Goal: Task Accomplishment & Management: Manage account settings

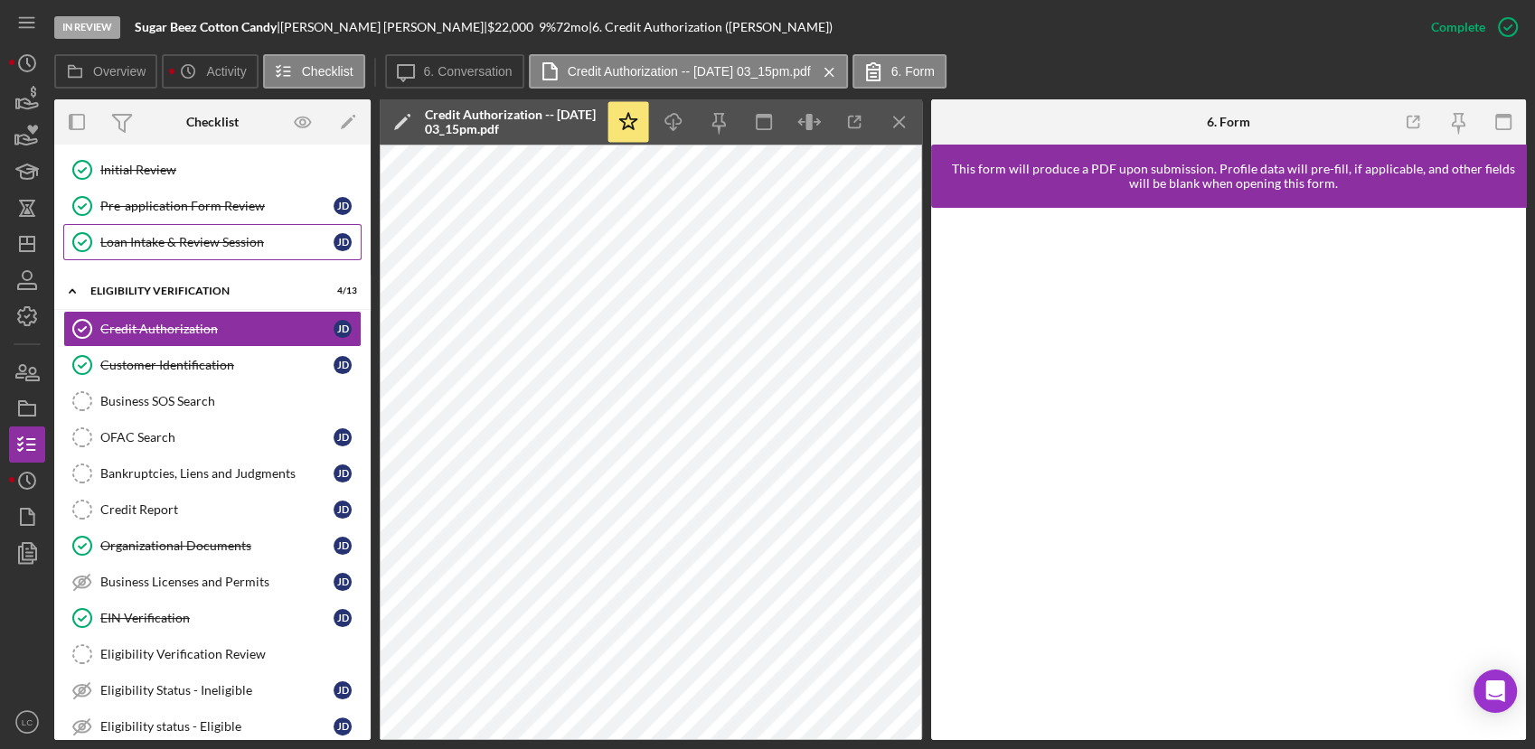
scroll to position [401, 0]
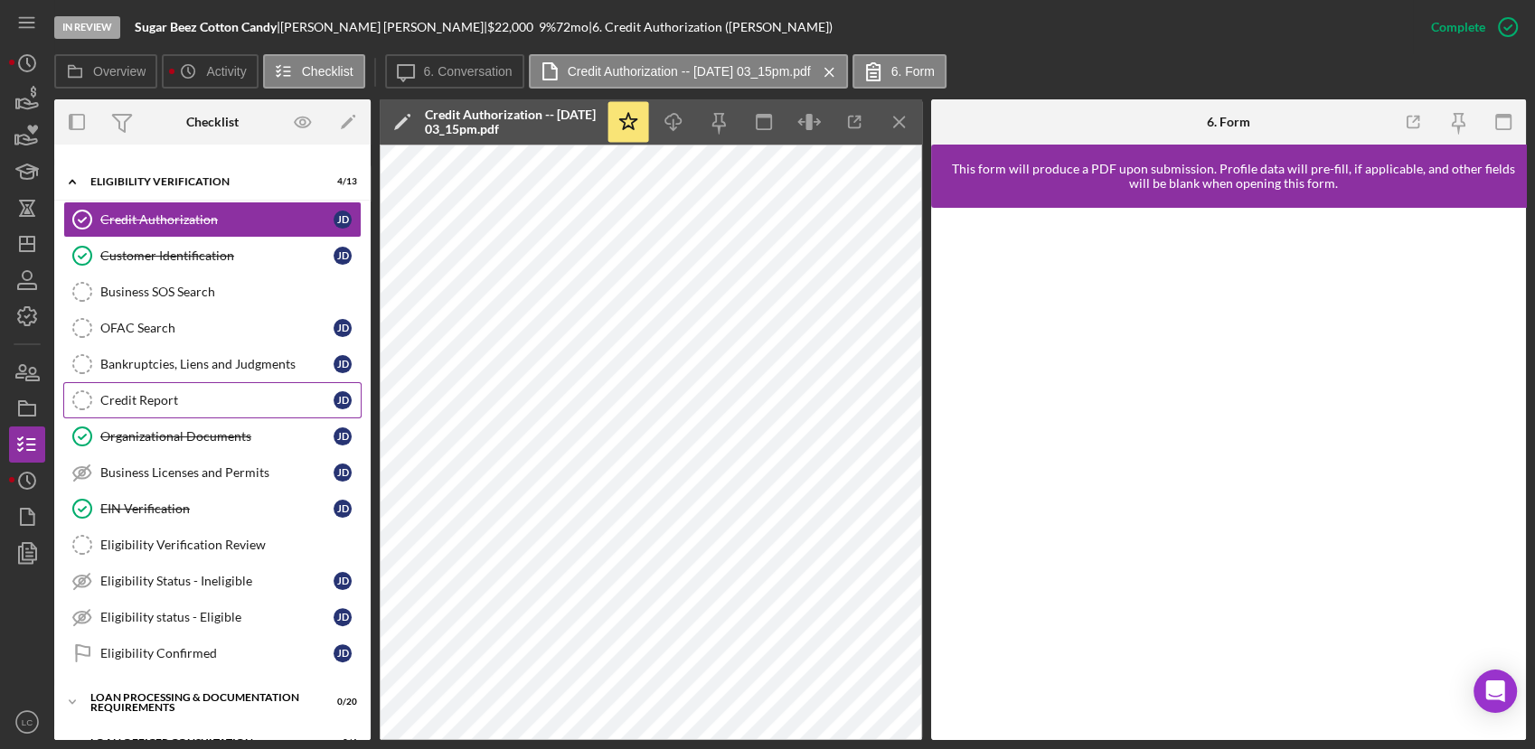
click at [145, 402] on div "Credit Report" at bounding box center [216, 400] width 233 height 14
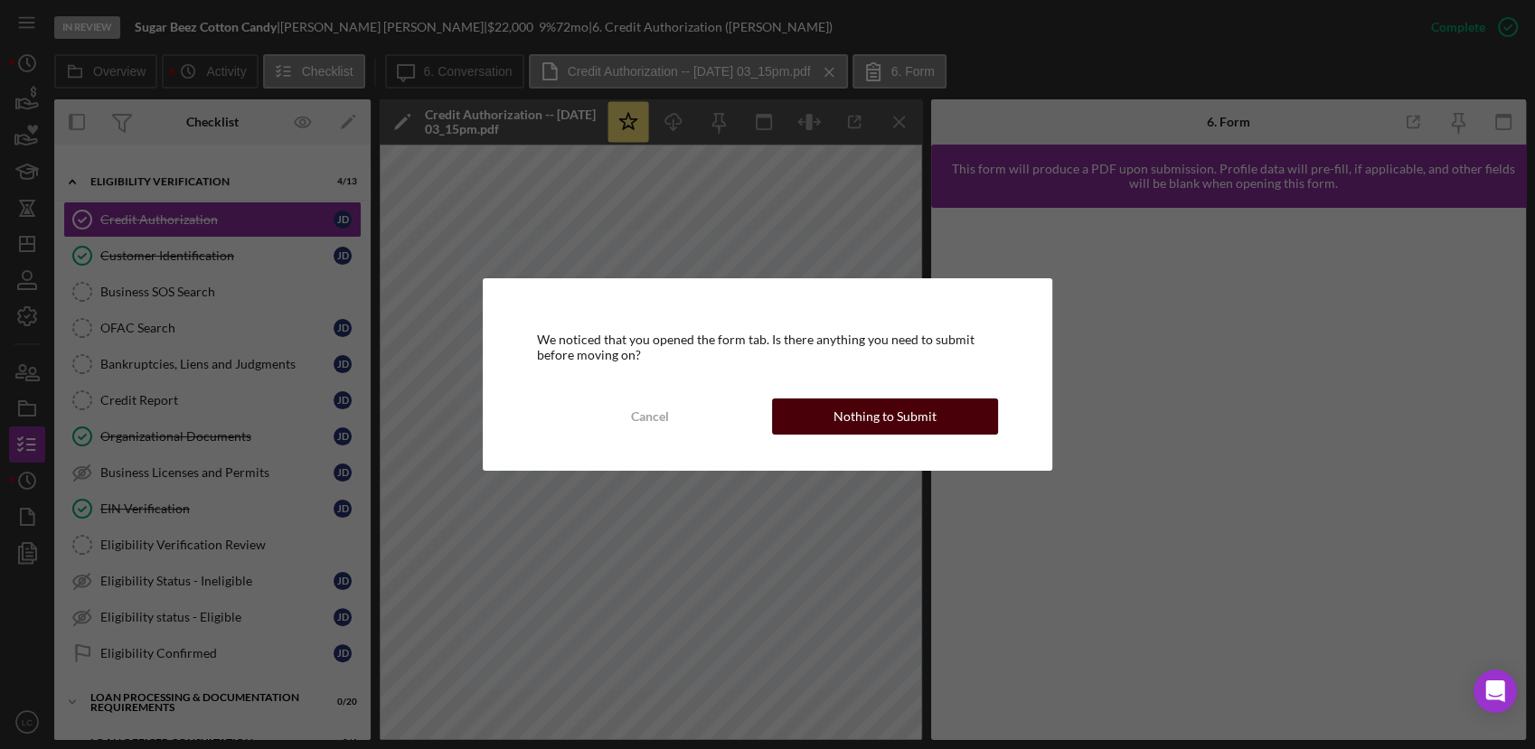
click at [777, 418] on button "Nothing to Submit" at bounding box center [885, 417] width 226 height 36
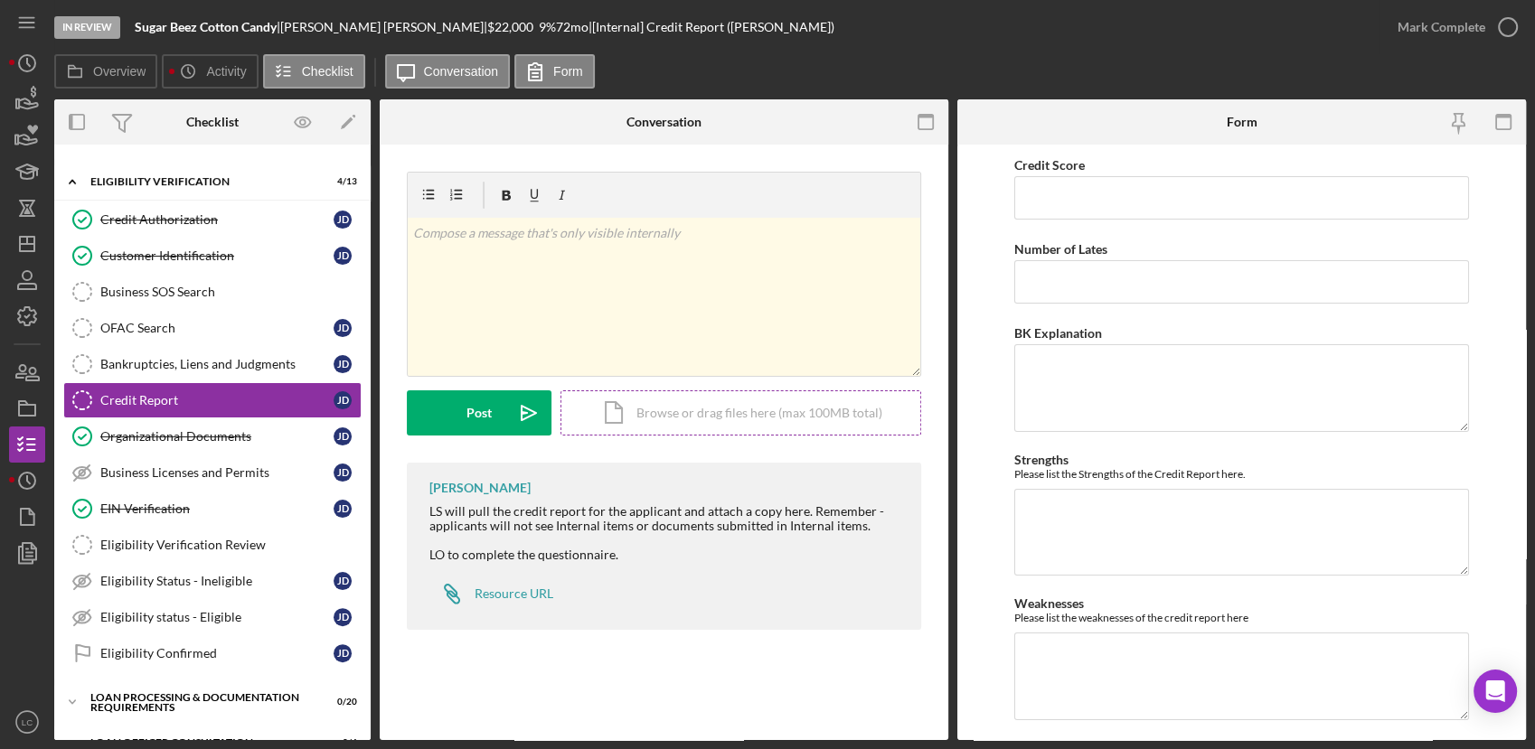
click at [683, 406] on div "Icon/Document Browse or drag files here (max 100MB total) Tap to choose files o…" at bounding box center [740, 412] width 361 height 45
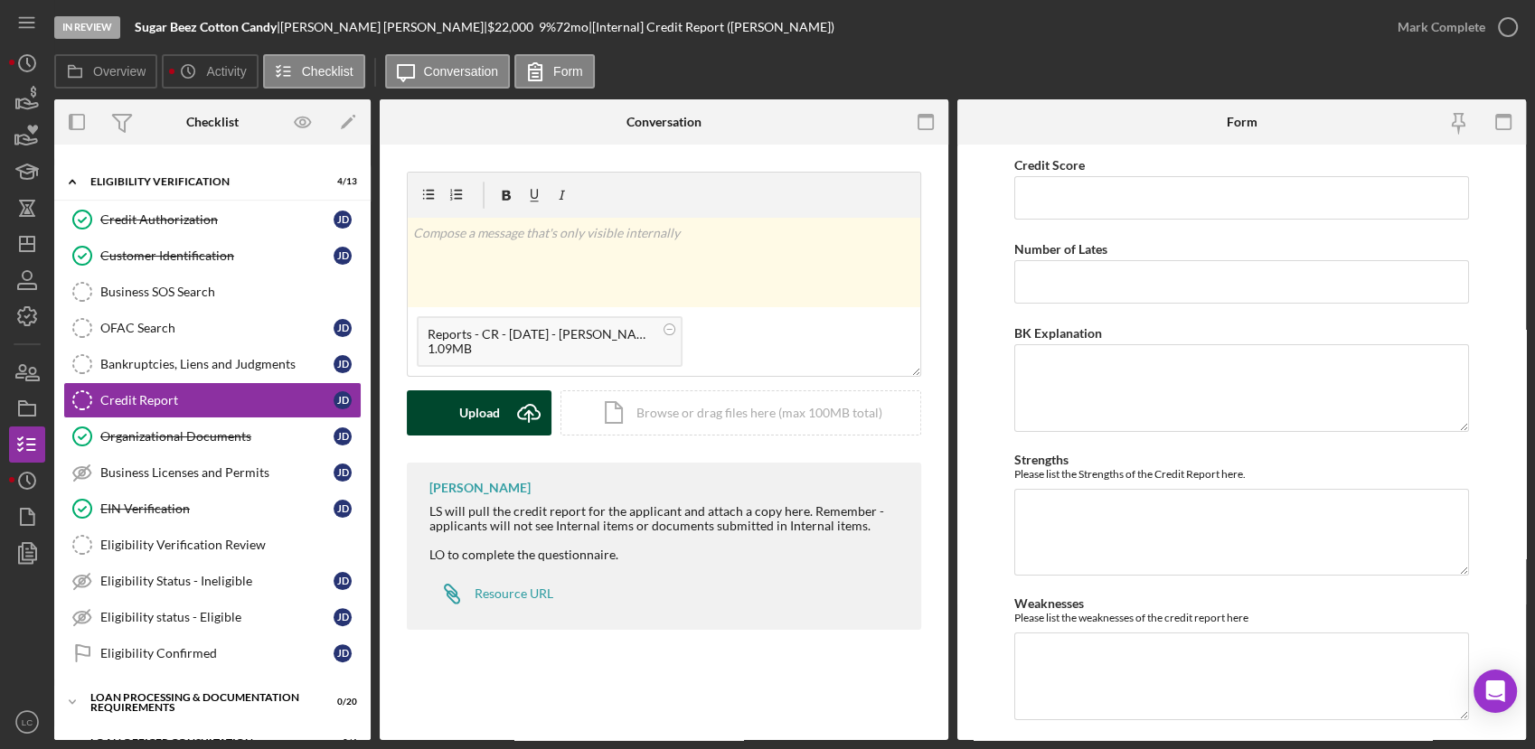
click at [429, 418] on button "Upload Icon/Upload" at bounding box center [479, 412] width 145 height 45
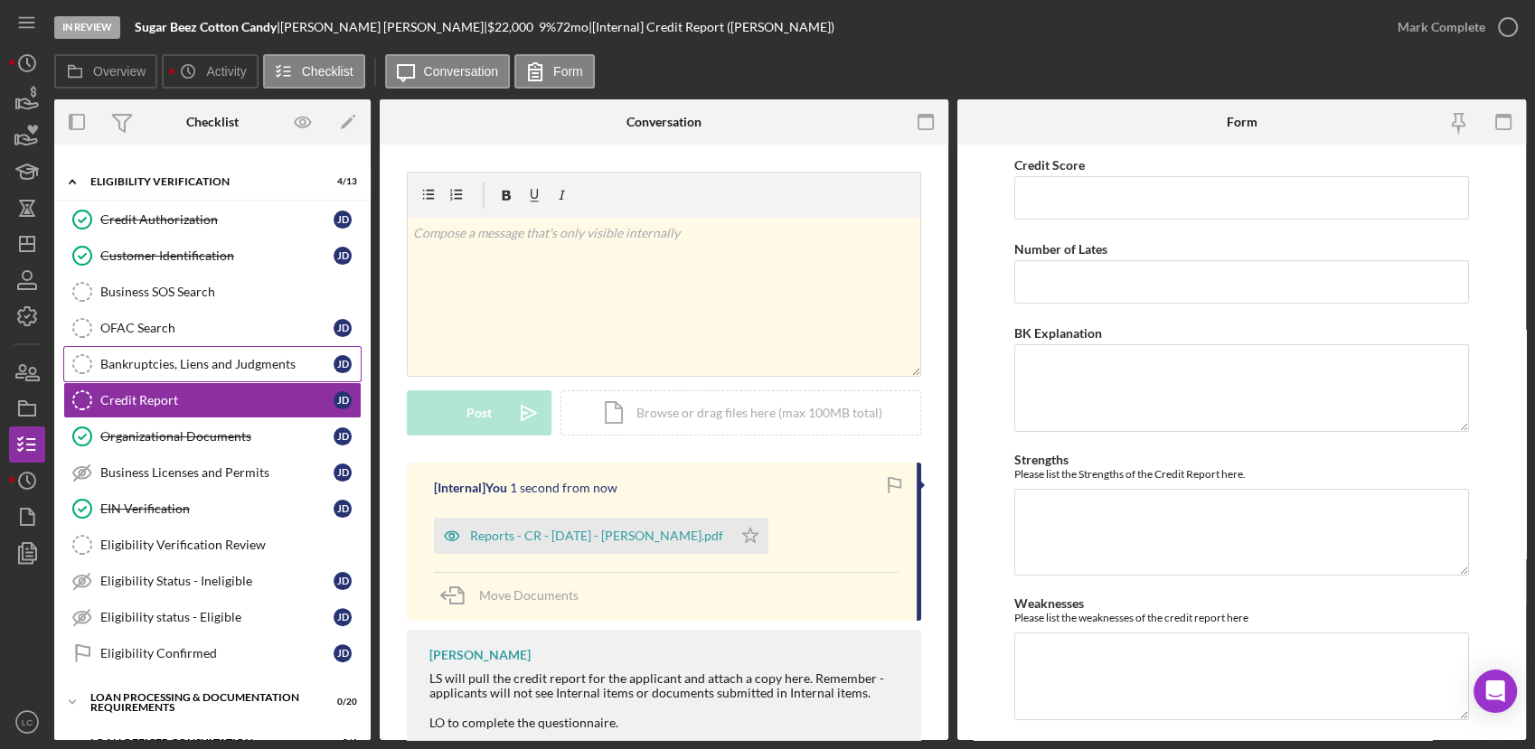
click at [253, 364] on div "Bankruptcies, Liens and Judgments" at bounding box center [216, 364] width 233 height 14
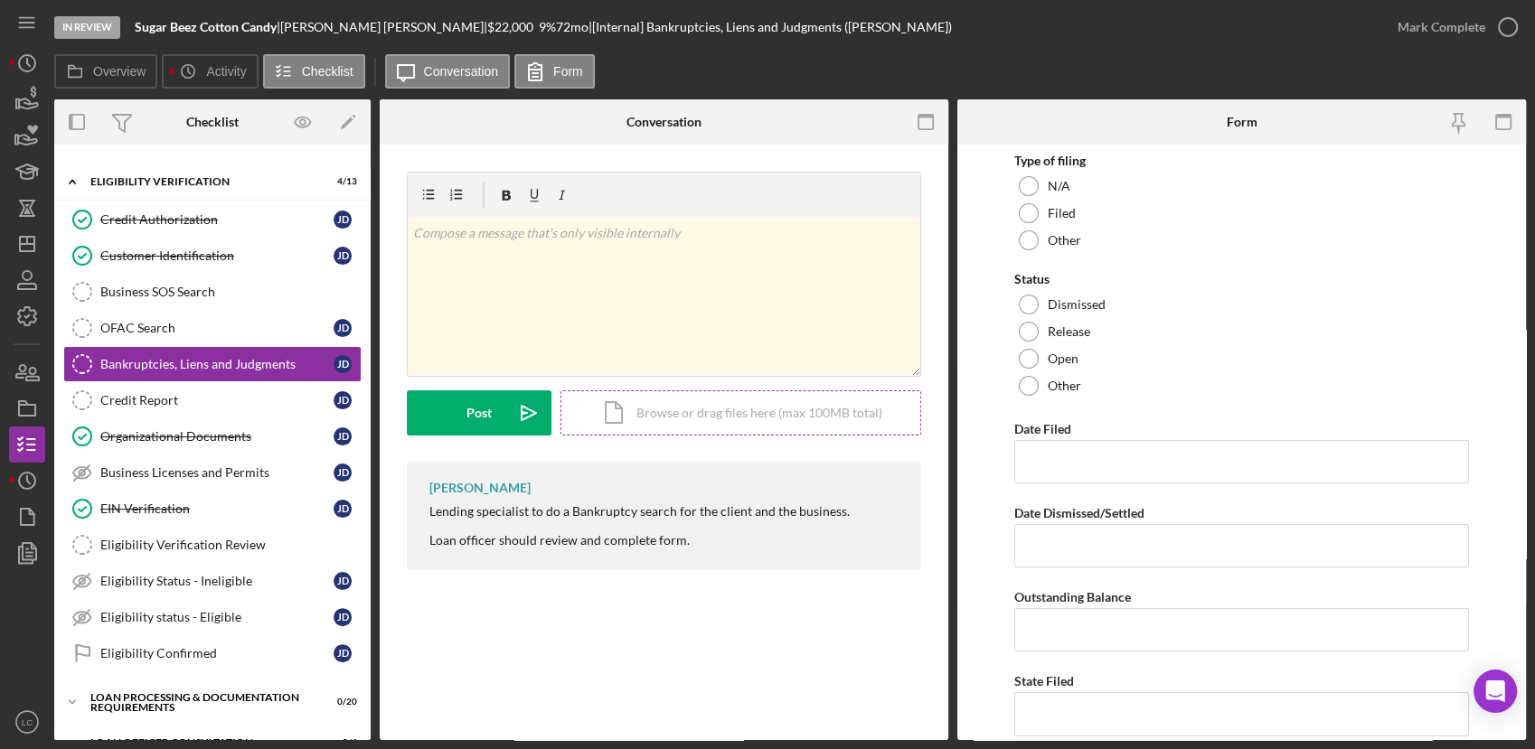
click at [665, 404] on div "Icon/Document Browse or drag files here (max 100MB total) Tap to choose files o…" at bounding box center [740, 412] width 361 height 45
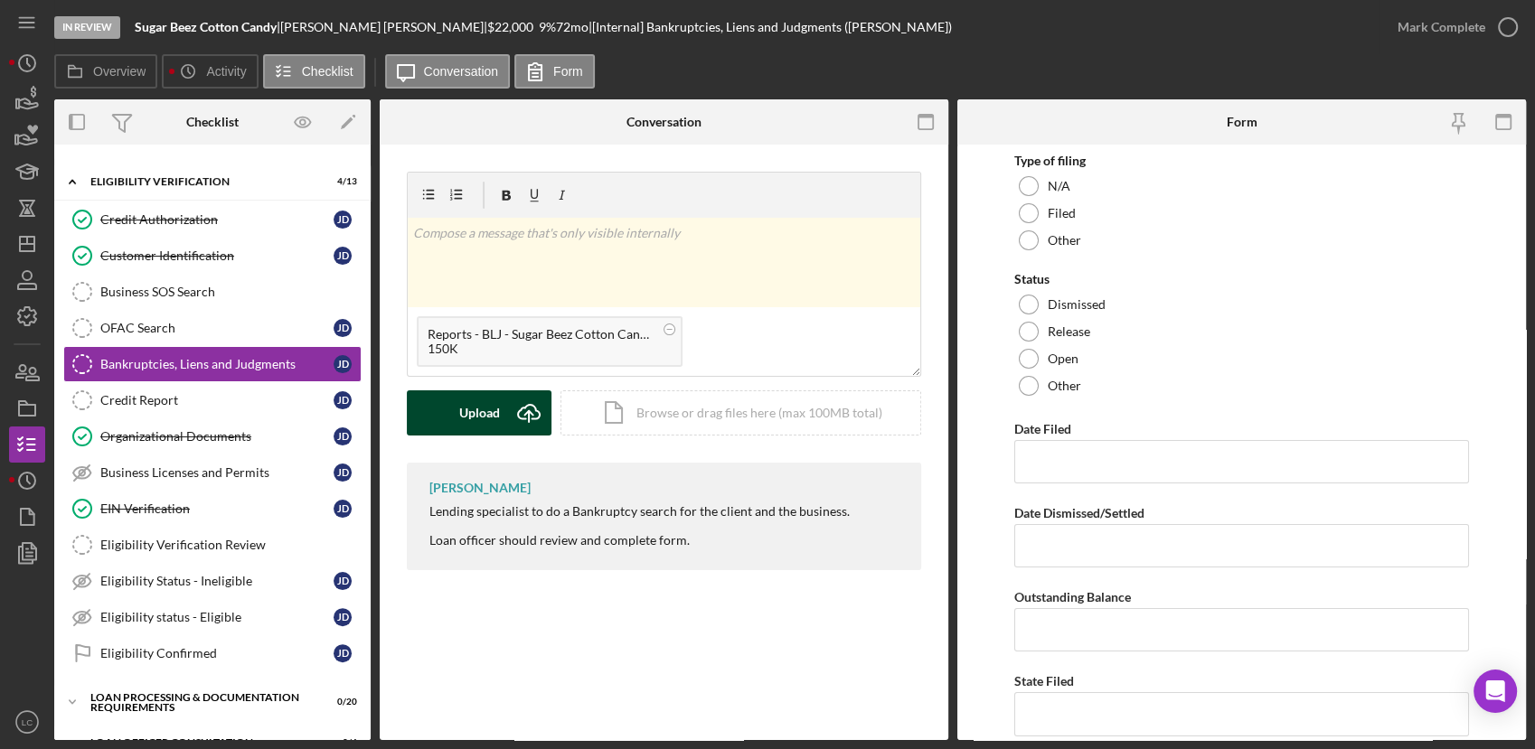
click at [428, 408] on button "Upload Icon/Upload" at bounding box center [479, 412] width 145 height 45
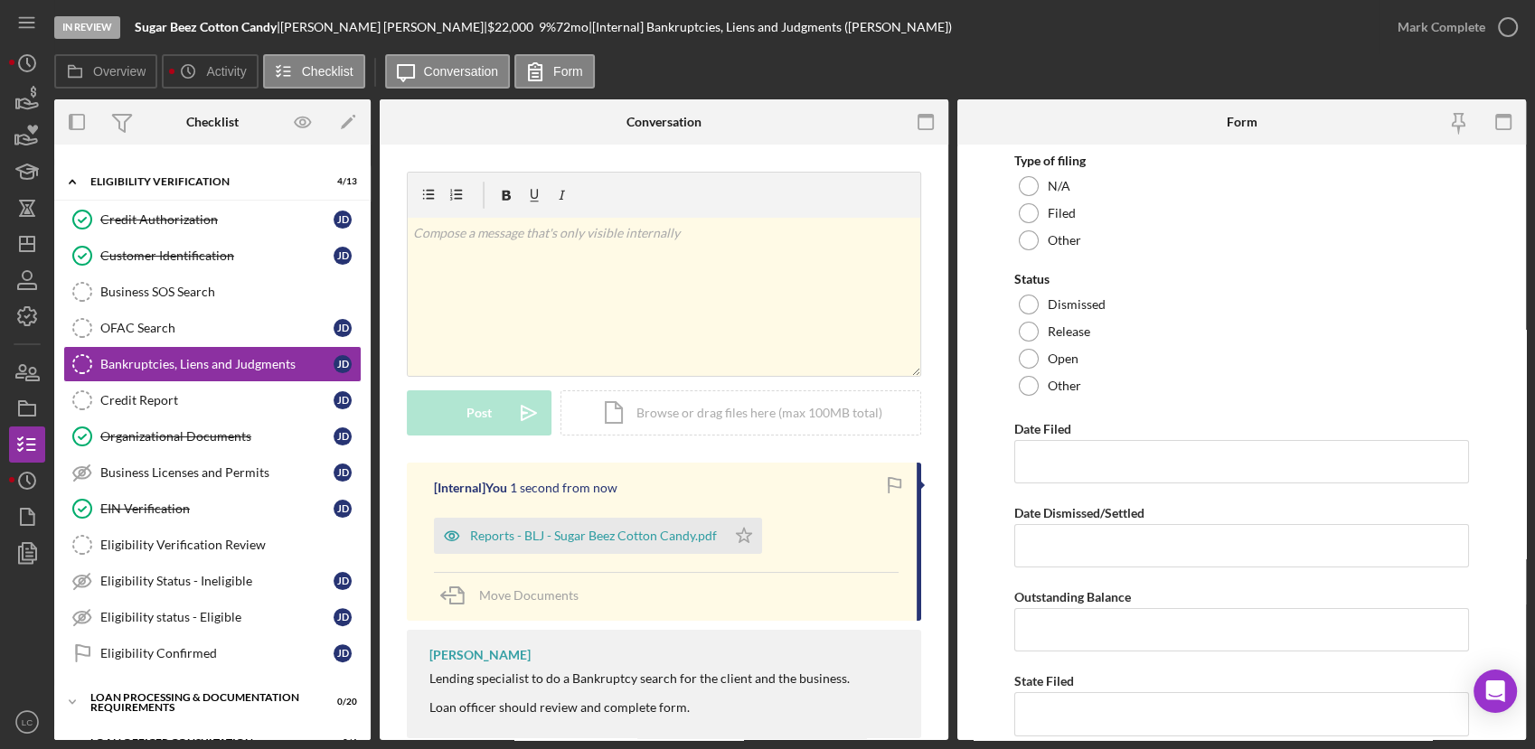
click at [649, 408] on div "Icon/Document Browse or drag files here (max 100MB total) Tap to choose files o…" at bounding box center [740, 412] width 361 height 45
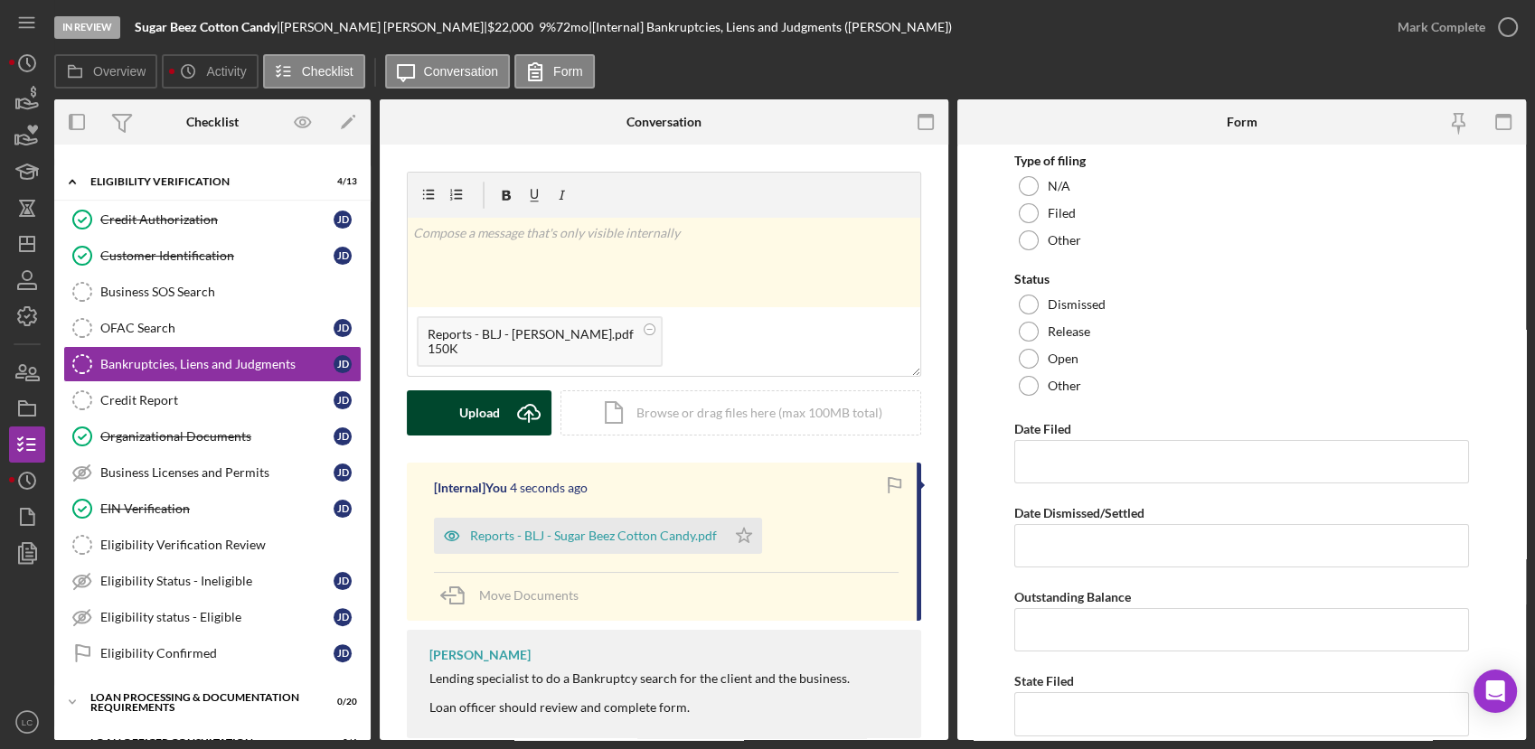
click at [494, 417] on div "Upload" at bounding box center [479, 412] width 41 height 45
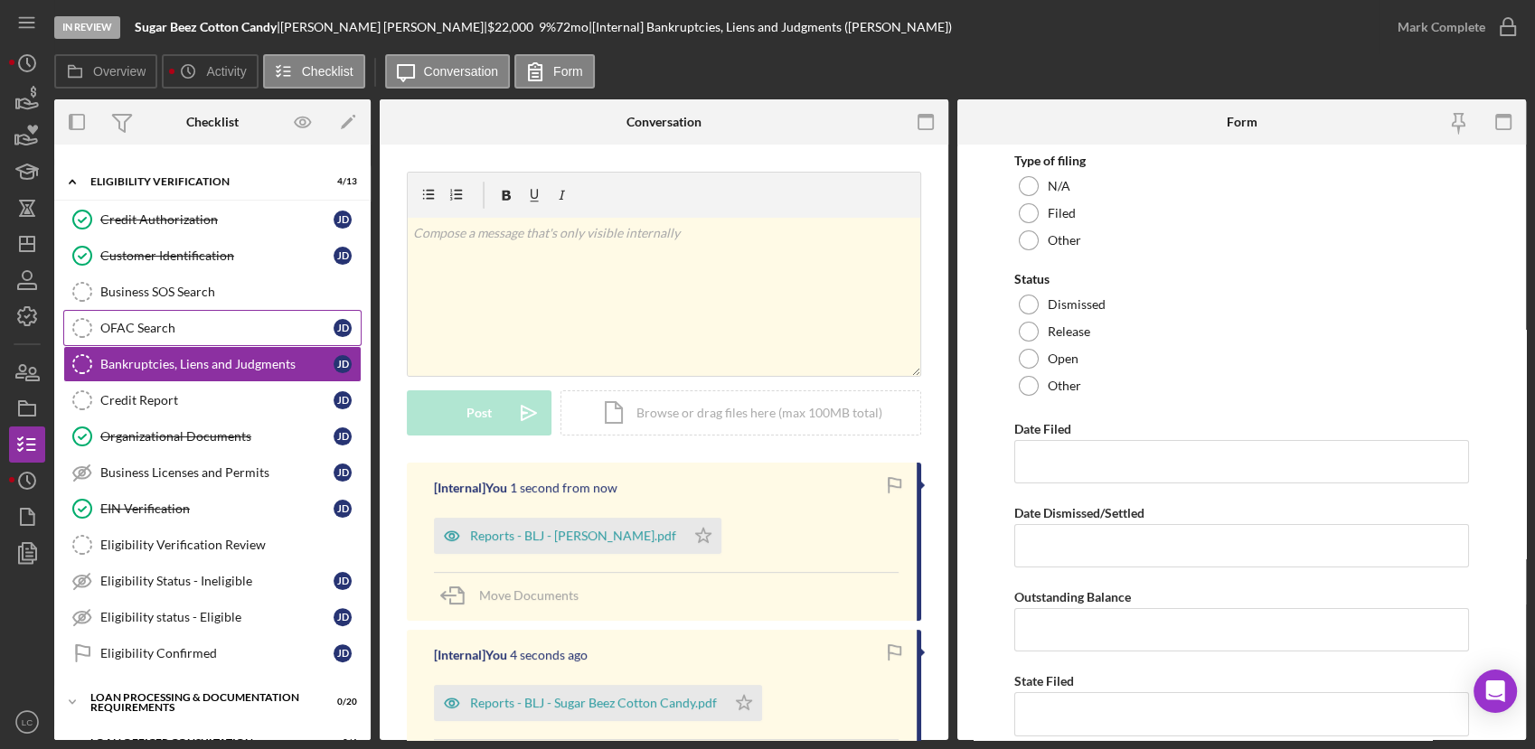
click at [242, 326] on div "OFAC Search" at bounding box center [216, 328] width 233 height 14
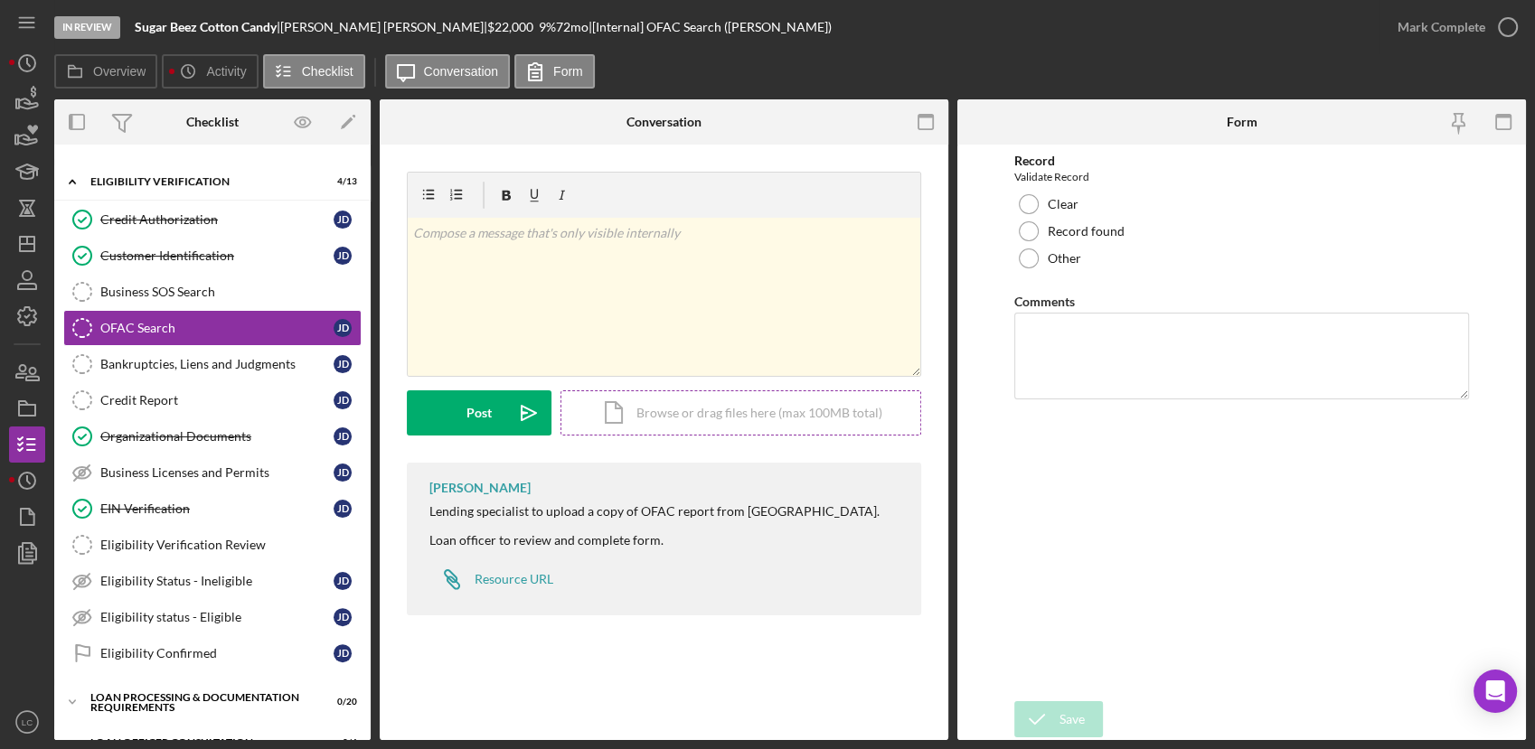
click at [684, 418] on div "Icon/Document Browse or drag files here (max 100MB total) Tap to choose files o…" at bounding box center [740, 412] width 361 height 45
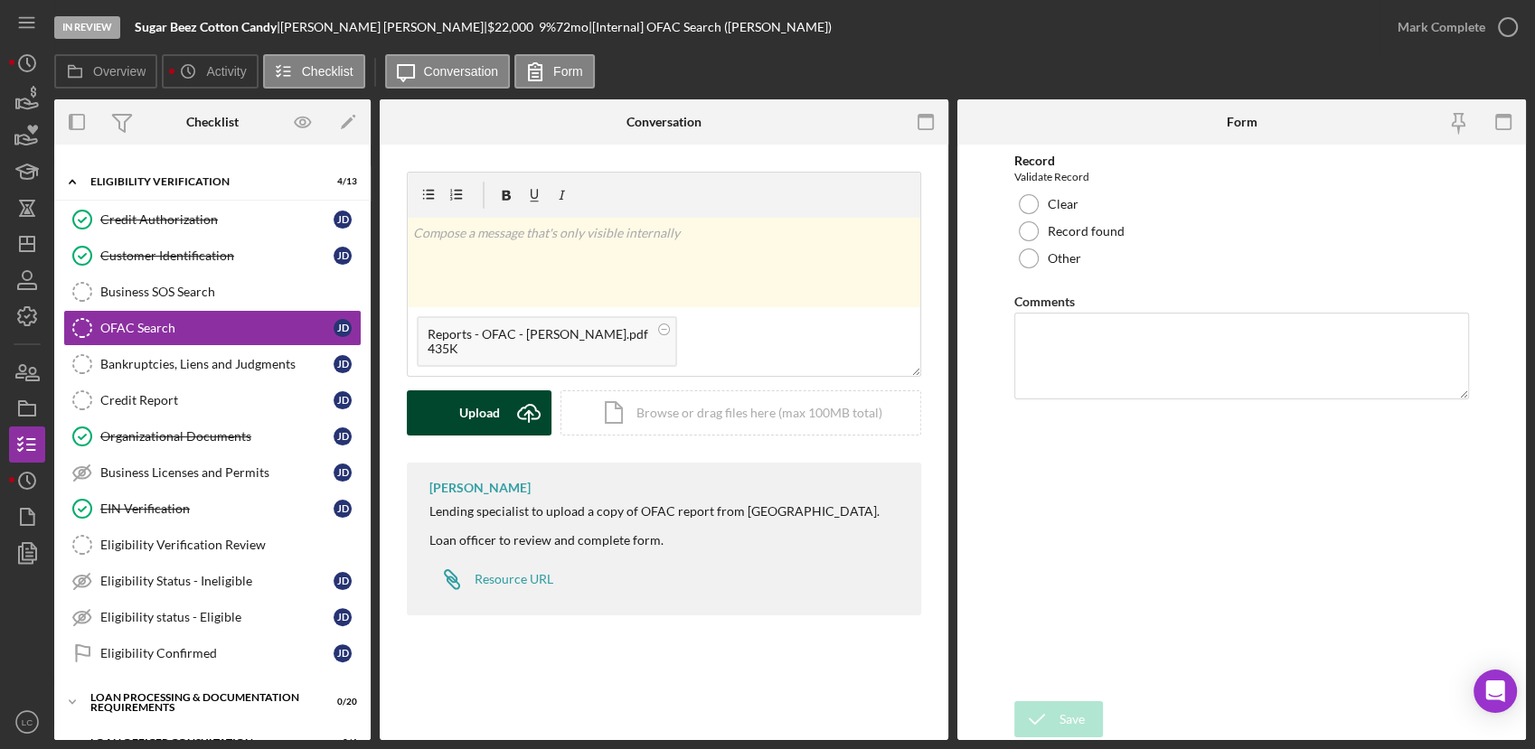
click at [446, 425] on button "Upload Icon/Upload" at bounding box center [479, 412] width 145 height 45
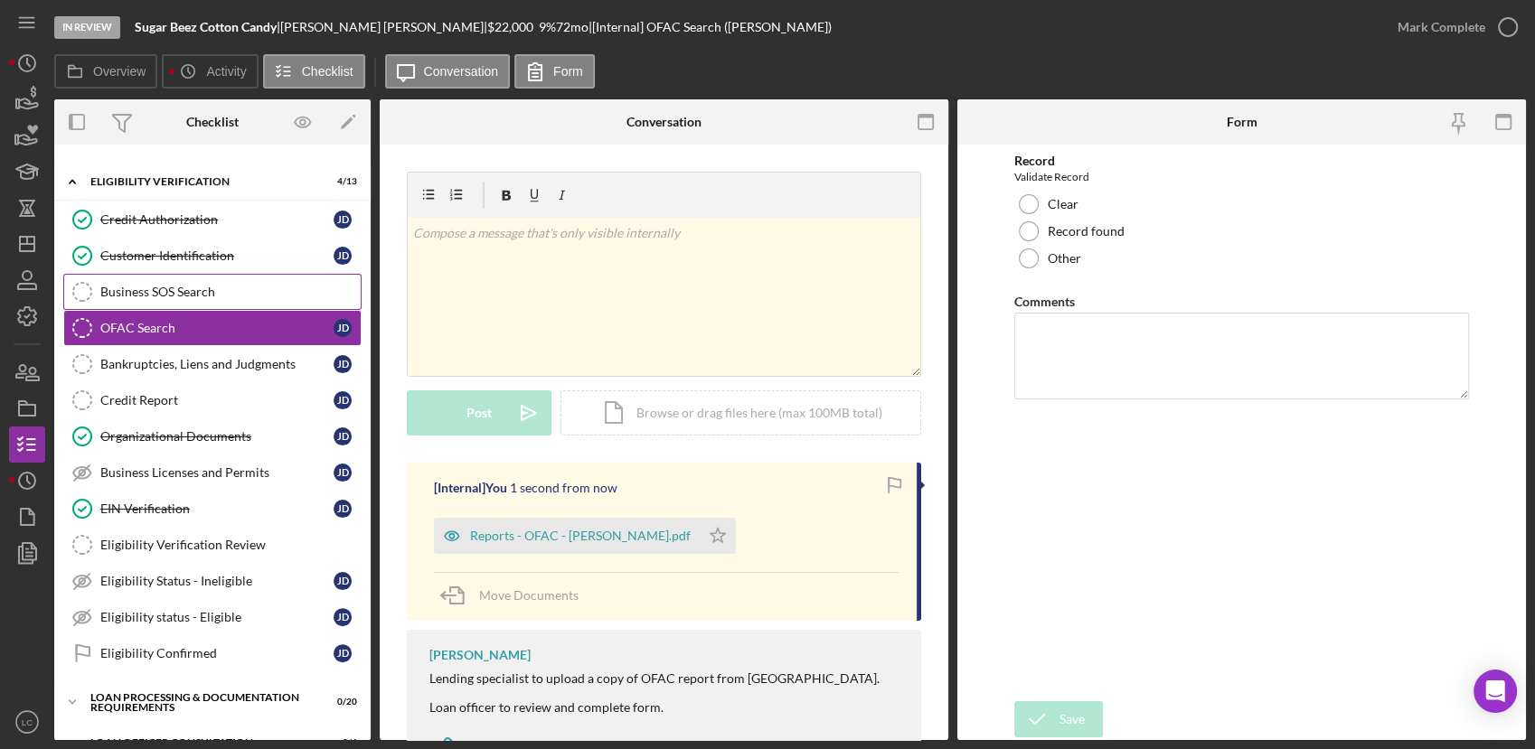
click at [230, 289] on div "Business SOS Search" at bounding box center [230, 292] width 260 height 14
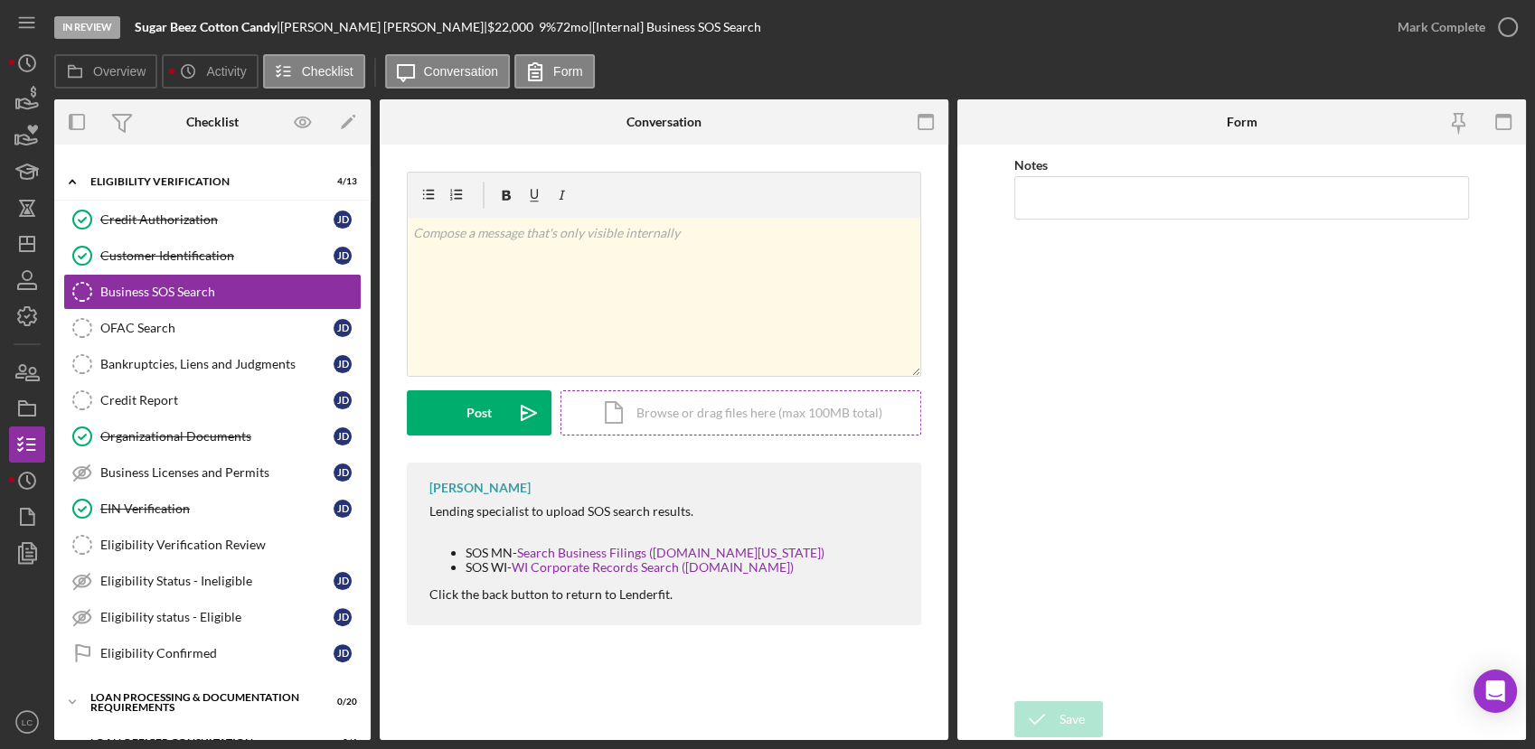
drag, startPoint x: 324, startPoint y: 348, endPoint x: 671, endPoint y: 408, distance: 353.2
click at [671, 408] on div "Icon/Document Browse or drag files here (max 100MB total) Tap to choose files o…" at bounding box center [740, 412] width 361 height 45
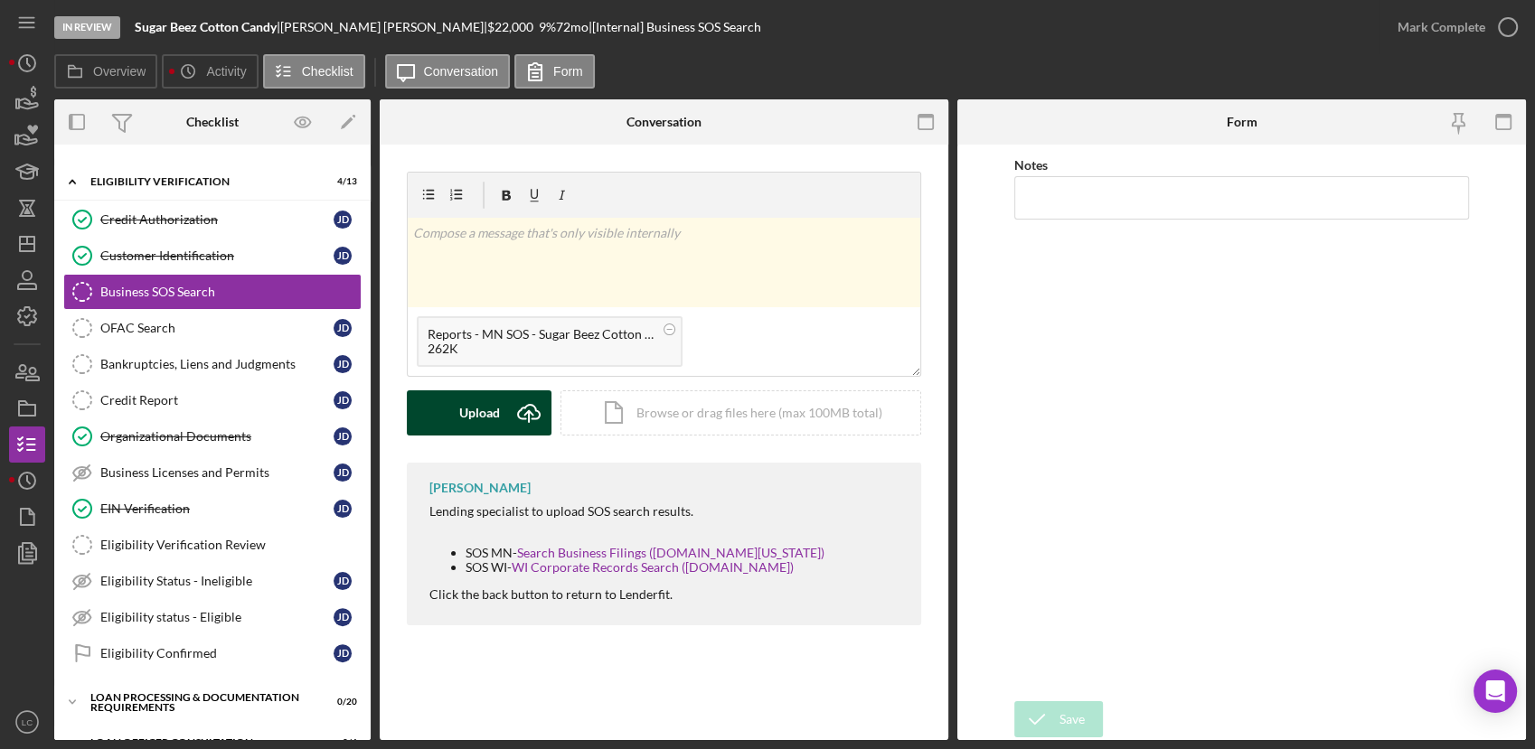
click at [484, 411] on div "Upload" at bounding box center [479, 412] width 41 height 45
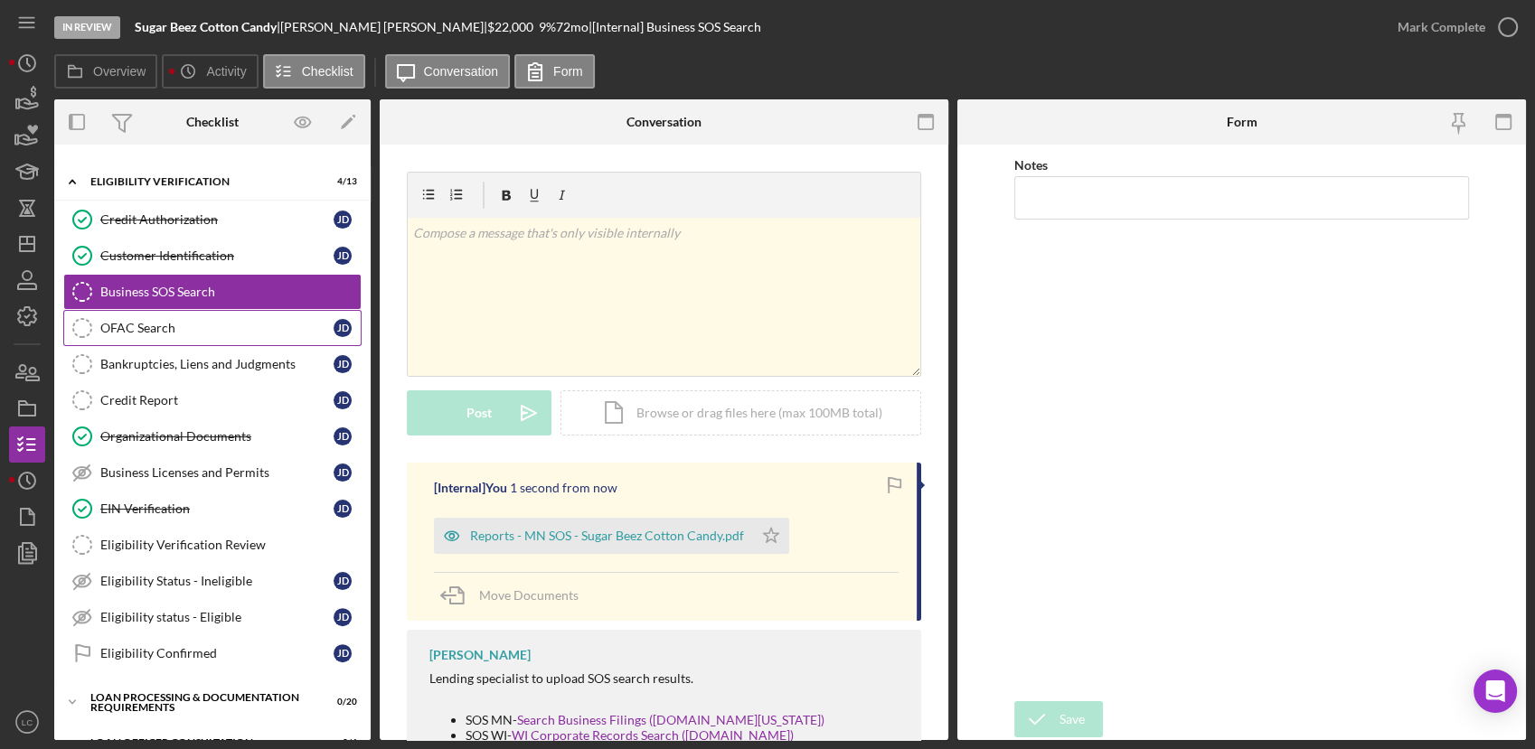
click at [233, 338] on link "OFAC Search OFAC Search [PERSON_NAME]" at bounding box center [212, 328] width 298 height 36
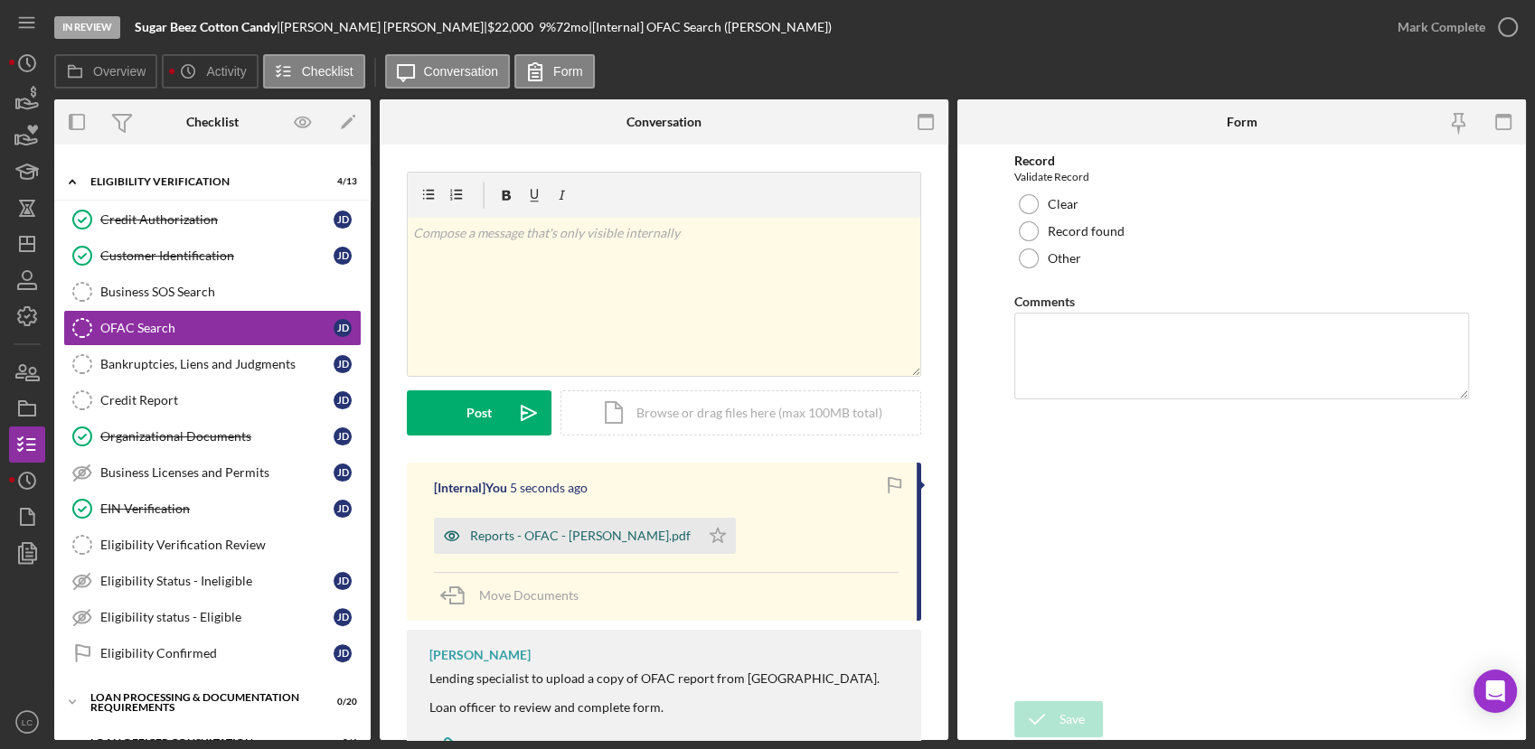
click at [617, 531] on div "Reports - OFAC - [PERSON_NAME].pdf" at bounding box center [580, 536] width 221 height 14
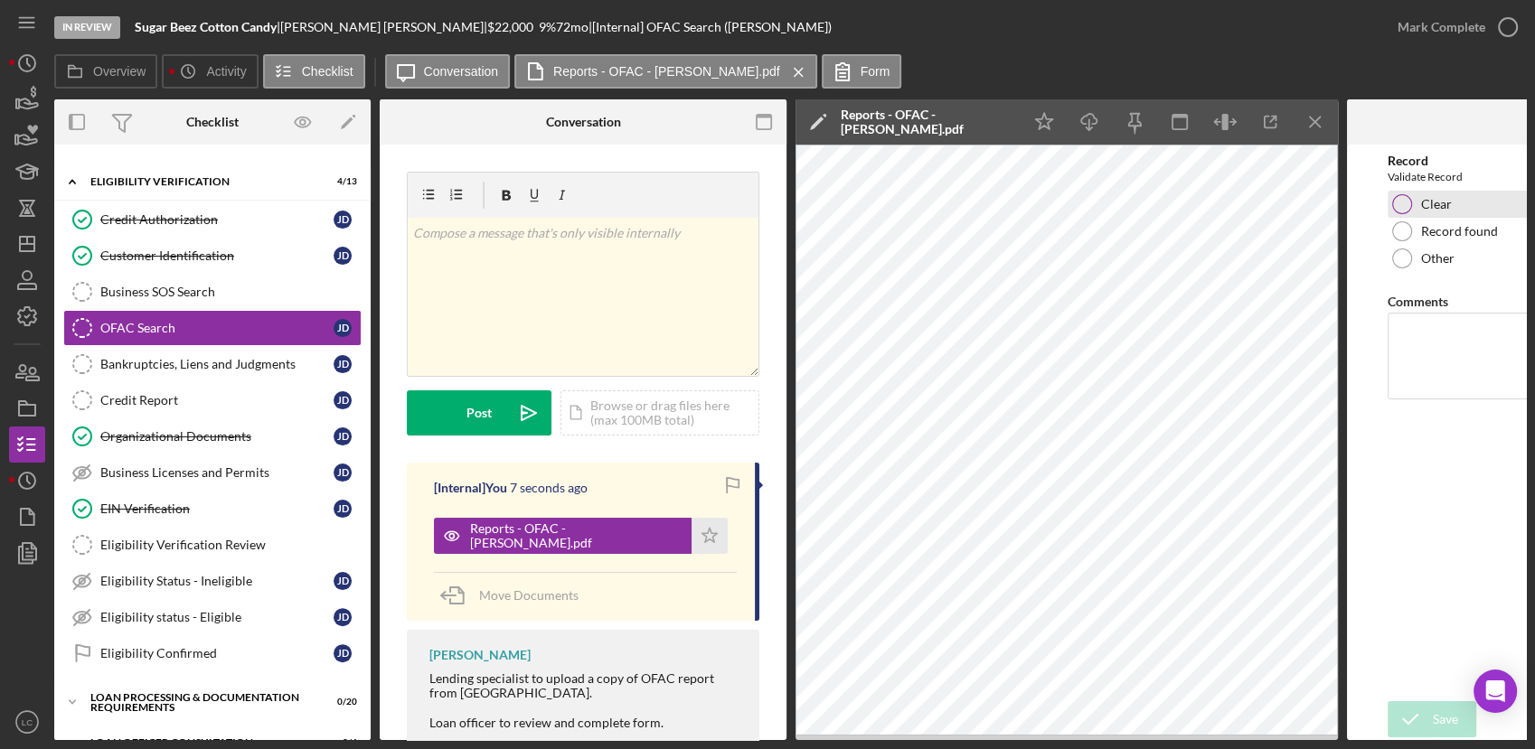
click at [1397, 211] on div at bounding box center [1402, 204] width 20 height 20
click at [1446, 710] on div "Save" at bounding box center [1444, 719] width 25 height 36
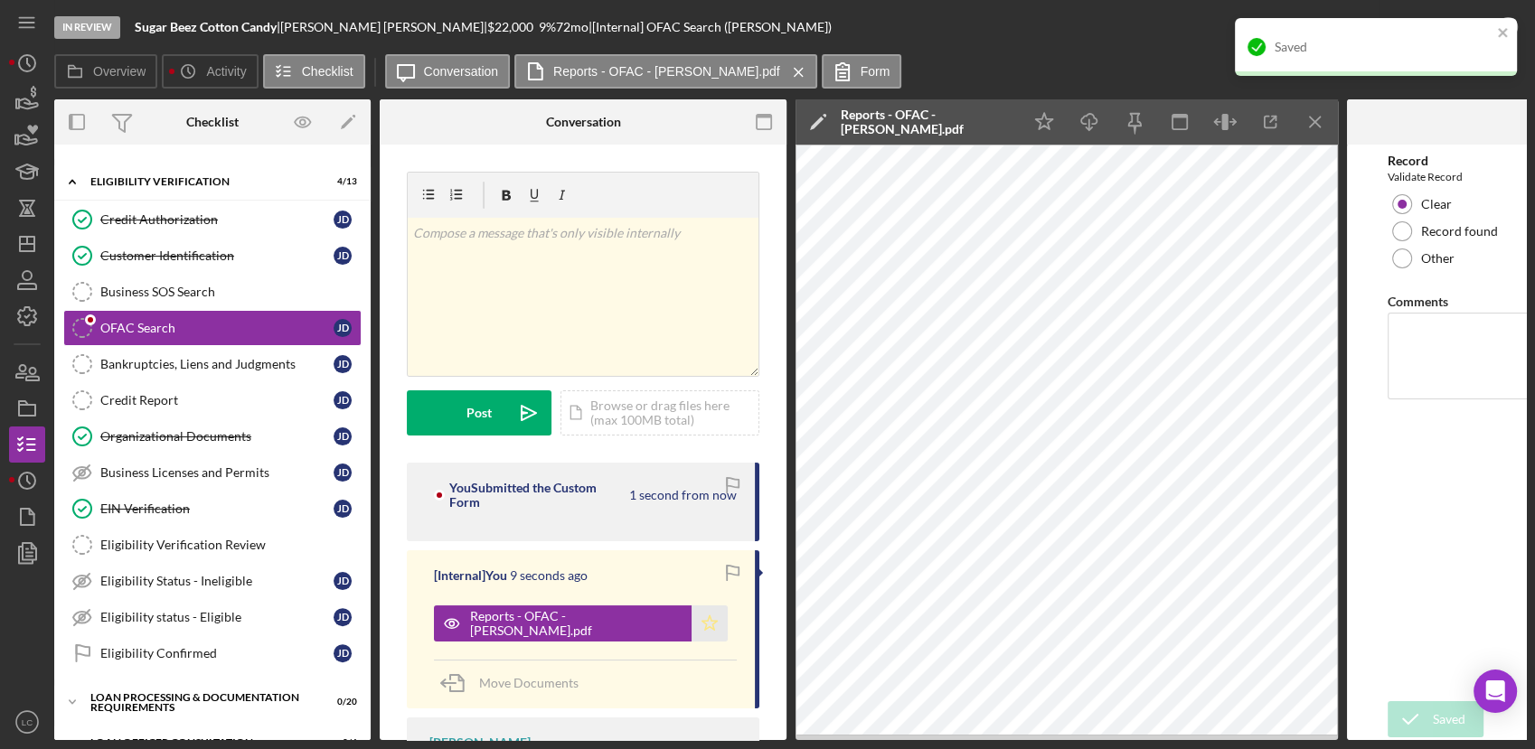
click at [691, 630] on icon "Icon/Star" at bounding box center [709, 624] width 36 height 36
click at [1504, 35] on icon "close" at bounding box center [1502, 32] width 9 height 9
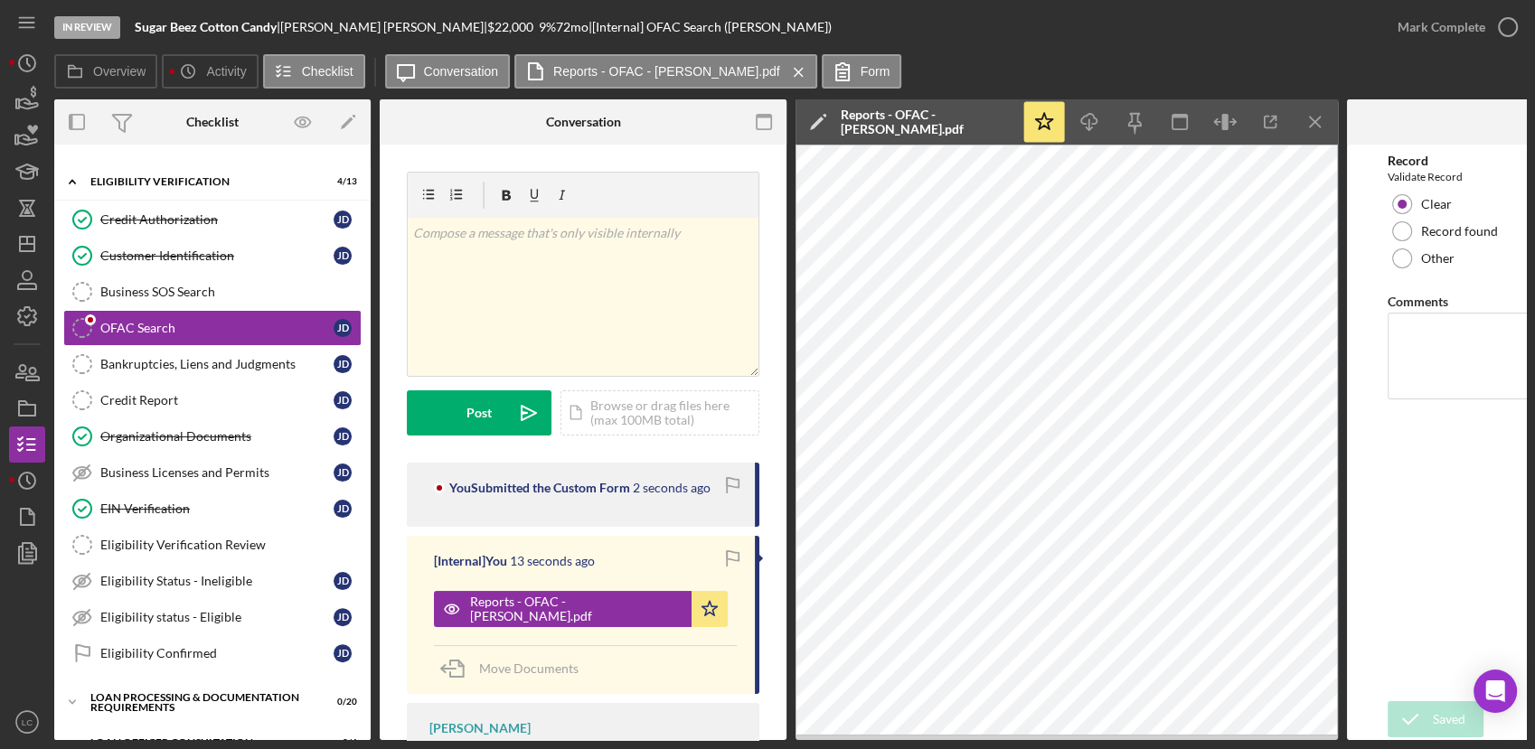
click at [1504, 35] on div "In Review Sugar Beez Cotton Candy | [PERSON_NAME] | $22,000 $22,000 9 % 72 mo |…" at bounding box center [767, 374] width 1535 height 749
click at [1504, 33] on icon "button" at bounding box center [1507, 27] width 45 height 45
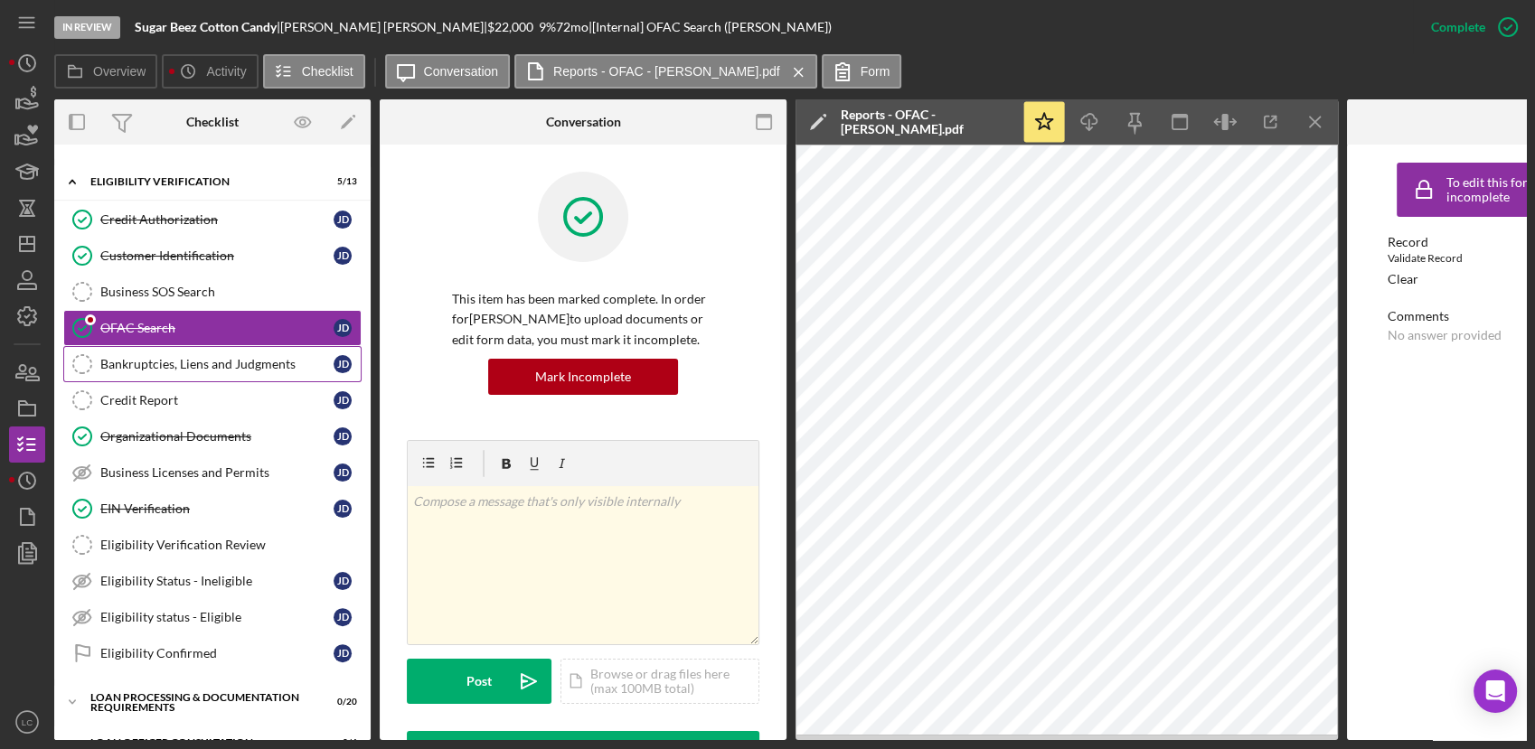
click at [165, 357] on div "Bankruptcies, Liens and Judgments" at bounding box center [216, 364] width 233 height 14
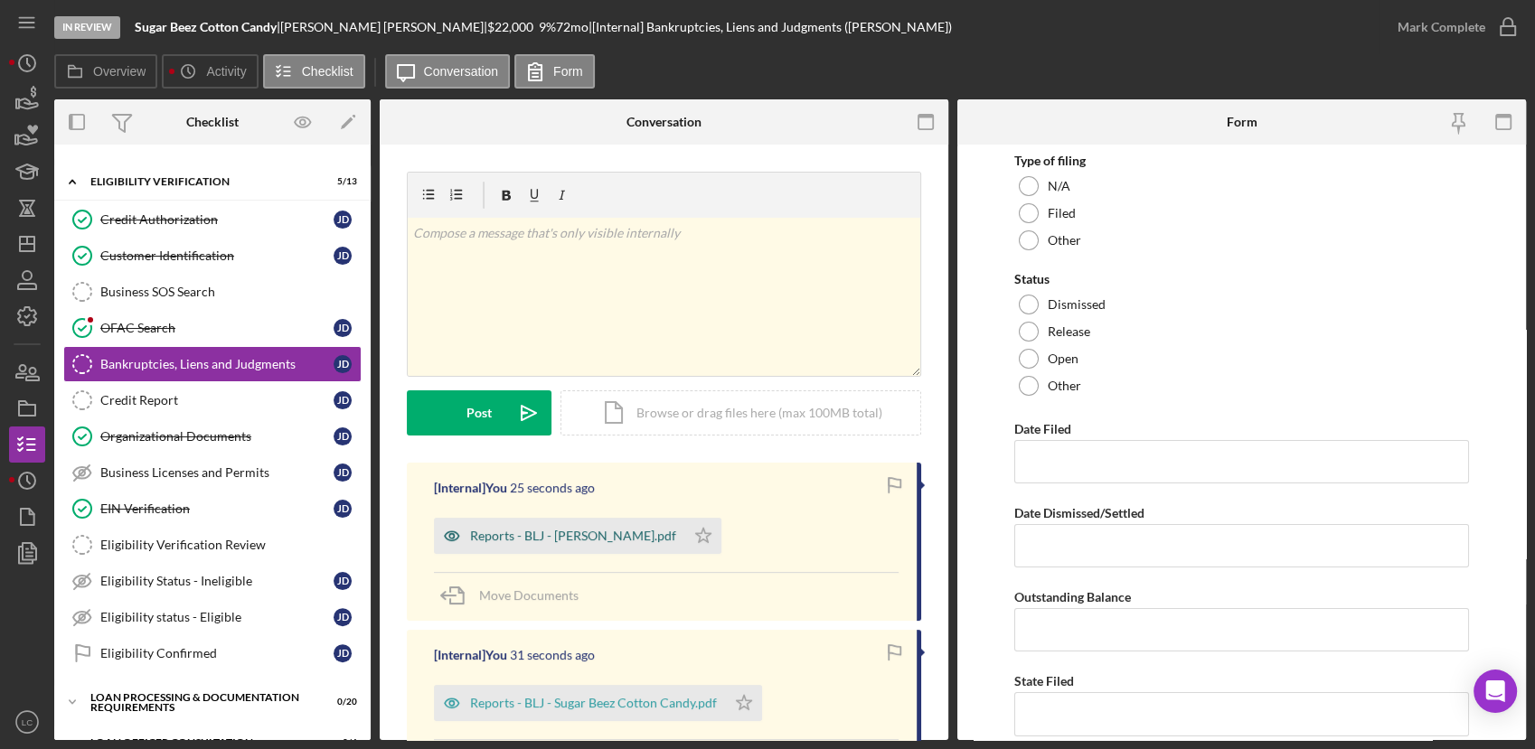
click at [536, 529] on div "Reports - BLJ - [PERSON_NAME].pdf" at bounding box center [573, 536] width 206 height 14
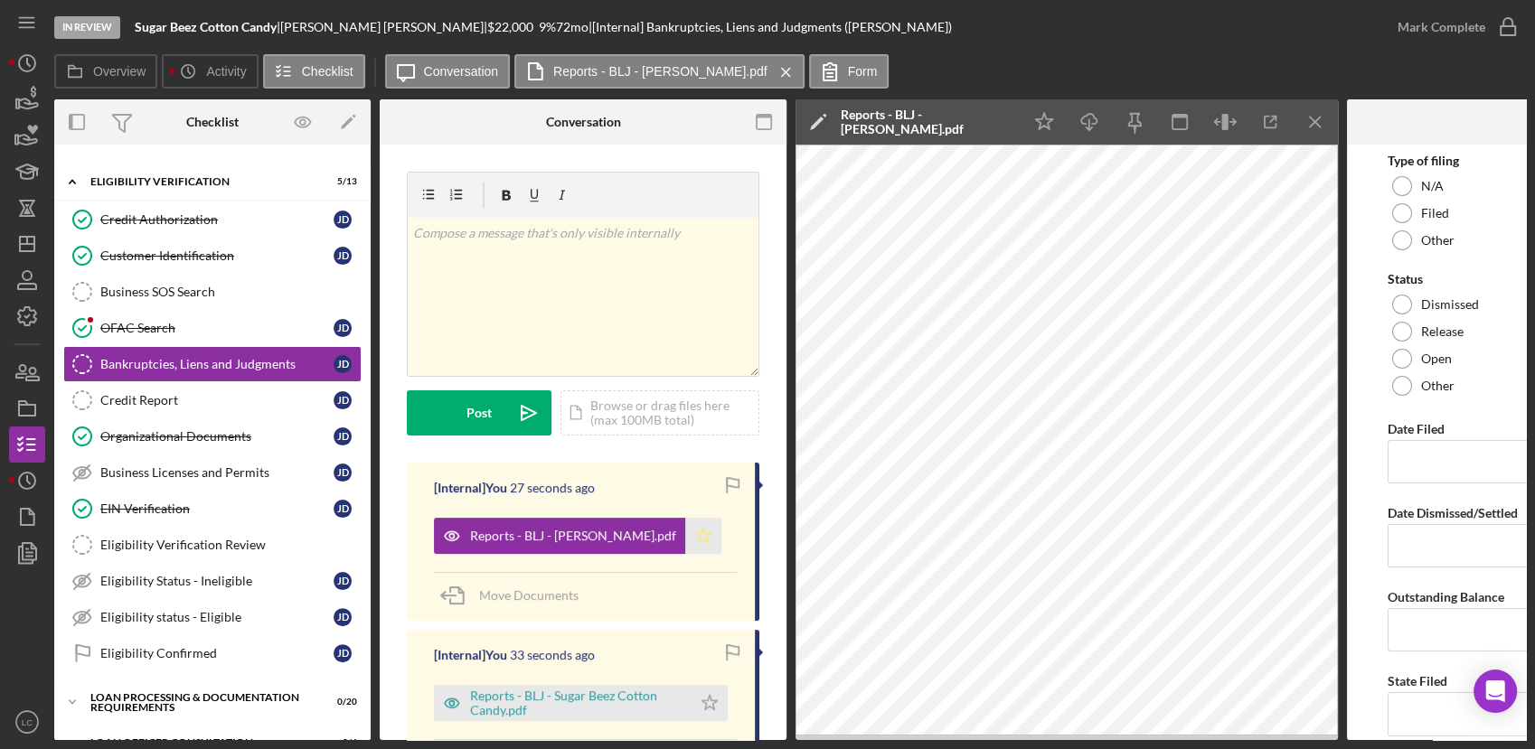
click at [685, 529] on icon "Icon/Star" at bounding box center [703, 536] width 36 height 36
click at [574, 708] on div "Reports - BLJ - Sugar Beez Cotton Candy.pdf" at bounding box center [576, 703] width 212 height 29
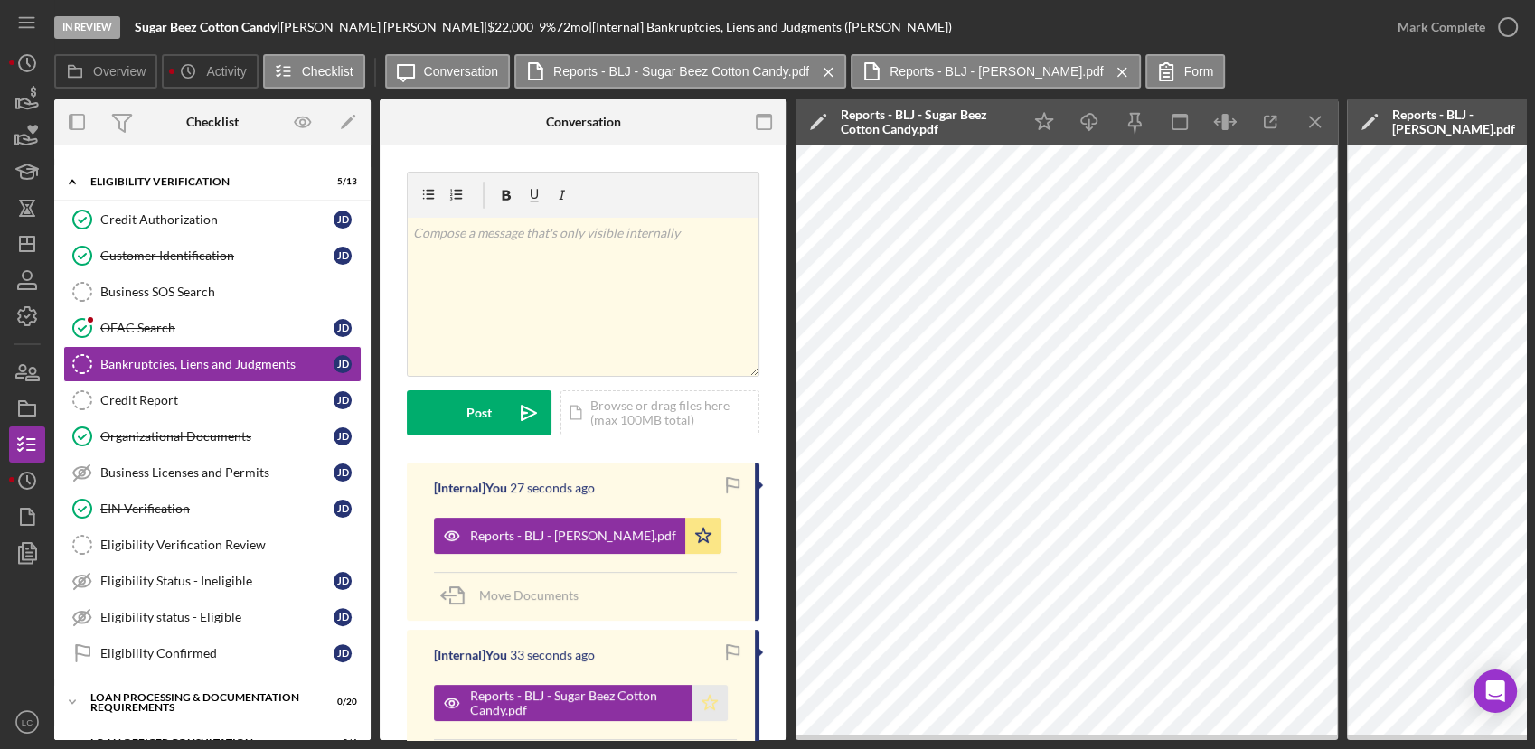
click at [721, 704] on icon "Icon/Star" at bounding box center [709, 703] width 36 height 36
click at [1505, 24] on icon "button" at bounding box center [1507, 27] width 45 height 45
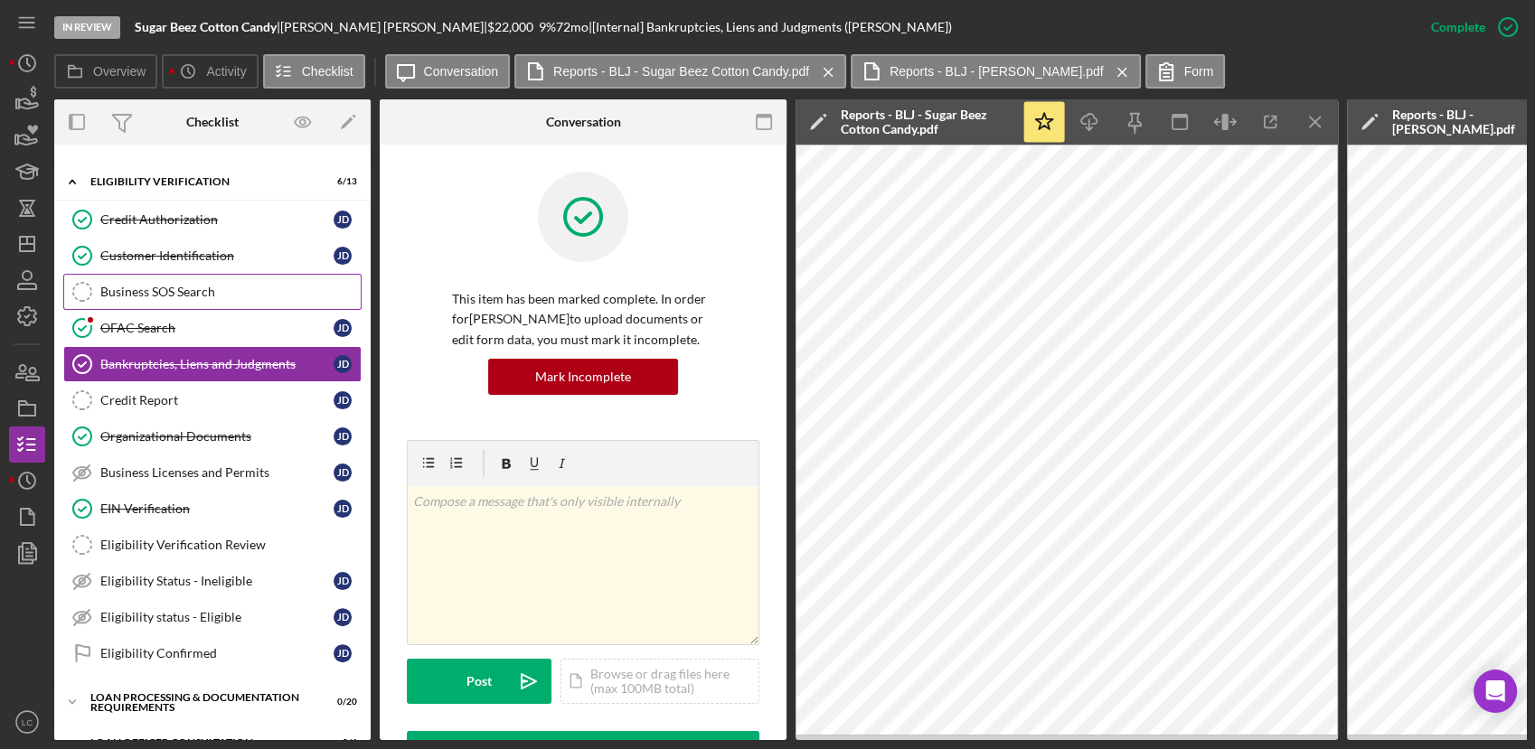
click at [172, 279] on link "Business SOS Search Business SOS Search" at bounding box center [212, 292] width 298 height 36
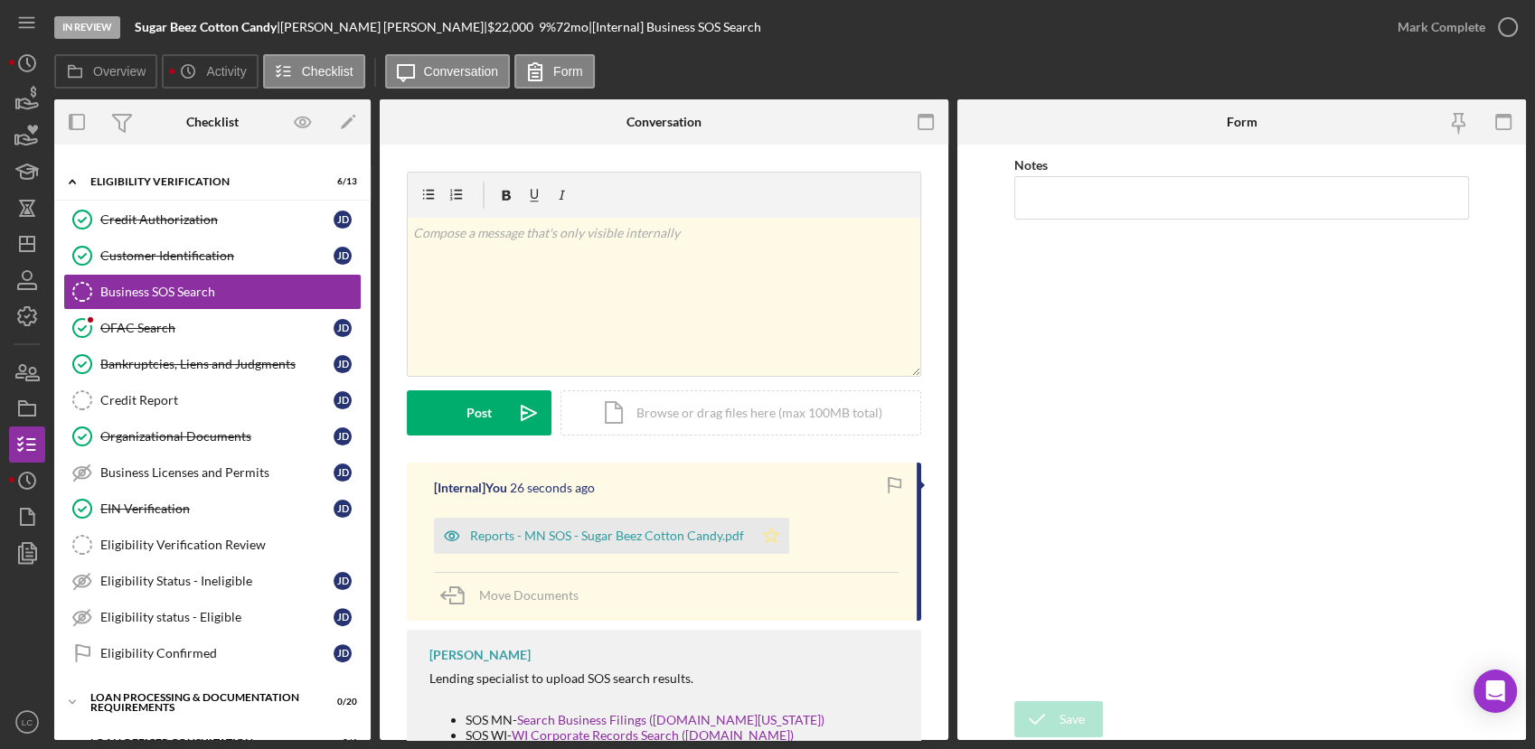
click at [778, 532] on icon "Icon/Star" at bounding box center [771, 536] width 36 height 36
click at [28, 445] on line "button" at bounding box center [31, 445] width 8 height 0
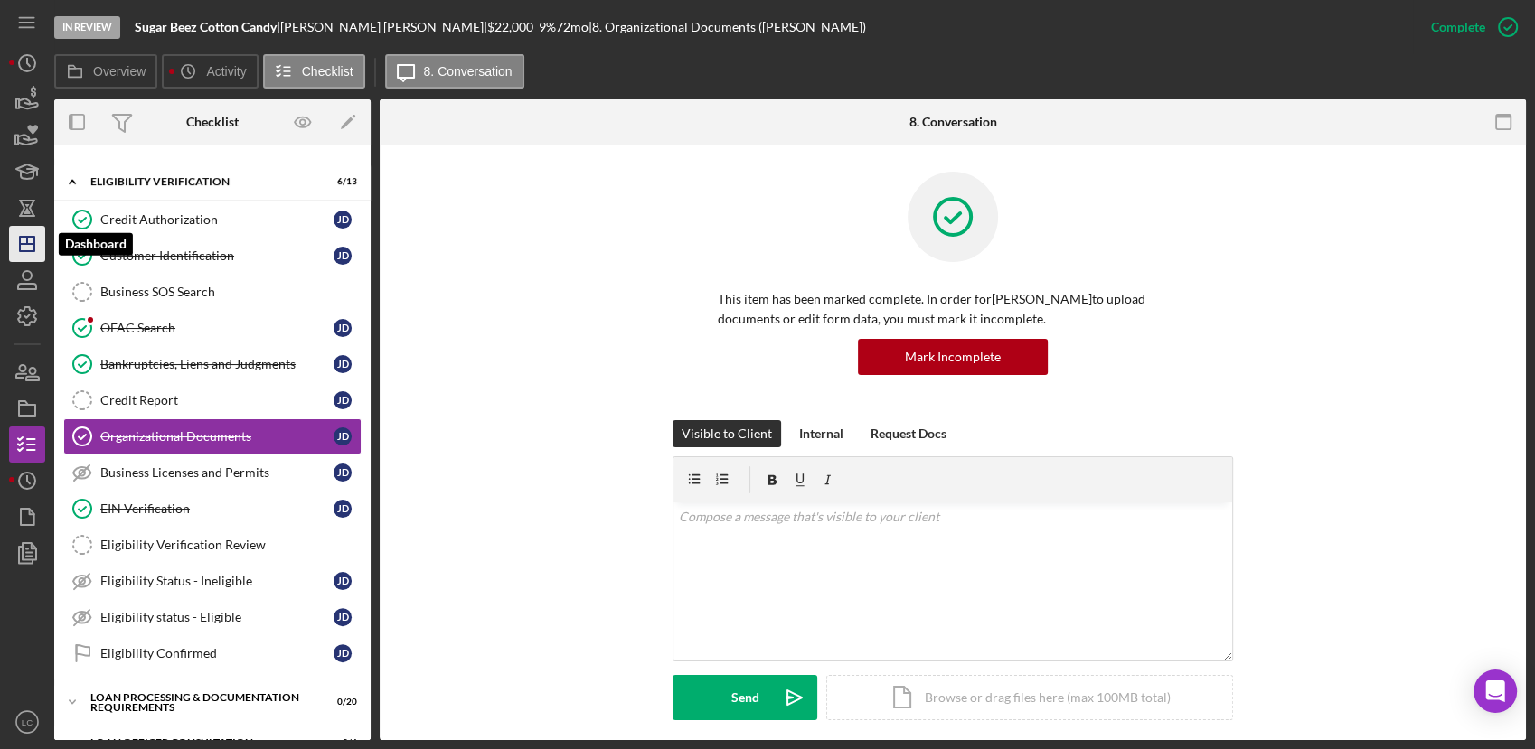
click at [39, 250] on icon "Icon/Dashboard" at bounding box center [27, 243] width 45 height 45
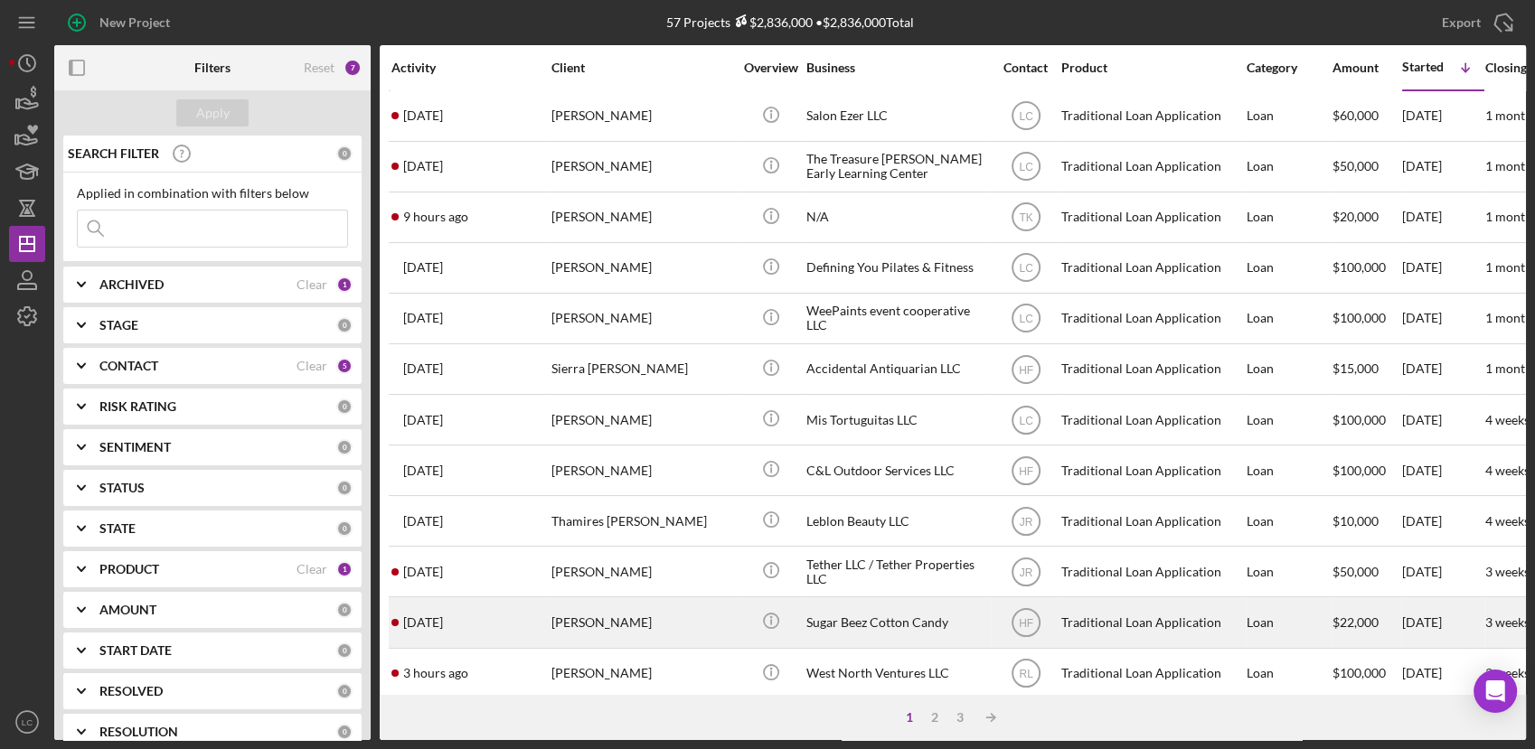
click at [906, 618] on div "Sugar Beez Cotton Candy" at bounding box center [896, 622] width 181 height 48
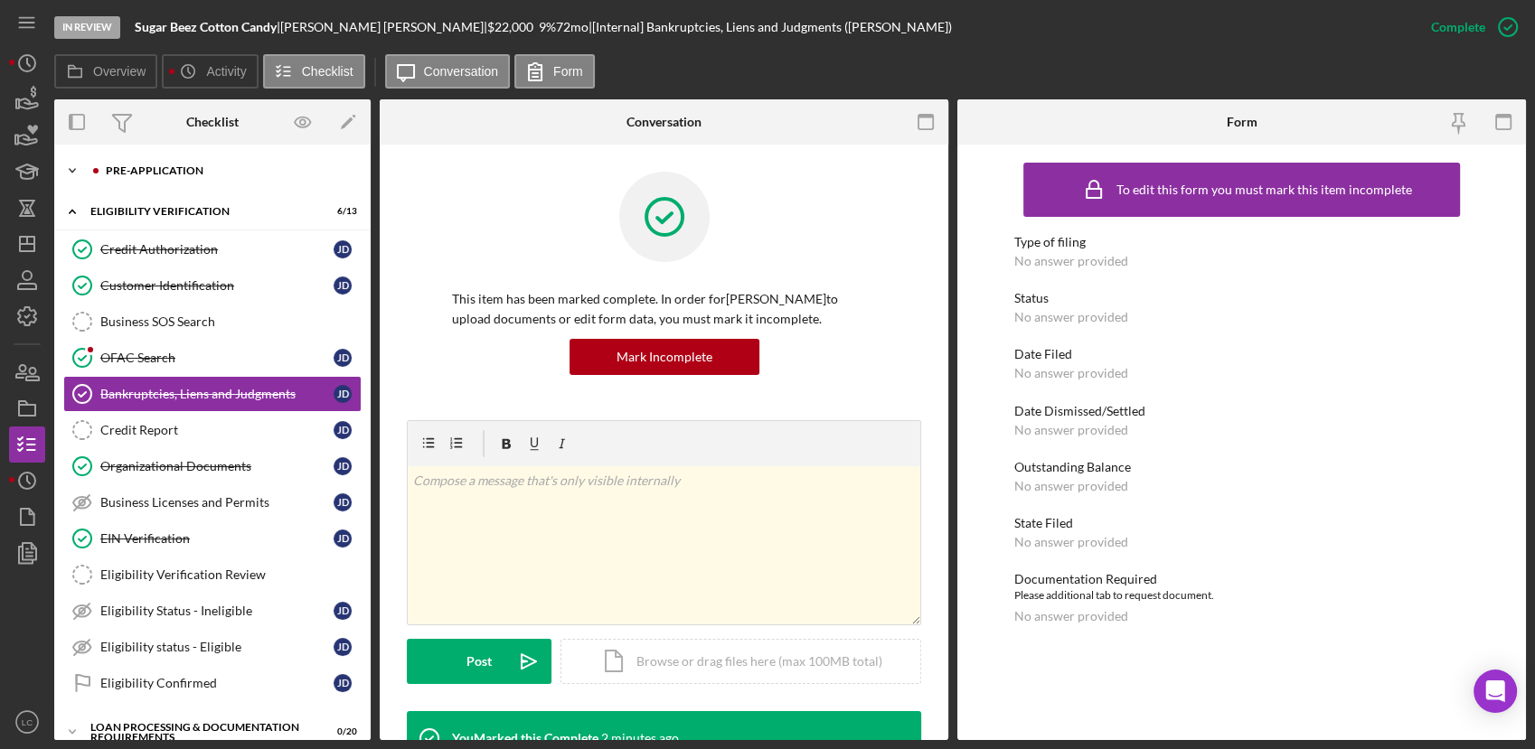
click at [72, 163] on icon "Icon/Expander" at bounding box center [72, 171] width 36 height 36
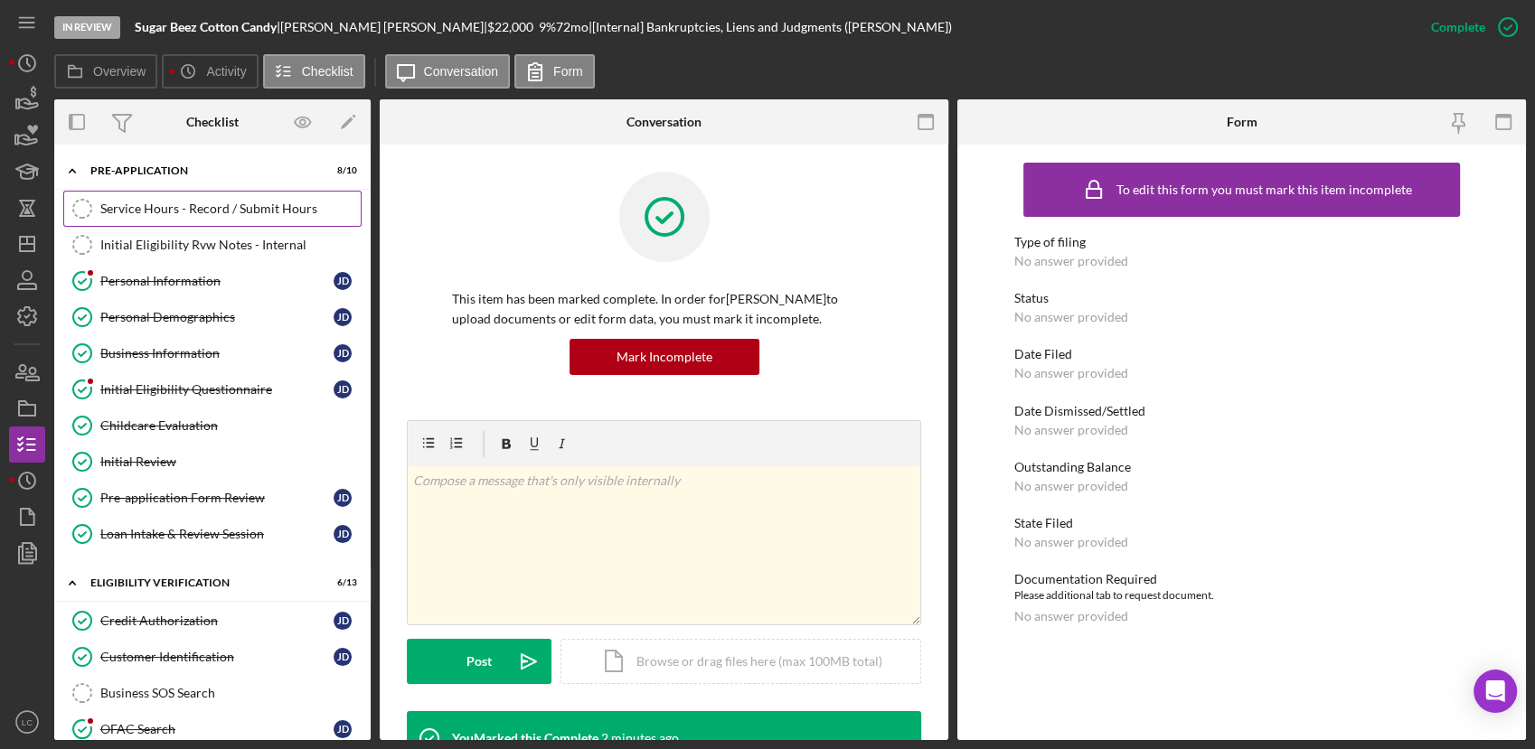
click at [178, 212] on div "Service Hours - Record / Submit Hours" at bounding box center [230, 209] width 260 height 14
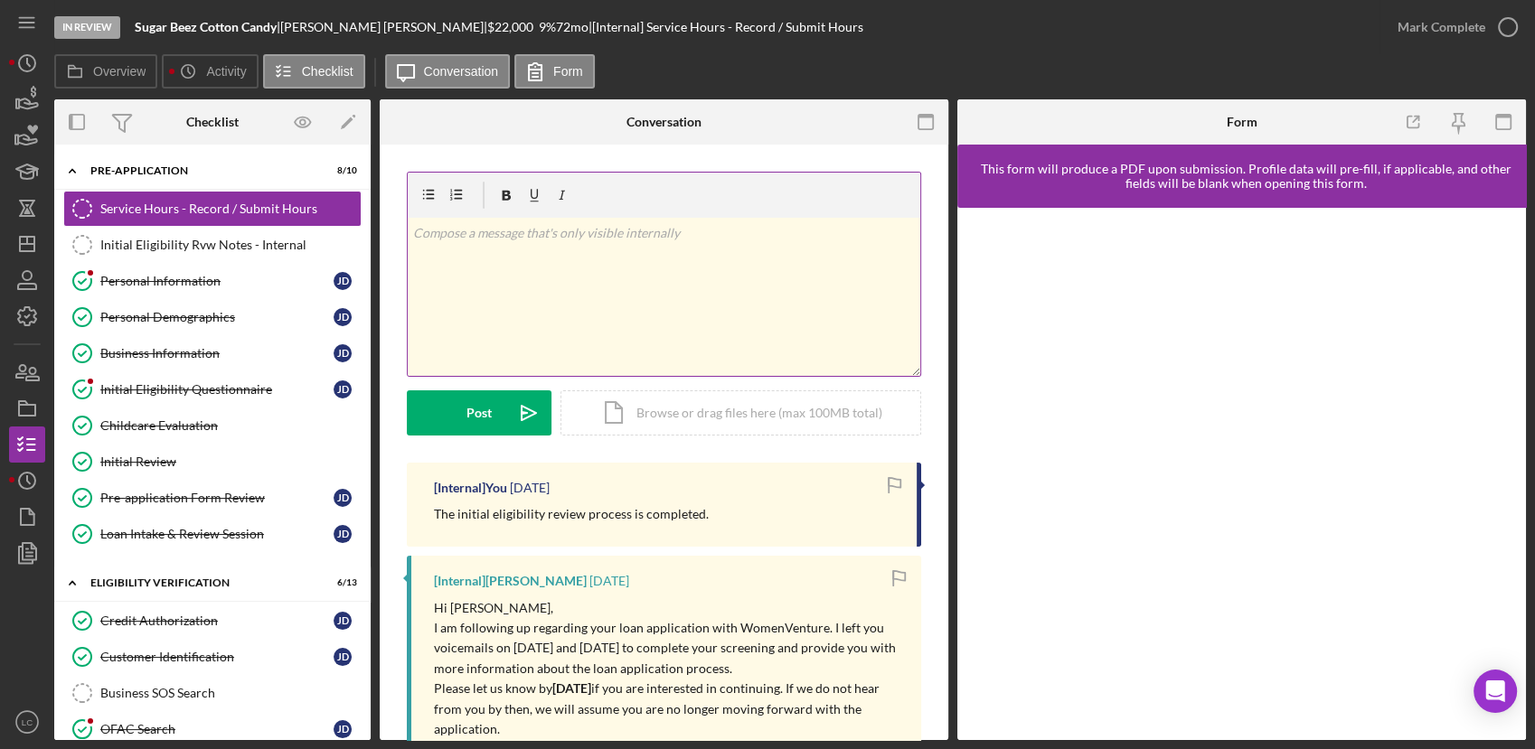
click at [516, 252] on div "v Color teal Color pink Remove color Add row above Add row below Add column bef…" at bounding box center [664, 297] width 512 height 158
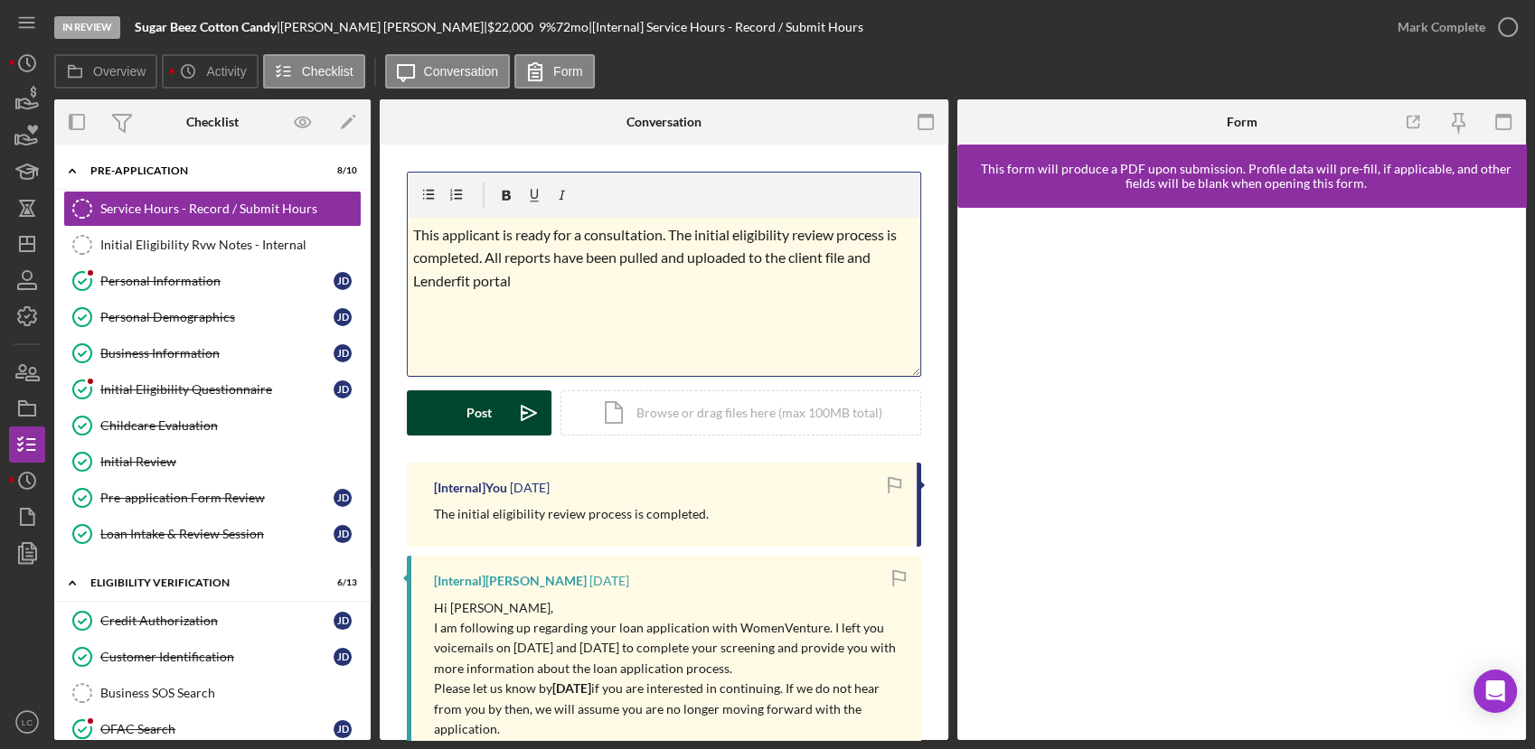
click at [484, 408] on div "Post" at bounding box center [478, 412] width 25 height 45
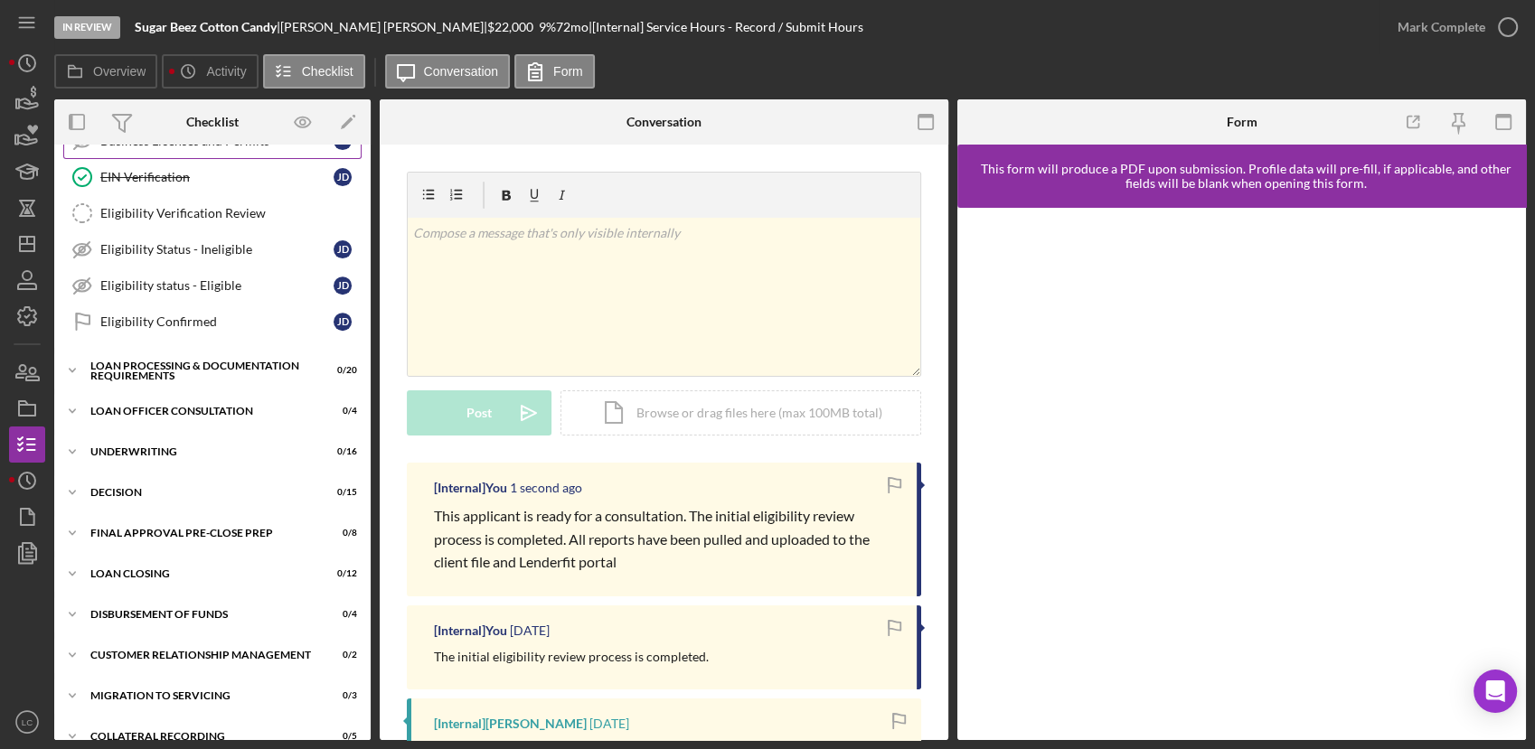
scroll to position [752, 0]
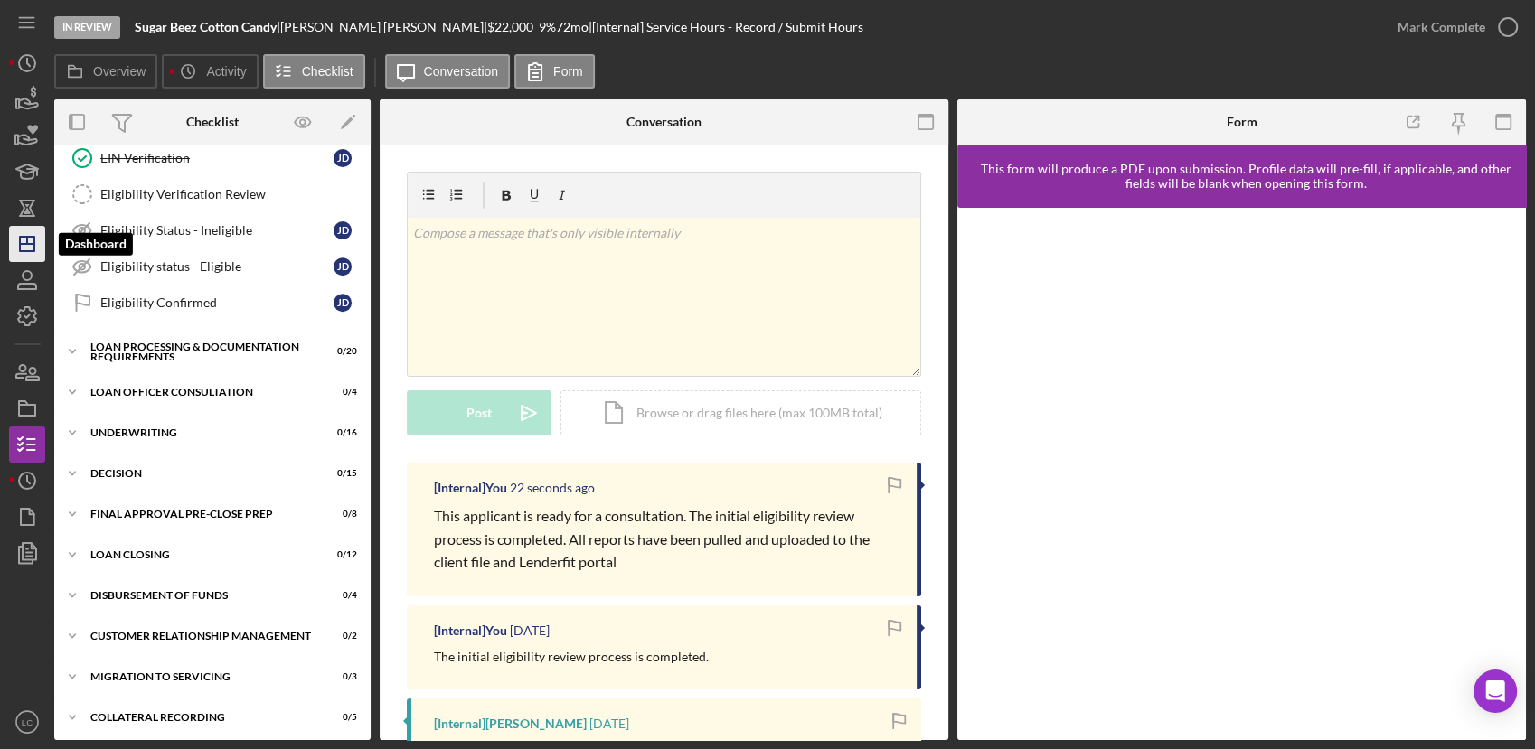
click at [14, 249] on icon "Icon/Dashboard" at bounding box center [27, 243] width 45 height 45
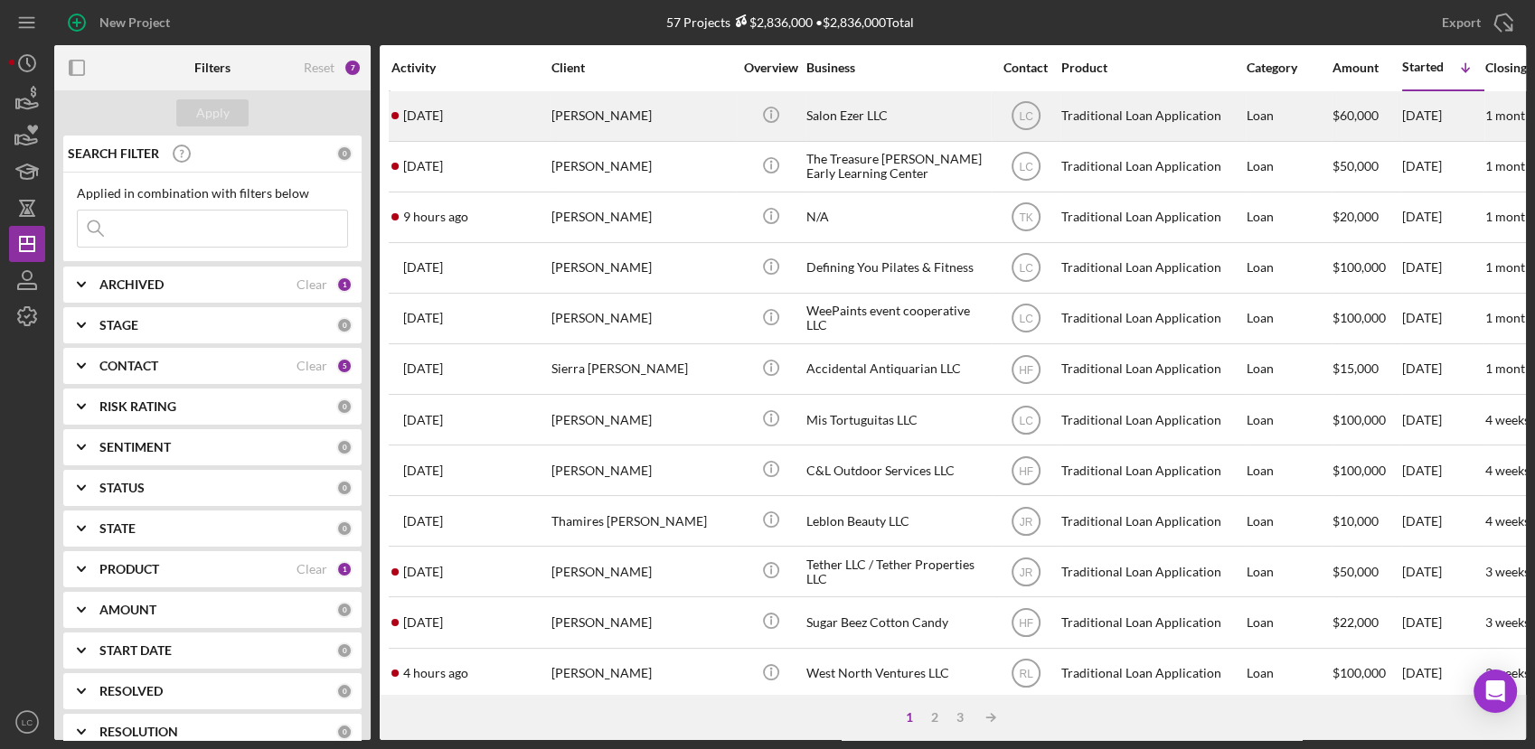
click at [645, 124] on div "[PERSON_NAME]" at bounding box center [641, 116] width 181 height 48
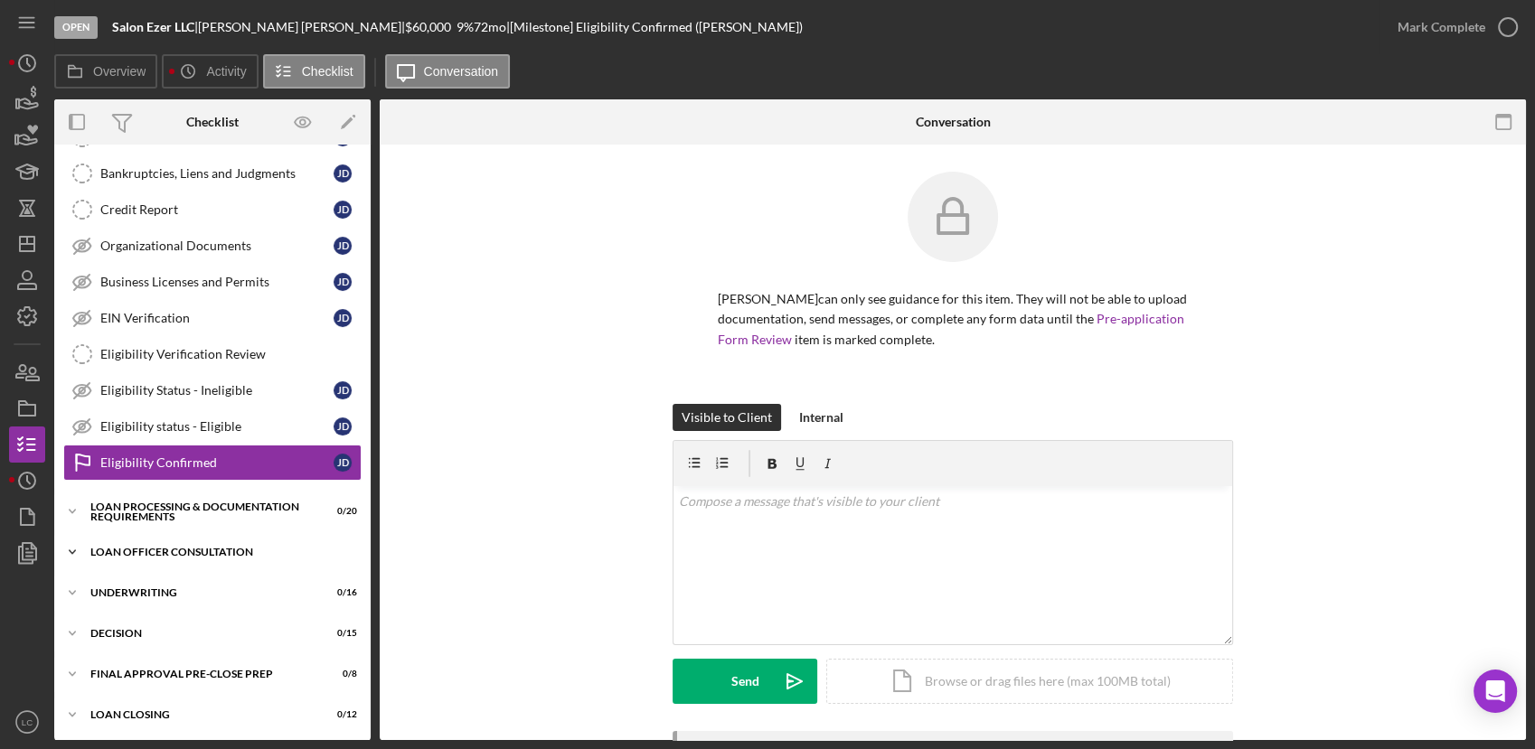
scroll to position [237, 0]
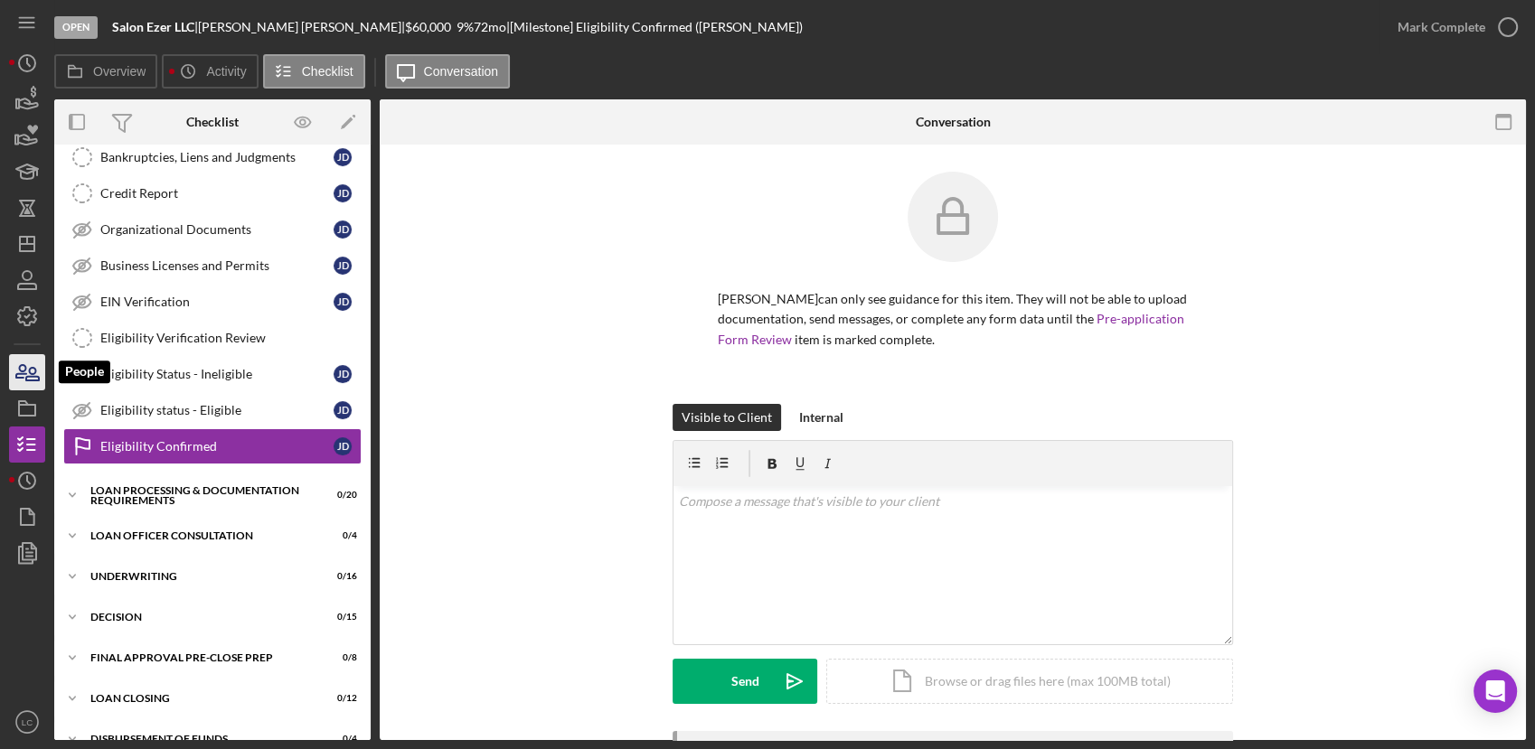
click at [17, 373] on icon "button" at bounding box center [21, 371] width 10 height 13
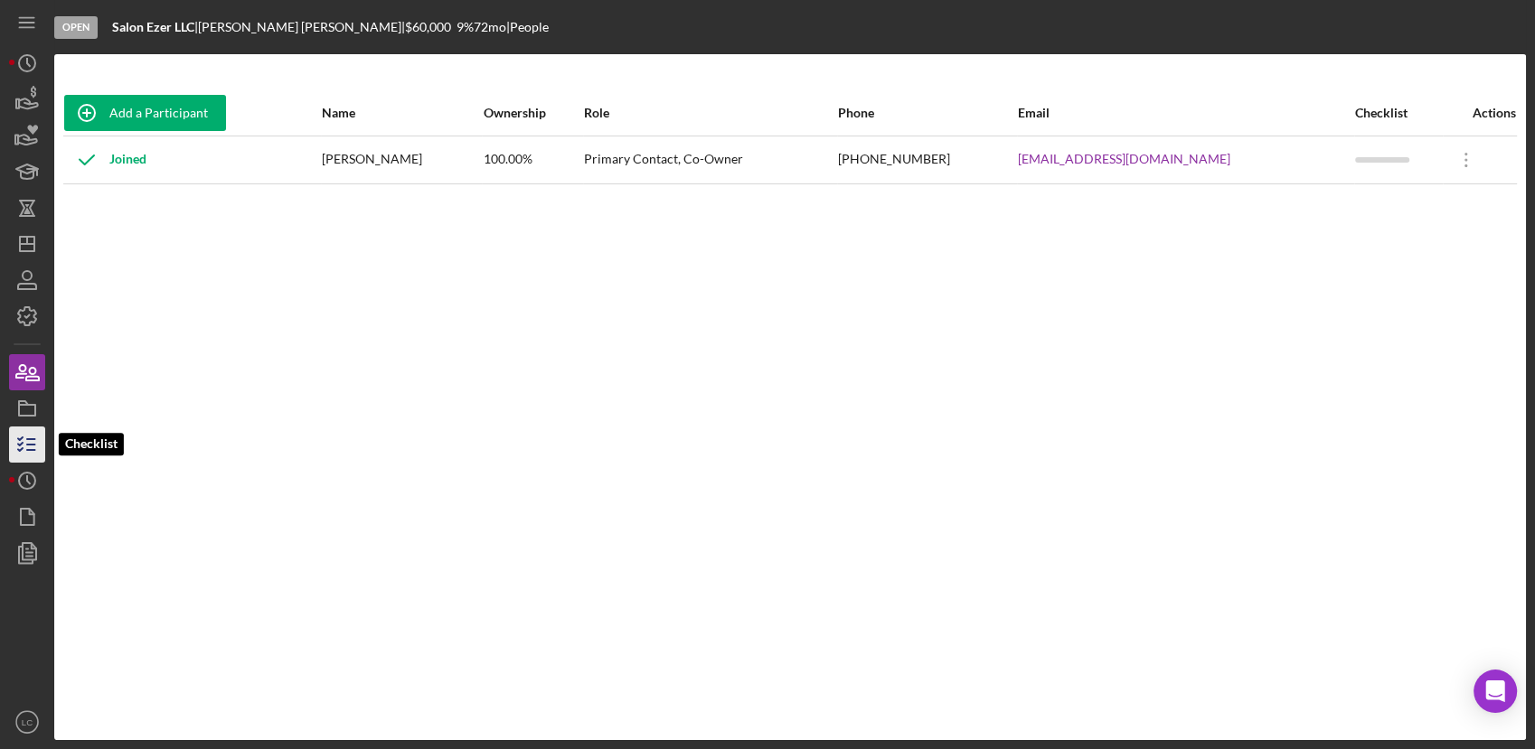
click at [29, 447] on icon "button" at bounding box center [27, 444] width 45 height 45
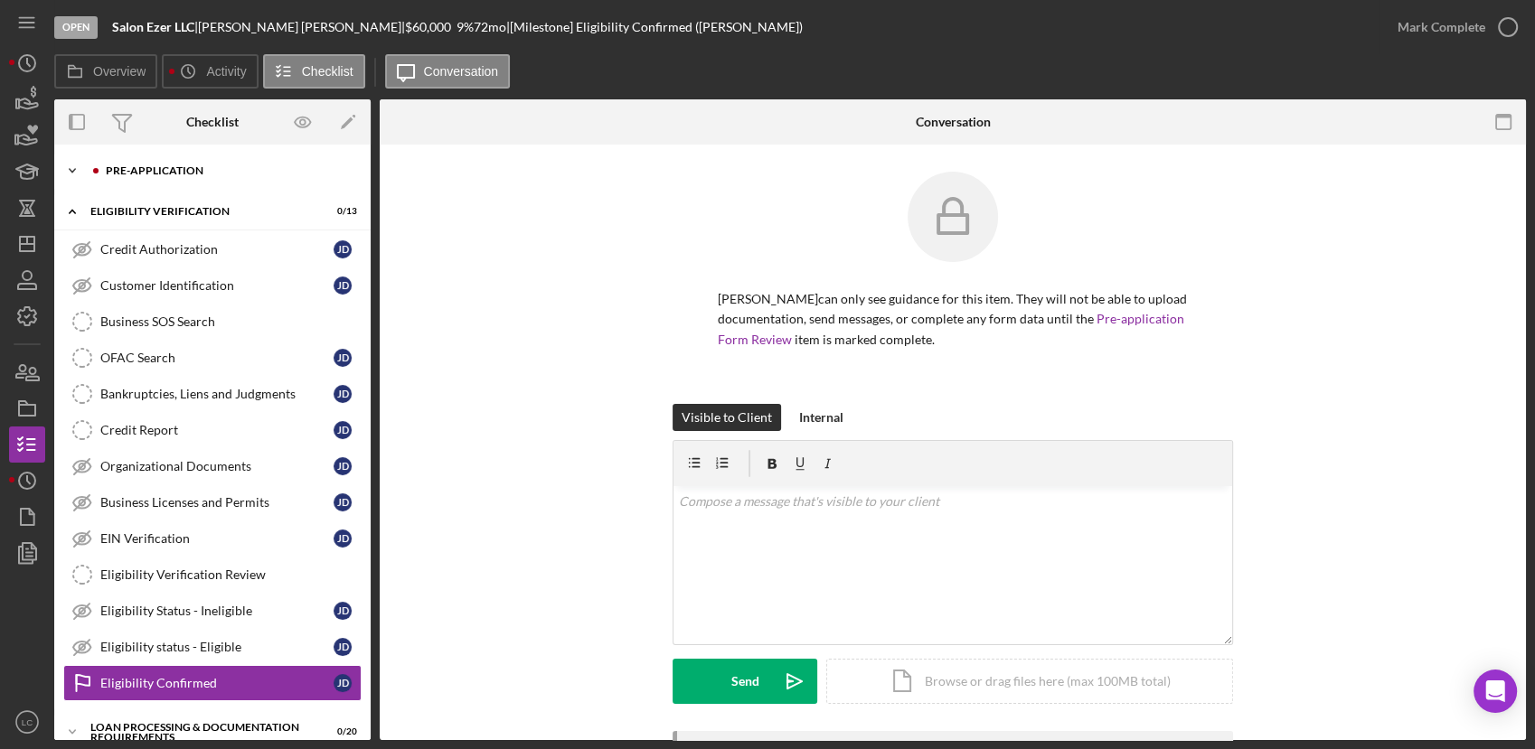
click at [72, 173] on icon "Icon/Expander" at bounding box center [72, 171] width 36 height 36
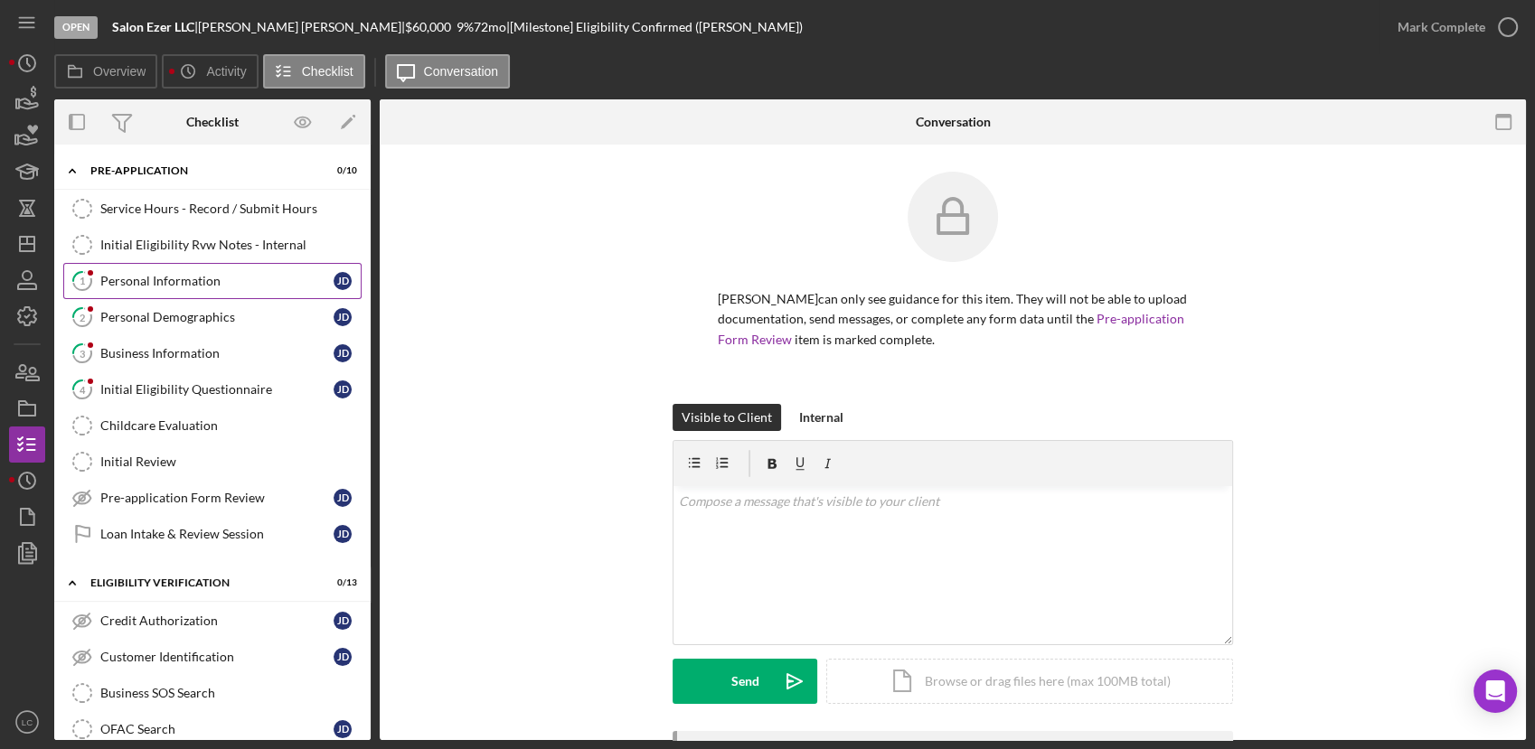
click at [157, 290] on link "1 Personal Information [PERSON_NAME]" at bounding box center [212, 281] width 298 height 36
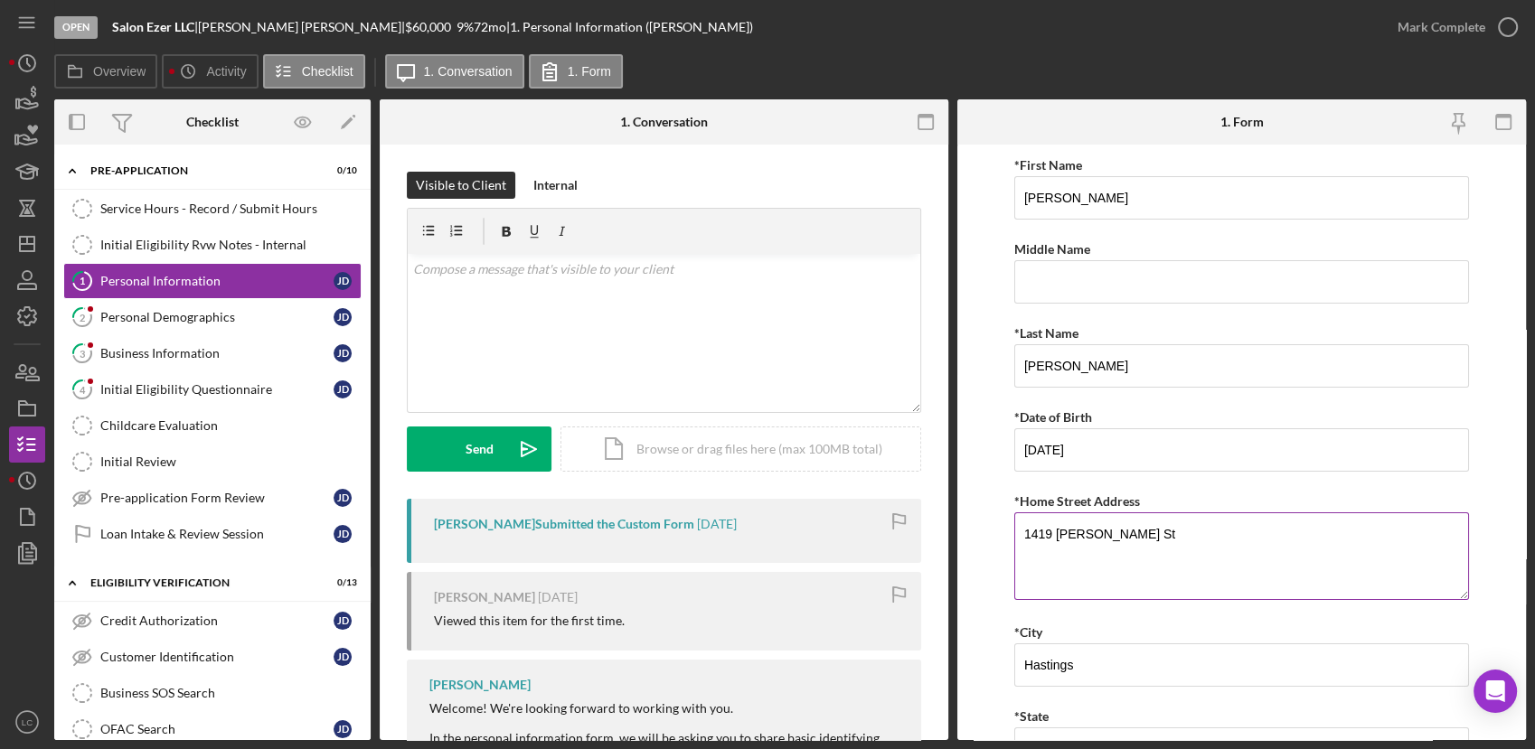
click at [1182, 539] on textarea "1419 [PERSON_NAME] St" at bounding box center [1241, 555] width 455 height 87
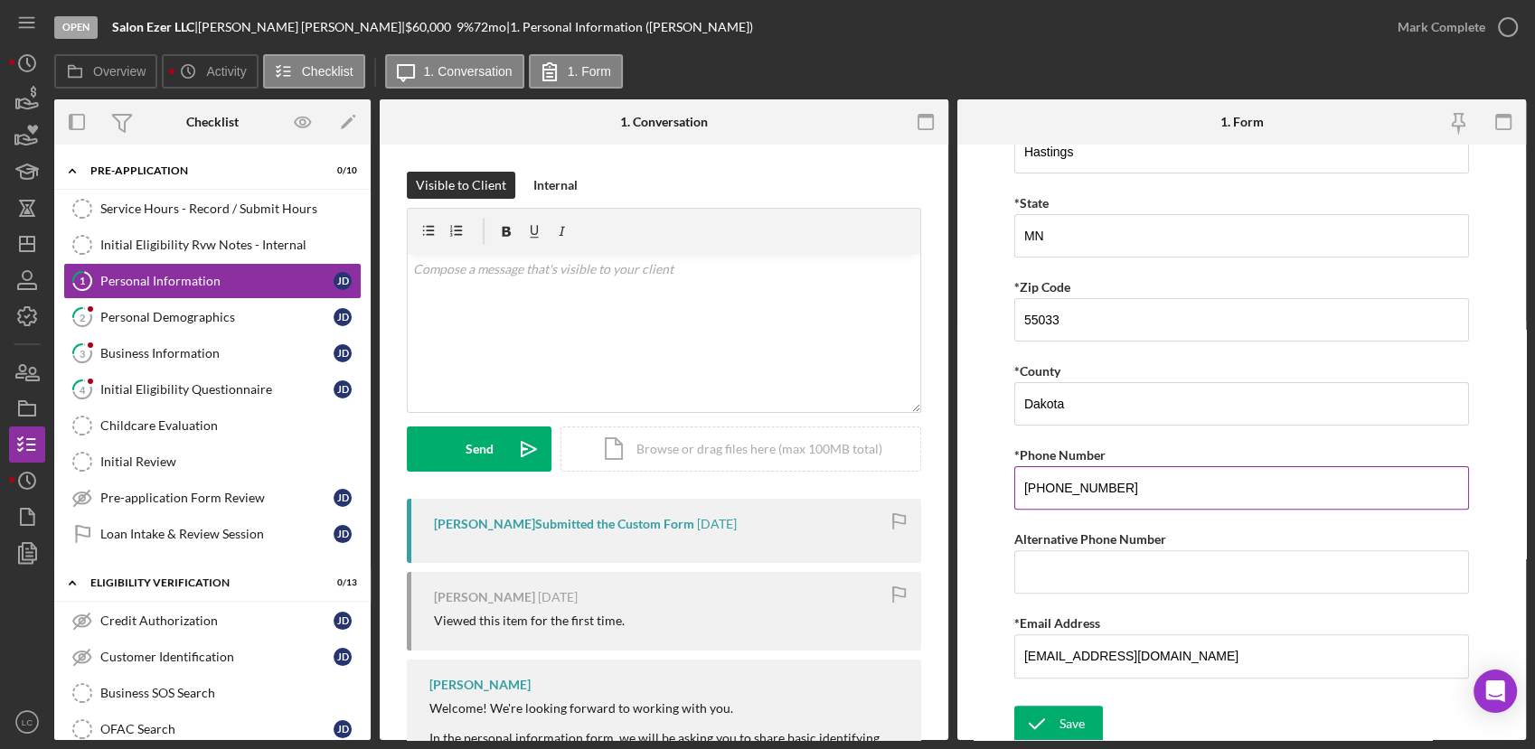
scroll to position [513, 0]
type textarea "[STREET_ADDRESS][PERSON_NAME]"
click at [1069, 728] on div "Save" at bounding box center [1071, 724] width 25 height 36
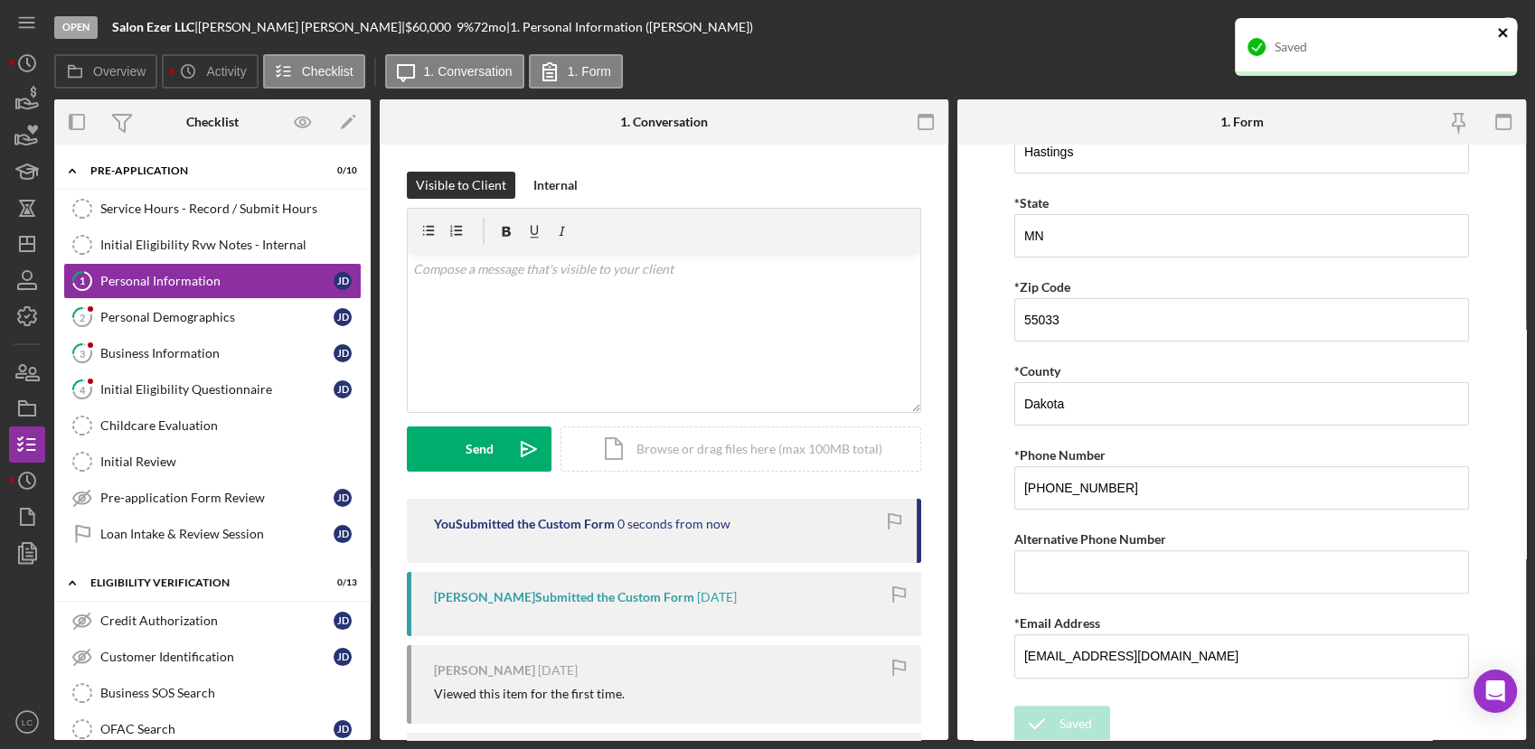
click at [1504, 31] on icon "close" at bounding box center [1502, 32] width 9 height 9
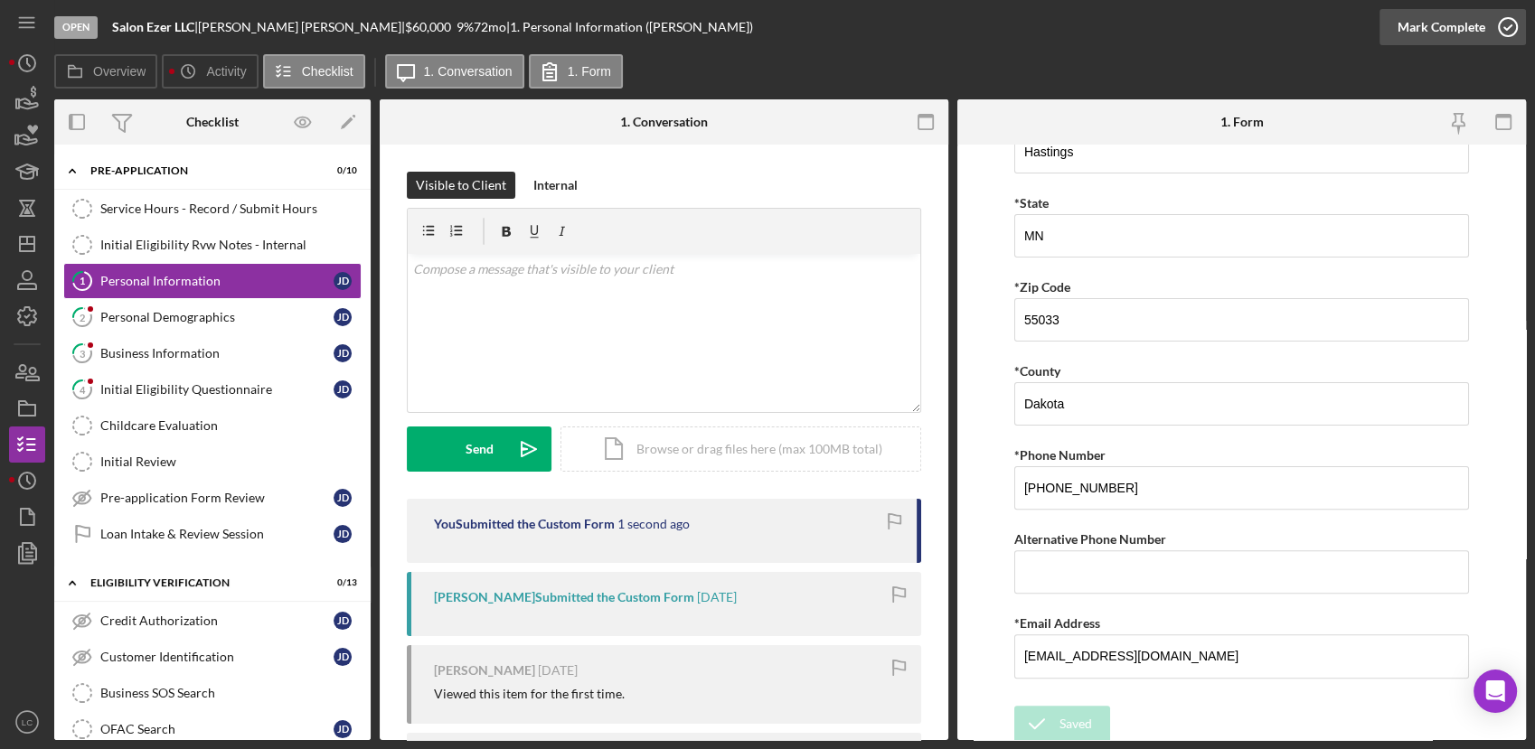
click at [1501, 30] on icon "button" at bounding box center [1507, 27] width 45 height 45
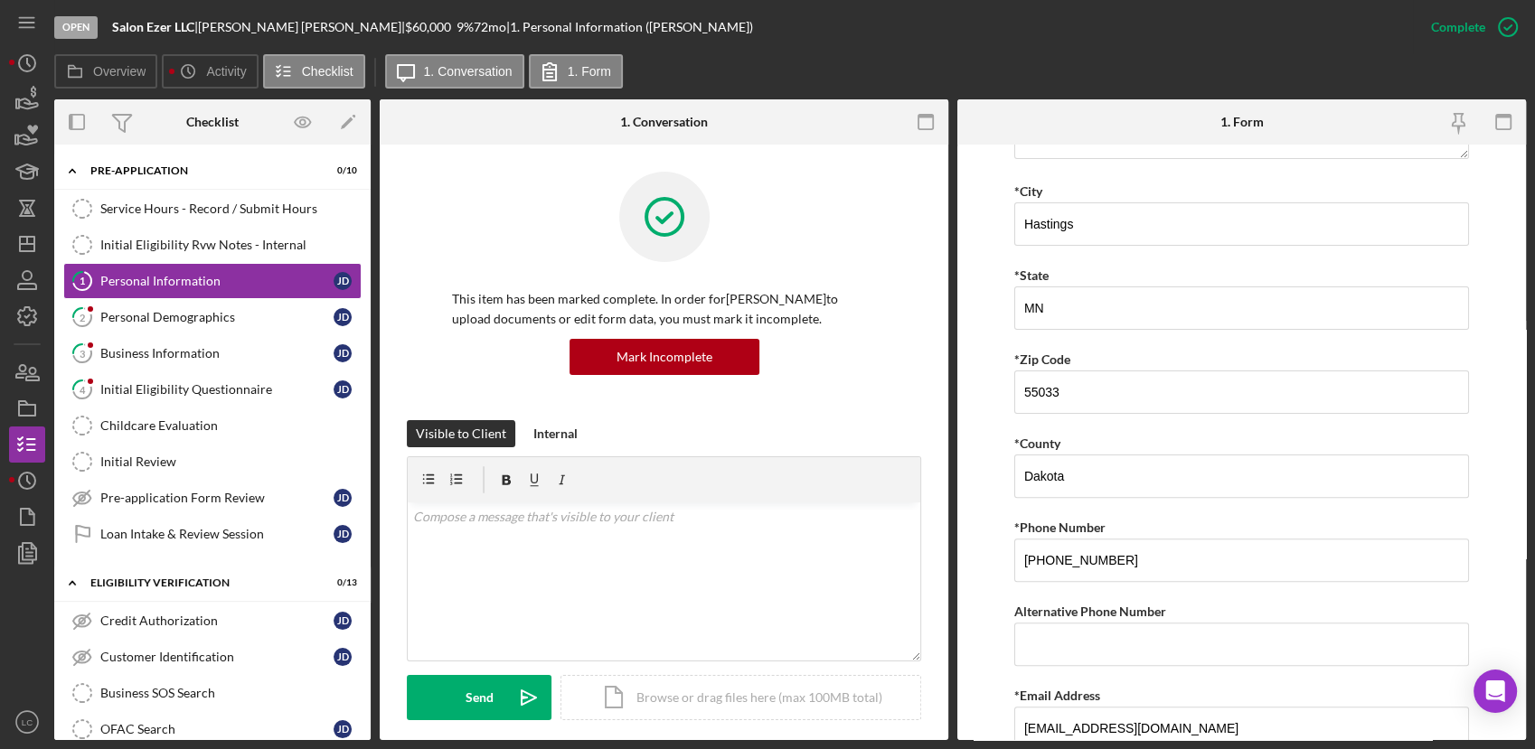
scroll to position [586, 0]
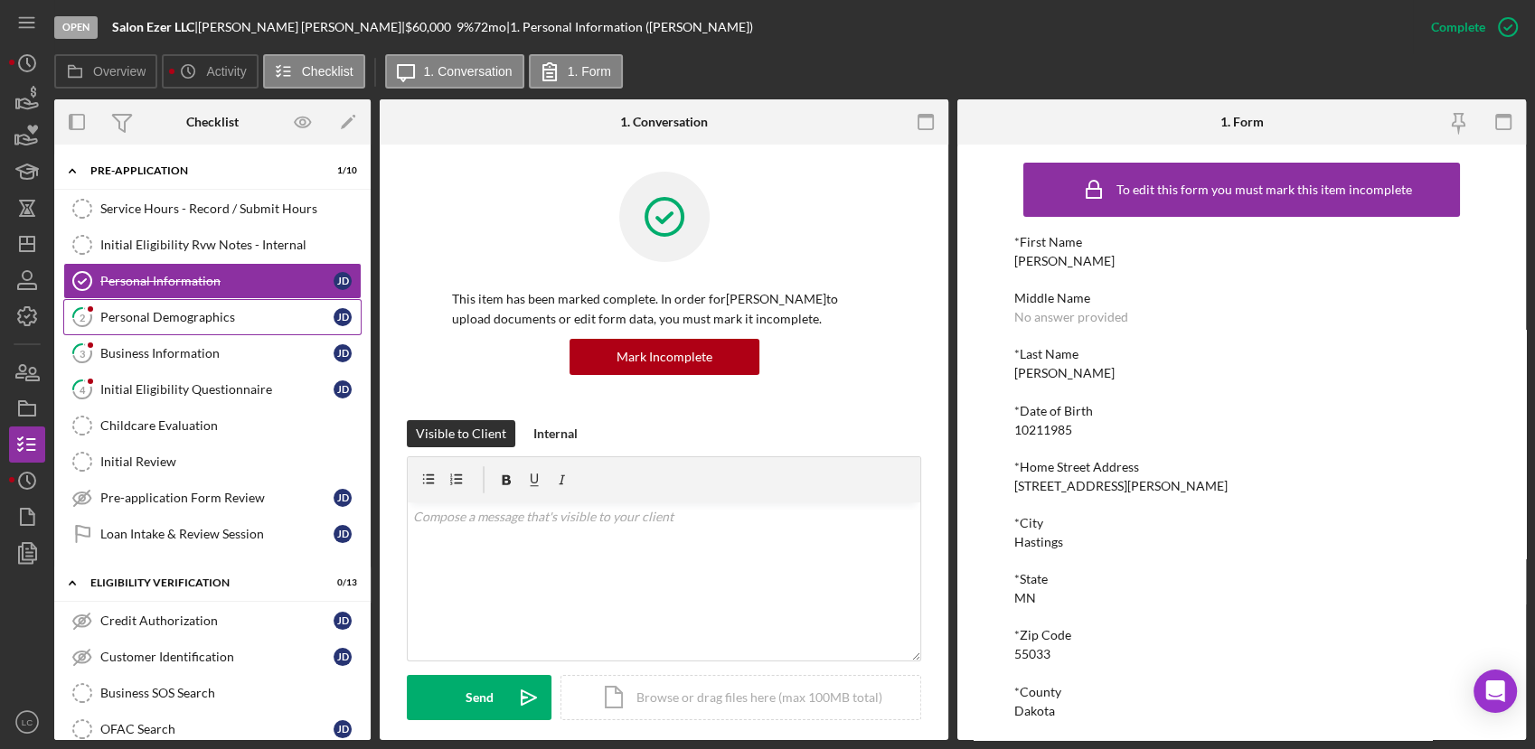
click at [136, 329] on link "2 Personal Demographics [PERSON_NAME]" at bounding box center [212, 317] width 298 height 36
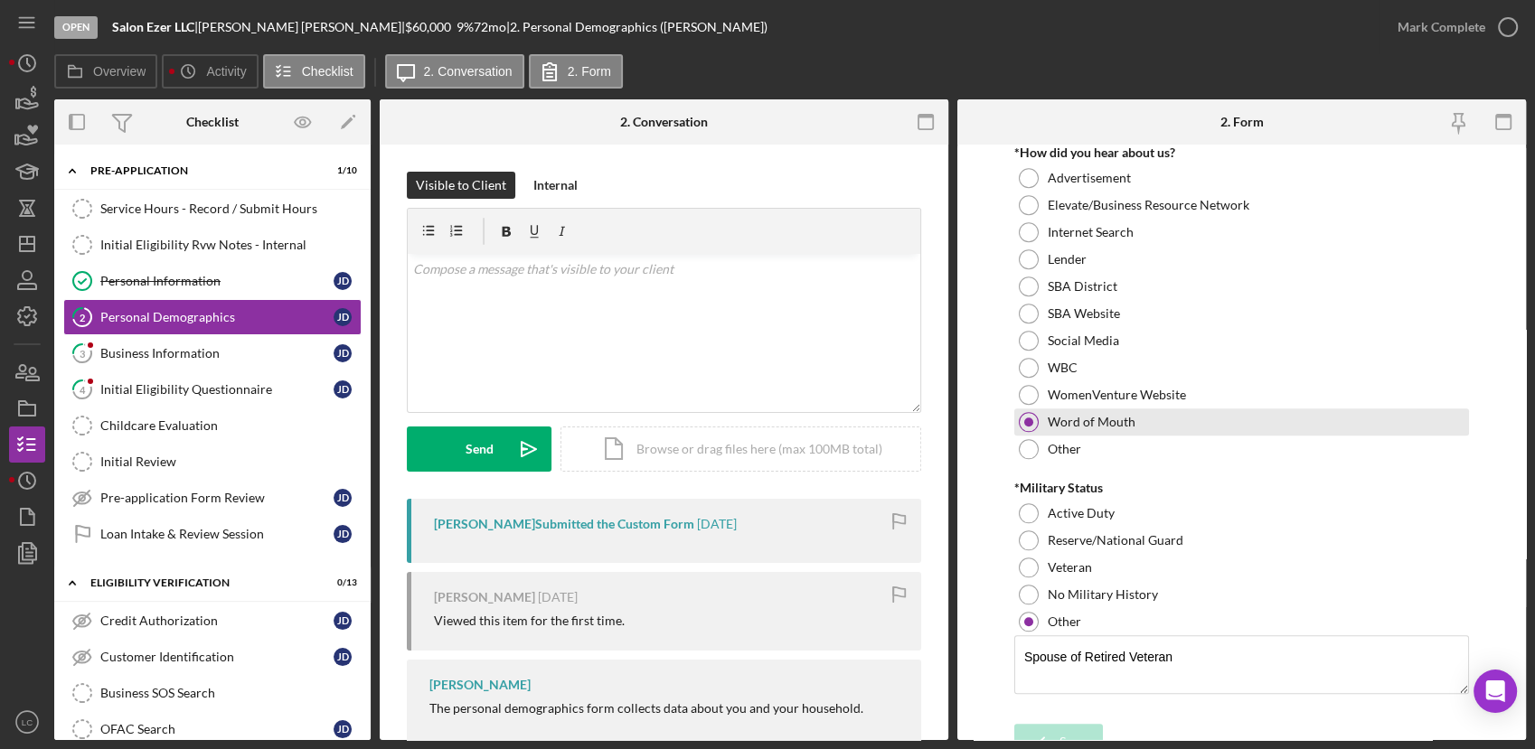
scroll to position [1836, 0]
drag, startPoint x: 1186, startPoint y: 634, endPoint x: 737, endPoint y: 662, distance: 450.0
click at [737, 662] on div "Overview Internal Workflow Stage Open Icon/Dropdown Arrow Archive (can unarchiv…" at bounding box center [789, 419] width 1471 height 641
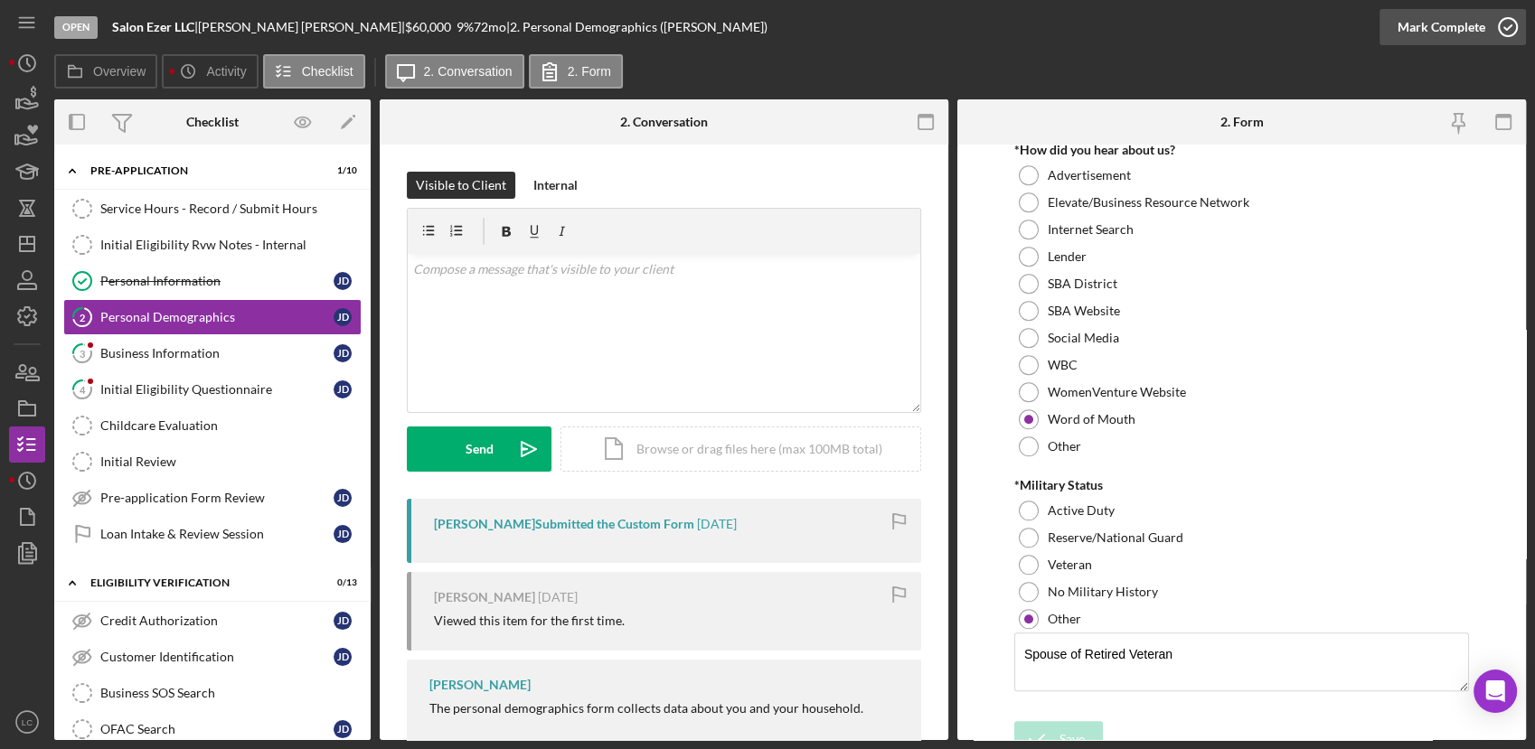
click at [1496, 33] on icon "button" at bounding box center [1507, 27] width 45 height 45
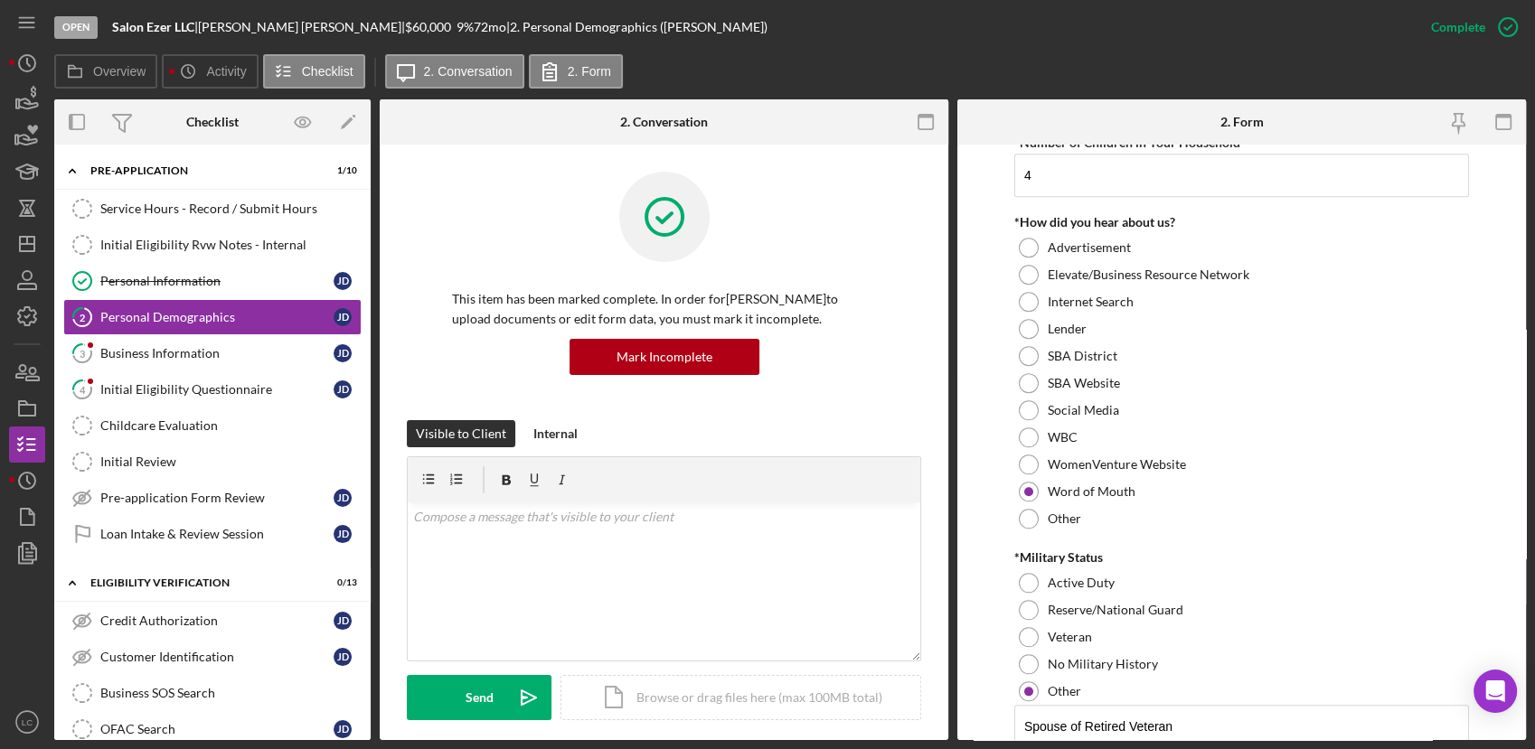
scroll to position [1909, 0]
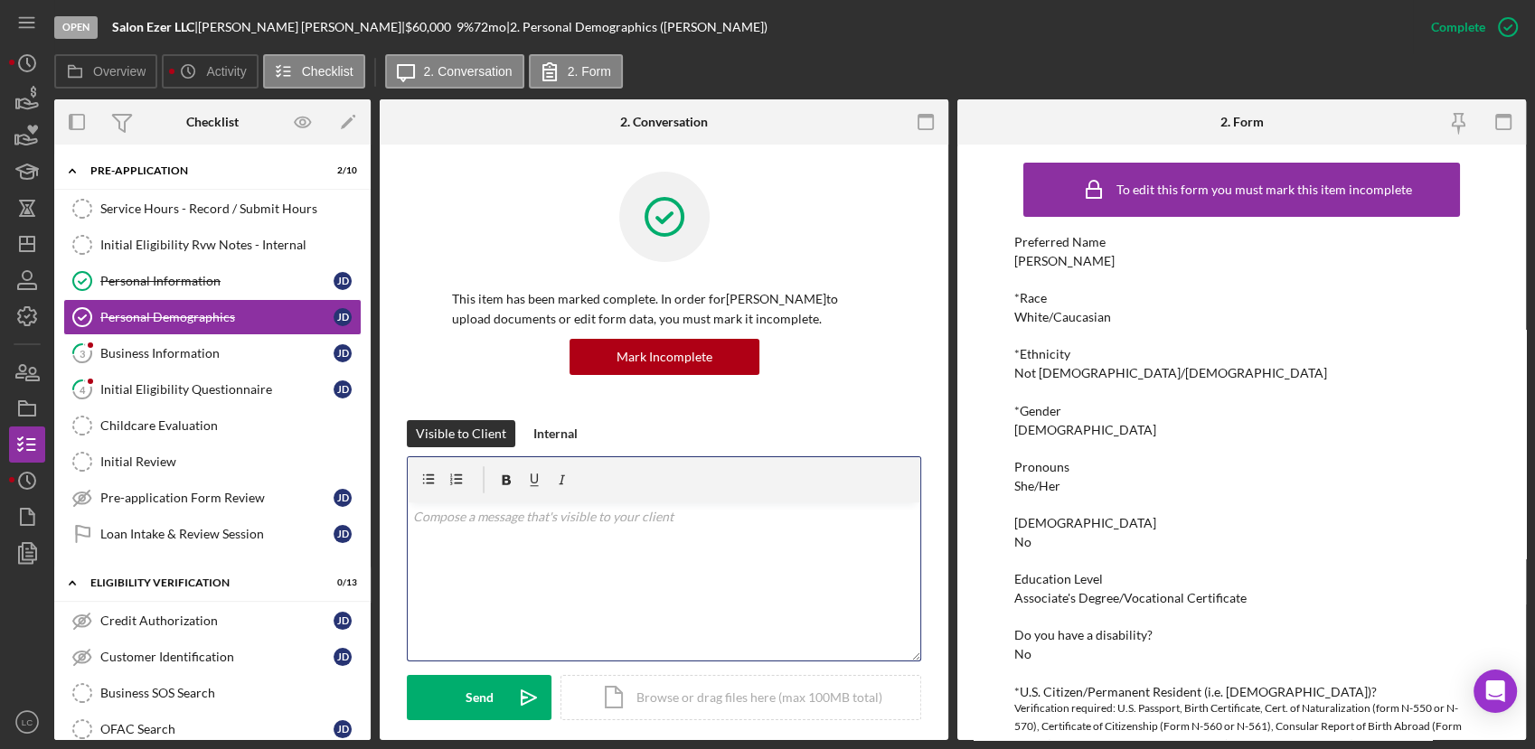
click at [607, 560] on div "v Color teal Color pink Remove color Add row above Add row below Add column bef…" at bounding box center [664, 581] width 512 height 158
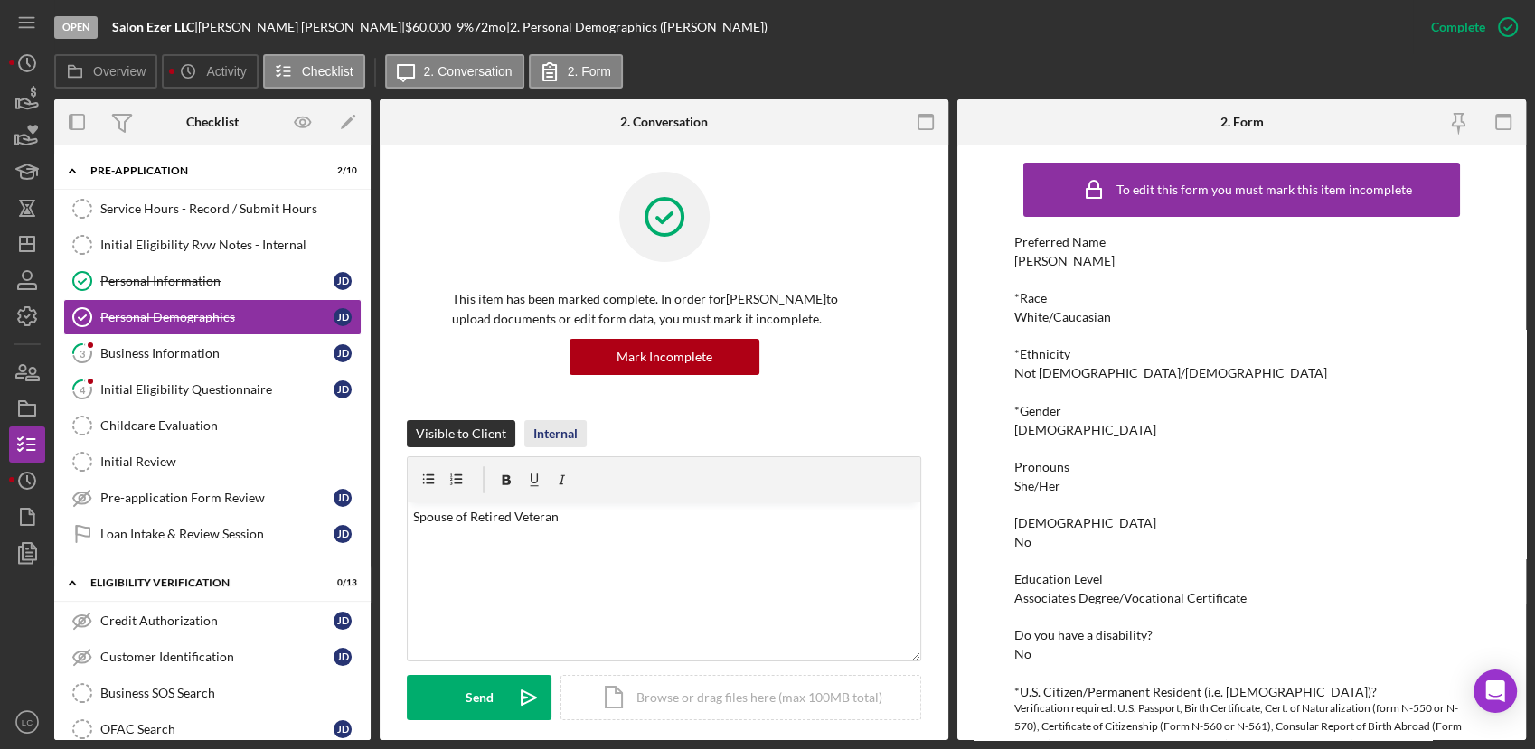
click at [568, 440] on div "Internal" at bounding box center [555, 433] width 44 height 27
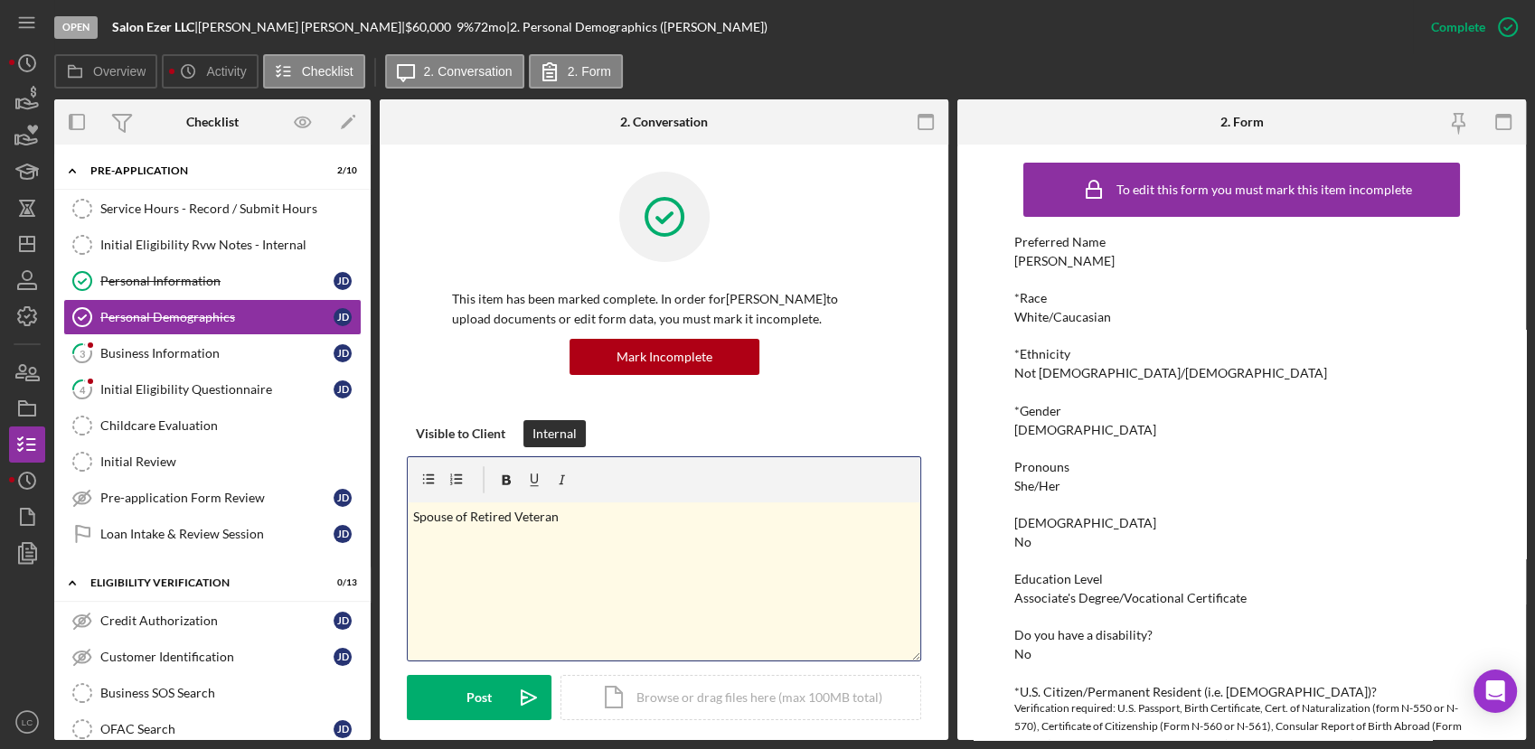
click at [557, 521] on p "Spouse of Retired Veteran" at bounding box center [664, 517] width 502 height 20
click at [437, 681] on button "Post Icon/icon-invite-send" at bounding box center [479, 697] width 145 height 45
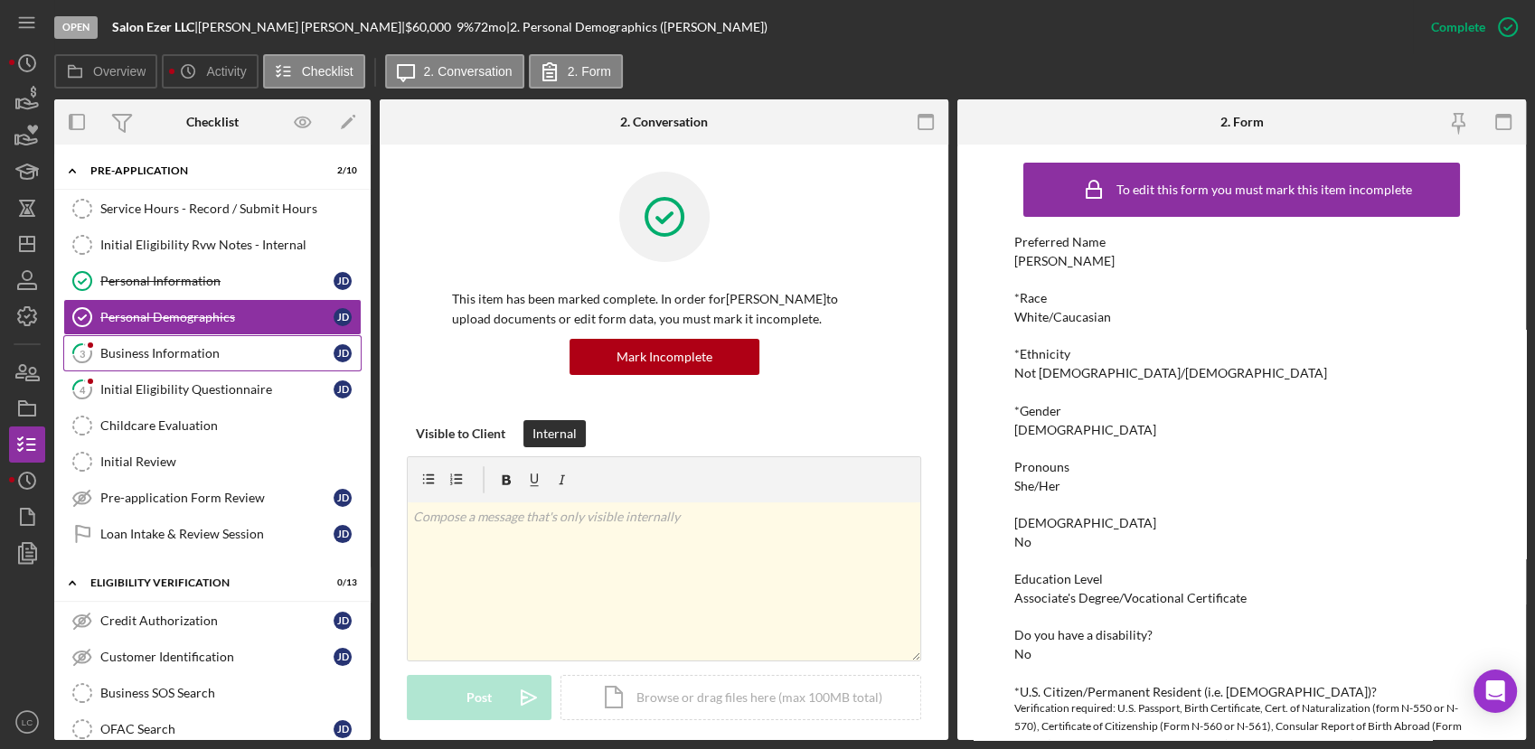
click at [210, 356] on div "Business Information" at bounding box center [216, 353] width 233 height 14
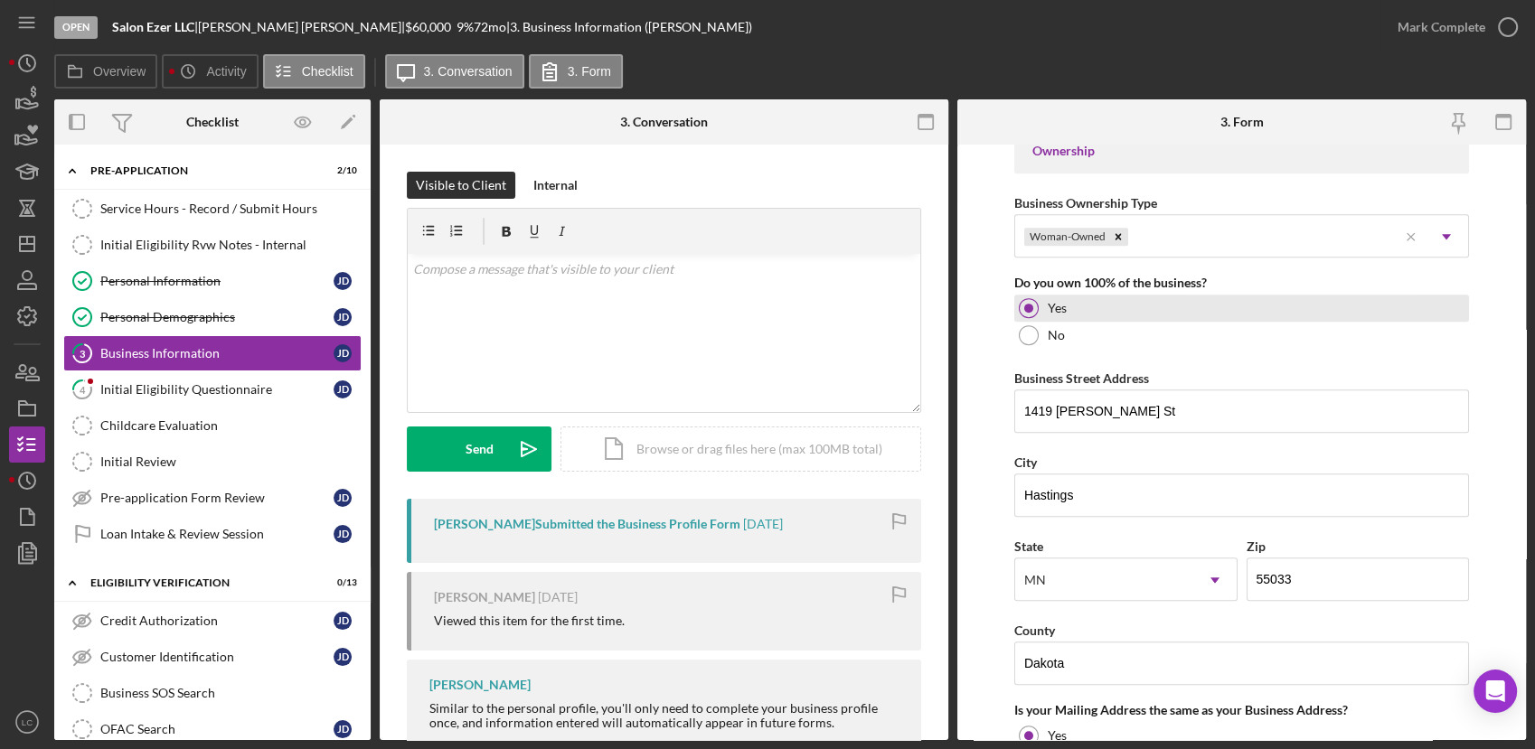
scroll to position [904, 0]
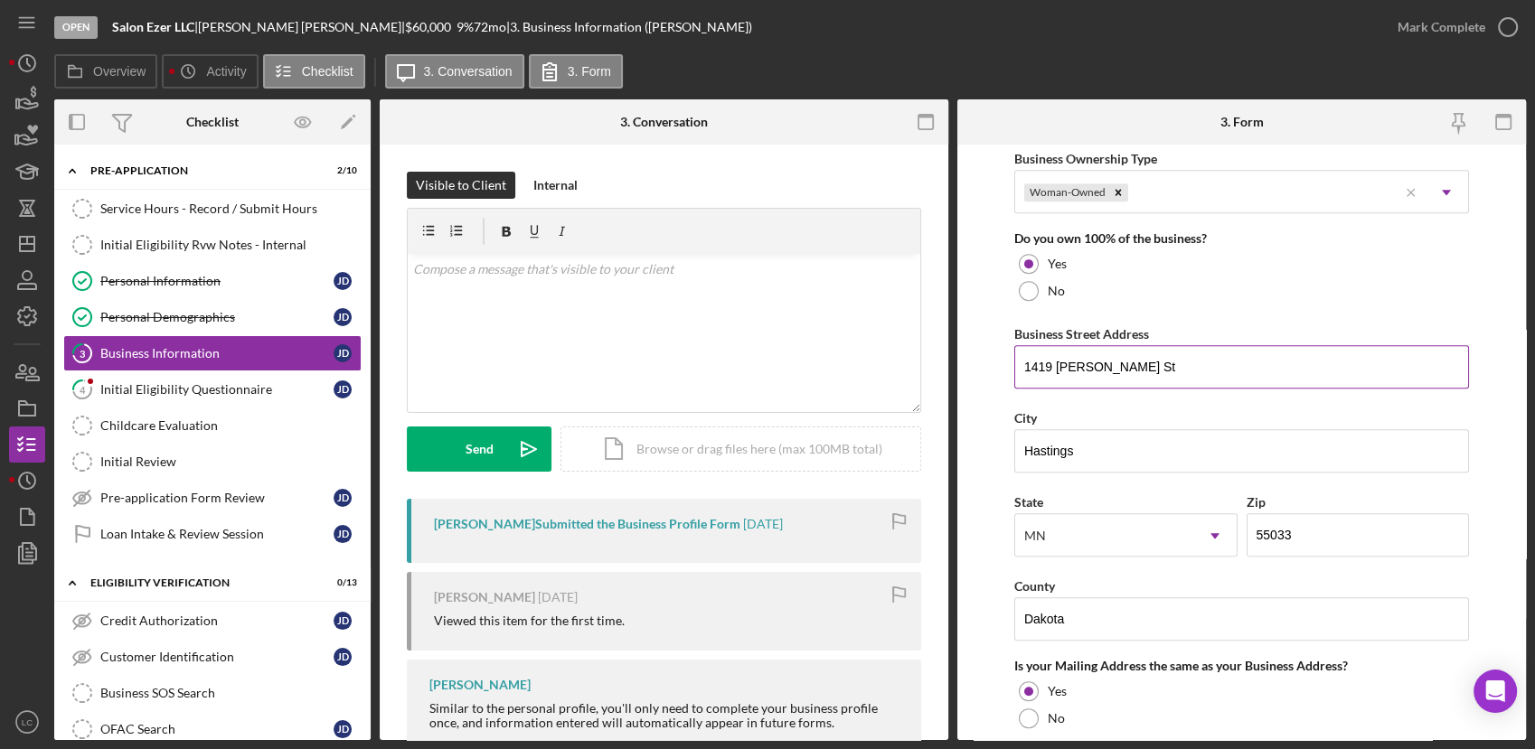
click at [1180, 371] on input "1419 [PERSON_NAME] St" at bounding box center [1241, 366] width 455 height 43
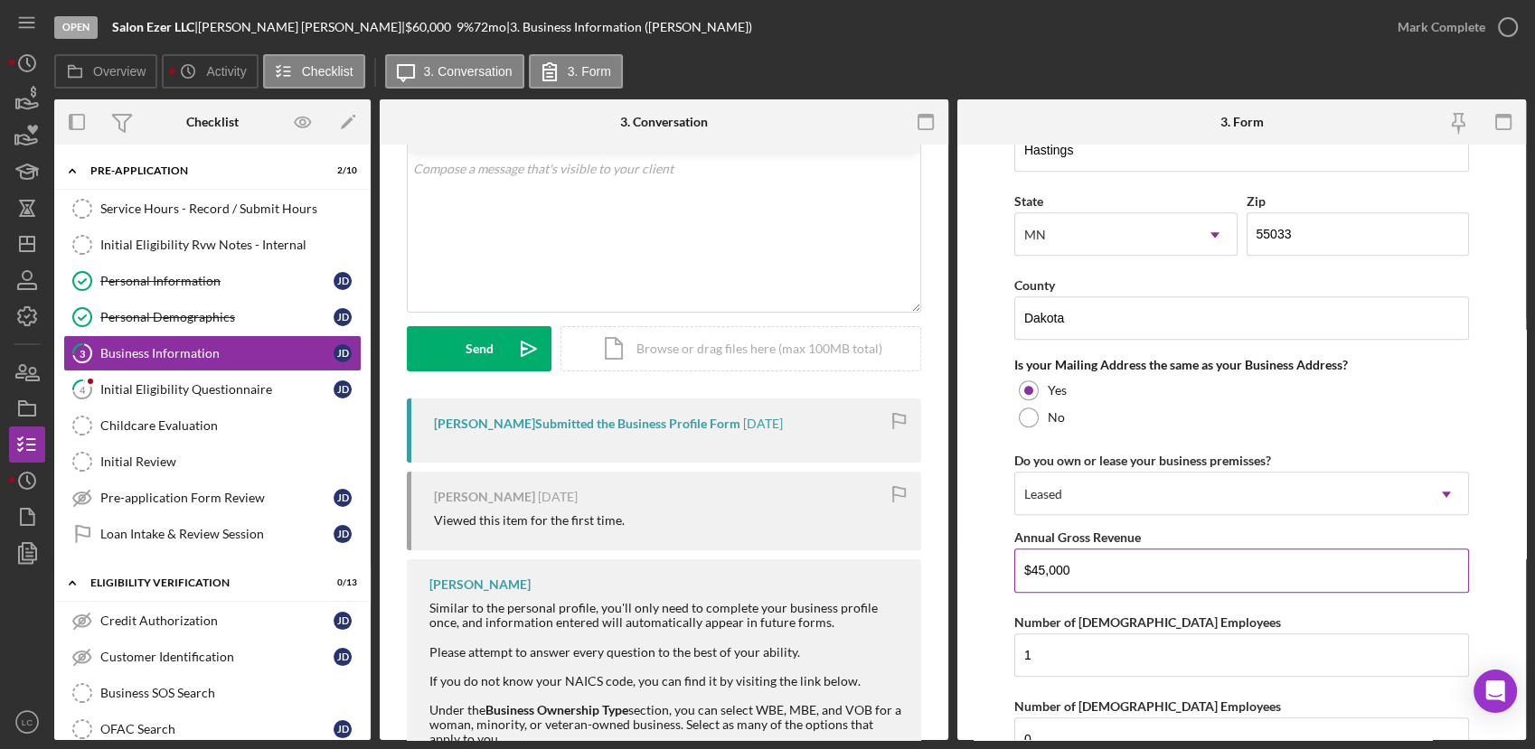
scroll to position [1405, 0]
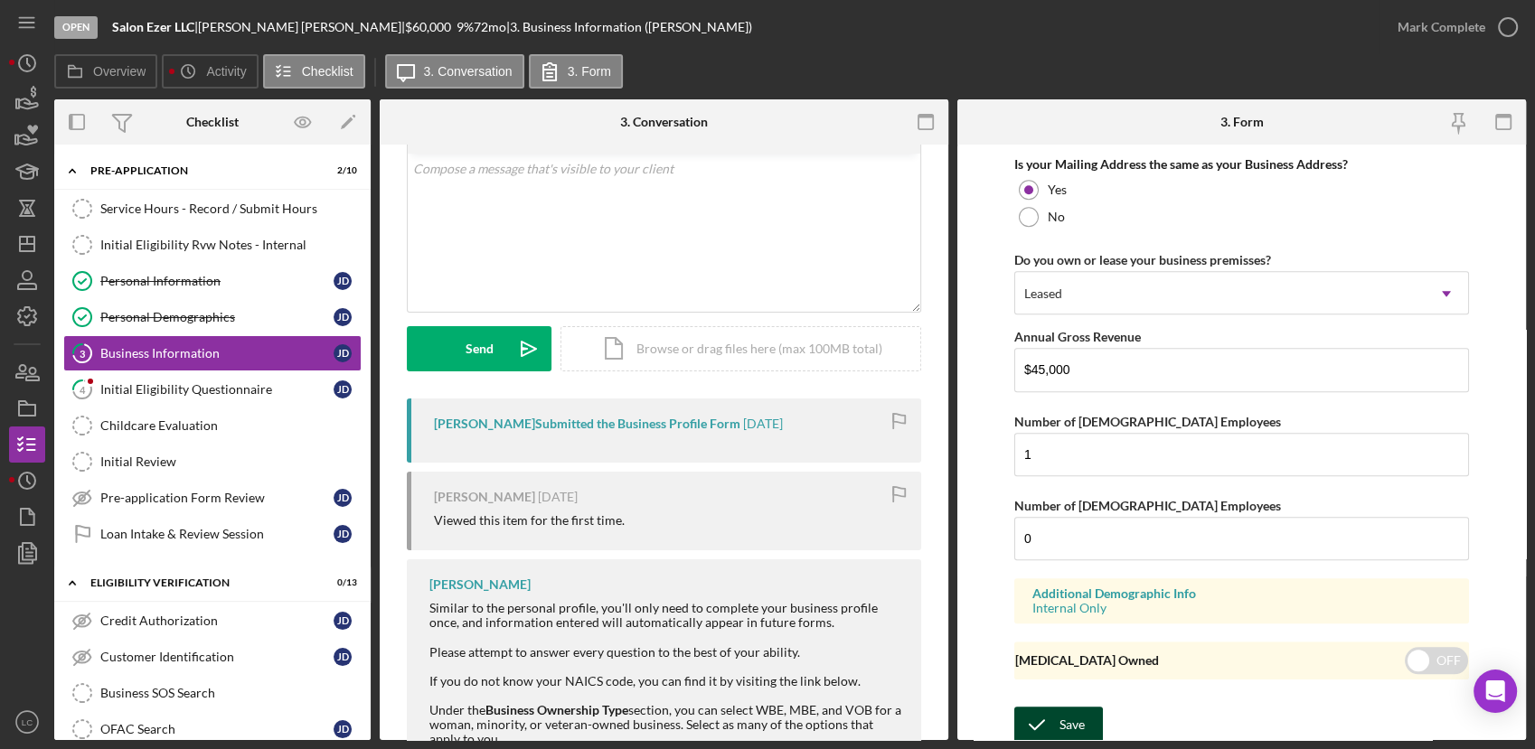
click at [1075, 725] on div "Save" at bounding box center [1071, 725] width 25 height 36
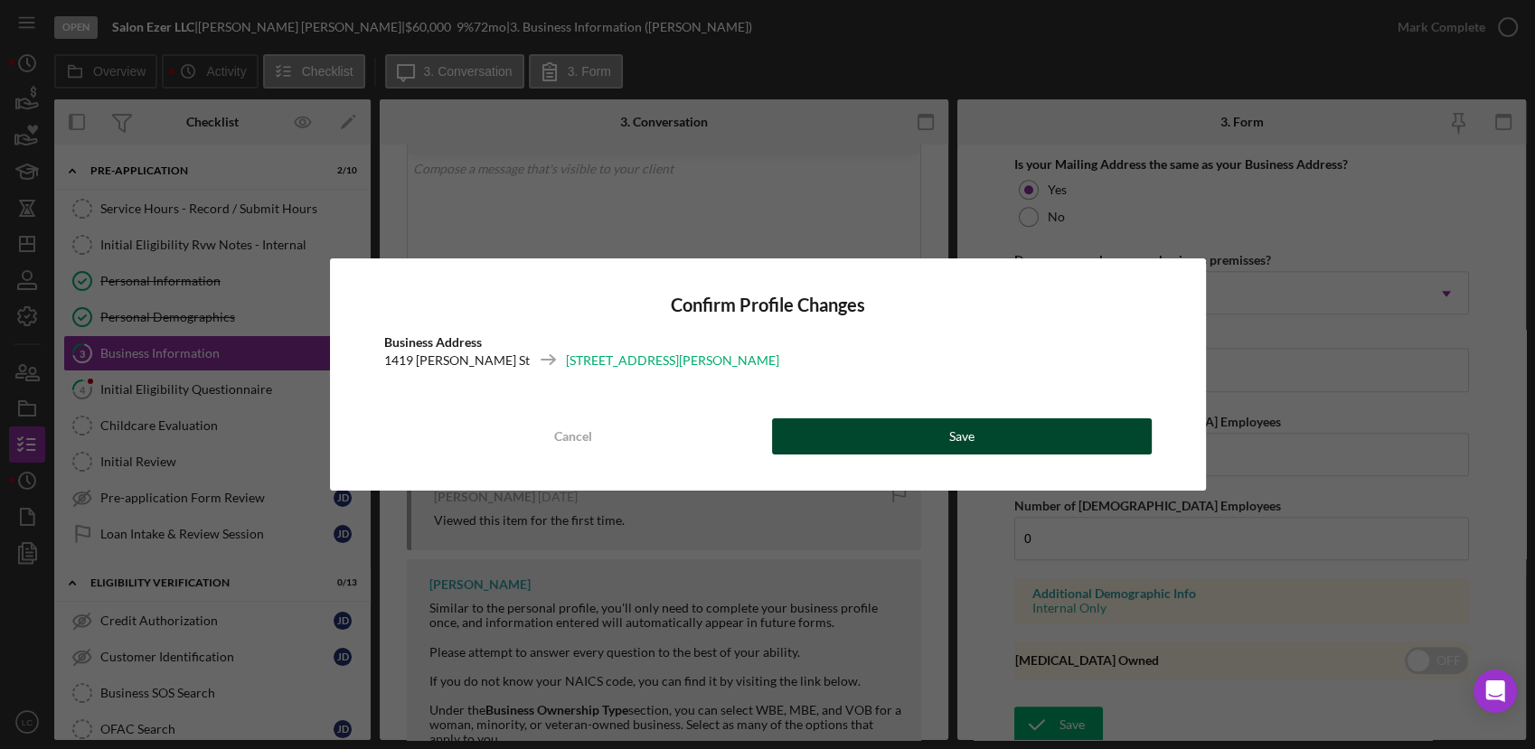
click at [1122, 424] on button "Save" at bounding box center [962, 436] width 380 height 36
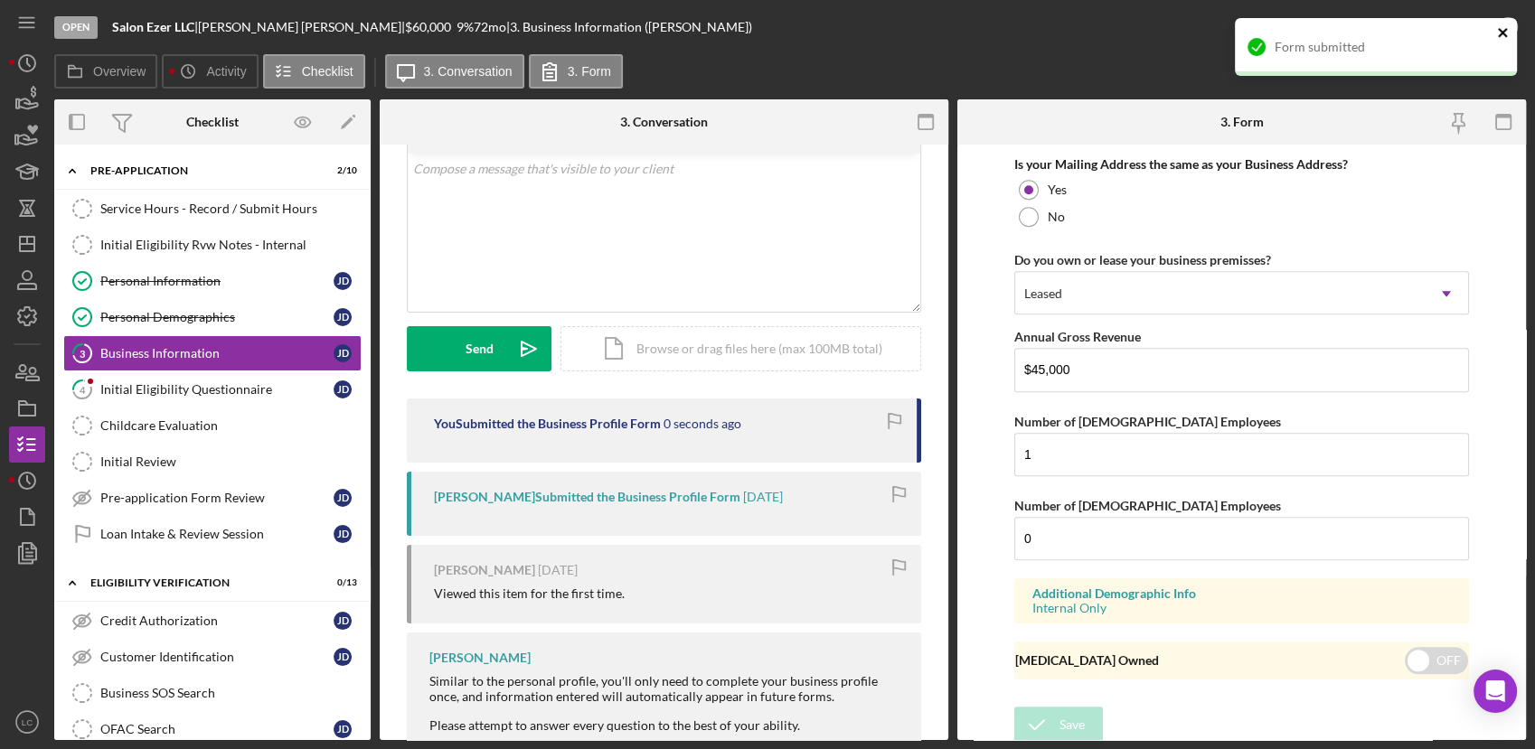
click at [1504, 35] on icon "close" at bounding box center [1502, 32] width 9 height 9
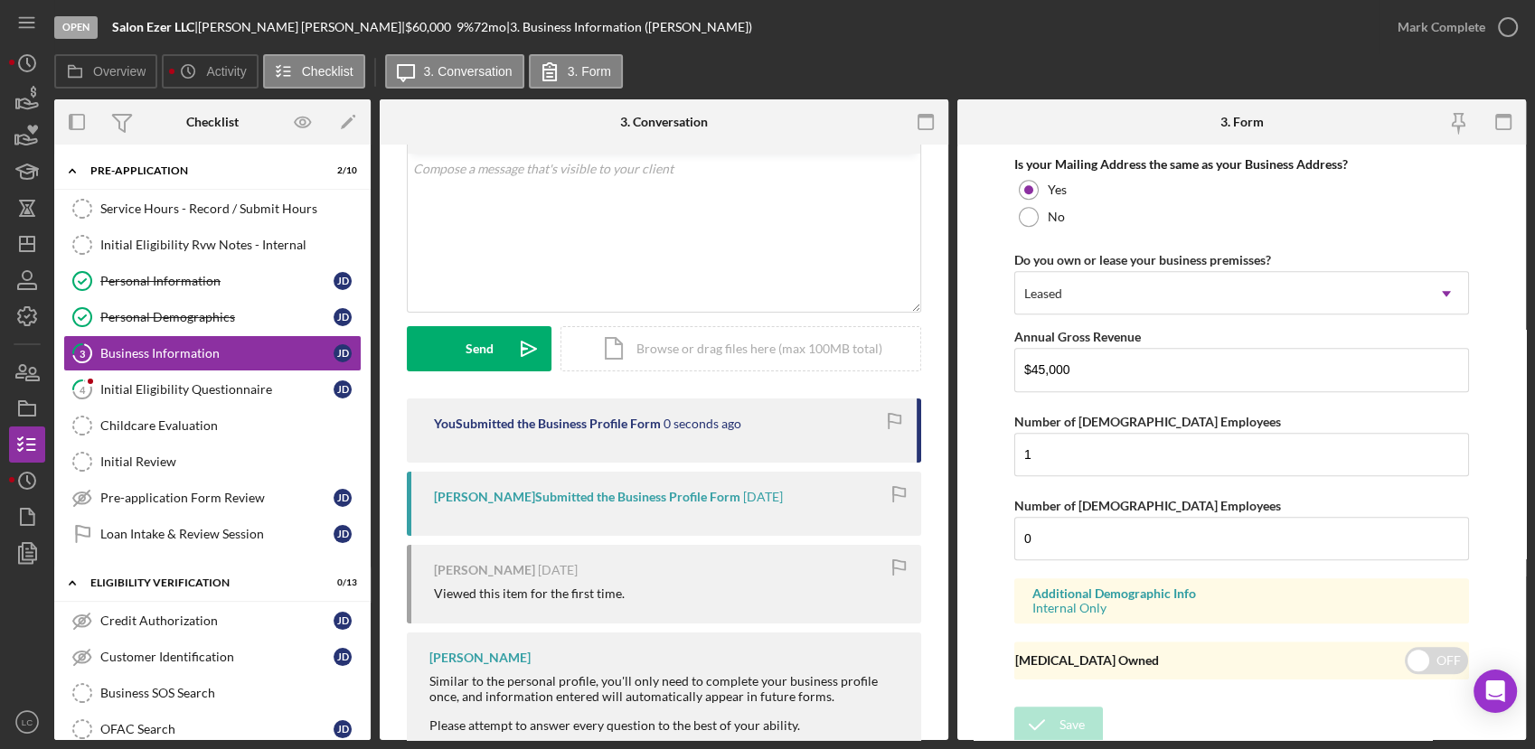
click at [1504, 22] on div "Form submitted" at bounding box center [1375, 17] width 289 height 7
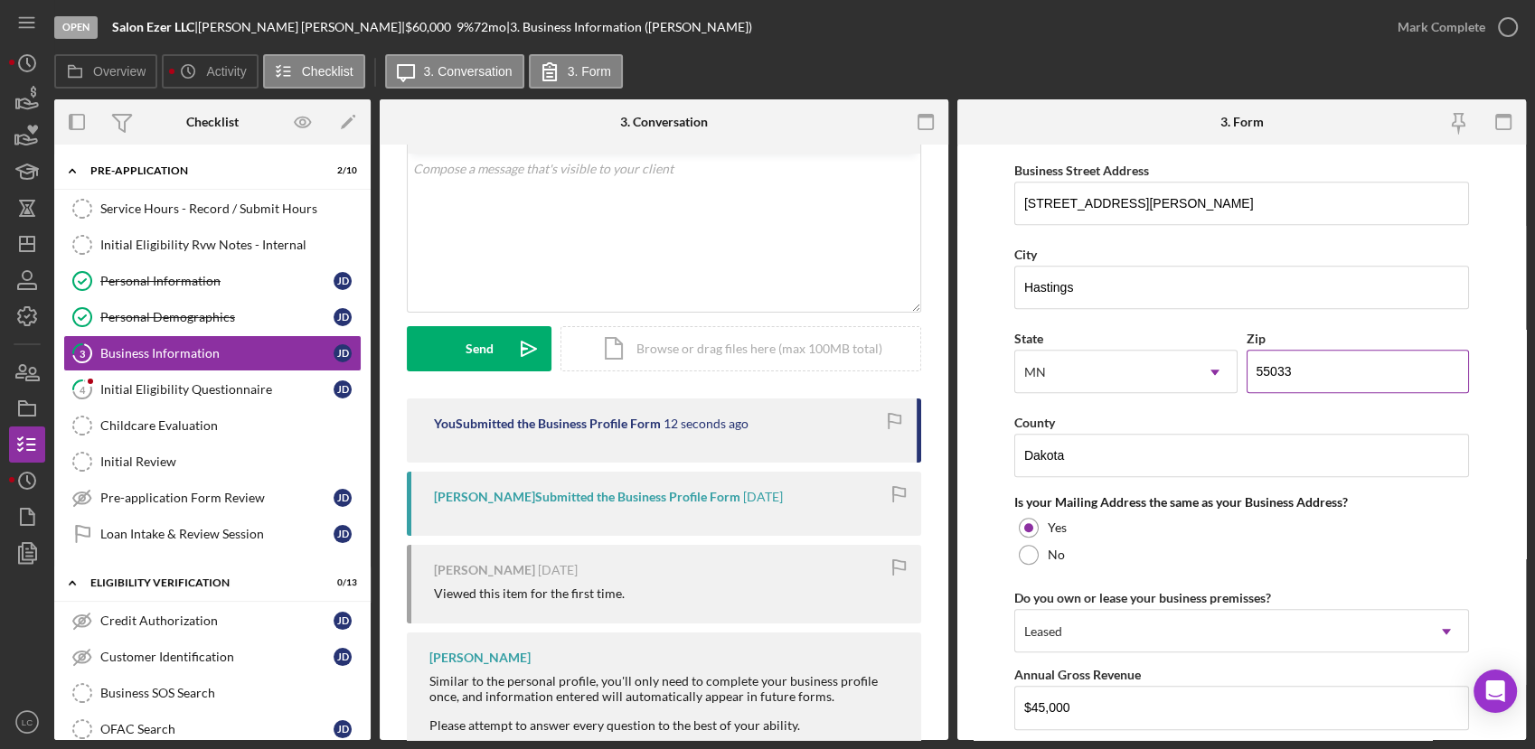
scroll to position [904, 0]
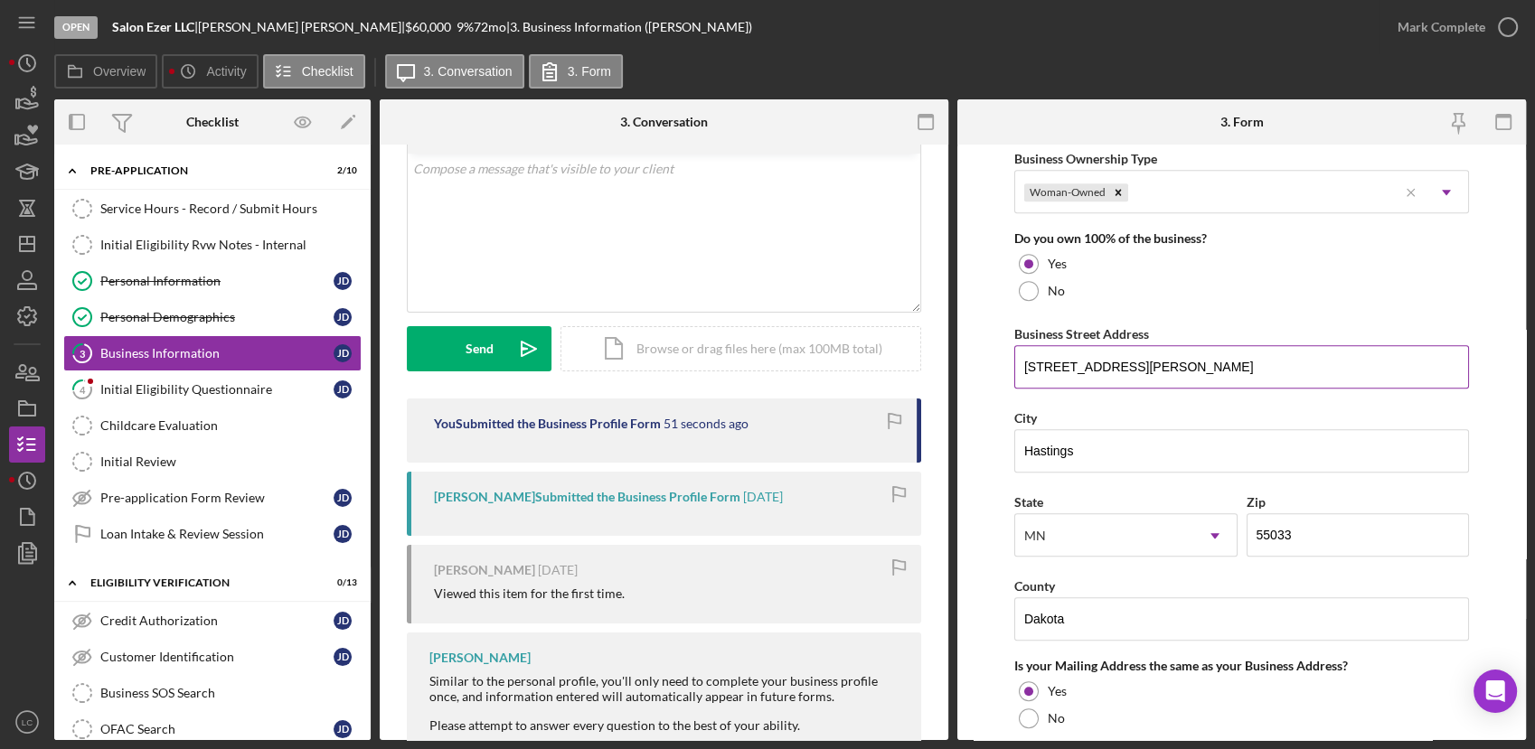
click at [1150, 368] on input "[STREET_ADDRESS][PERSON_NAME]" at bounding box center [1241, 366] width 455 height 43
drag, startPoint x: 1185, startPoint y: 365, endPoint x: 839, endPoint y: 365, distance: 346.1
click at [839, 365] on div "Overview Internal Workflow Stage Open Icon/Dropdown Arrow Archive (can unarchiv…" at bounding box center [789, 419] width 1471 height 641
drag, startPoint x: 947, startPoint y: 439, endPoint x: 918, endPoint y: 439, distance: 28.9
click at [918, 439] on div "Overview Internal Workflow Stage Open Icon/Dropdown Arrow Archive (can unarchiv…" at bounding box center [789, 419] width 1471 height 641
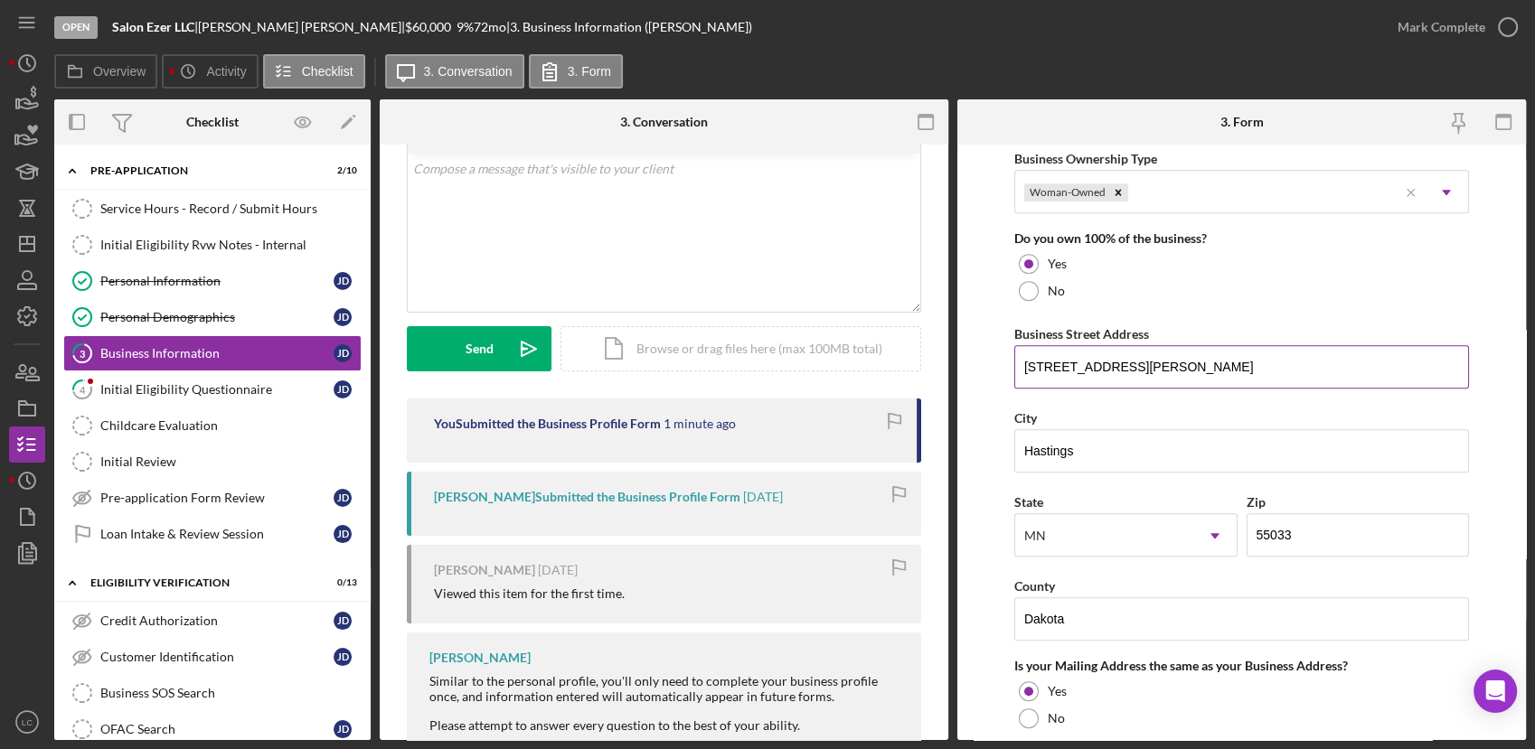
click at [1267, 363] on input "[STREET_ADDRESS][PERSON_NAME]" at bounding box center [1241, 366] width 455 height 43
type input "[STREET_ADDRESS][PERSON_NAME]"
drag, startPoint x: 1083, startPoint y: 445, endPoint x: 969, endPoint y: 451, distance: 114.0
click at [969, 451] on form "Business Name Salon Ezer LLC DBA Business Start Date [DATE] Legal Structure LLC…" at bounding box center [1241, 443] width 568 height 596
type input "[GEOGRAPHIC_DATA]"
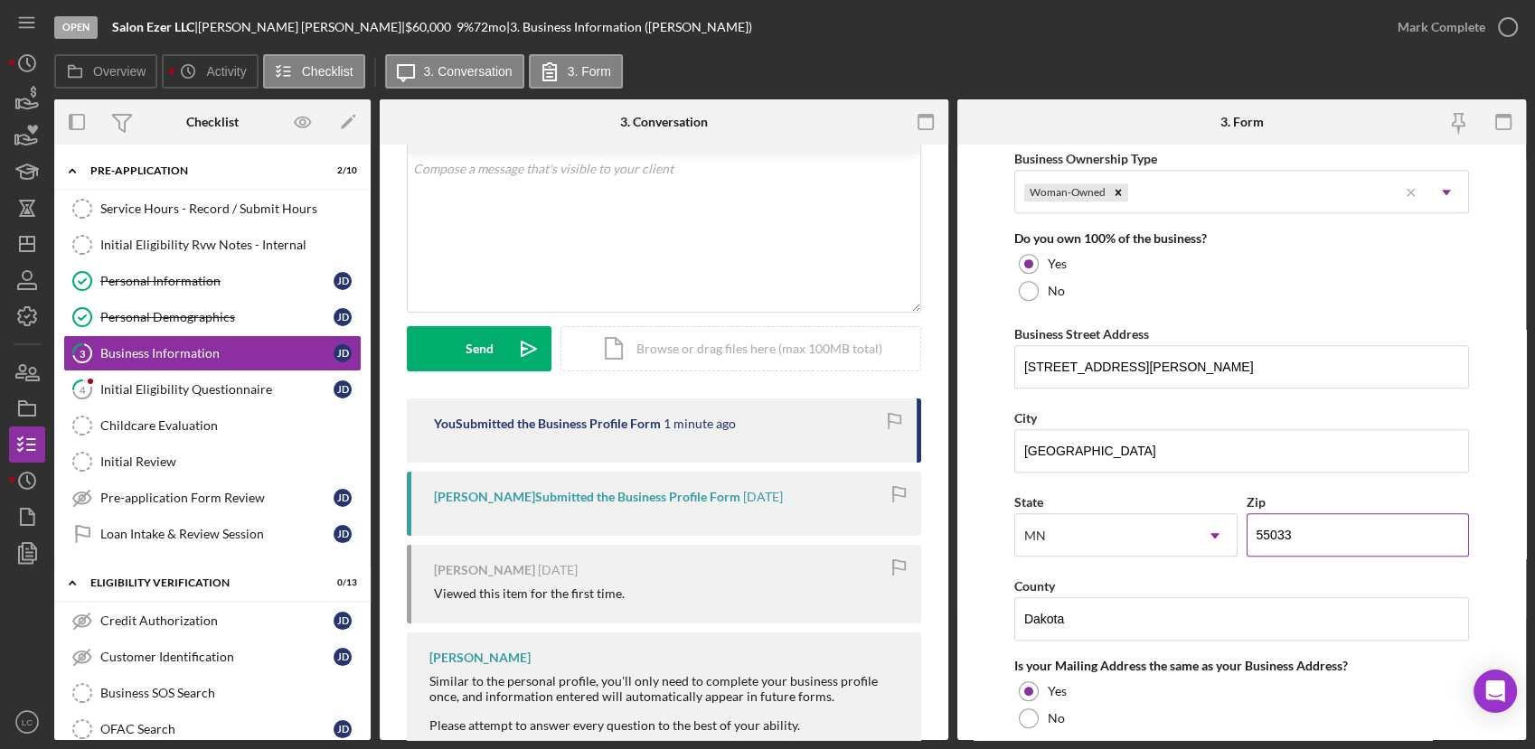
click at [1335, 537] on input "55033" at bounding box center [1357, 534] width 223 height 43
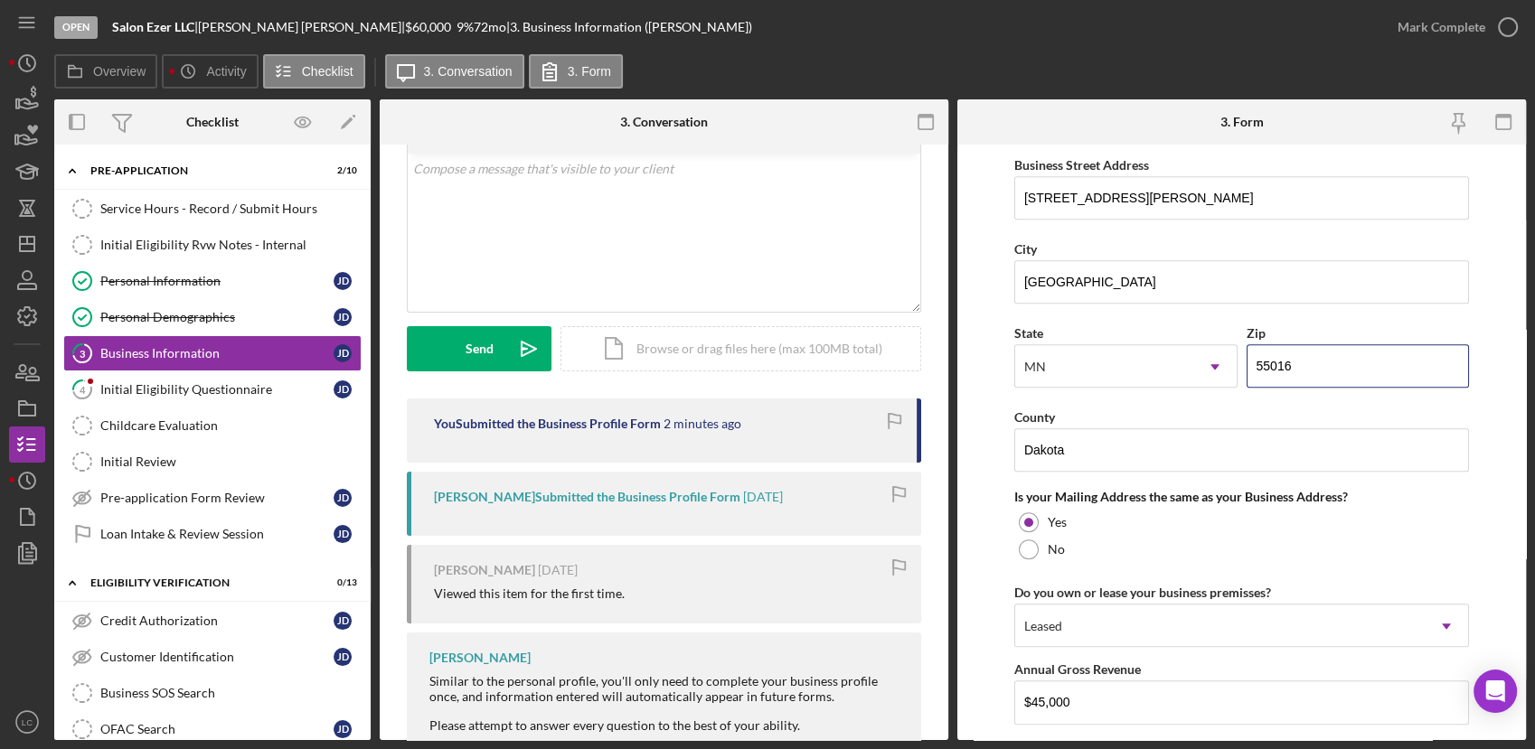
scroll to position [1104, 0]
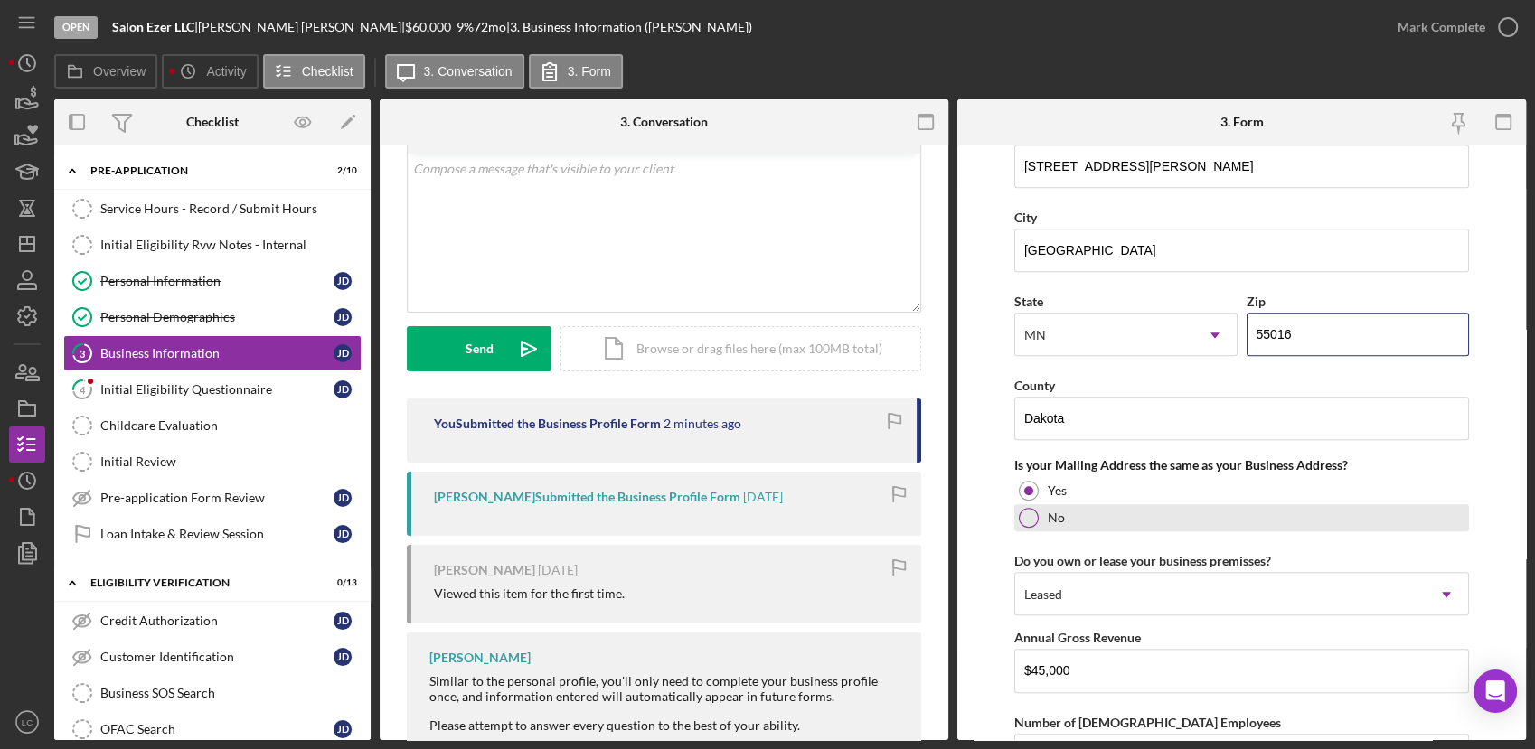
type input "55016"
click at [1029, 515] on div at bounding box center [1029, 518] width 20 height 20
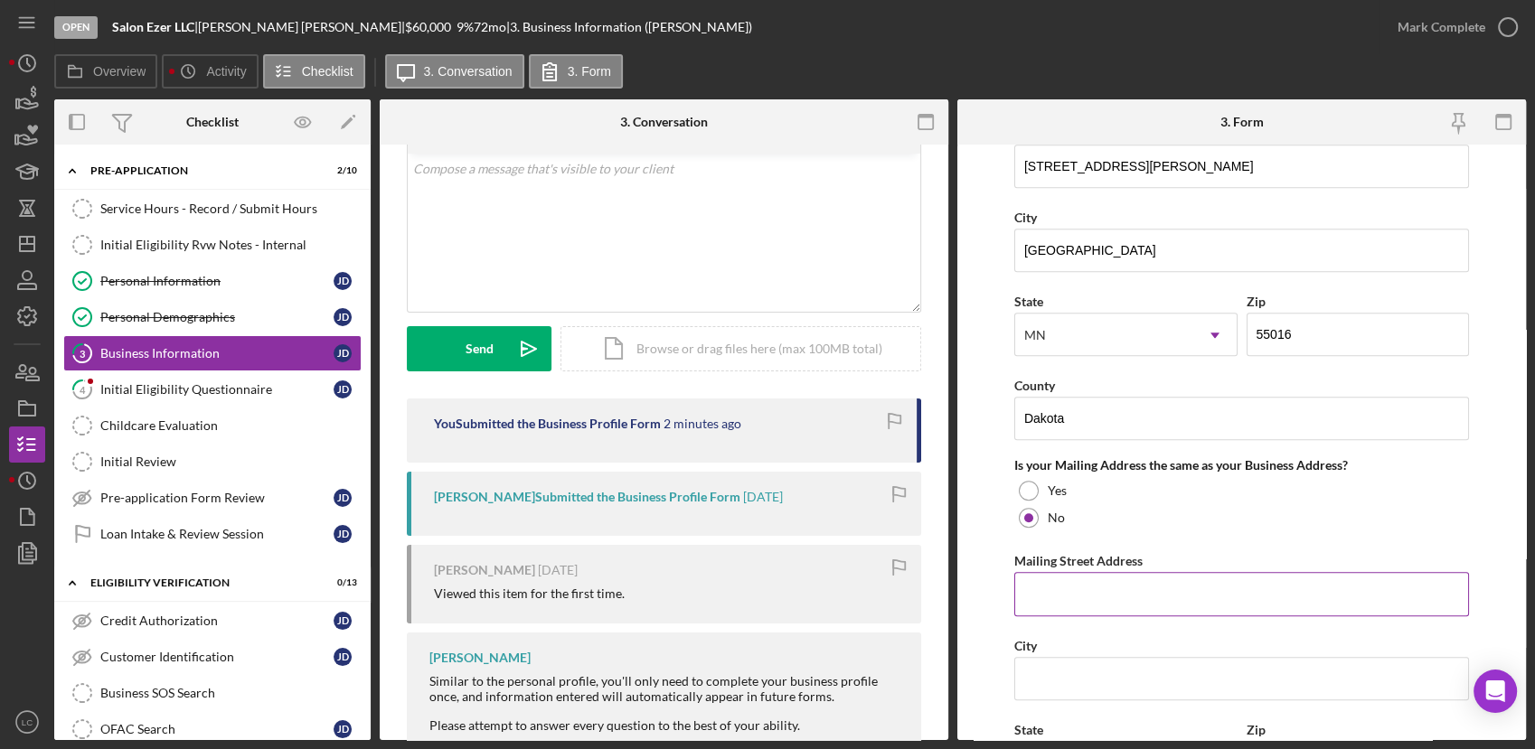
click at [1098, 597] on input "Mailing Street Address" at bounding box center [1241, 593] width 455 height 43
type input "1419"
drag, startPoint x: 1122, startPoint y: 437, endPoint x: 983, endPoint y: 460, distance: 140.1
click at [983, 460] on form "Business Name Salon Ezer LLC DBA Business Start Date [DATE] Legal Structure LLC…" at bounding box center [1241, 443] width 568 height 596
type input "[US_STATE]"
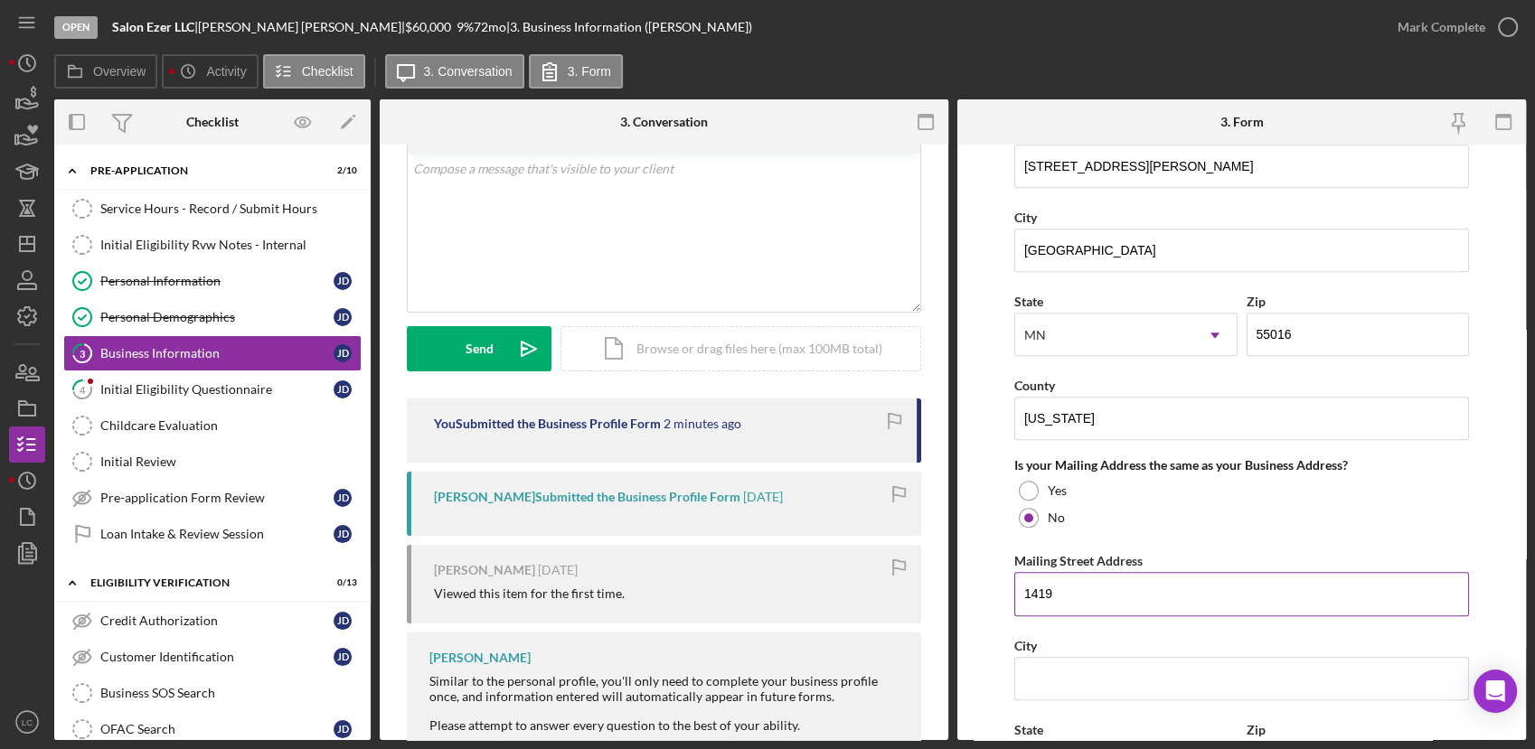
click at [1087, 598] on input "1419" at bounding box center [1241, 593] width 455 height 43
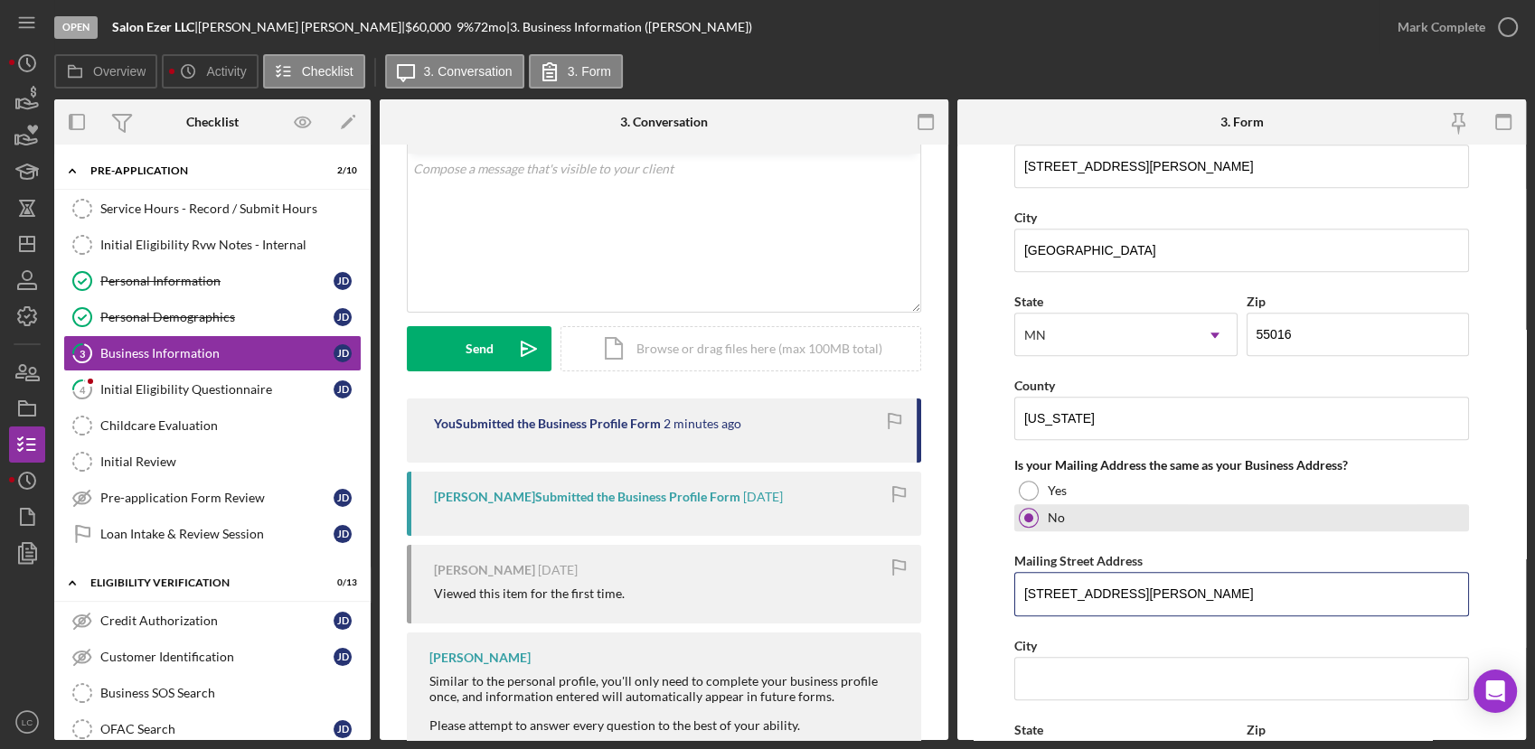
type input "[STREET_ADDRESS][PERSON_NAME]"
type input "Hastings"
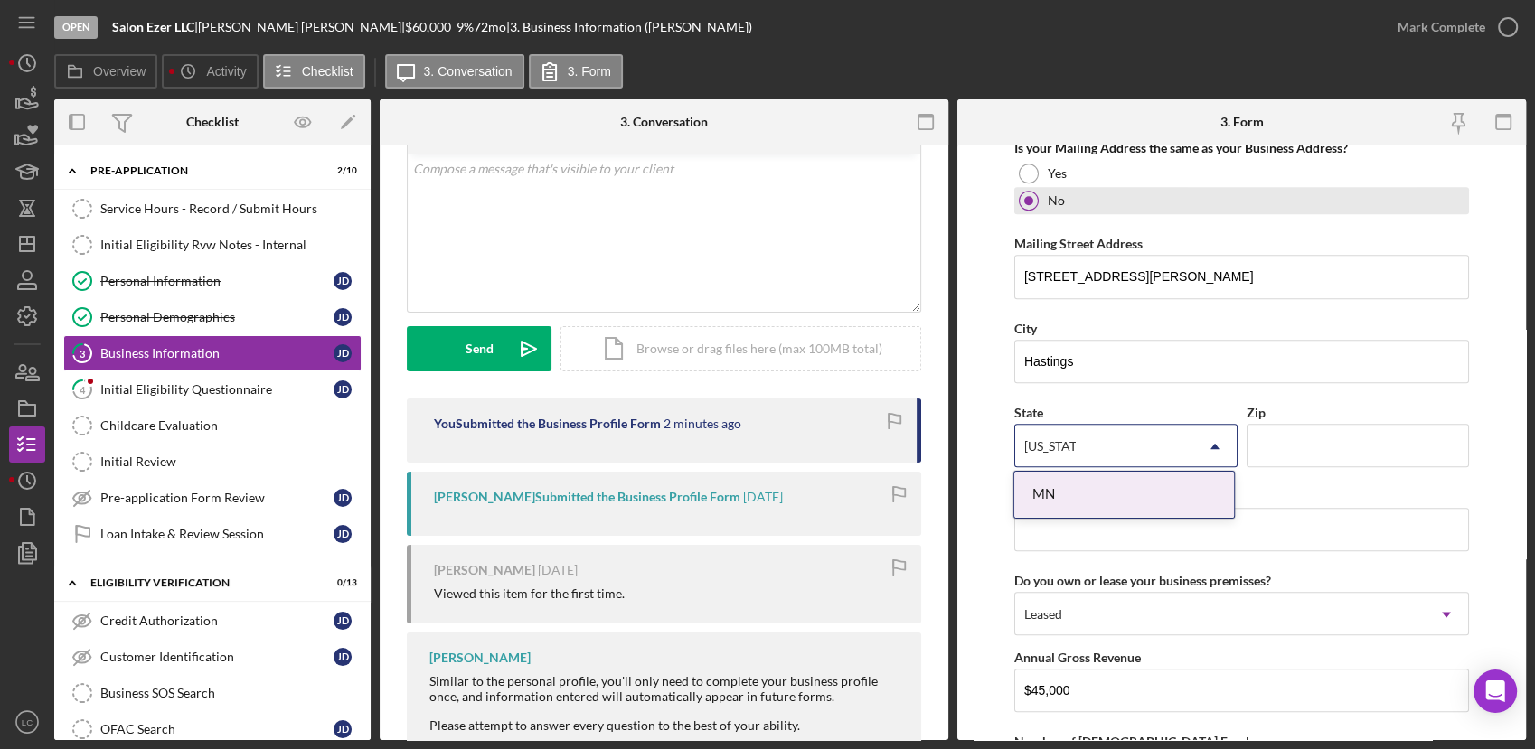
type input "[US_STATE]"
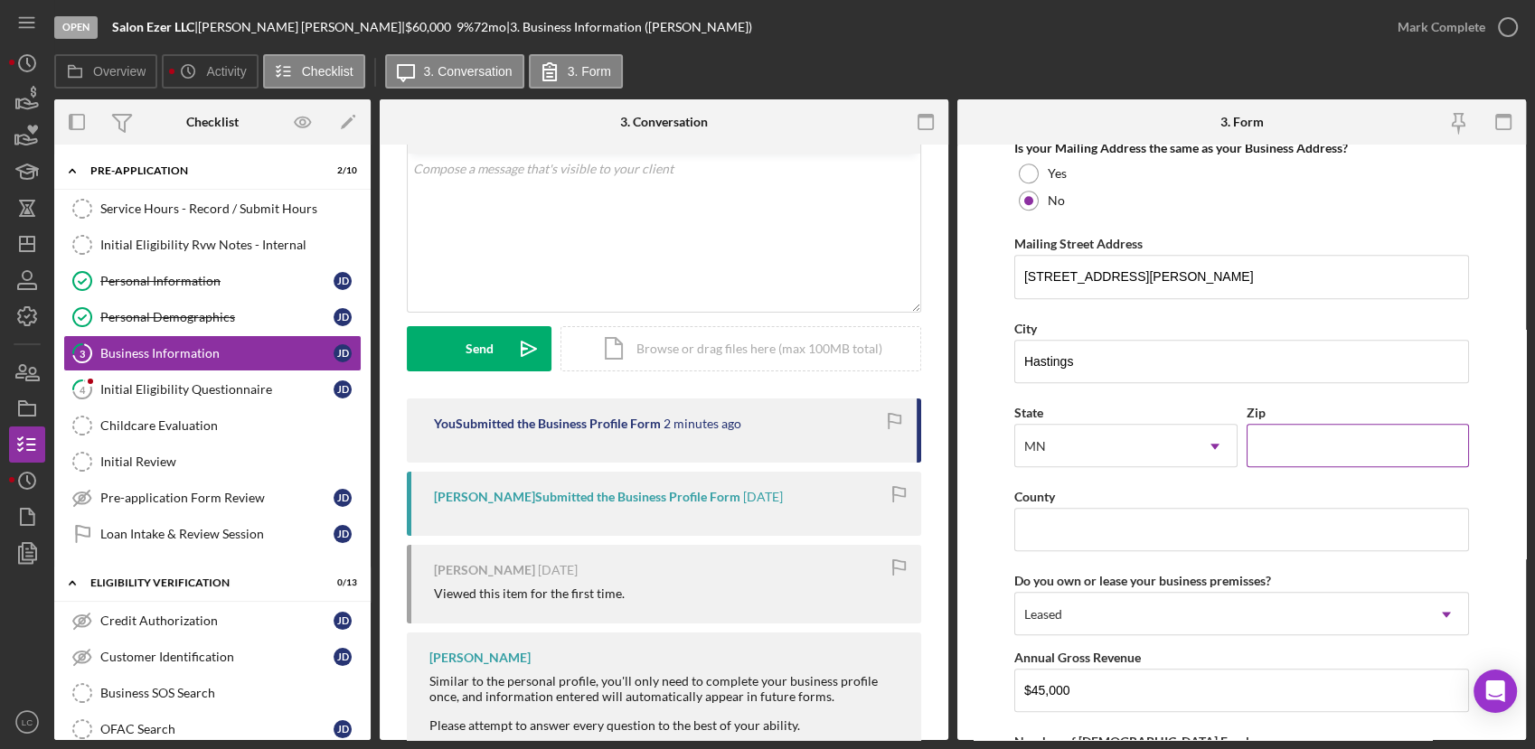
click at [1314, 442] on input "Zip" at bounding box center [1357, 445] width 223 height 43
type input "55033"
click at [1160, 539] on input "County" at bounding box center [1241, 529] width 455 height 43
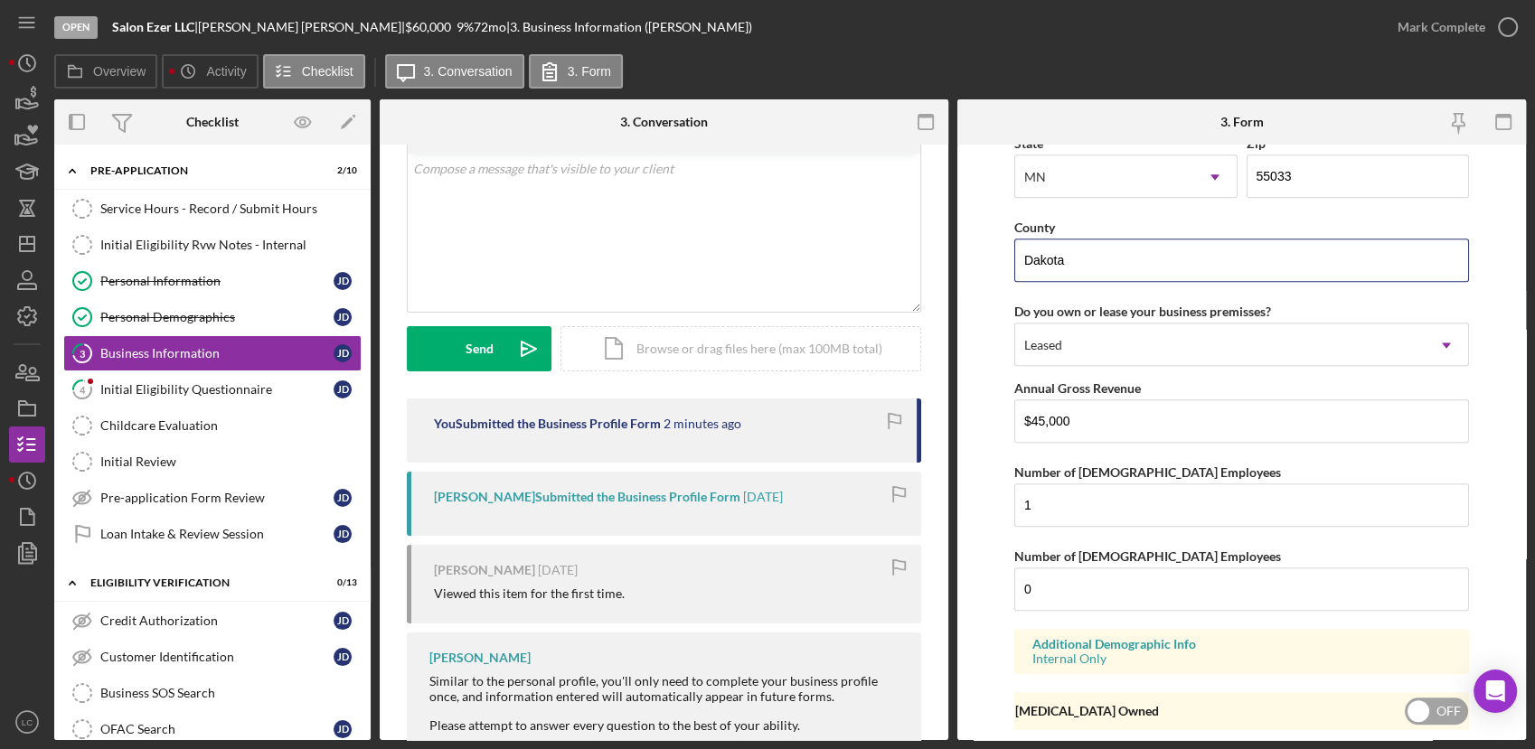
scroll to position [1742, 0]
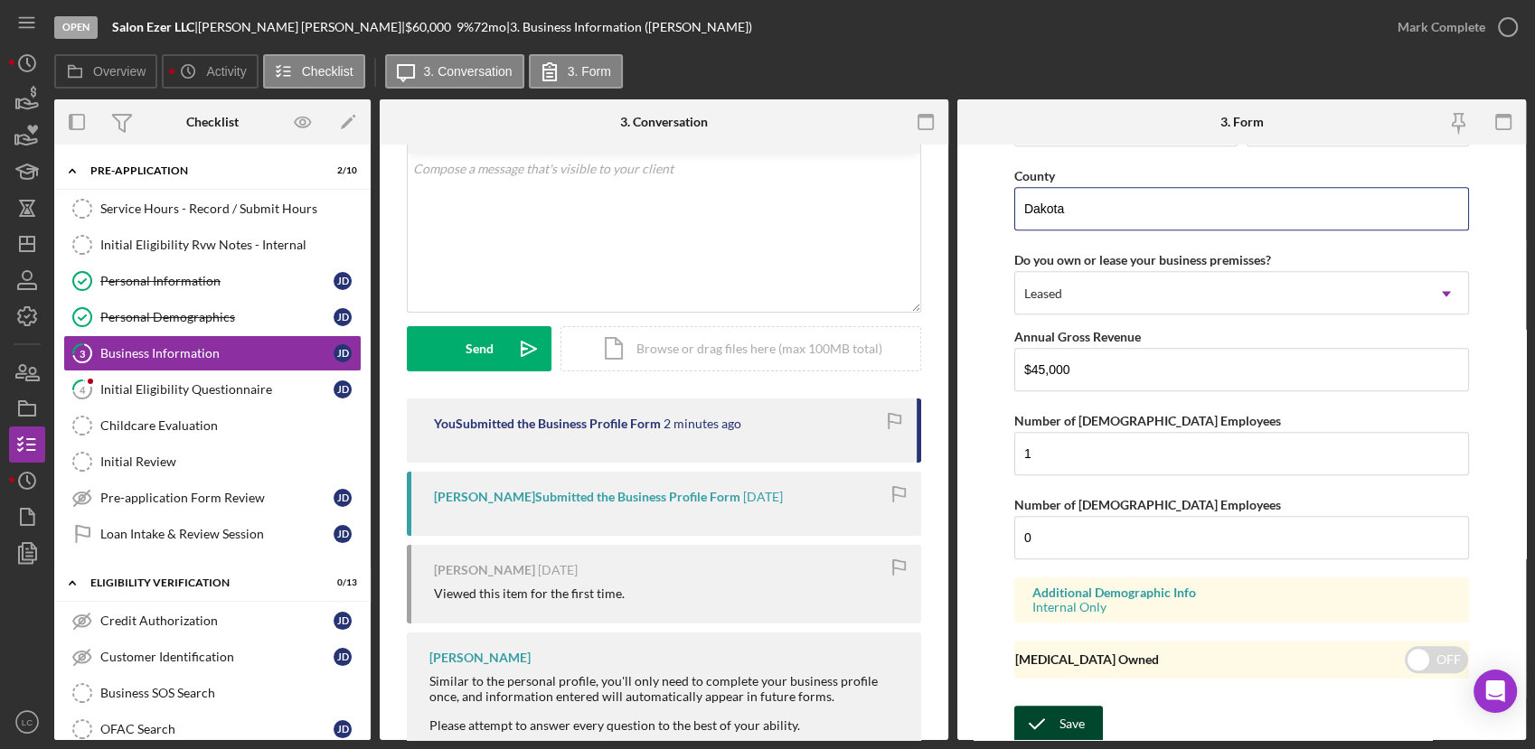
type input "Dakota"
click at [1068, 706] on div "Save" at bounding box center [1071, 724] width 25 height 36
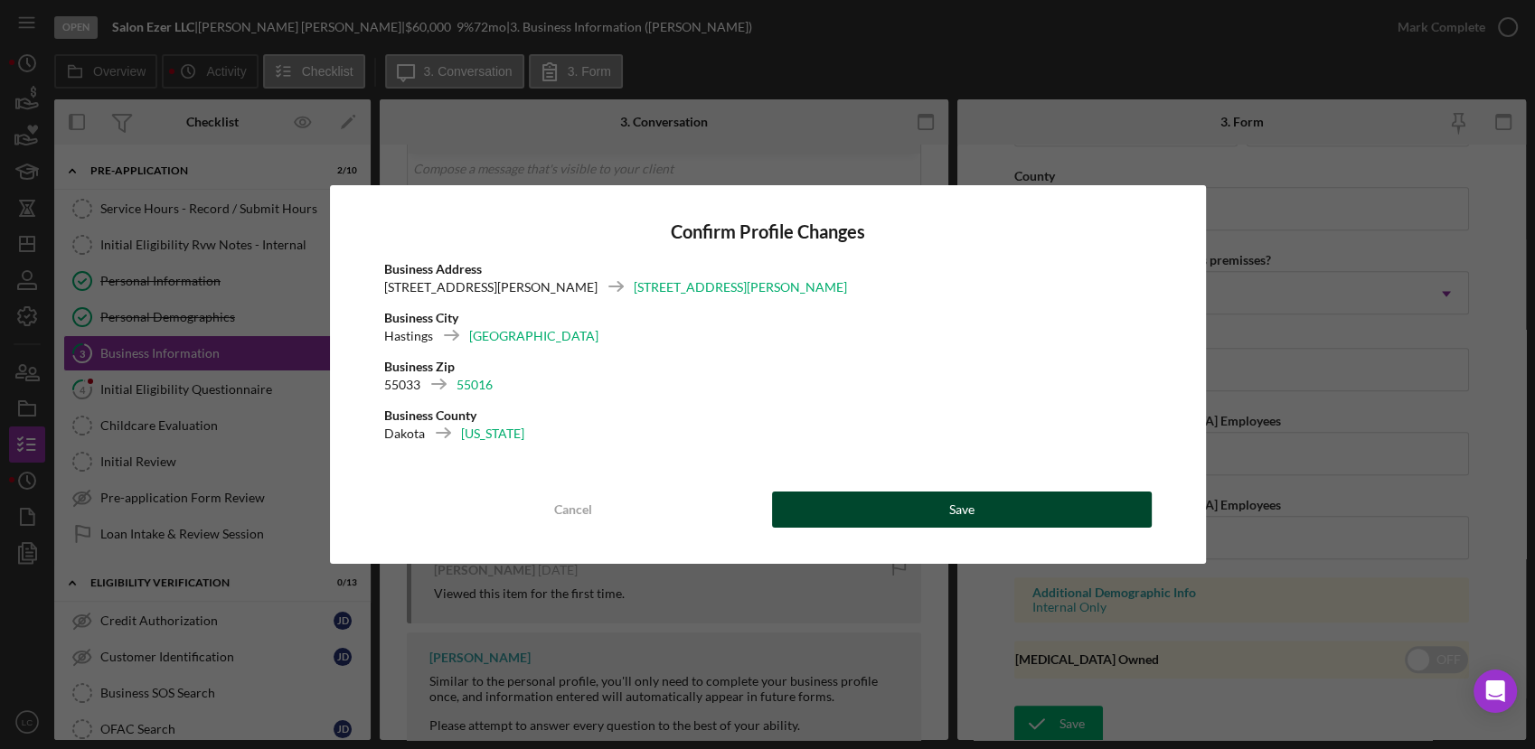
click at [803, 495] on button "Save" at bounding box center [962, 510] width 380 height 36
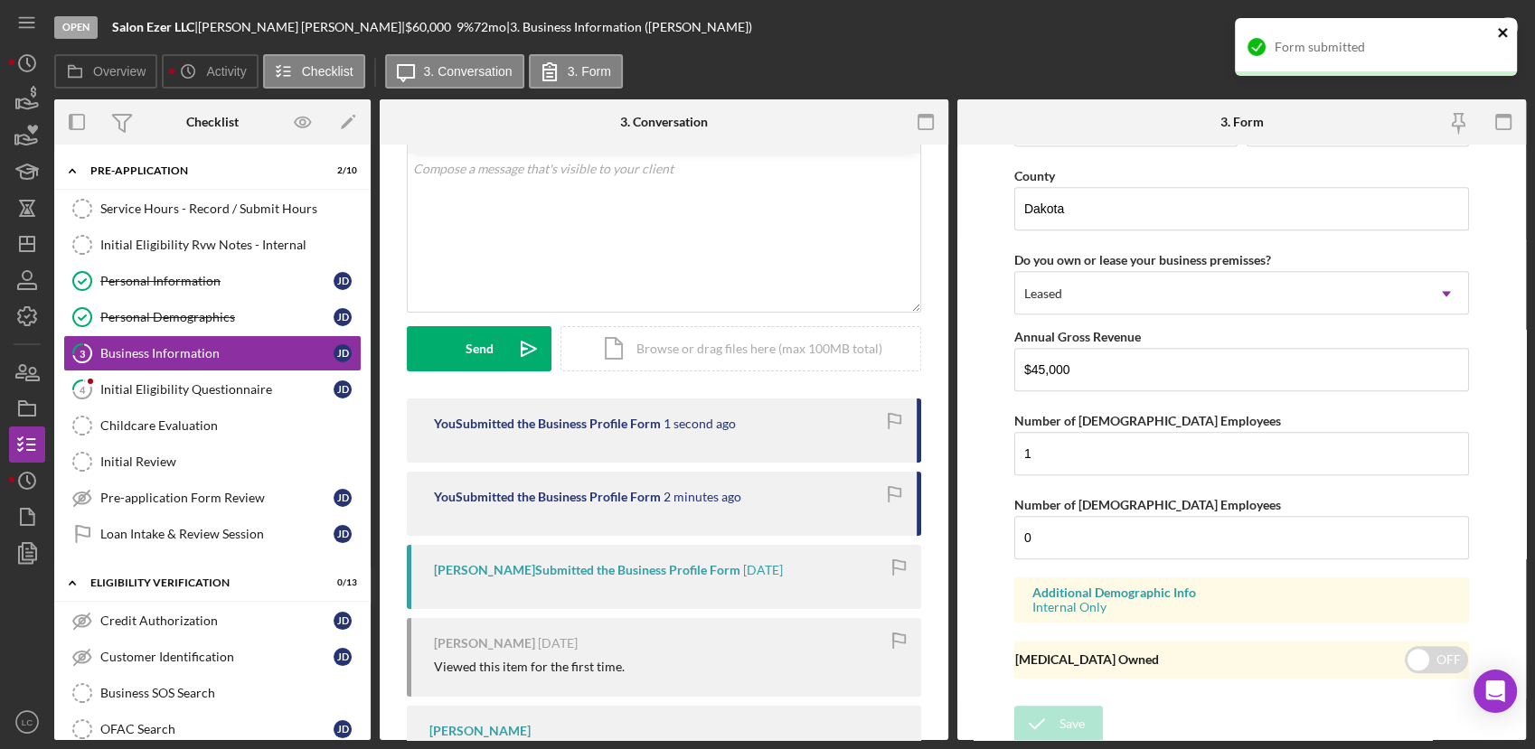
click at [1507, 31] on icon "close" at bounding box center [1503, 32] width 13 height 14
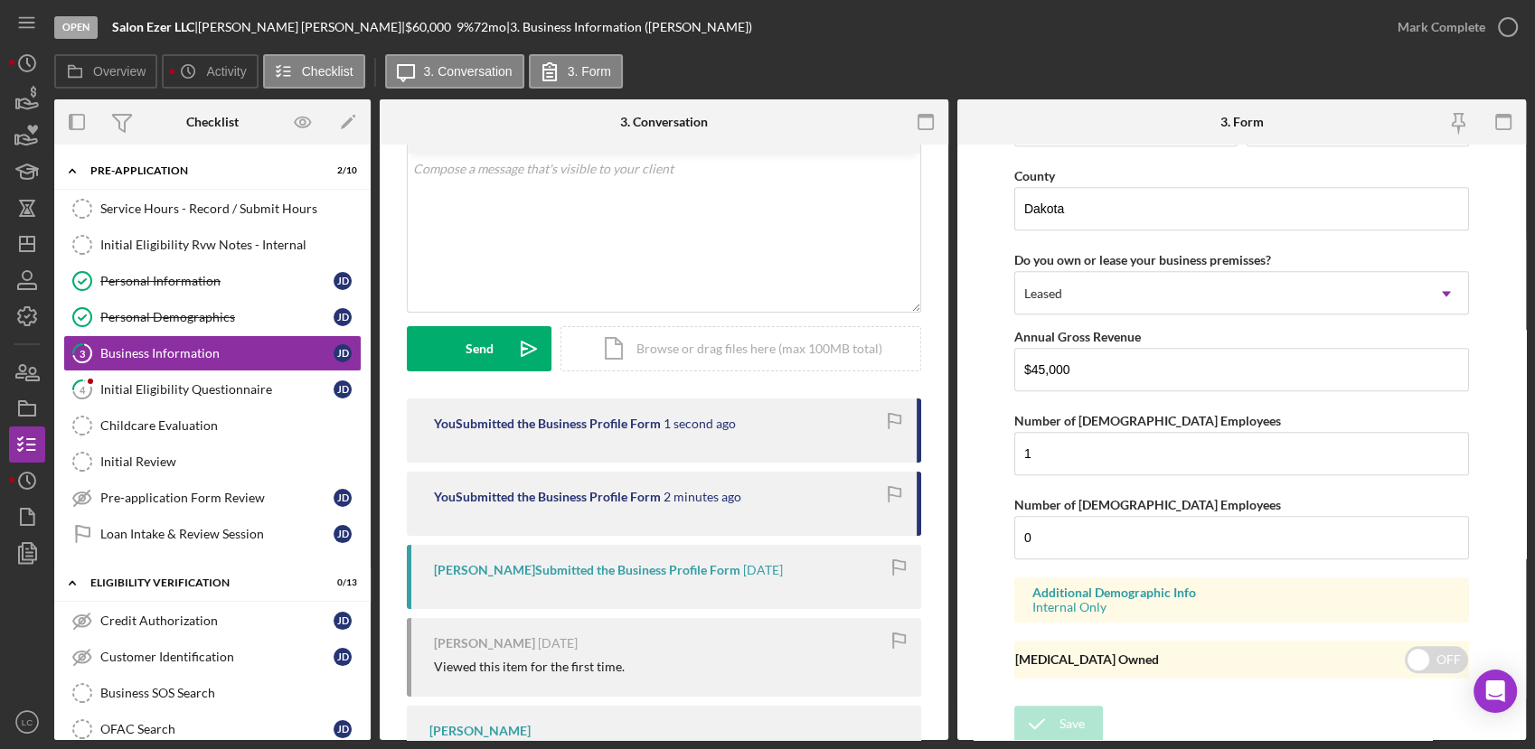
click at [1507, 36] on div "Form submitted" at bounding box center [1375, 54] width 289 height 80
click at [1507, 32] on icon "button" at bounding box center [1507, 27] width 45 height 45
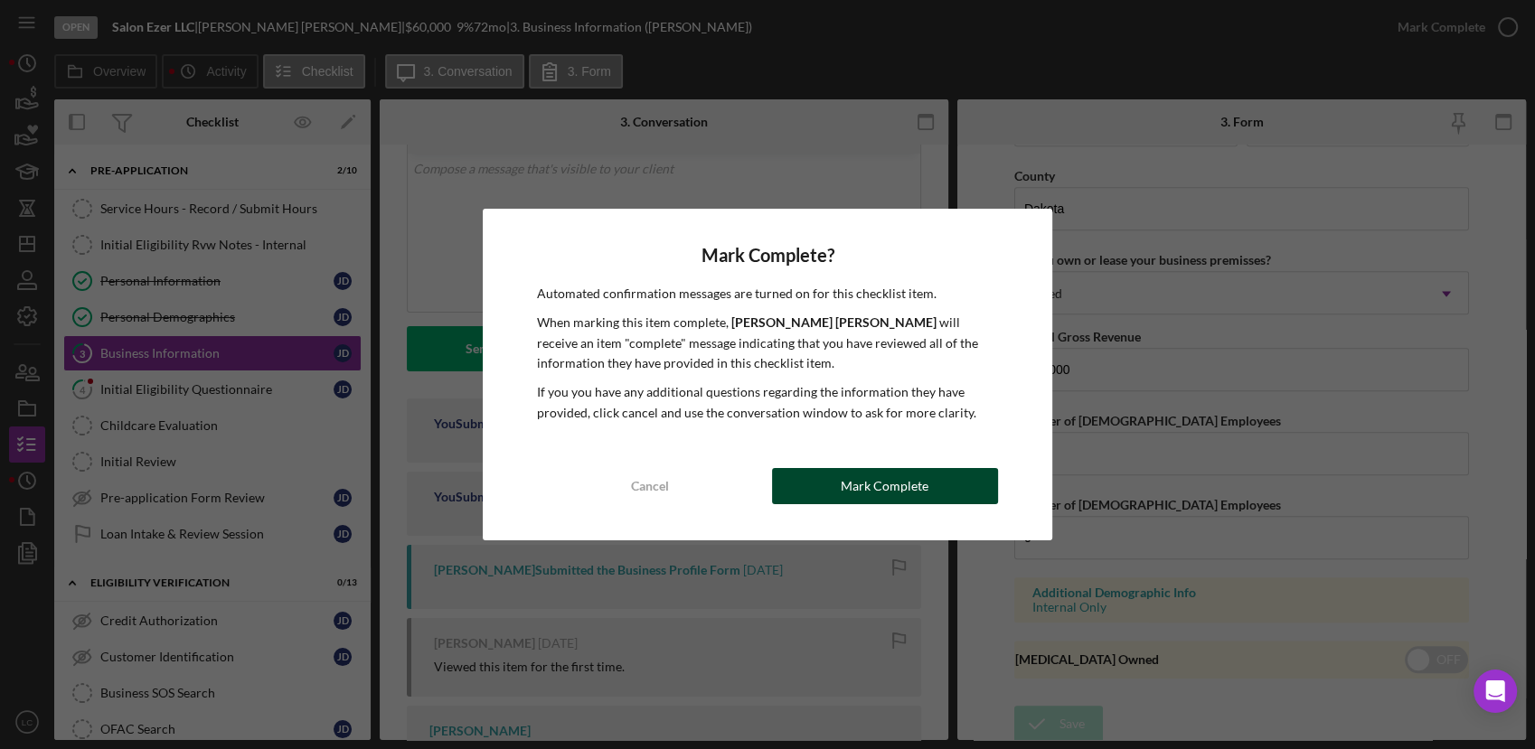
click at [806, 499] on button "Mark Complete" at bounding box center [885, 486] width 226 height 36
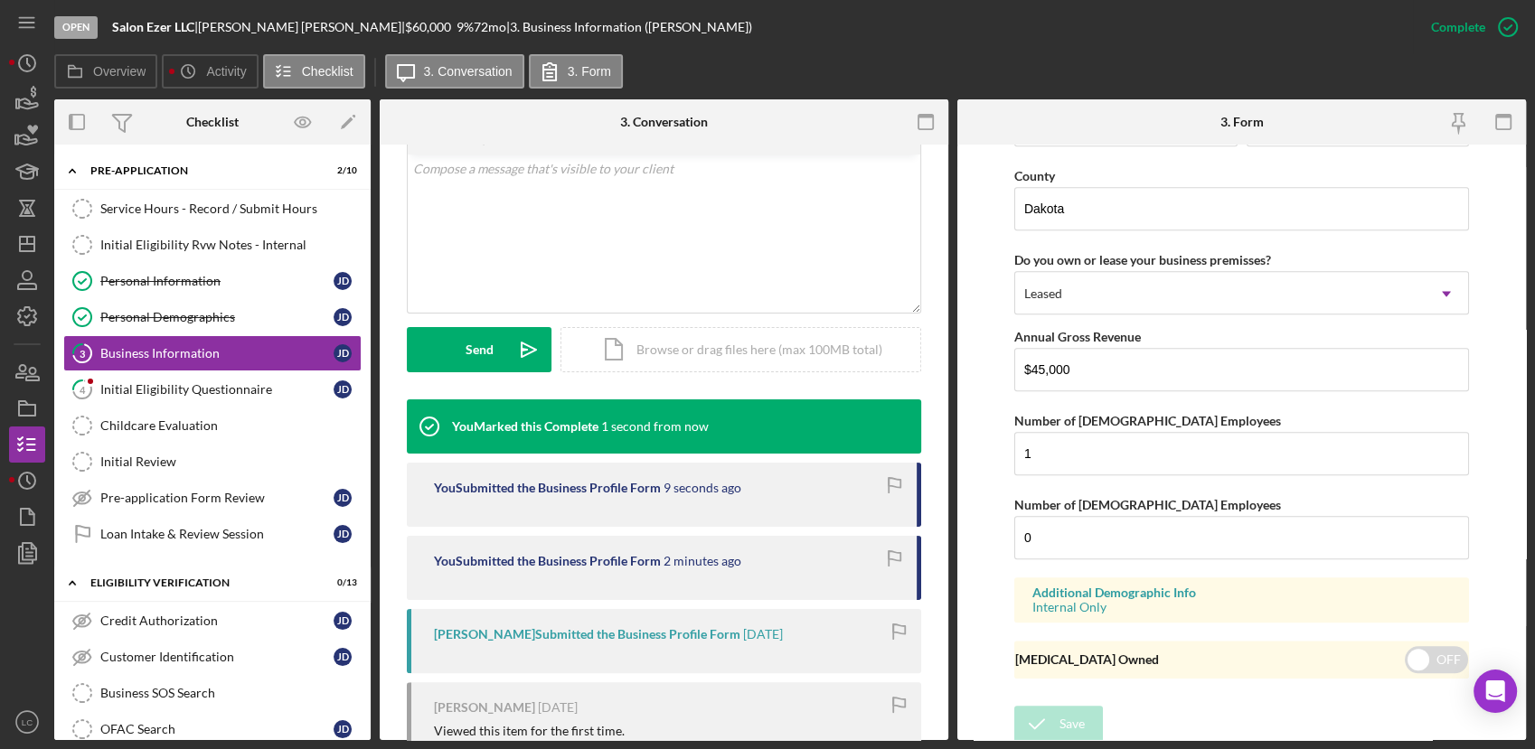
scroll to position [973, 0]
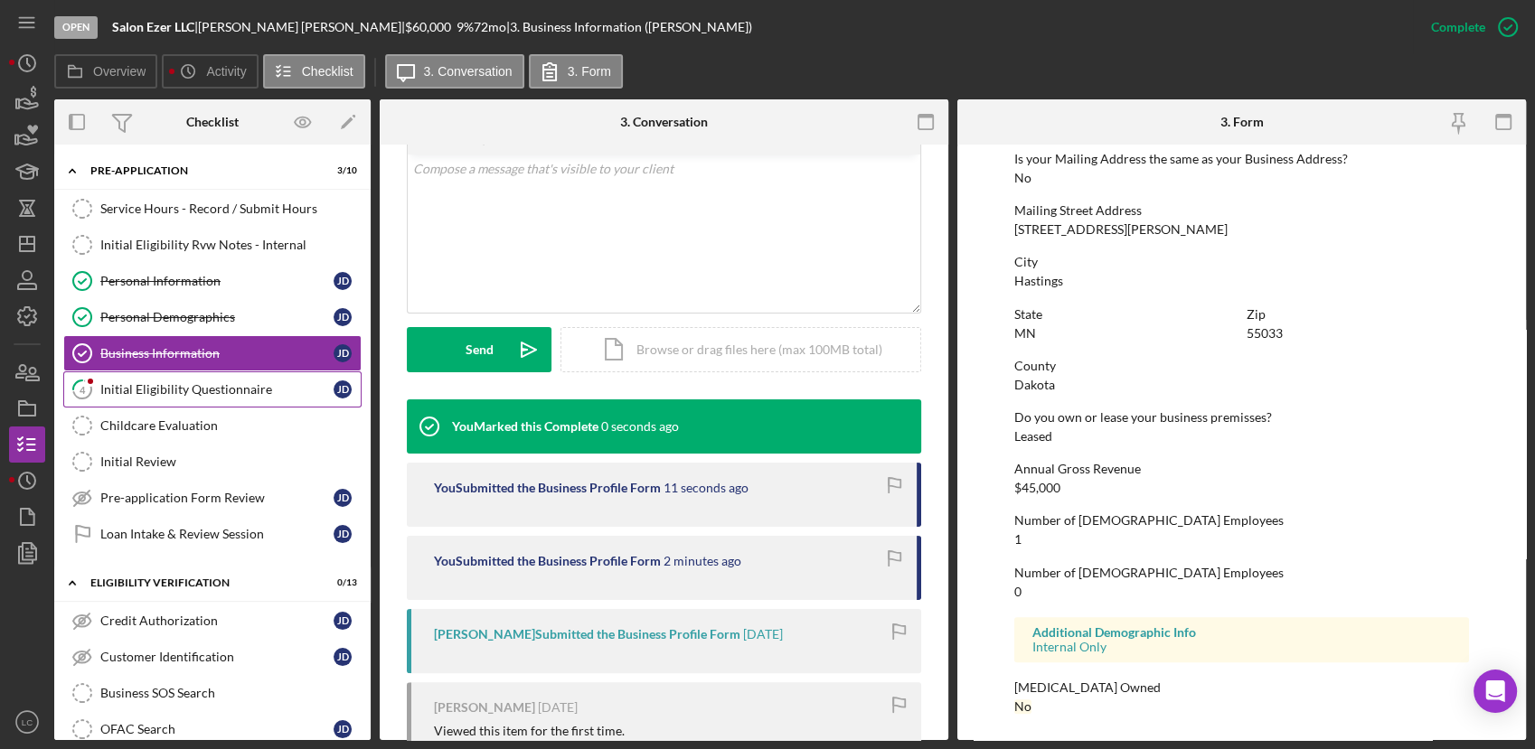
click at [162, 397] on link "4 Initial Eligibility Questionnaire [PERSON_NAME]" at bounding box center [212, 389] width 298 height 36
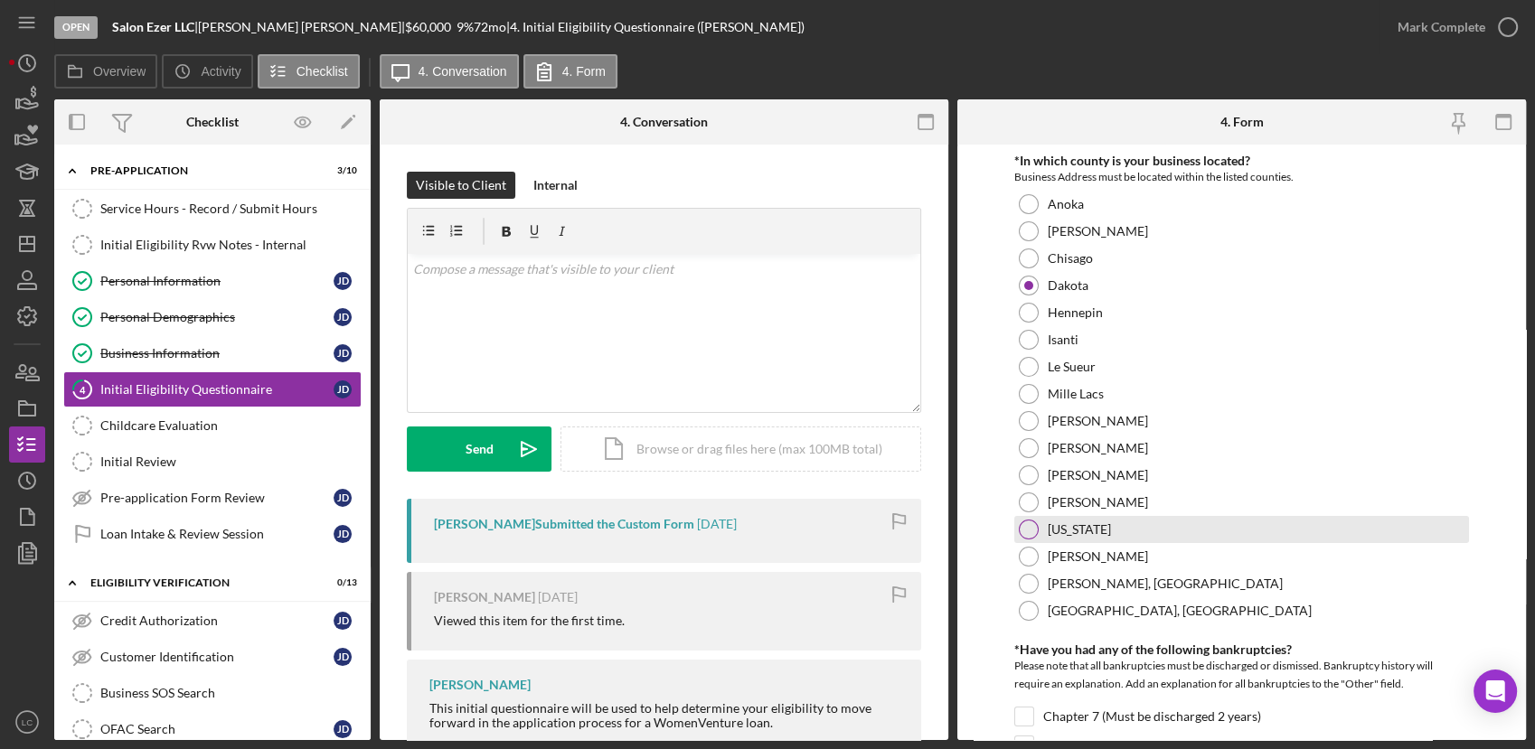
click at [1019, 532] on div at bounding box center [1029, 530] width 20 height 20
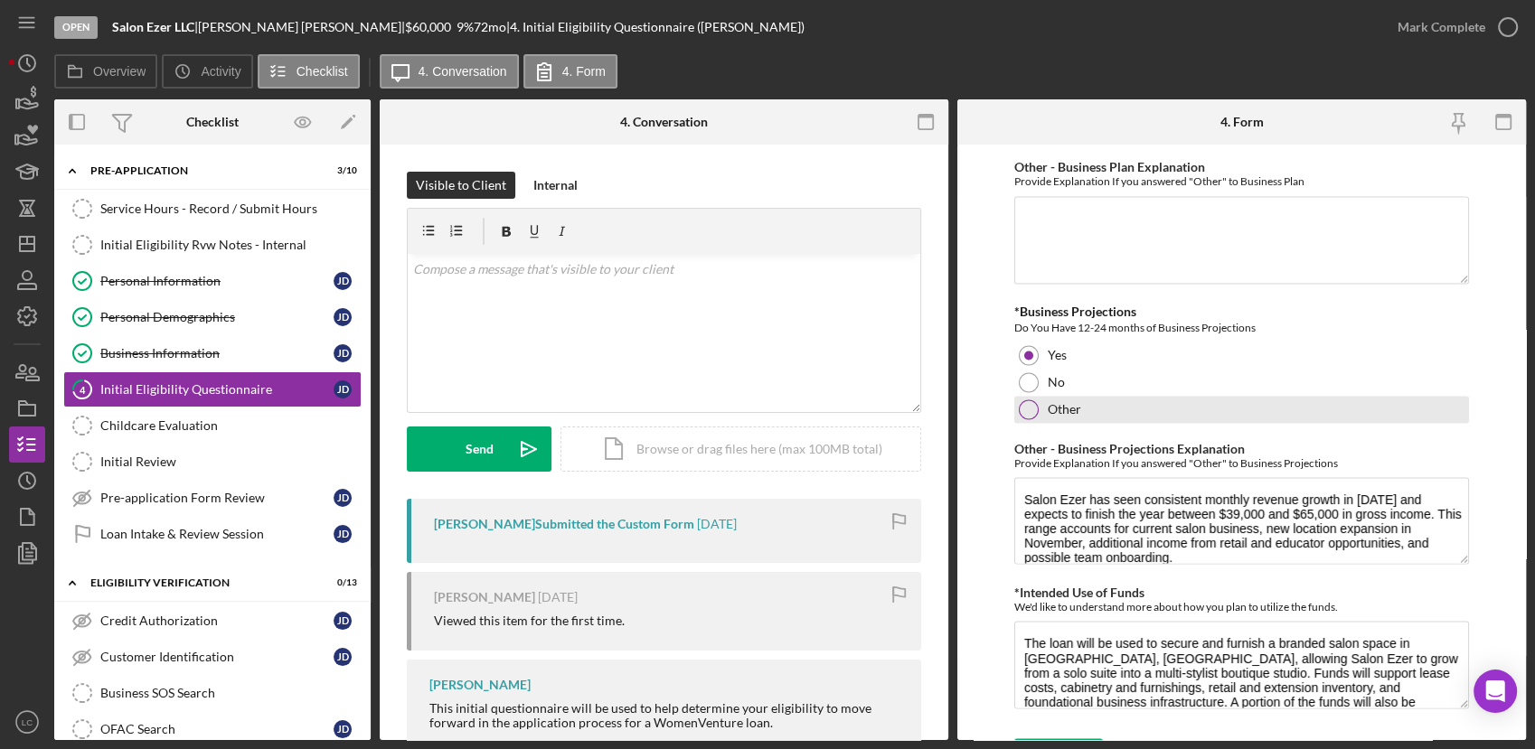
scroll to position [3188, 0]
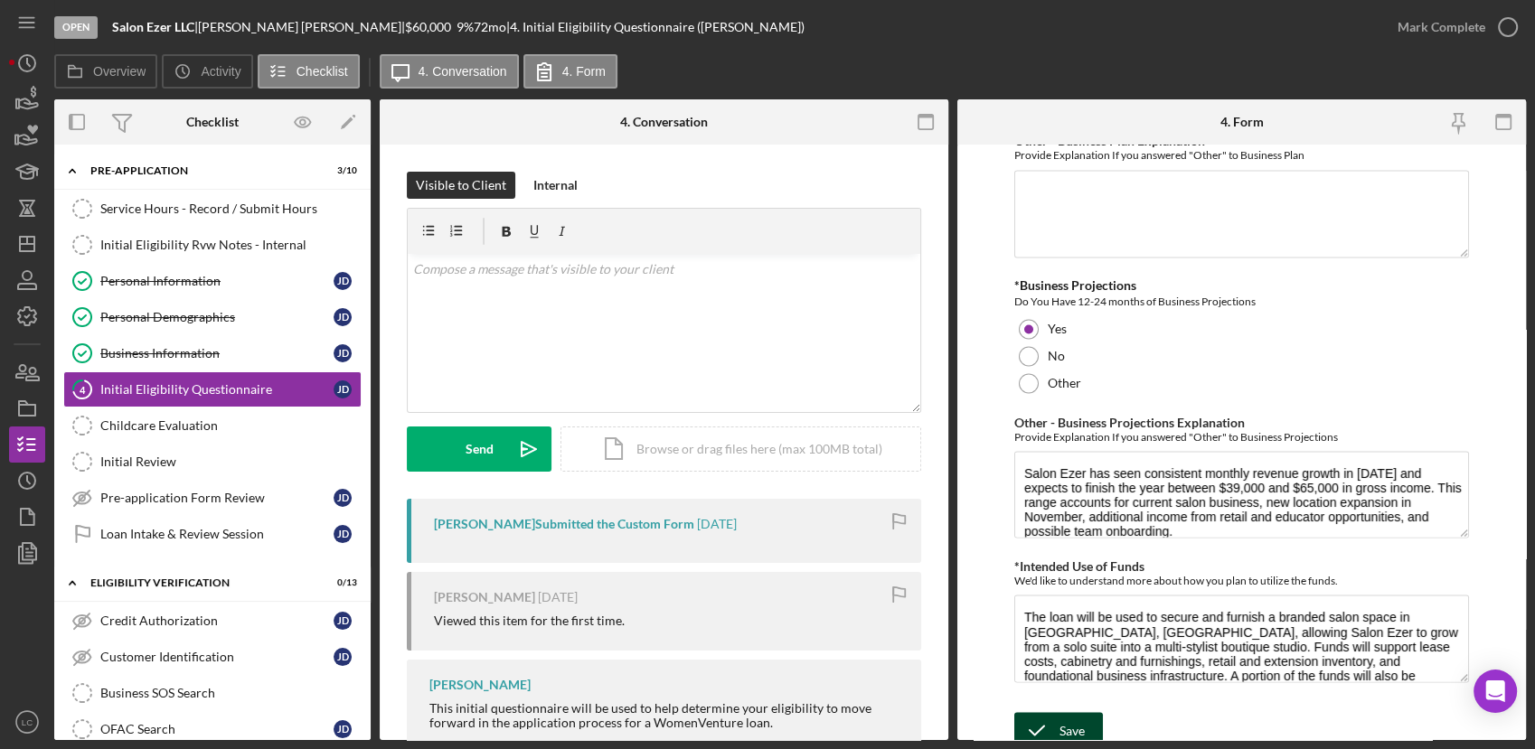
click at [1052, 710] on icon "submit" at bounding box center [1036, 730] width 45 height 45
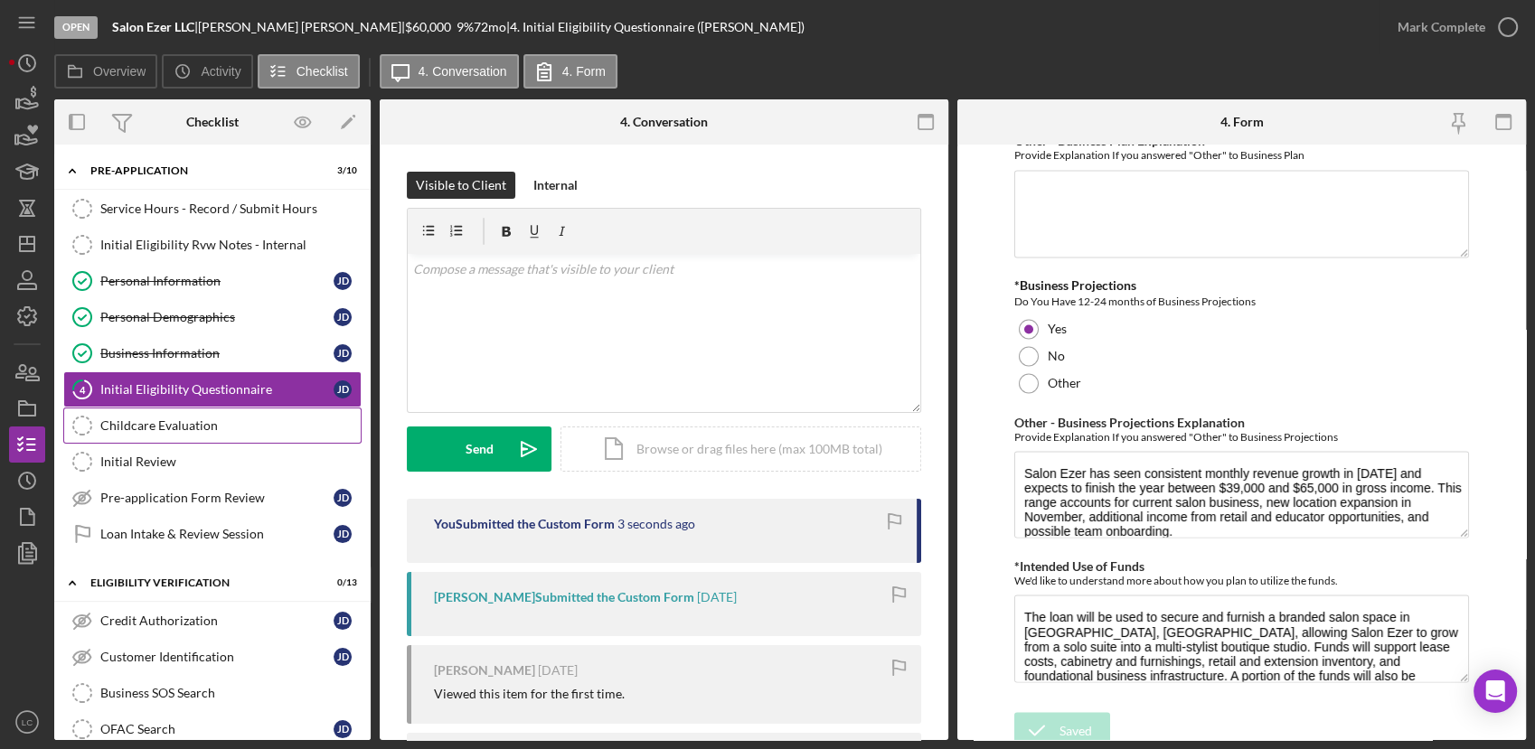
click at [172, 425] on div "Childcare Evaluation" at bounding box center [230, 425] width 260 height 14
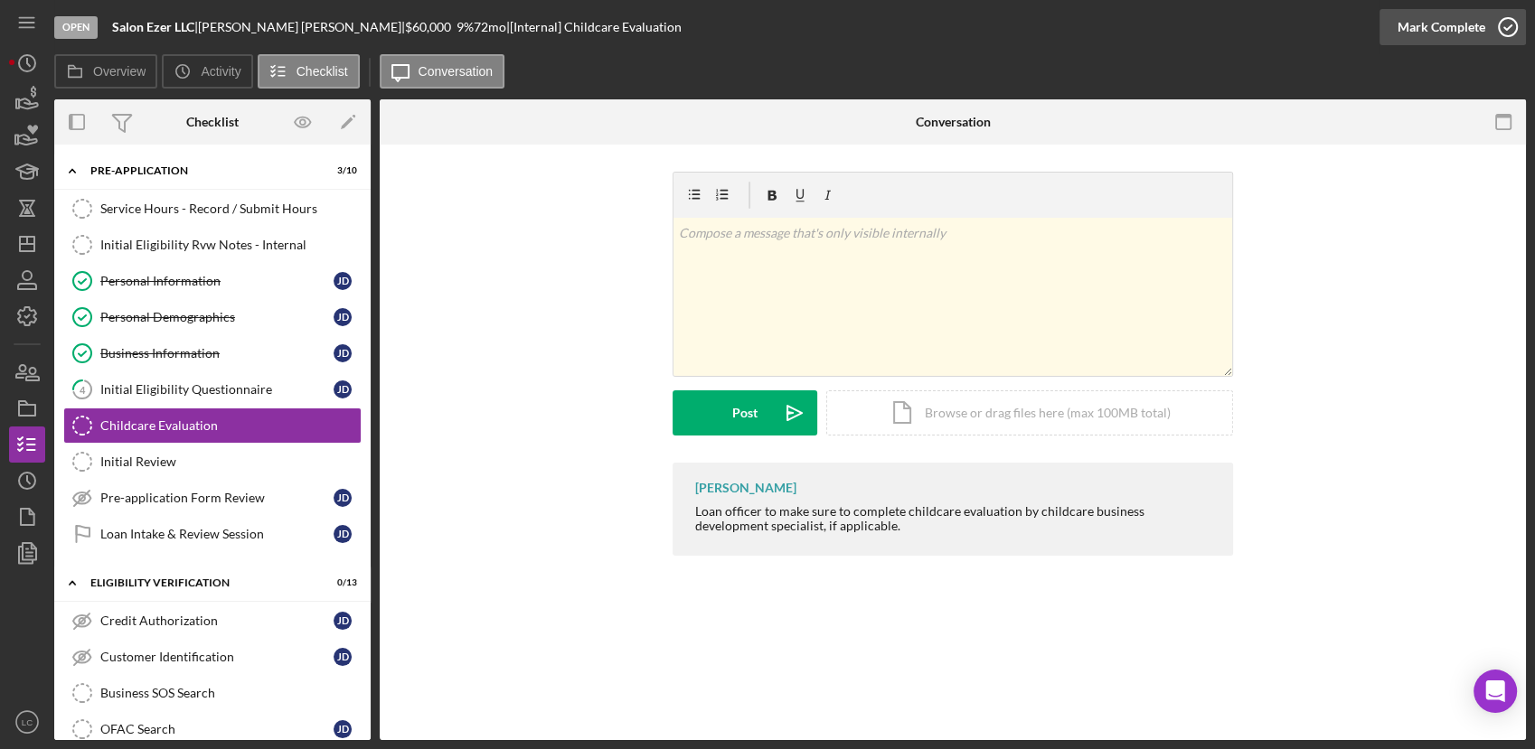
click at [1507, 25] on icon "button" at bounding box center [1507, 27] width 45 height 45
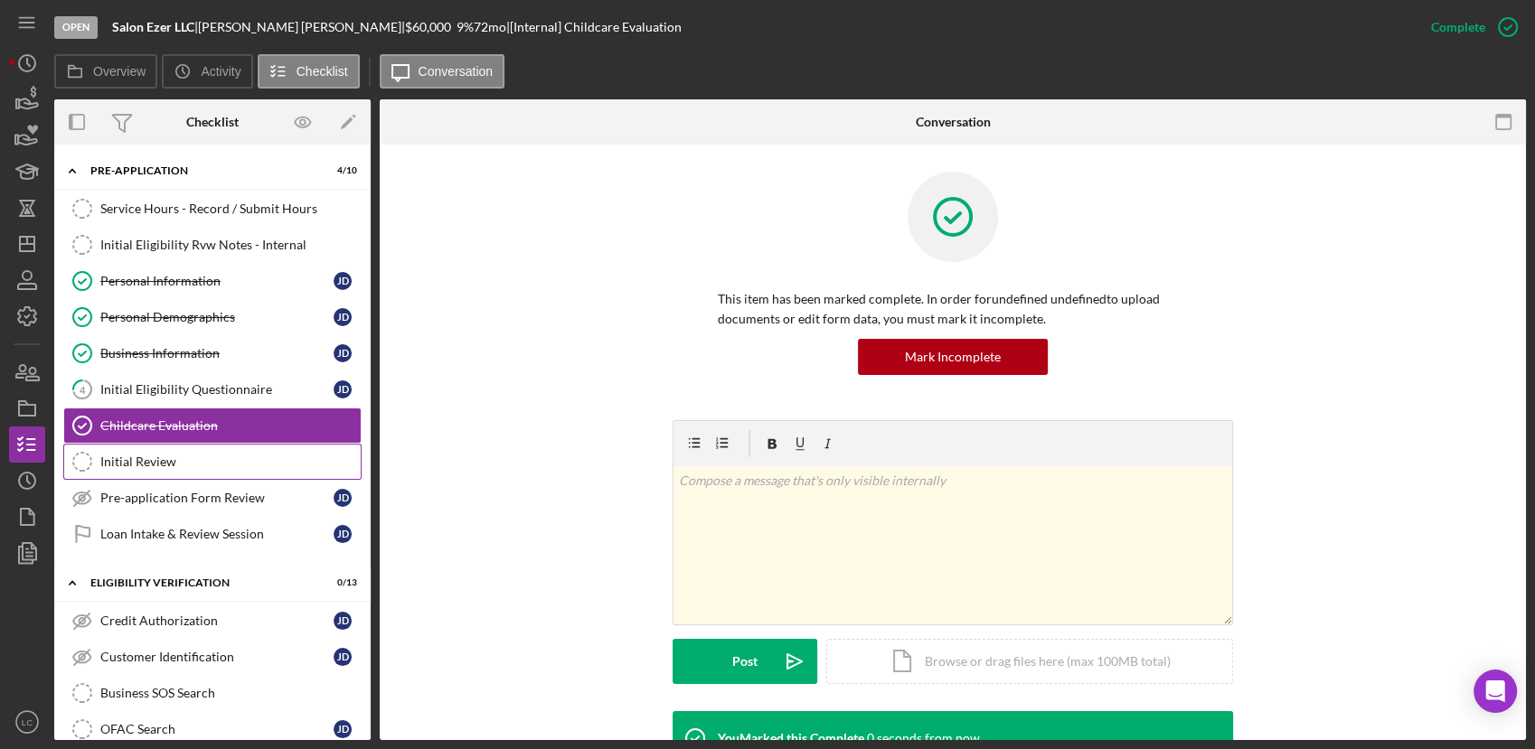
click at [200, 459] on div "Initial Review" at bounding box center [230, 462] width 260 height 14
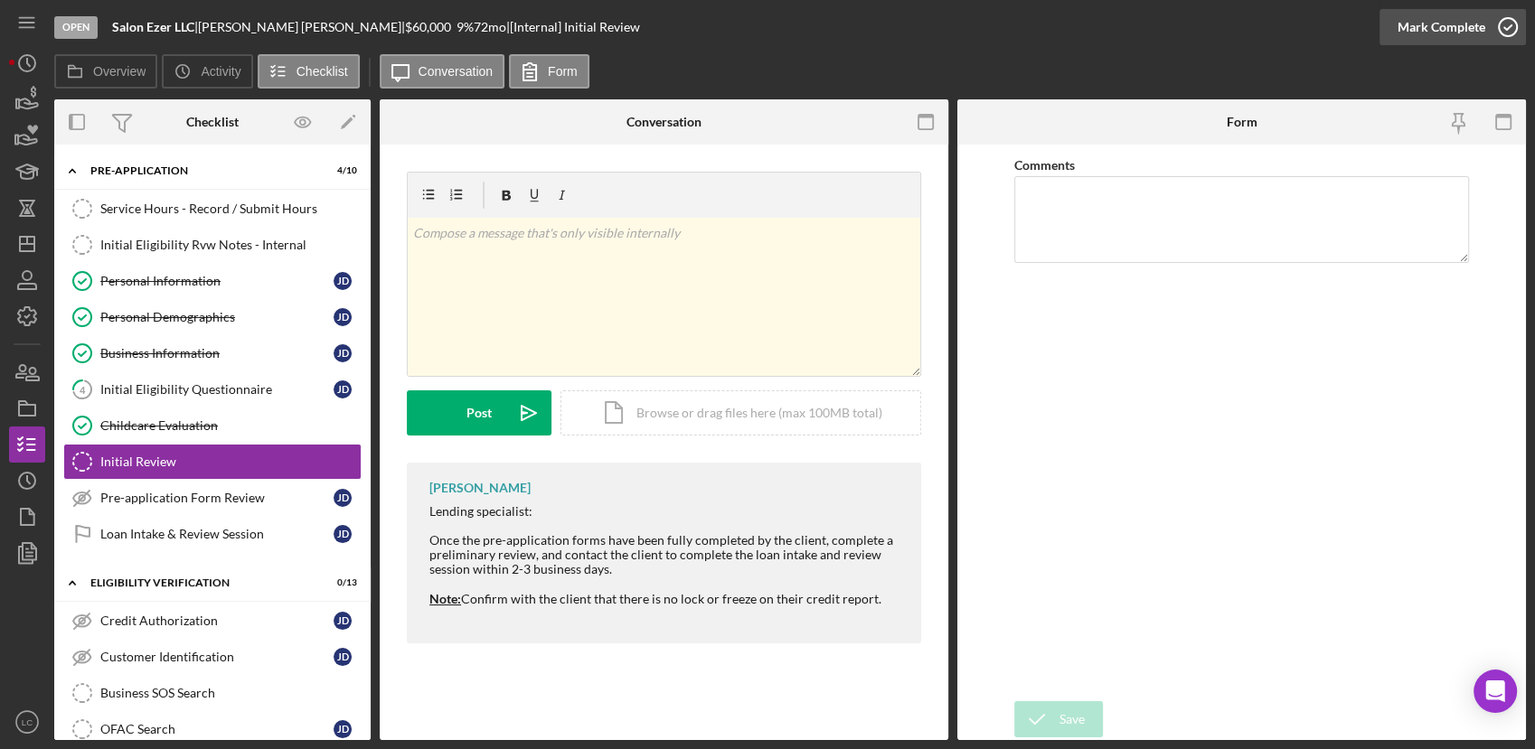
click at [1512, 26] on icon "button" at bounding box center [1507, 27] width 45 height 45
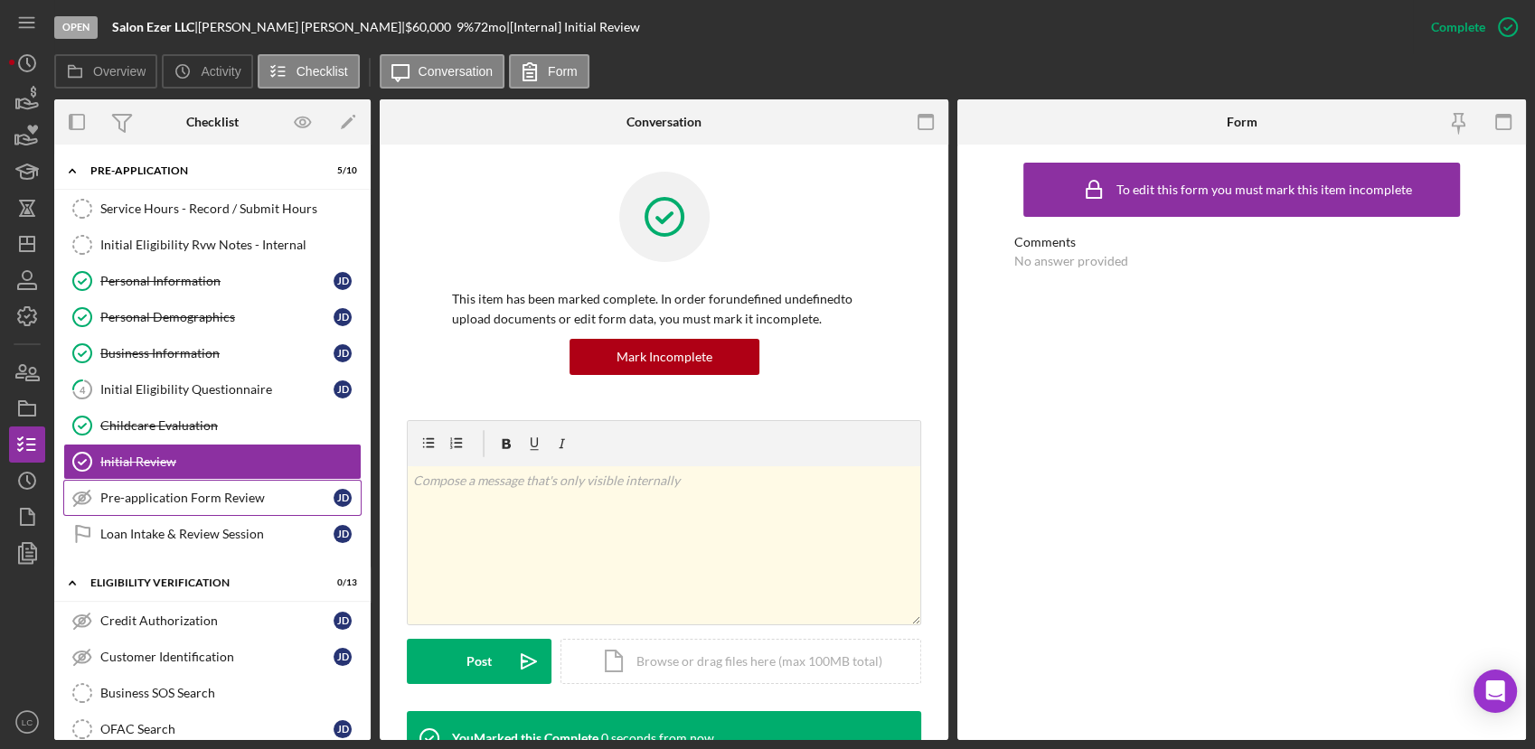
click at [177, 508] on link "Pre-application Form Review Pre-application Form Review [PERSON_NAME]" at bounding box center [212, 498] width 298 height 36
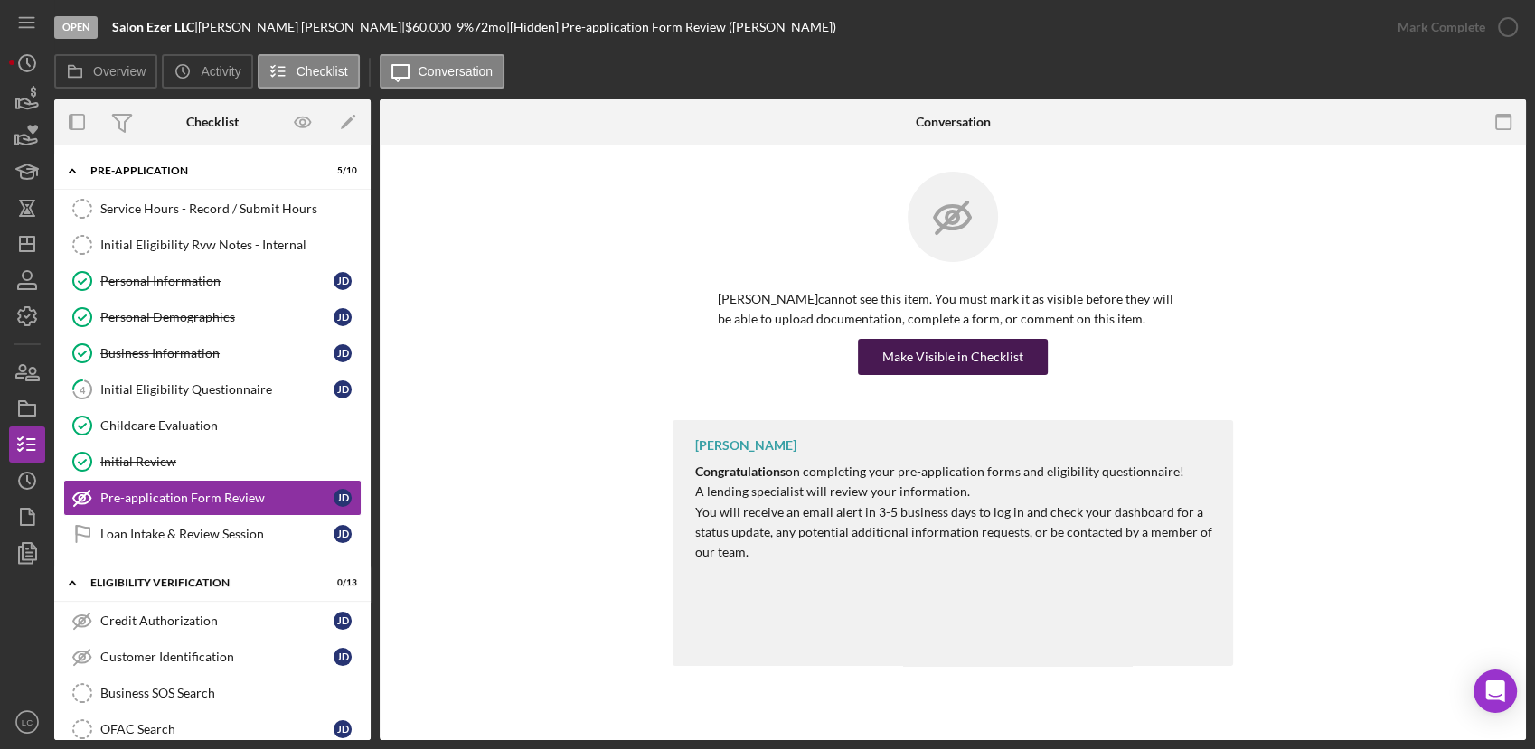
click at [930, 359] on div "Make Visible in Checklist" at bounding box center [952, 357] width 141 height 36
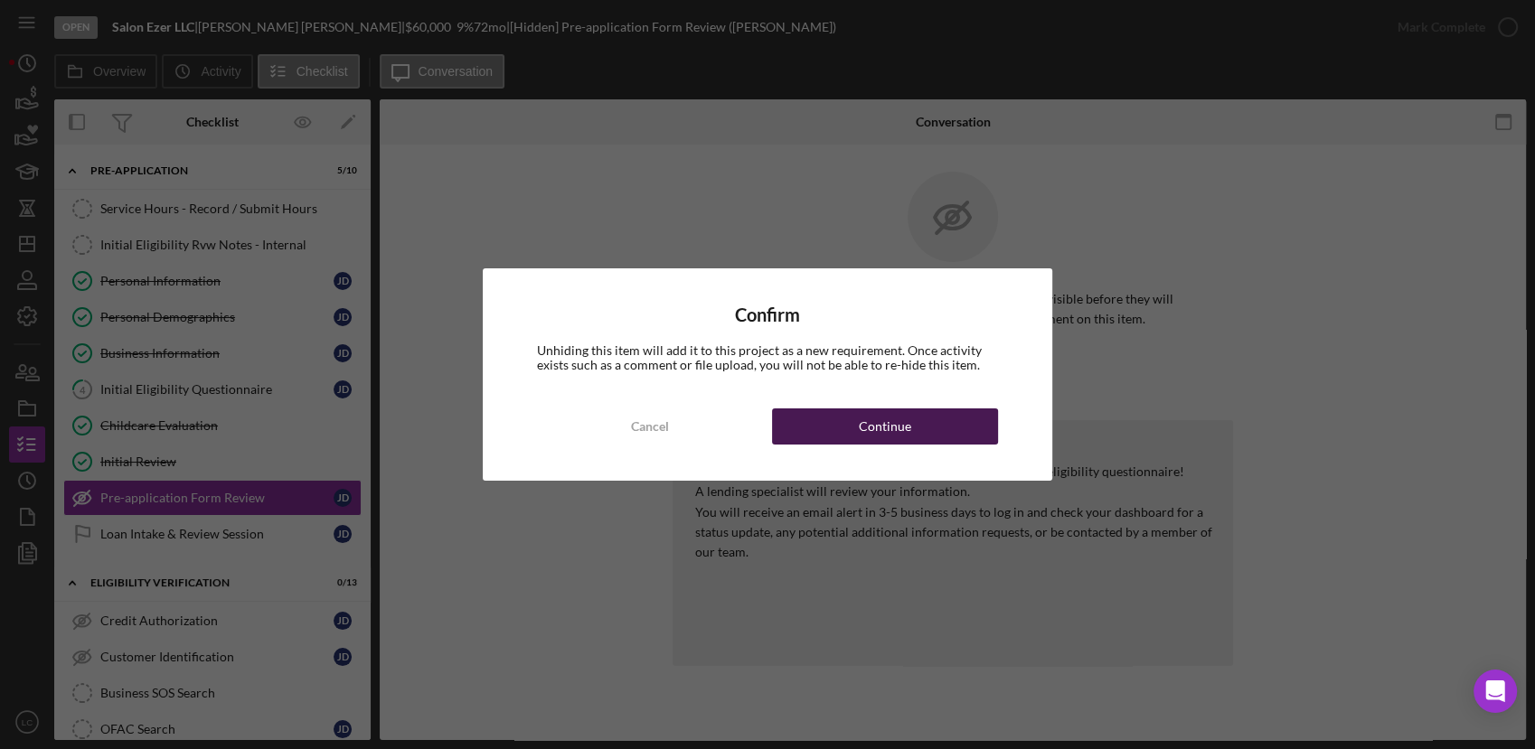
click at [920, 445] on div "Cancel Continue" at bounding box center [767, 426] width 460 height 36
click at [897, 408] on div "Cancel Continue" at bounding box center [767, 426] width 460 height 36
click at [822, 421] on button "Continue" at bounding box center [885, 426] width 226 height 36
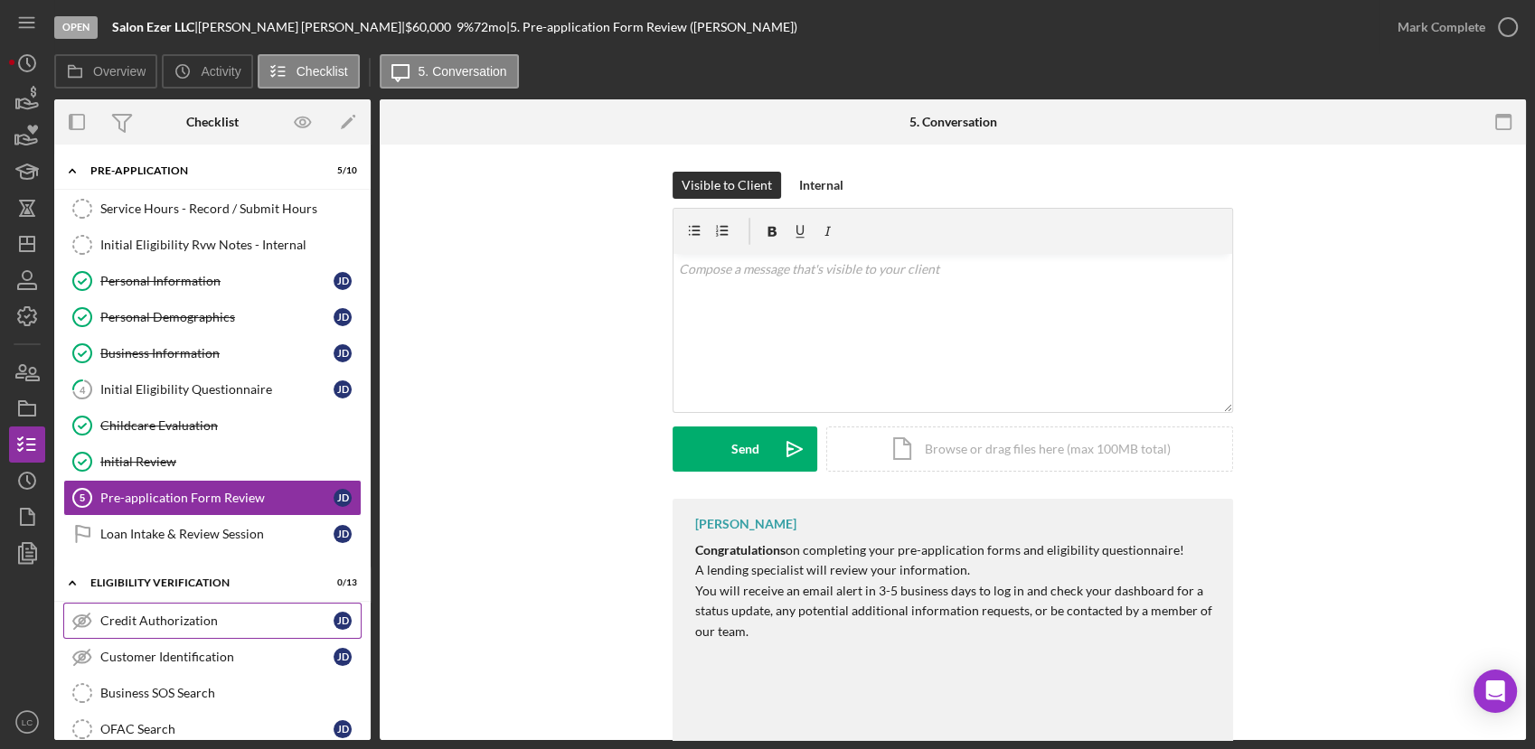
scroll to position [201, 0]
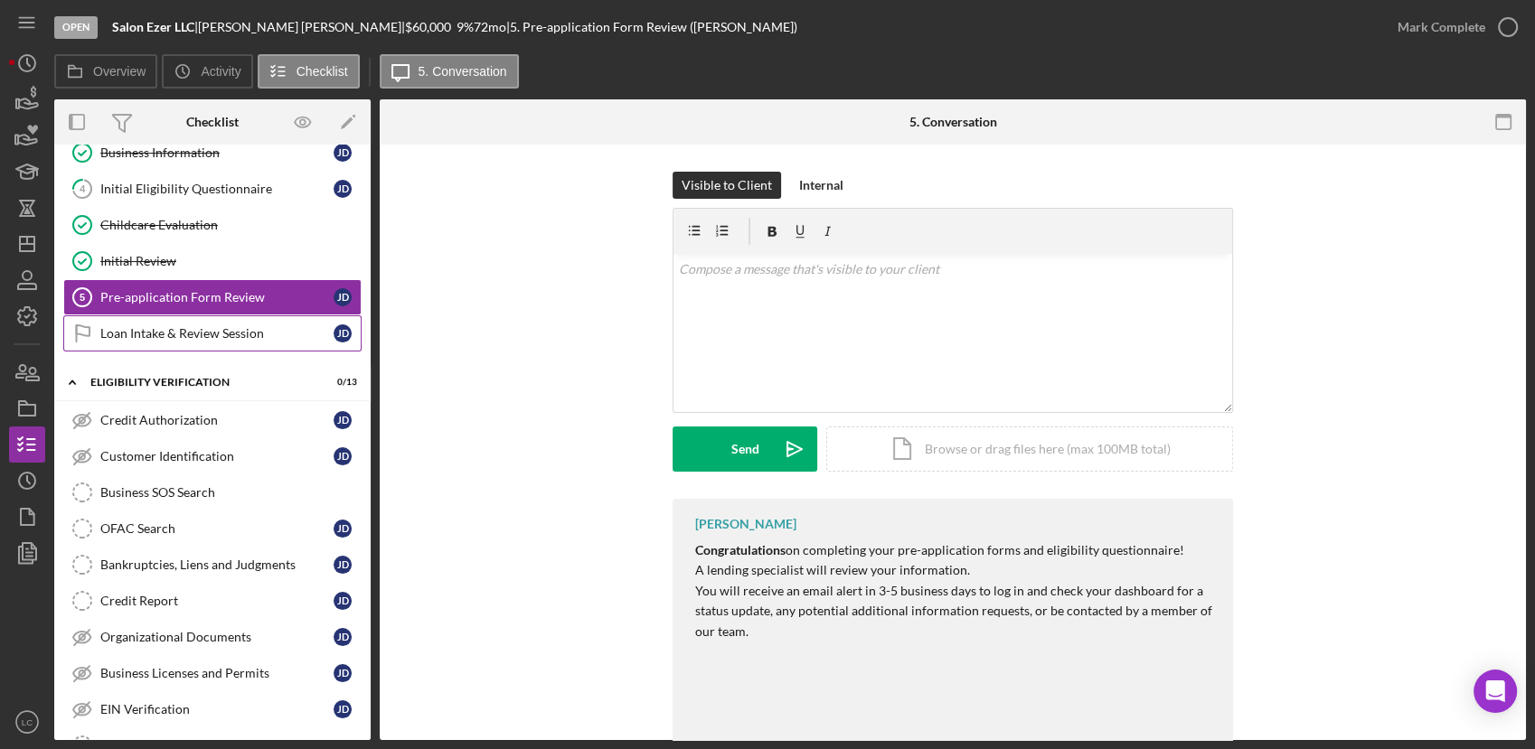
click at [192, 318] on link "Loan Intake & Review Session Loan Intake & Review Session [PERSON_NAME]" at bounding box center [212, 333] width 298 height 36
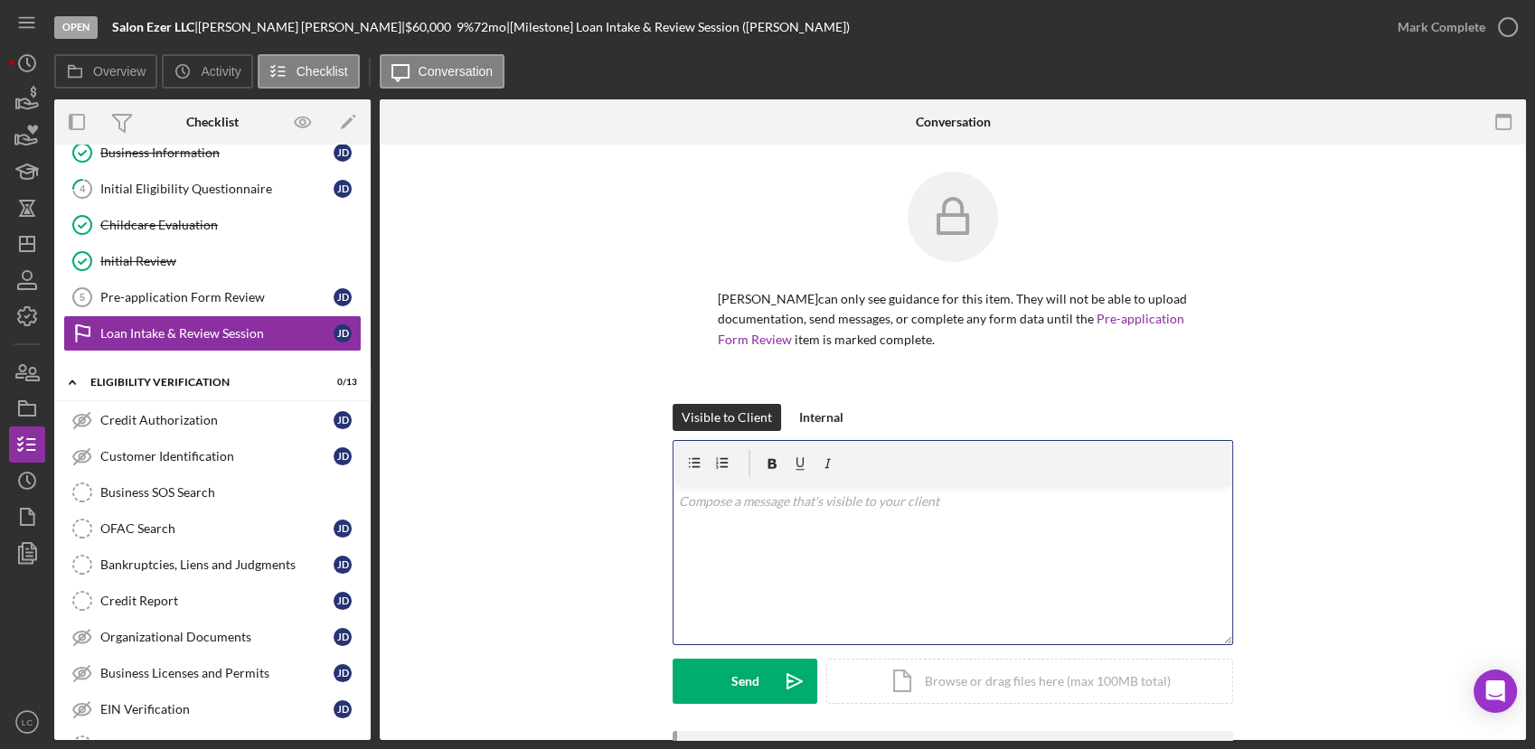
click at [795, 486] on div "v Color teal Color pink Remove color Add row above Add row below Add column bef…" at bounding box center [952, 565] width 559 height 158
drag, startPoint x: 794, startPoint y: 483, endPoint x: 689, endPoint y: 497, distance: 106.7
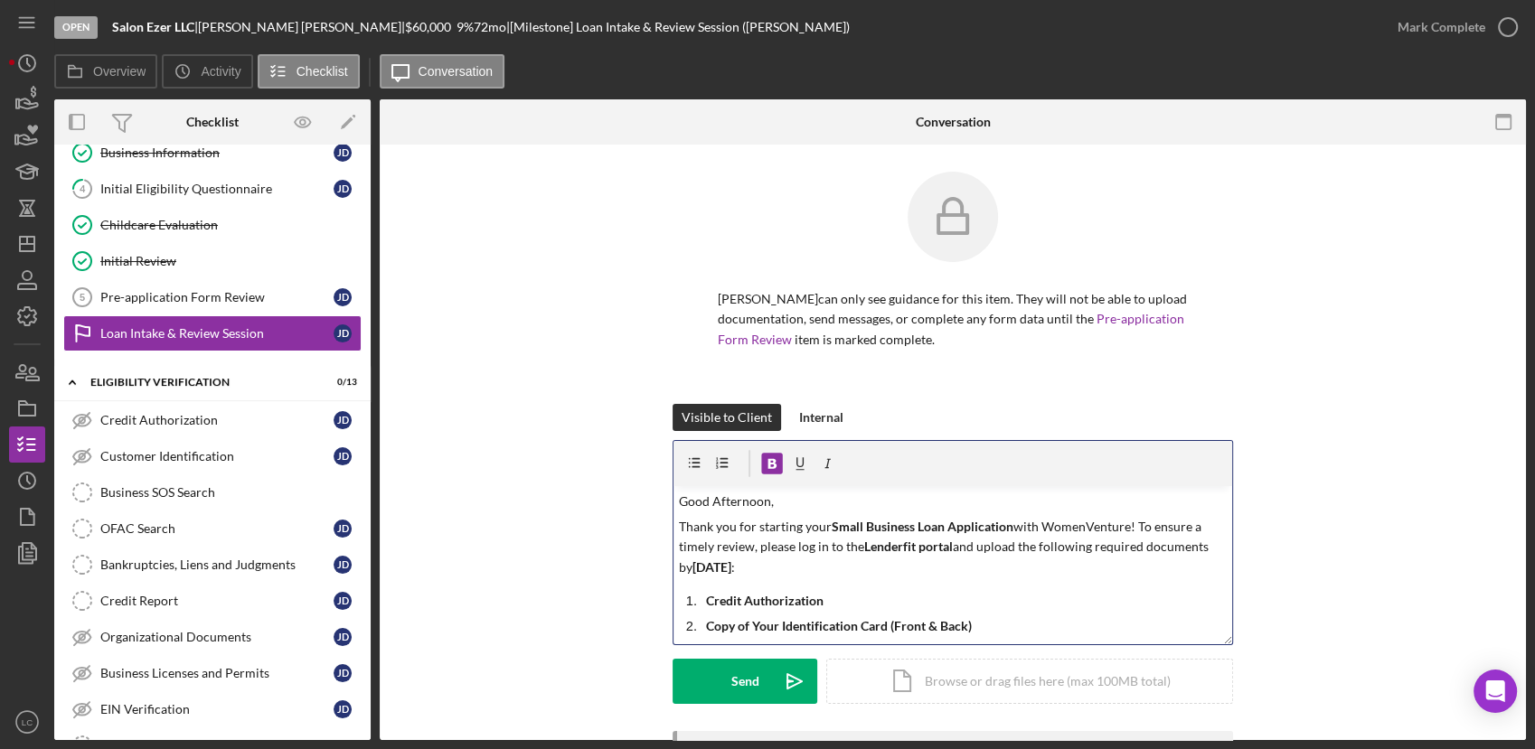
click at [731, 570] on strong "[DATE]" at bounding box center [711, 566] width 39 height 15
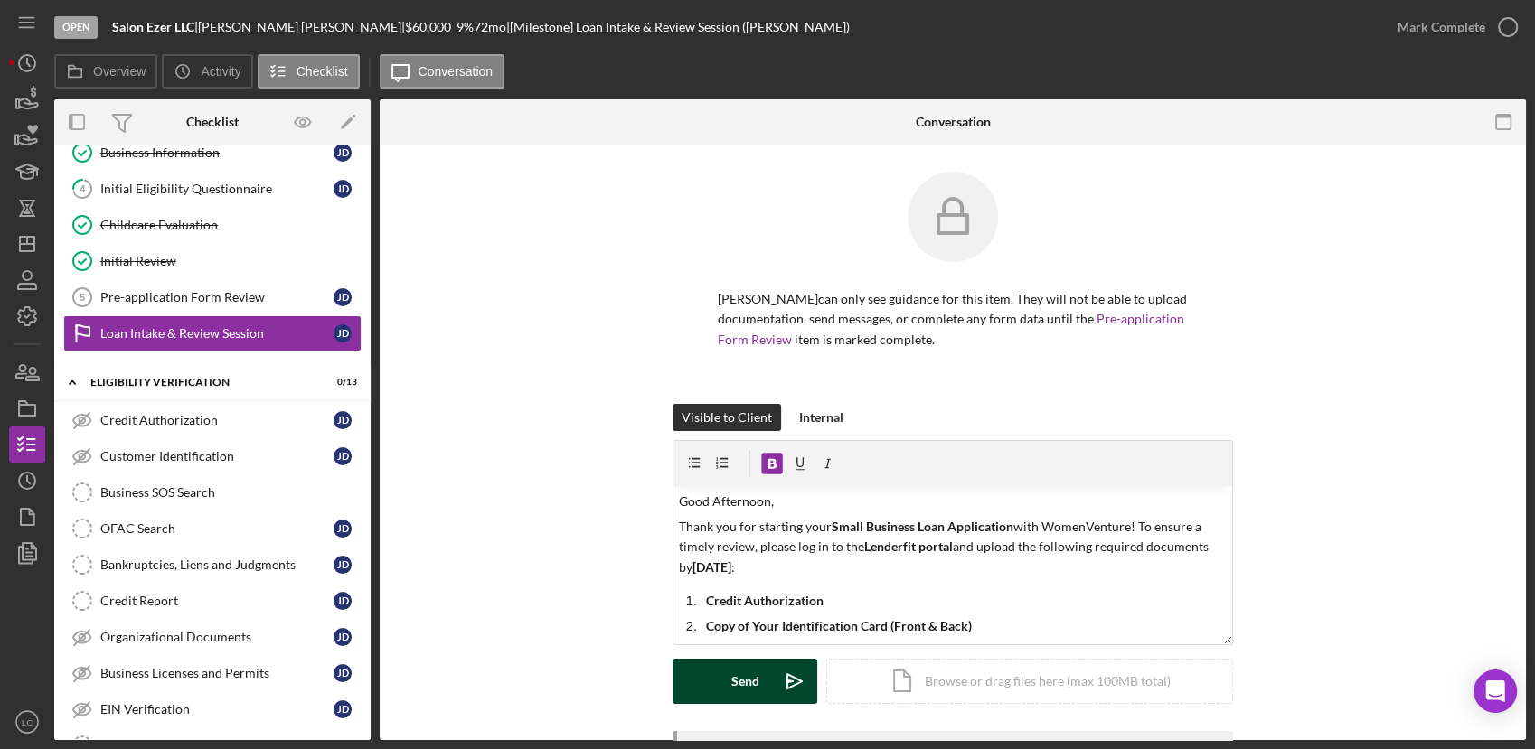
click at [724, 682] on button "Send Icon/icon-invite-send" at bounding box center [744, 681] width 145 height 45
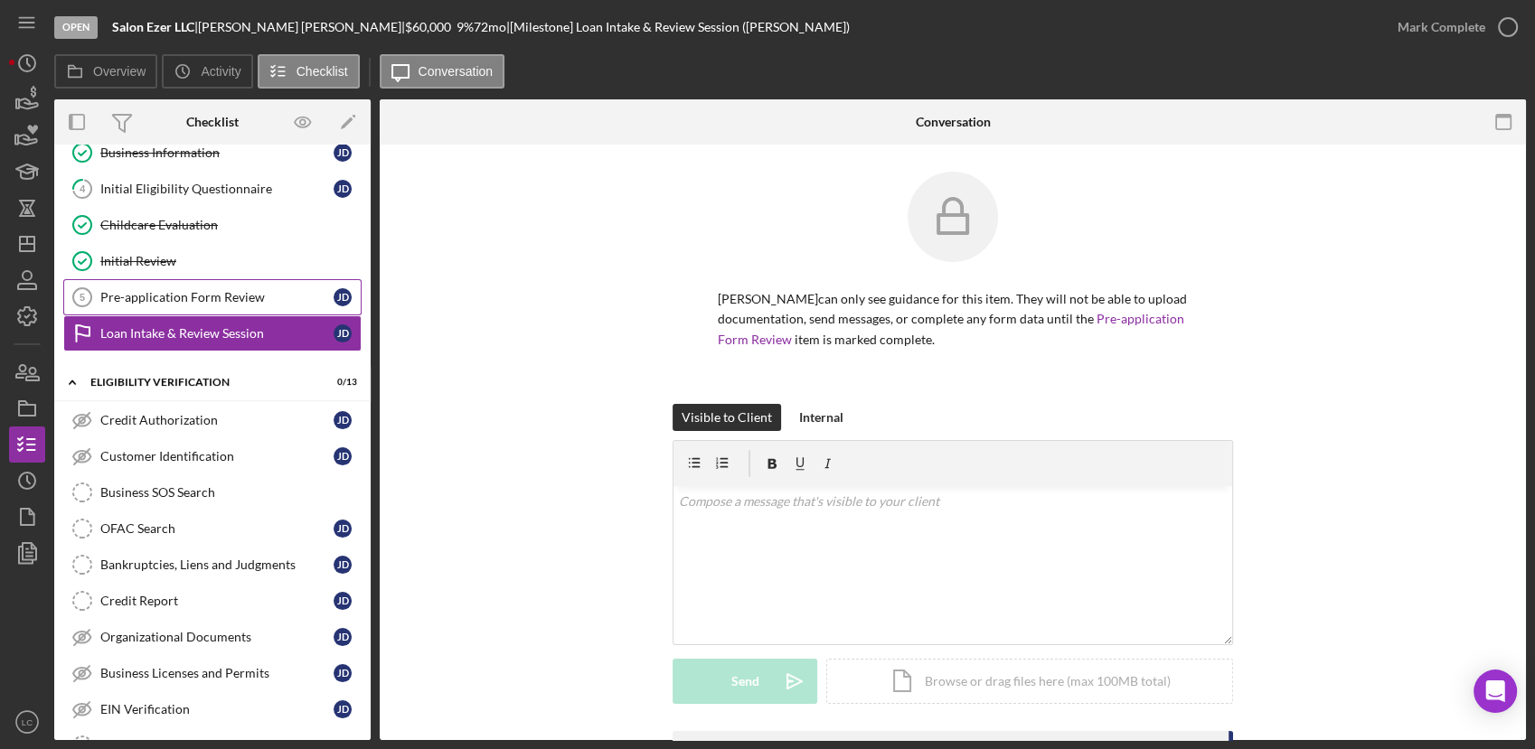
click at [236, 283] on link "Pre-application Form Review 5 Pre-application Form Review [PERSON_NAME]" at bounding box center [212, 297] width 298 height 36
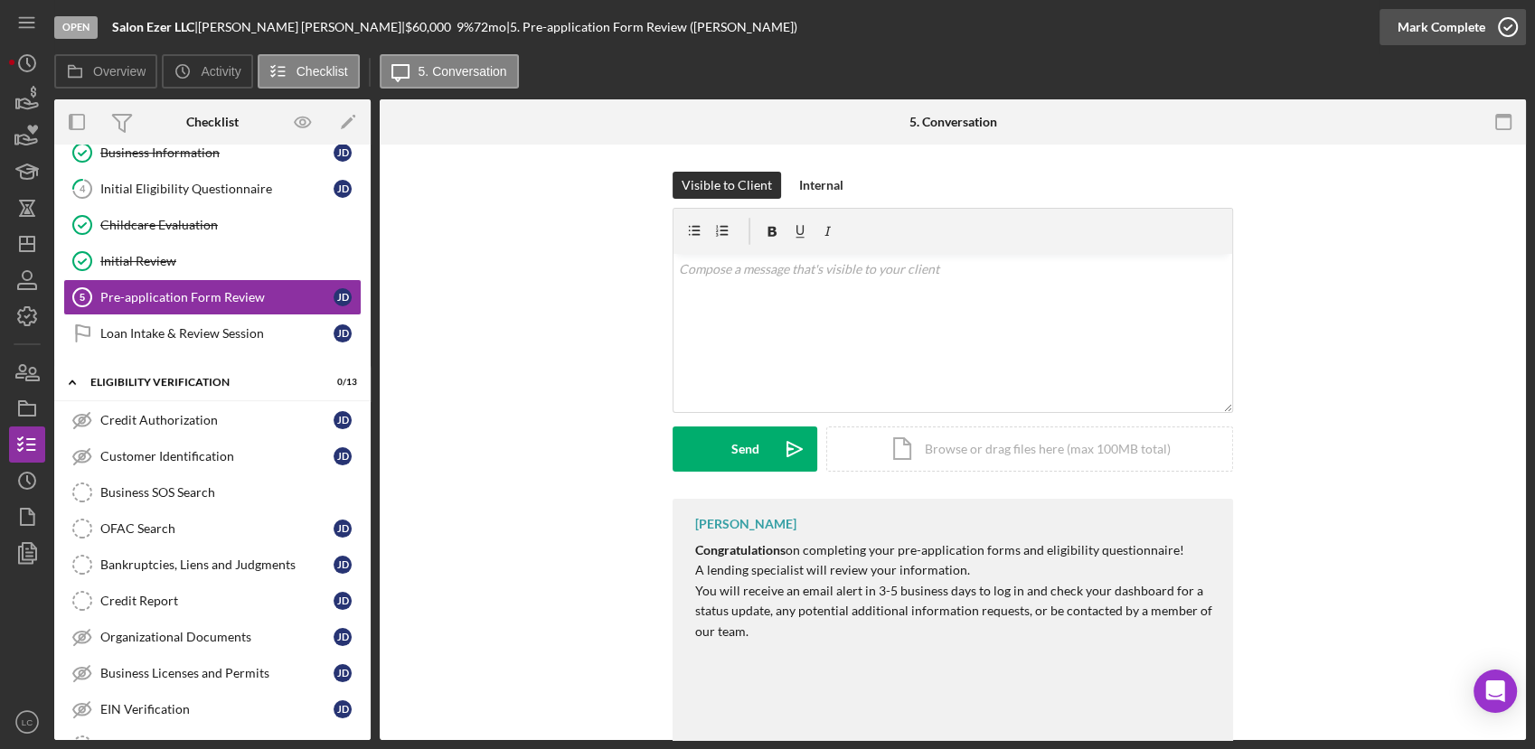
click at [1505, 20] on icon "button" at bounding box center [1507, 27] width 45 height 45
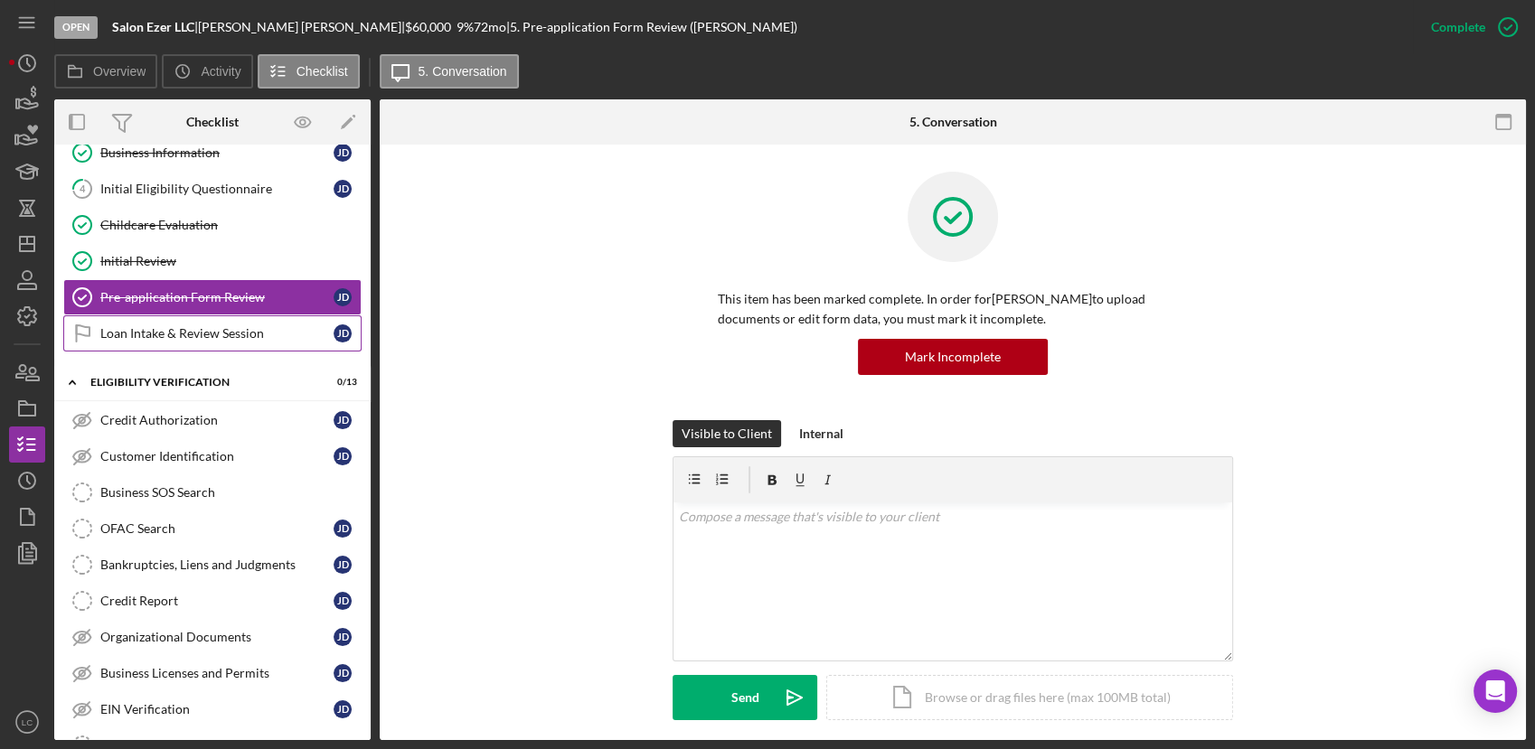
click at [221, 326] on div "Loan Intake & Review Session" at bounding box center [216, 333] width 233 height 14
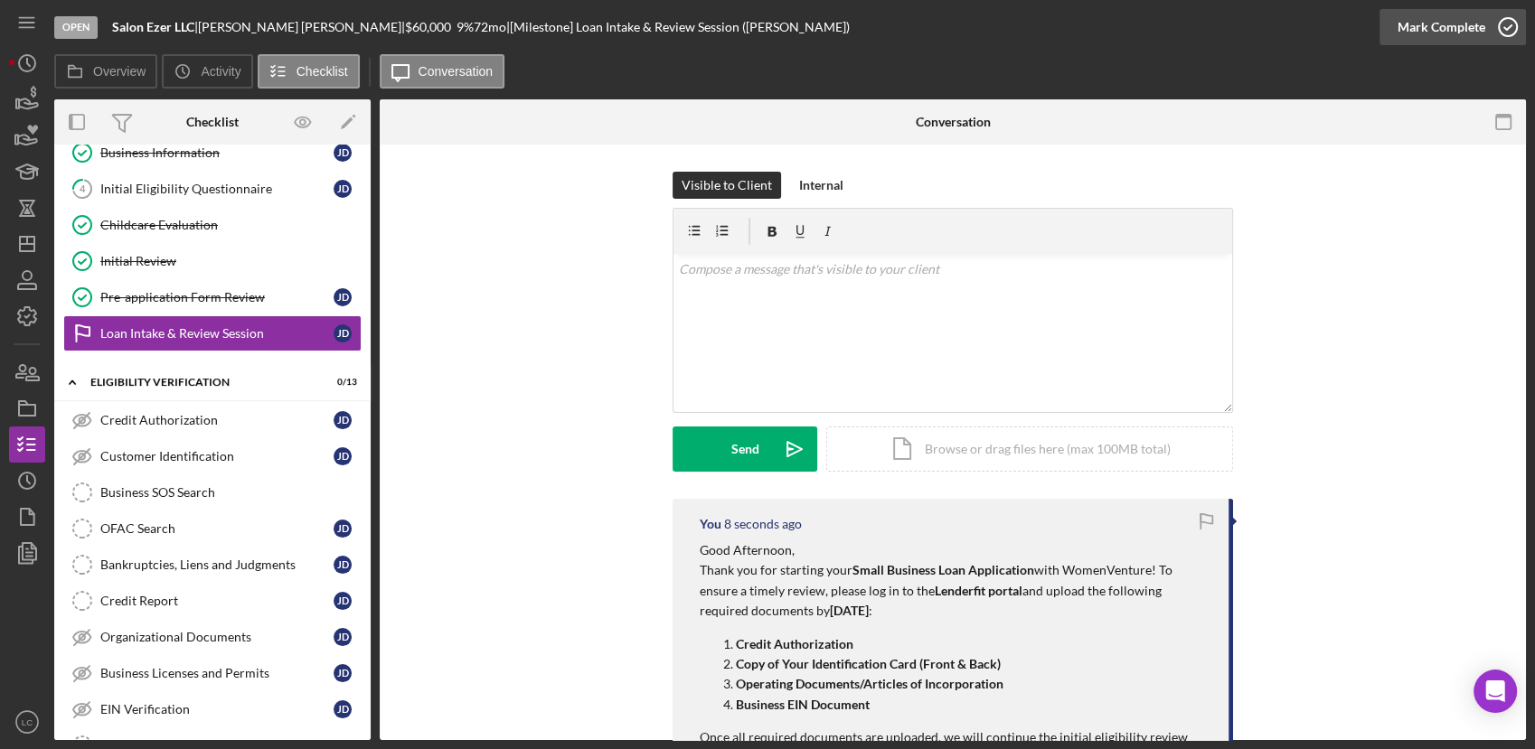
click at [1507, 26] on icon "button" at bounding box center [1507, 27] width 45 height 45
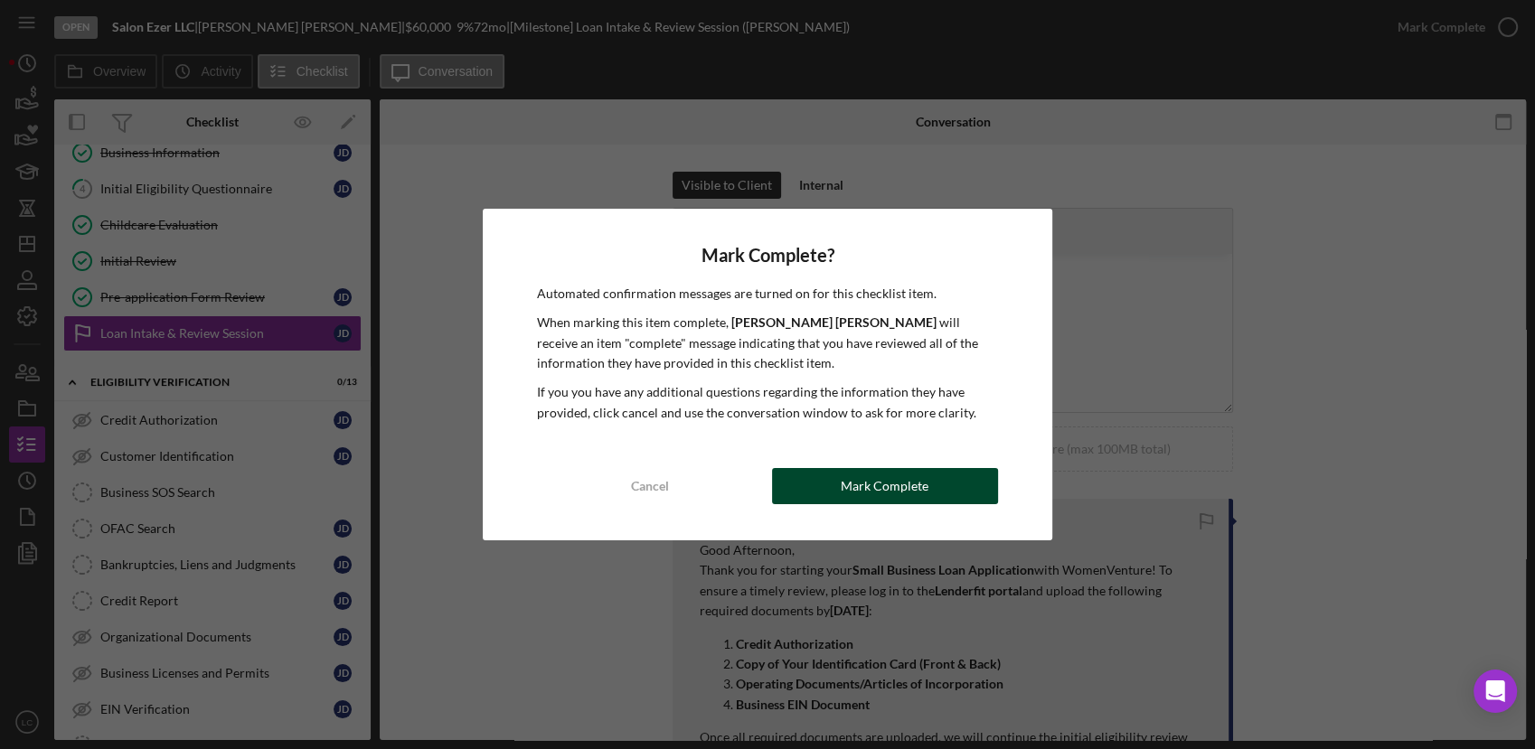
click at [896, 478] on div "Mark Complete" at bounding box center [884, 486] width 88 height 36
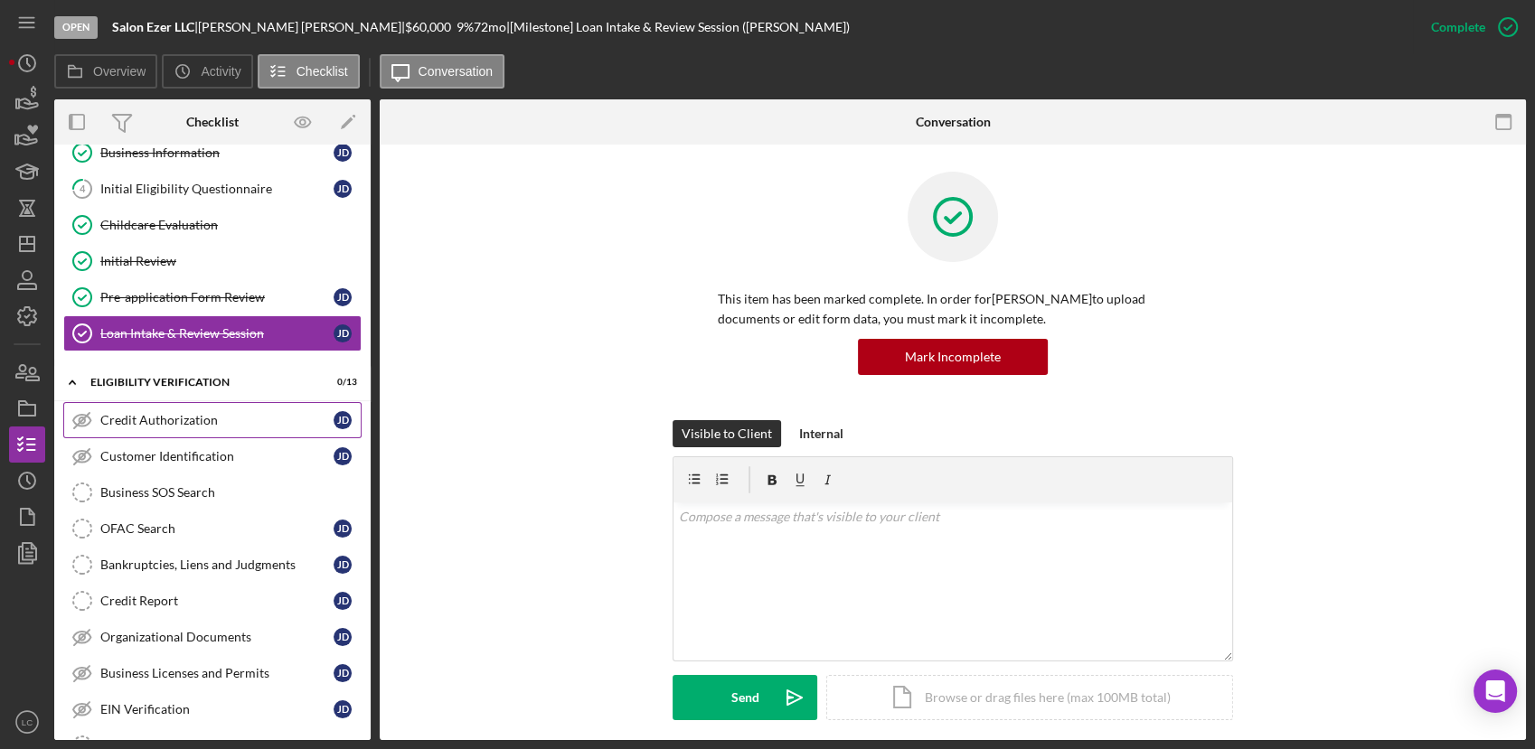
click at [107, 413] on div "Credit Authorization" at bounding box center [216, 420] width 233 height 14
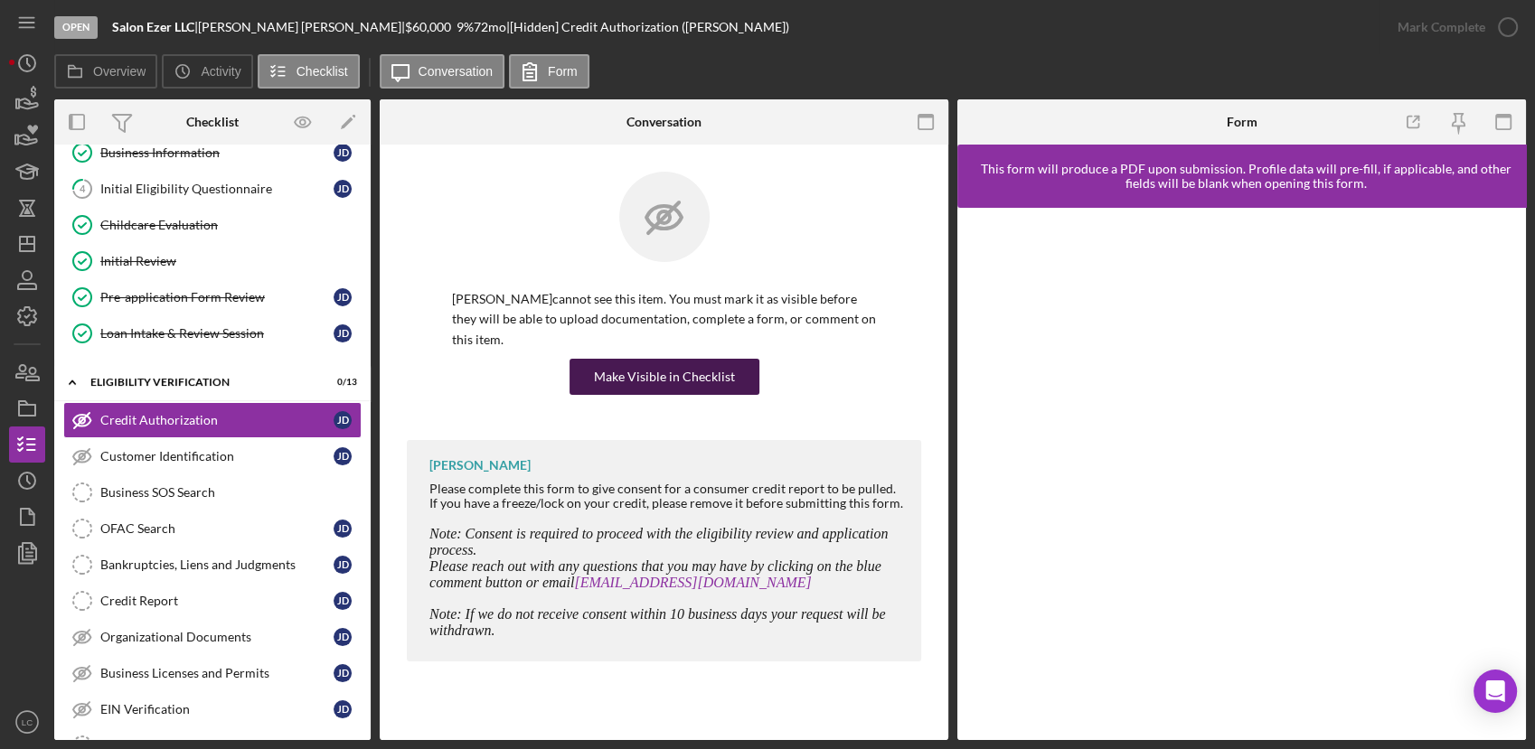
click at [635, 361] on div "Make Visible in Checklist" at bounding box center [664, 377] width 141 height 36
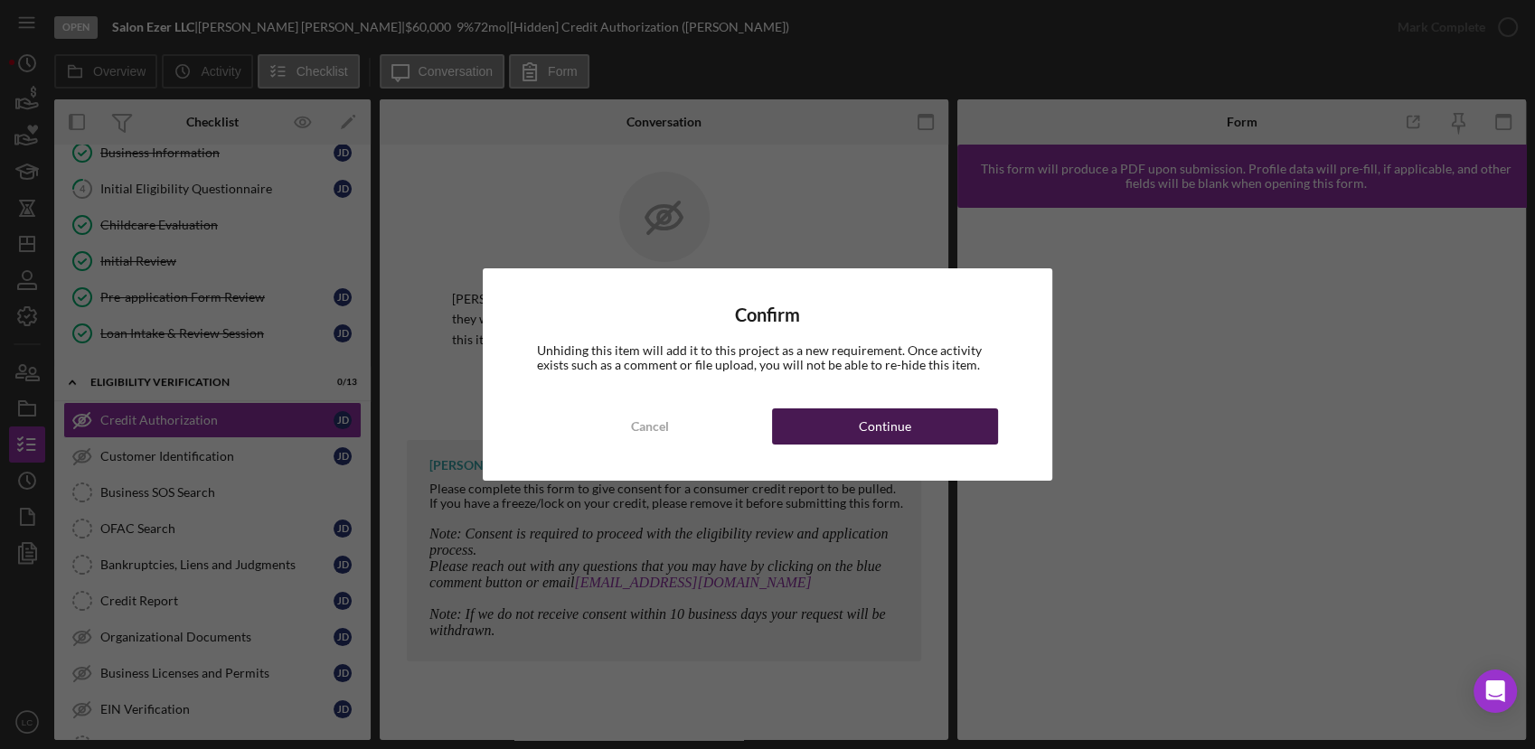
click at [853, 431] on button "Continue" at bounding box center [885, 426] width 226 height 36
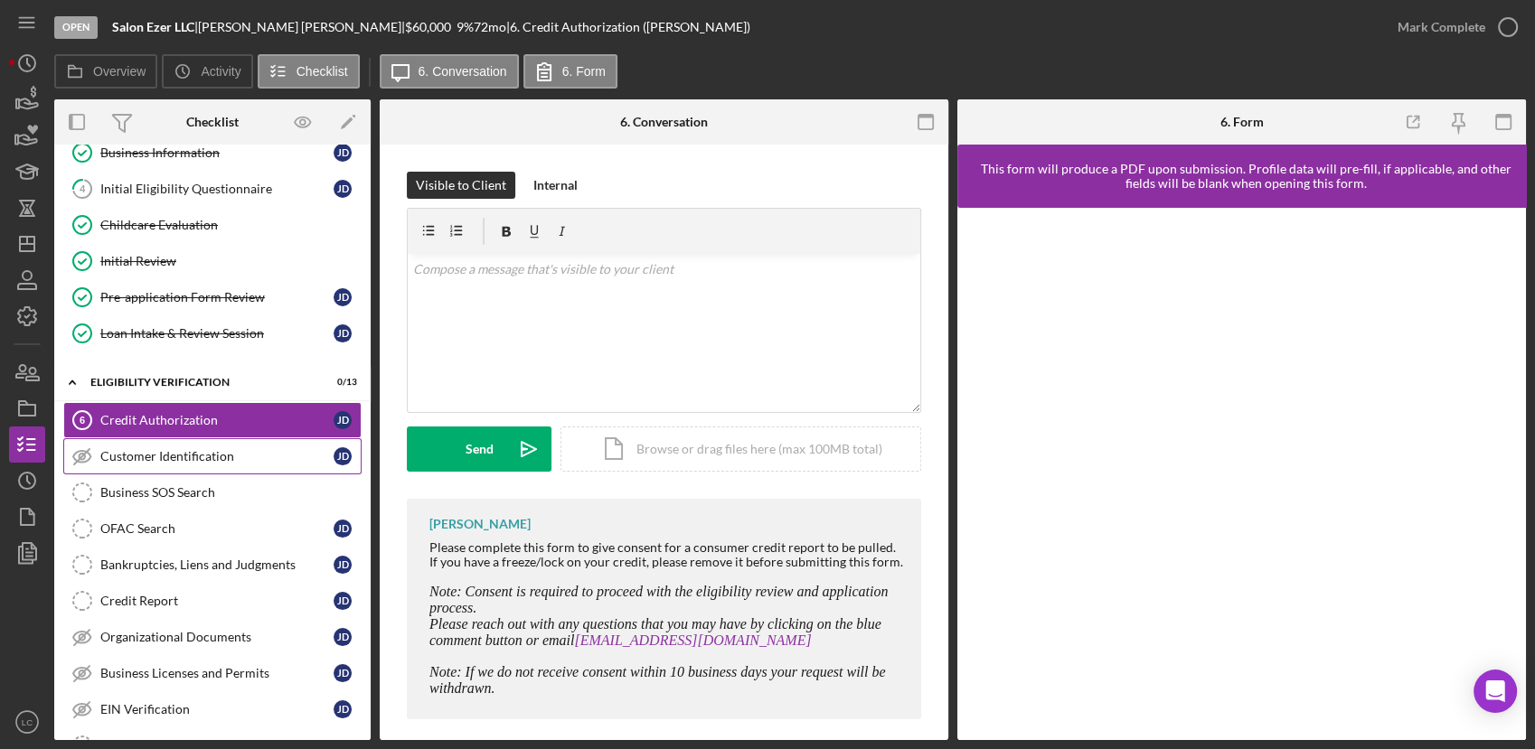
click at [234, 439] on link "Customer Identification Customer Identification [PERSON_NAME]" at bounding box center [212, 456] width 298 height 36
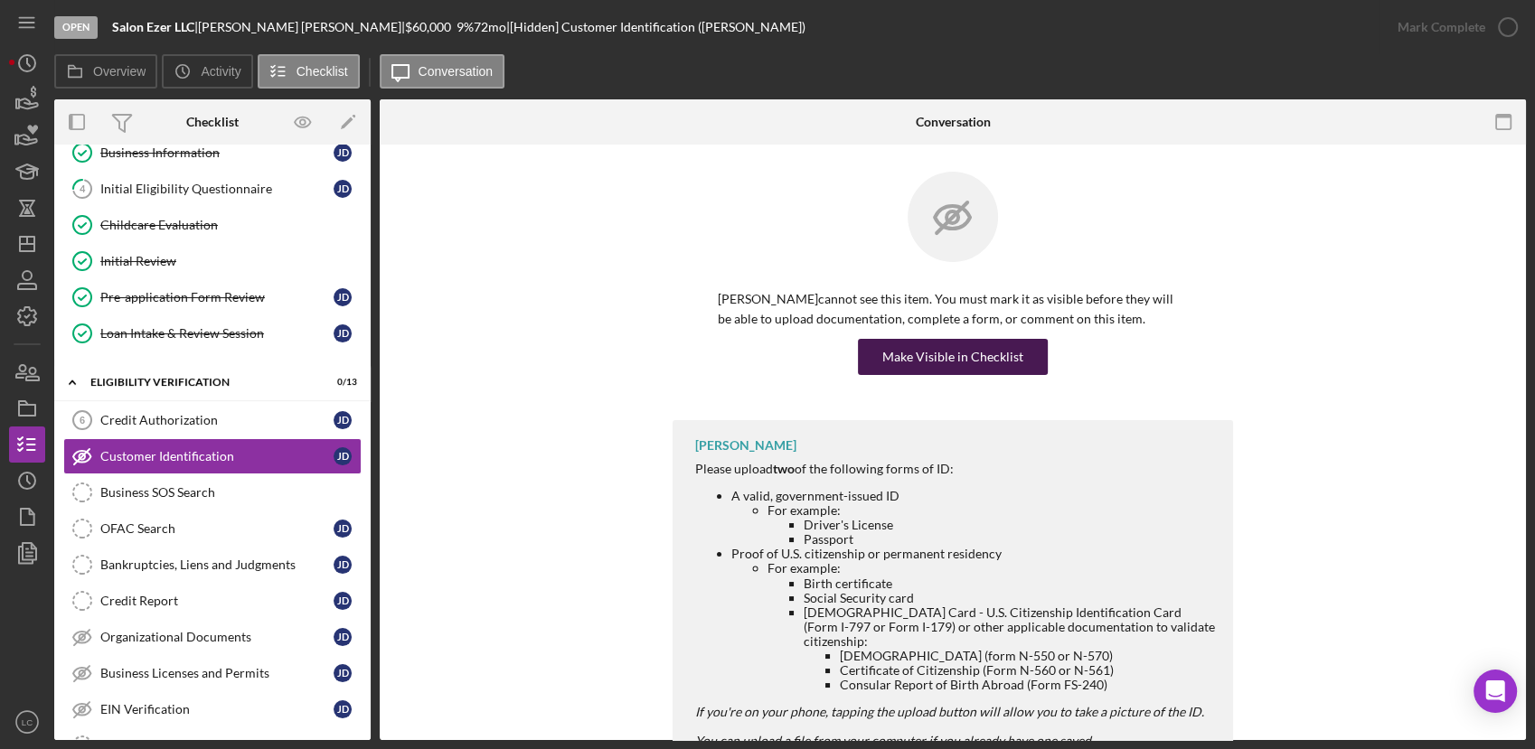
click at [972, 353] on div "Make Visible in Checklist" at bounding box center [952, 357] width 141 height 36
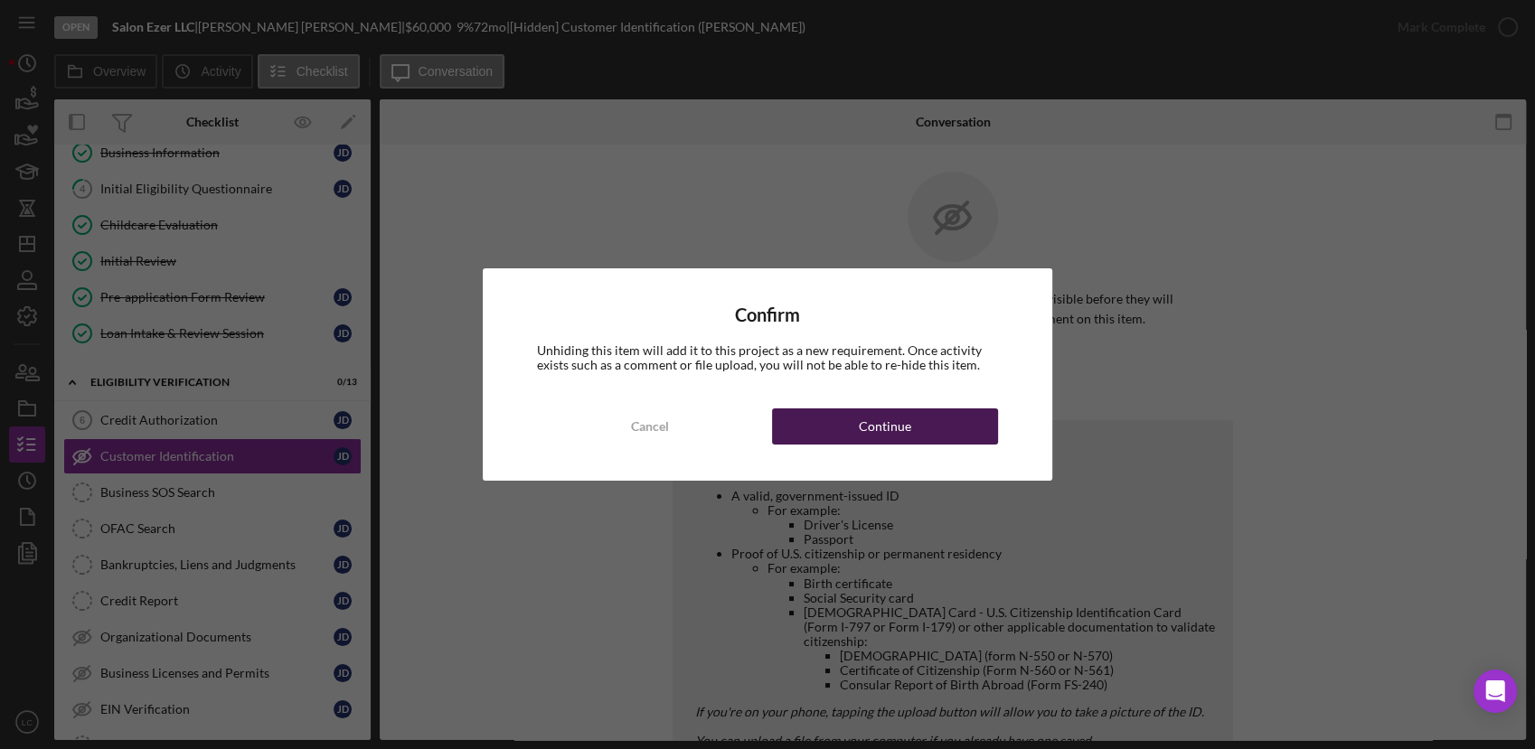
click at [938, 419] on button "Continue" at bounding box center [885, 426] width 226 height 36
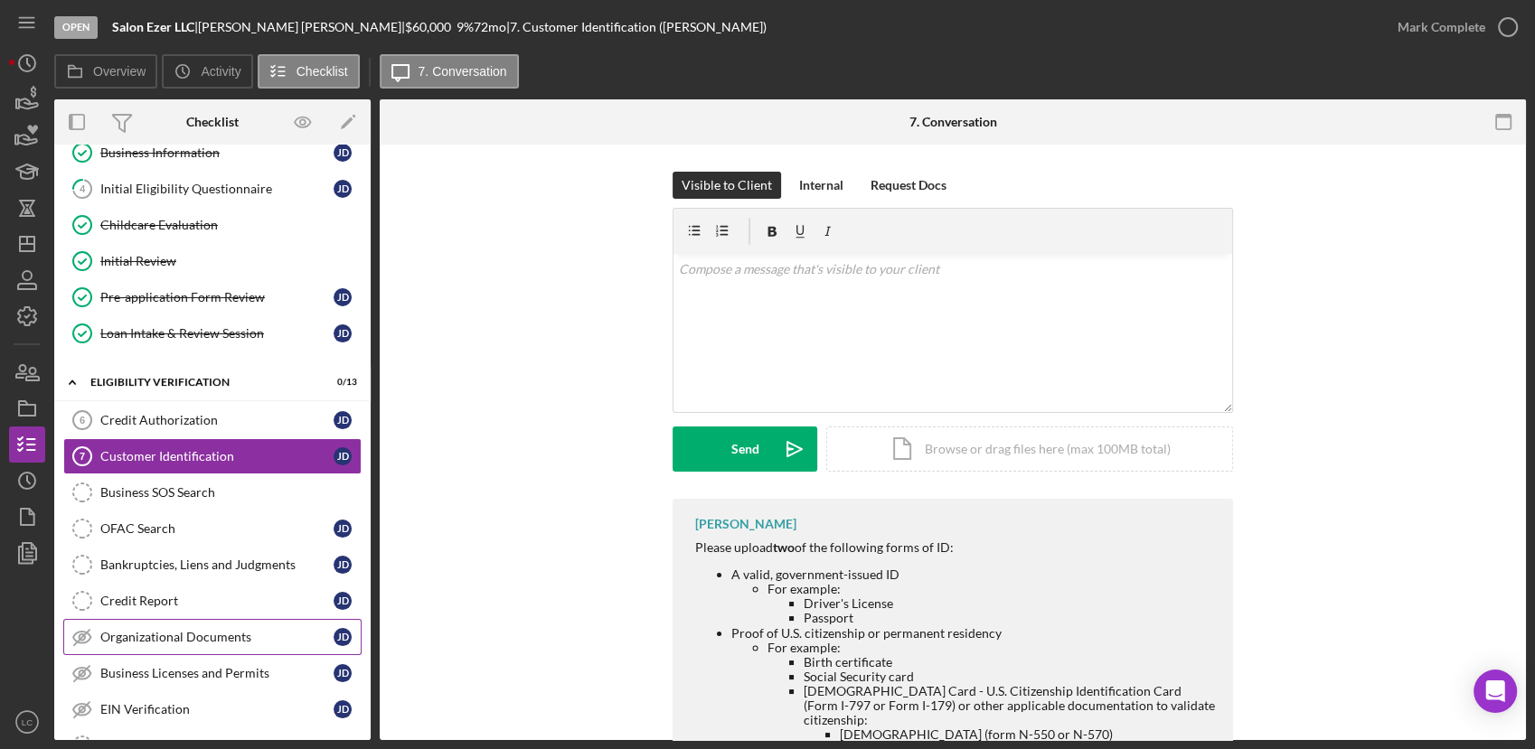
click at [258, 619] on link "Organizational Documents Organizational Documents [PERSON_NAME]" at bounding box center [212, 637] width 298 height 36
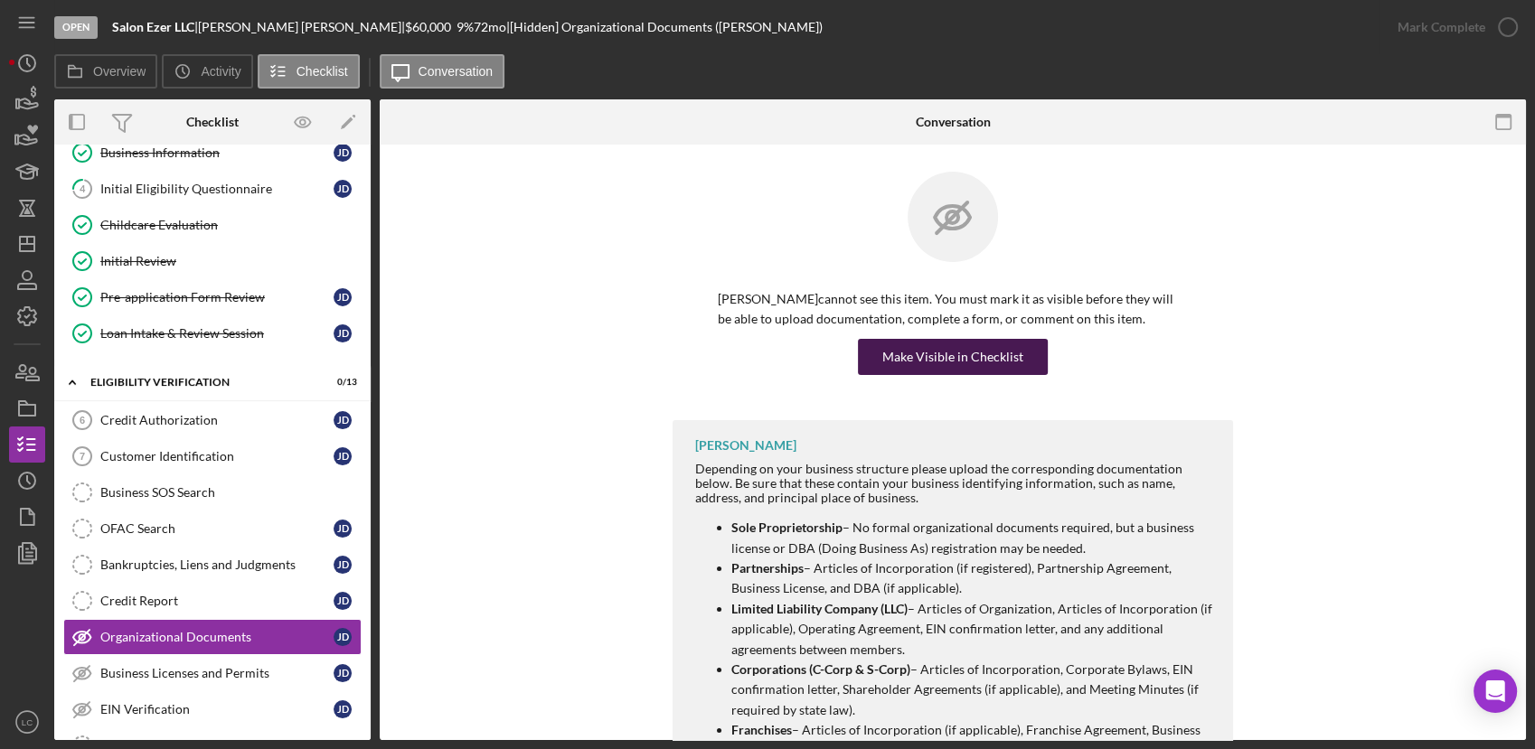
click at [973, 348] on div "Make Visible in Checklist" at bounding box center [952, 357] width 141 height 36
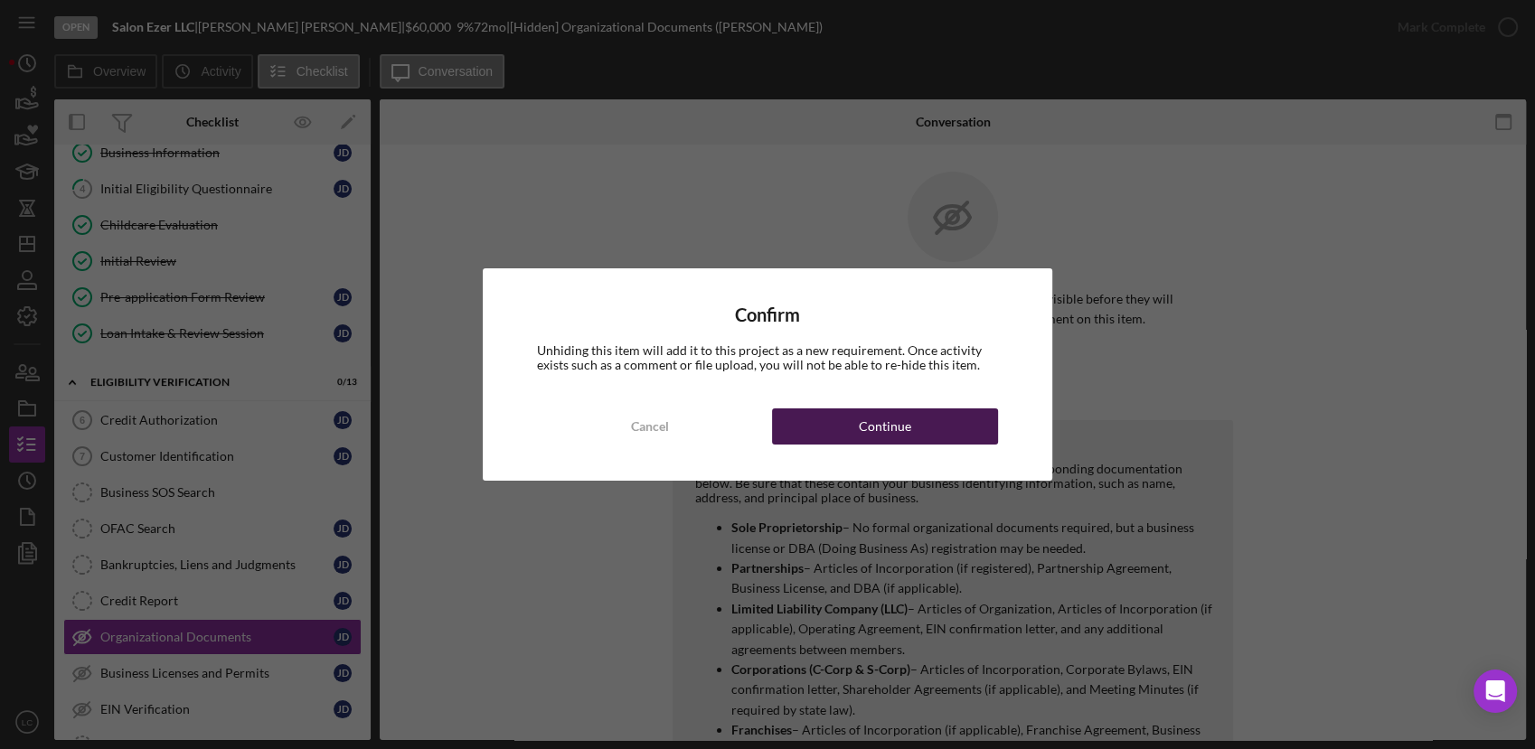
click at [943, 425] on button "Continue" at bounding box center [885, 426] width 226 height 36
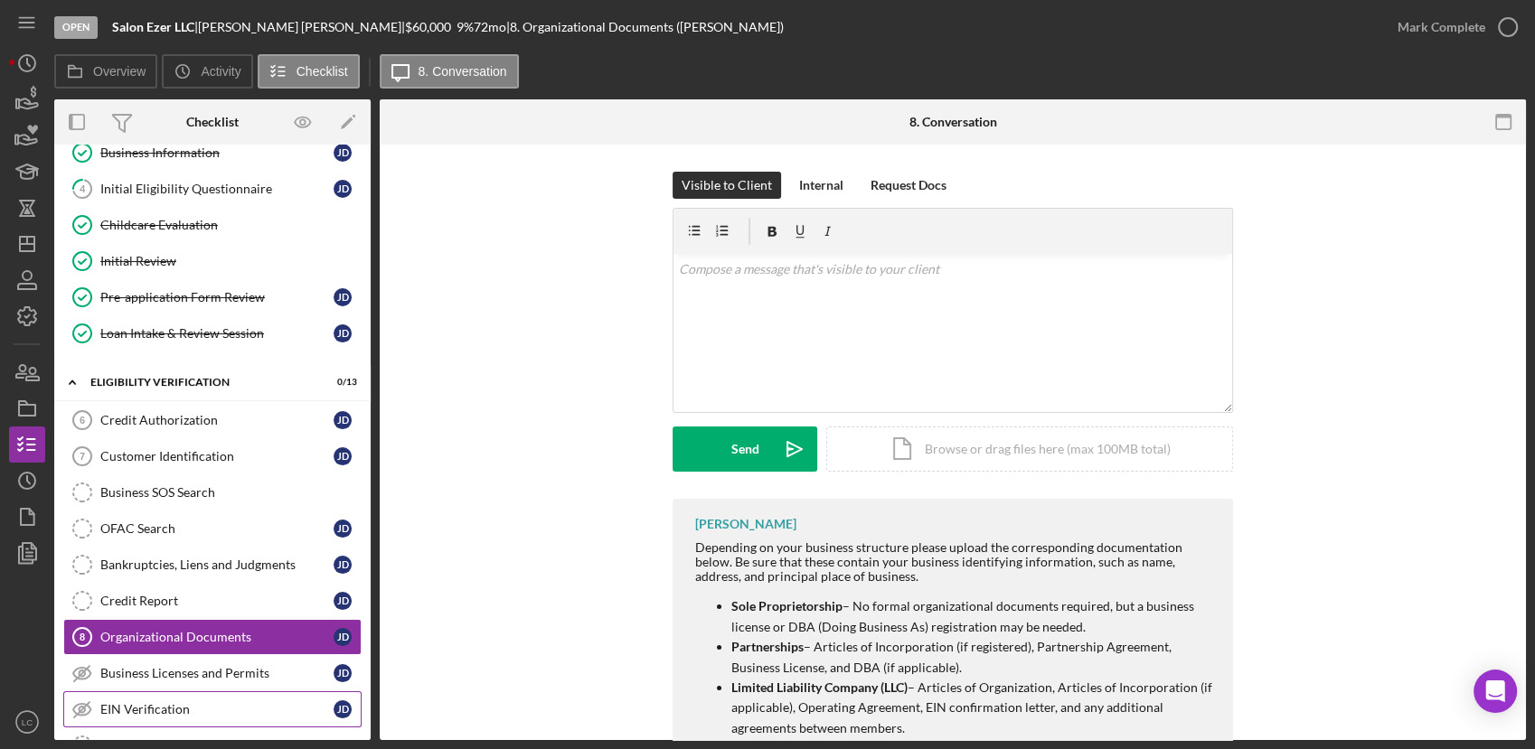
click at [236, 695] on link "EIN Verification EIN Verification [PERSON_NAME]" at bounding box center [212, 709] width 298 height 36
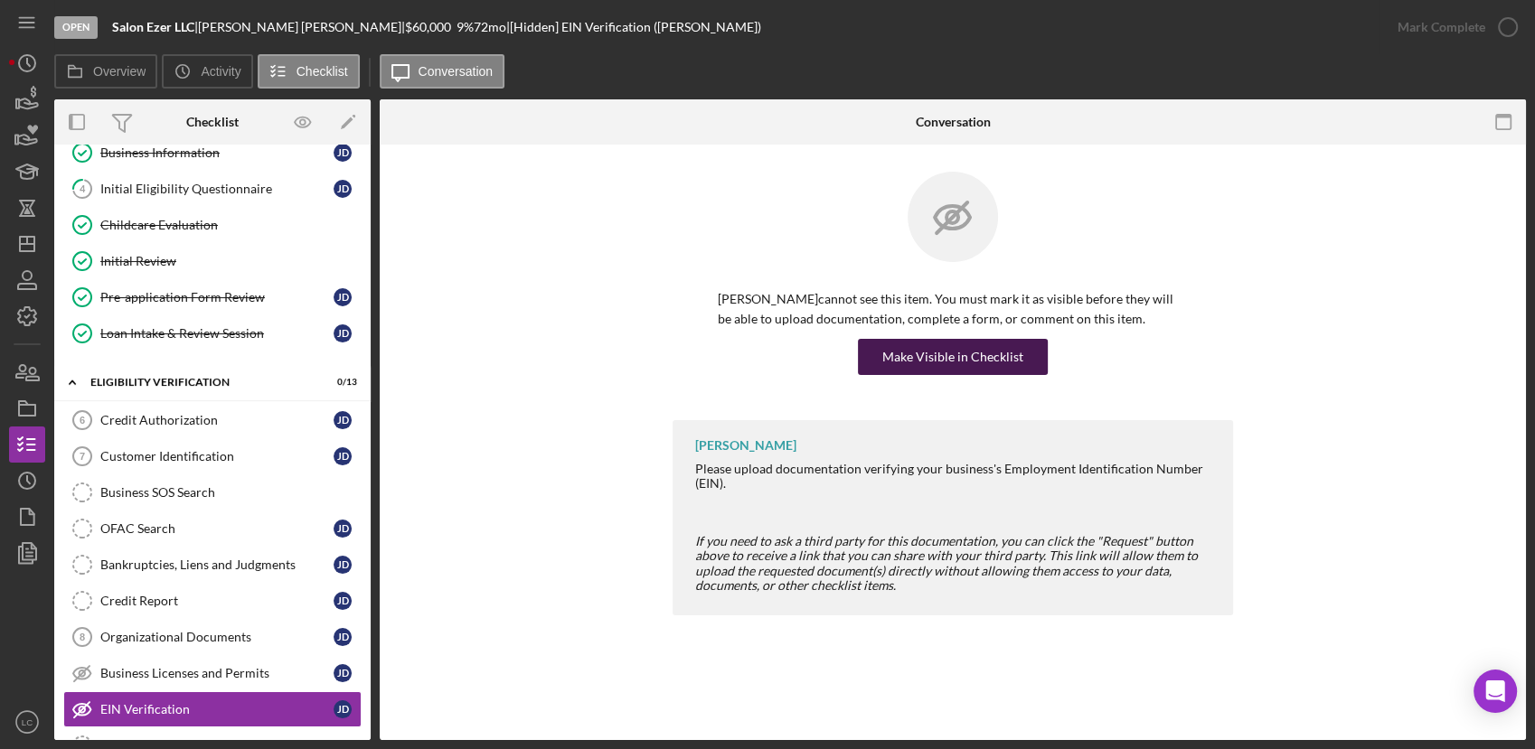
click at [985, 358] on div "Make Visible in Checklist" at bounding box center [952, 357] width 141 height 36
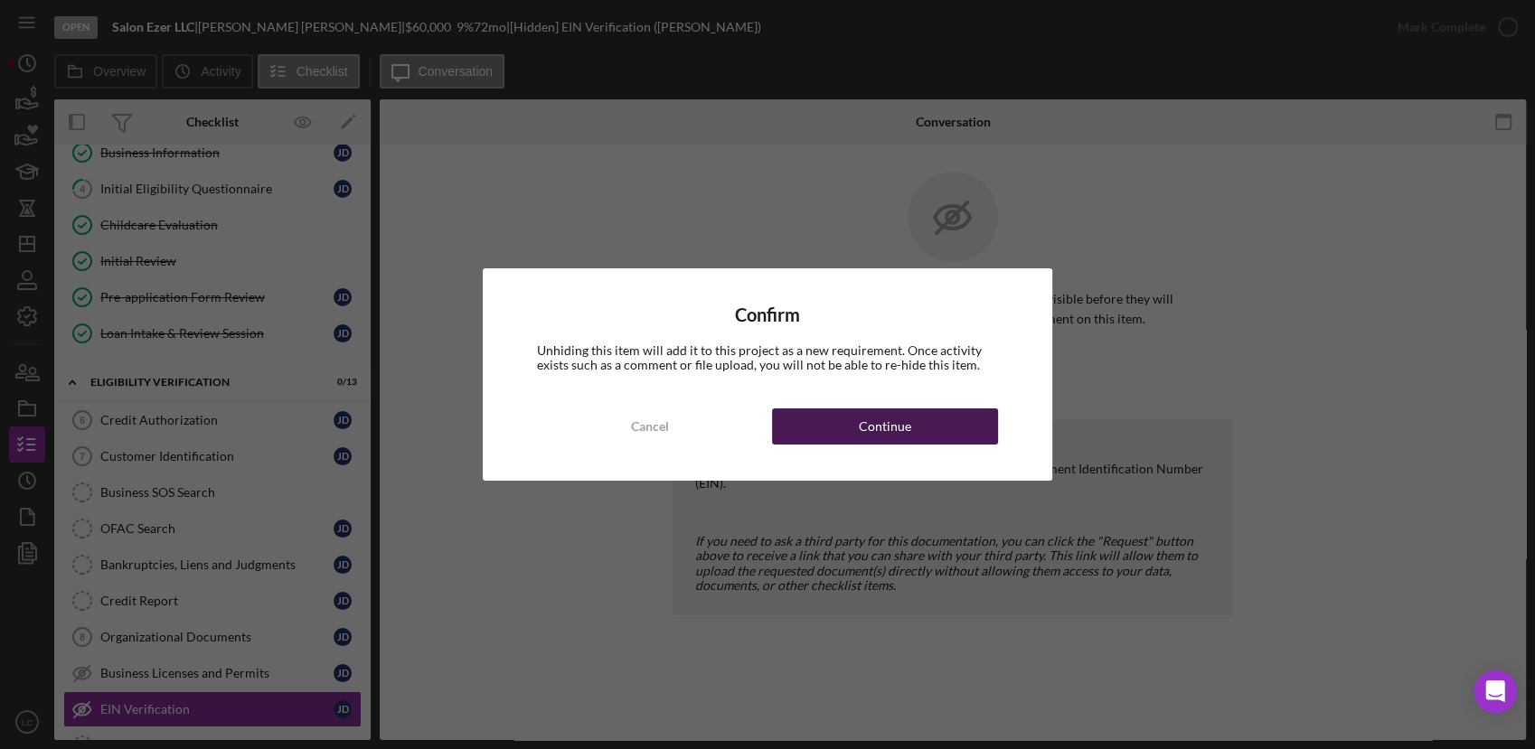
click at [904, 439] on div "Continue" at bounding box center [885, 426] width 52 height 36
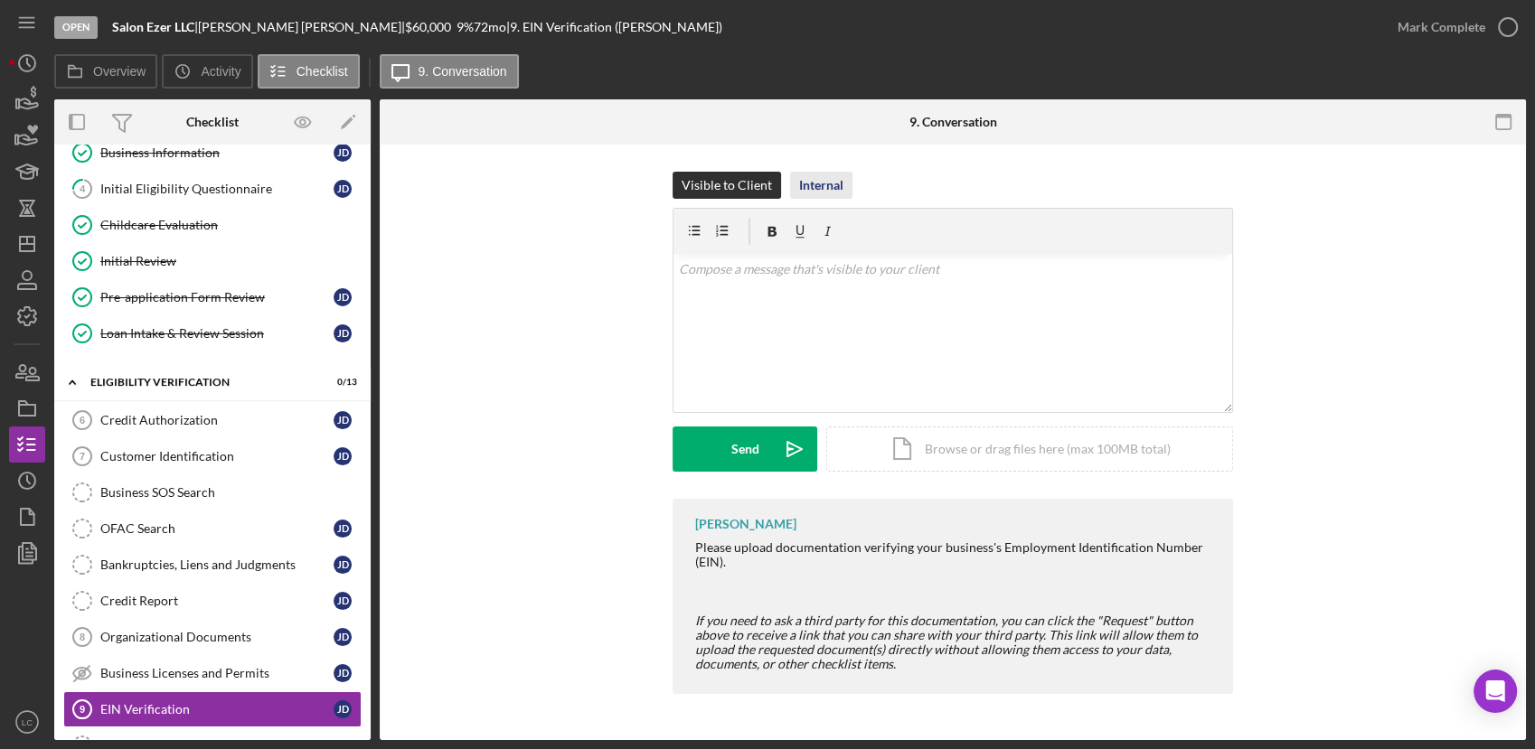
click at [822, 184] on div "Internal" at bounding box center [821, 185] width 44 height 27
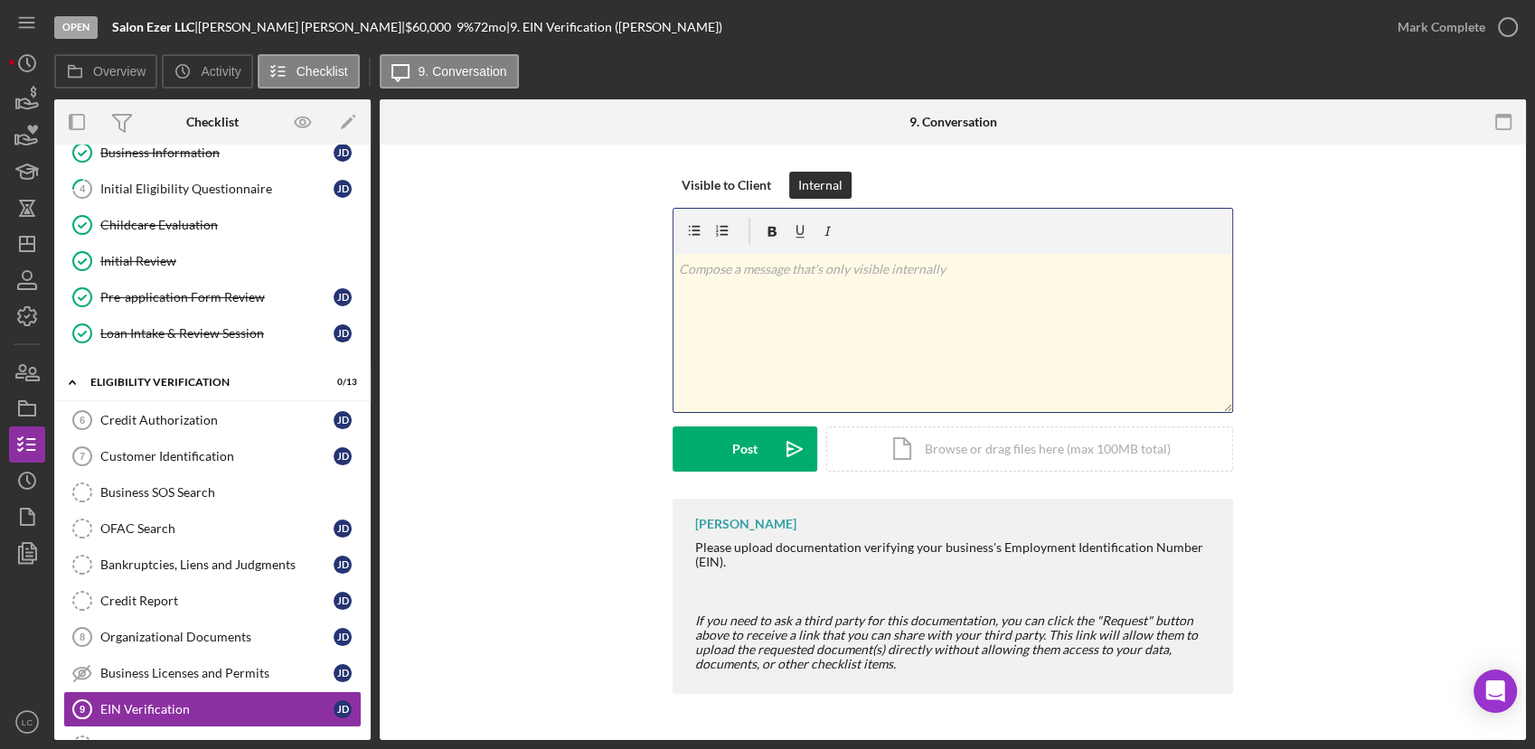
click at [794, 301] on div "v Color teal Color pink Remove color Add row above Add row below Add column bef…" at bounding box center [952, 333] width 559 height 158
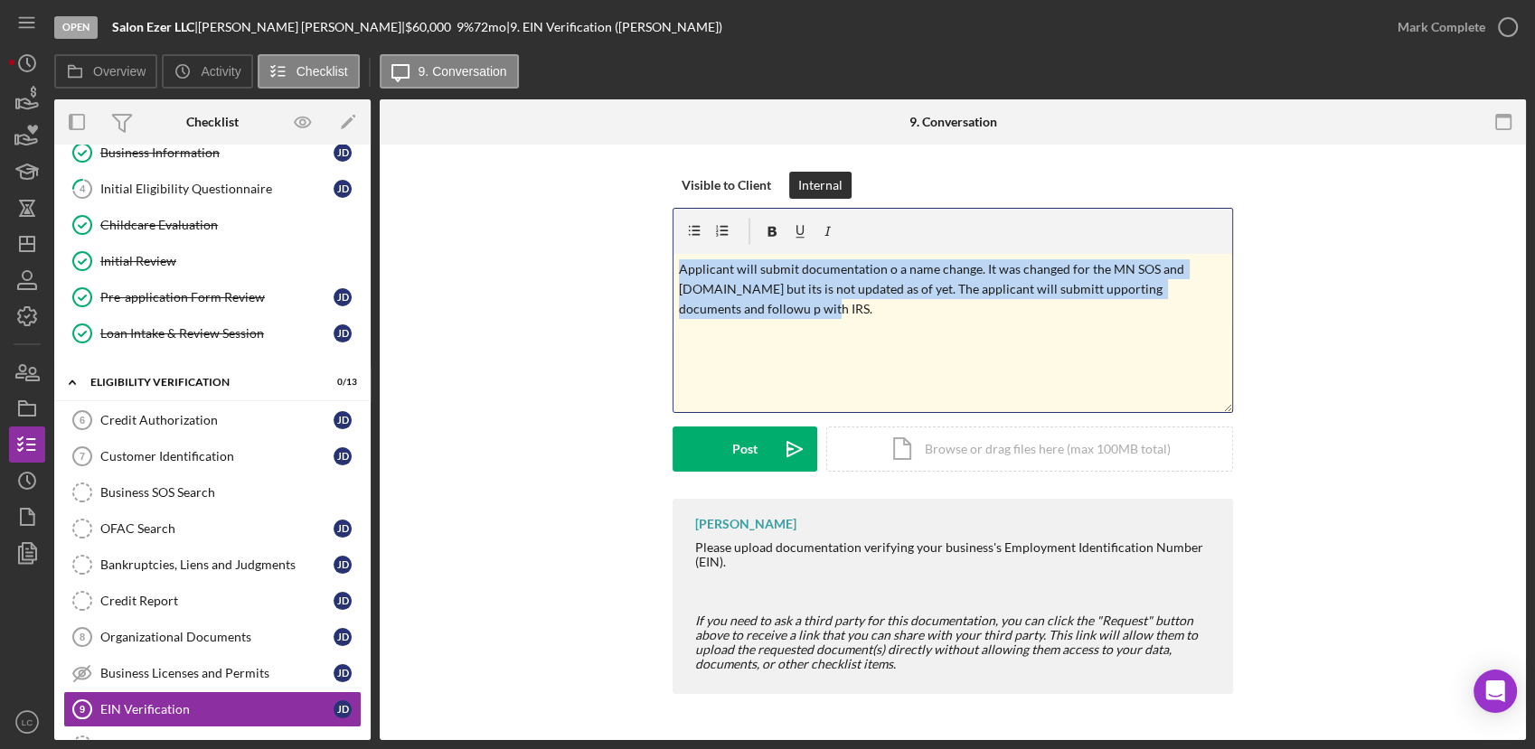
drag, startPoint x: 742, startPoint y: 336, endPoint x: 651, endPoint y: 278, distance: 108.1
click at [651, 278] on div "Visible to Client Internal v Color teal Color pink Remove color Add row above A…" at bounding box center [953, 335] width 1092 height 327
copy p "Applicant will submit documentation o a name change. It was changed for the MN …"
click at [728, 329] on div "v Color teal Color pink Remove color Add row above Add row below Add column bef…" at bounding box center [952, 333] width 559 height 158
drag, startPoint x: 723, startPoint y: 328, endPoint x: 643, endPoint y: 240, distance: 118.4
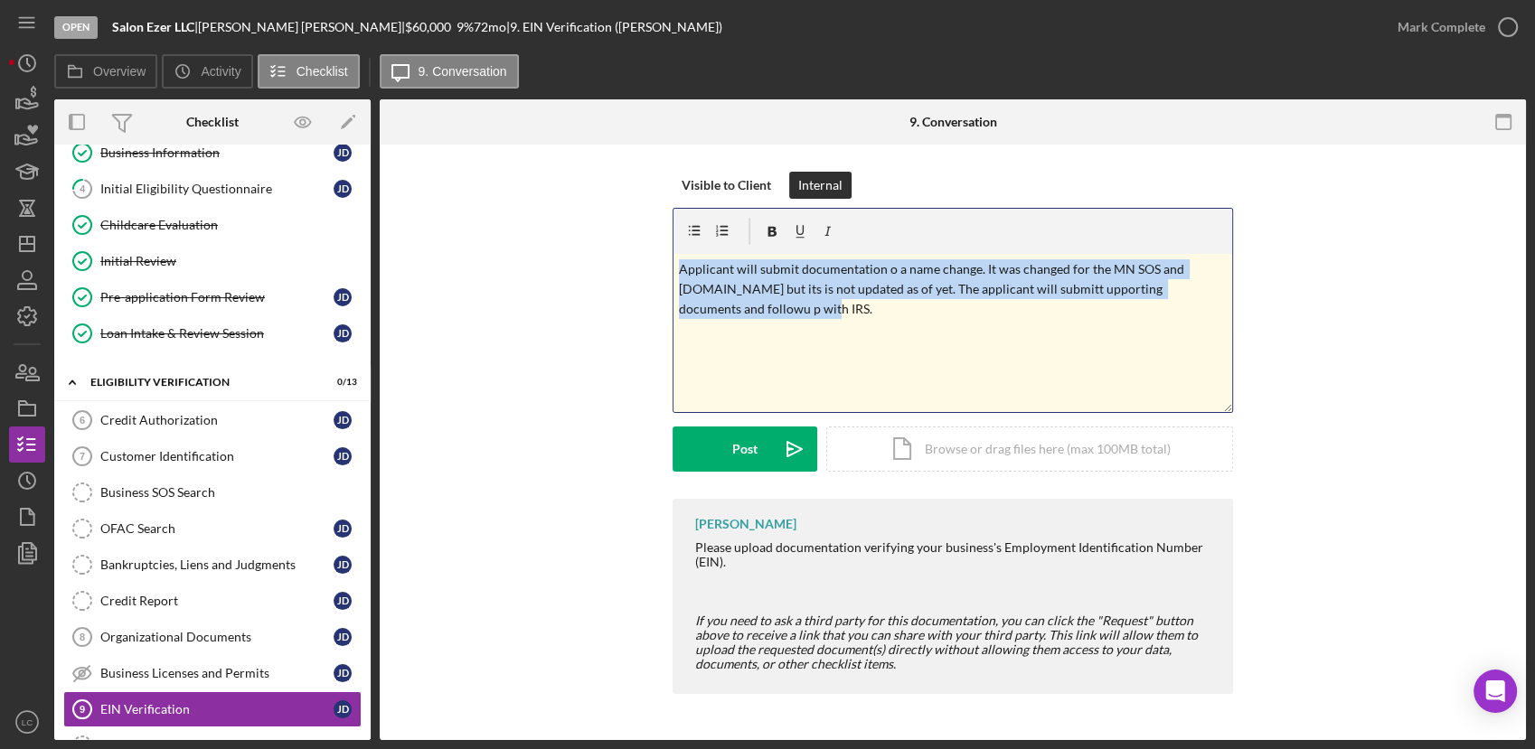
click at [643, 240] on div "Visible to Client Internal v Color teal Color pink Remove color Add row above A…" at bounding box center [953, 335] width 1092 height 327
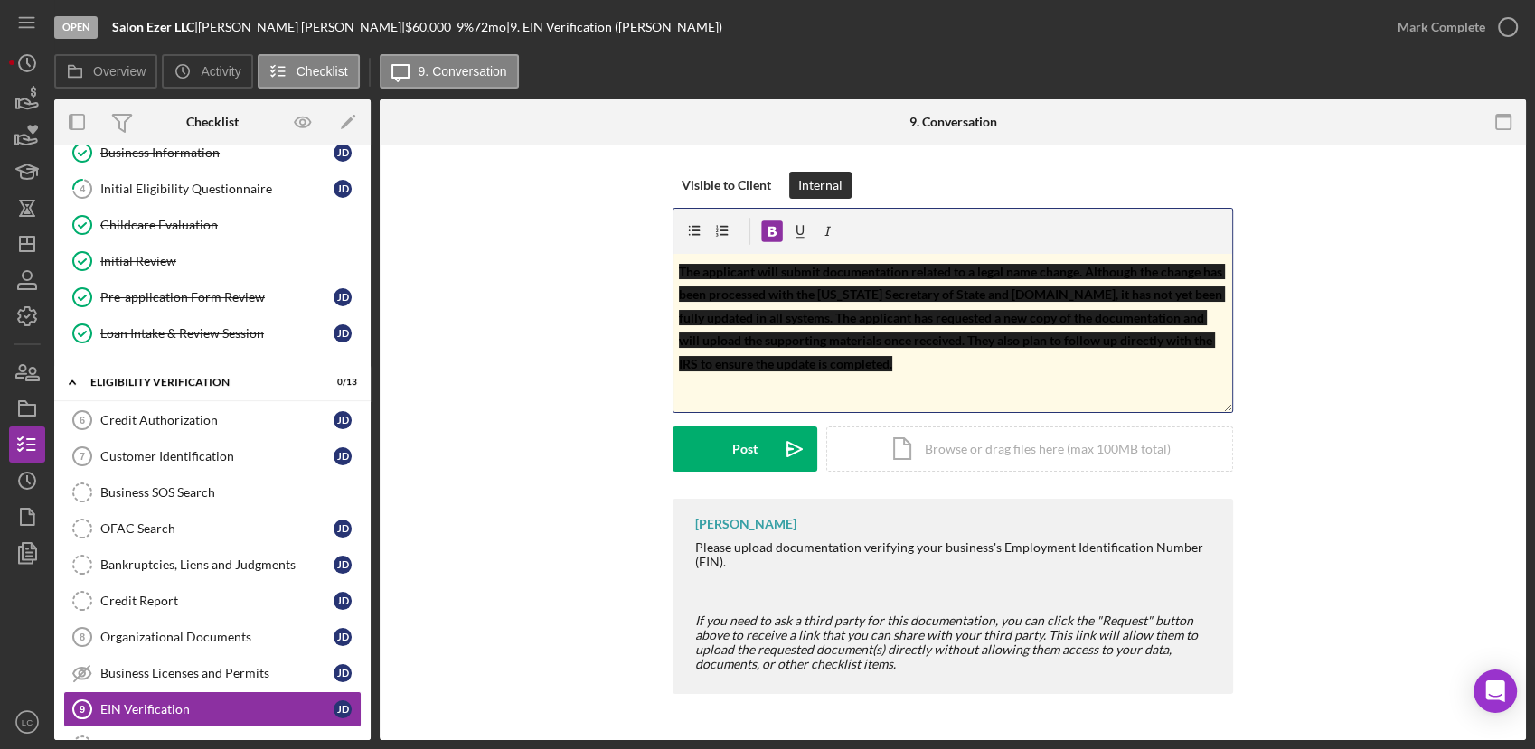
drag, startPoint x: 890, startPoint y: 348, endPoint x: 894, endPoint y: 359, distance: 11.4
click at [890, 353] on p "The applicant will submit documentation related to a legal name change. Althoug…" at bounding box center [953, 317] width 549 height 116
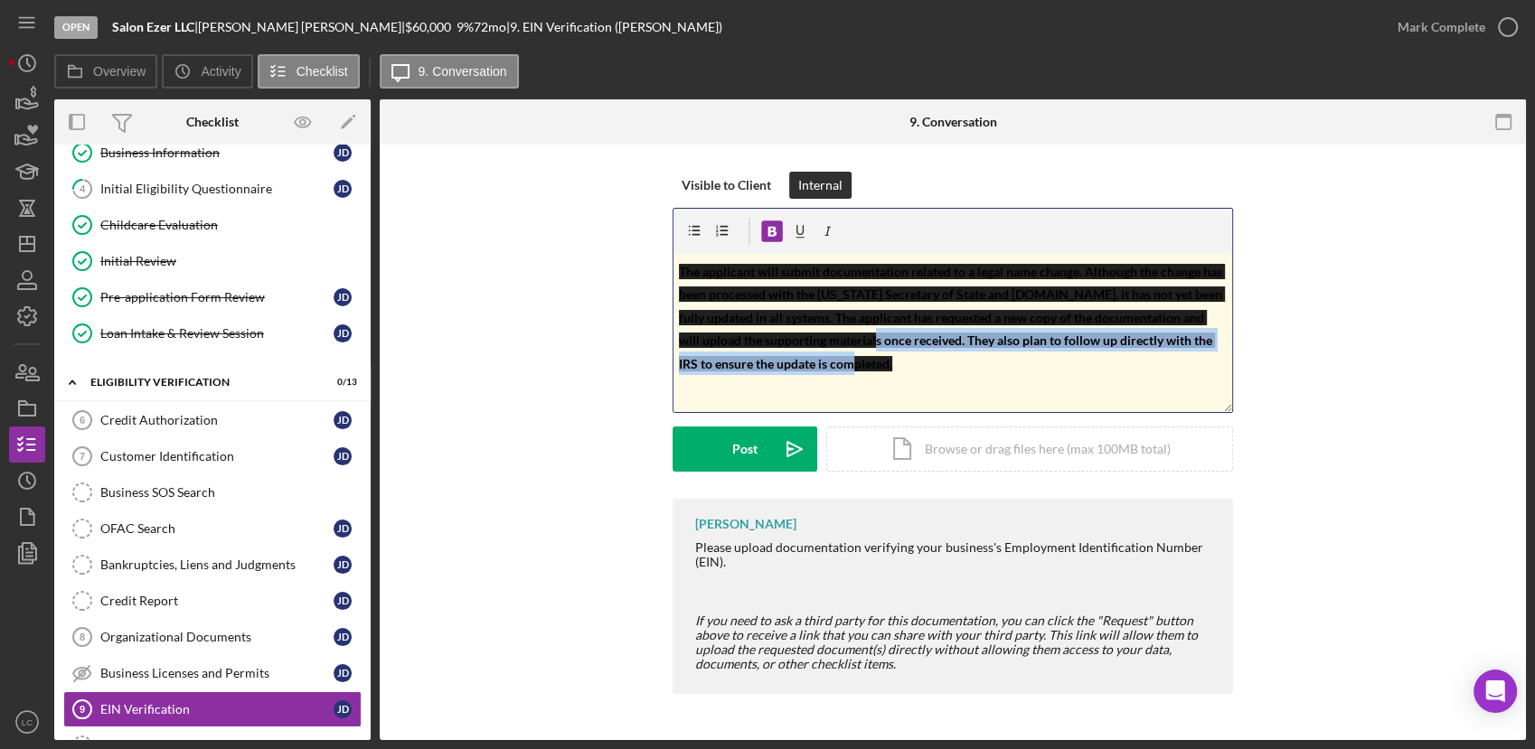
click at [883, 372] on p "The applicant will submit documentation related to a legal name change. Althoug…" at bounding box center [953, 317] width 549 height 116
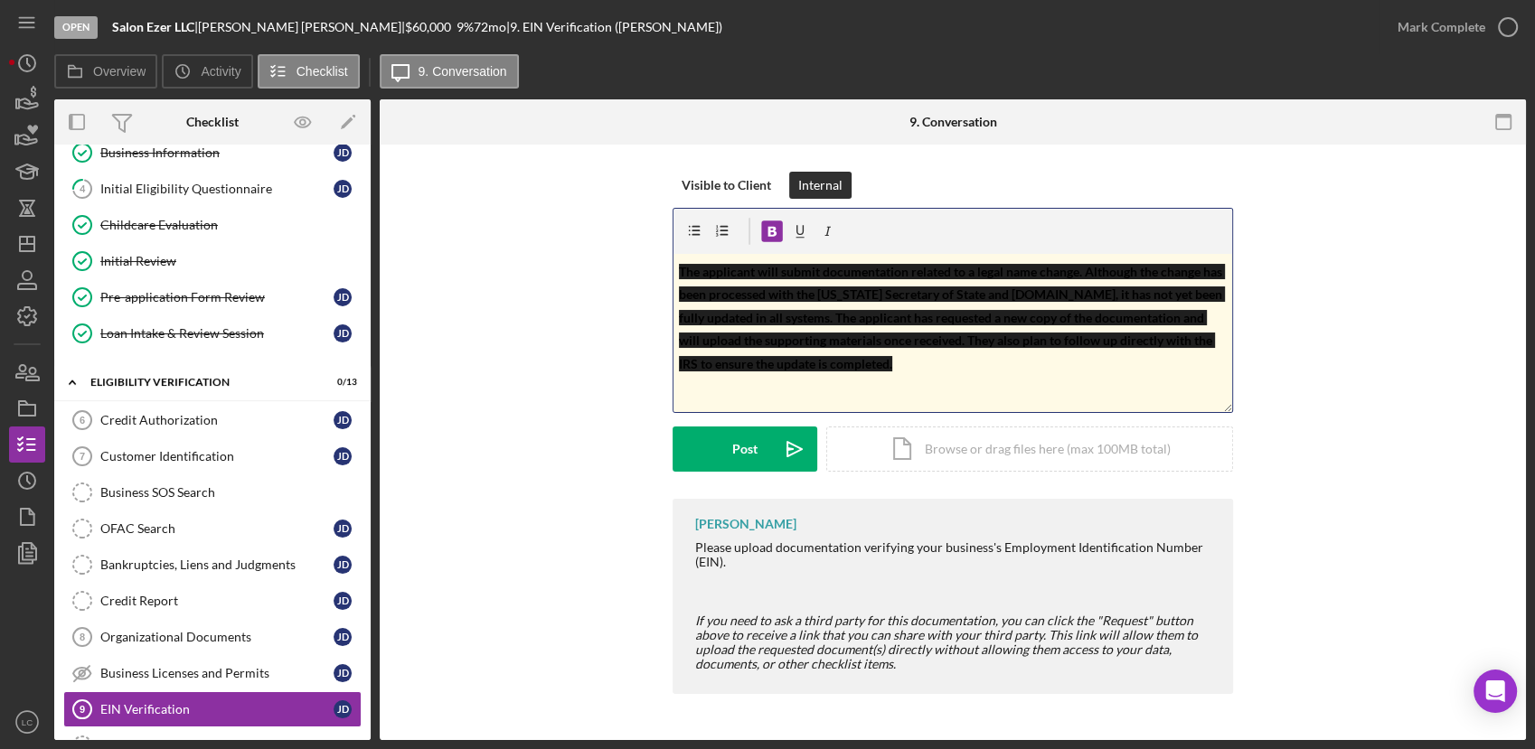
click at [804, 305] on p "The applicant will submit documentation related to a legal name change. Althoug…" at bounding box center [953, 317] width 549 height 116
click at [803, 307] on span "The applicant will submit documentation related to a legal name change. Althoug…" at bounding box center [952, 316] width 546 height 109
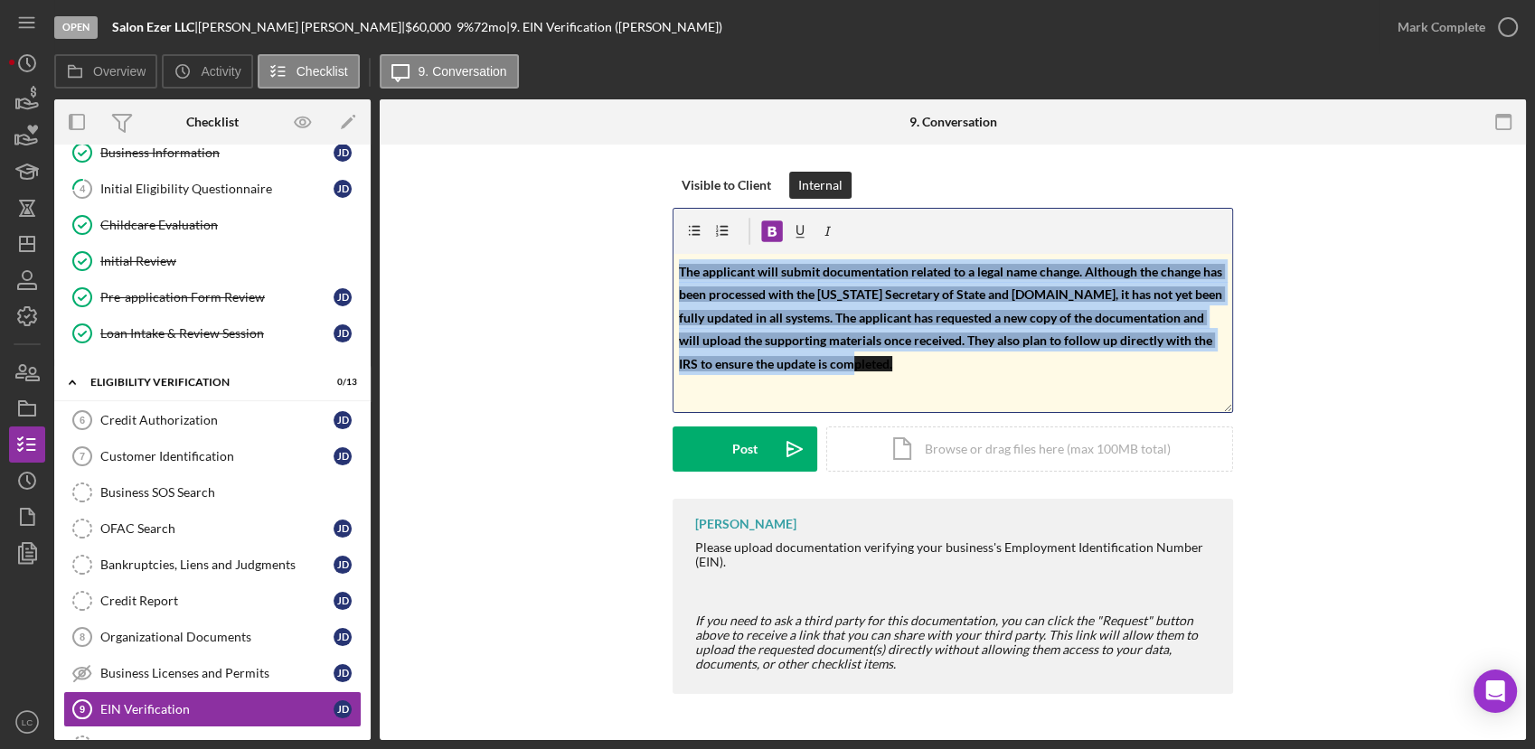
click at [798, 307] on span "The applicant will submit documentation related to a legal name change. Althoug…" at bounding box center [952, 316] width 546 height 109
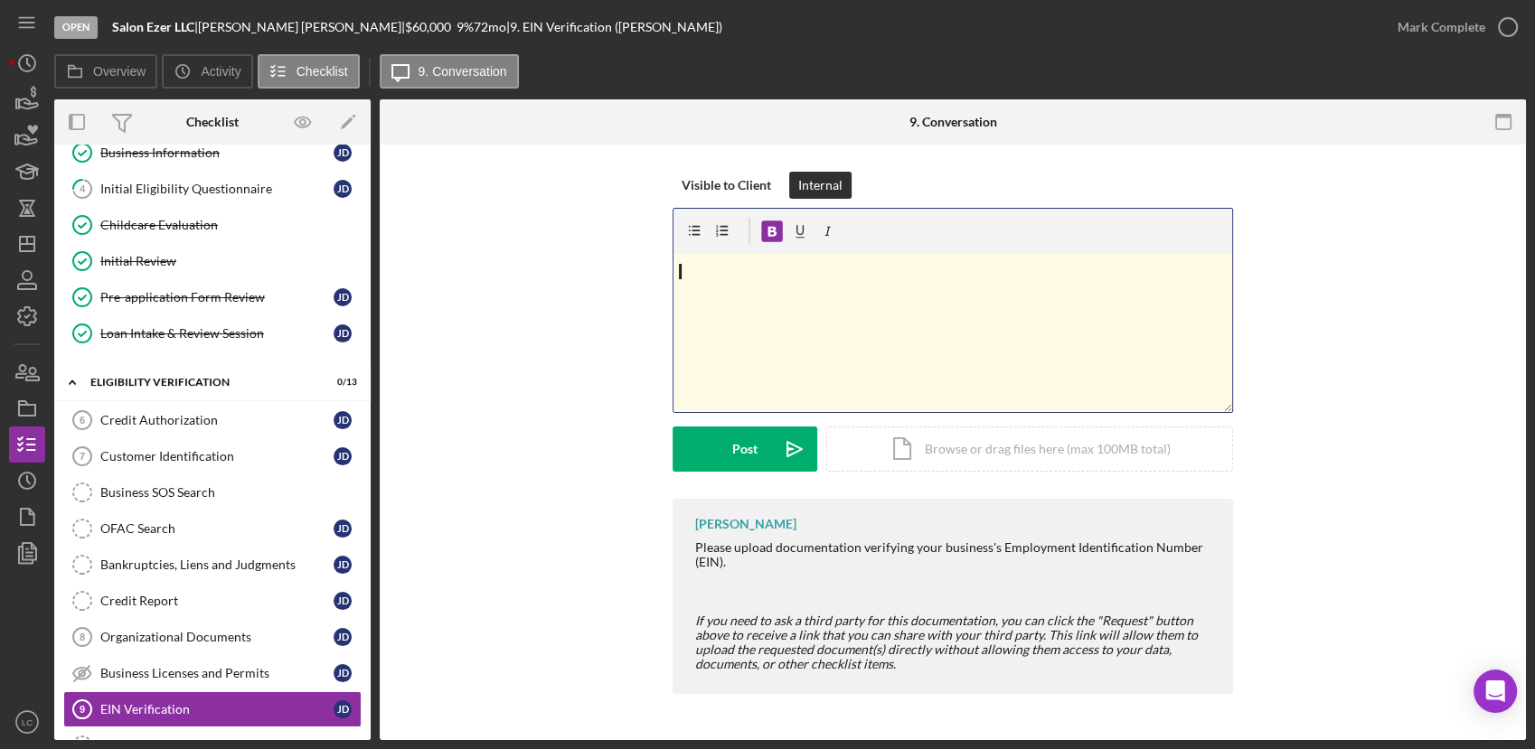
click at [771, 324] on div "v Color teal Color pink Remove color Add row above Add row below Add column bef…" at bounding box center [952, 333] width 559 height 158
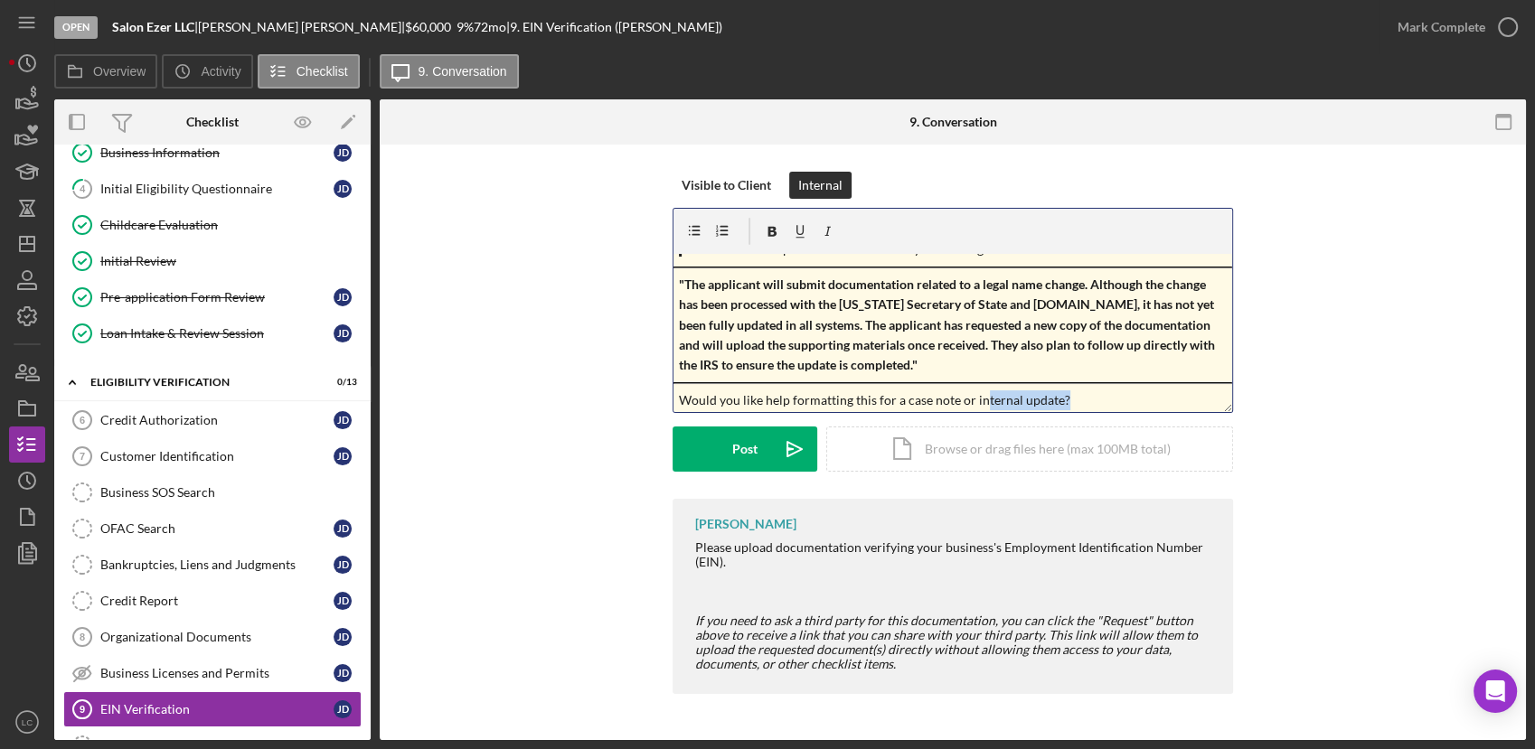
scroll to position [26, 0]
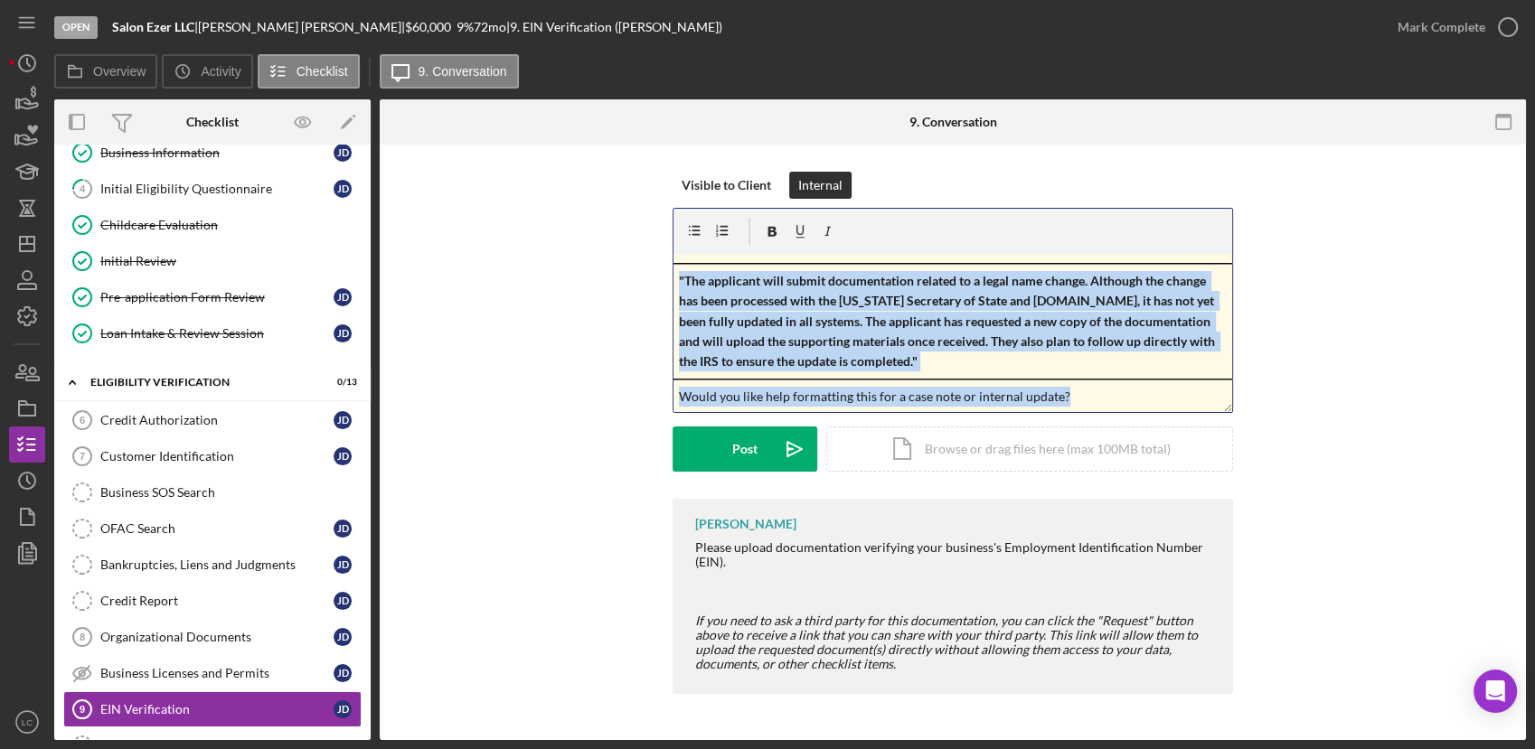
drag, startPoint x: 1097, startPoint y: 396, endPoint x: 681, endPoint y: 376, distance: 417.1
click at [673, 378] on div "v Color teal Color pink Remove color Add row above Add row below Add column bef…" at bounding box center [952, 333] width 559 height 158
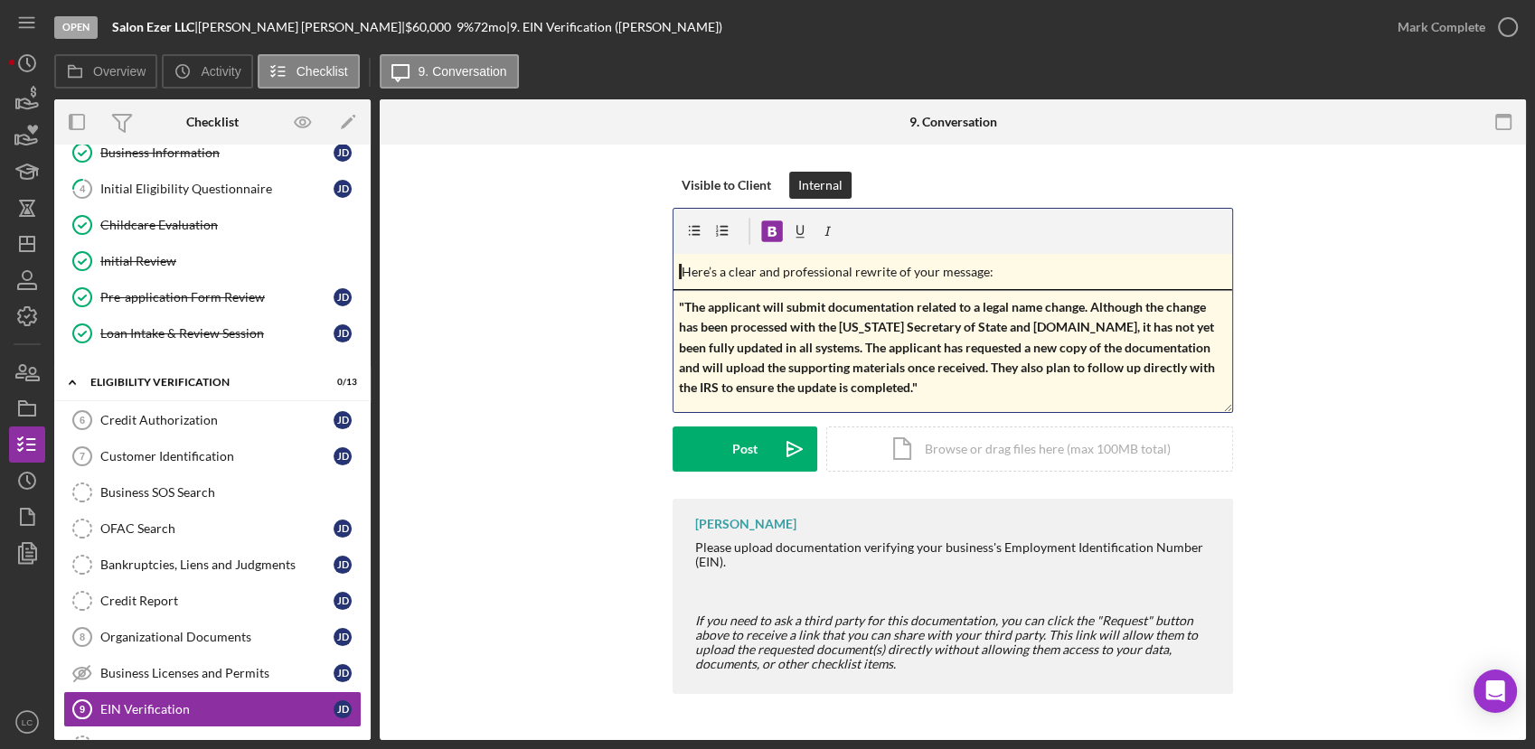
scroll to position [0, 0]
click at [682, 306] on span ""The applicant will submit documentation related to a legal name change. Althou…" at bounding box center [948, 347] width 539 height 97
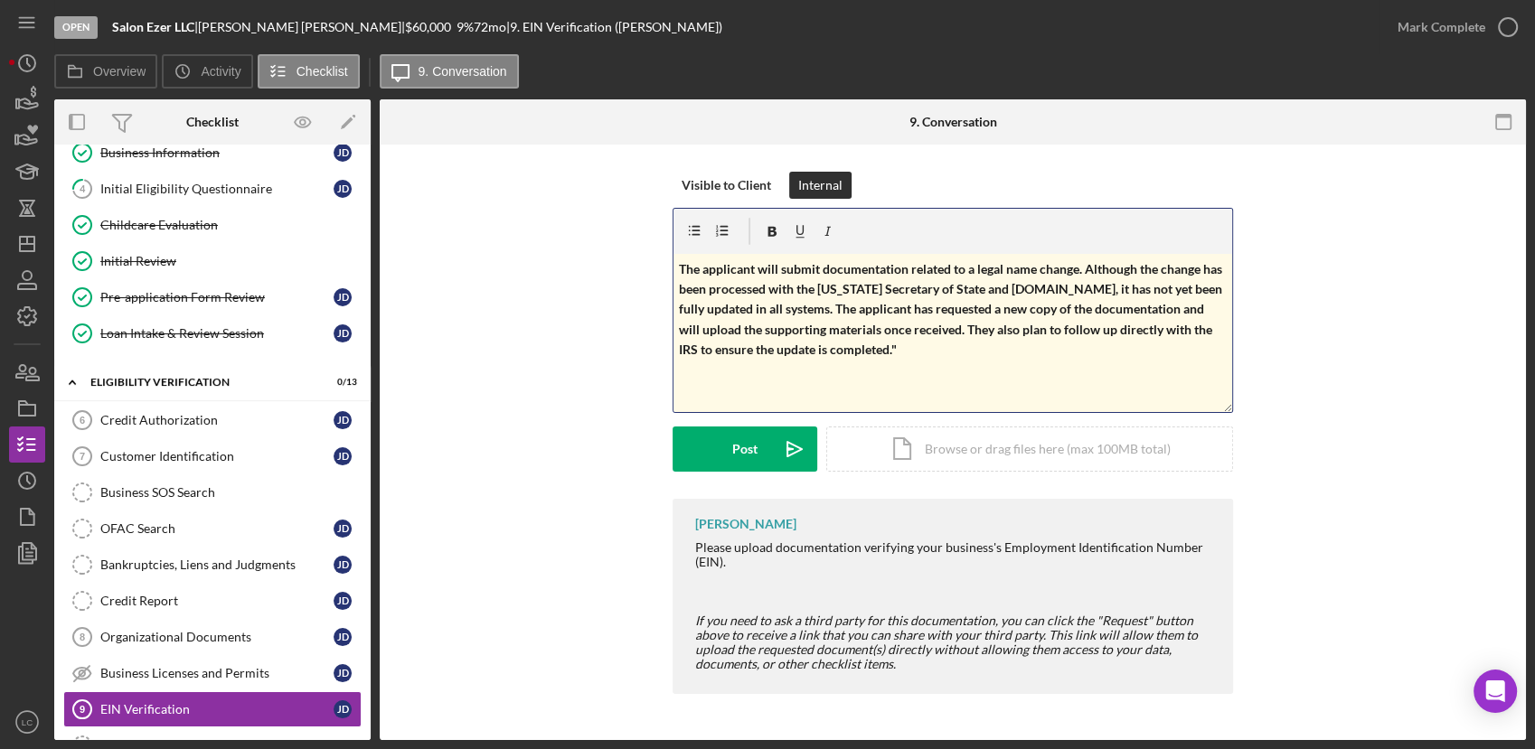
click at [904, 354] on p "The applicant will submit documentation related to a legal name change. Althoug…" at bounding box center [953, 309] width 549 height 101
drag, startPoint x: 752, startPoint y: 315, endPoint x: 786, endPoint y: 325, distance: 35.8
click at [757, 318] on p "The applicant will submit documentation related to a legal name change. Althoug…" at bounding box center [953, 309] width 549 height 101
click at [710, 449] on button "Post Icon/icon-invite-send" at bounding box center [744, 449] width 145 height 45
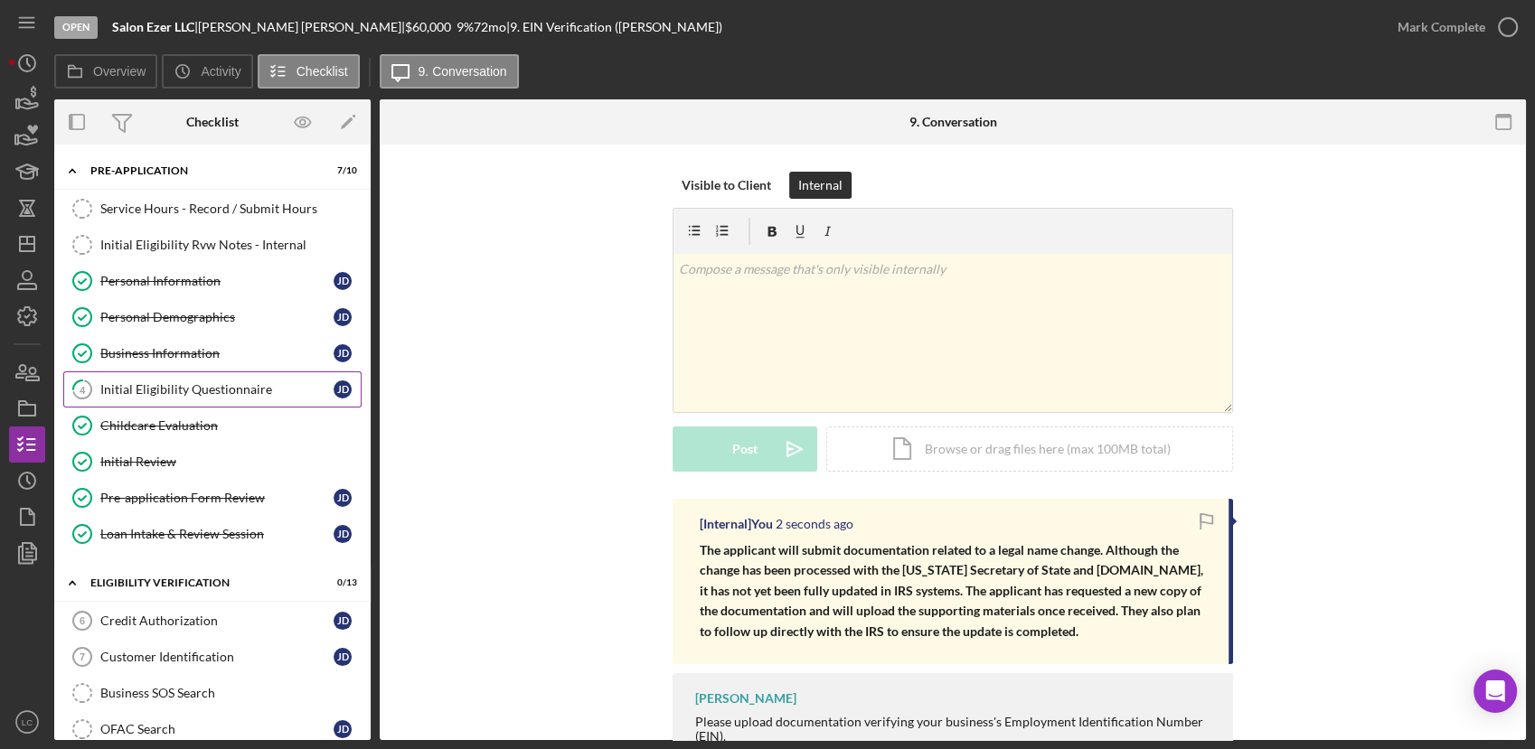
click at [164, 397] on link "4 Initial Eligibility Questionnaire [PERSON_NAME]" at bounding box center [212, 389] width 298 height 36
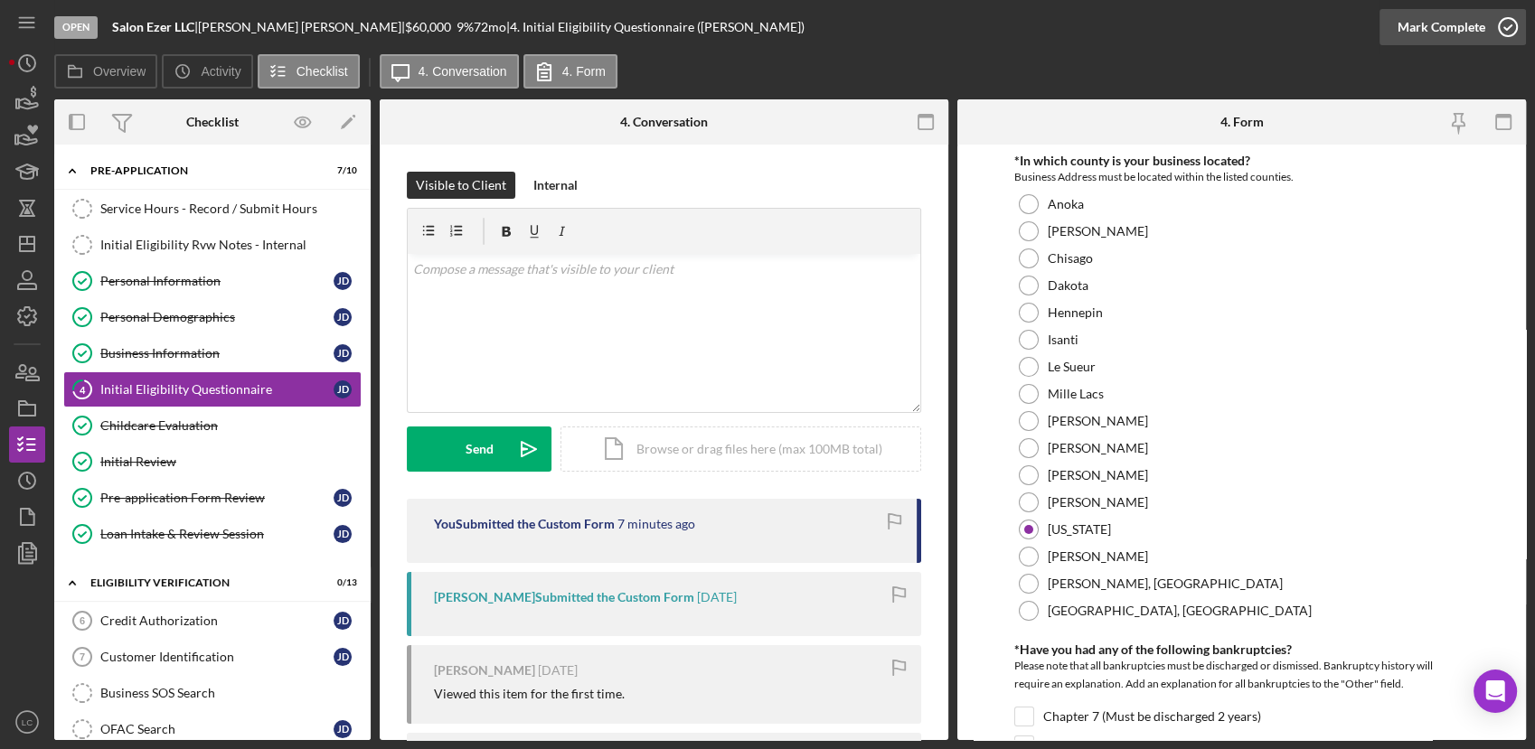
click at [1511, 18] on icon "button" at bounding box center [1507, 27] width 45 height 45
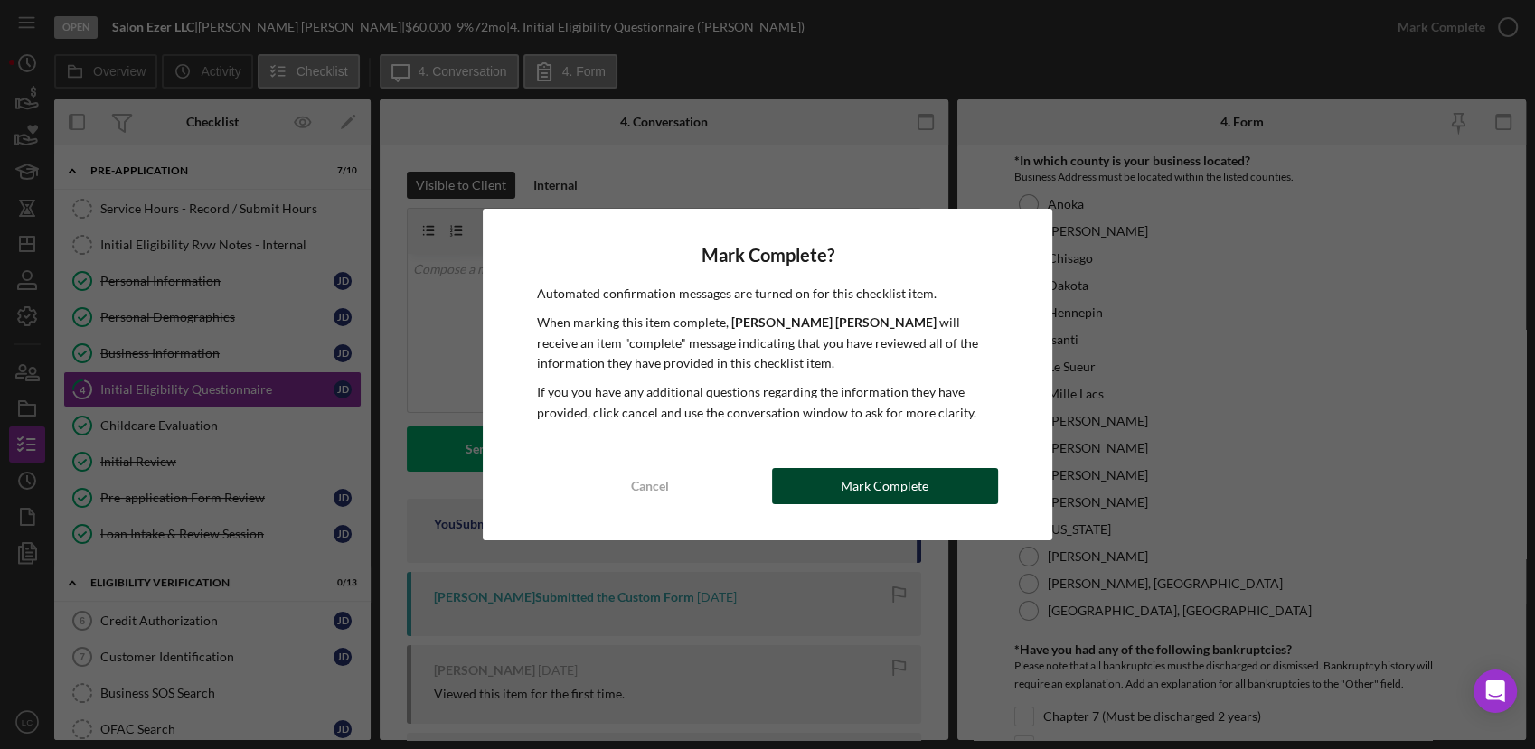
click at [841, 483] on button "Mark Complete" at bounding box center [885, 486] width 226 height 36
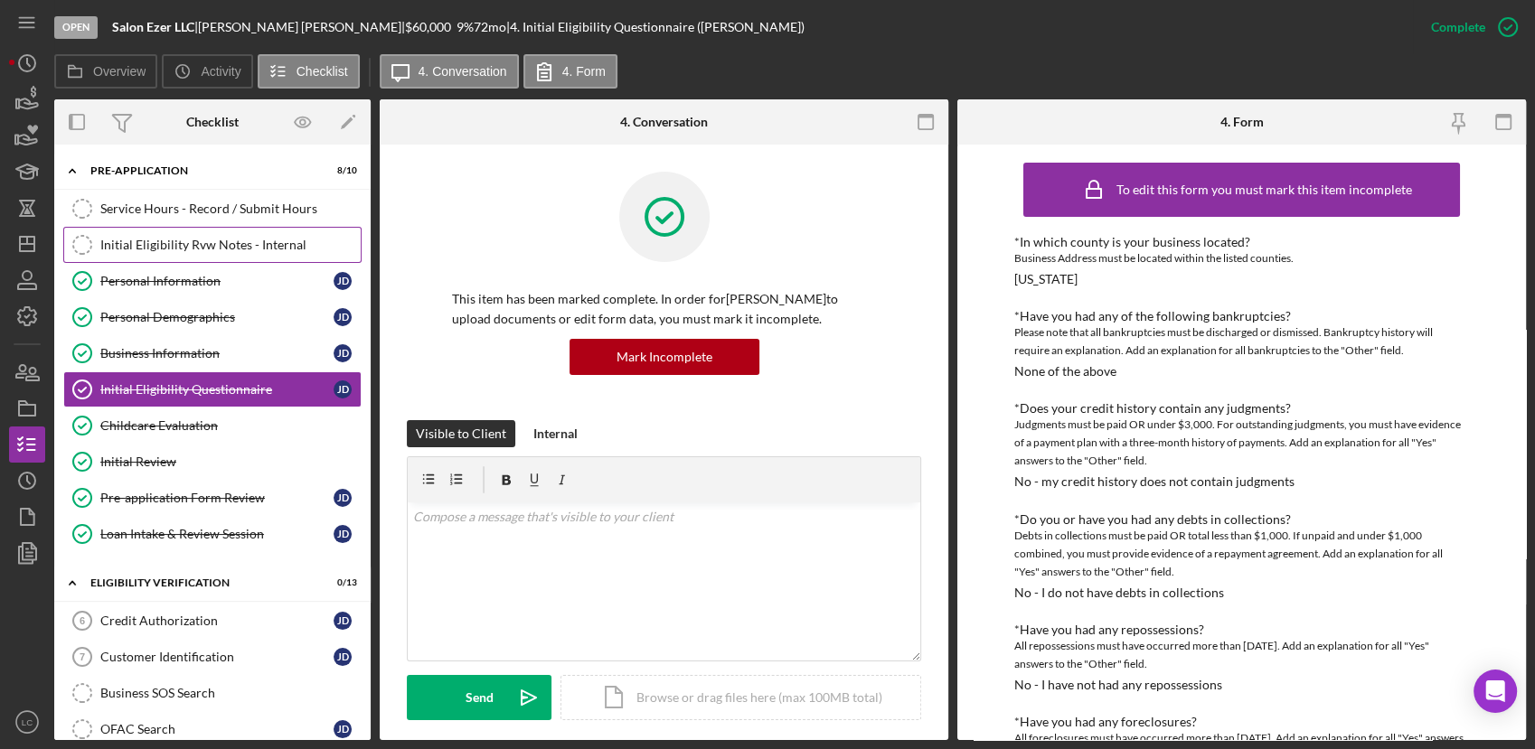
click at [202, 246] on div "Initial Eligibility Rvw Notes - Internal" at bounding box center [230, 245] width 260 height 14
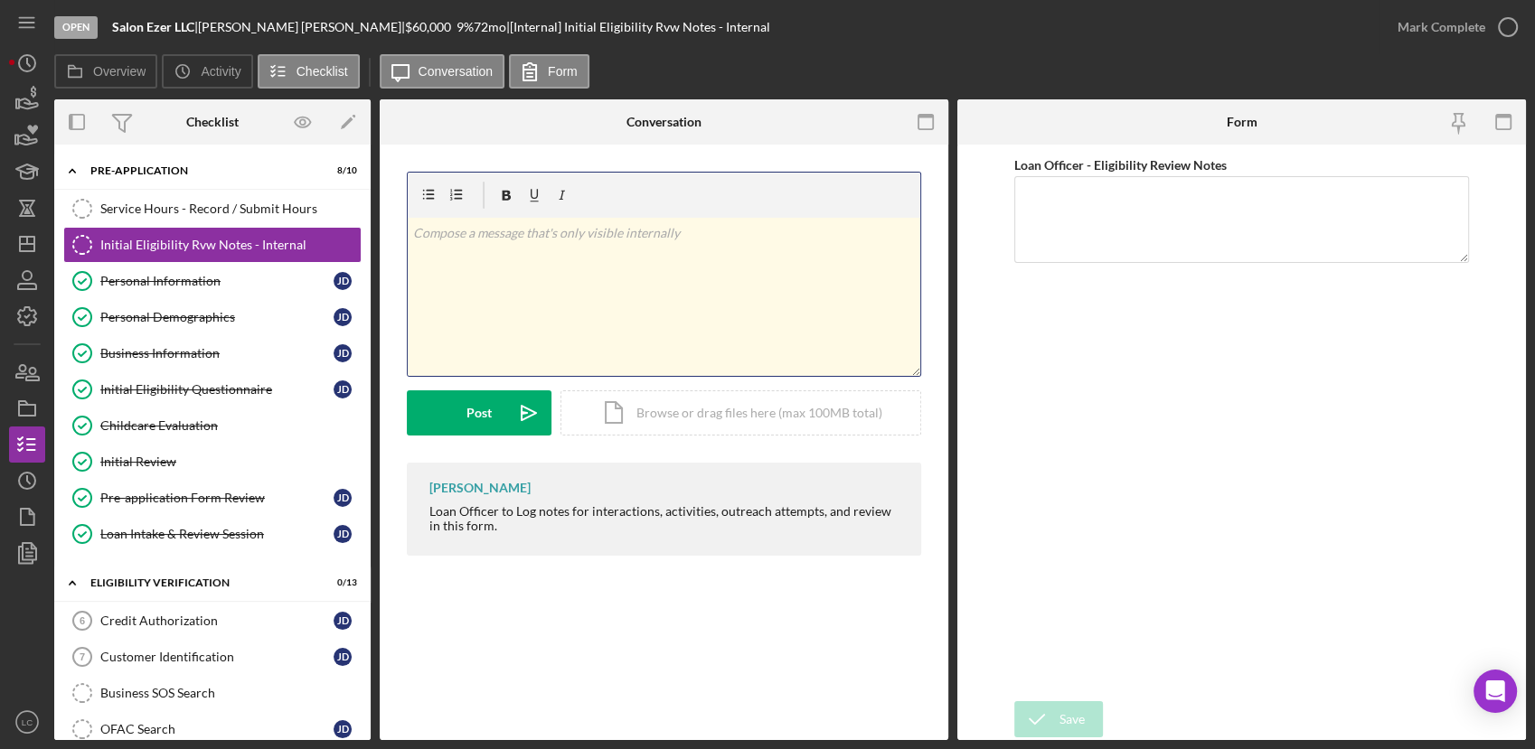
click at [573, 273] on div "v Color teal Color pink Remove color Add row above Add row below Add column bef…" at bounding box center [664, 297] width 512 height 158
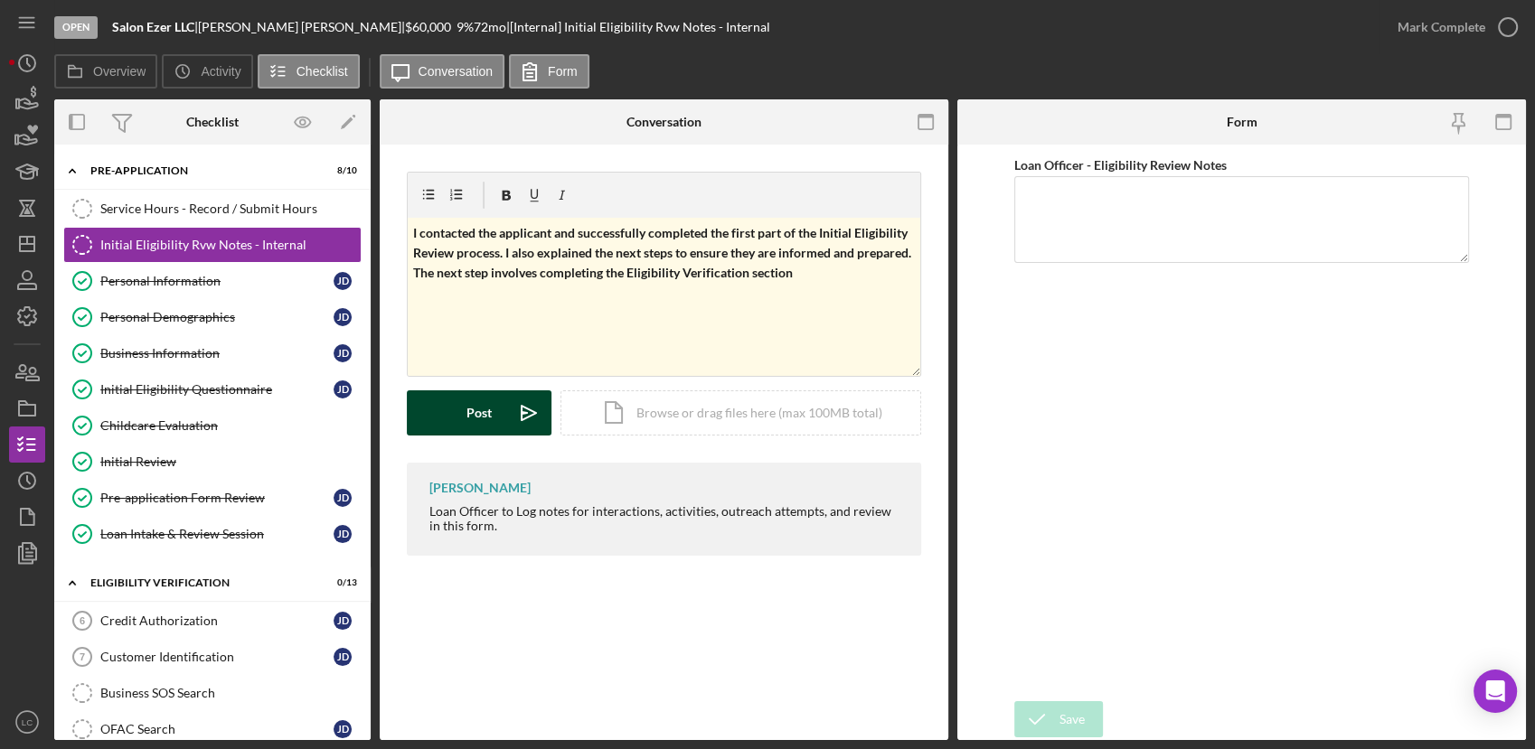
click at [485, 402] on div "Post" at bounding box center [478, 412] width 25 height 45
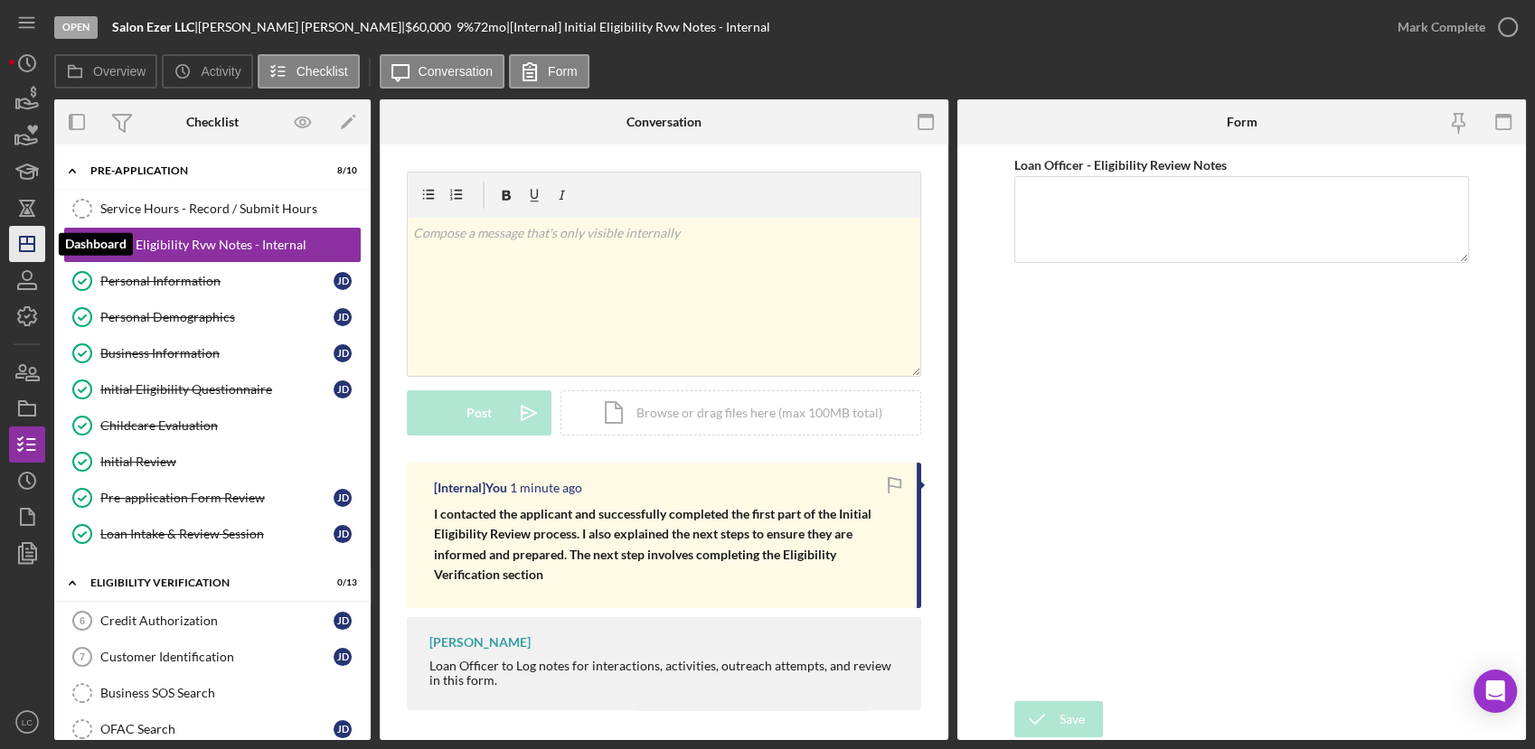
click at [18, 241] on icon "Icon/Dashboard" at bounding box center [27, 243] width 45 height 45
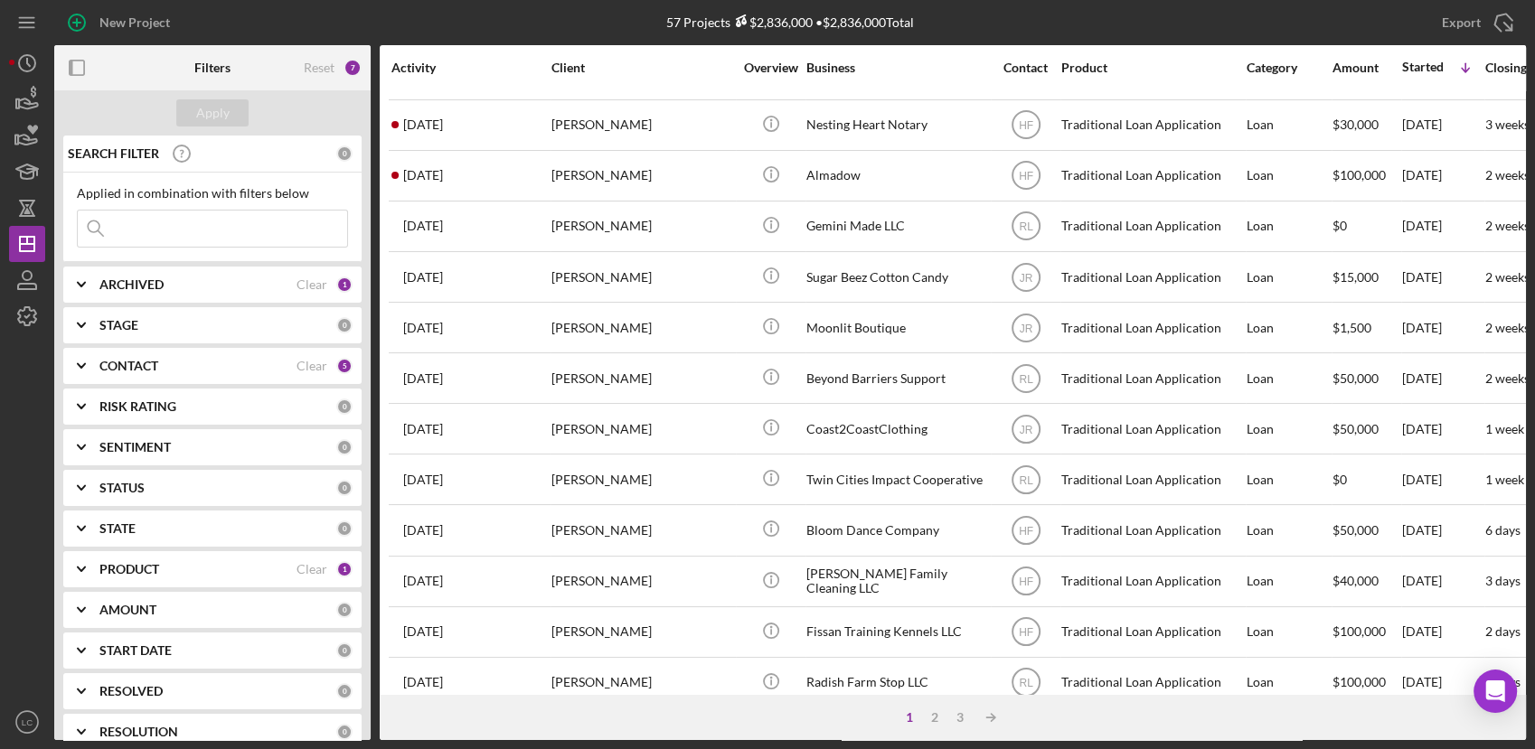
scroll to position [676, 0]
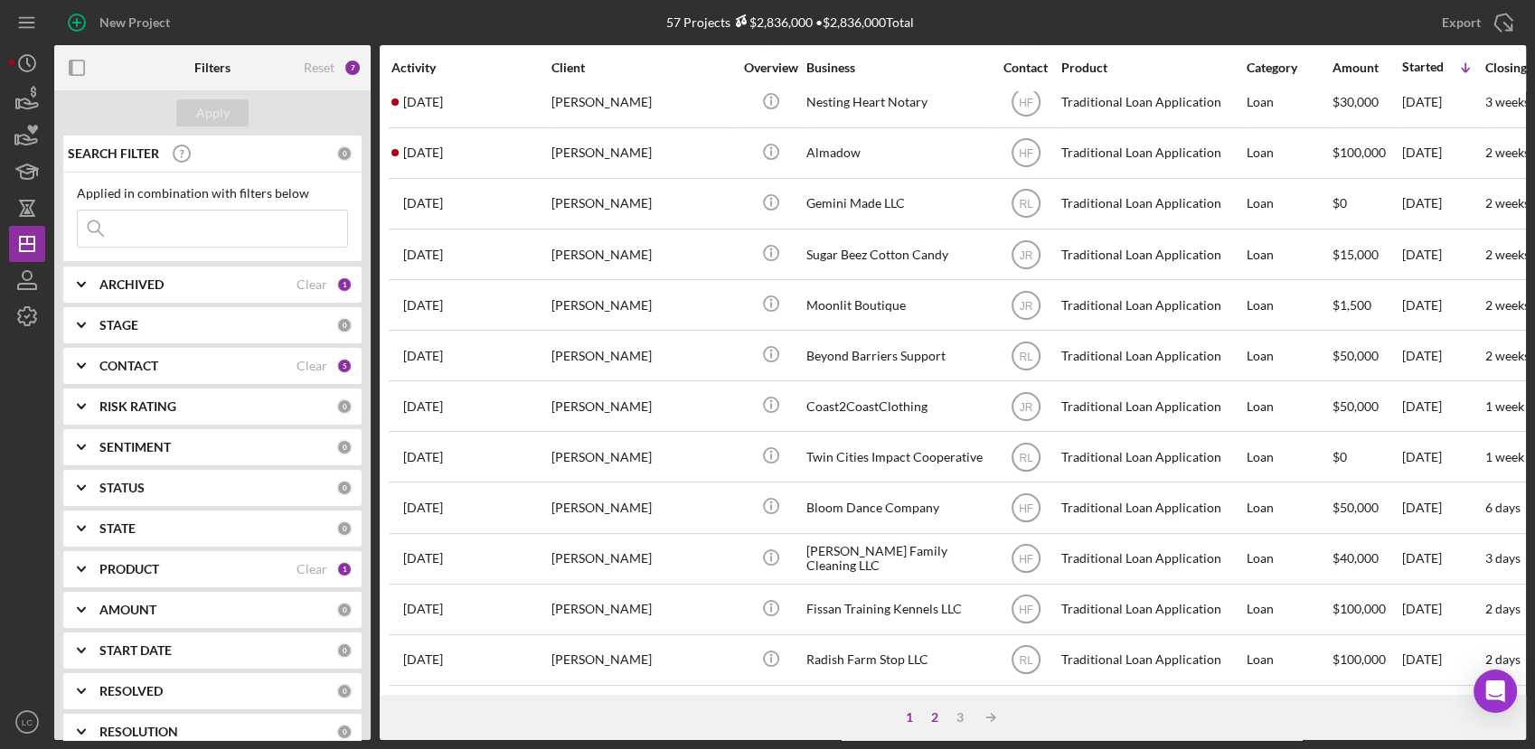
click at [932, 718] on div "2" at bounding box center [934, 717] width 25 height 14
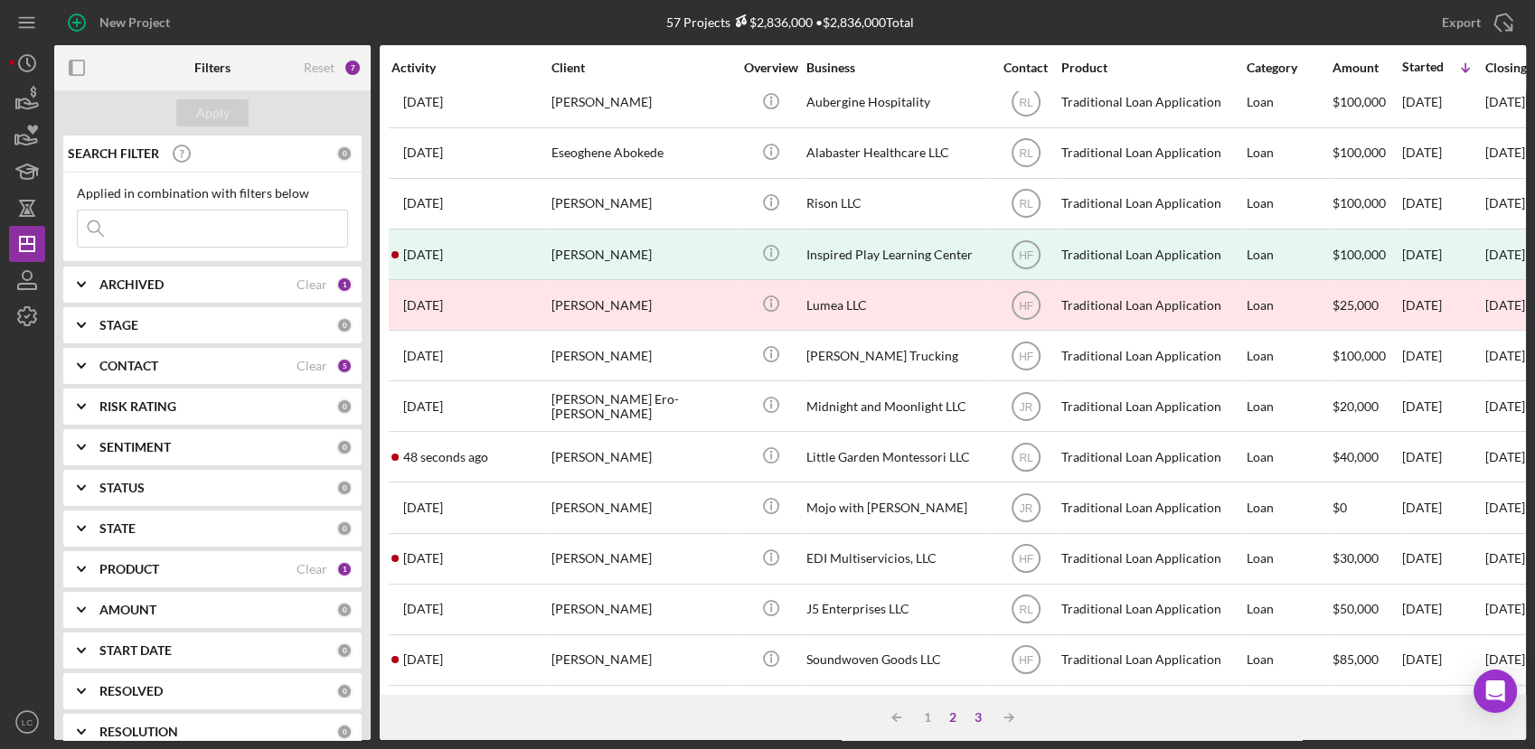
click at [969, 714] on div "3" at bounding box center [977, 717] width 25 height 14
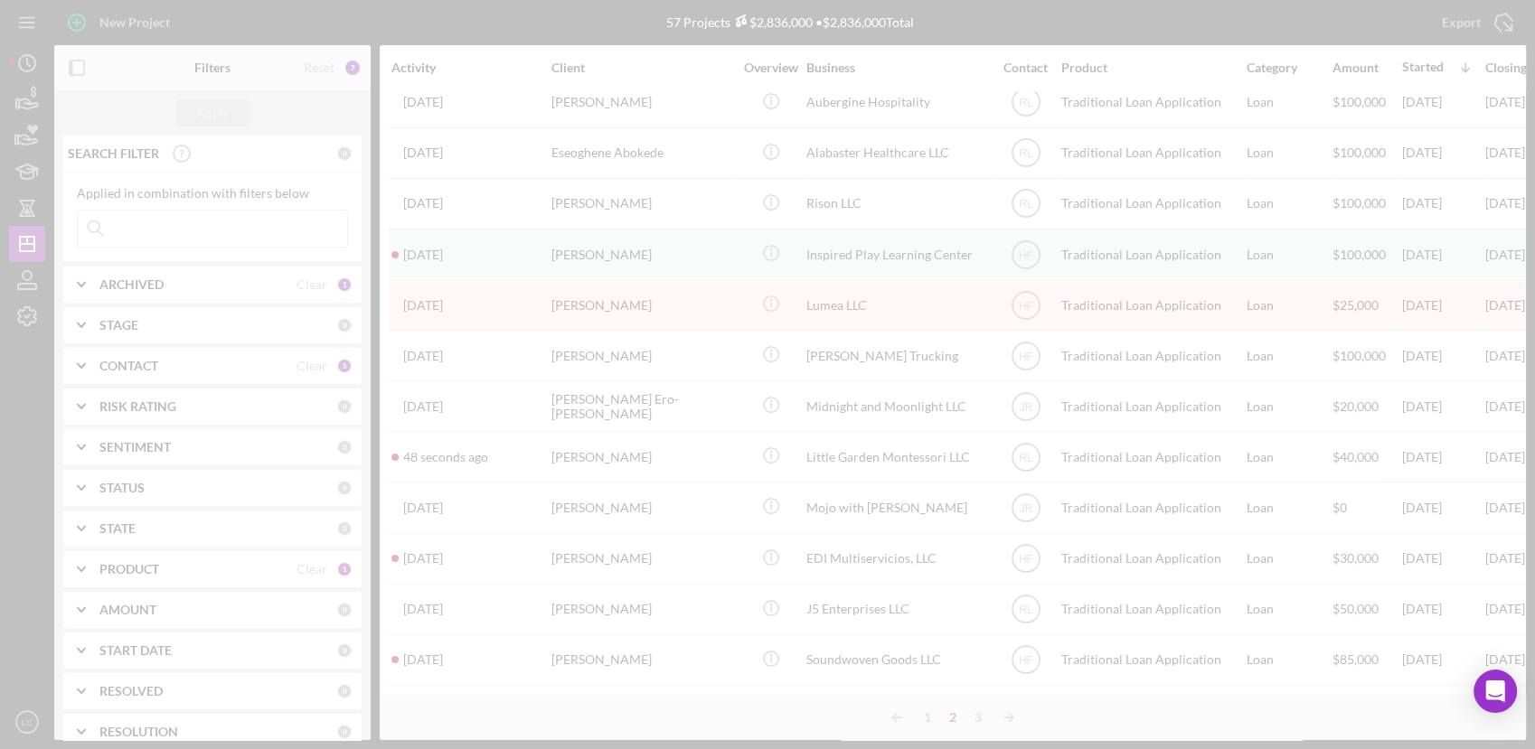
scroll to position [0, 0]
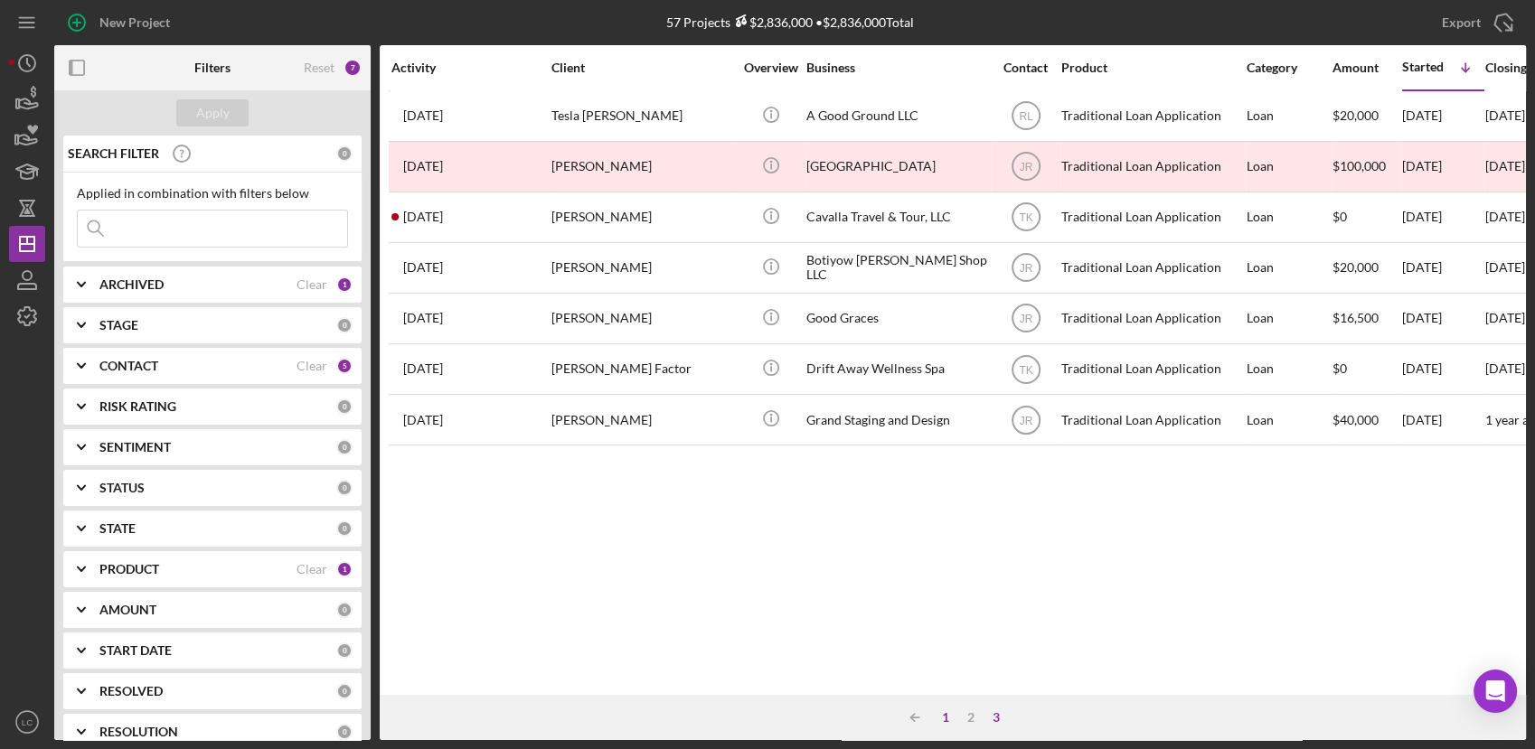
click at [940, 724] on div "1" at bounding box center [945, 717] width 25 height 14
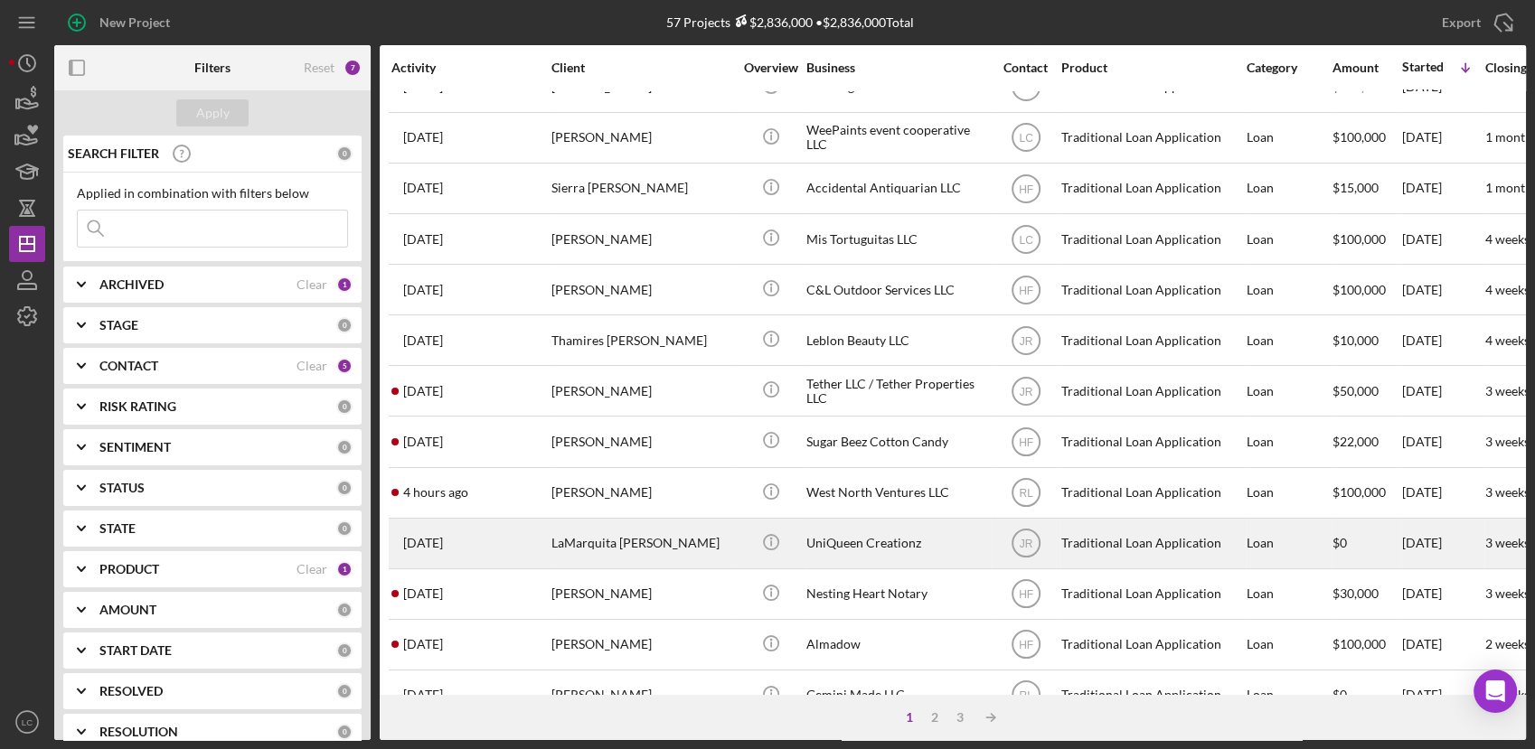
scroll to position [201, 0]
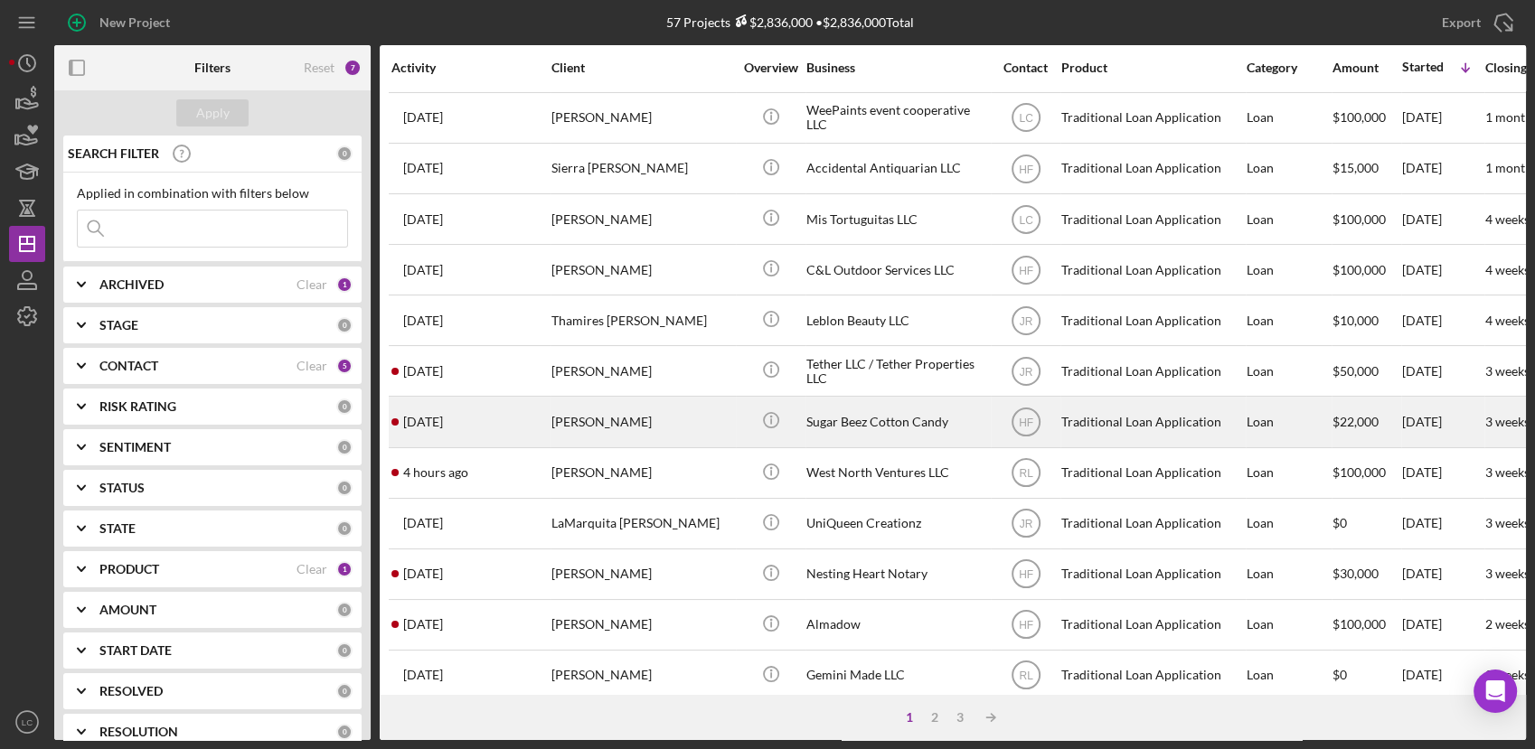
click at [834, 418] on div "Sugar Beez Cotton Candy" at bounding box center [896, 422] width 181 height 48
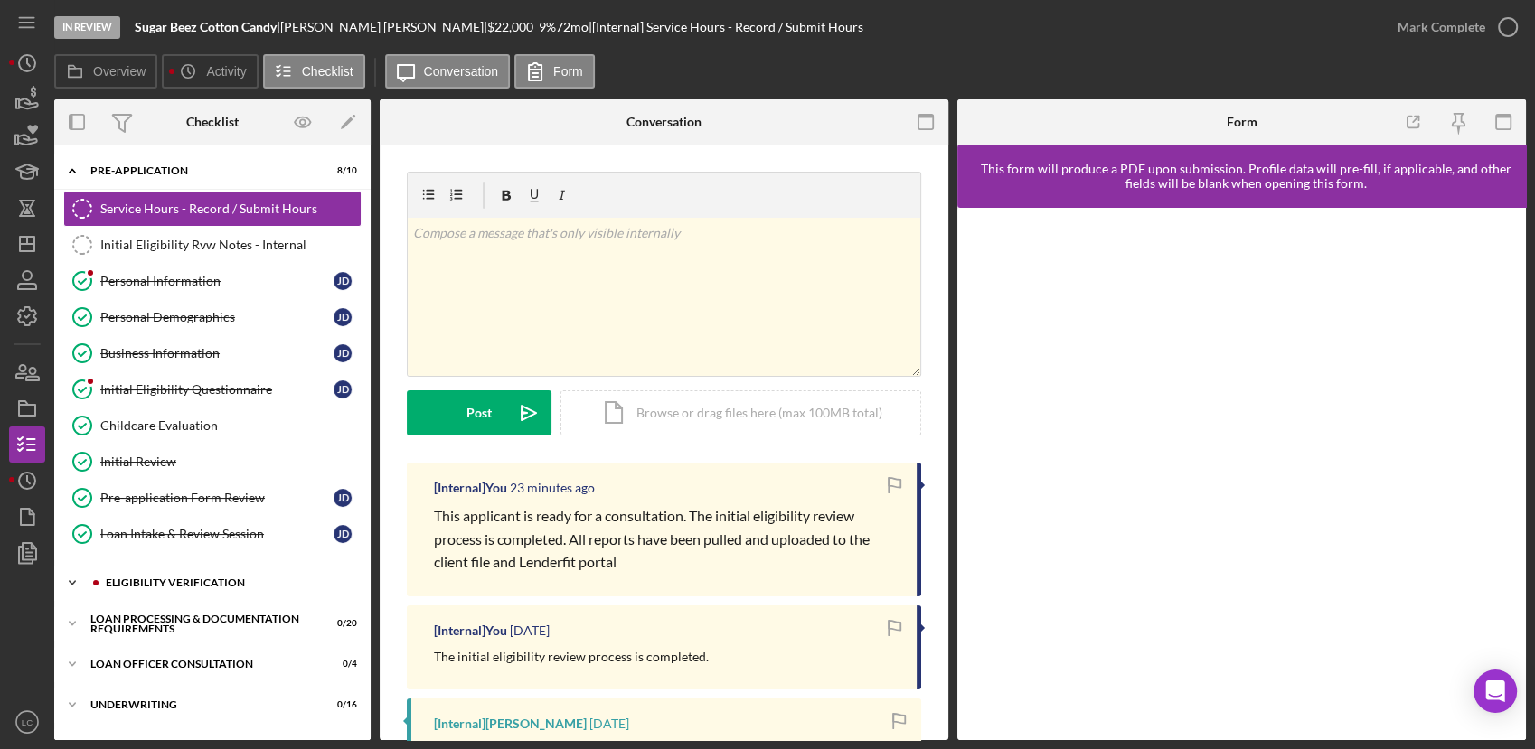
click at [70, 577] on icon "Icon/Expander" at bounding box center [72, 583] width 36 height 36
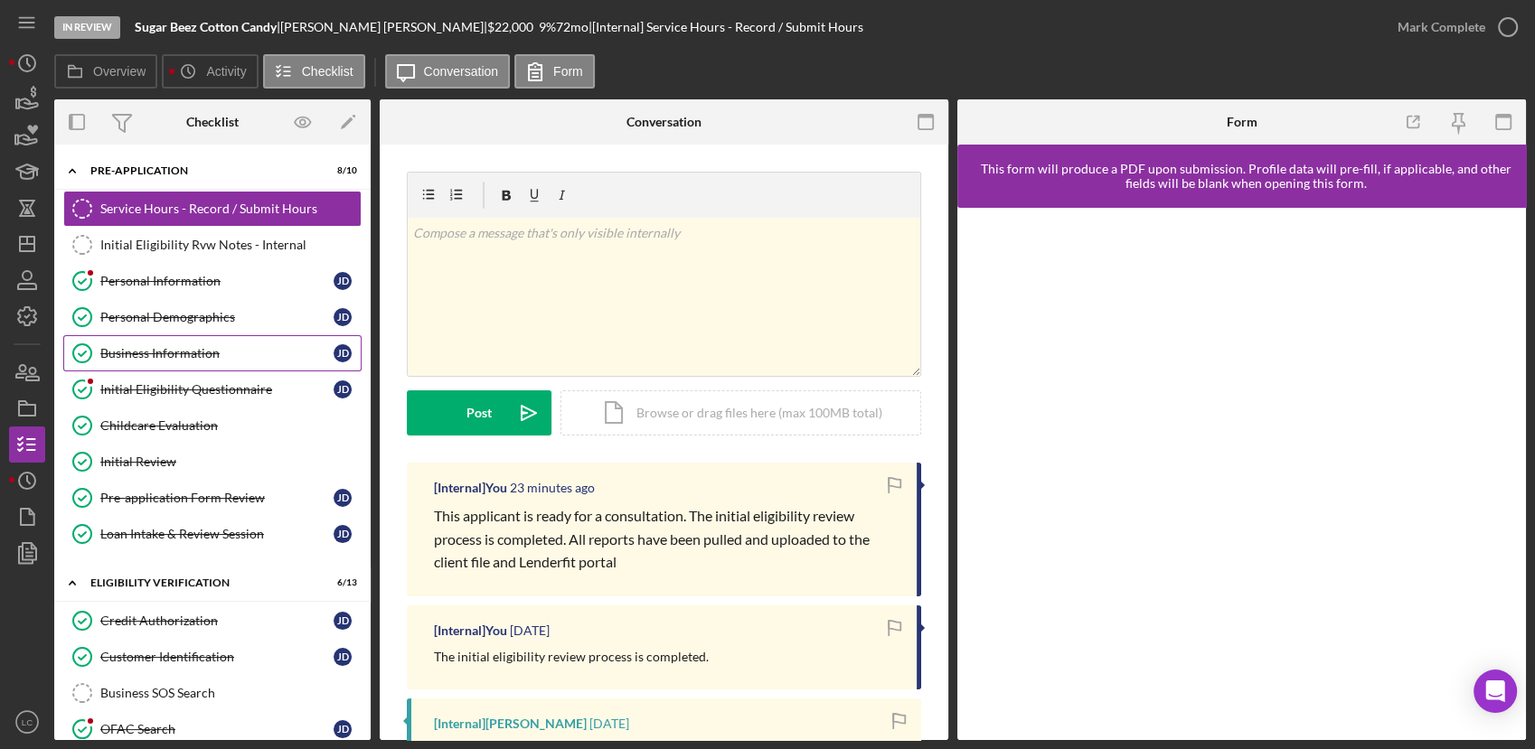
click at [167, 352] on div "Business Information" at bounding box center [216, 353] width 233 height 14
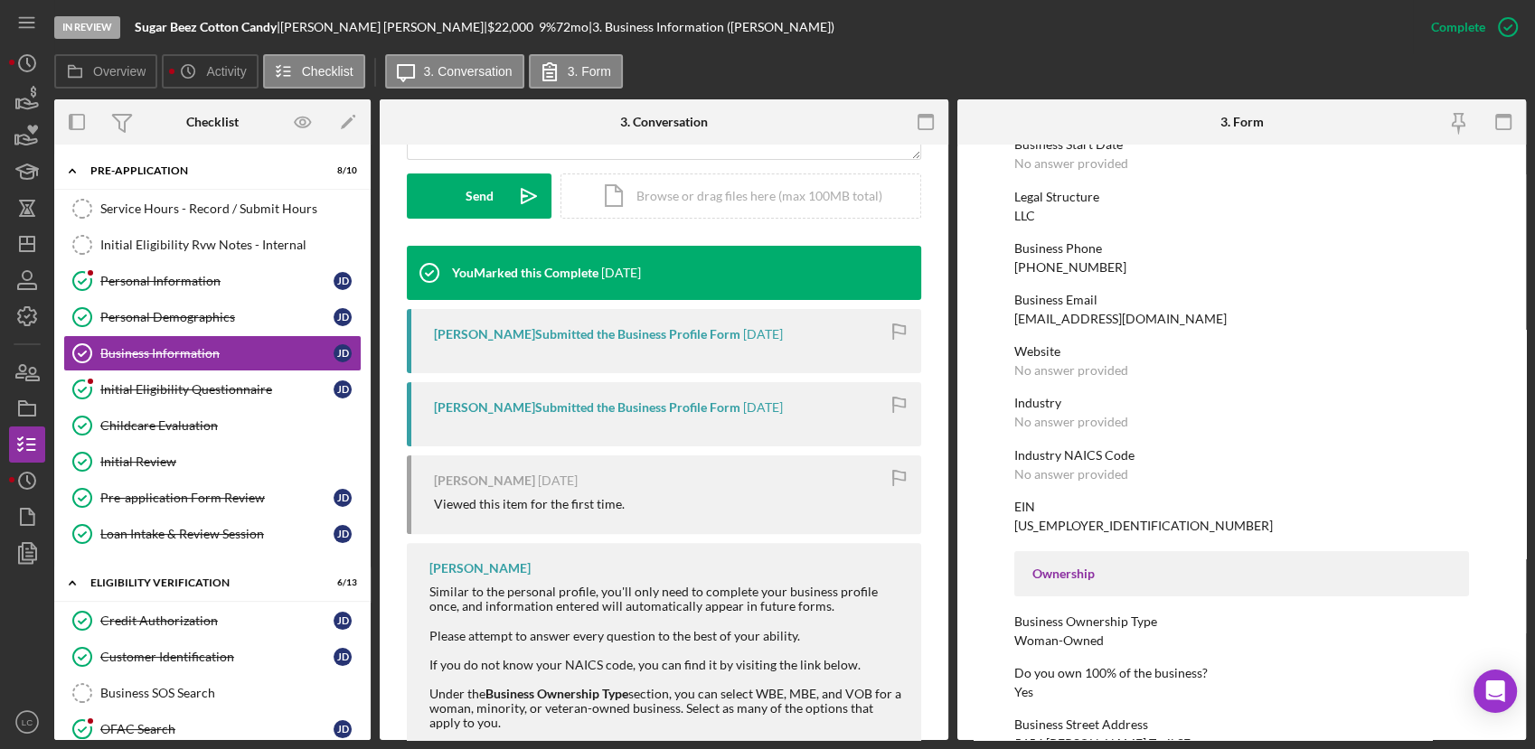
scroll to position [401, 0]
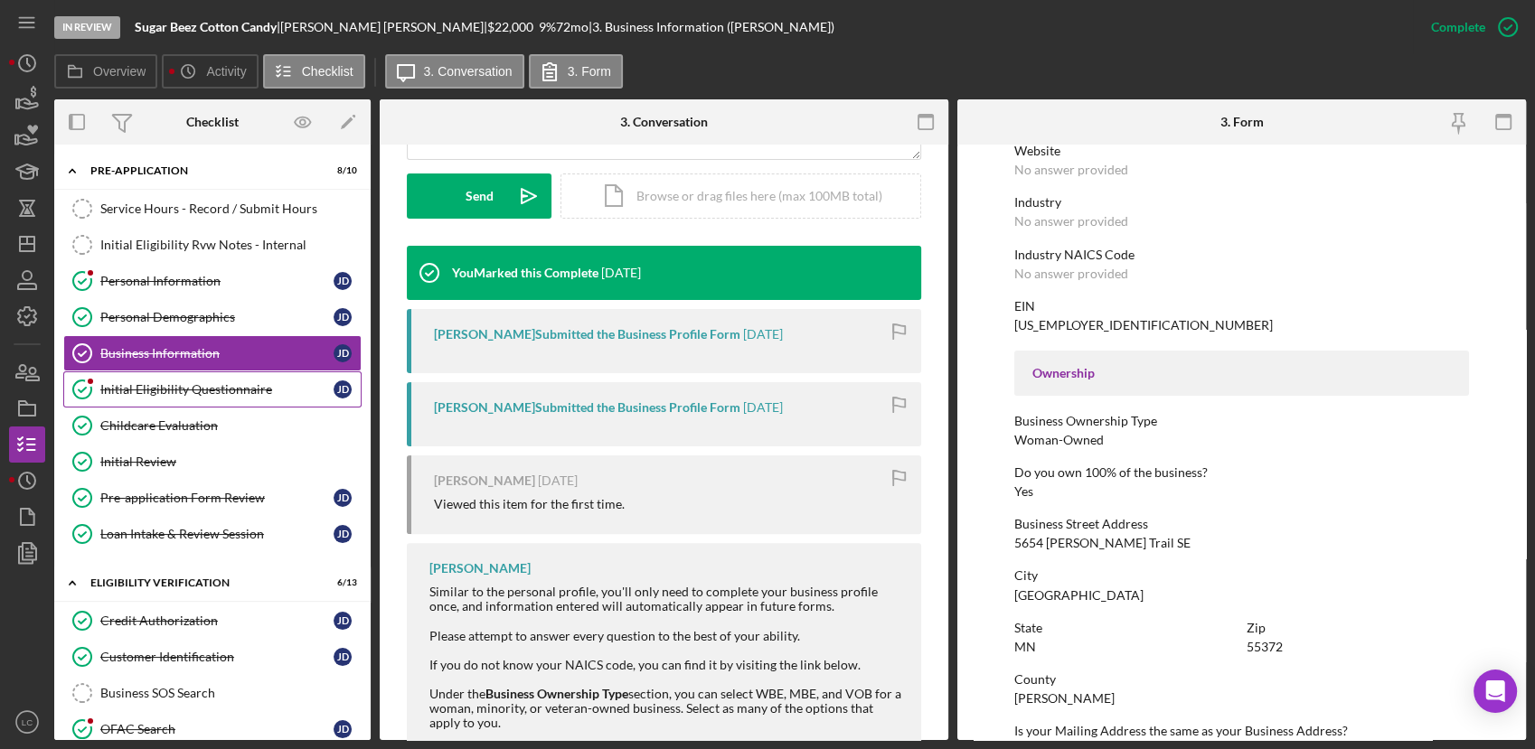
click at [202, 392] on div "Initial Eligibility Questionnaire" at bounding box center [216, 389] width 233 height 14
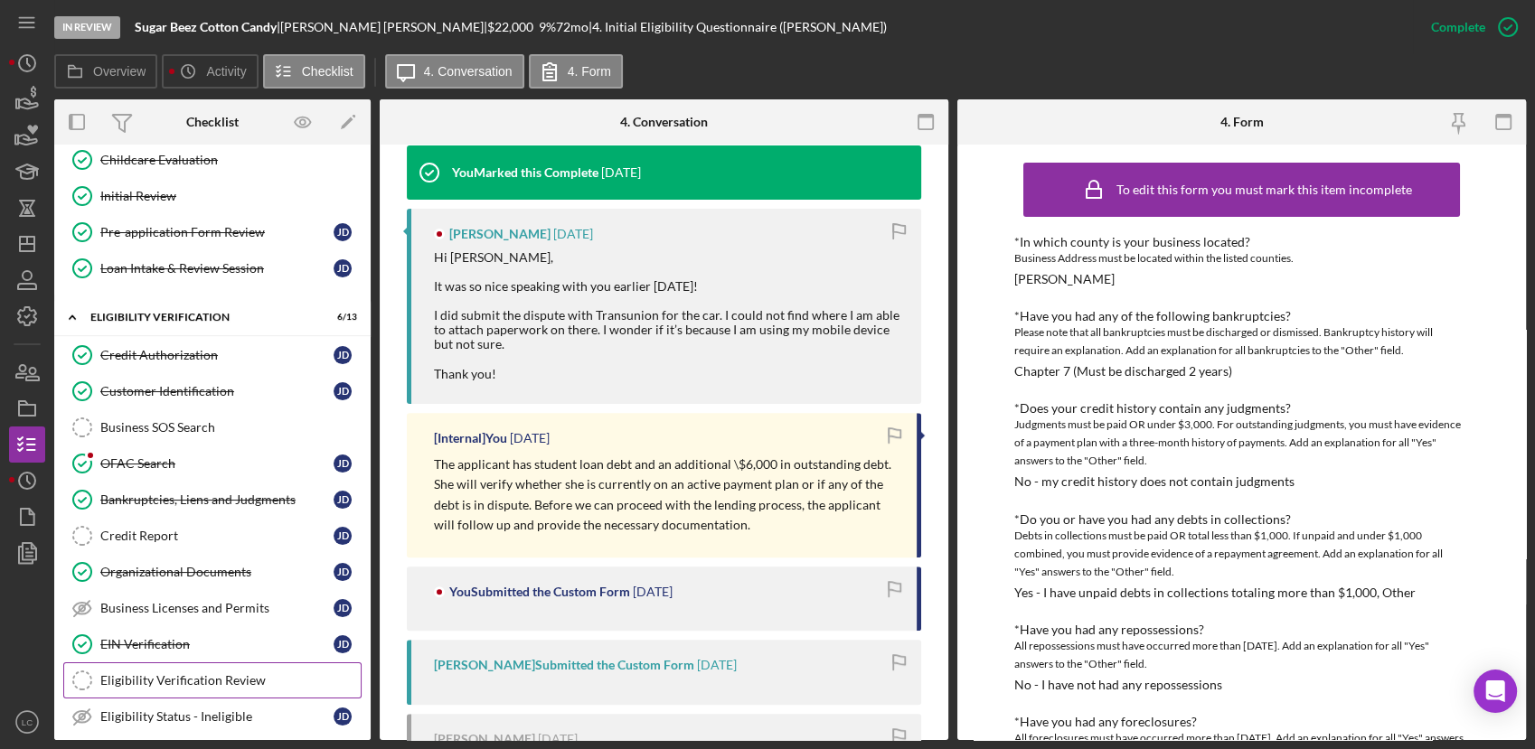
scroll to position [301, 0]
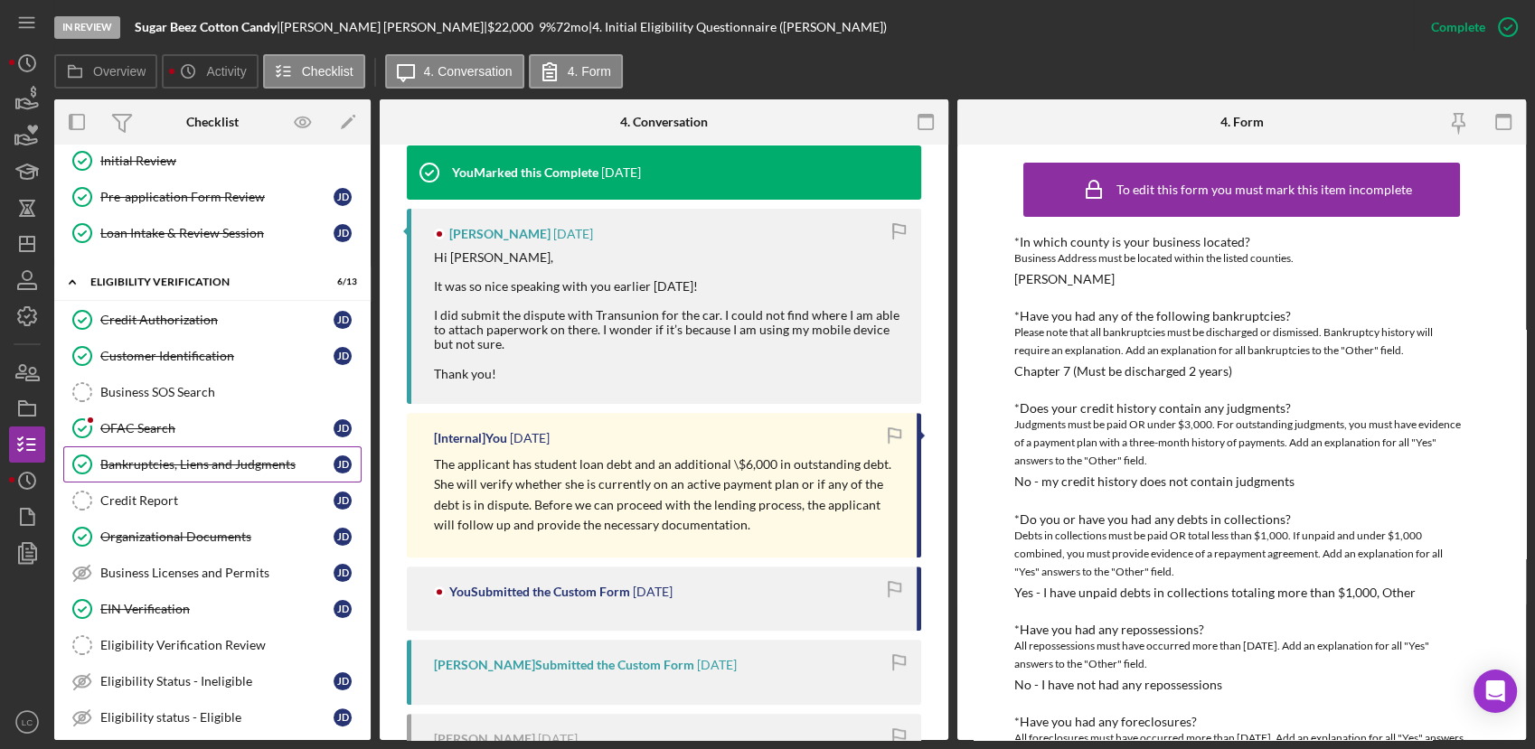
click at [211, 475] on link "Bankruptcies, Liens and Judgments Bankruptcies, Liens and Judgments [PERSON_NAM…" at bounding box center [212, 464] width 298 height 36
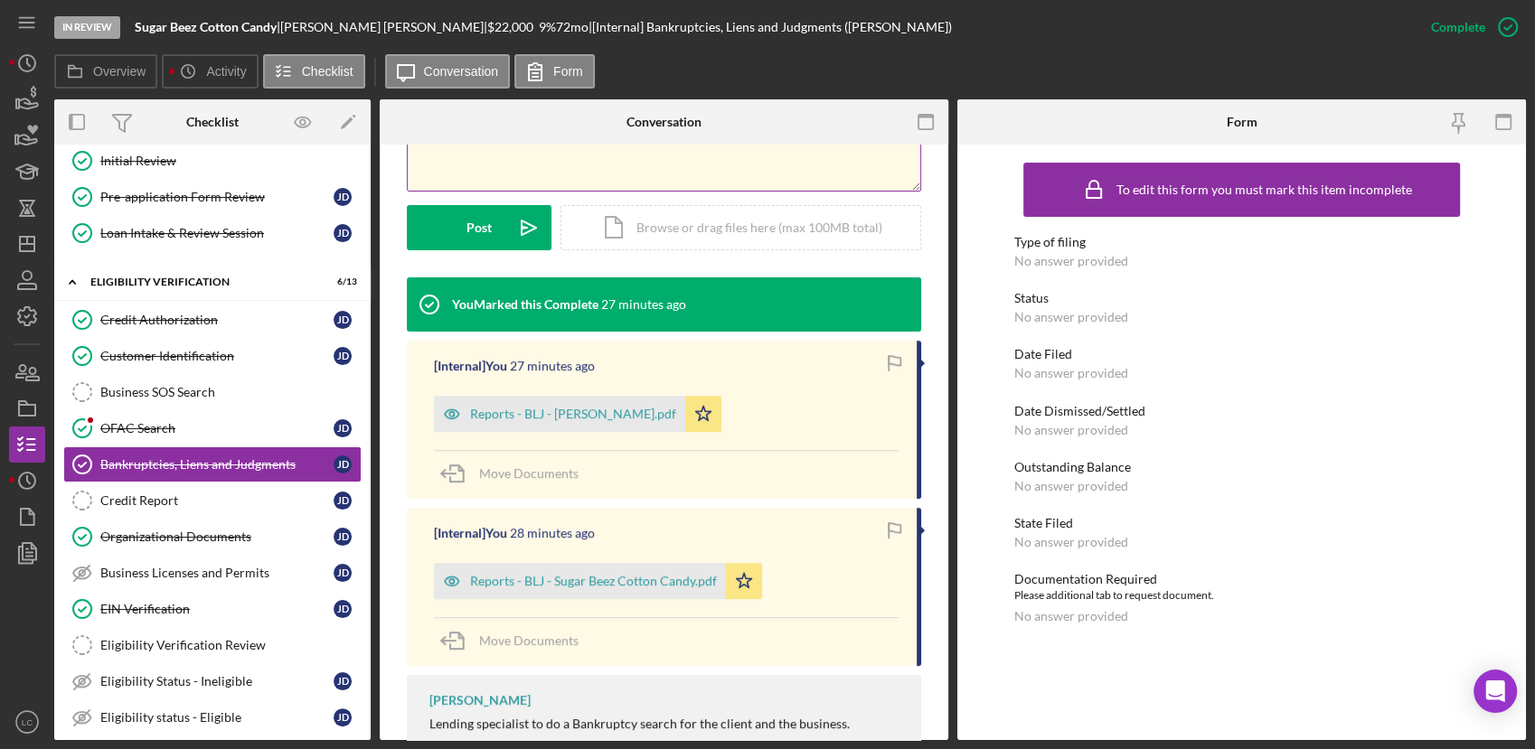
scroll to position [502, 0]
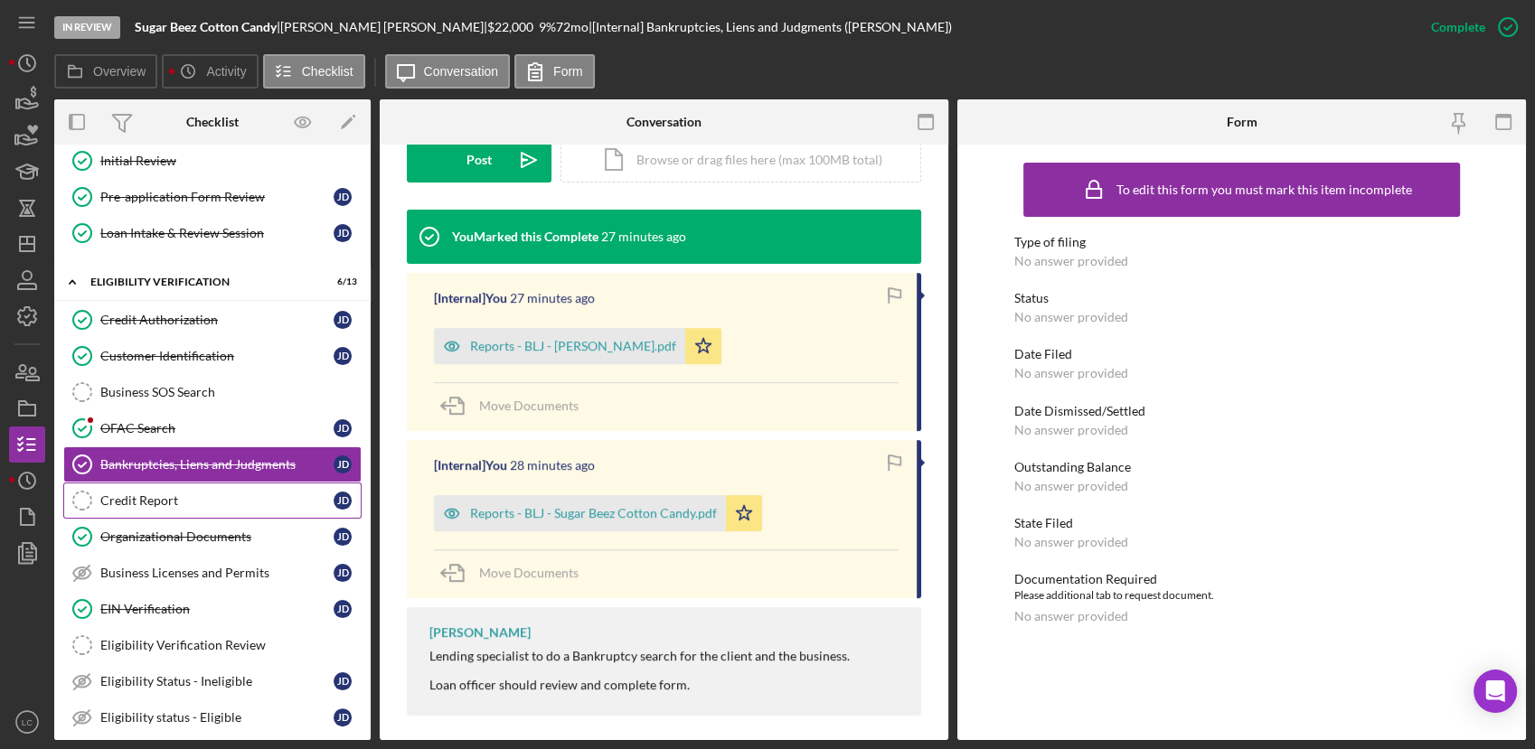
click at [110, 505] on link "Credit Report Credit Report [PERSON_NAME]" at bounding box center [212, 501] width 298 height 36
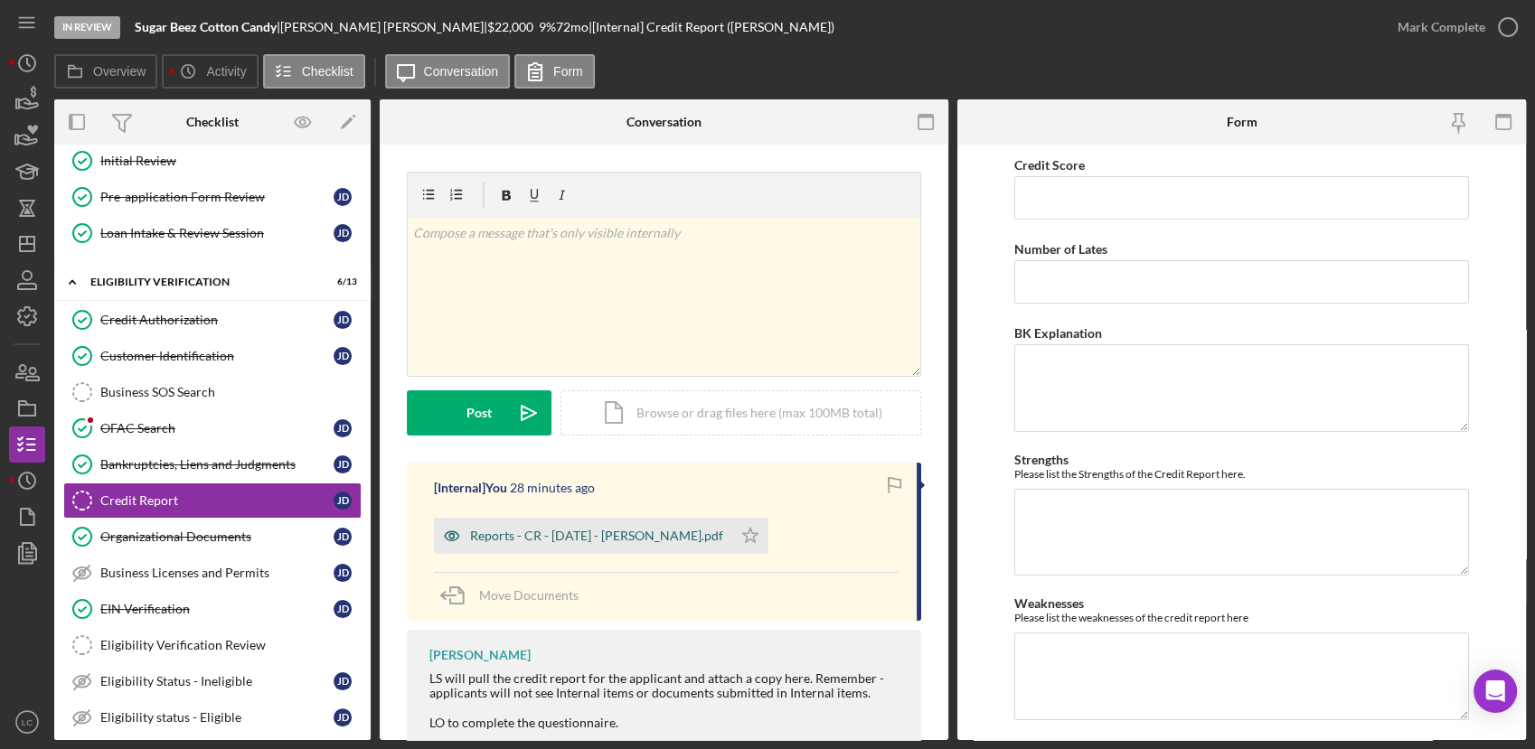
click at [557, 533] on div "Reports - CR - [DATE] - [PERSON_NAME].pdf" at bounding box center [596, 536] width 253 height 14
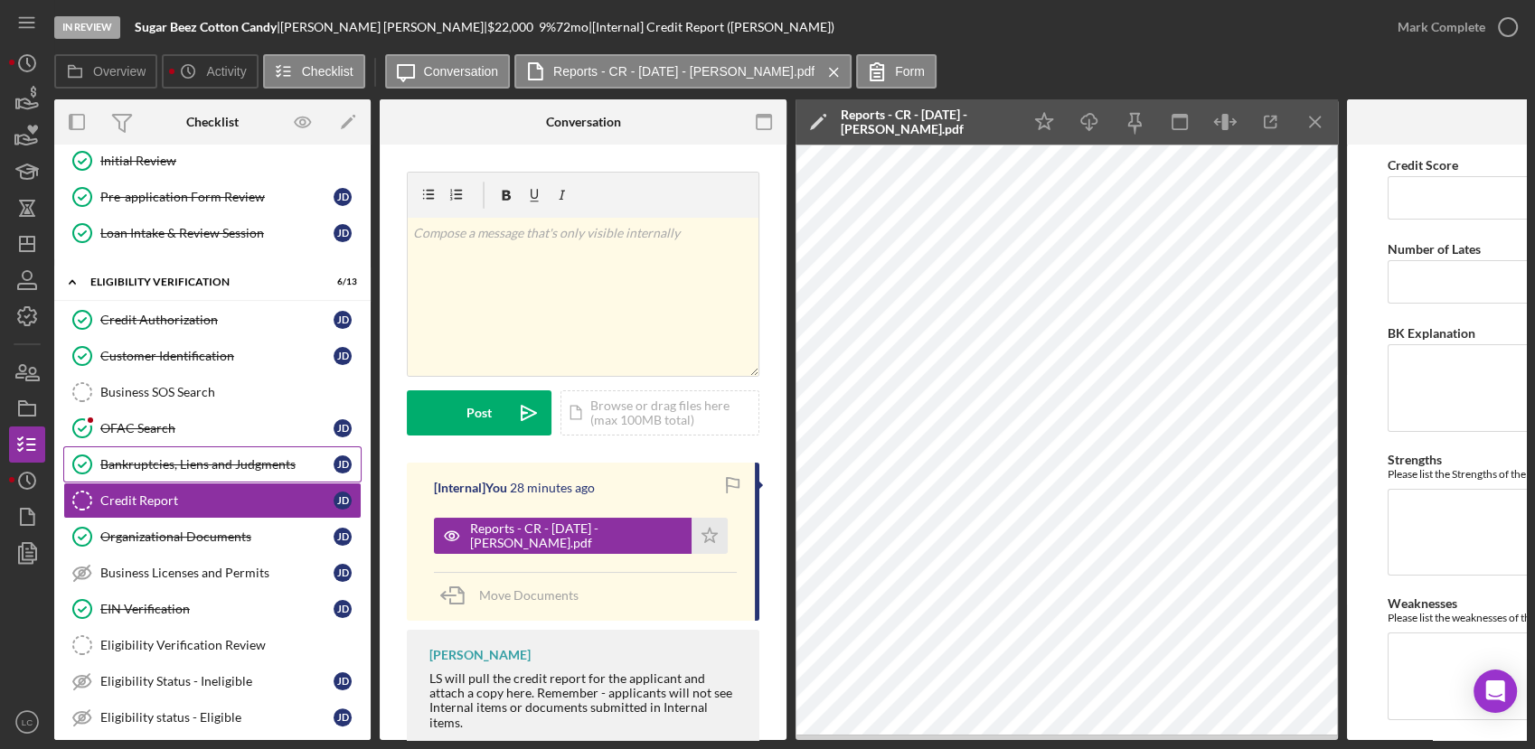
click at [111, 459] on div "Bankruptcies, Liens and Judgments" at bounding box center [216, 464] width 233 height 14
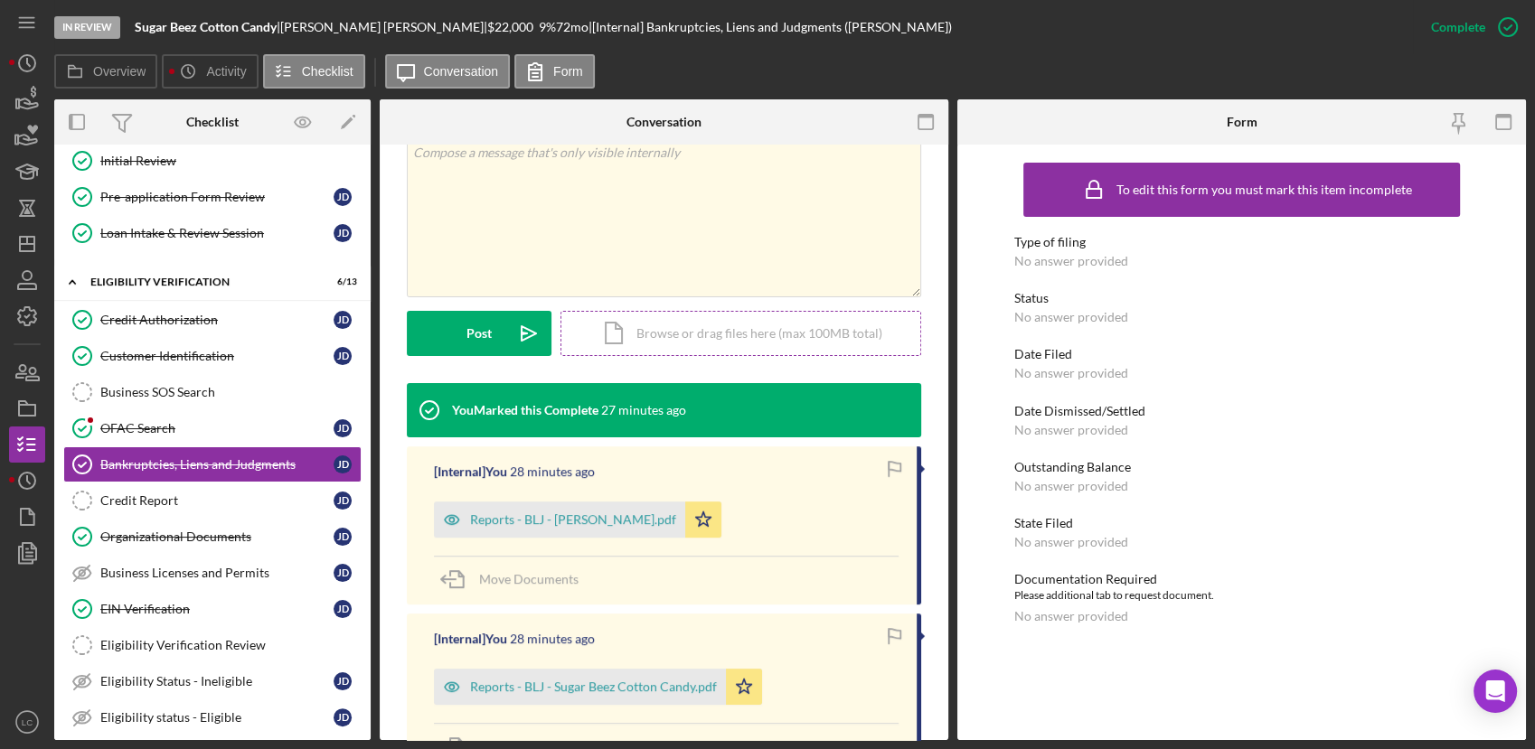
scroll to position [502, 0]
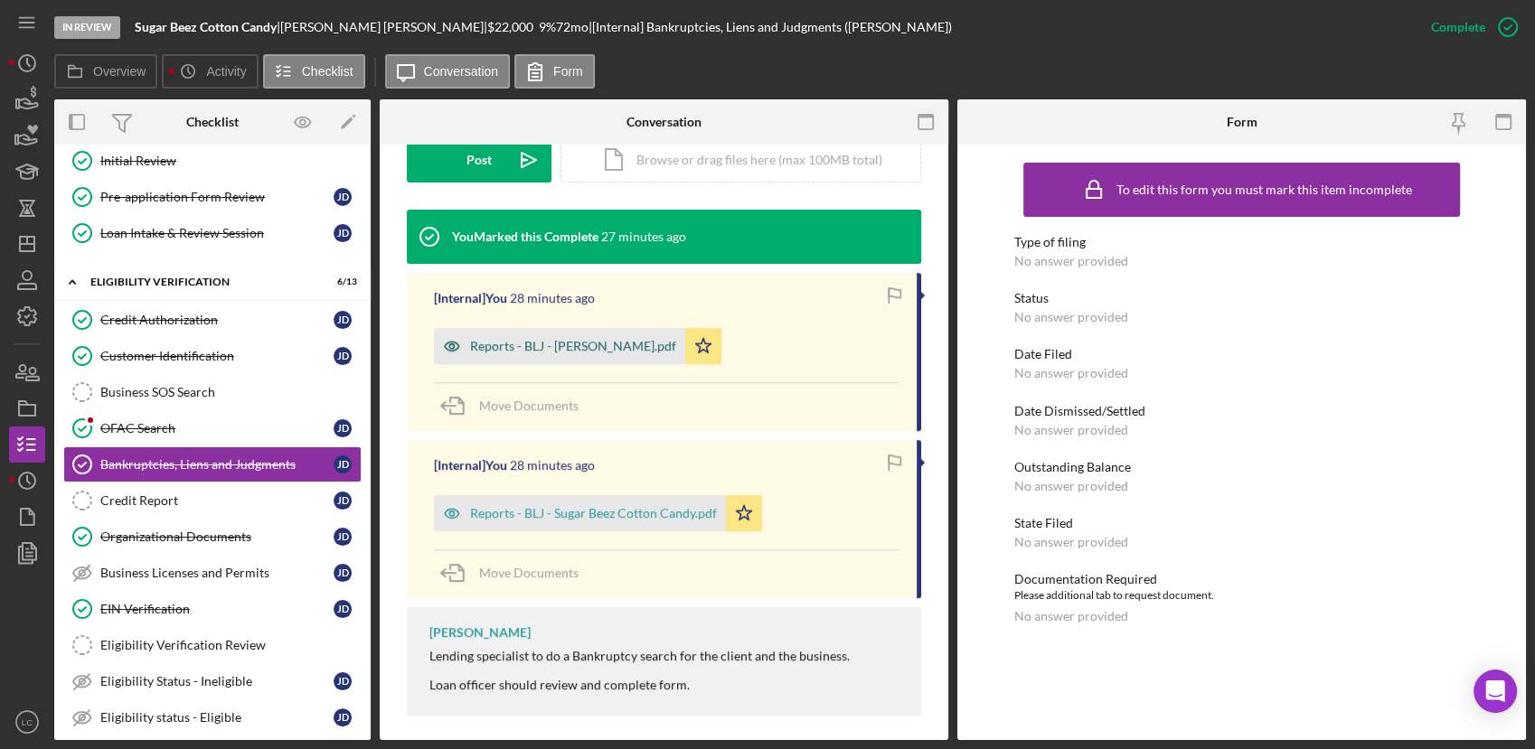
click at [523, 352] on div "Reports - BLJ - [PERSON_NAME].pdf" at bounding box center [559, 346] width 251 height 36
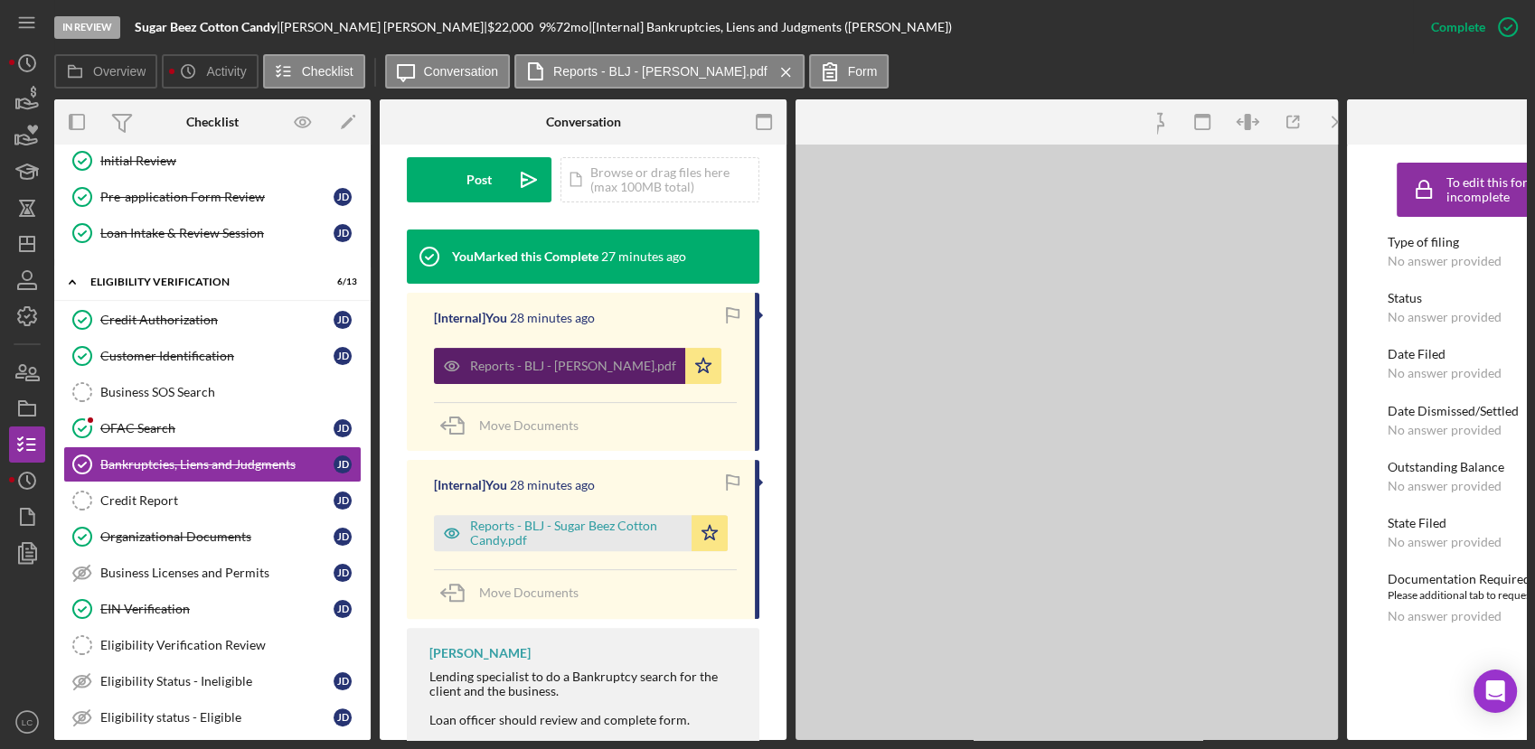
scroll to position [521, 0]
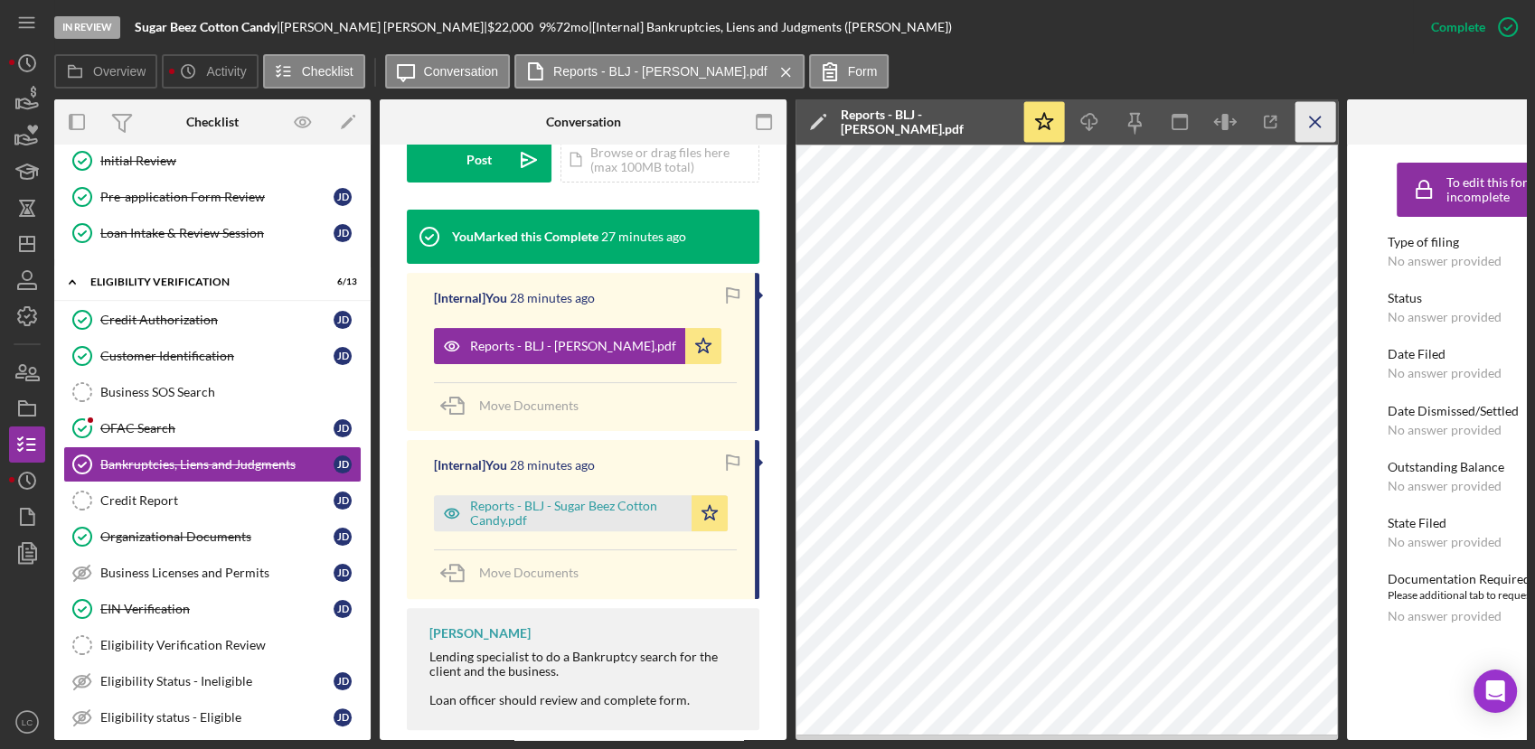
click at [1316, 127] on icon "Icon/Menu Close" at bounding box center [1315, 122] width 41 height 41
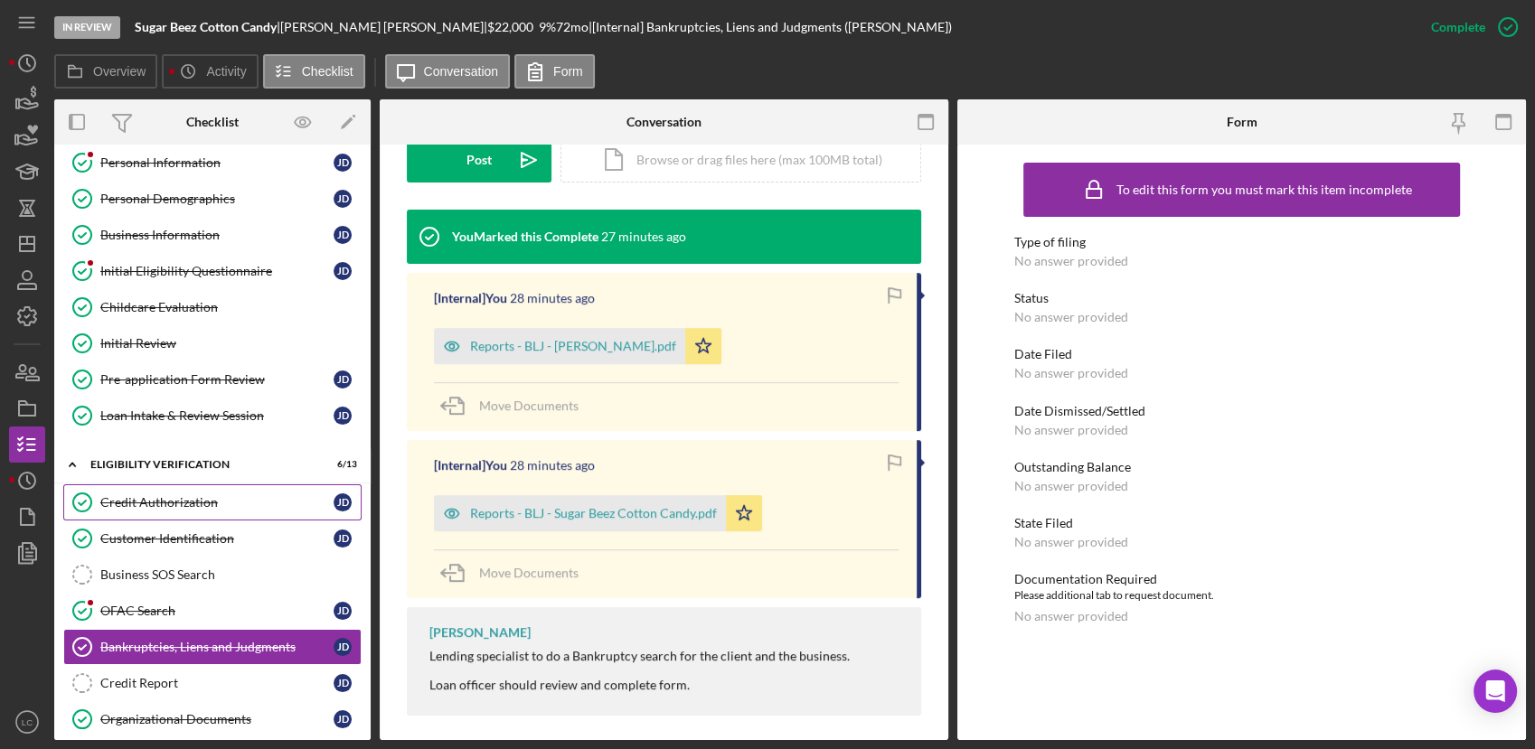
scroll to position [0, 0]
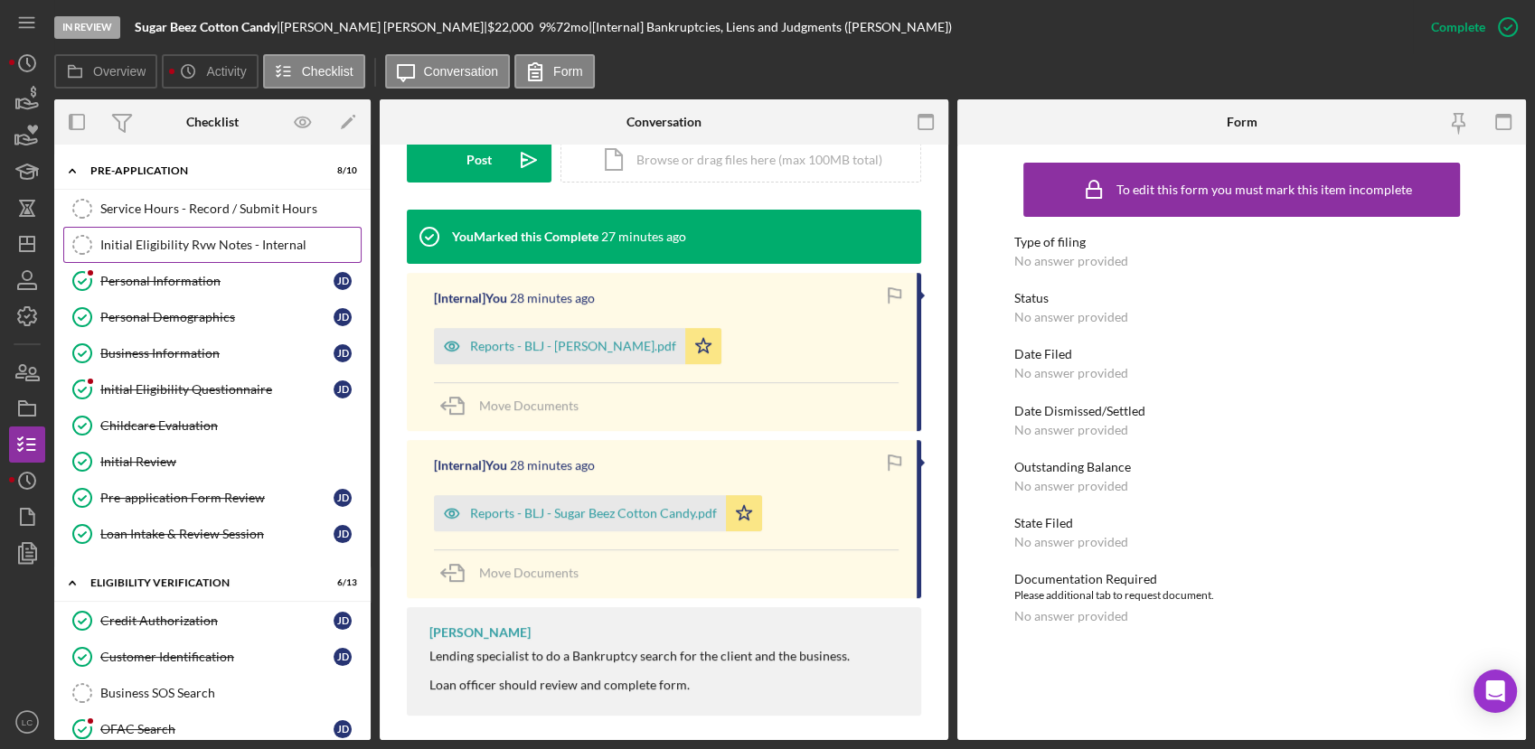
click at [234, 234] on link "Initial Eligibility Rvw Notes - Internal Initial Eligibility Rvw Notes - Intern…" at bounding box center [212, 245] width 298 height 36
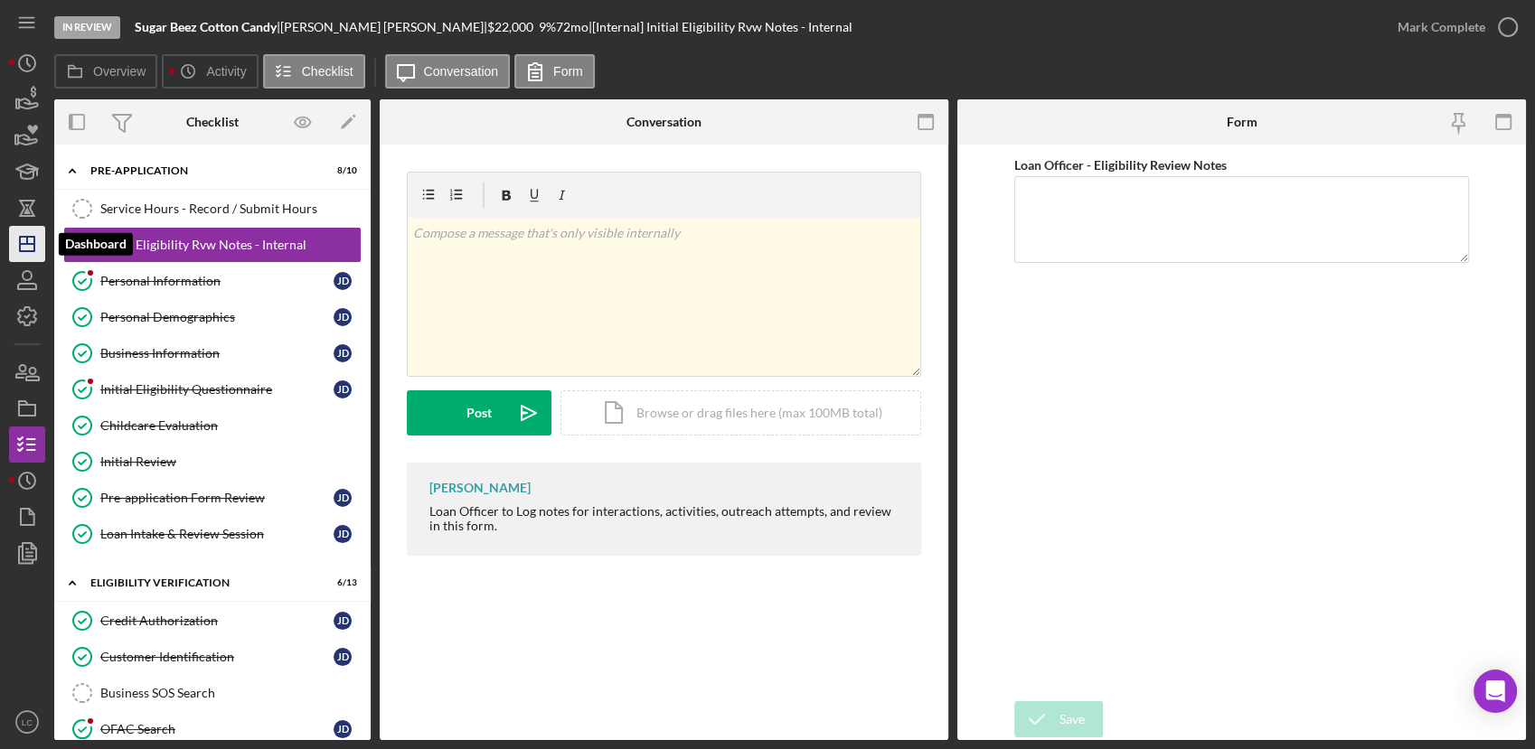
click at [27, 248] on icon "Icon/Dashboard" at bounding box center [27, 243] width 45 height 45
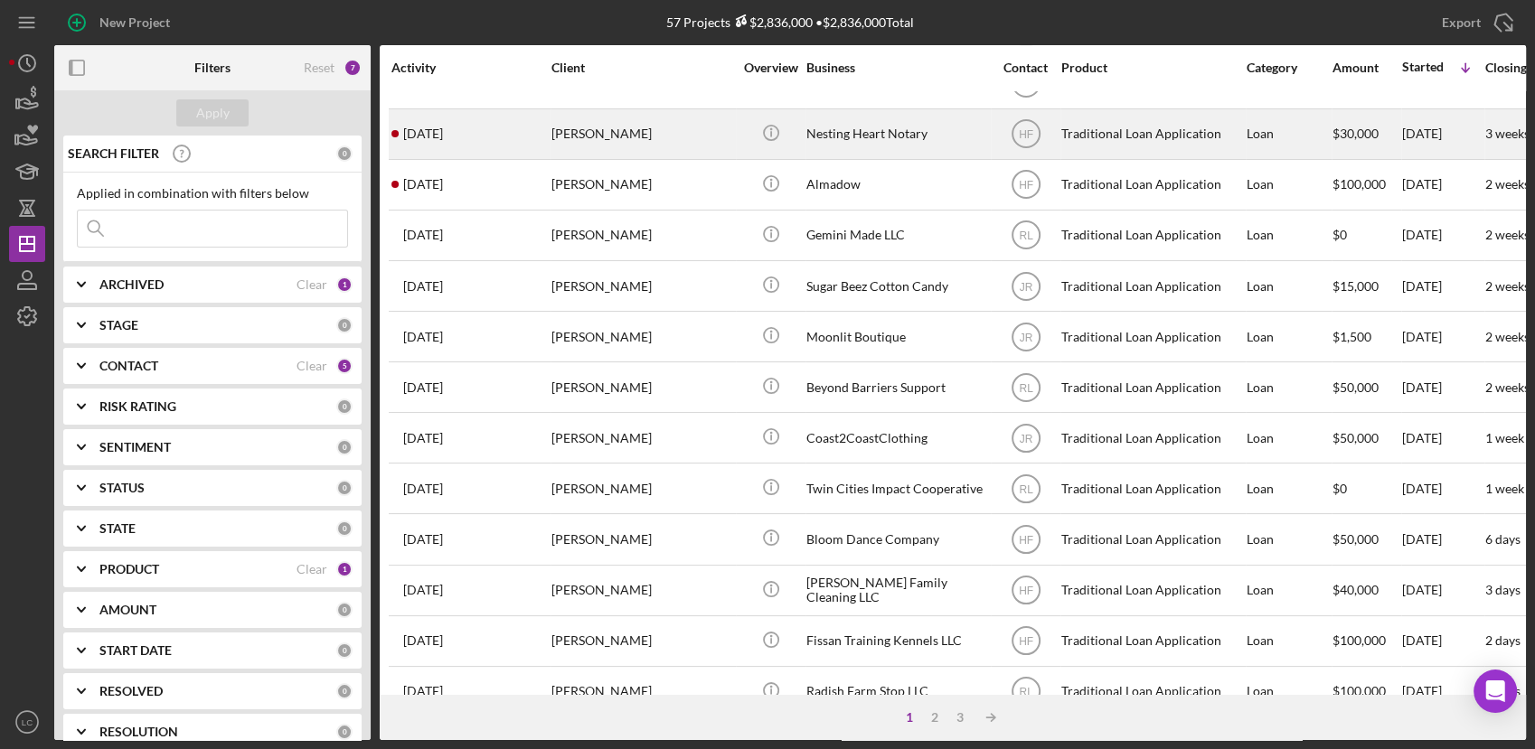
scroll to position [676, 0]
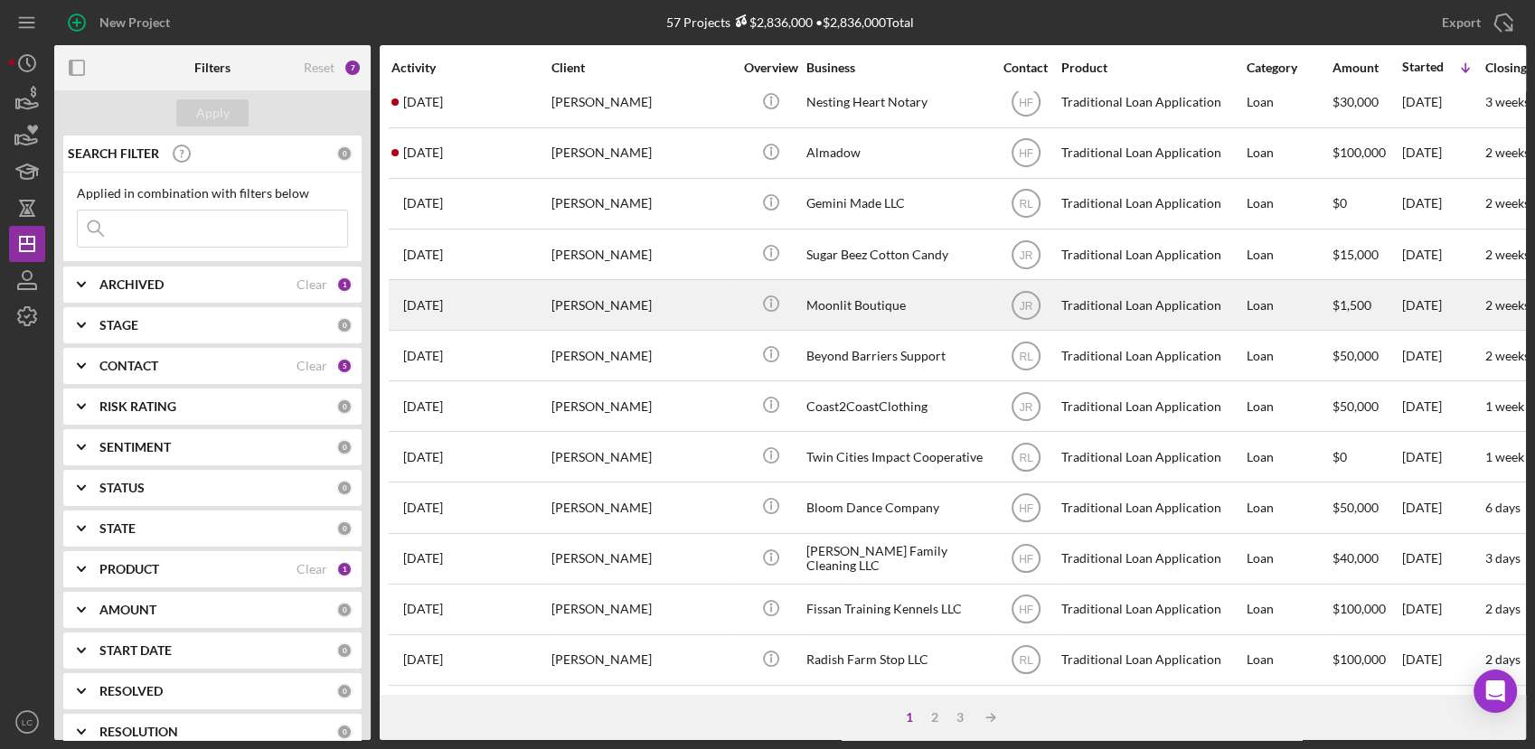
click at [859, 305] on div "Moonlit Boutique" at bounding box center [896, 305] width 181 height 48
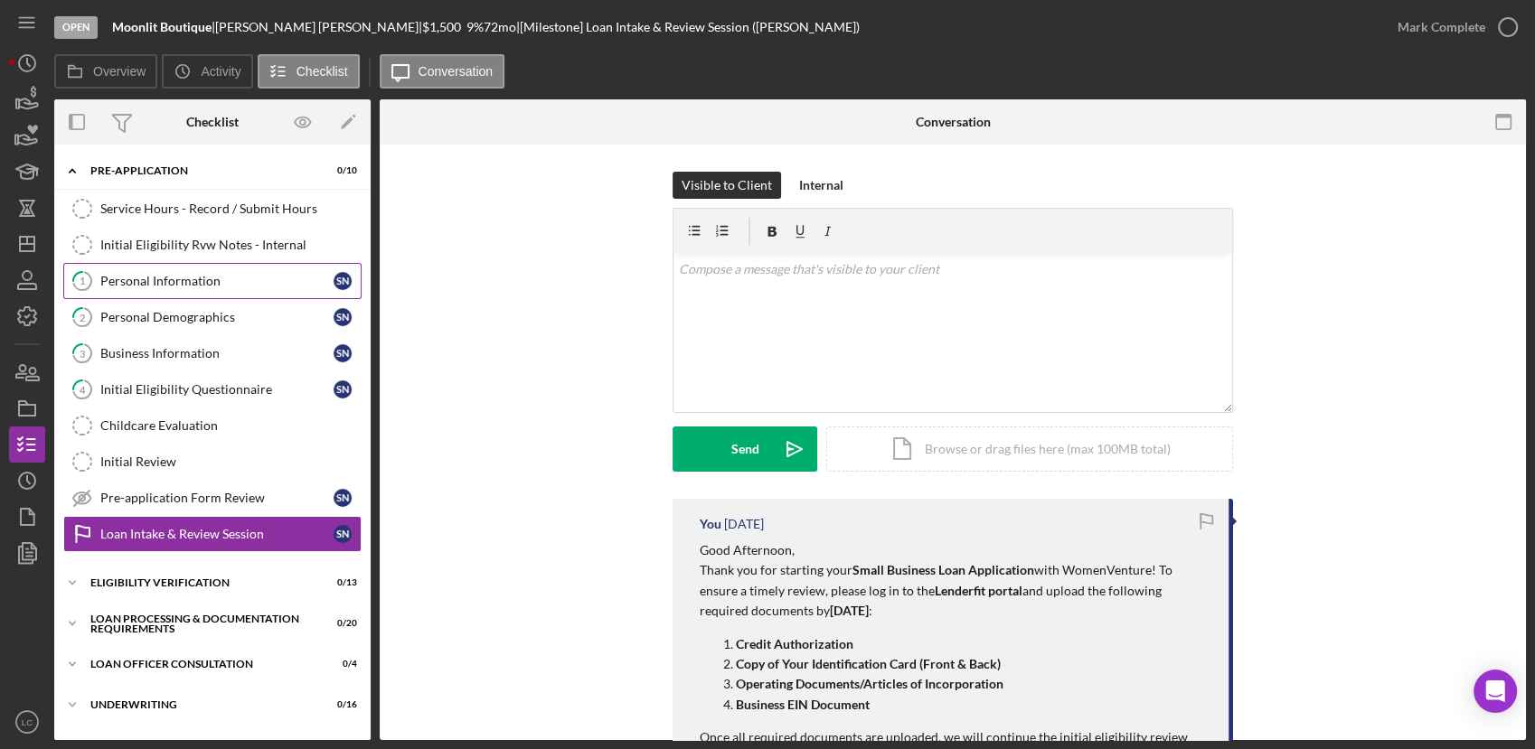
click at [127, 288] on link "1 Personal Information S N" at bounding box center [212, 281] width 298 height 36
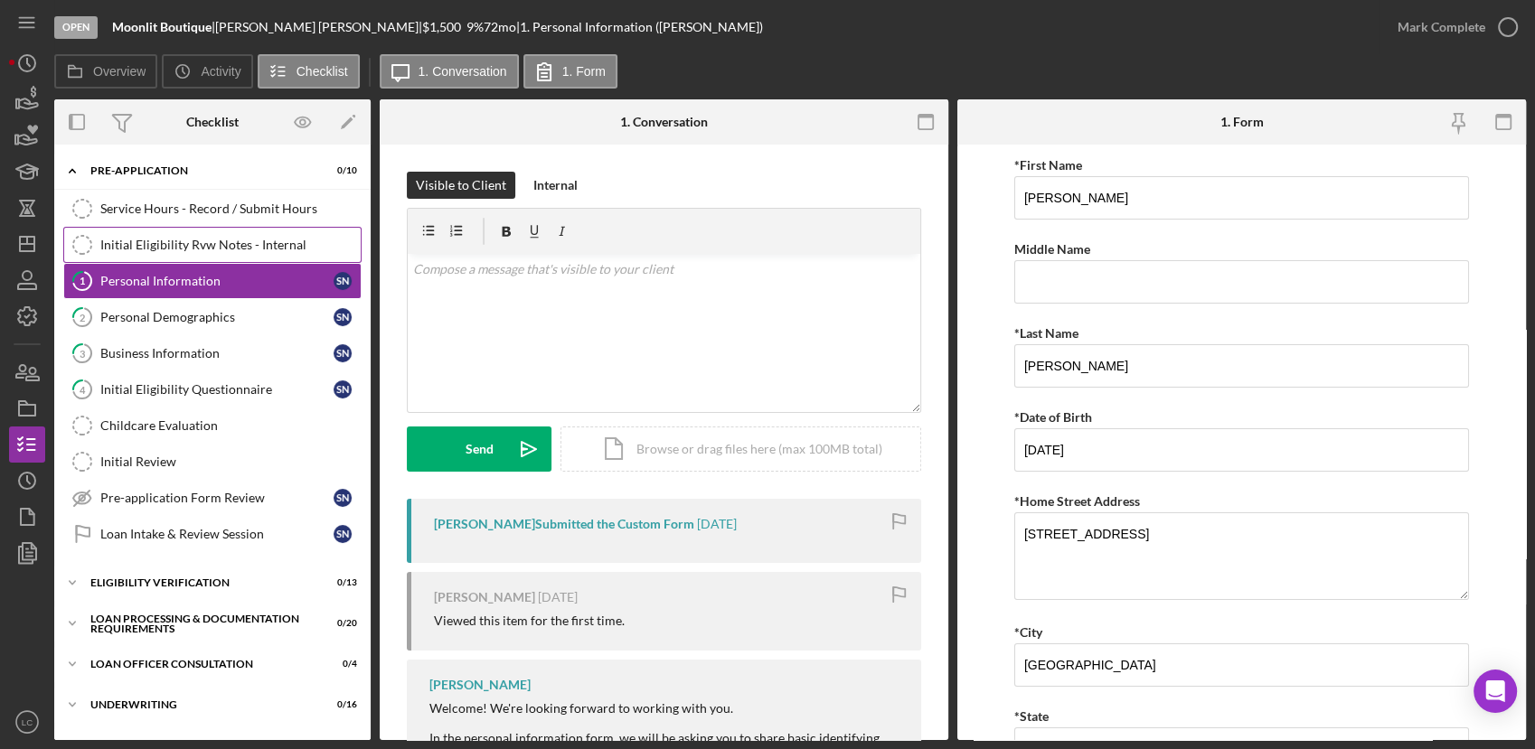
click at [121, 229] on link "Initial Eligibility Rvw Notes - Internal Initial Eligibility Rvw Notes - Intern…" at bounding box center [212, 245] width 298 height 36
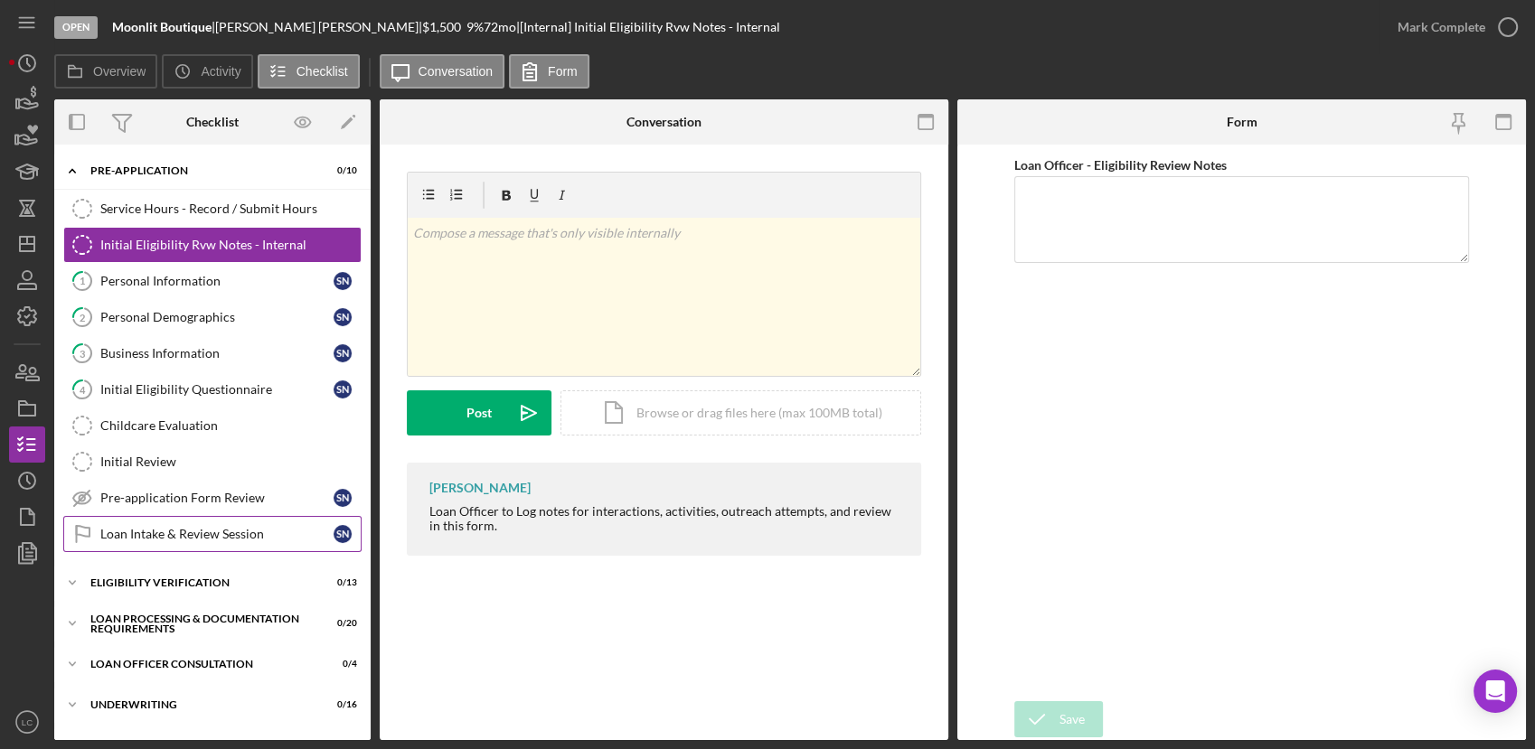
click at [136, 549] on link "Loan Intake & Review Session Loan Intake & Review Session S N" at bounding box center [212, 534] width 298 height 36
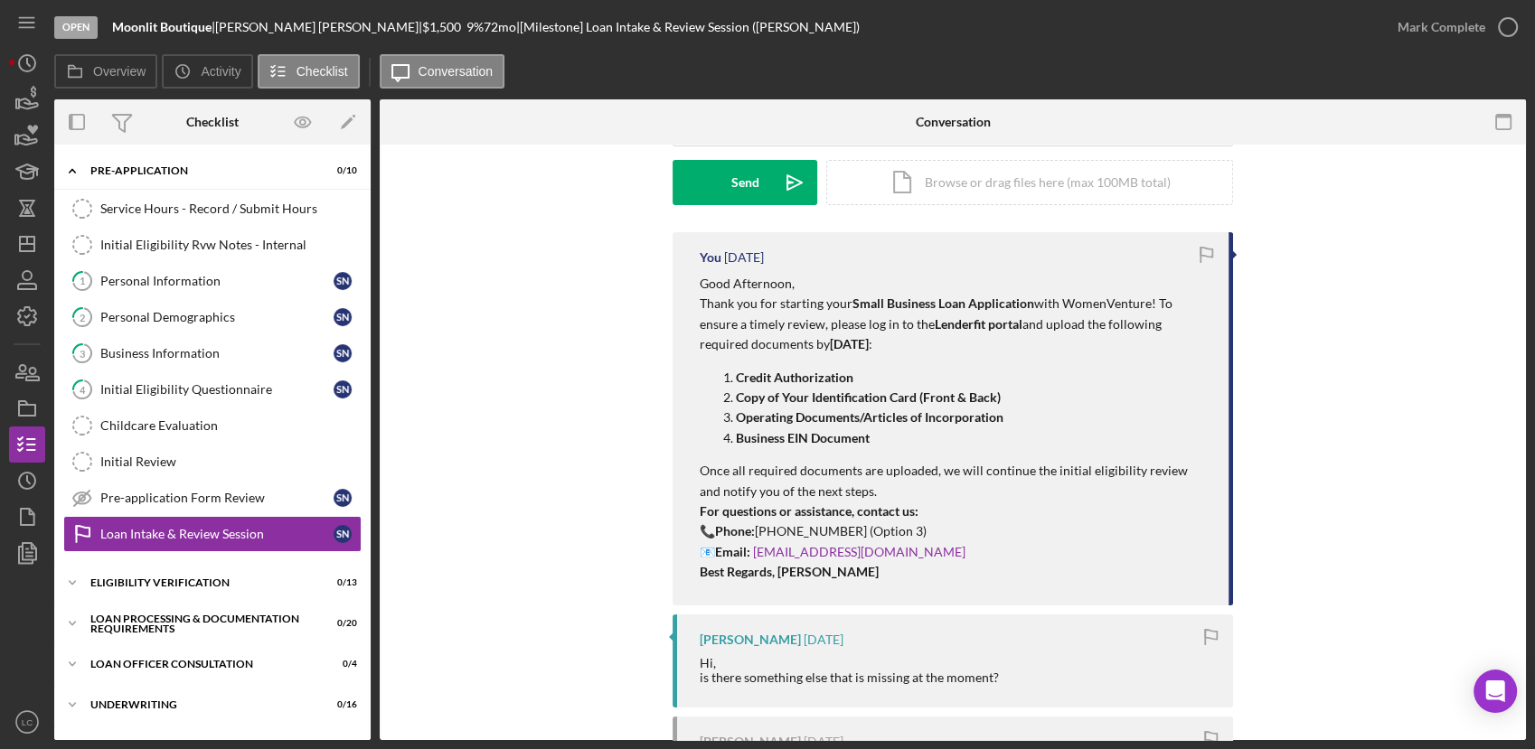
scroll to position [301, 0]
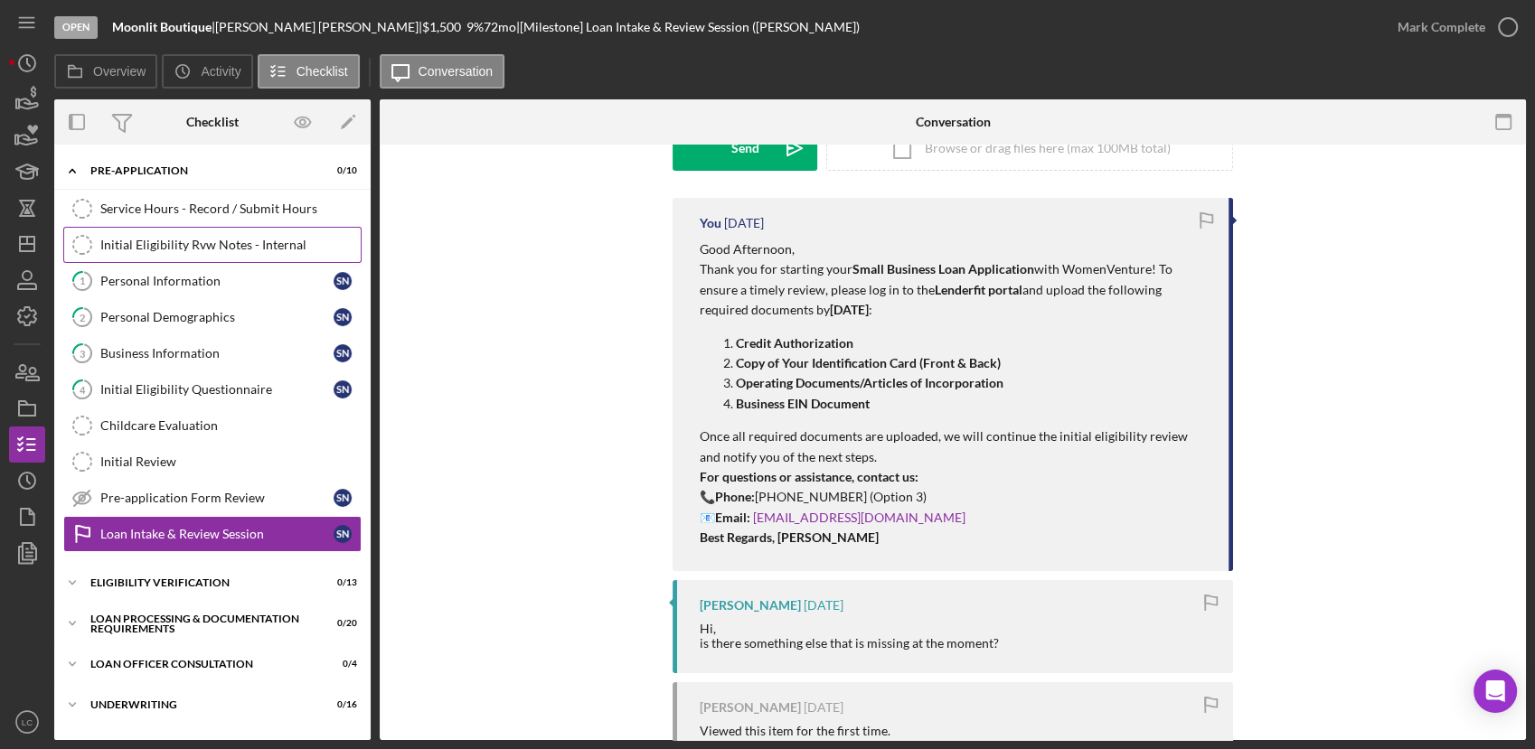
click at [181, 252] on link "Initial Eligibility Rvw Notes - Internal Initial Eligibility Rvw Notes - Intern…" at bounding box center [212, 245] width 298 height 36
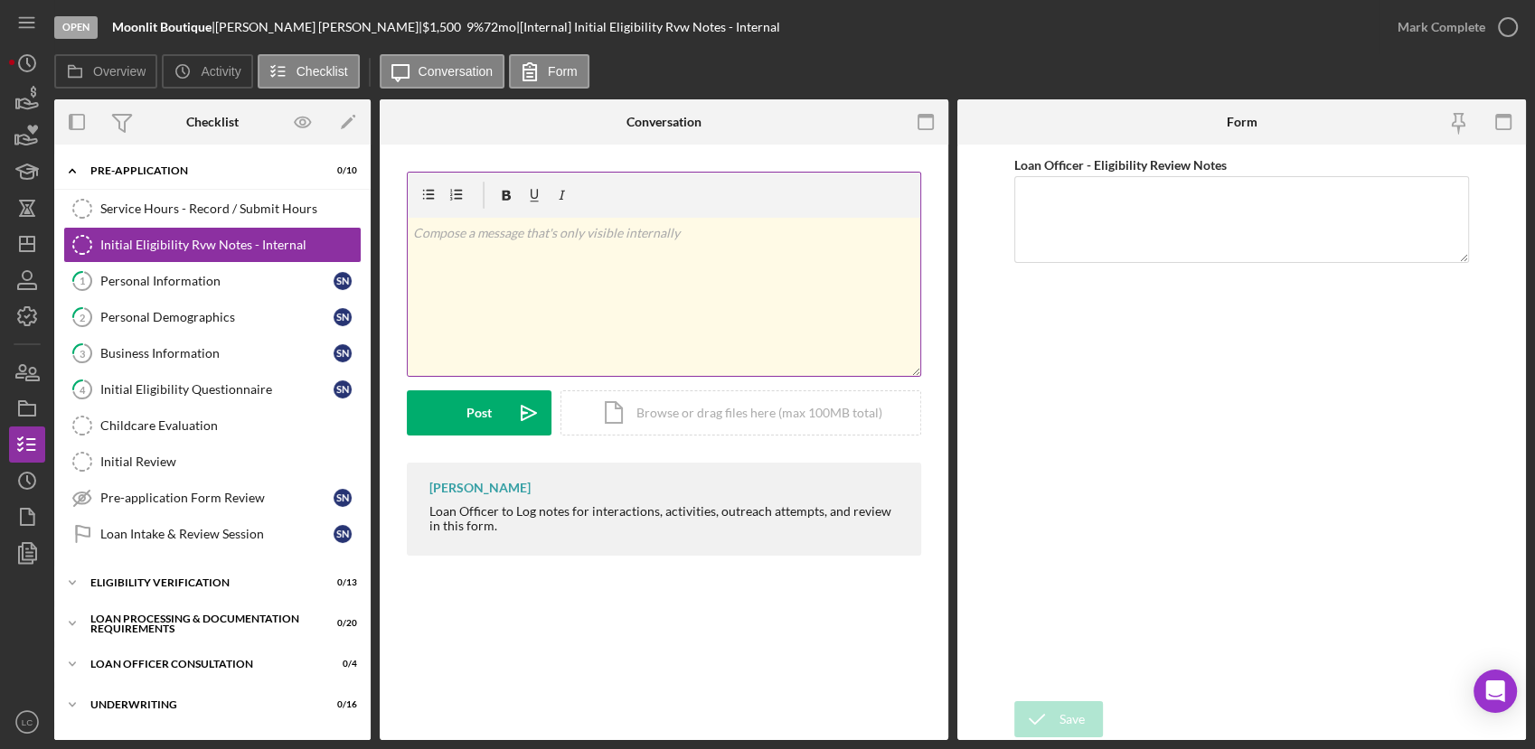
click at [529, 266] on div "v Color teal Color pink Remove color Add row above Add row below Add column bef…" at bounding box center [664, 297] width 512 height 158
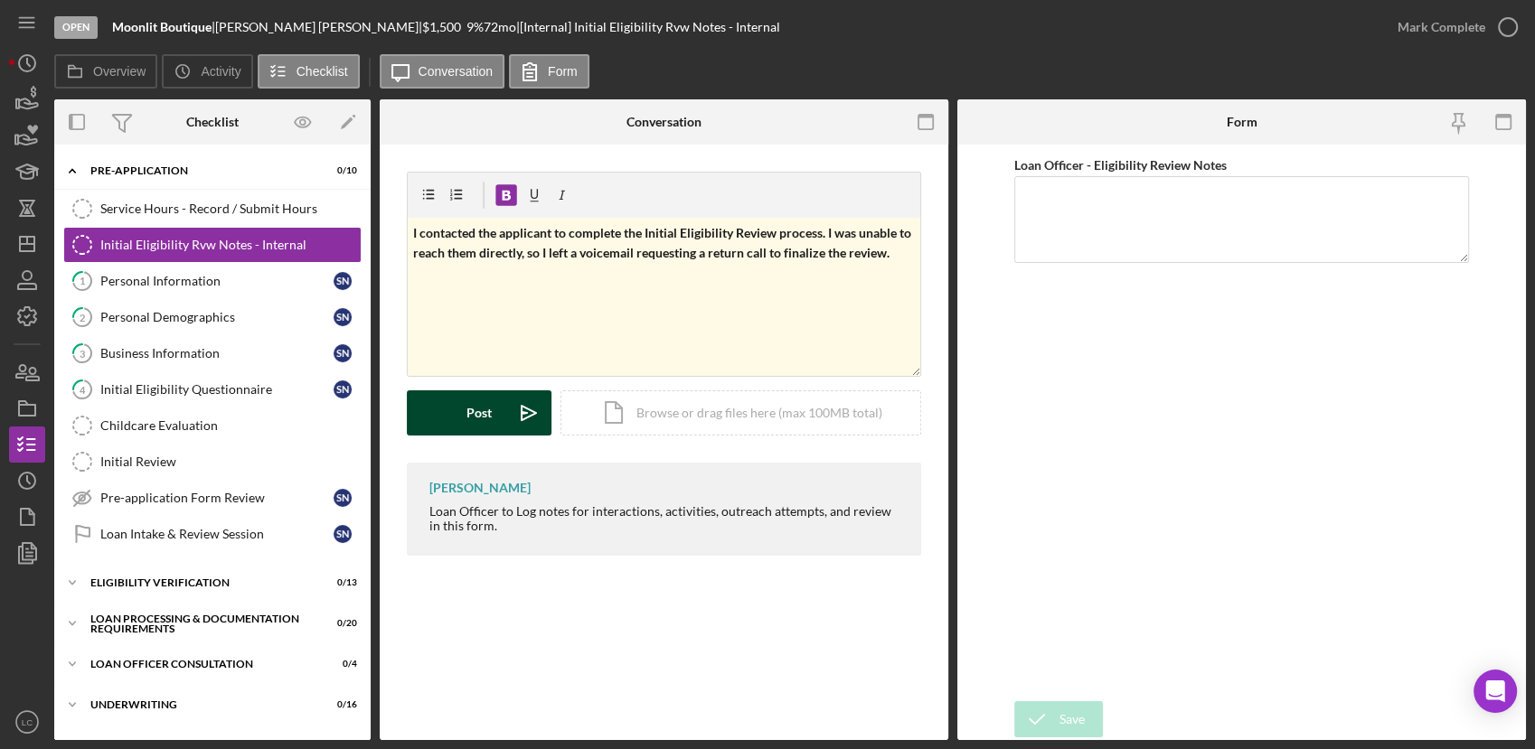
click at [472, 406] on div "Post" at bounding box center [478, 412] width 25 height 45
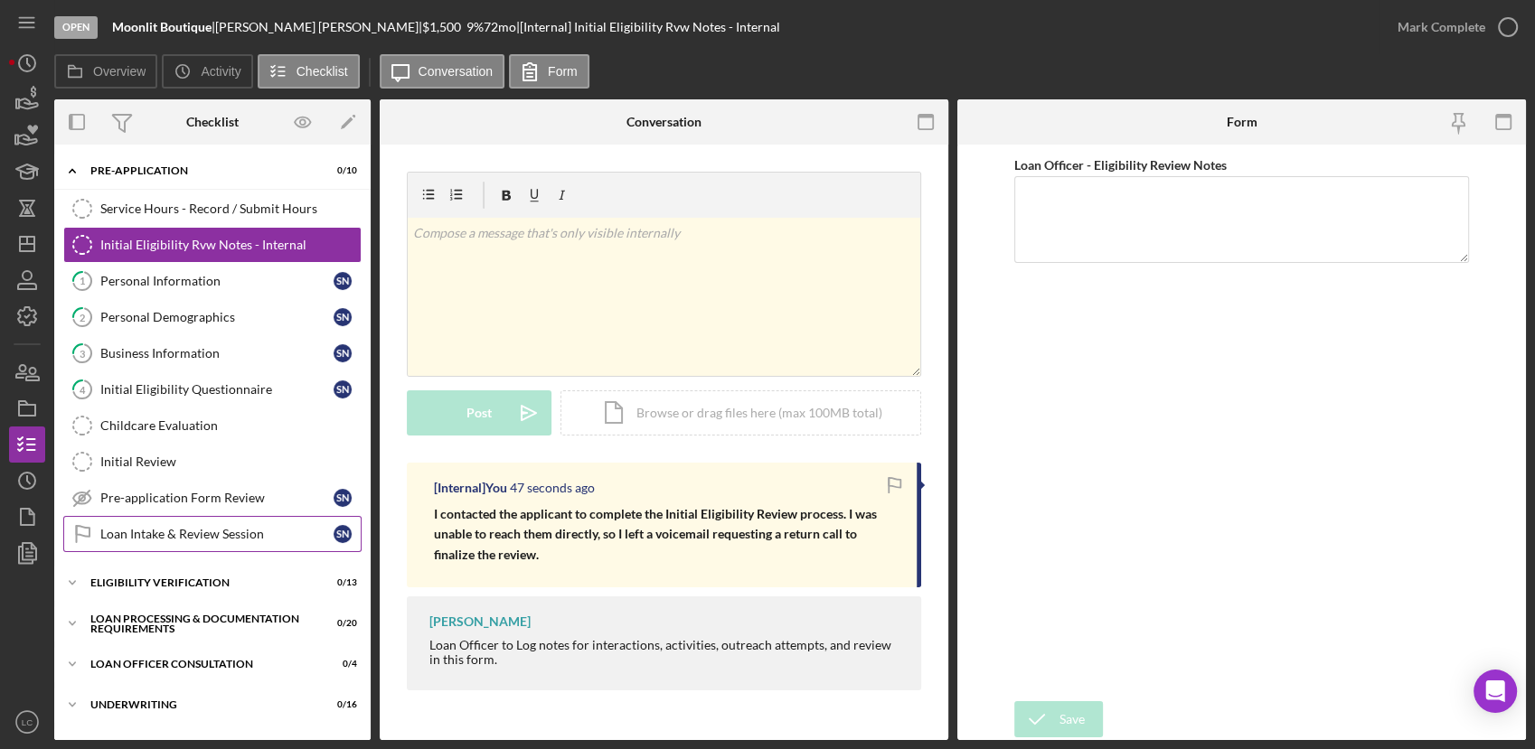
click at [216, 536] on div "Loan Intake & Review Session" at bounding box center [216, 534] width 233 height 14
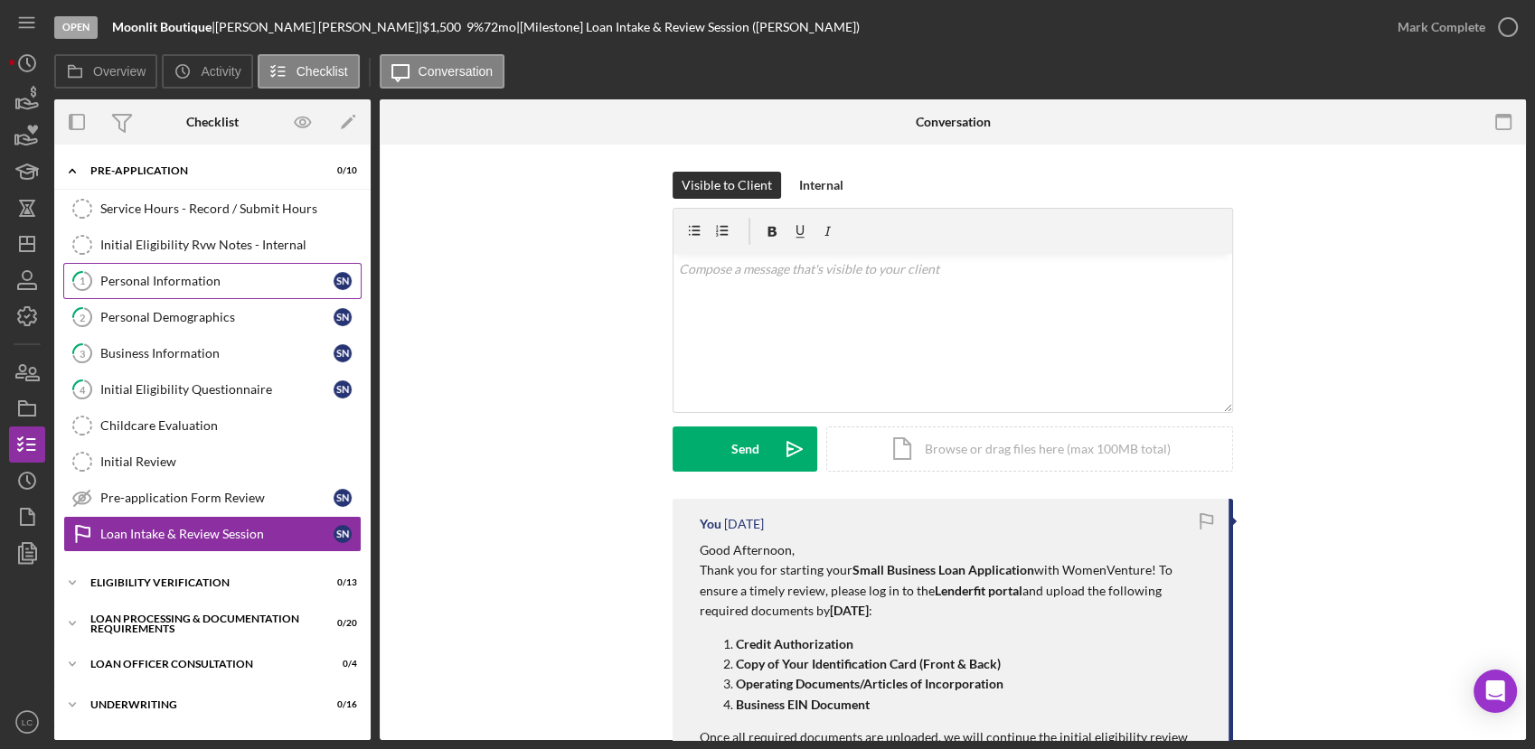
click at [227, 283] on div "Personal Information" at bounding box center [216, 281] width 233 height 14
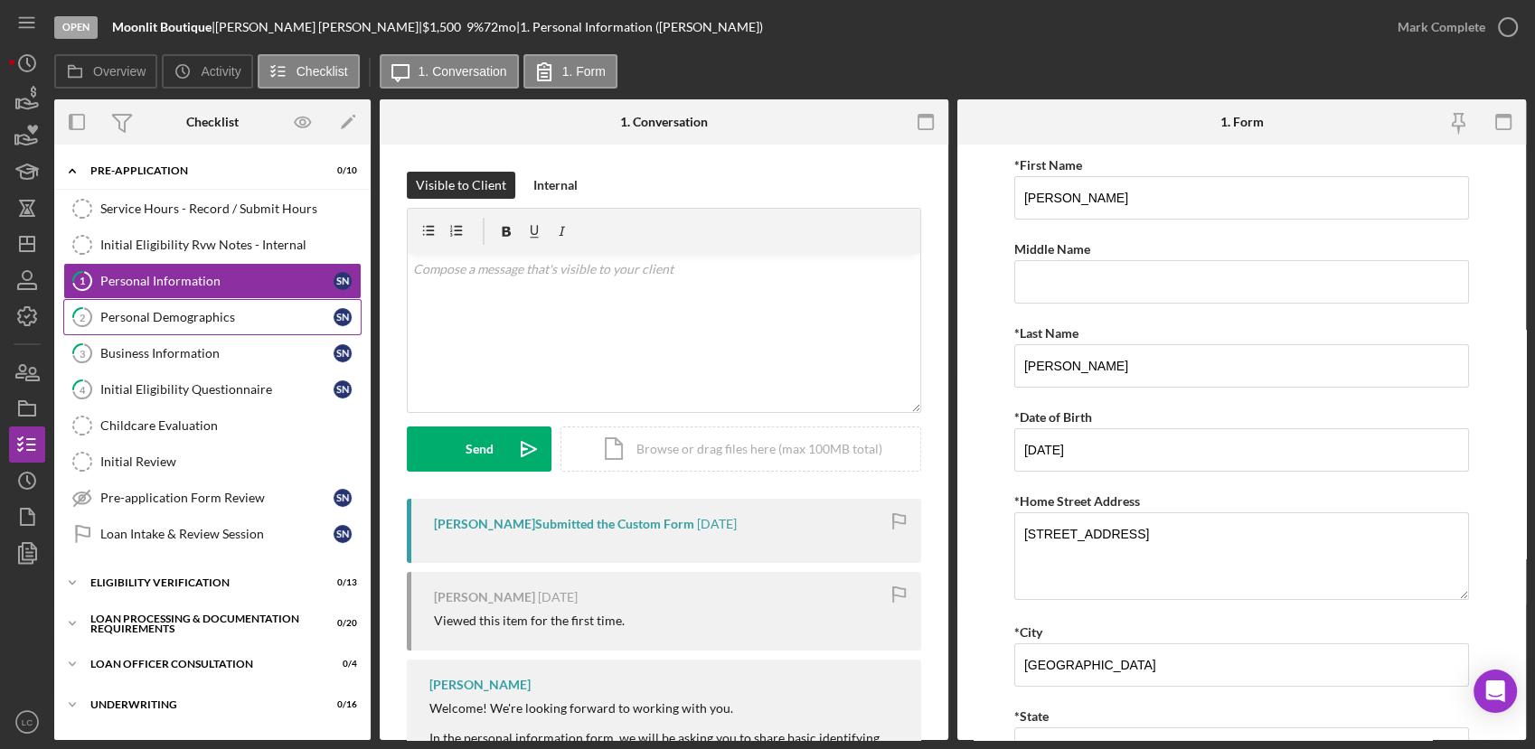
click at [176, 315] on div "Personal Demographics" at bounding box center [216, 317] width 233 height 14
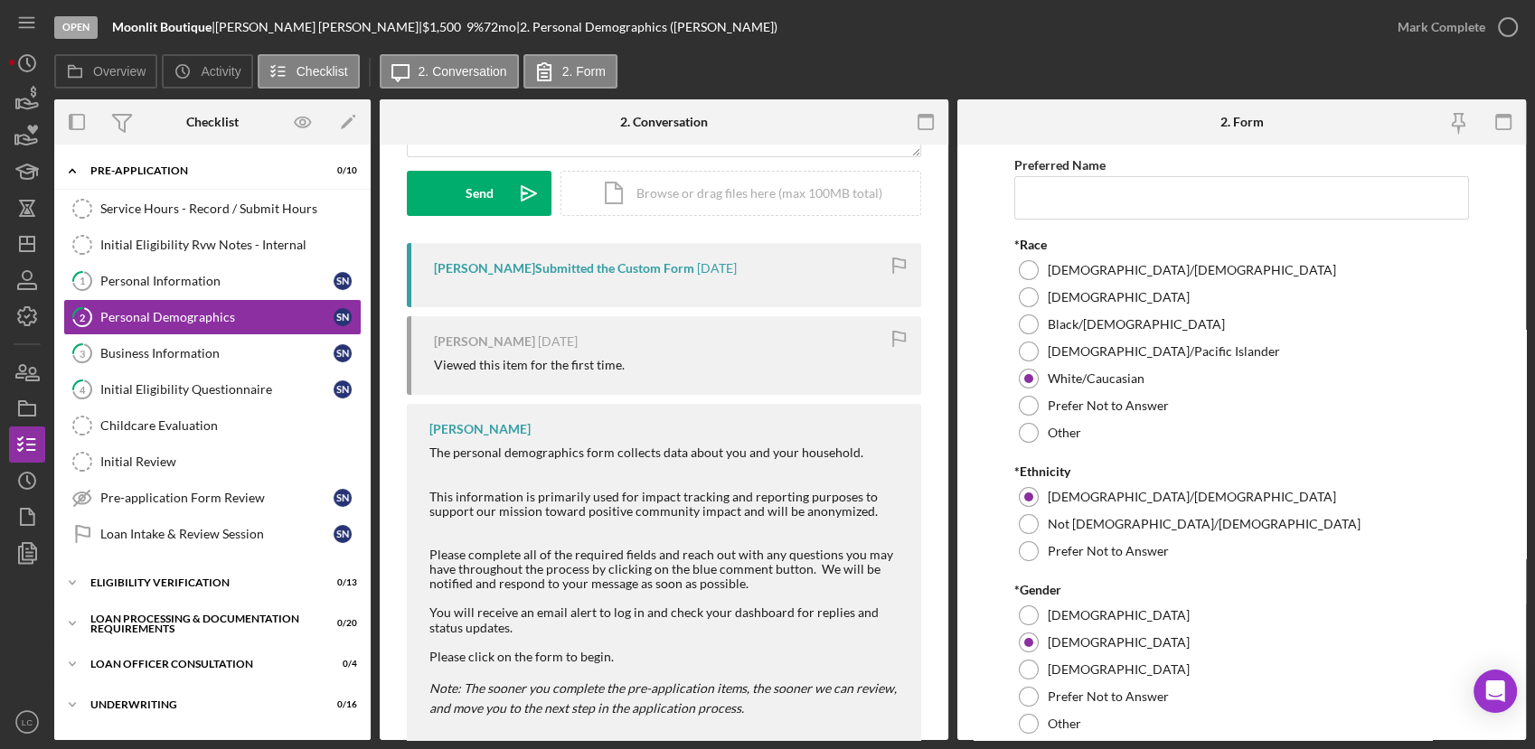
scroll to position [307, 0]
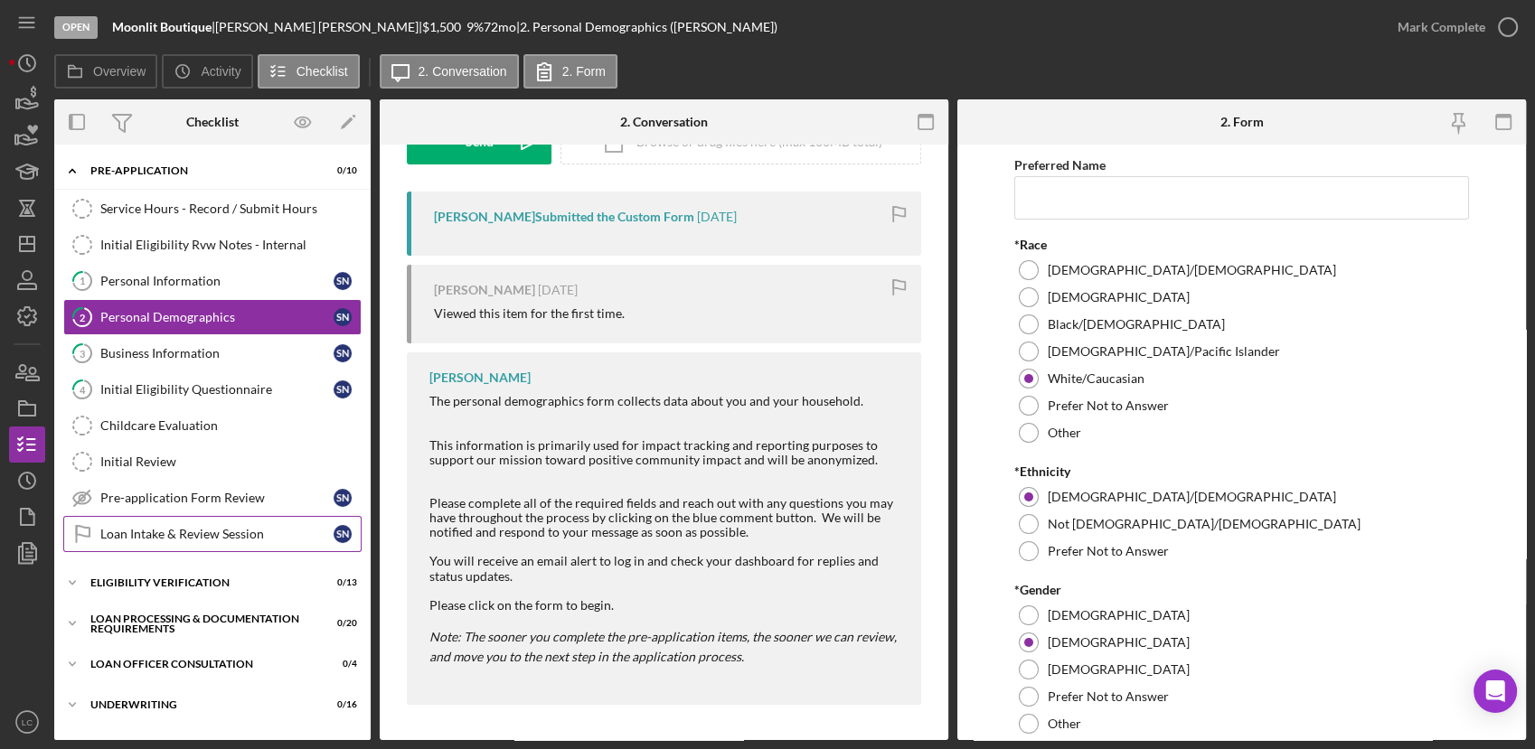
click at [150, 527] on div "Loan Intake & Review Session" at bounding box center [216, 534] width 233 height 14
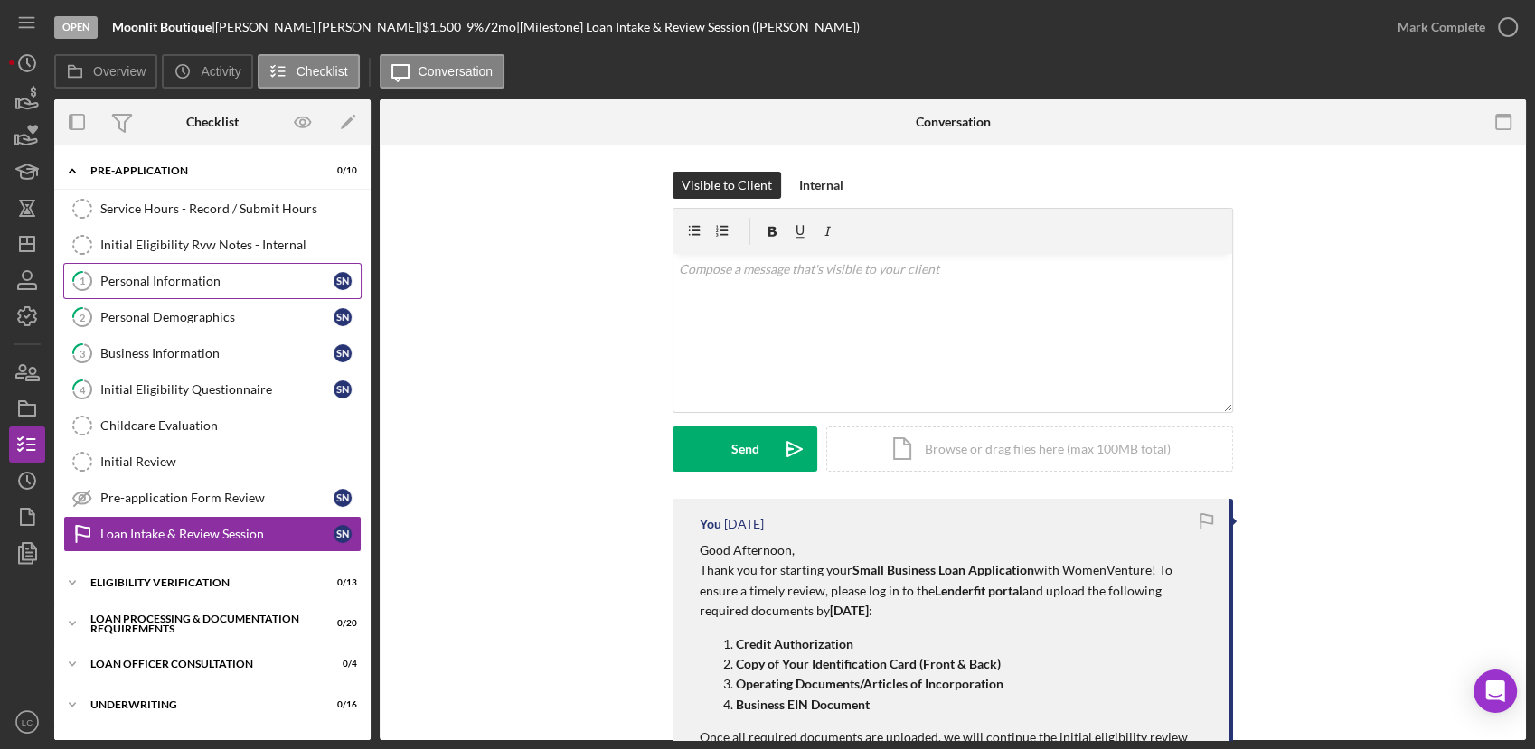
click at [186, 293] on link "1 Personal Information S N" at bounding box center [212, 281] width 298 height 36
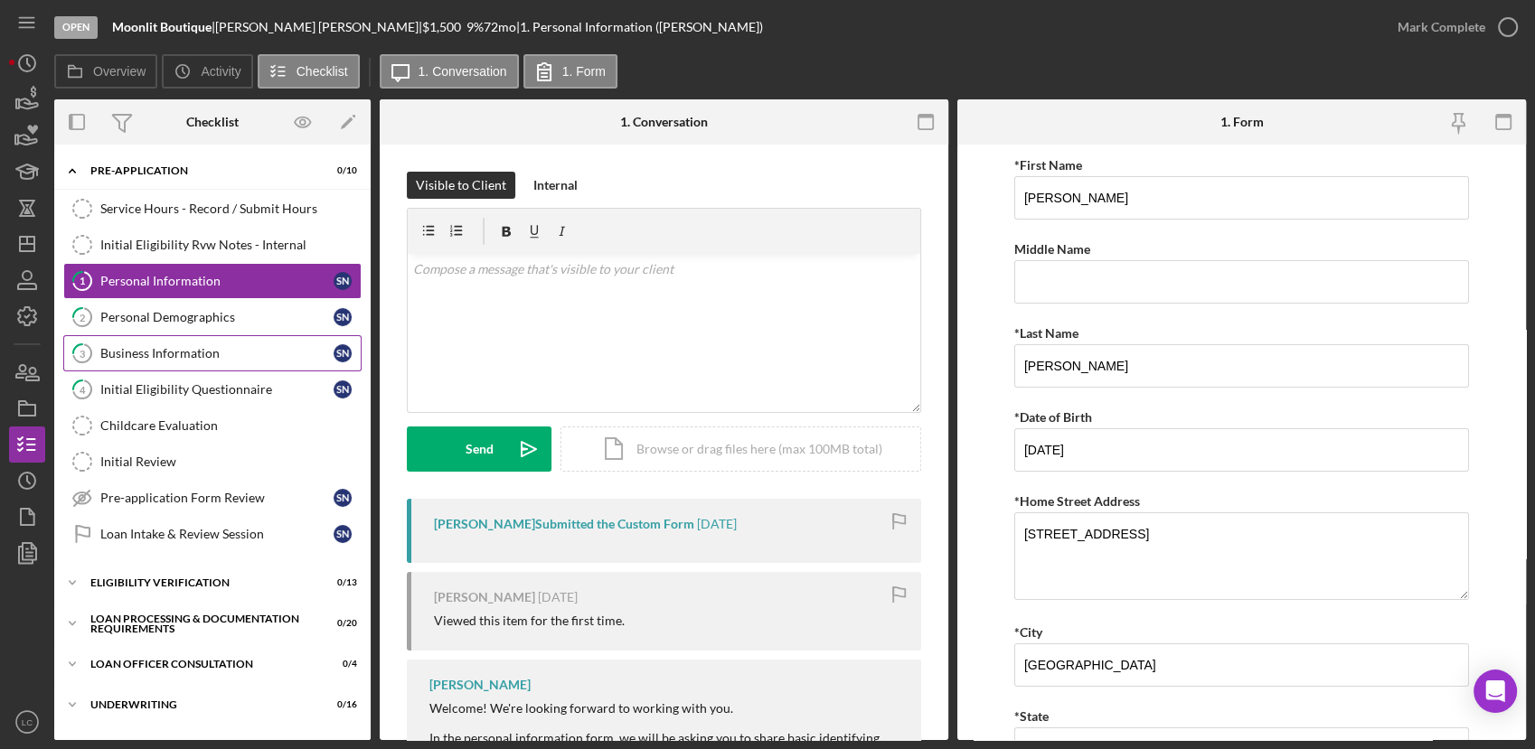
click at [190, 341] on link "3 Business Information S N" at bounding box center [212, 353] width 298 height 36
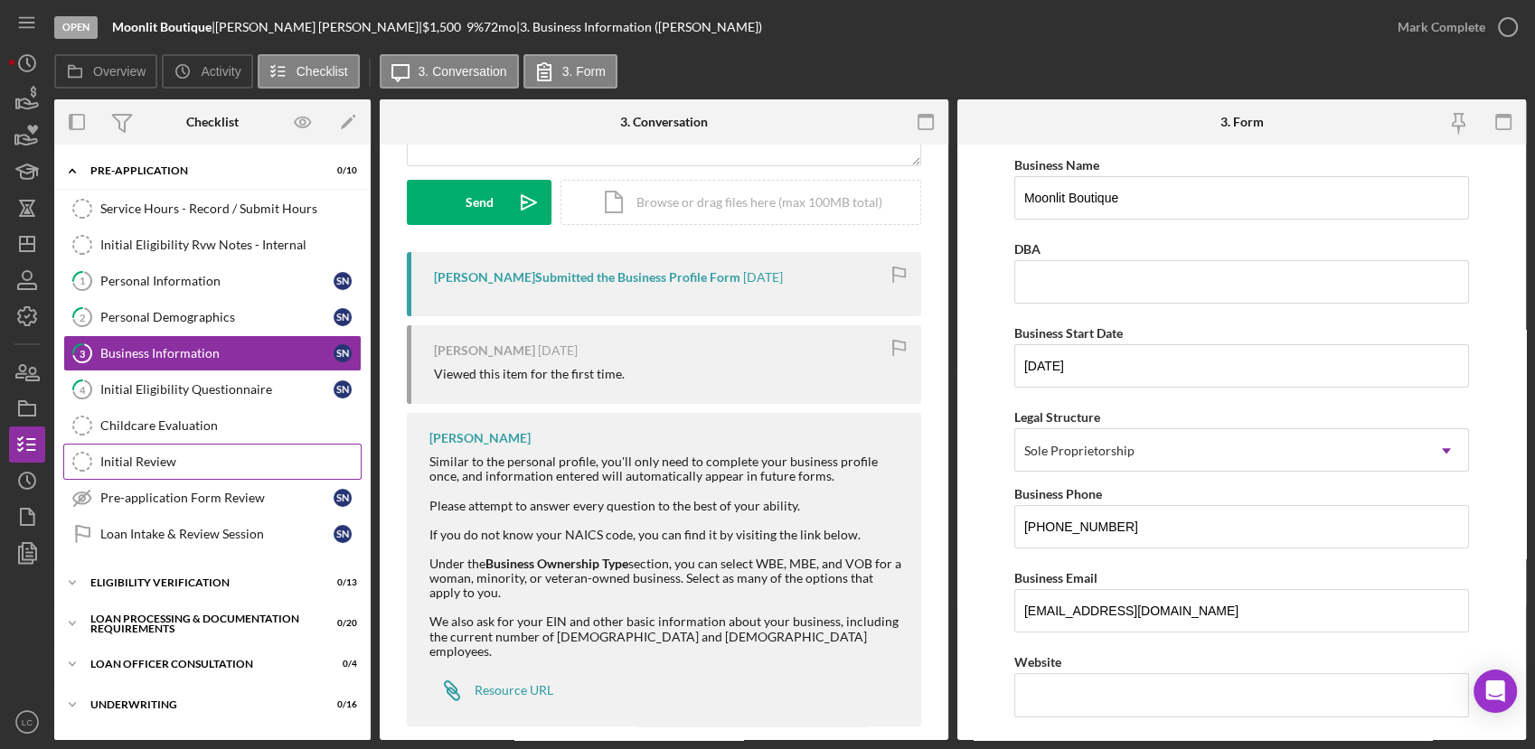
scroll to position [253, 0]
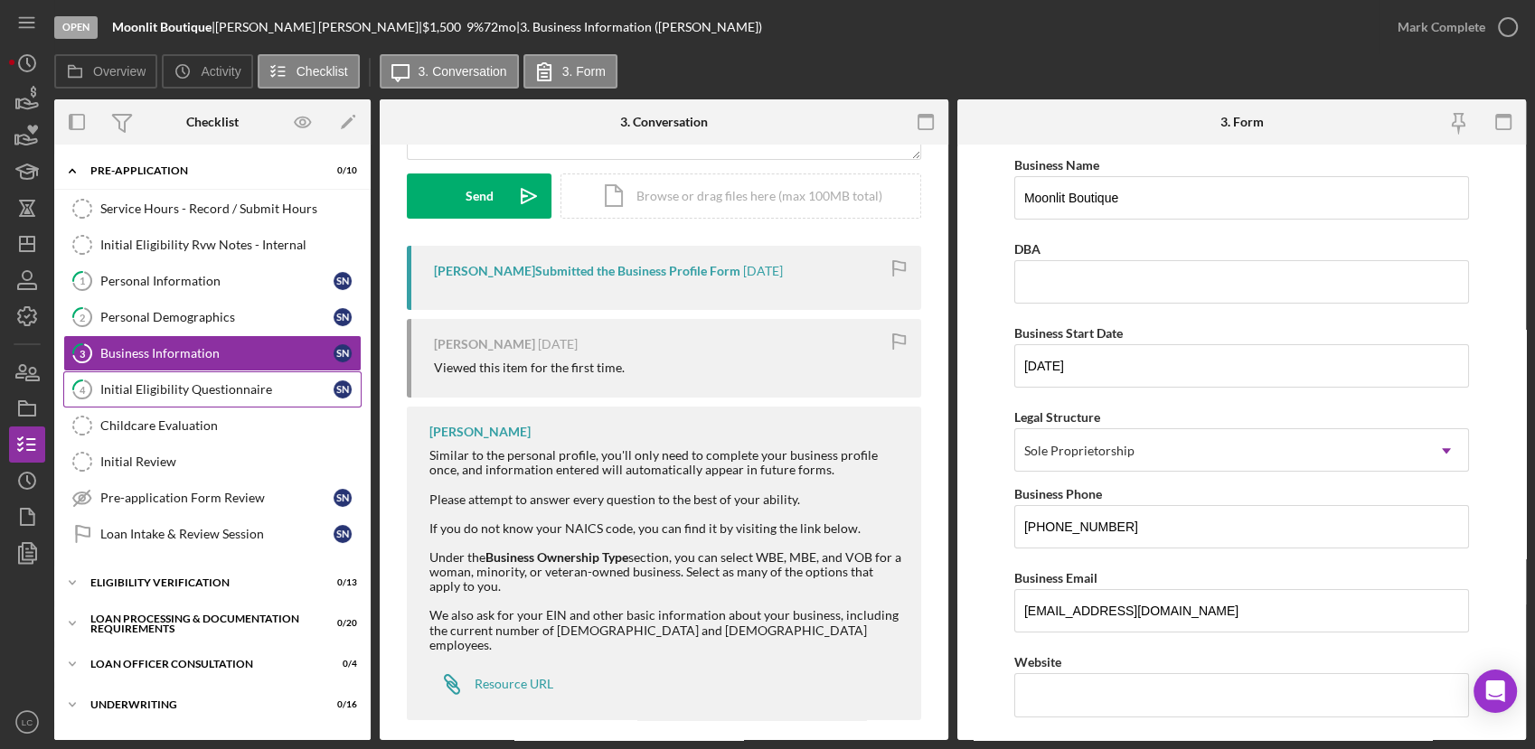
click at [189, 385] on div "Initial Eligibility Questionnaire" at bounding box center [216, 389] width 233 height 14
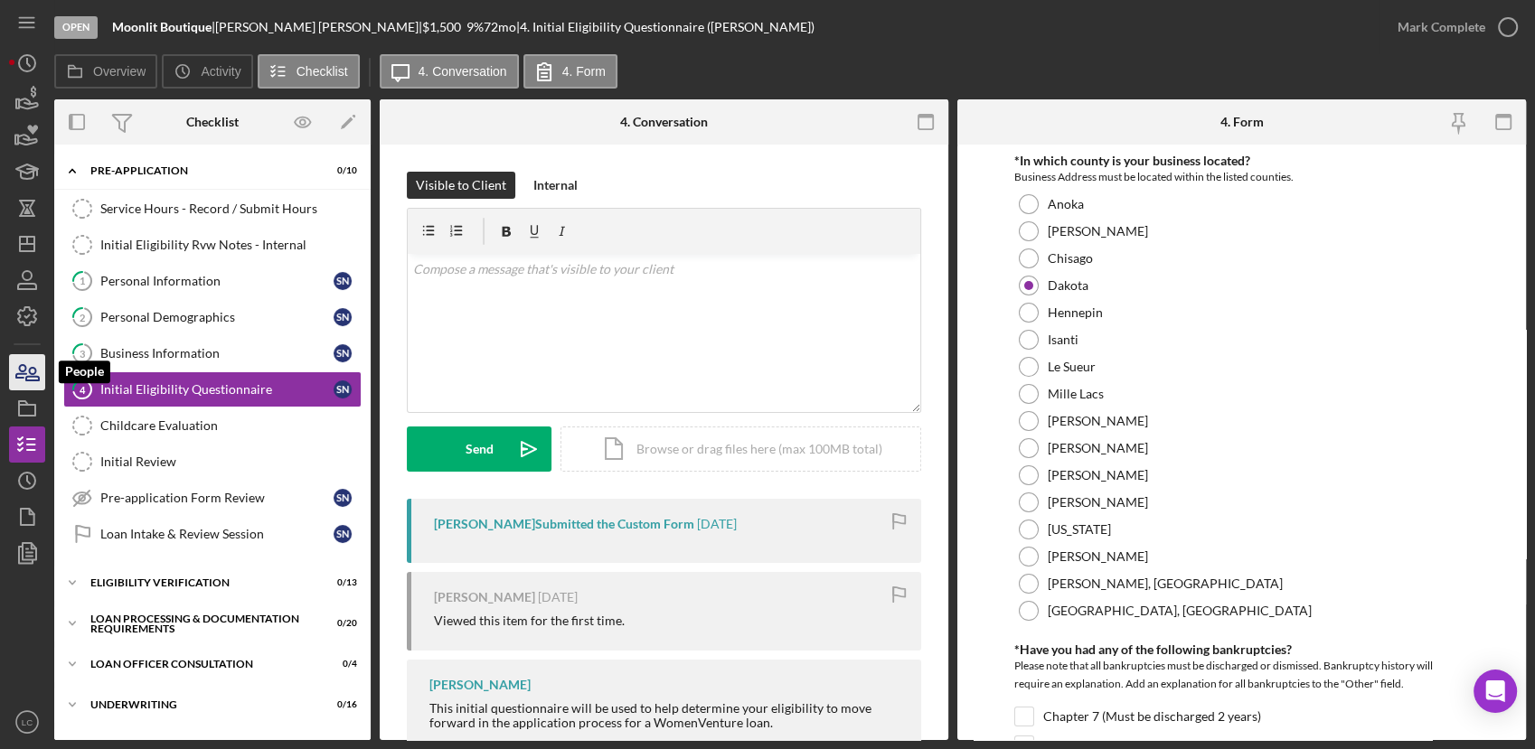
click at [17, 388] on icon "button" at bounding box center [27, 372] width 45 height 45
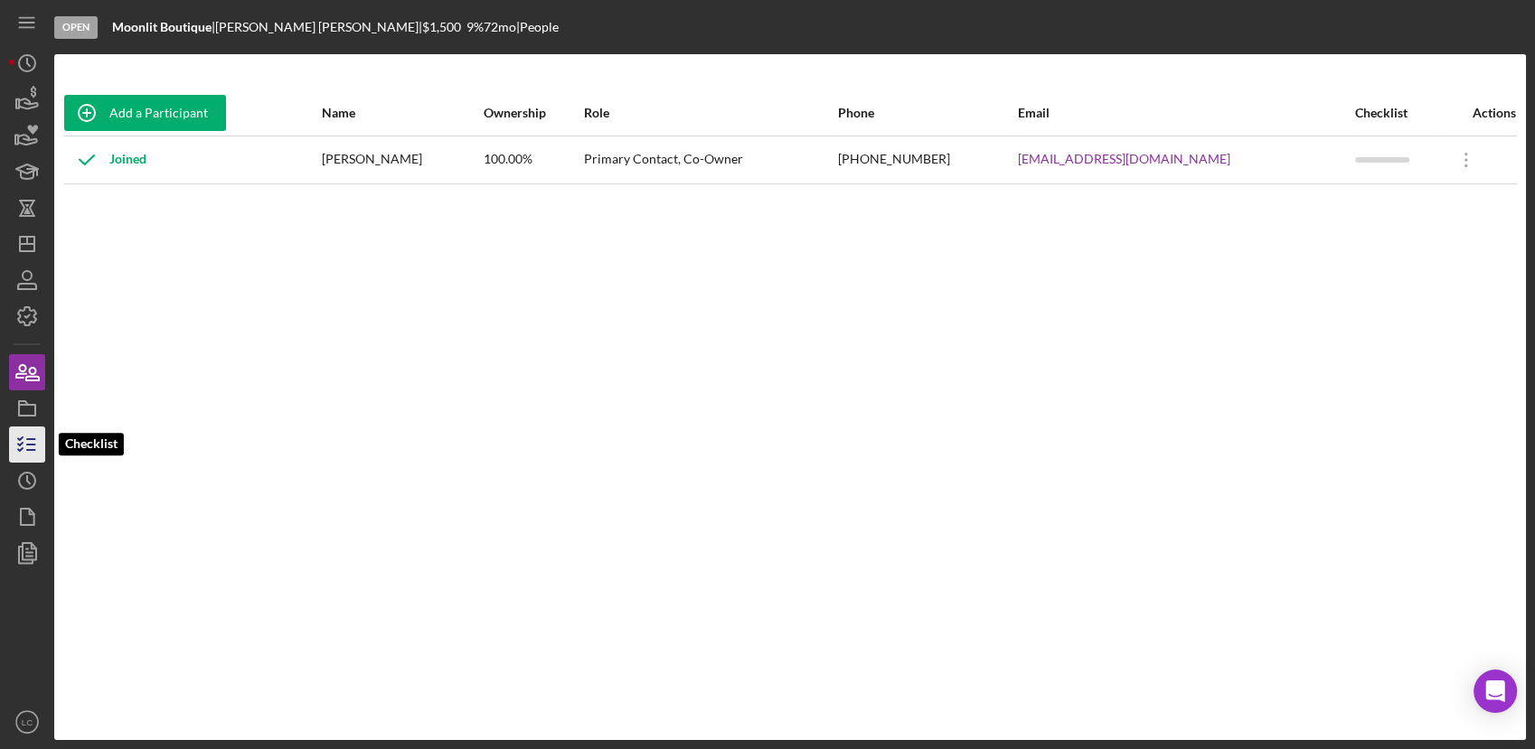
click at [30, 451] on icon "button" at bounding box center [27, 444] width 45 height 45
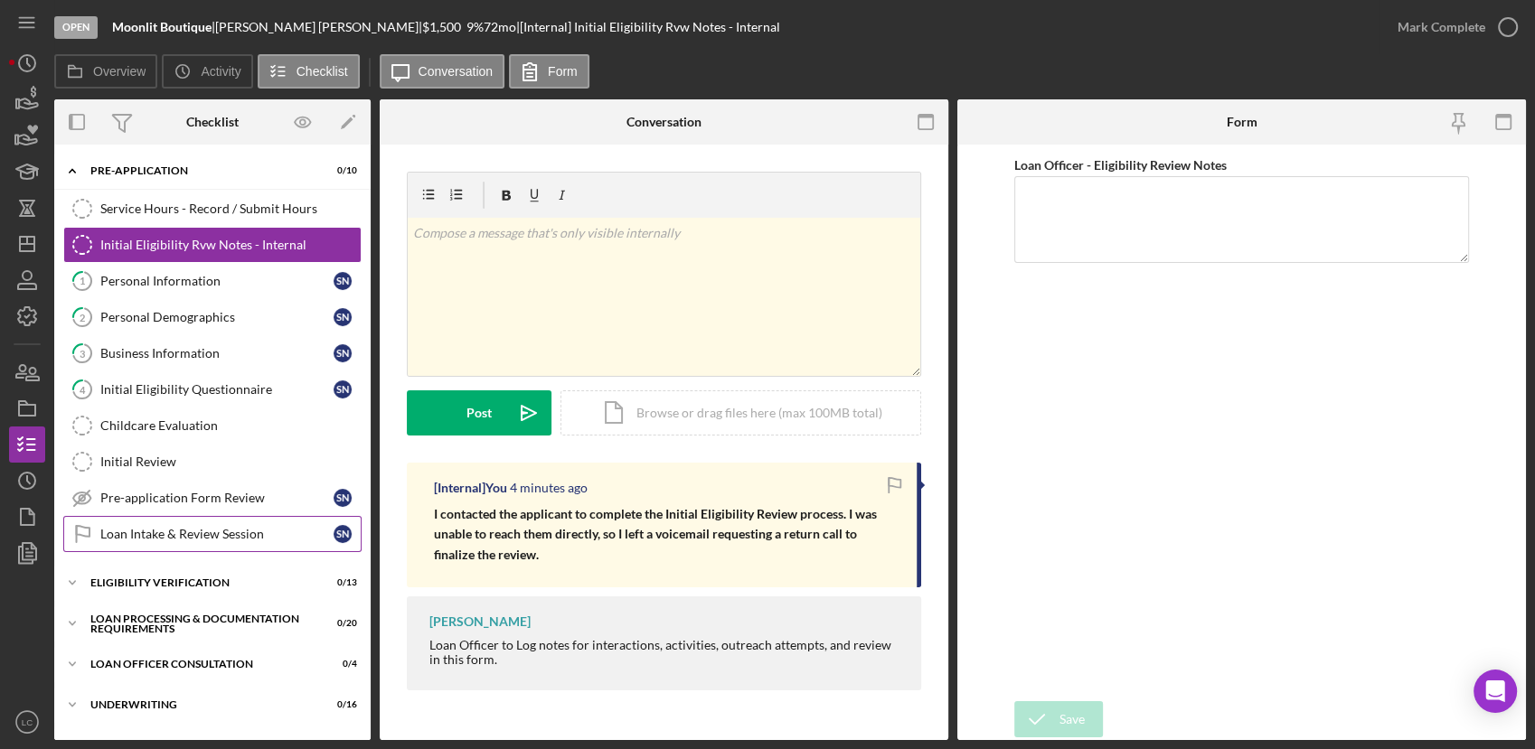
click at [212, 531] on div "Loan Intake & Review Session" at bounding box center [216, 534] width 233 height 14
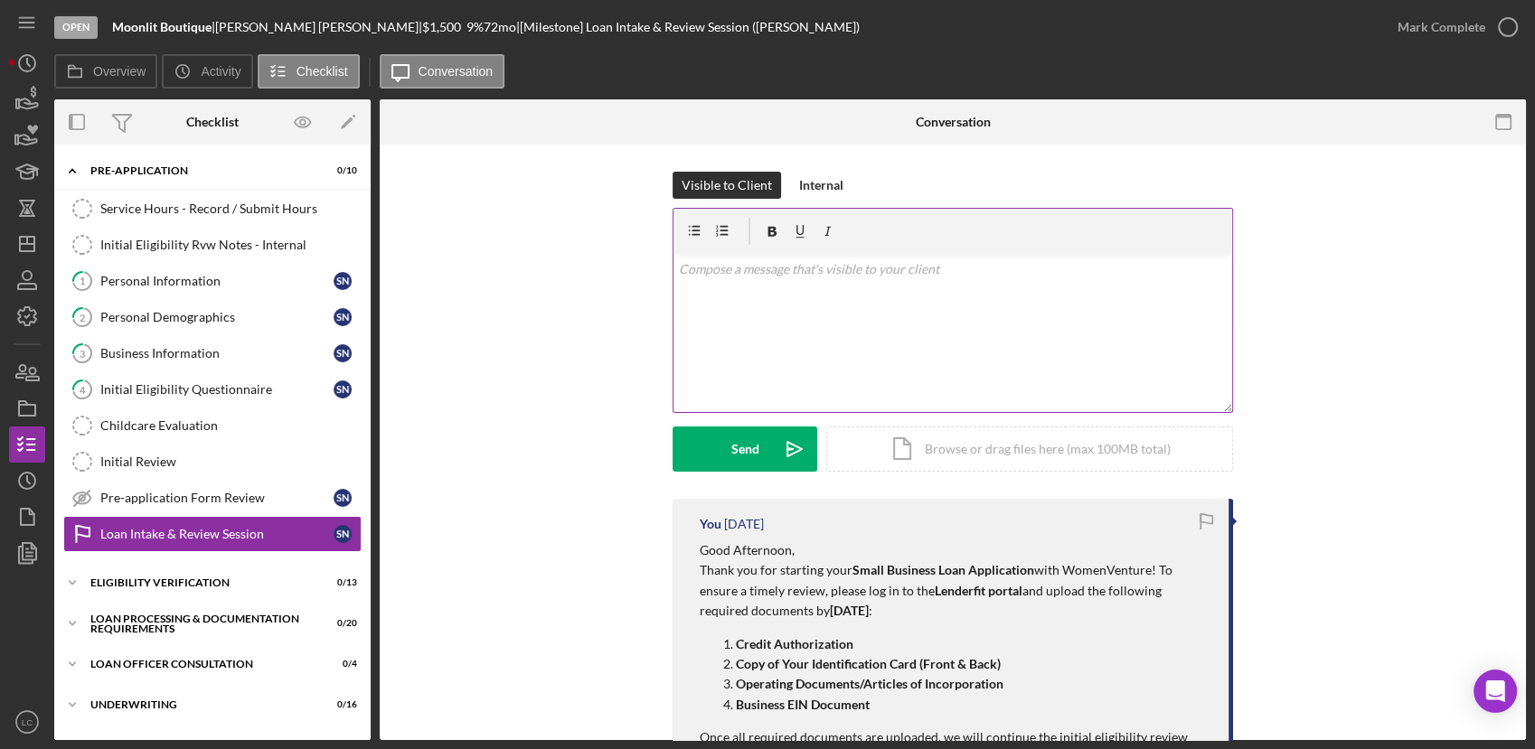
click at [728, 292] on div "v Color teal Color pink Remove color Add row above Add row below Add column bef…" at bounding box center [952, 333] width 559 height 158
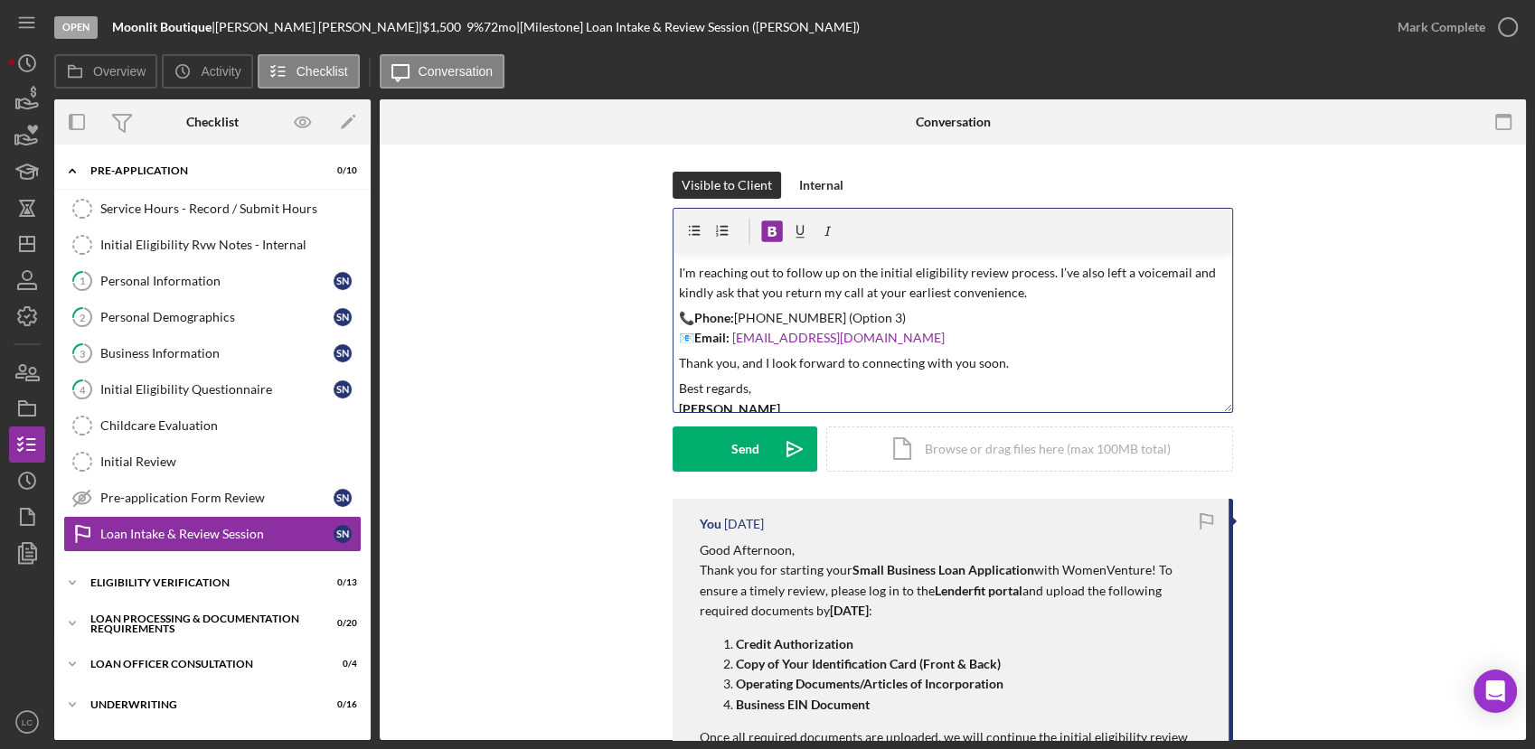
scroll to position [33, 0]
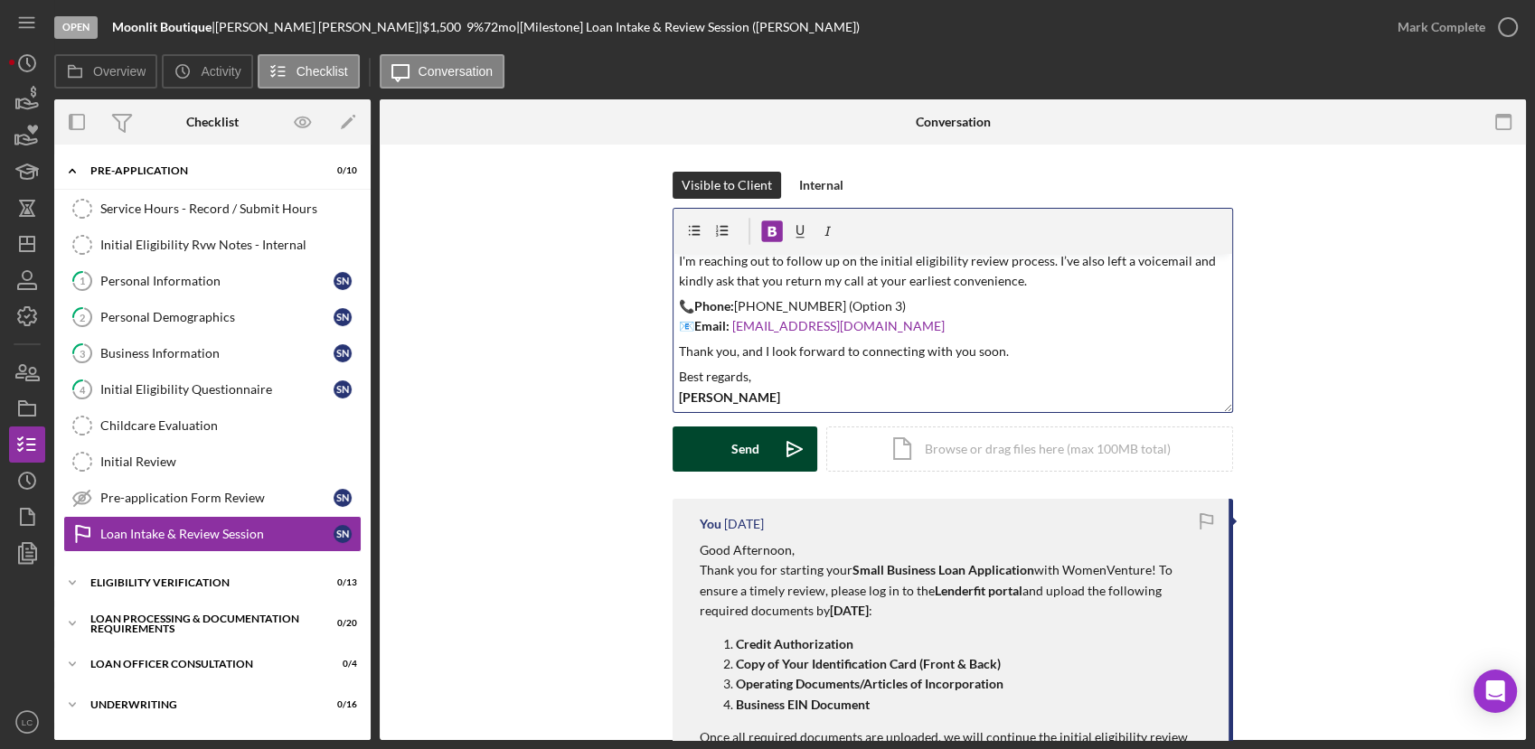
click at [719, 444] on button "Send Icon/icon-invite-send" at bounding box center [744, 449] width 145 height 45
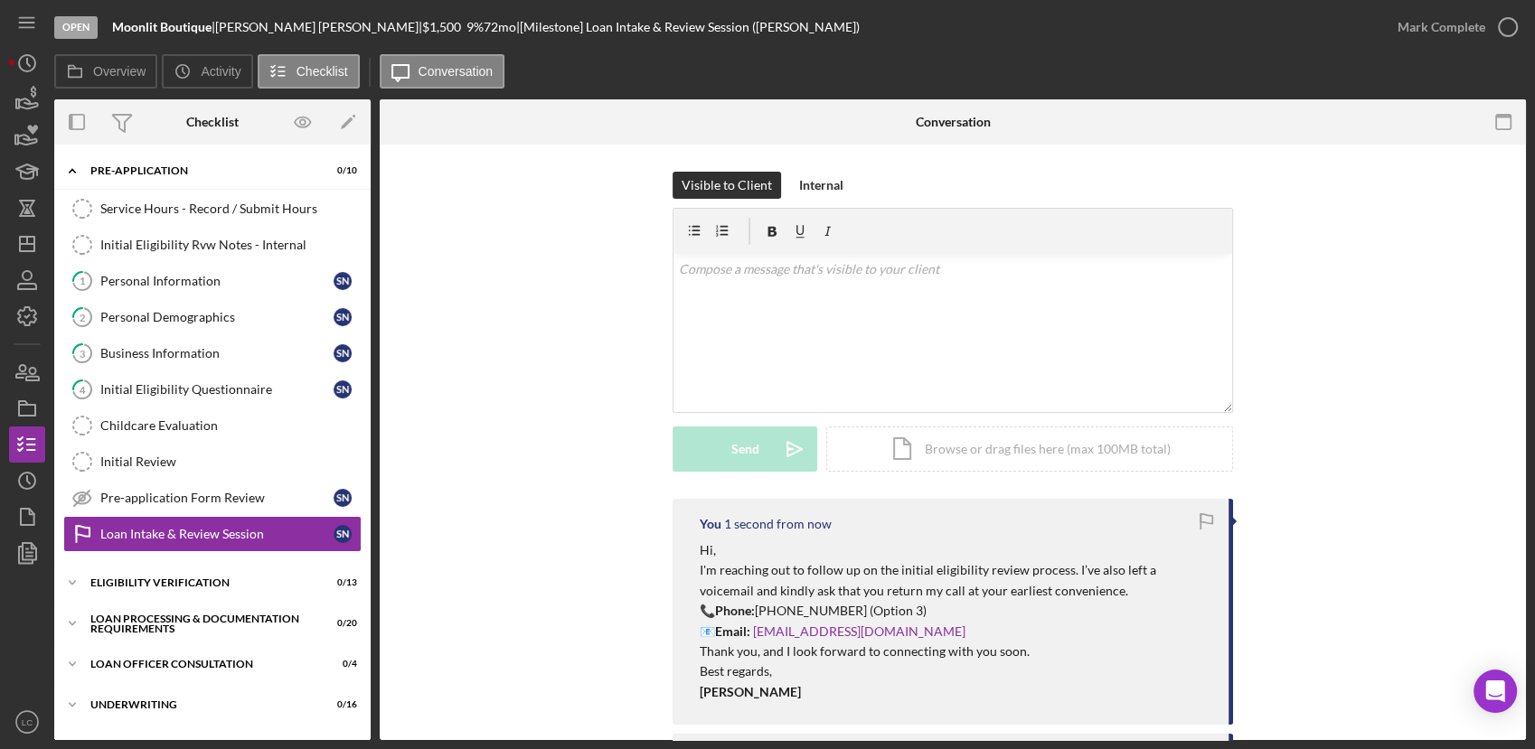
scroll to position [0, 0]
click at [18, 365] on icon "button" at bounding box center [27, 372] width 45 height 45
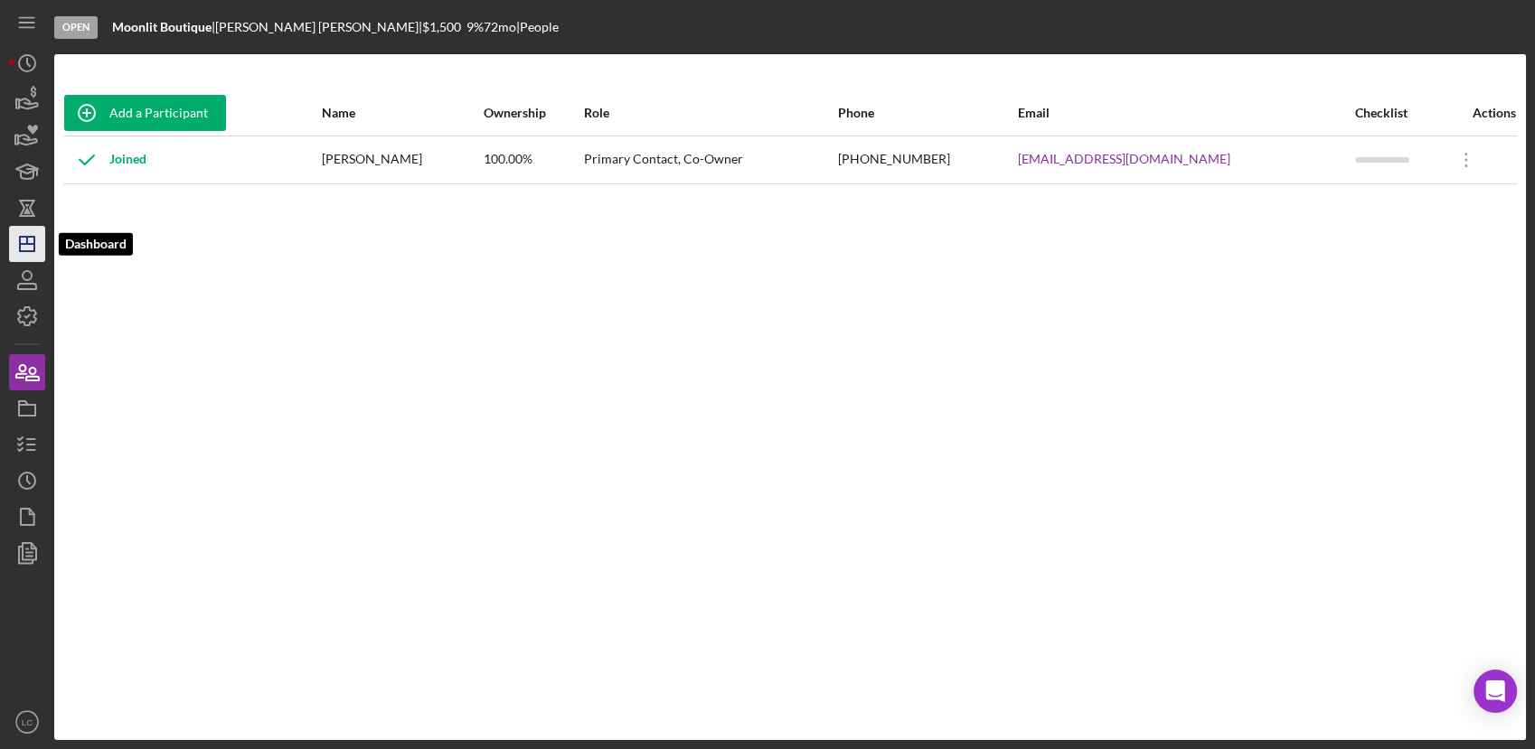
click at [24, 242] on icon "Icon/Dashboard" at bounding box center [27, 243] width 45 height 45
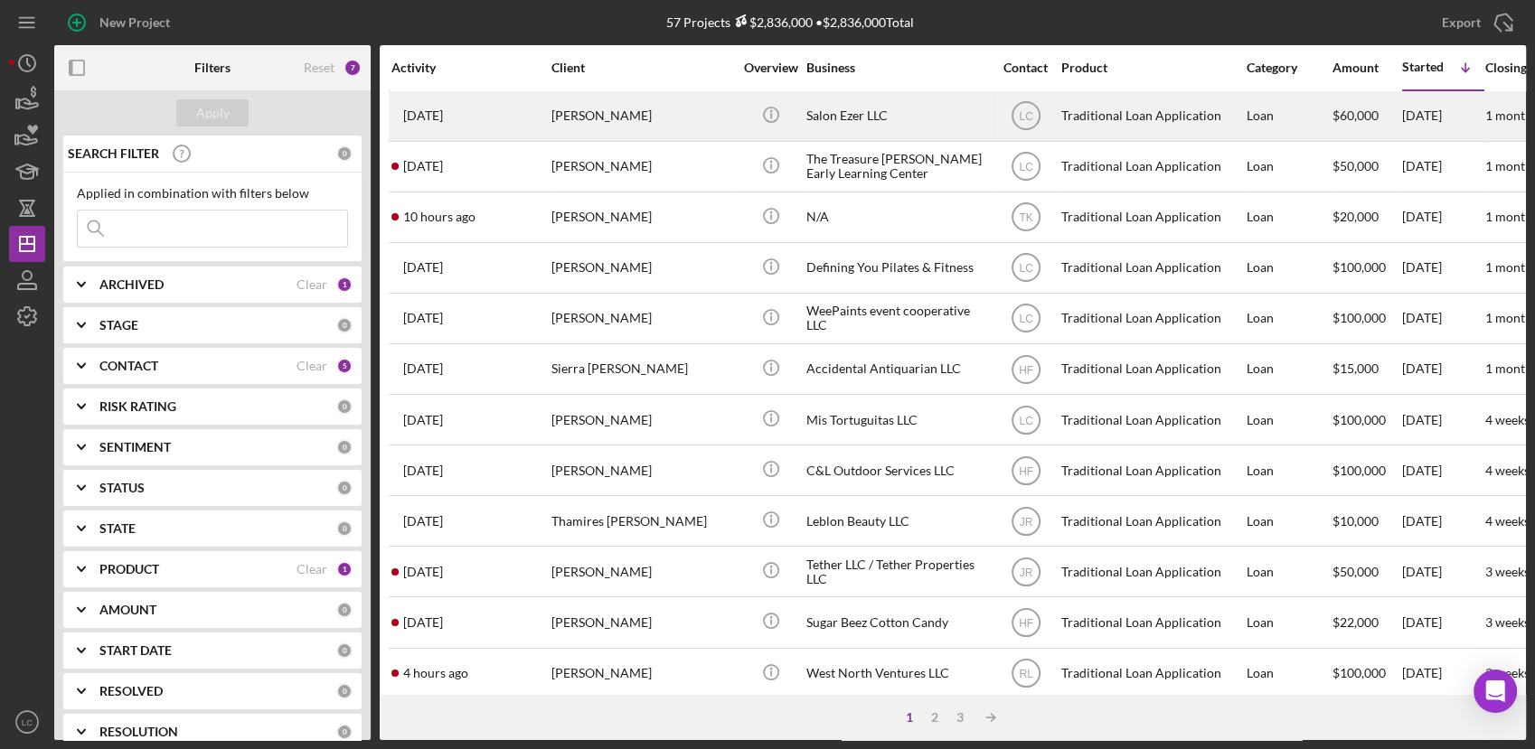
click at [635, 114] on div "[PERSON_NAME]" at bounding box center [641, 116] width 181 height 48
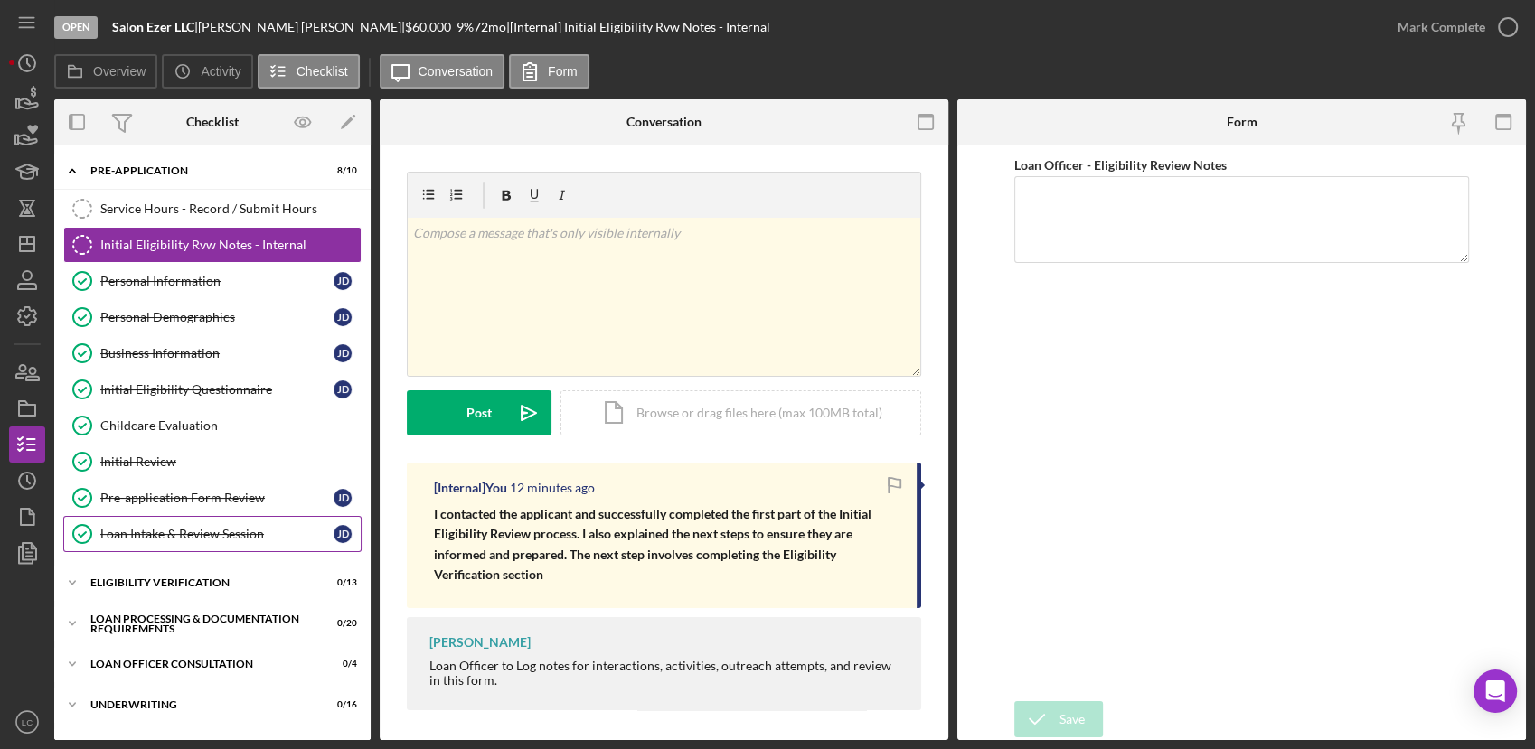
click at [130, 543] on link "Loan Intake & Review Session Loan Intake & Review Session [PERSON_NAME]" at bounding box center [212, 534] width 298 height 36
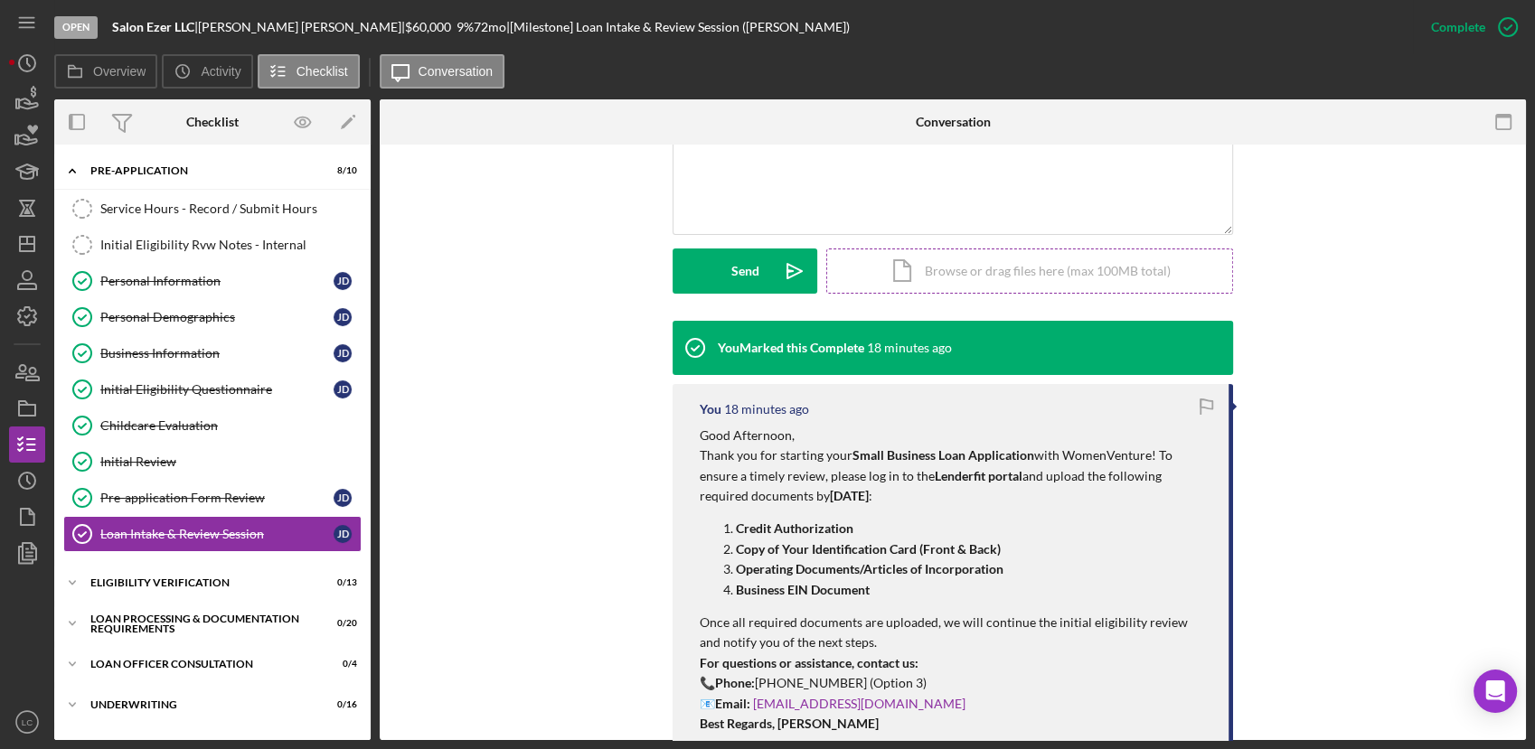
scroll to position [602, 0]
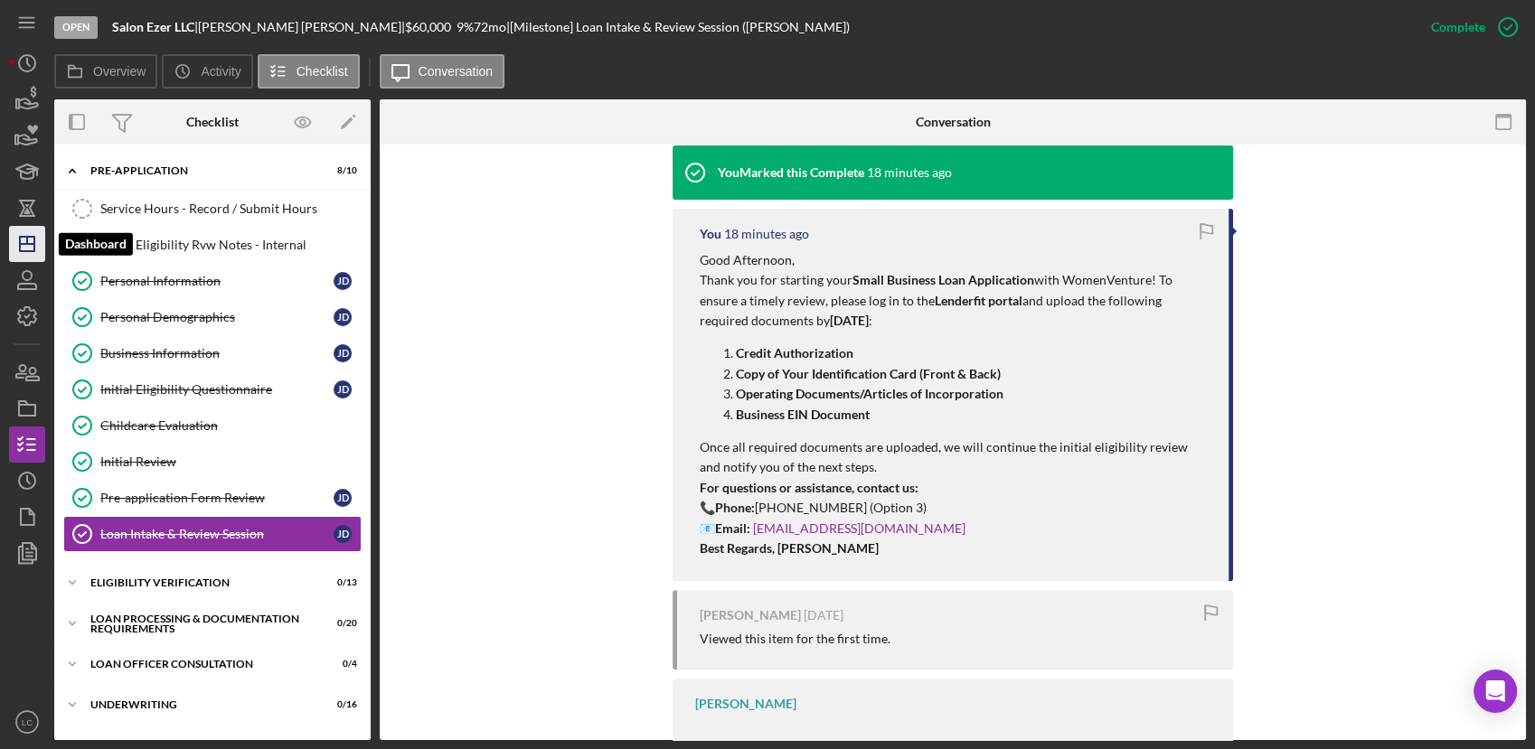
click at [24, 249] on icon "Icon/Dashboard" at bounding box center [27, 243] width 45 height 45
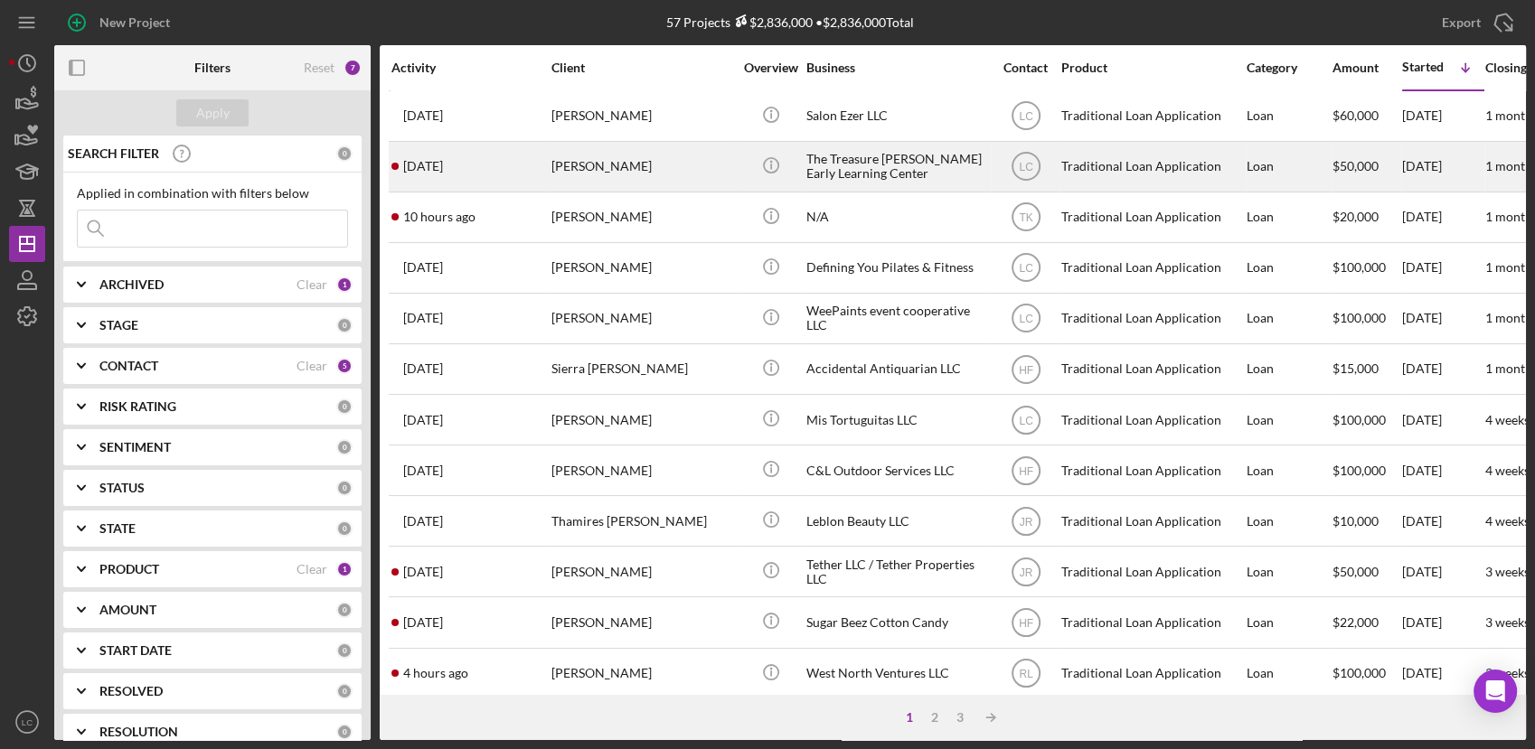
click at [646, 163] on div "[PERSON_NAME]" at bounding box center [641, 167] width 181 height 48
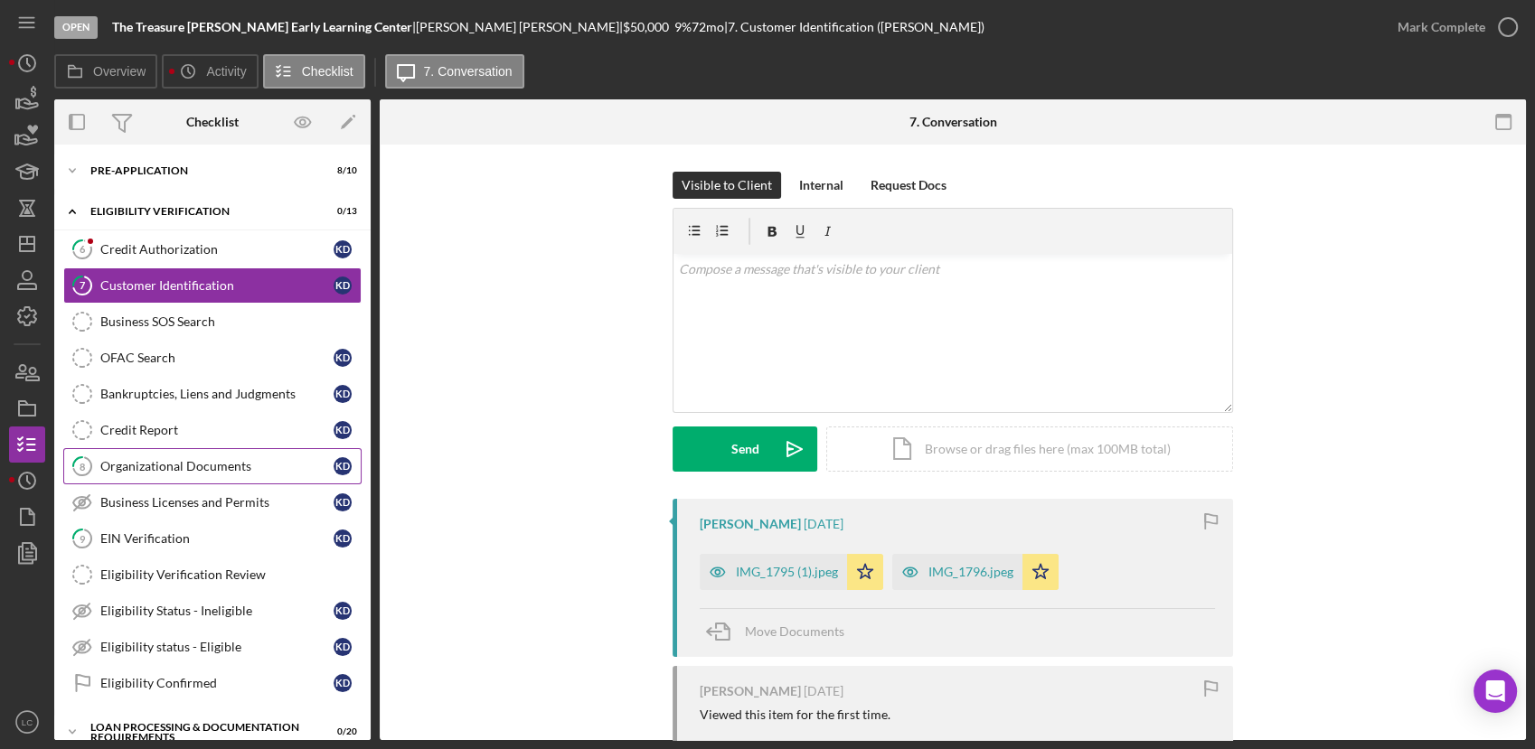
click at [174, 465] on div "Organizational Documents" at bounding box center [216, 466] width 233 height 14
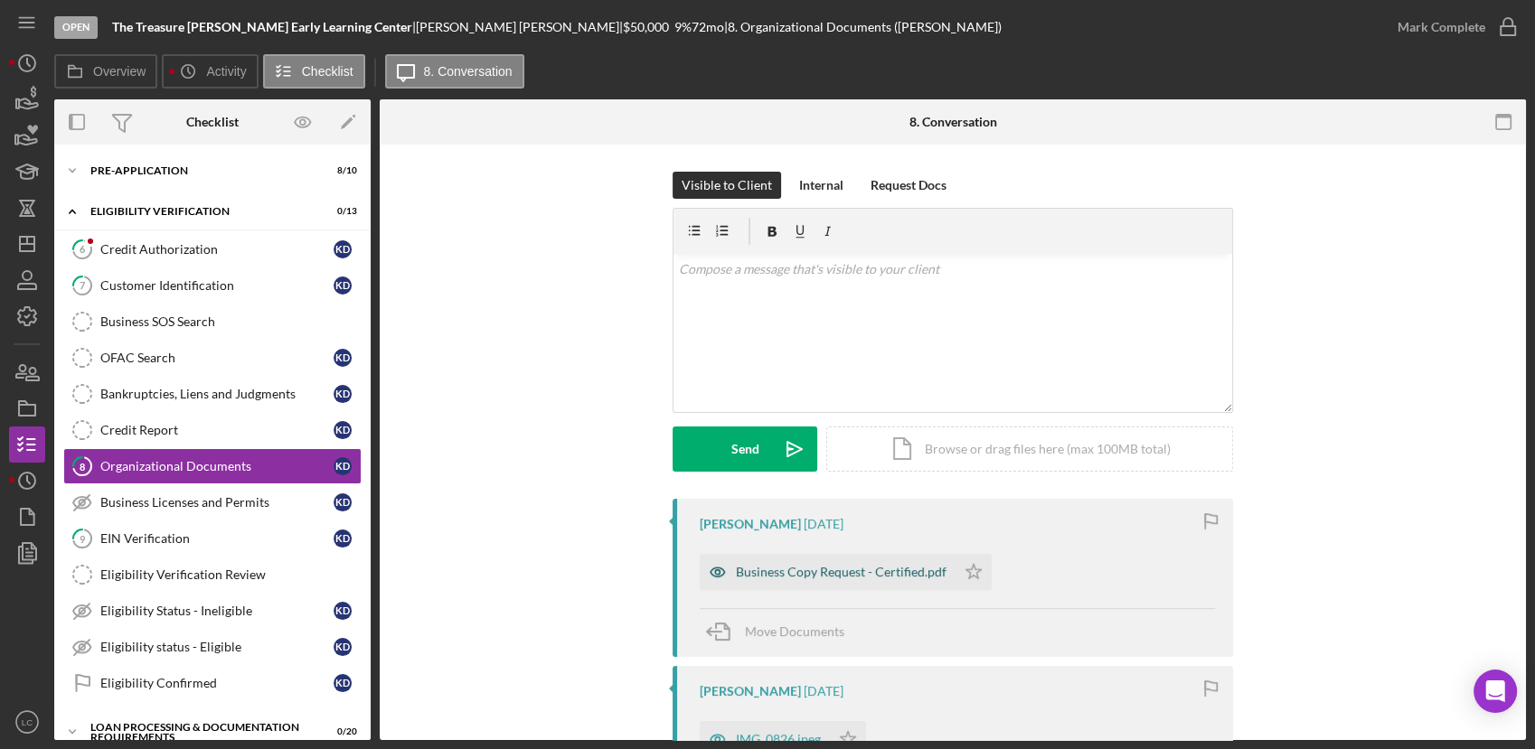
click at [860, 568] on div "Business Copy Request - Certified.pdf" at bounding box center [841, 572] width 211 height 14
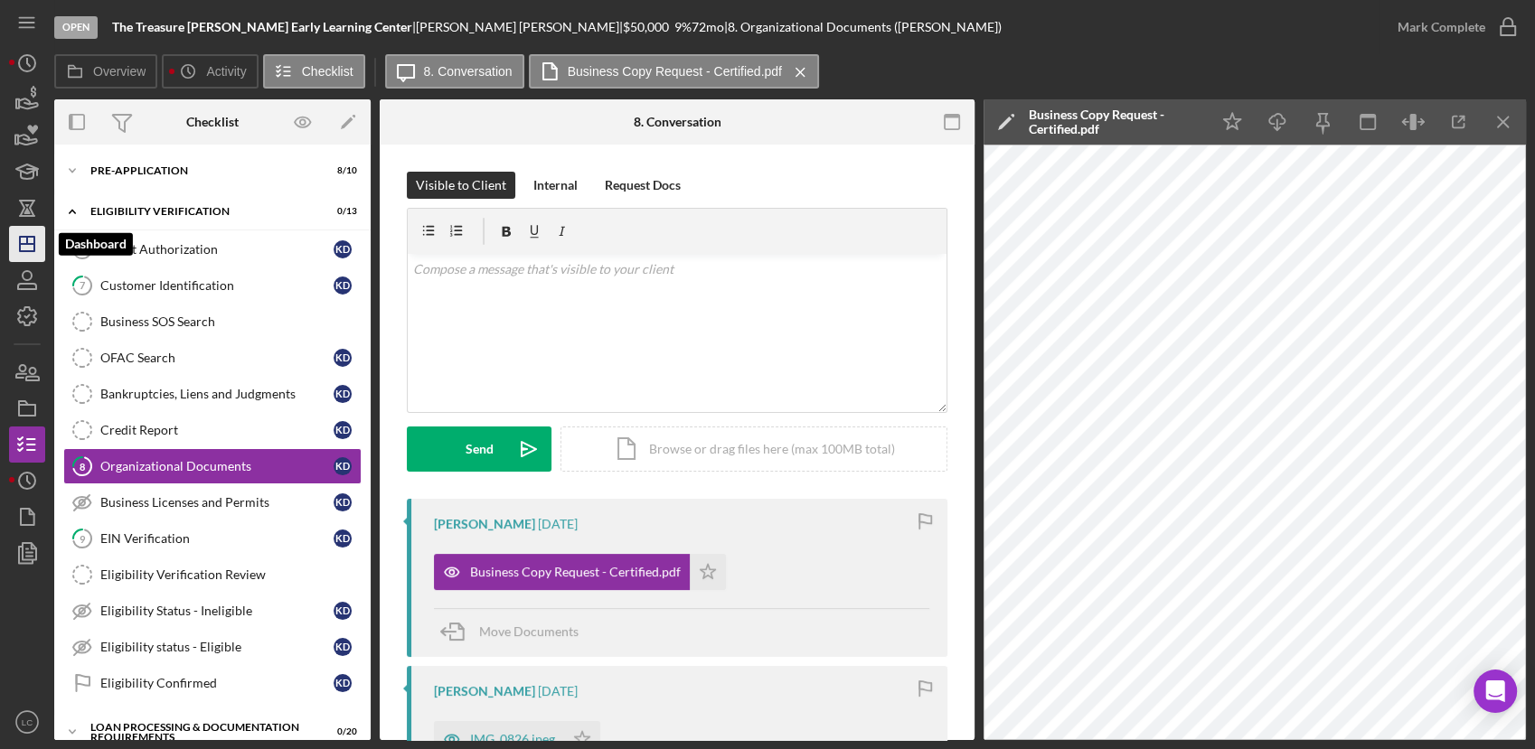
click at [37, 240] on icon "Icon/Dashboard" at bounding box center [27, 243] width 45 height 45
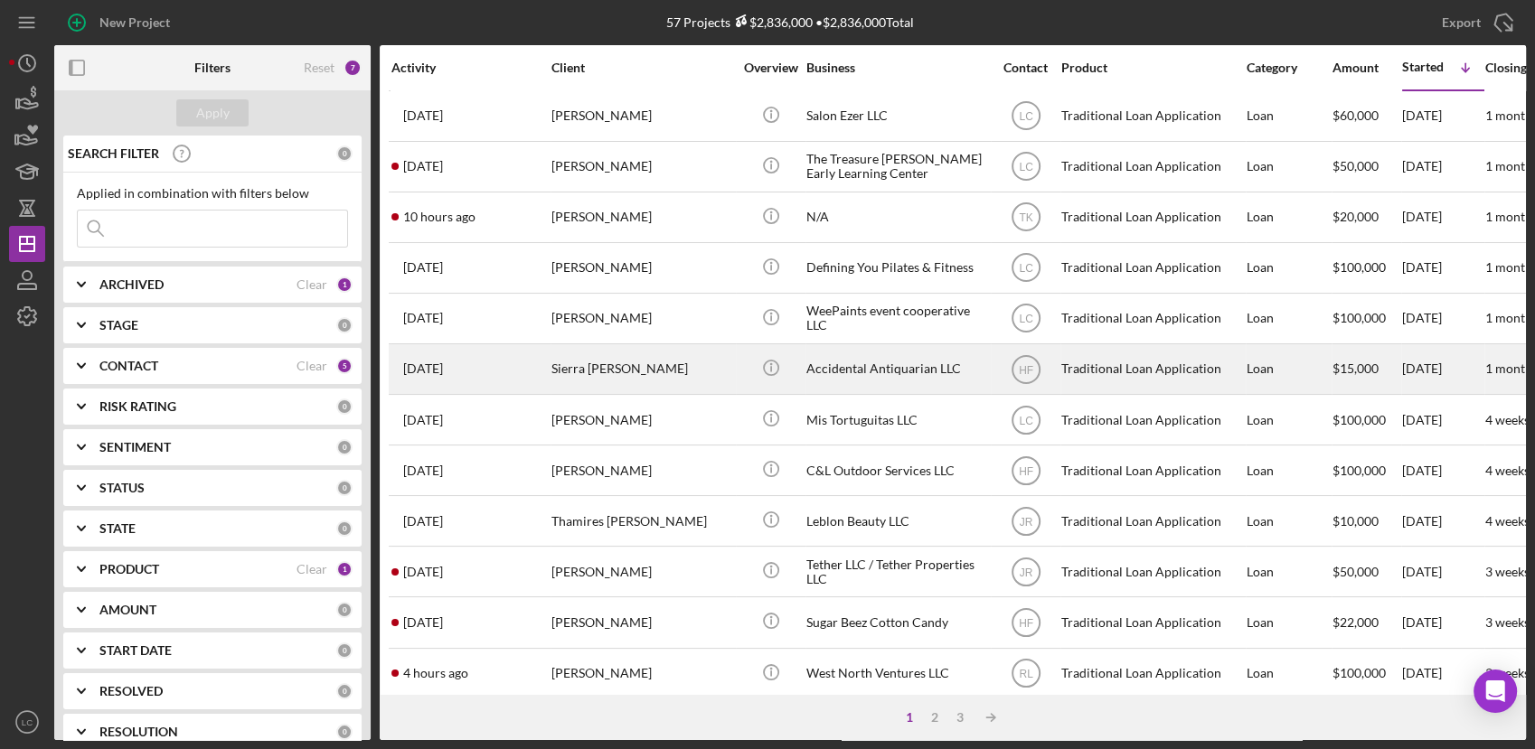
click at [662, 372] on div "Sierra [PERSON_NAME]" at bounding box center [641, 369] width 181 height 48
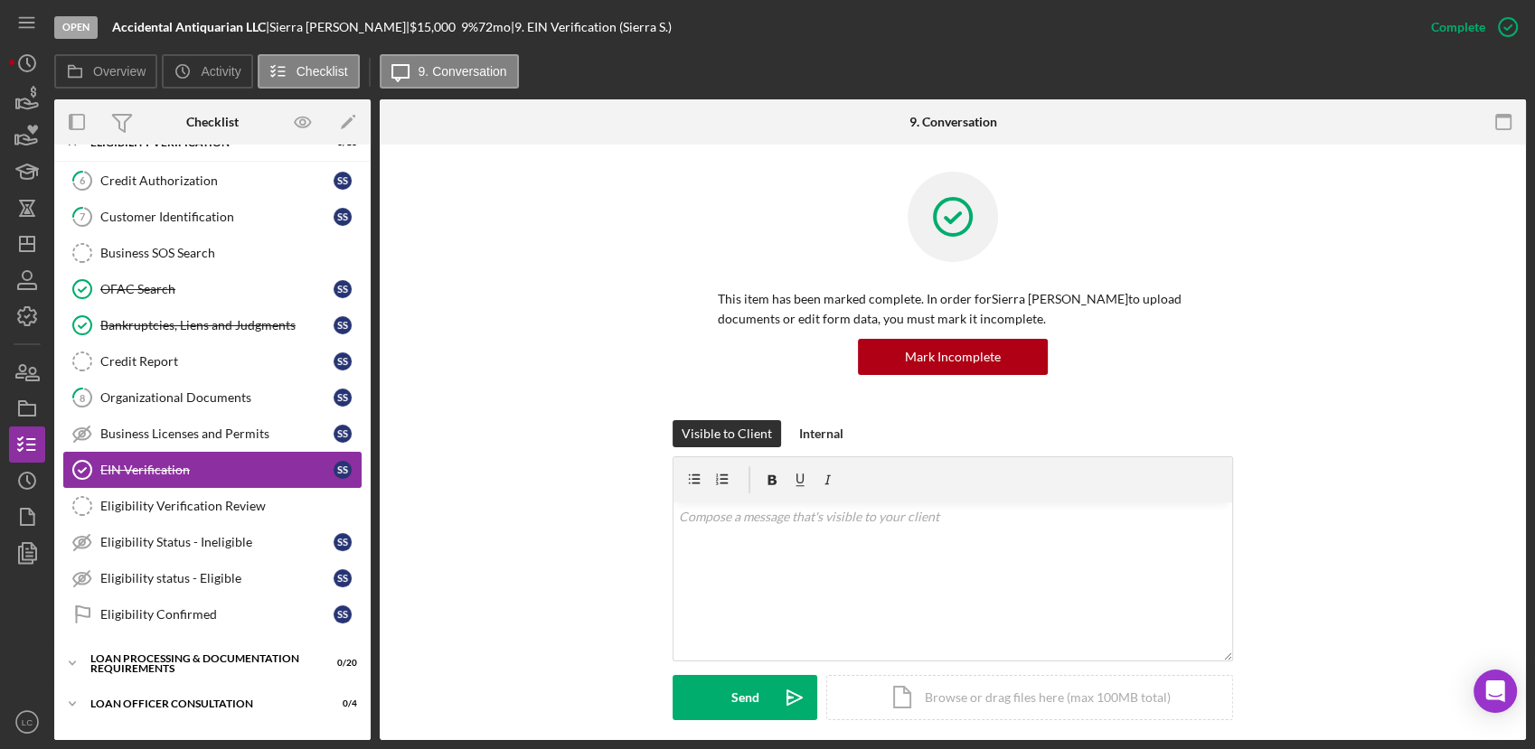
scroll to position [93, 0]
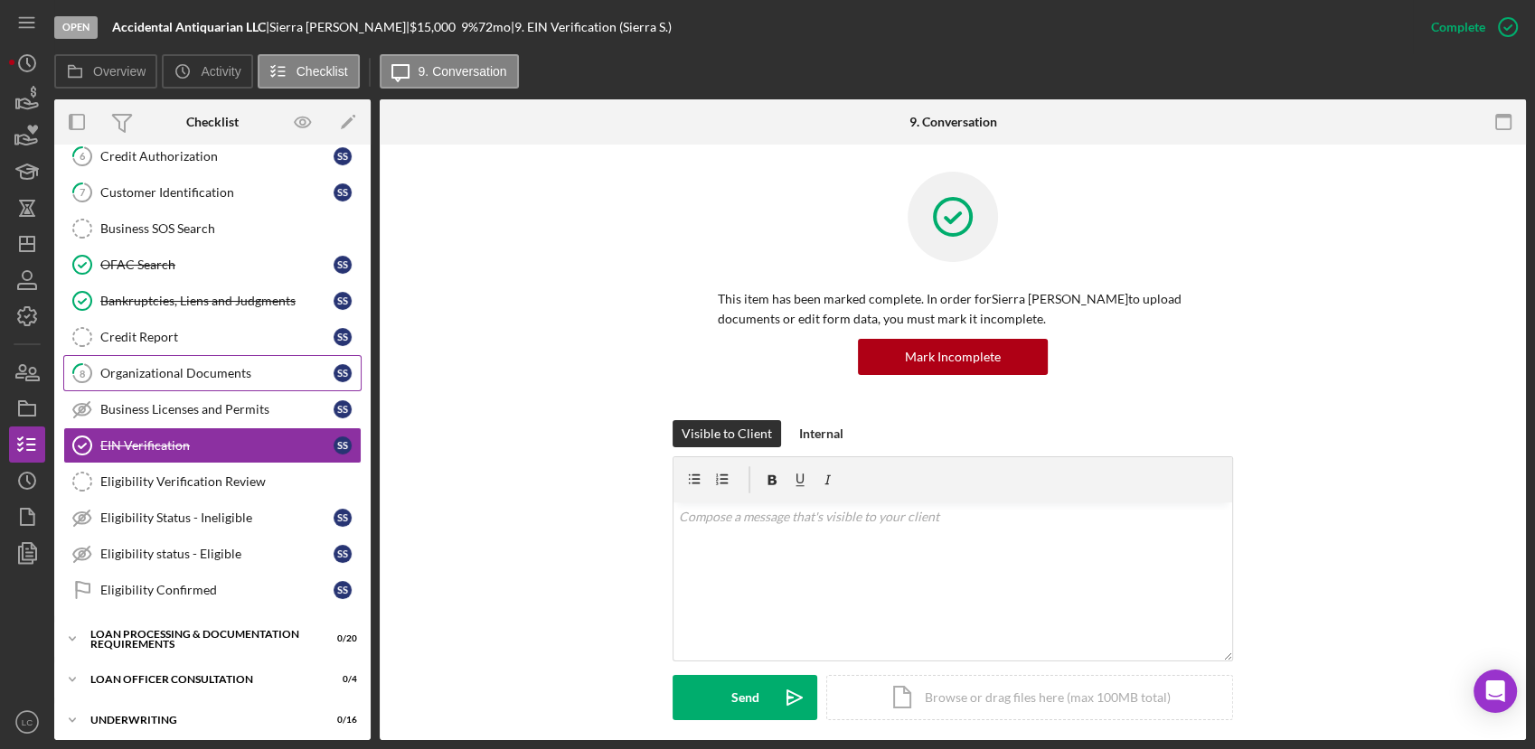
click at [164, 371] on div "Organizational Documents" at bounding box center [216, 373] width 233 height 14
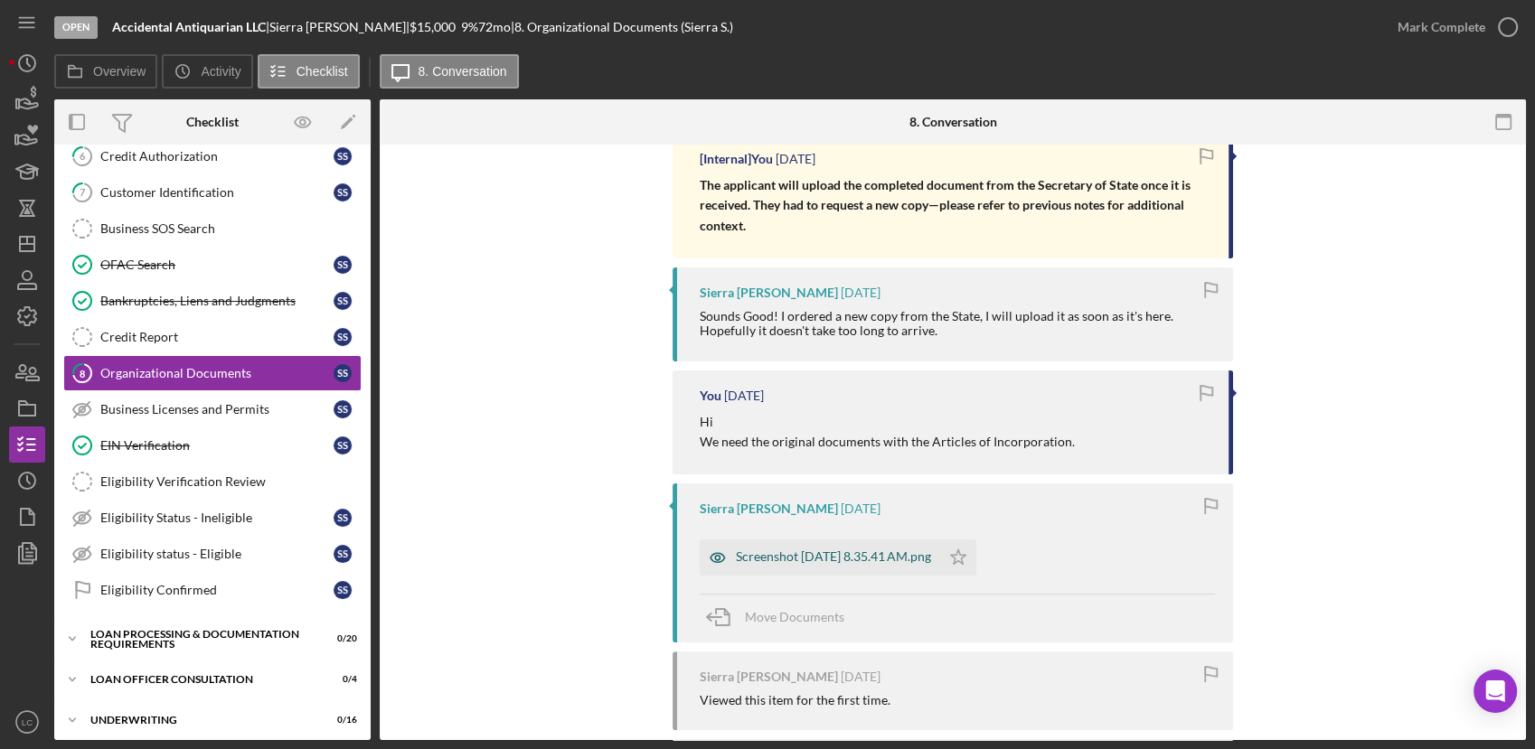
scroll to position [401, 0]
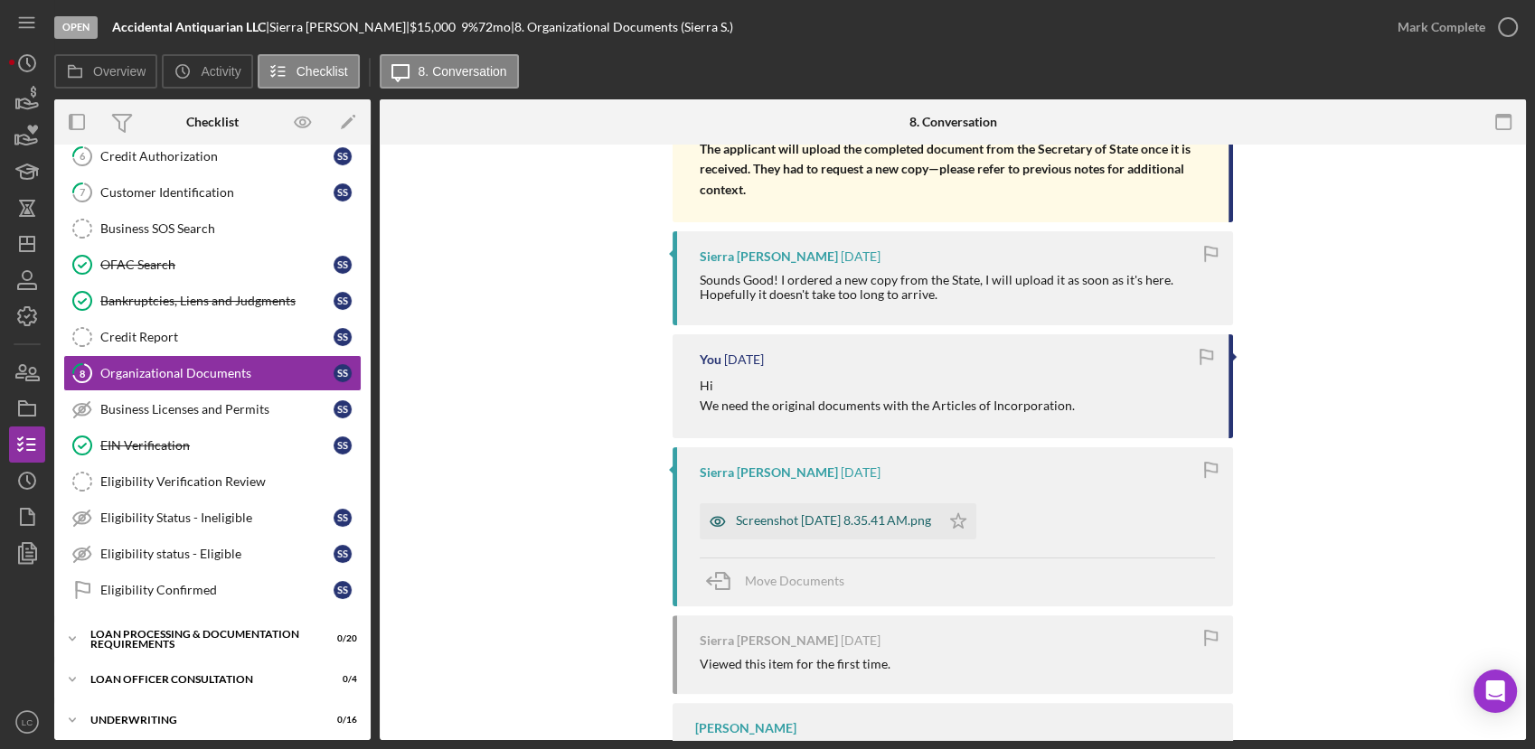
click at [849, 507] on div "Screenshot [DATE] 8.35.41 AM.png" at bounding box center [819, 521] width 240 height 36
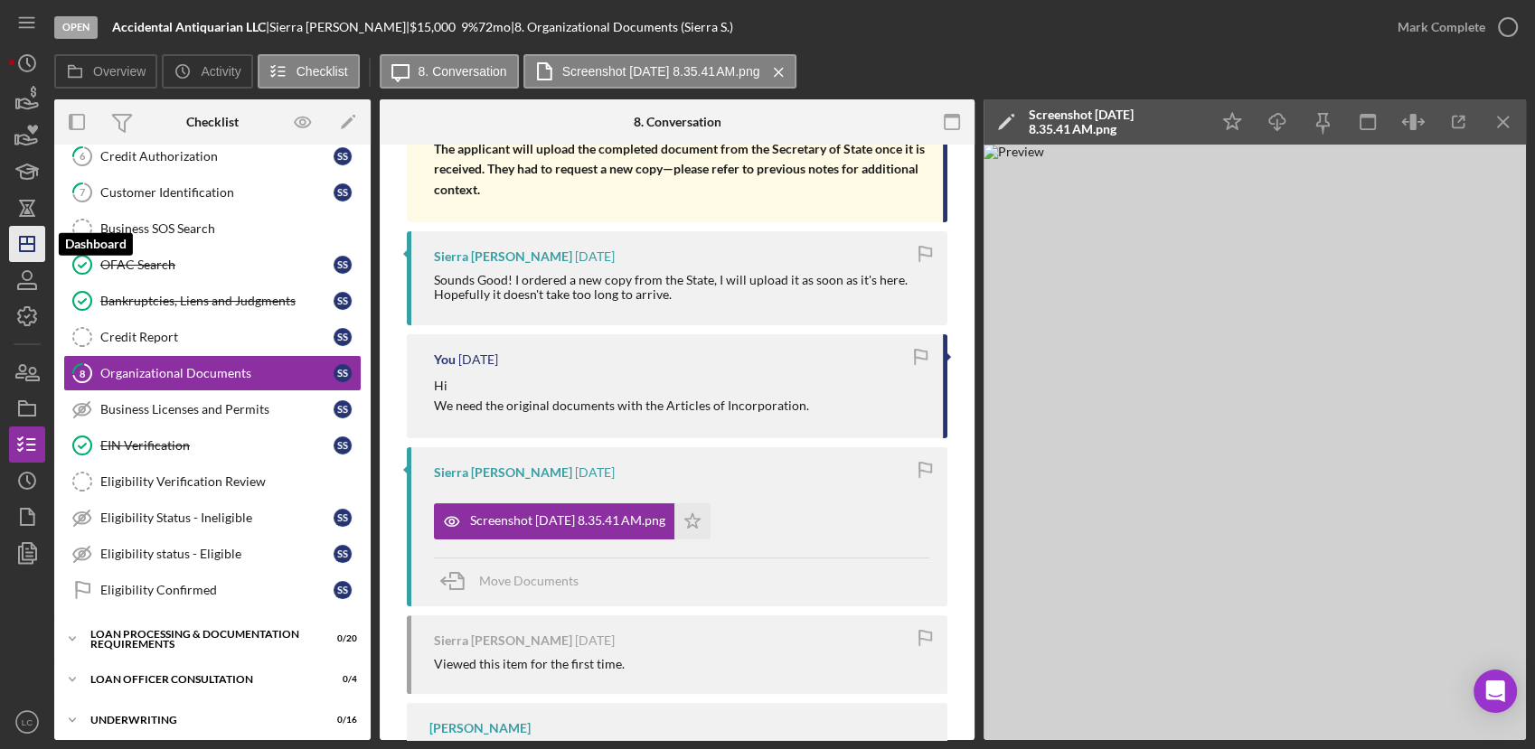
click at [34, 249] on polygon "button" at bounding box center [27, 244] width 14 height 14
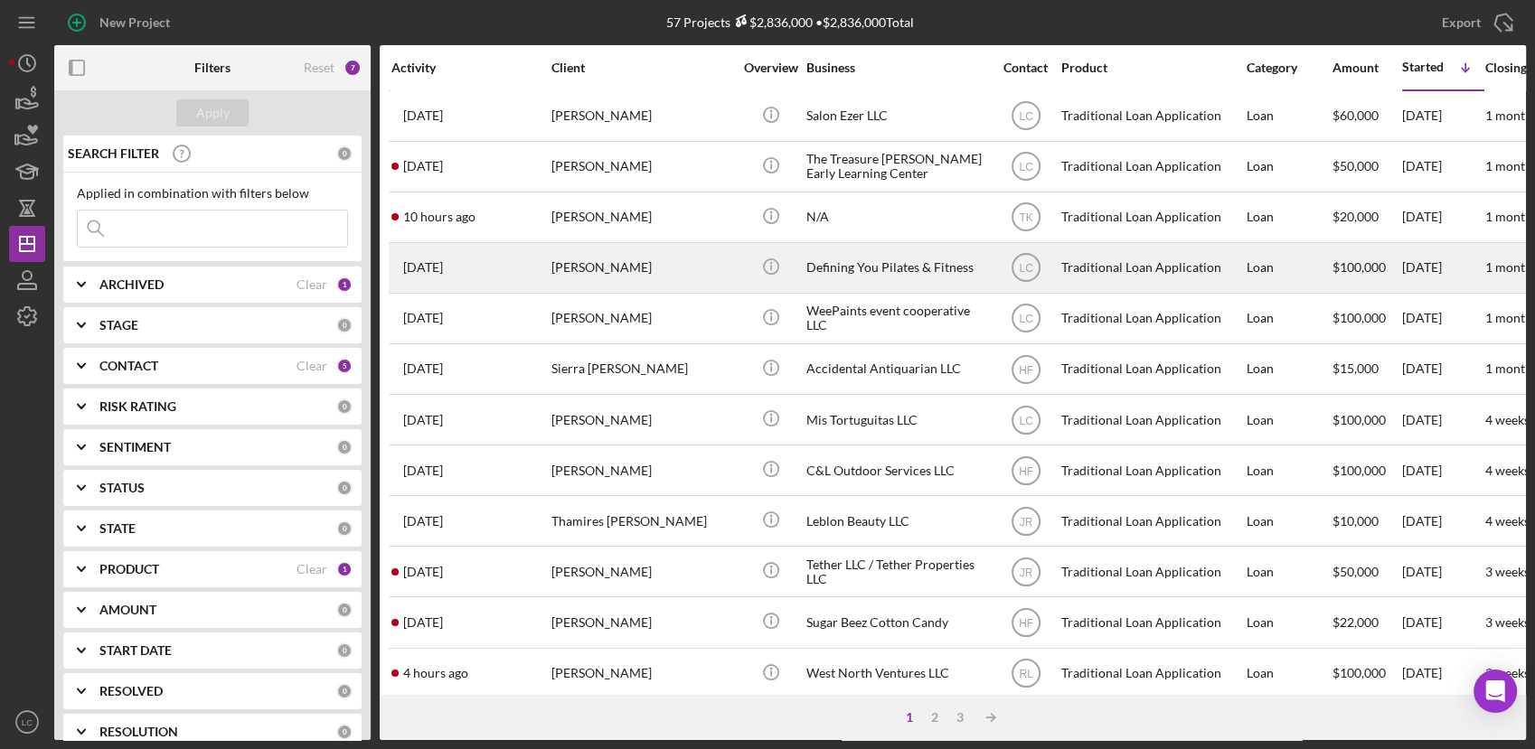
click at [613, 264] on div "[PERSON_NAME]" at bounding box center [641, 268] width 181 height 48
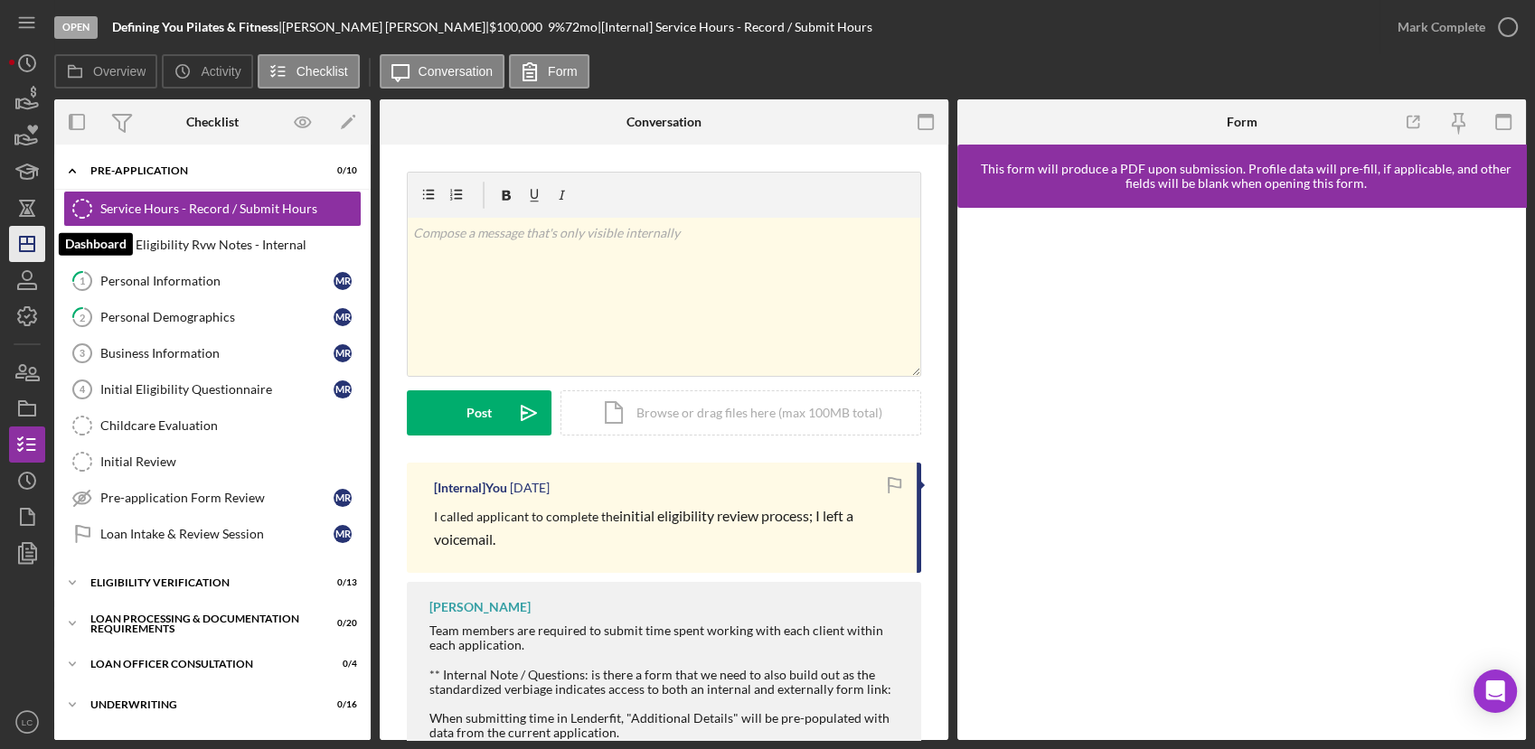
click at [20, 244] on line "button" at bounding box center [27, 244] width 14 height 0
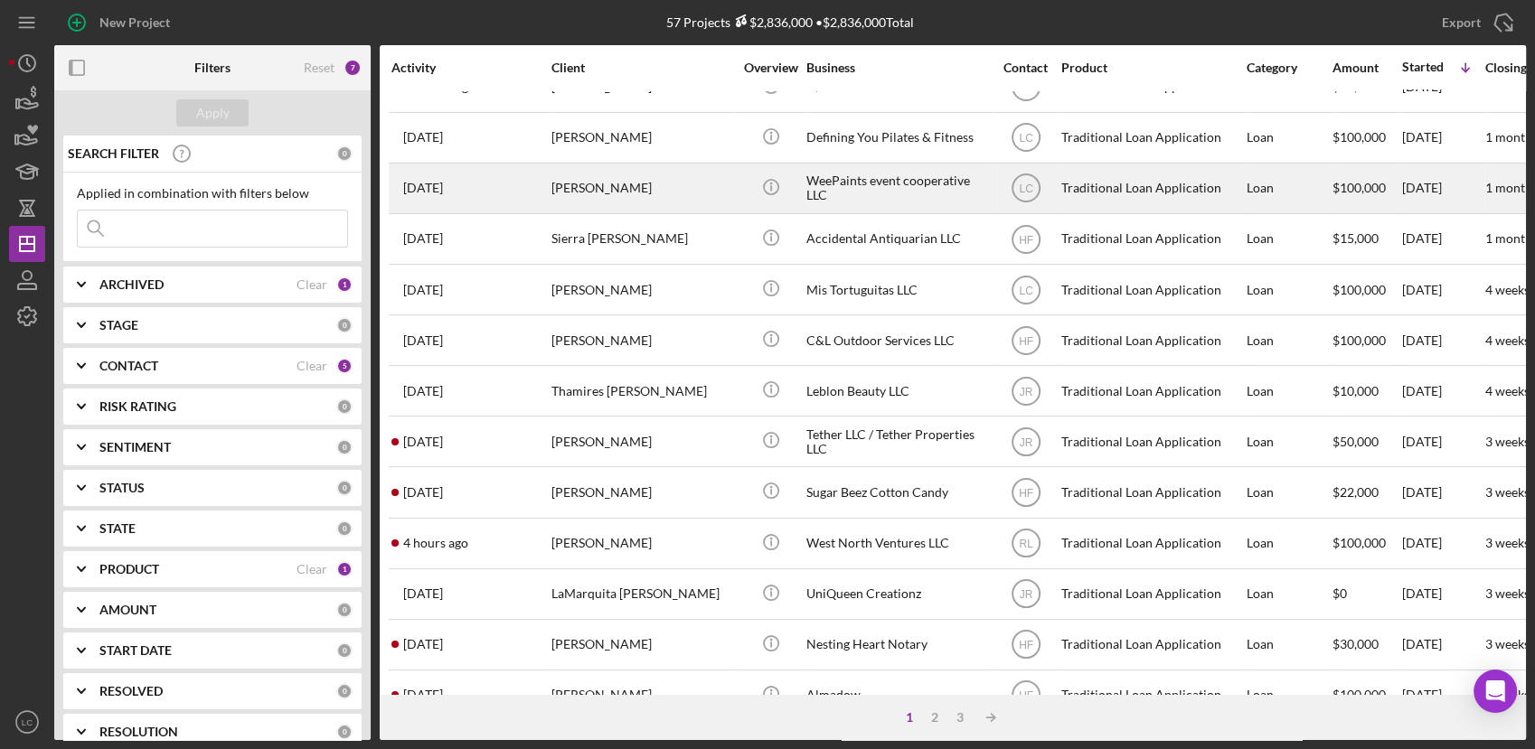
scroll to position [301, 0]
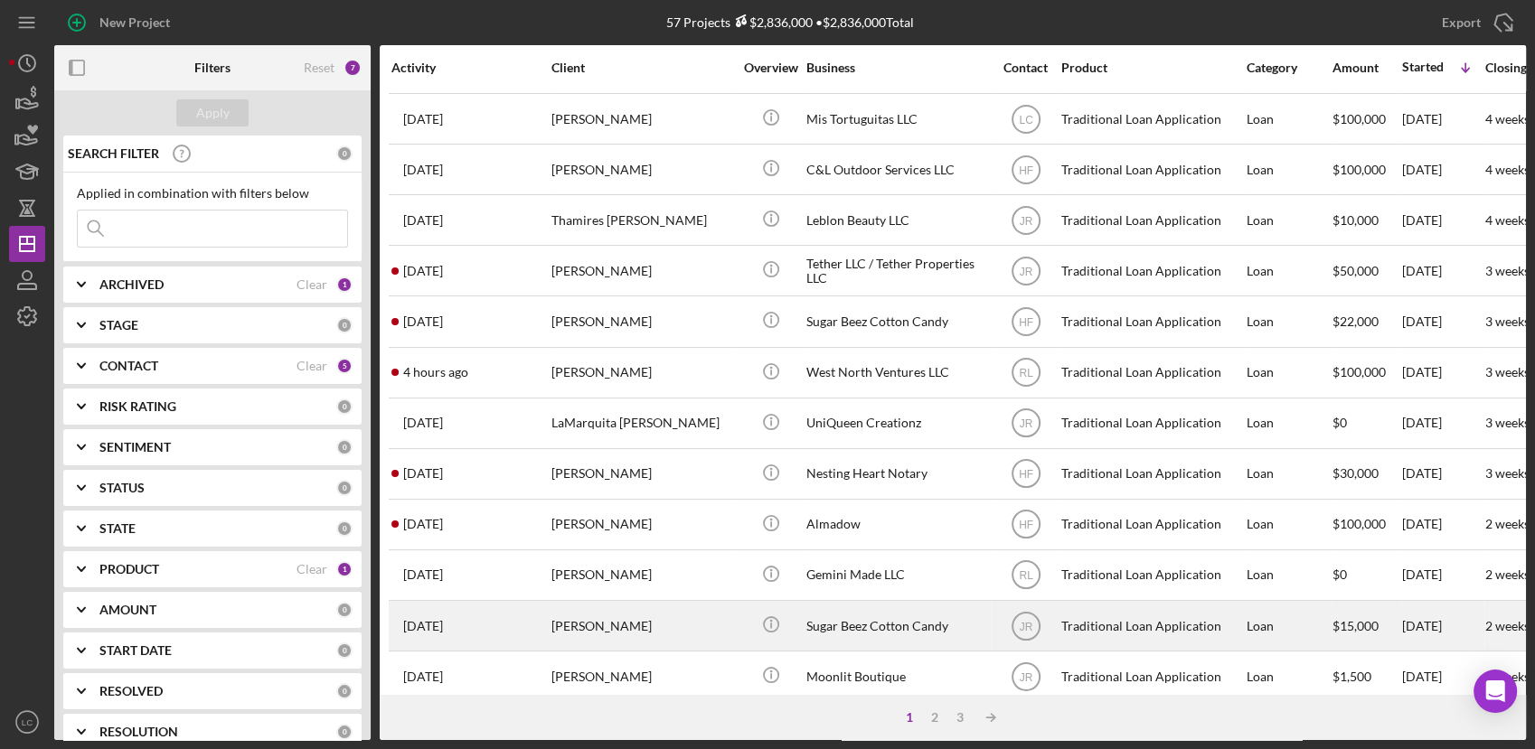
click at [717, 622] on div "[PERSON_NAME]" at bounding box center [641, 626] width 181 height 48
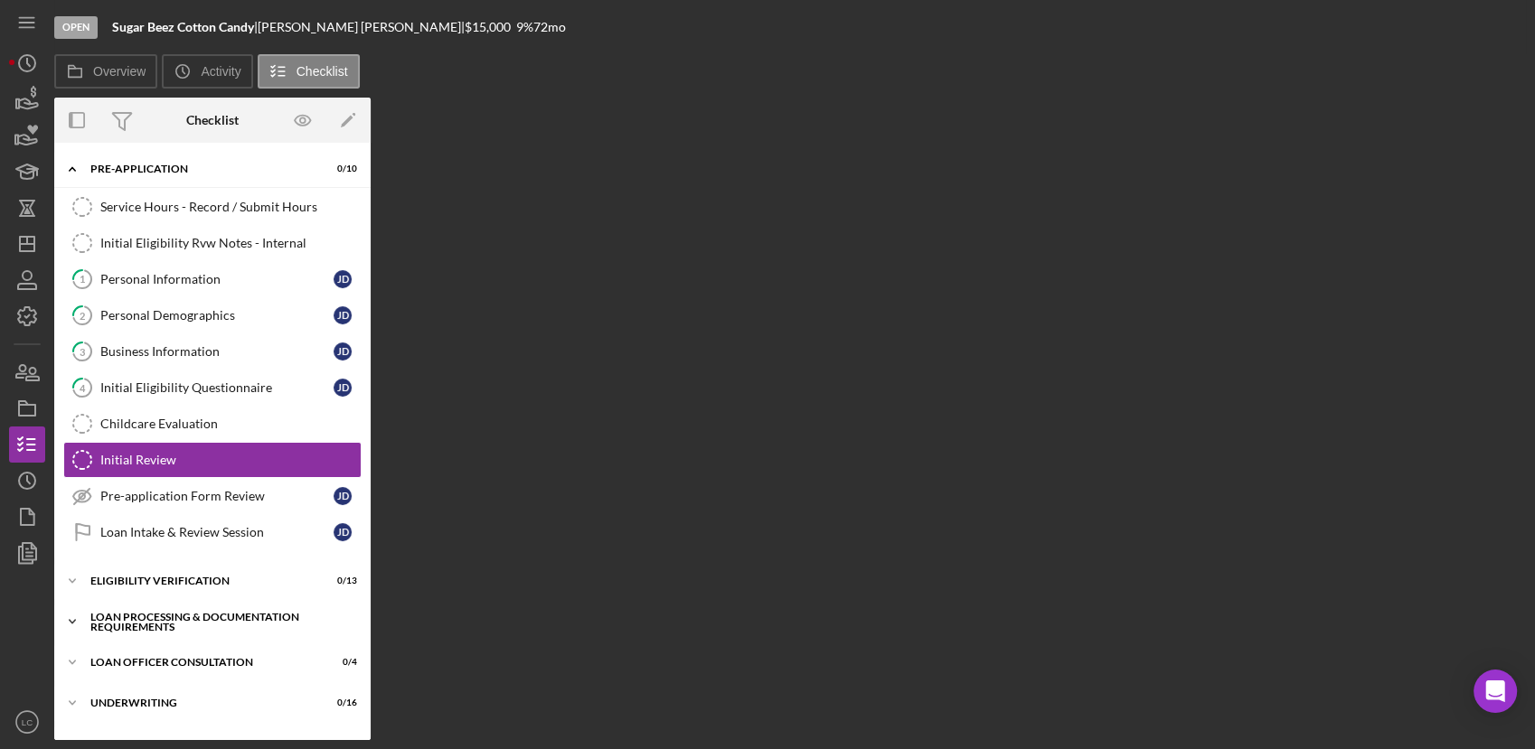
scroll to position [16, 0]
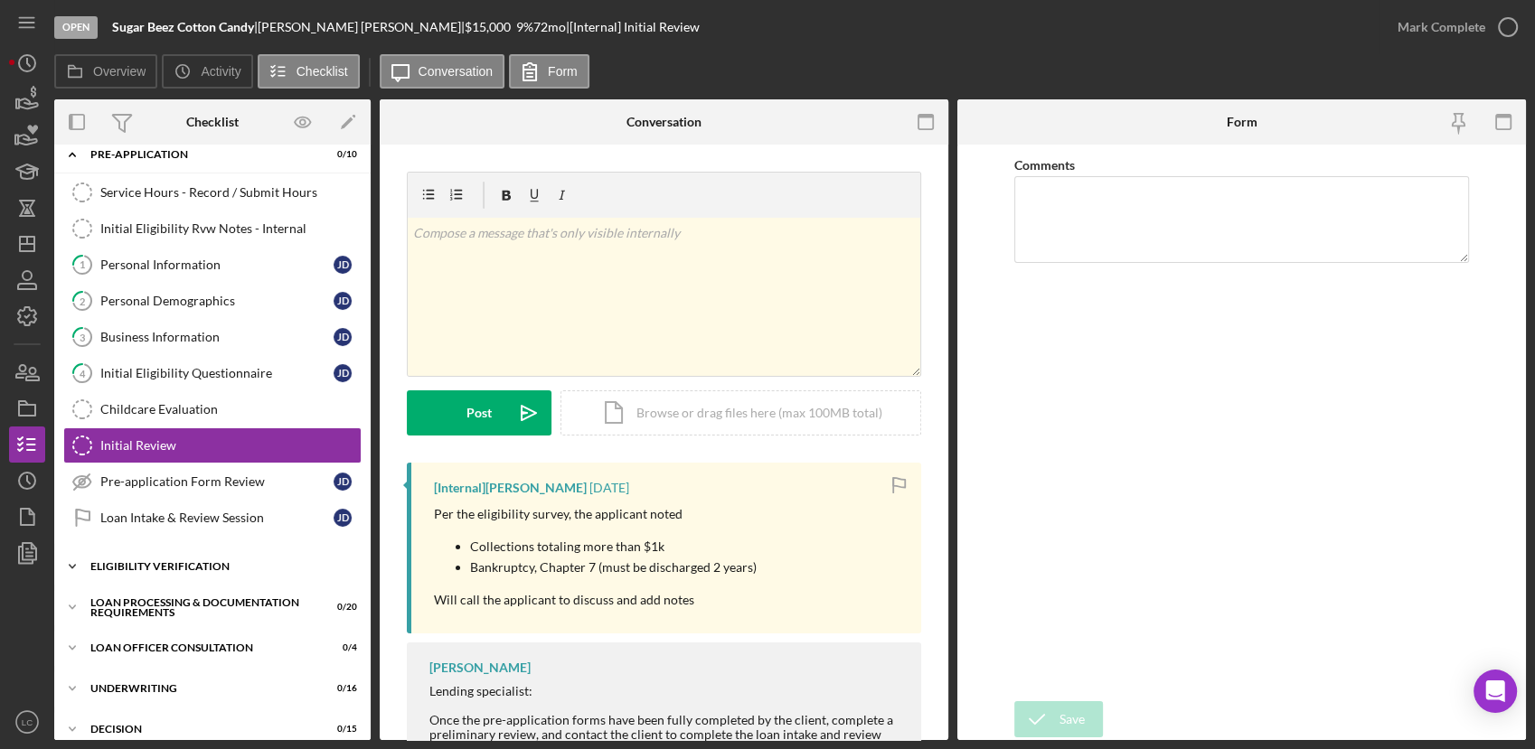
click at [71, 566] on icon "Icon/Expander" at bounding box center [72, 567] width 36 height 36
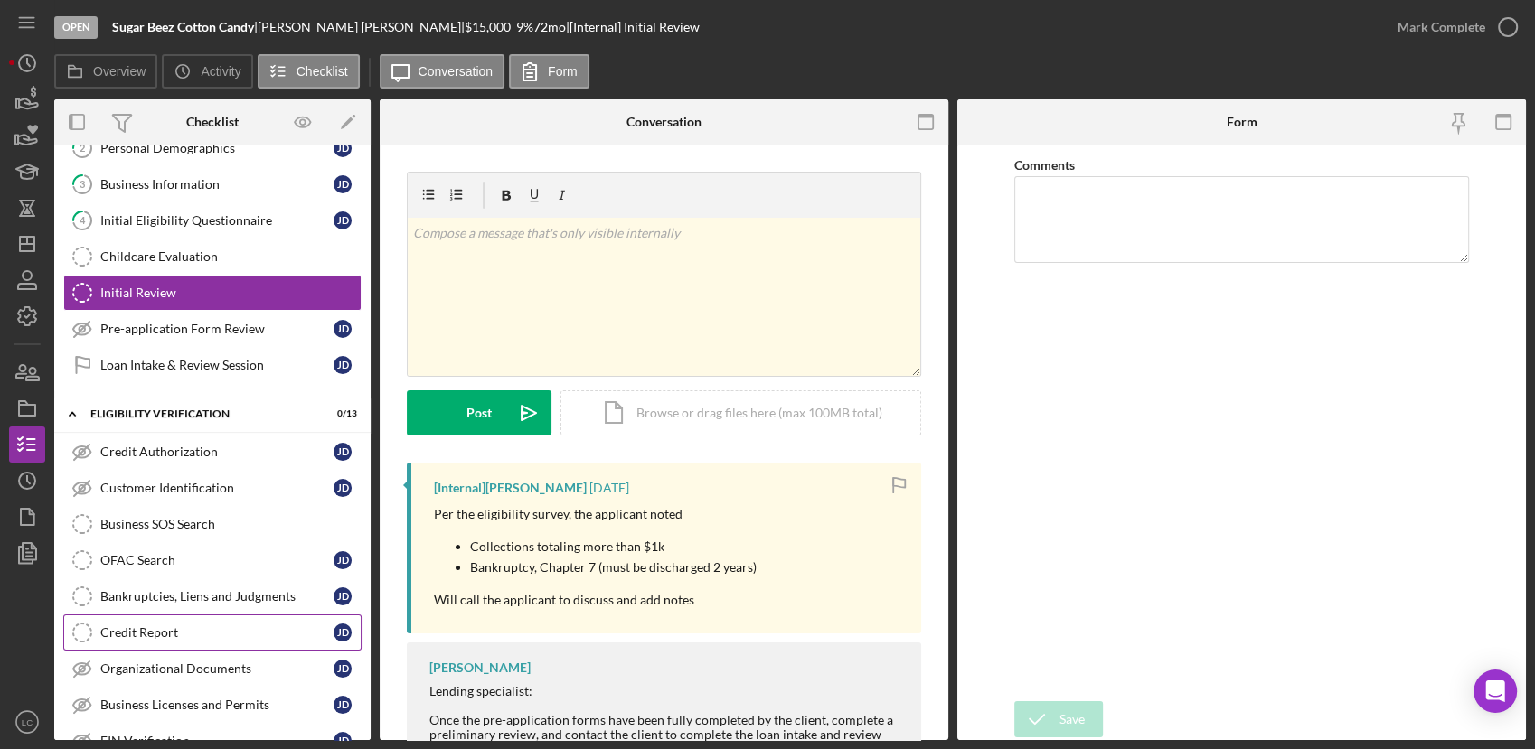
scroll to position [318, 0]
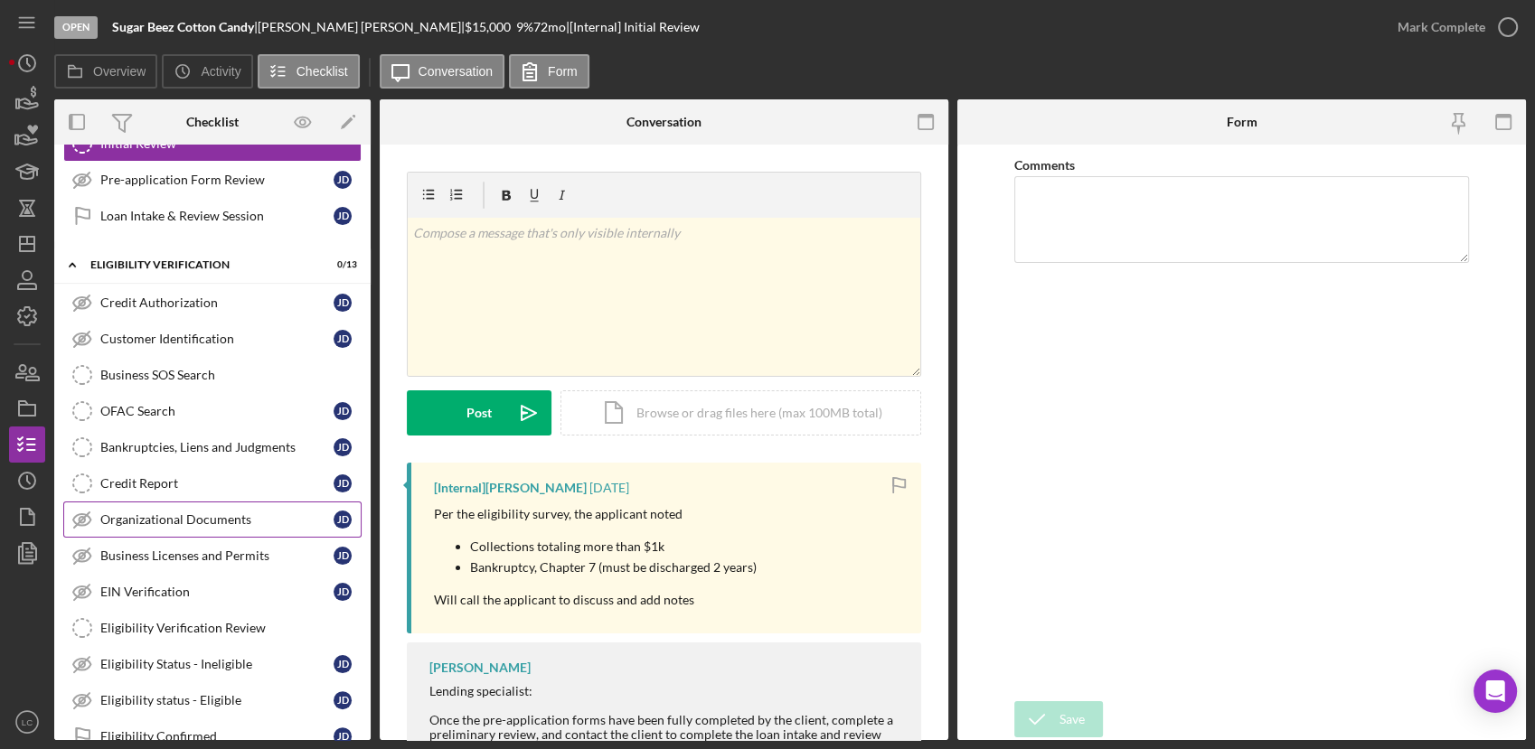
click at [113, 523] on div "Organizational Documents" at bounding box center [216, 519] width 233 height 14
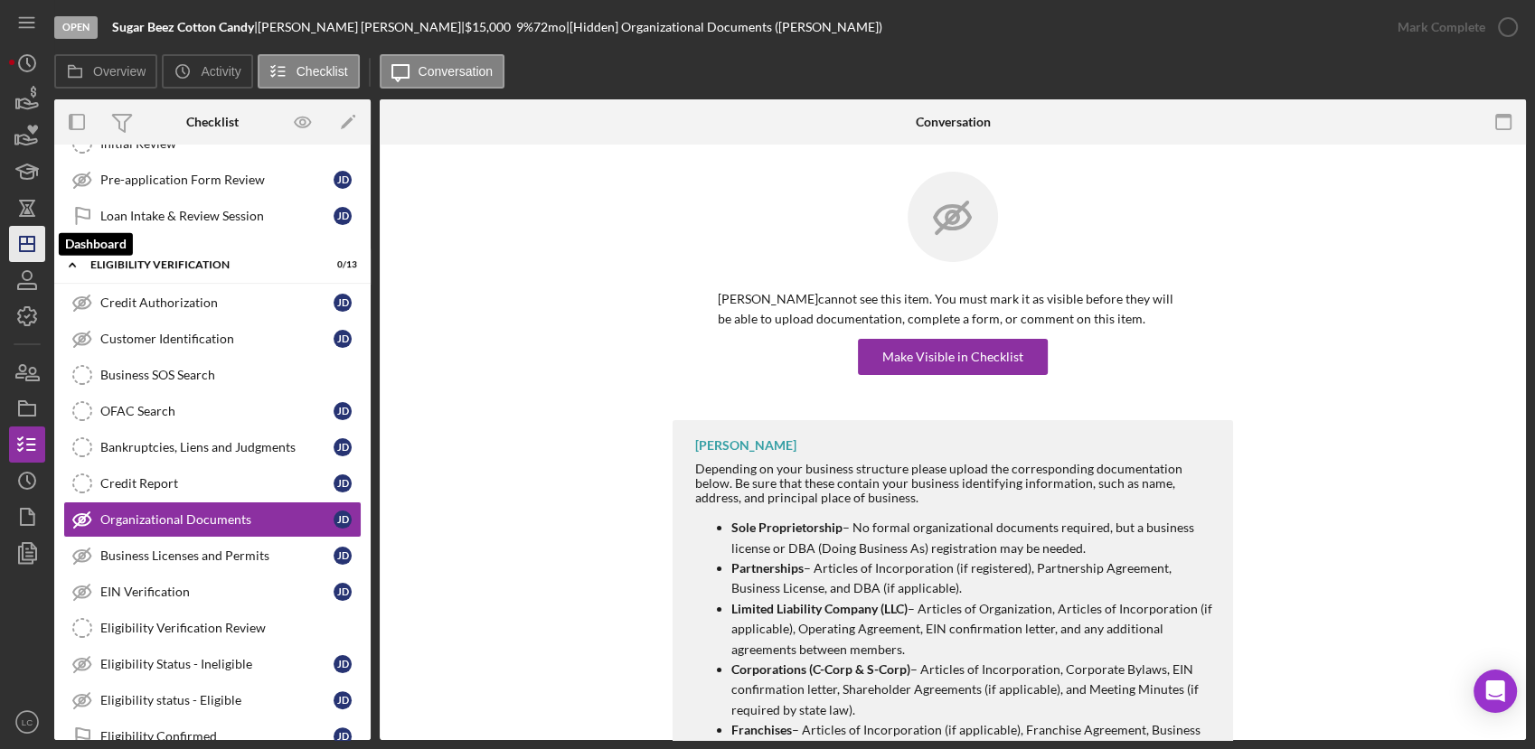
click at [34, 241] on polygon "button" at bounding box center [27, 244] width 14 height 14
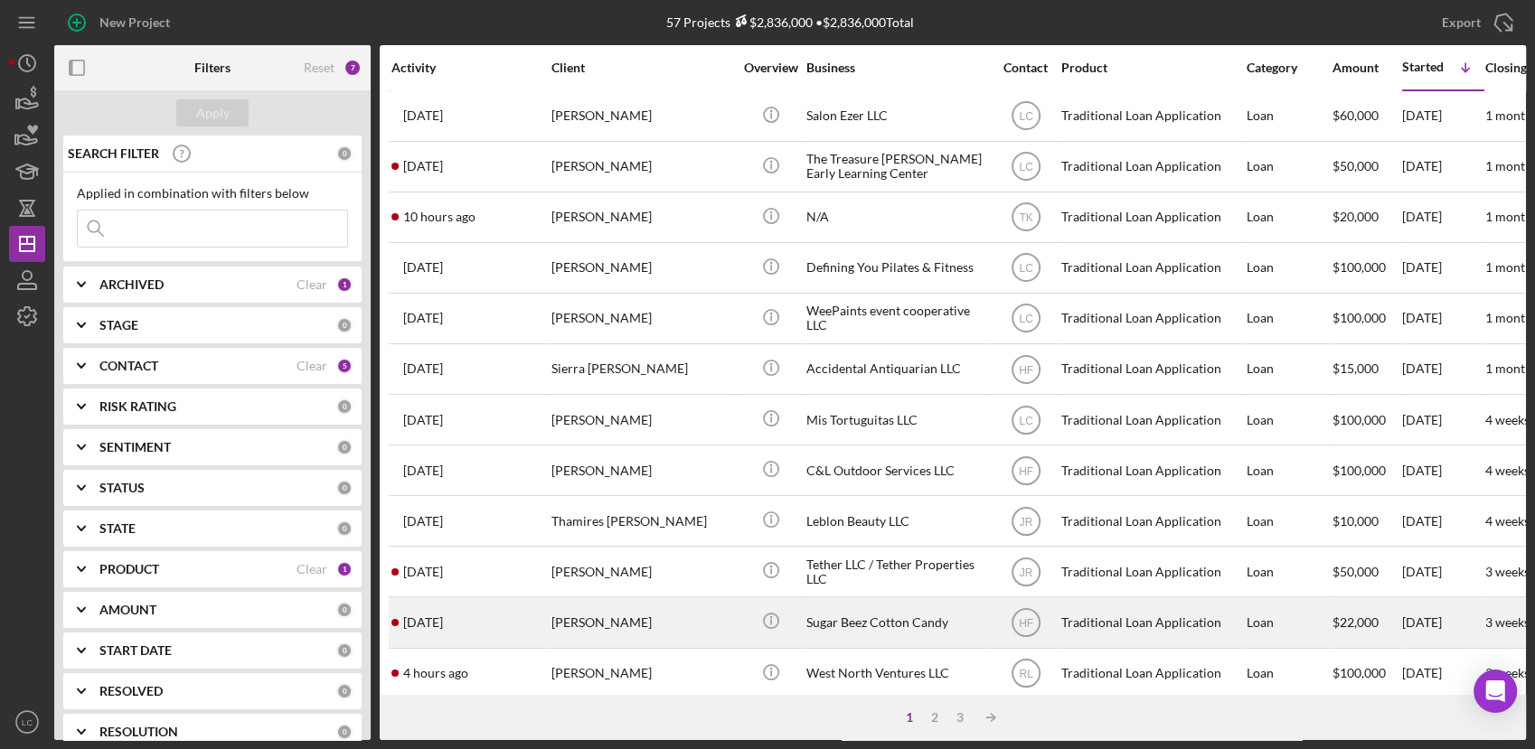
click at [853, 633] on div "Sugar Beez Cotton Candy" at bounding box center [896, 622] width 181 height 48
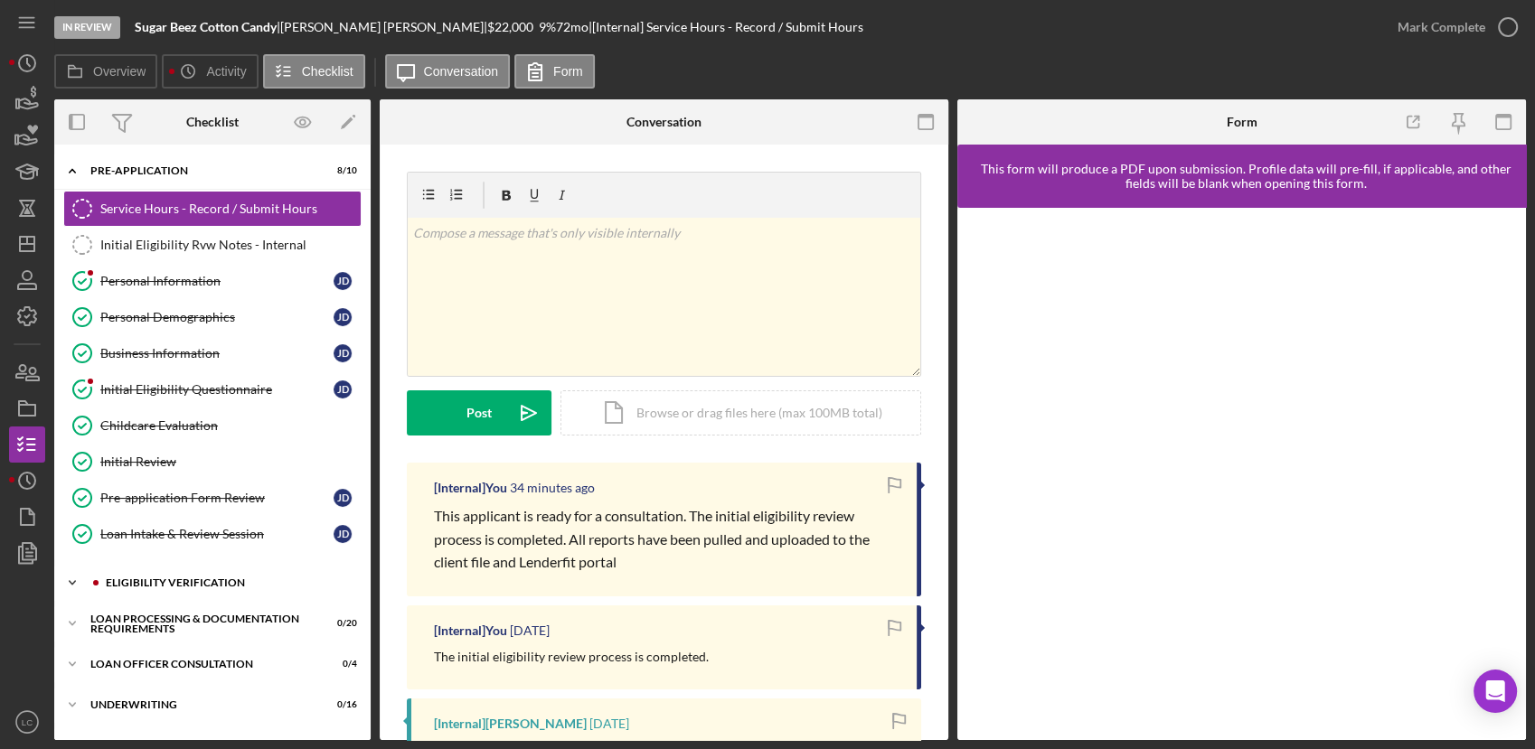
click at [73, 573] on icon "Icon/Expander" at bounding box center [72, 583] width 36 height 36
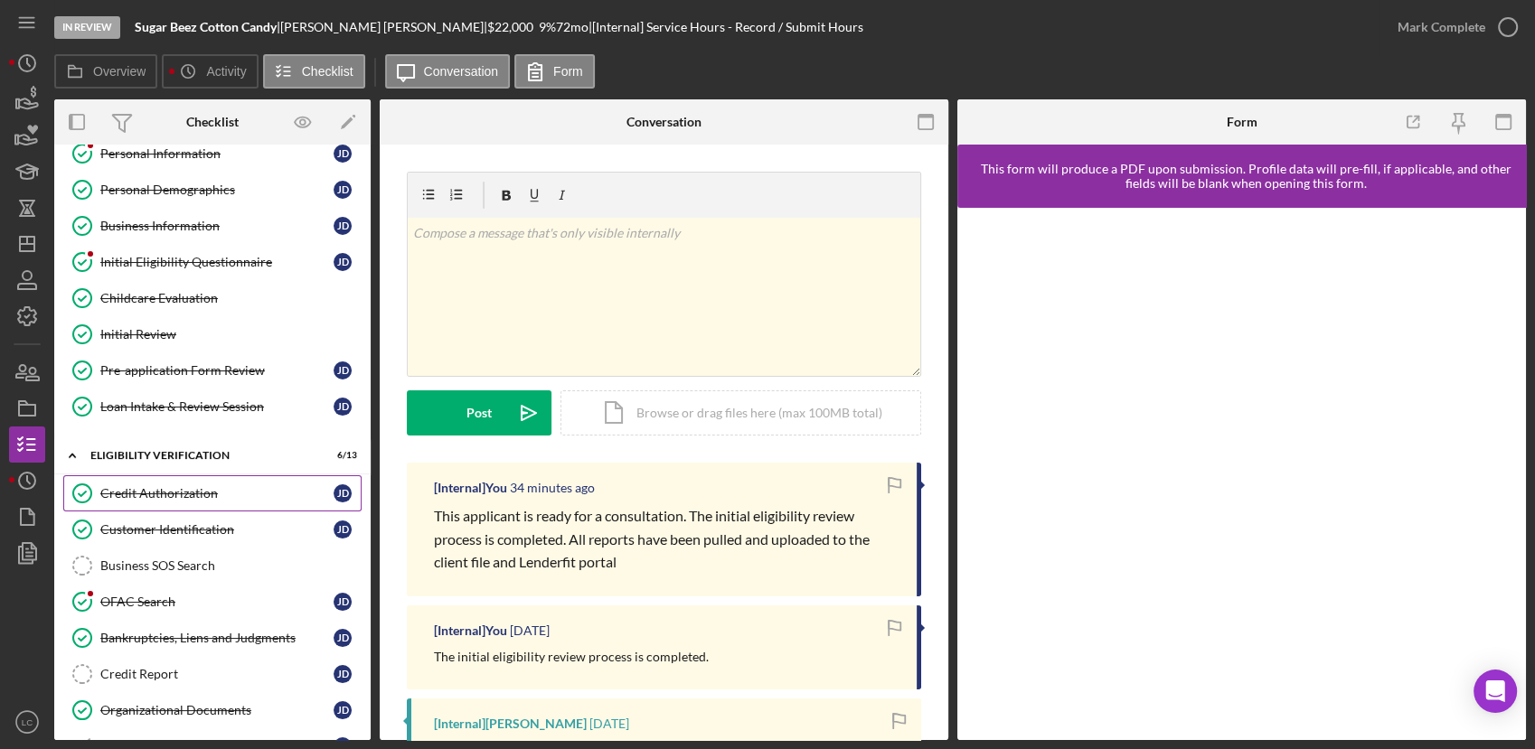
scroll to position [201, 0]
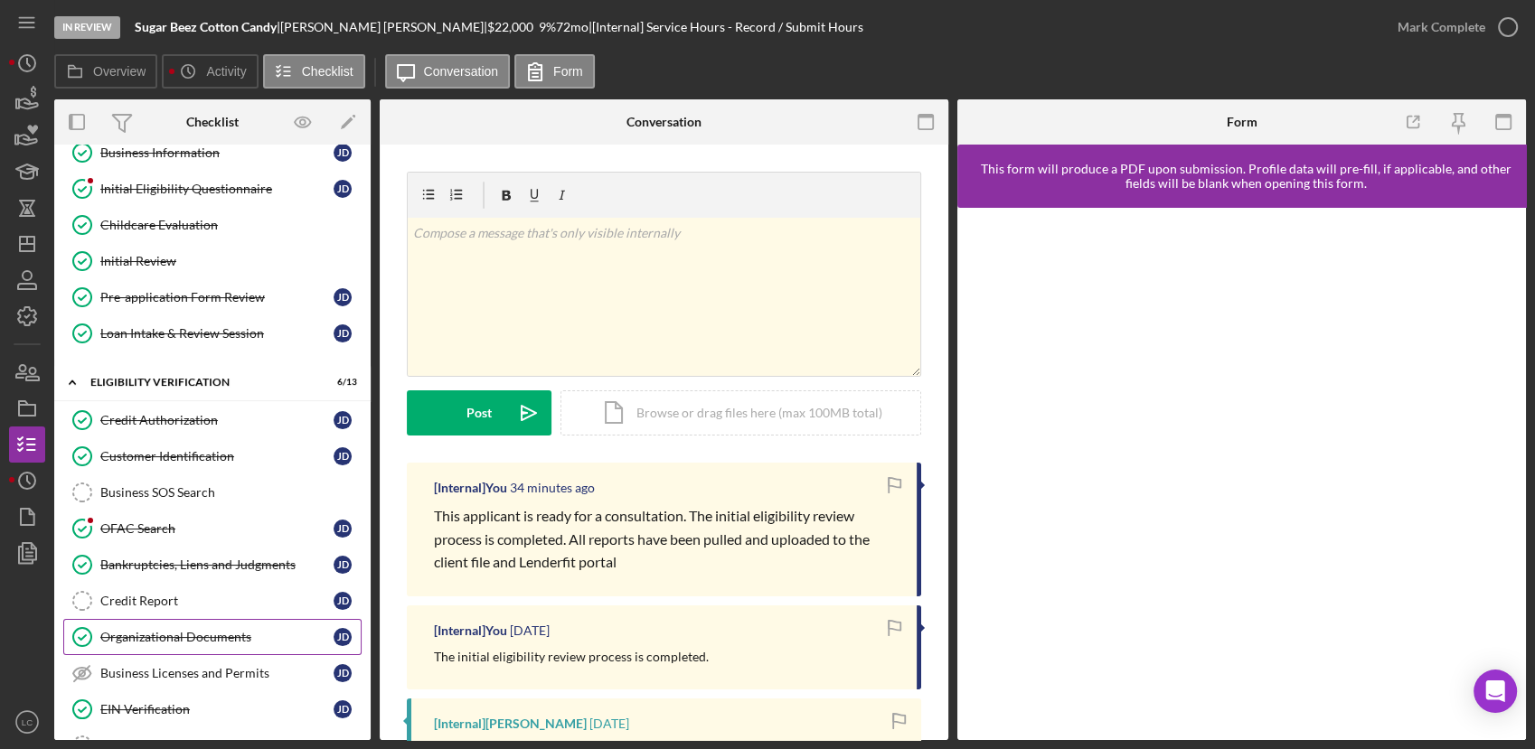
click at [152, 633] on div "Organizational Documents" at bounding box center [216, 637] width 233 height 14
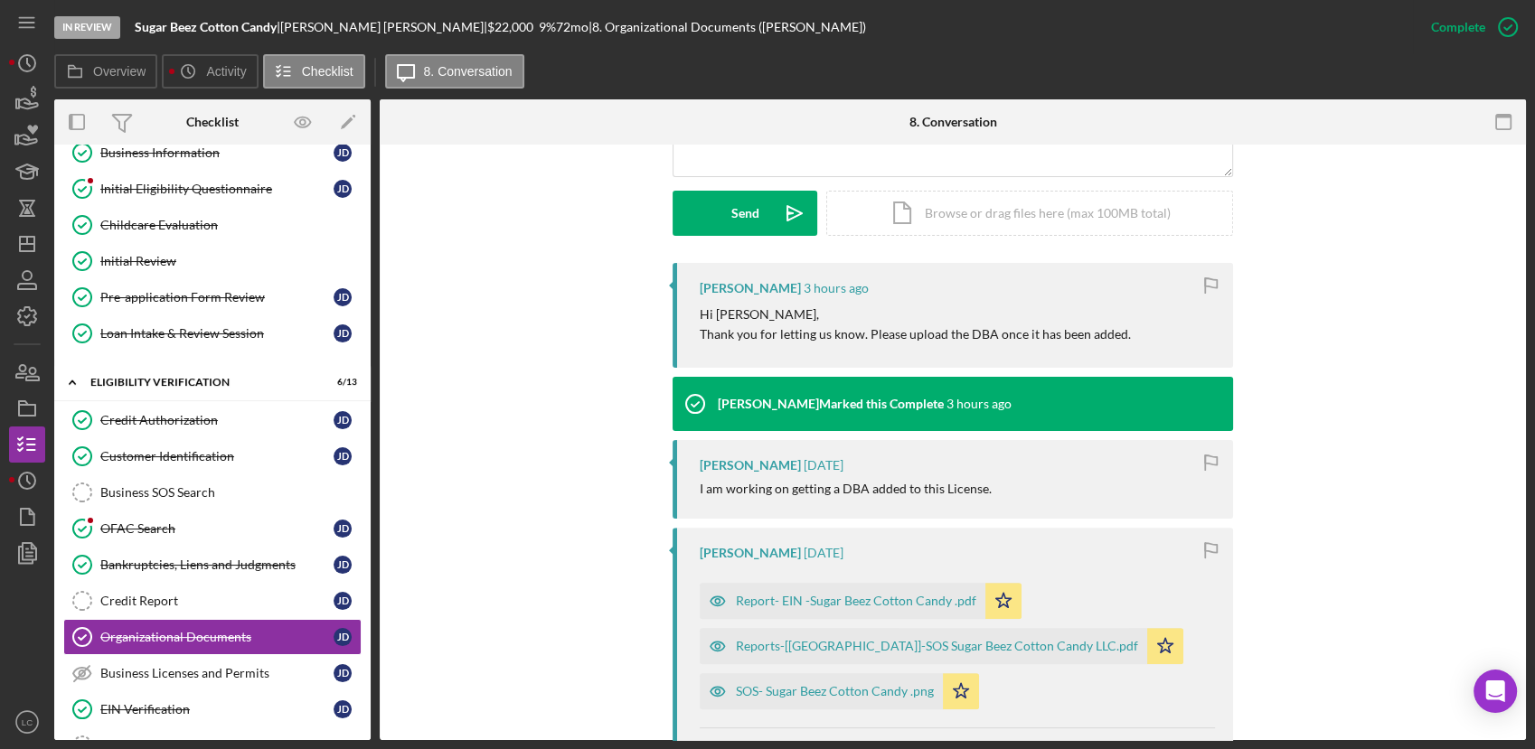
scroll to position [502, 0]
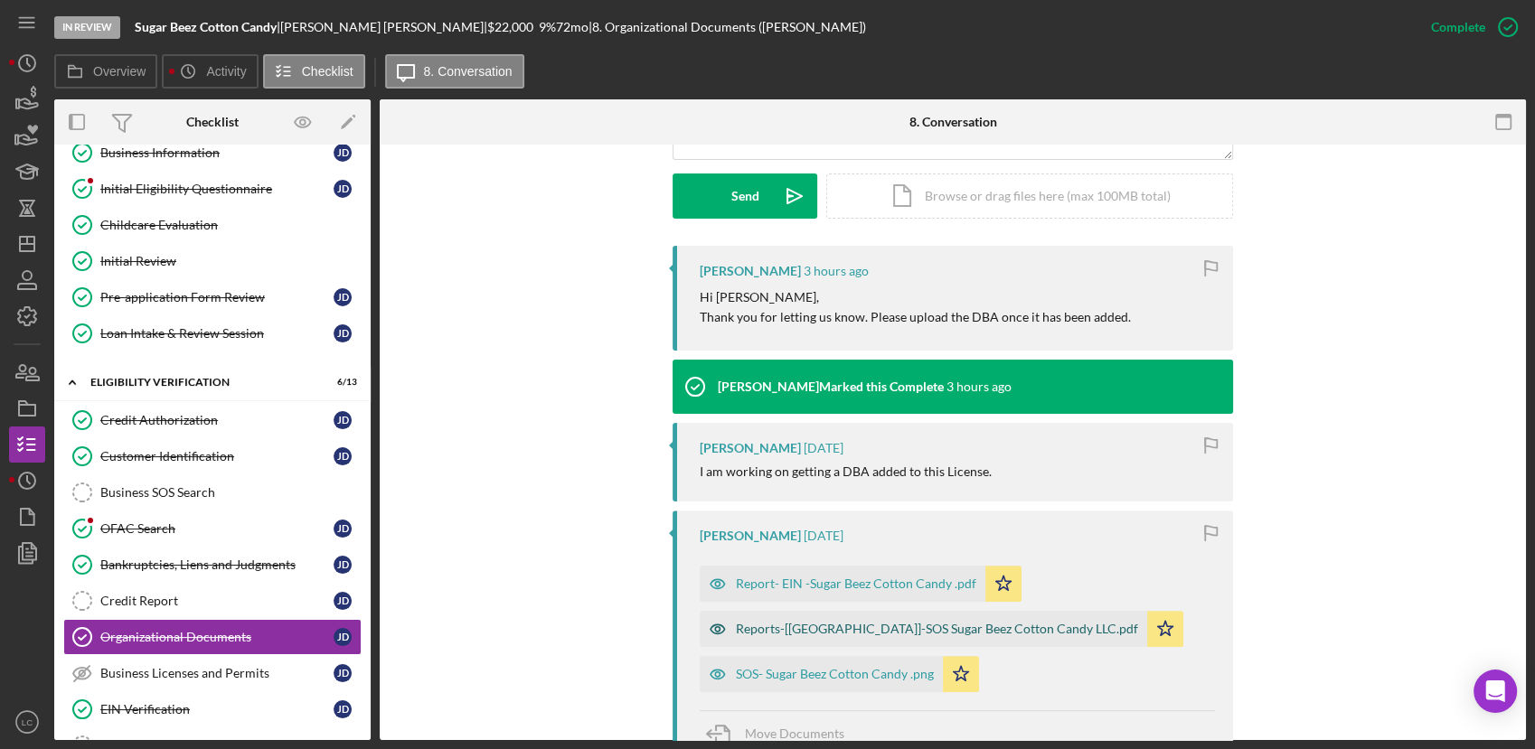
click at [847, 622] on div "Reports-[[GEOGRAPHIC_DATA]]-SOS Sugar Beez Cotton Candy LLC.pdf" at bounding box center [937, 629] width 402 height 14
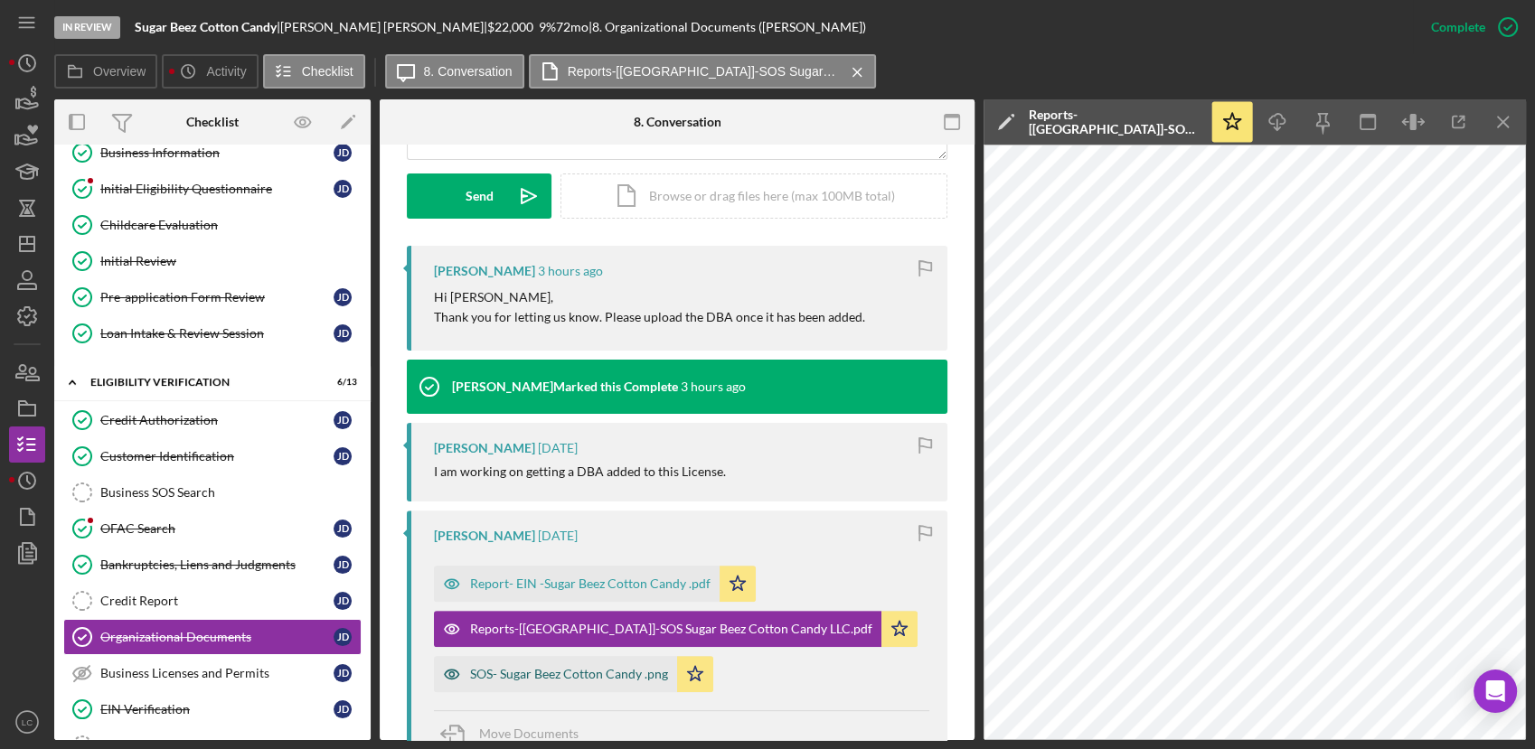
click at [592, 674] on div "SOS- Sugar Beez Cotton Candy .png" at bounding box center [569, 674] width 198 height 14
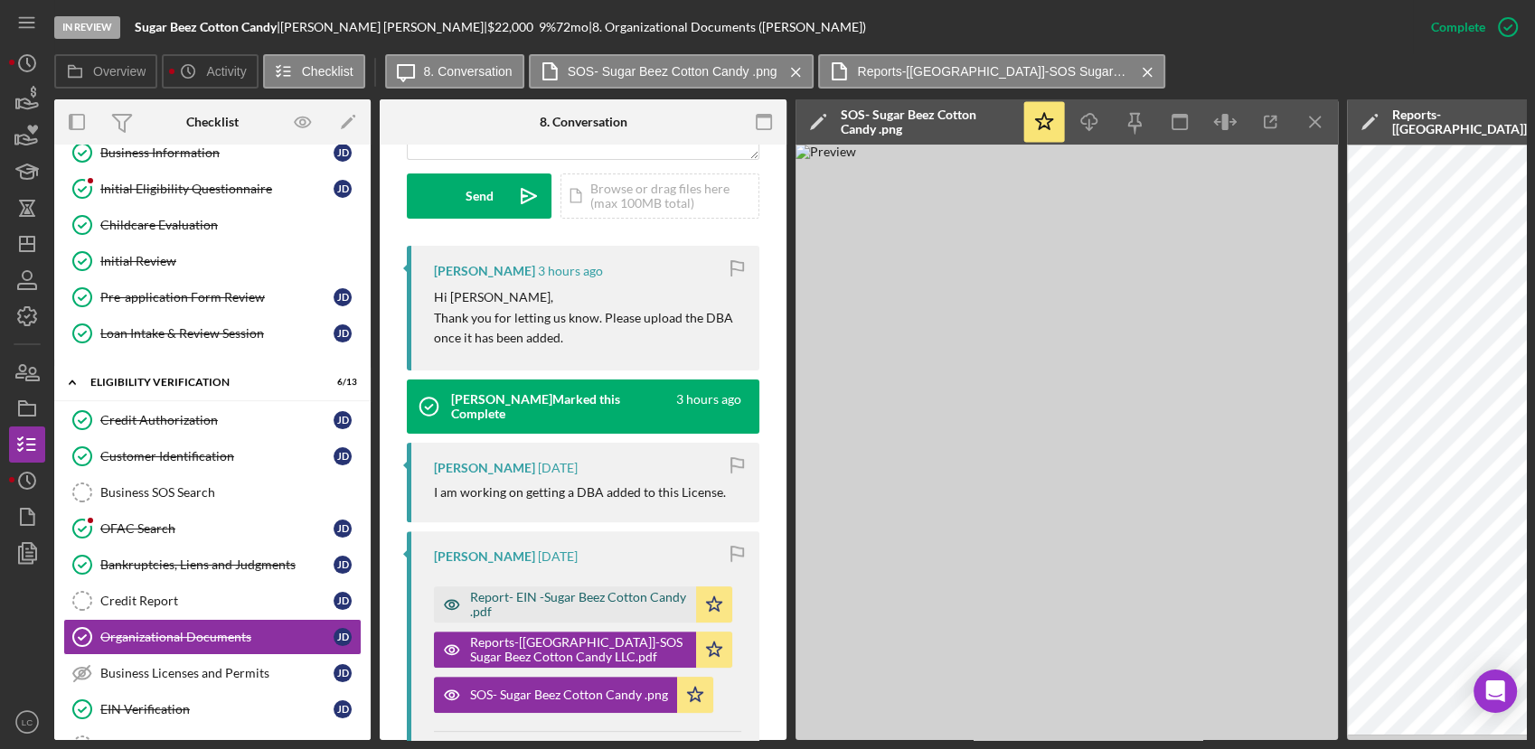
click at [573, 591] on div "Report- EIN -Sugar Beez Cotton Candy .pdf" at bounding box center [578, 604] width 217 height 29
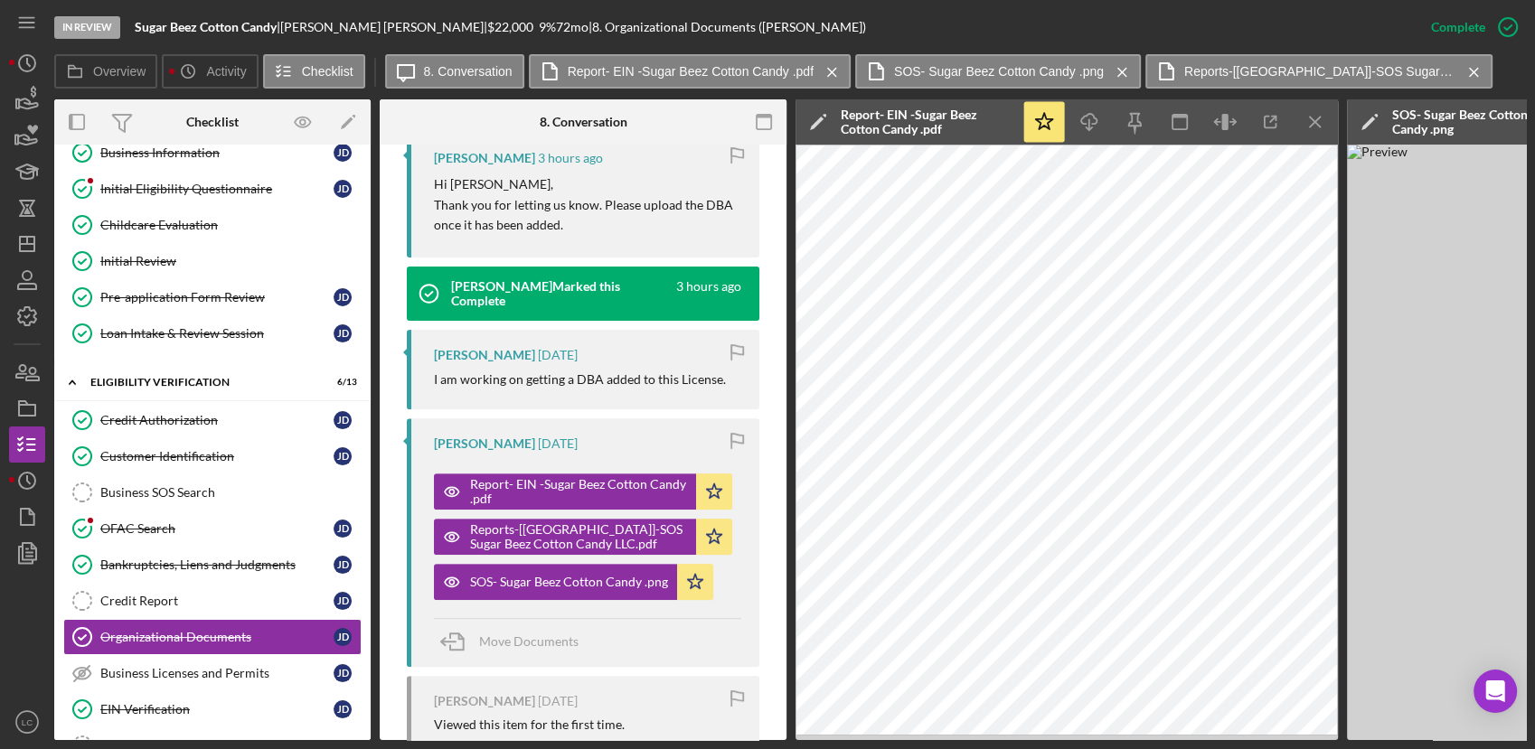
scroll to position [333, 0]
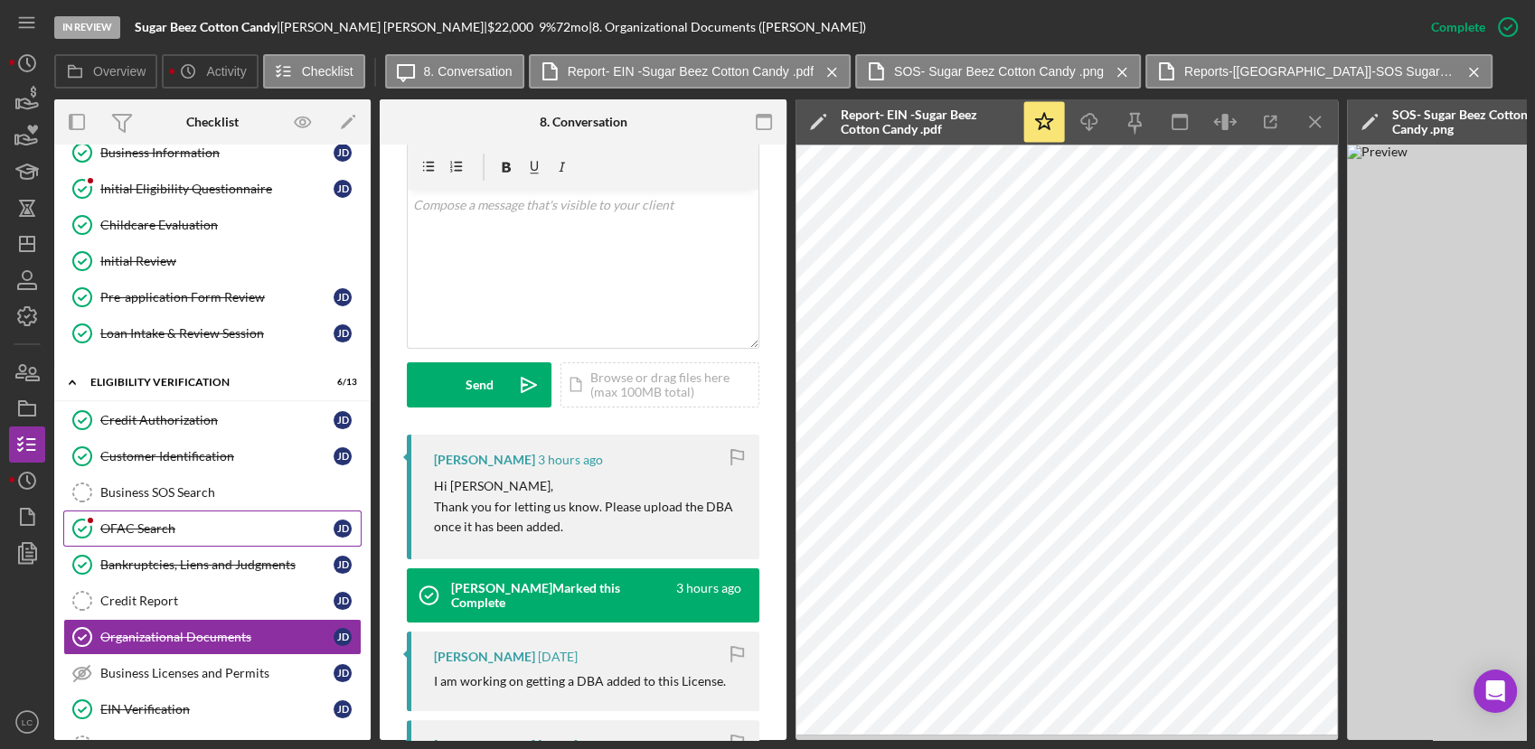
click at [195, 521] on div "OFAC Search" at bounding box center [216, 528] width 233 height 14
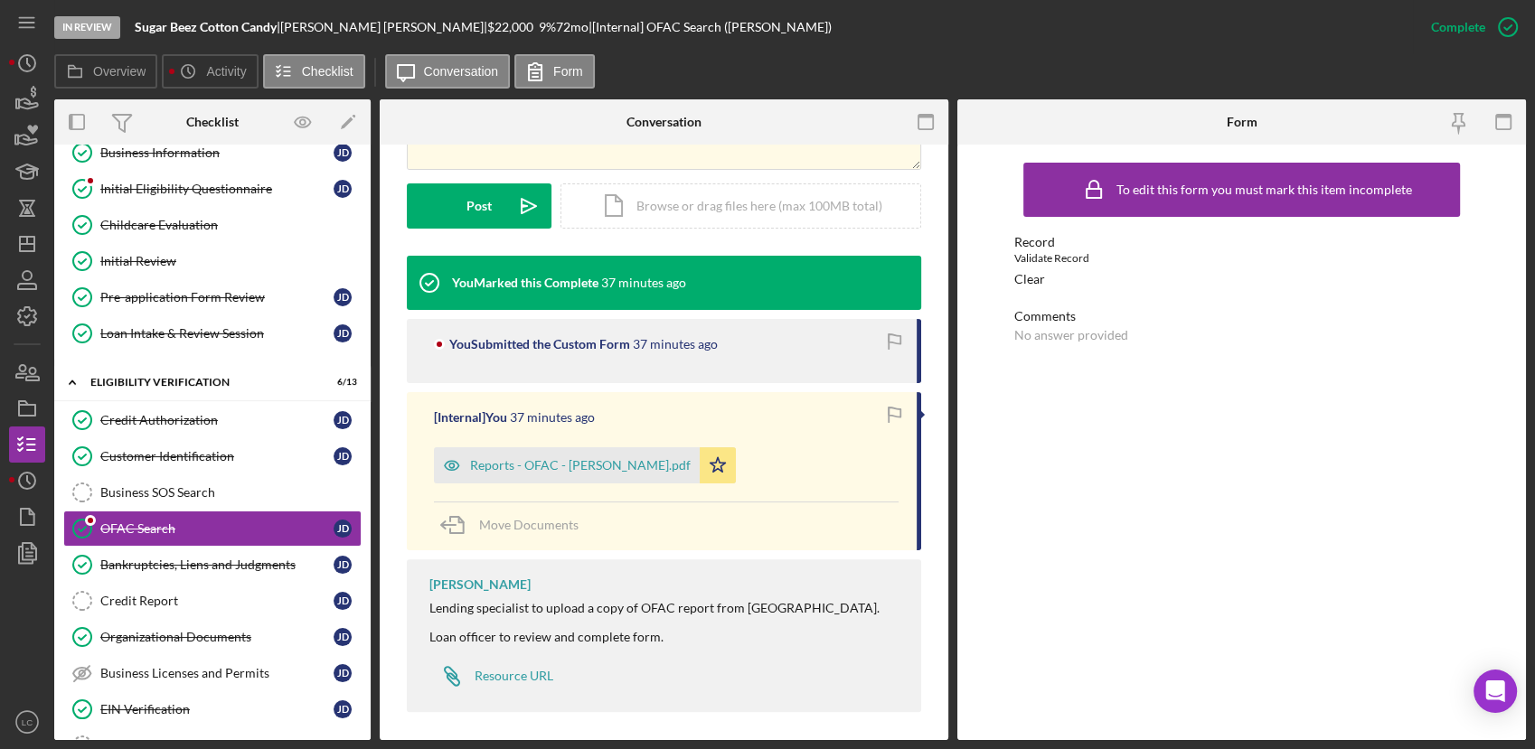
scroll to position [463, 0]
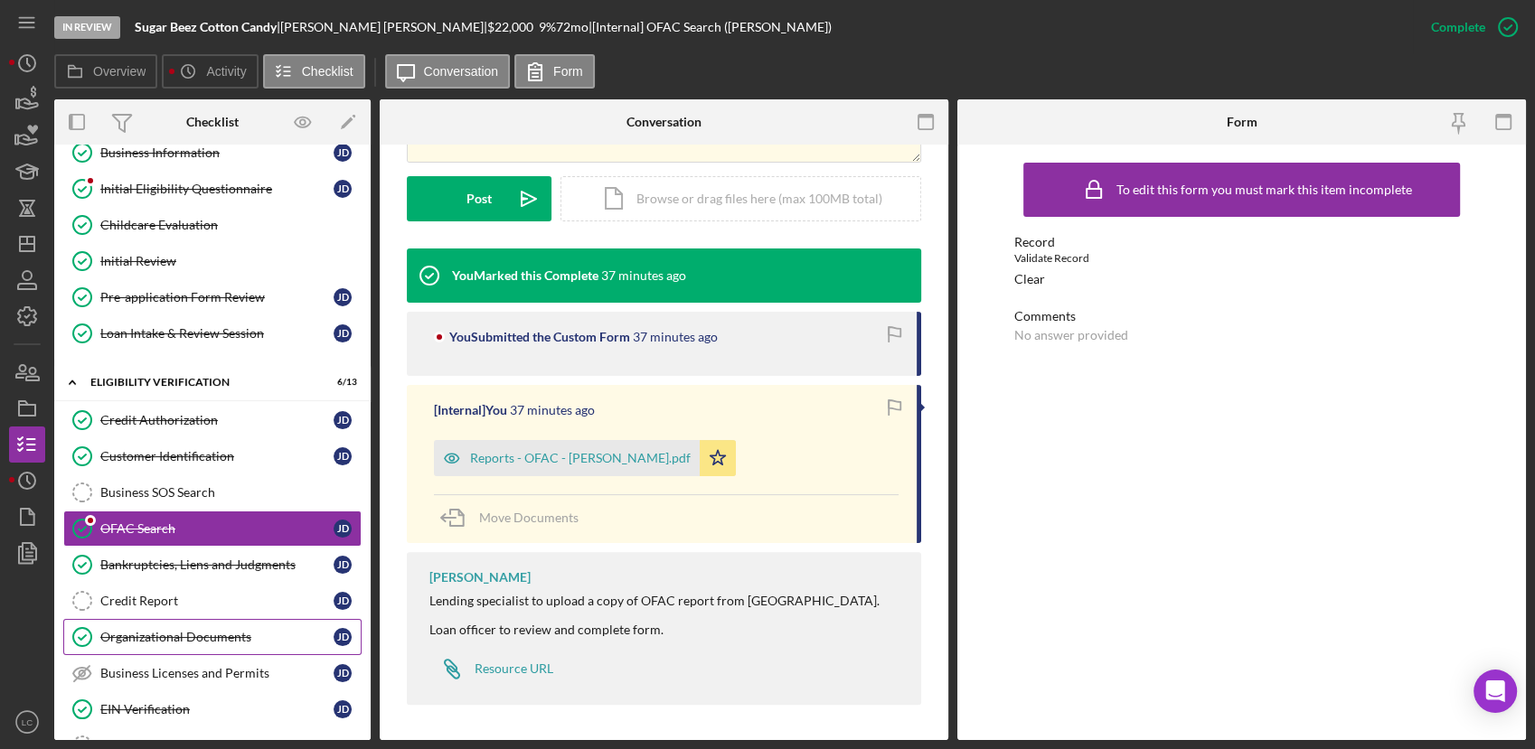
click at [152, 640] on div "Organizational Documents" at bounding box center [216, 637] width 233 height 14
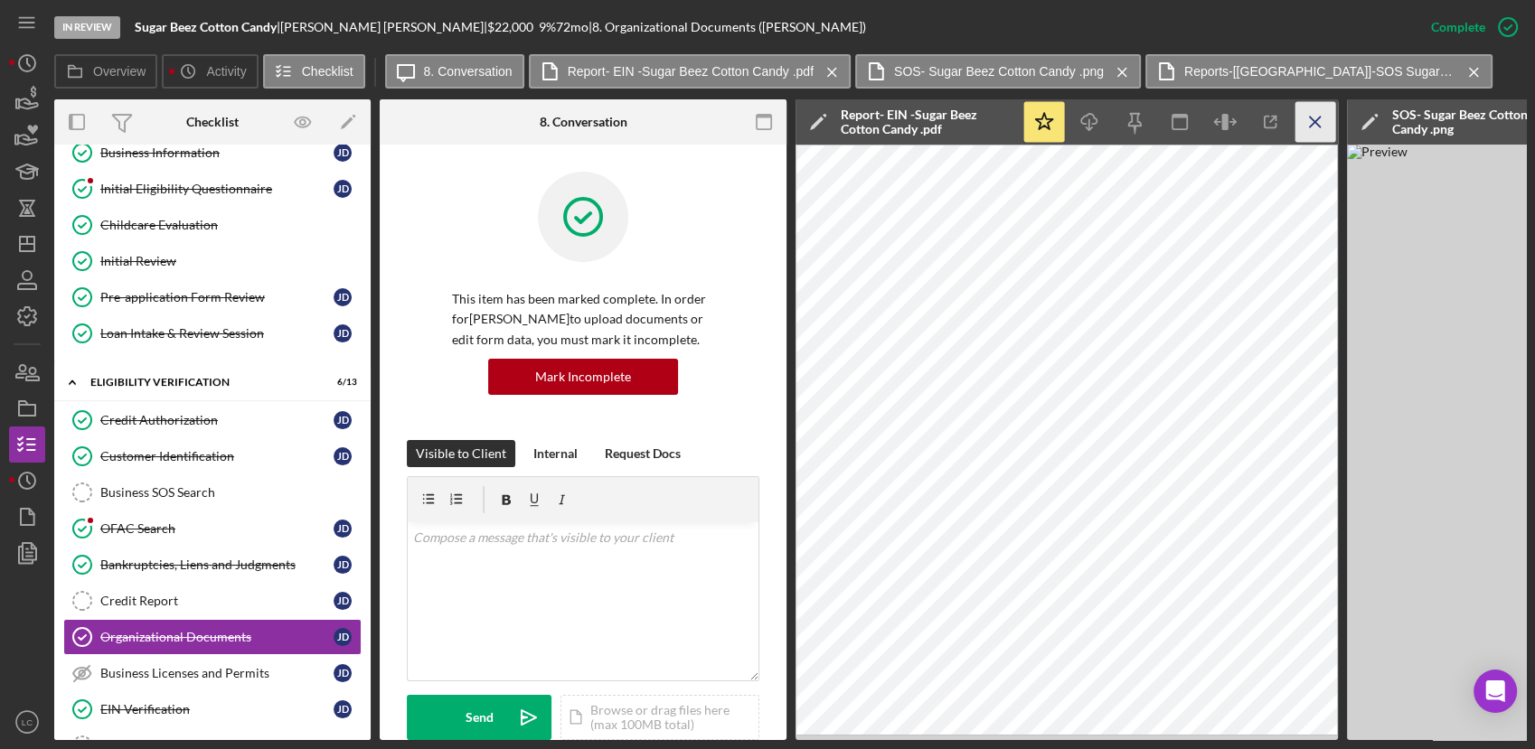
click at [1314, 119] on icon "Icon/Menu Close" at bounding box center [1315, 122] width 41 height 41
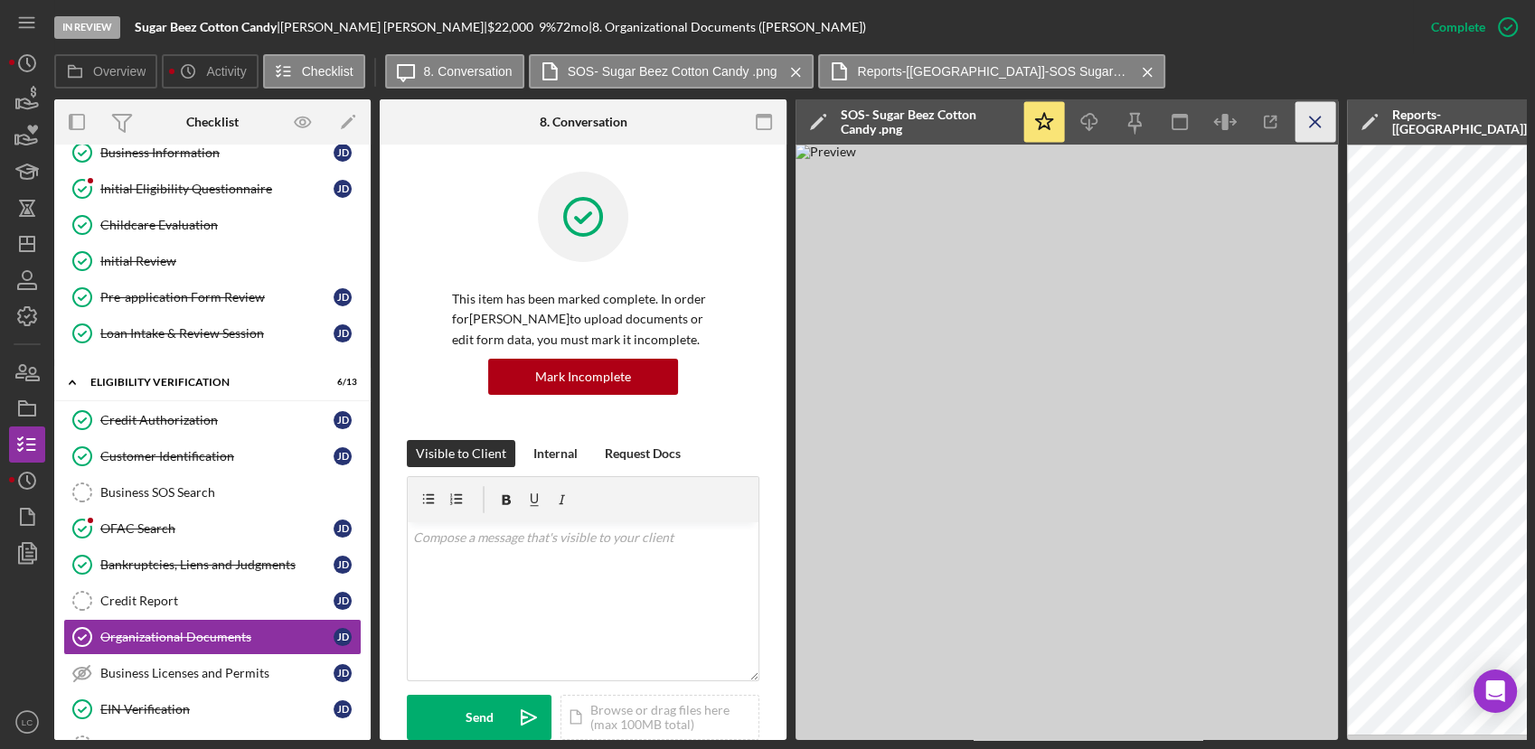
click at [1313, 119] on icon "Icon/Menu Close" at bounding box center [1315, 122] width 41 height 41
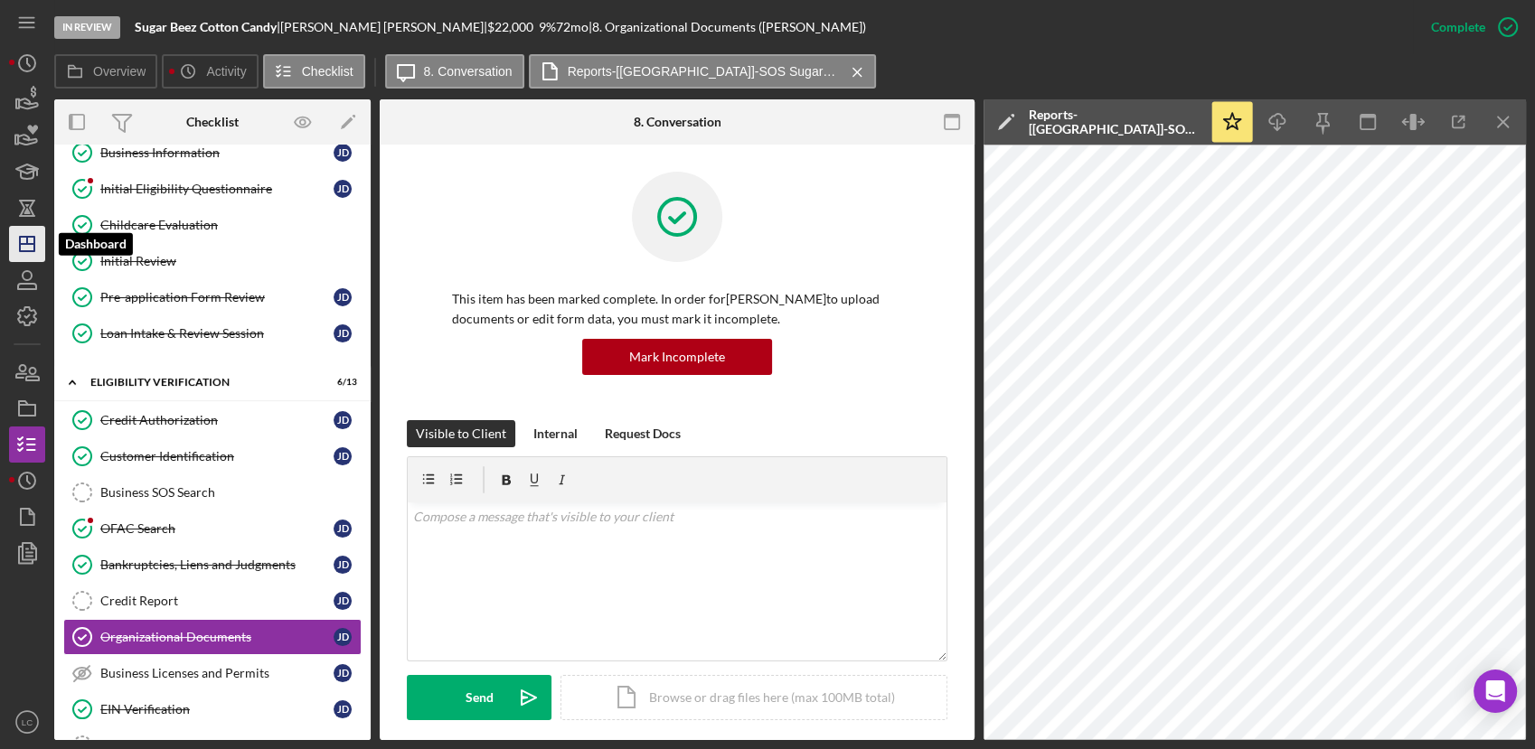
click at [22, 245] on icon "Icon/Dashboard" at bounding box center [27, 243] width 45 height 45
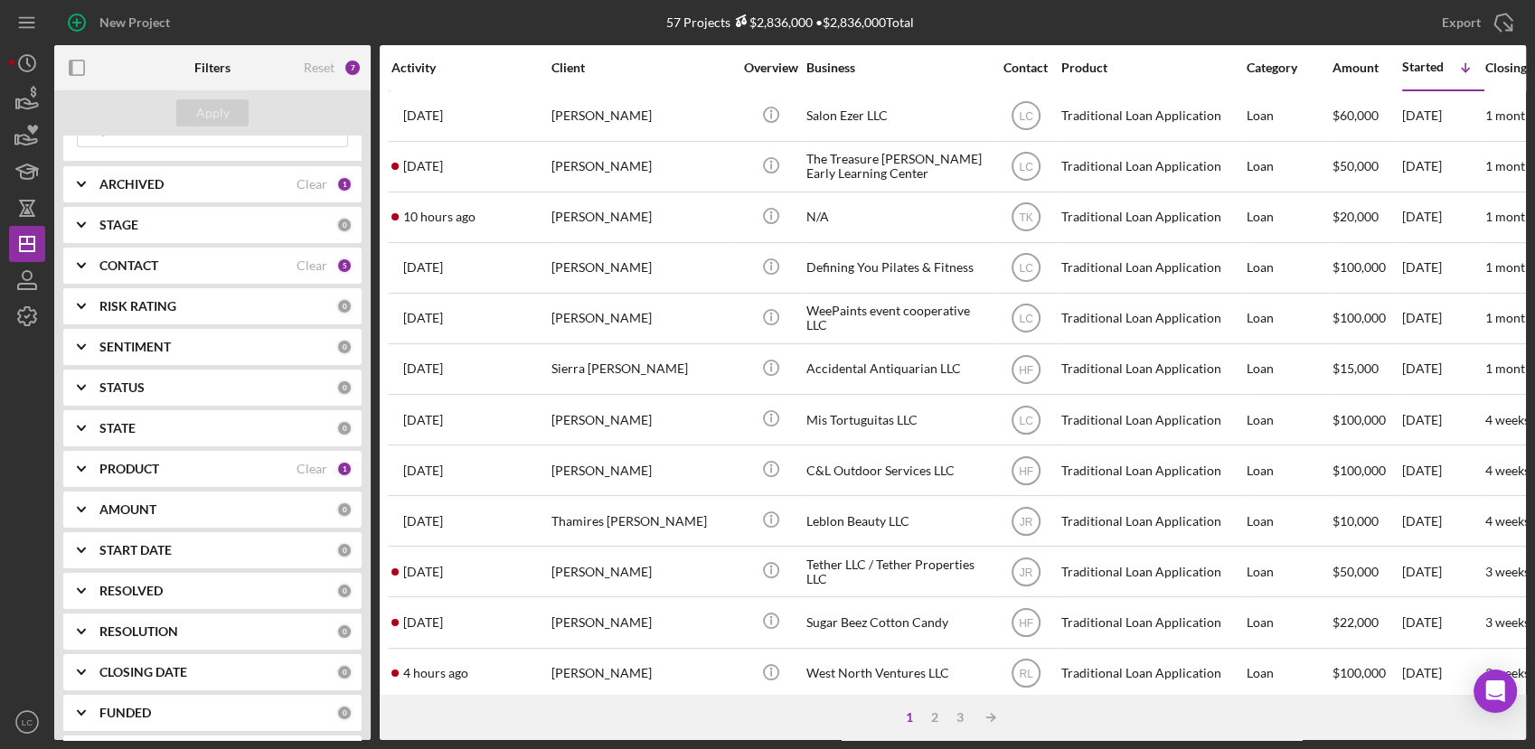
scroll to position [145, 0]
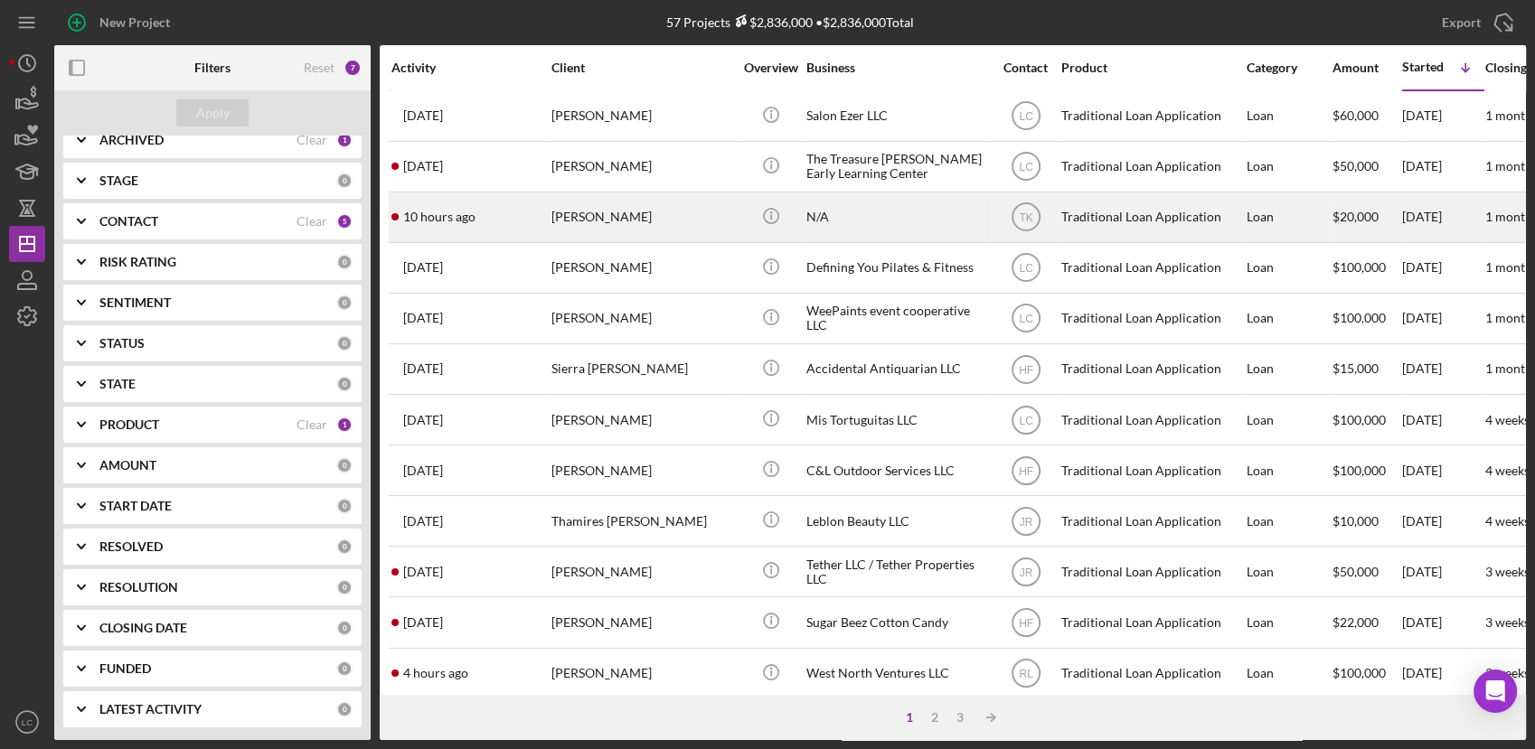
click at [856, 225] on div "N/A" at bounding box center [896, 217] width 181 height 48
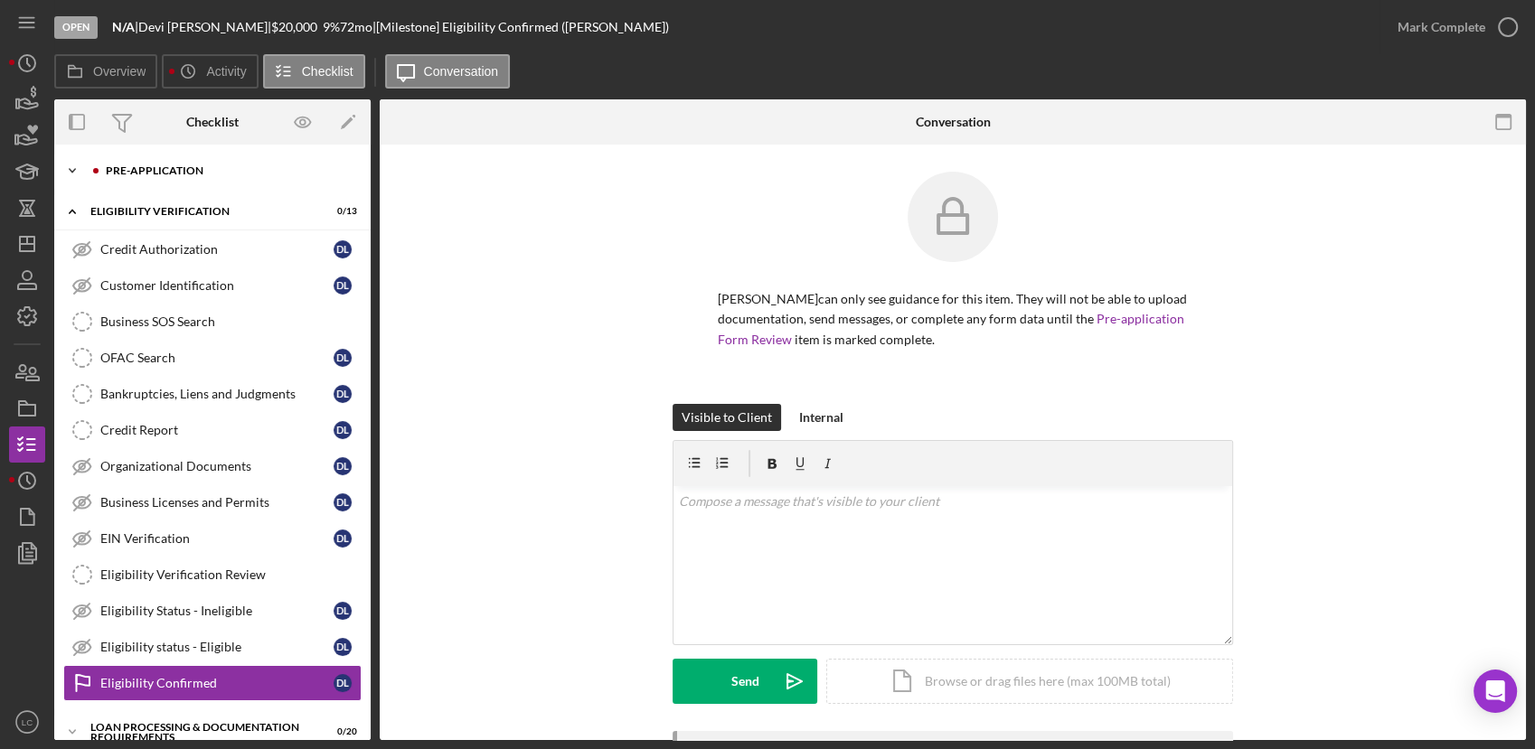
click at [65, 171] on icon "Icon/Expander" at bounding box center [72, 171] width 36 height 36
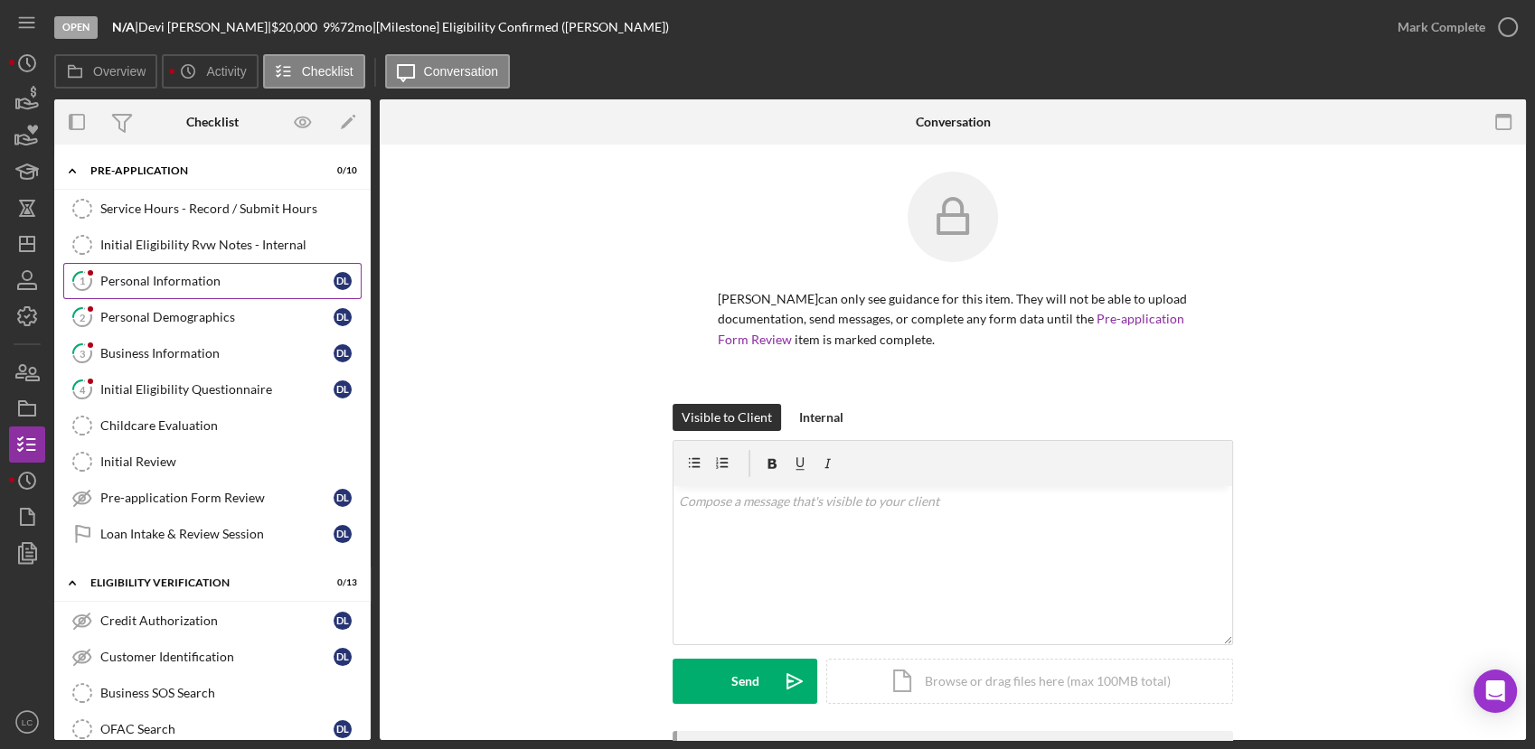
click at [137, 285] on div "Personal Information" at bounding box center [216, 281] width 233 height 14
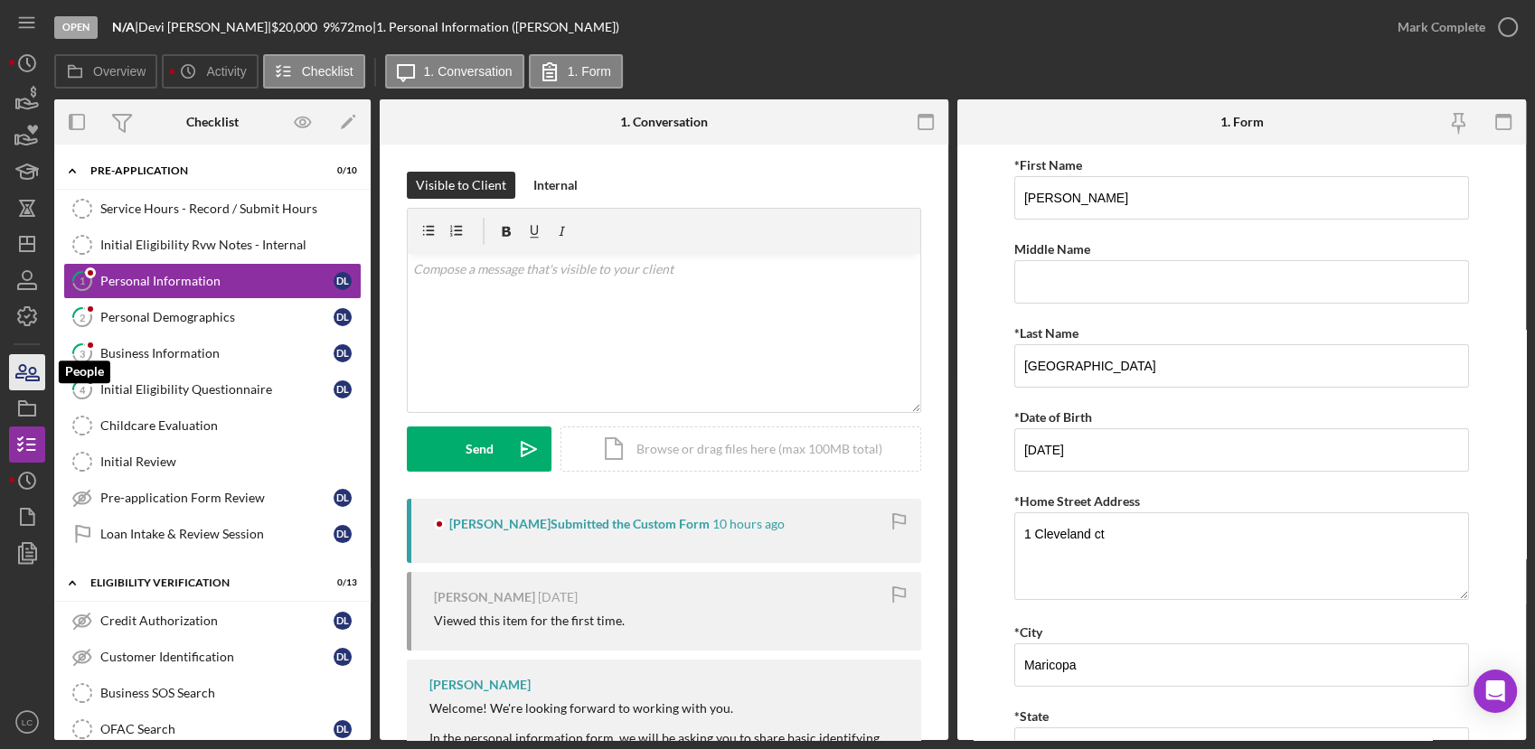
click at [33, 365] on icon "button" at bounding box center [27, 372] width 45 height 45
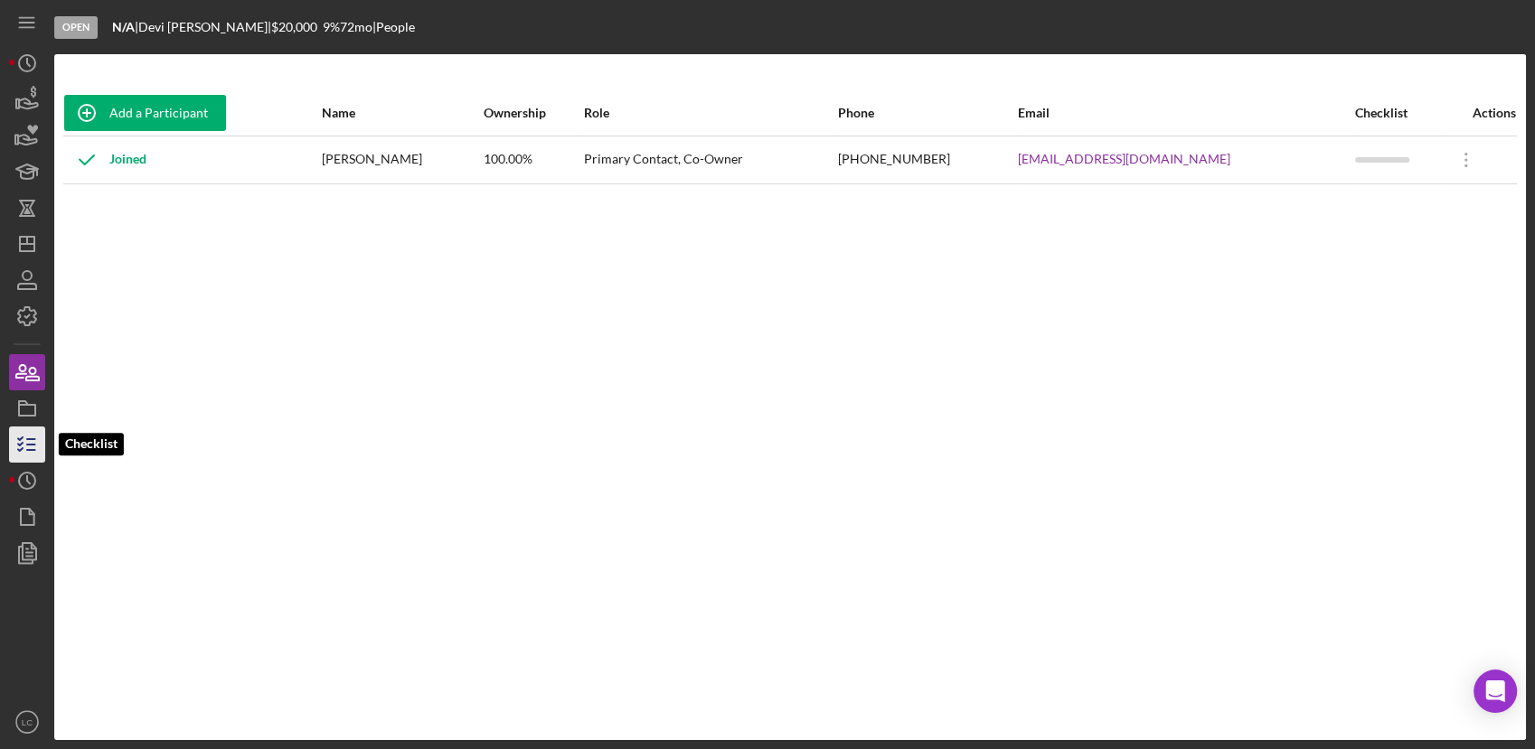
click at [10, 446] on icon "button" at bounding box center [27, 444] width 45 height 45
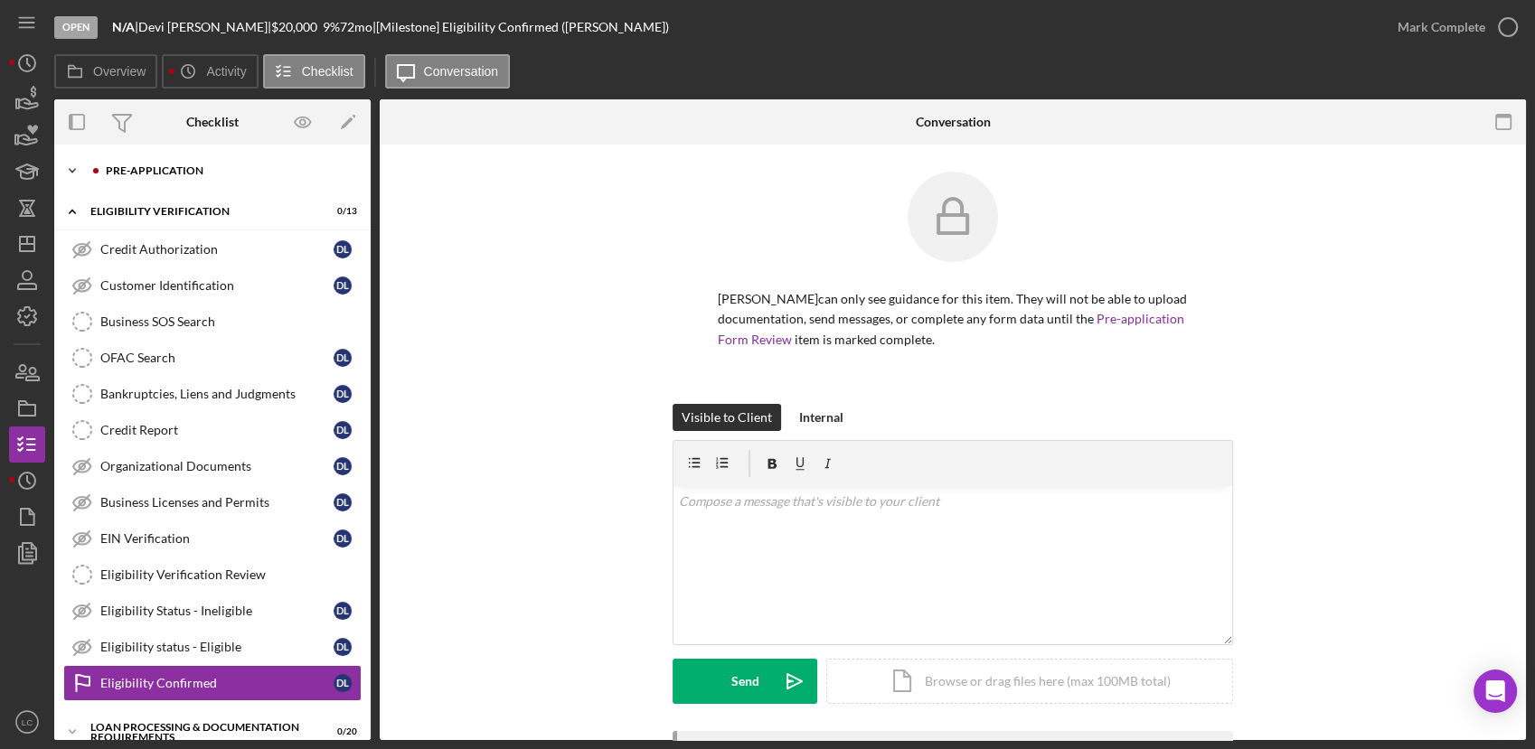
click at [72, 175] on icon "Icon/Expander" at bounding box center [72, 171] width 36 height 36
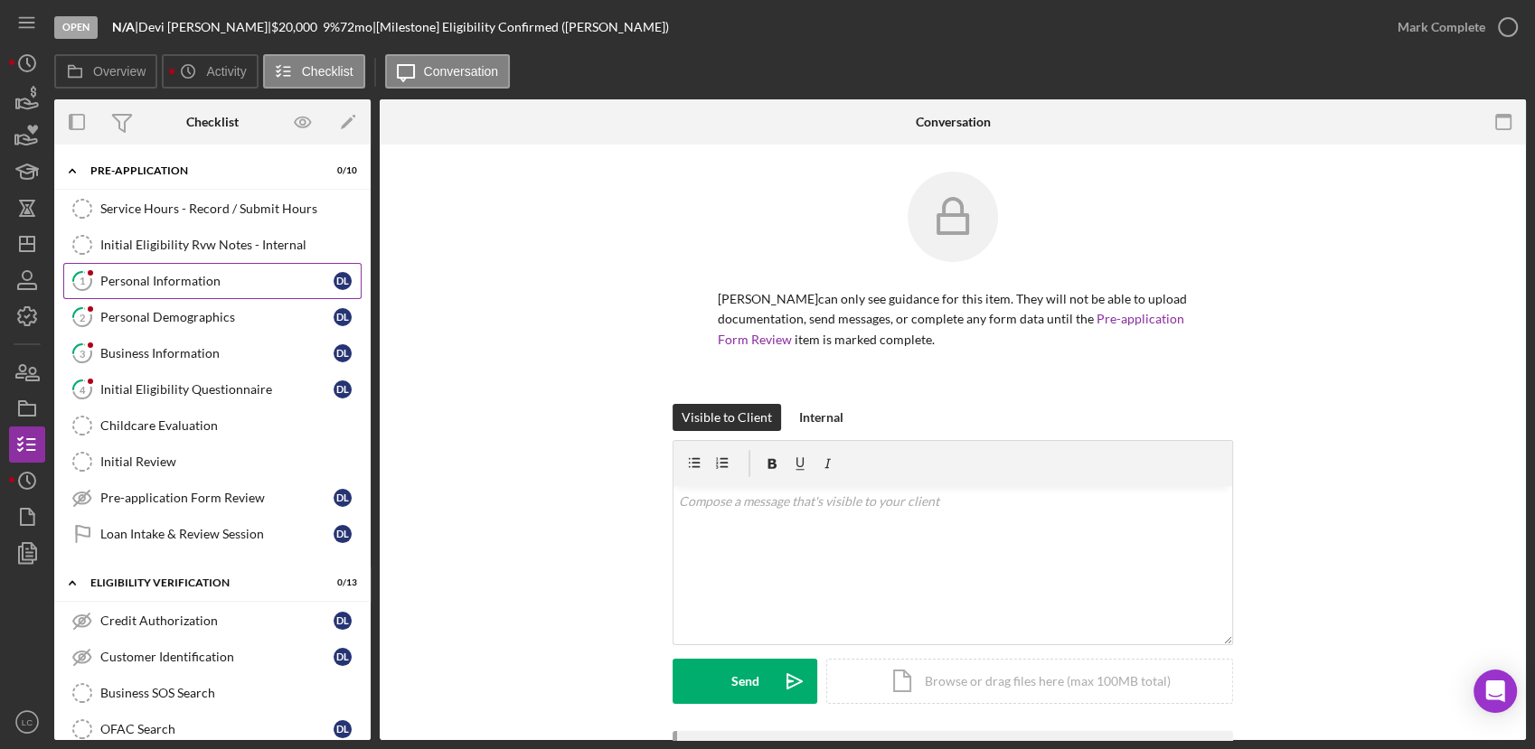
click at [140, 277] on div "Personal Information" at bounding box center [216, 281] width 233 height 14
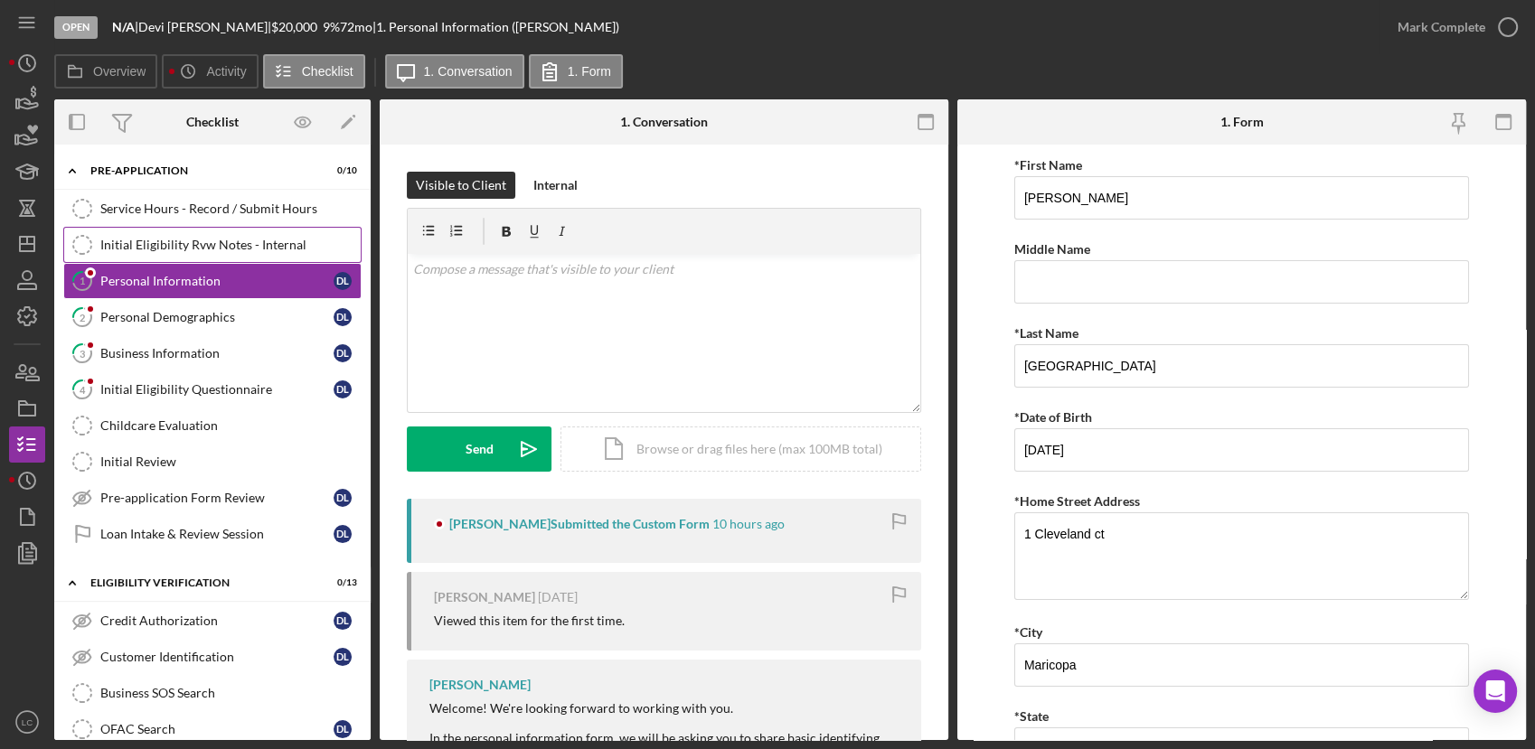
click at [143, 234] on link "Initial Eligibility Rvw Notes - Internal Initial Eligibility Rvw Notes - Intern…" at bounding box center [212, 245] width 298 height 36
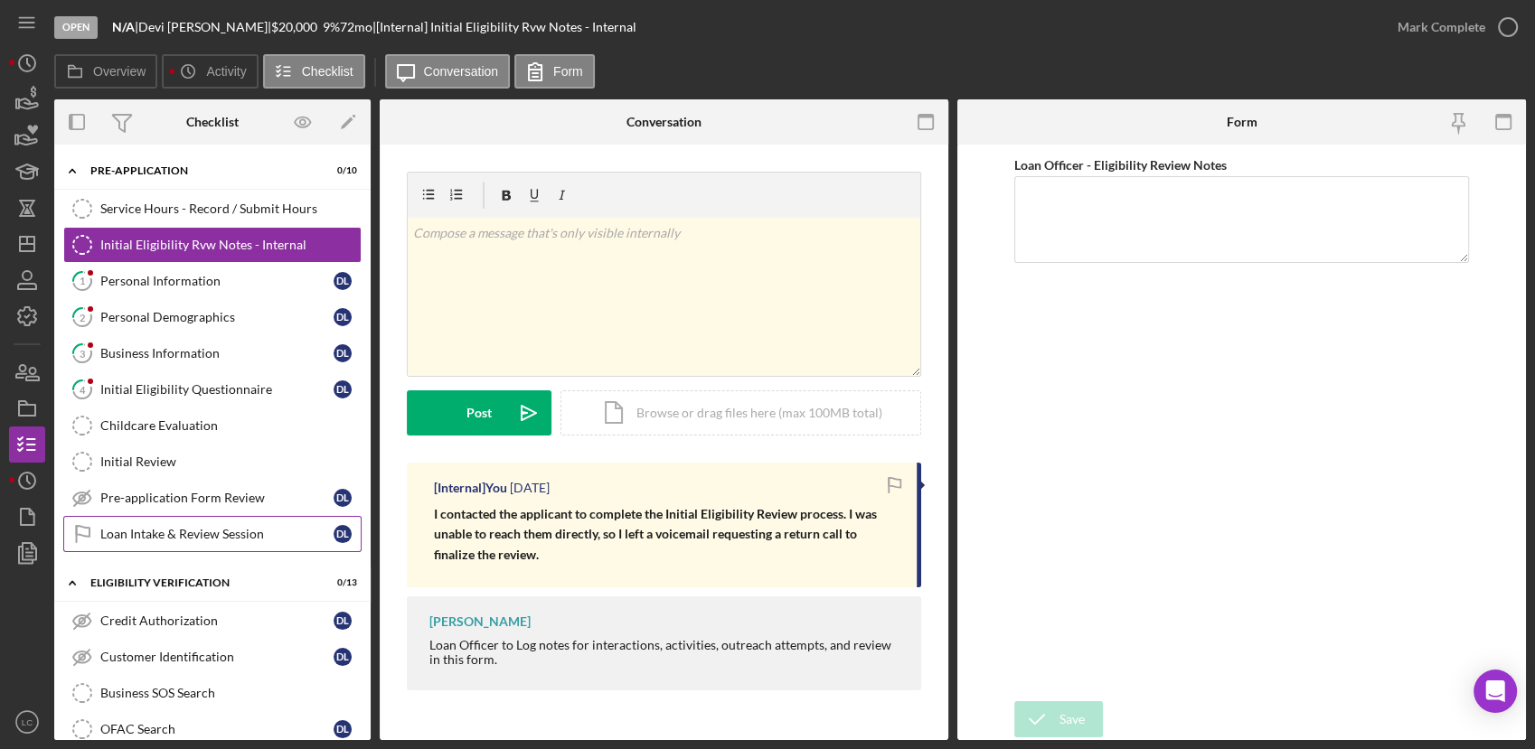
click at [81, 528] on icon "Loan Intake & Review Session" at bounding box center [82, 534] width 45 height 45
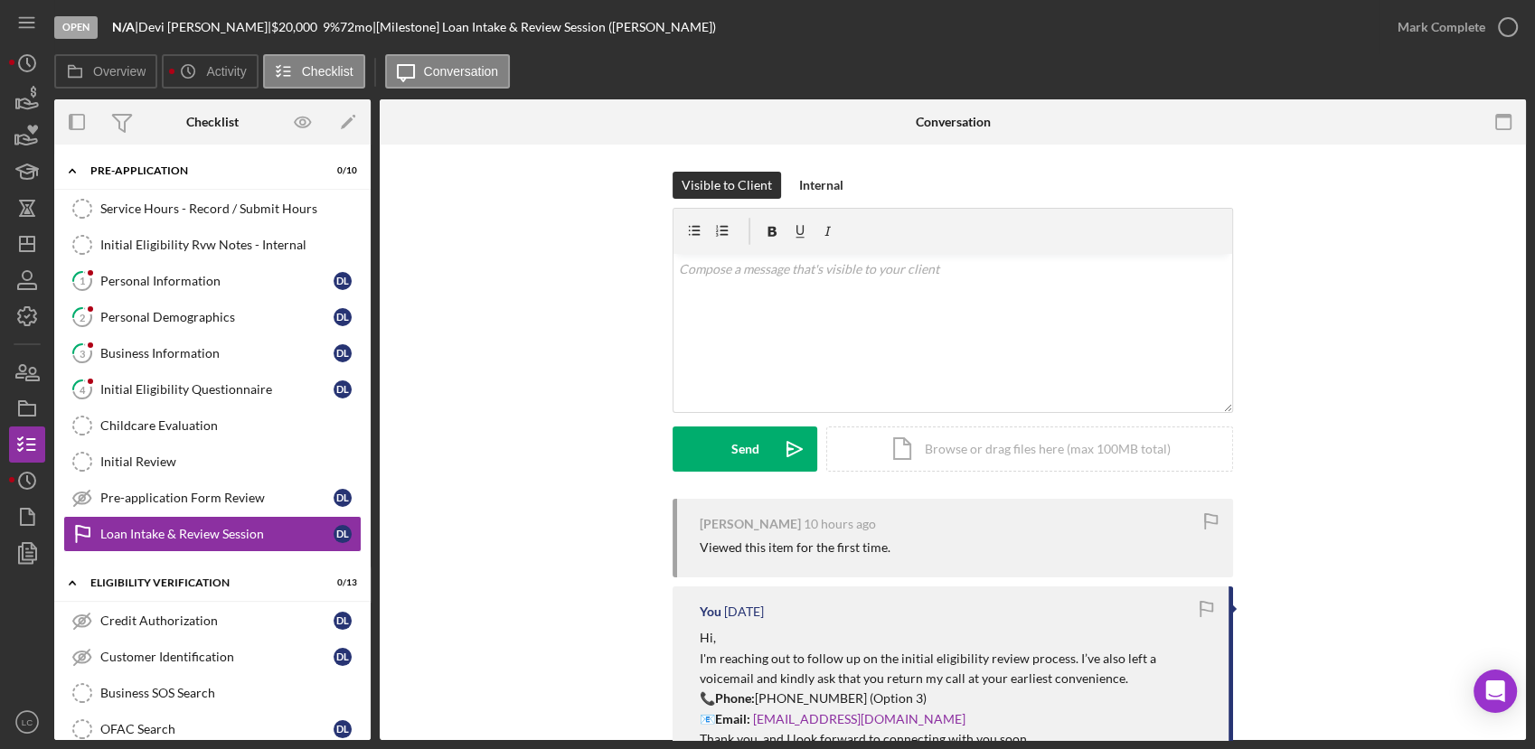
scroll to position [100, 0]
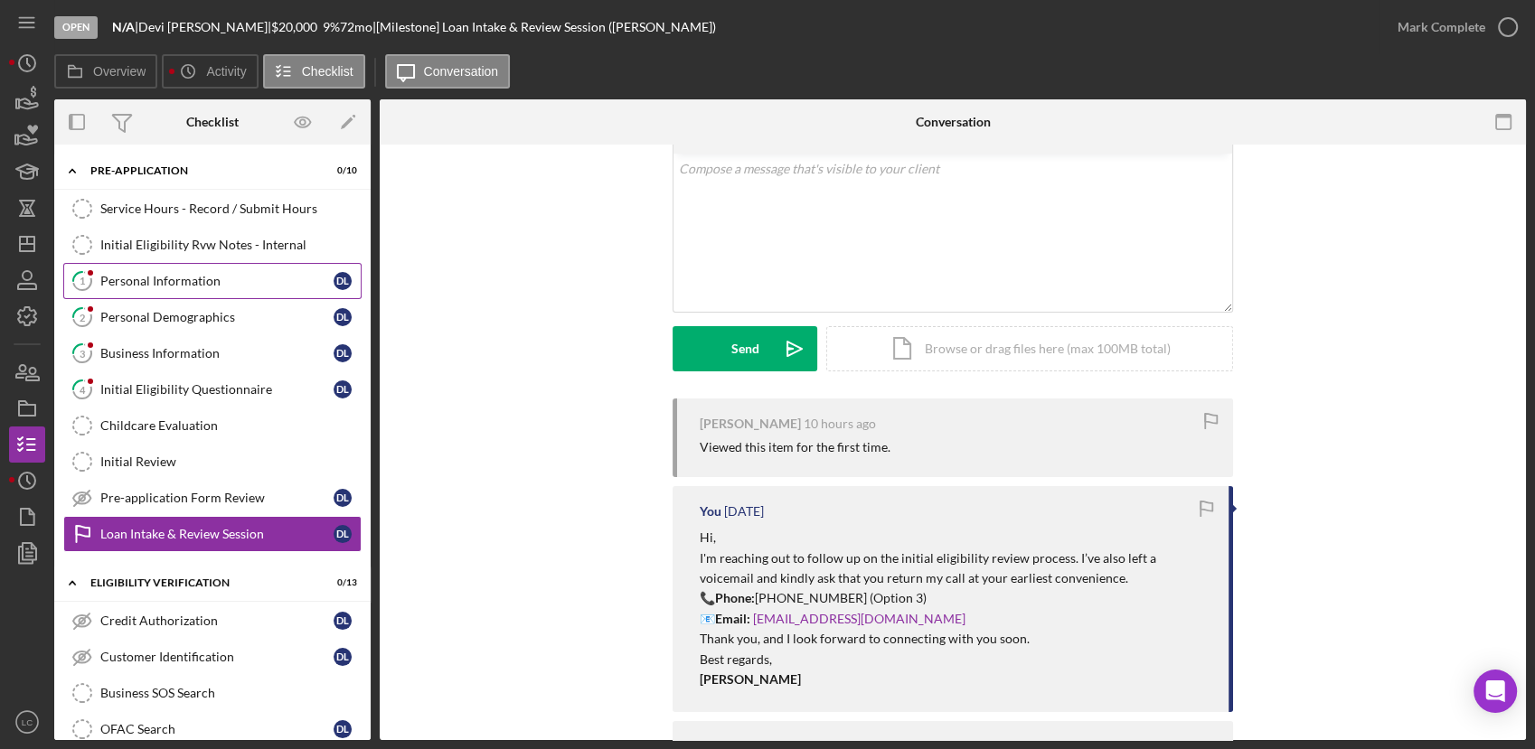
click at [108, 284] on div "Personal Information" at bounding box center [216, 281] width 233 height 14
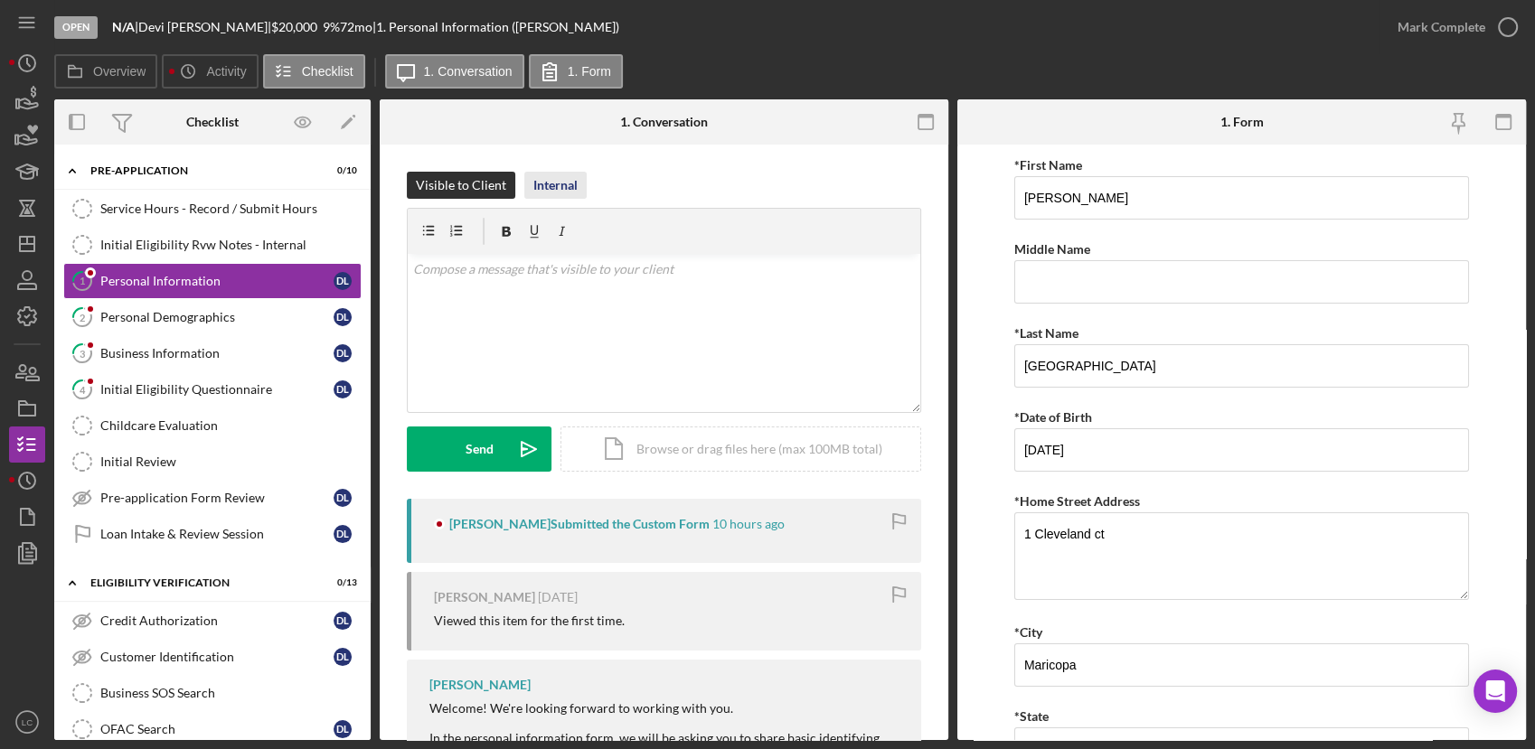
click at [549, 178] on div "Internal" at bounding box center [555, 185] width 44 height 27
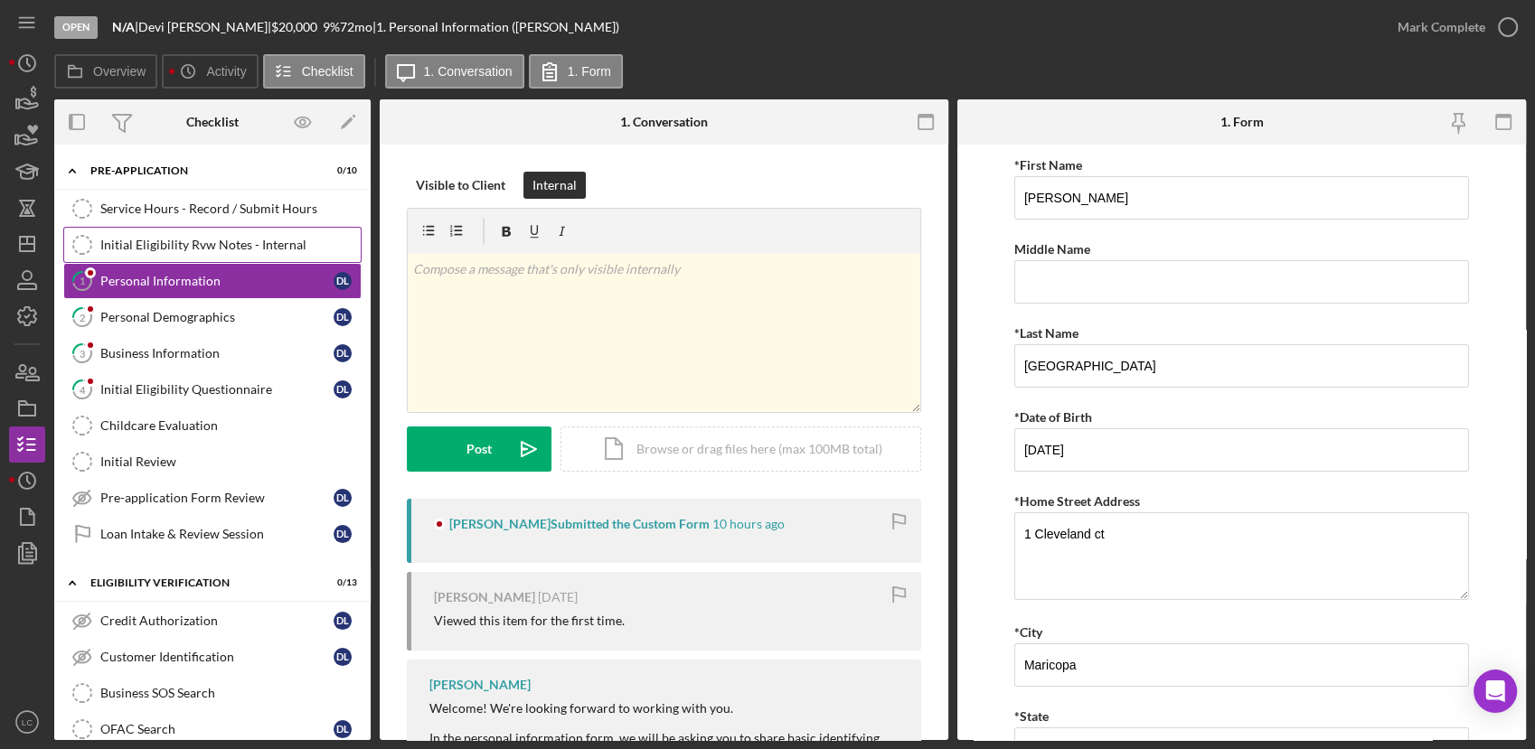
click at [253, 256] on link "Initial Eligibility Rvw Notes - Internal Initial Eligibility Rvw Notes - Intern…" at bounding box center [212, 245] width 298 height 36
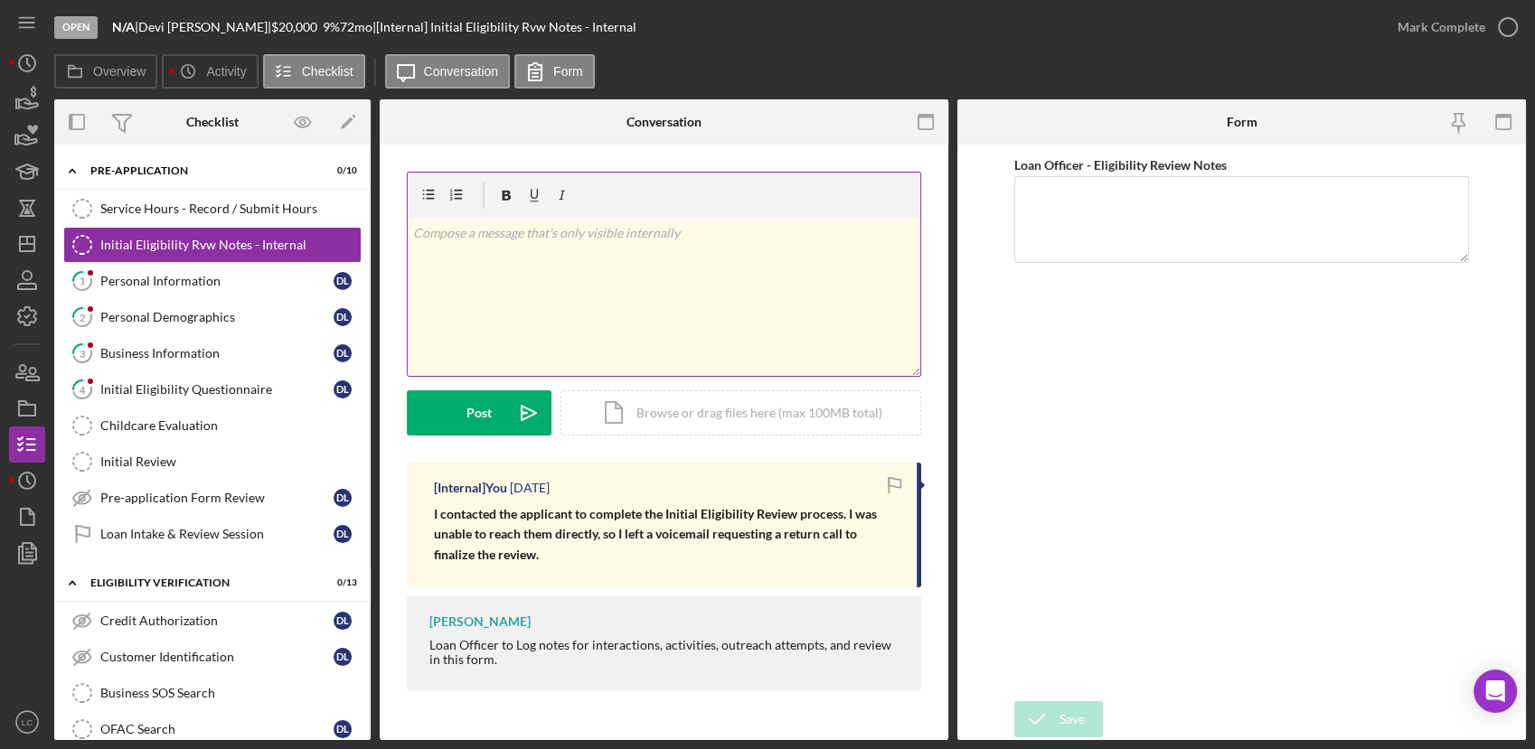
click at [546, 290] on div "v Color teal Color pink Remove color Add row above Add row below Add column bef…" at bounding box center [664, 297] width 512 height 158
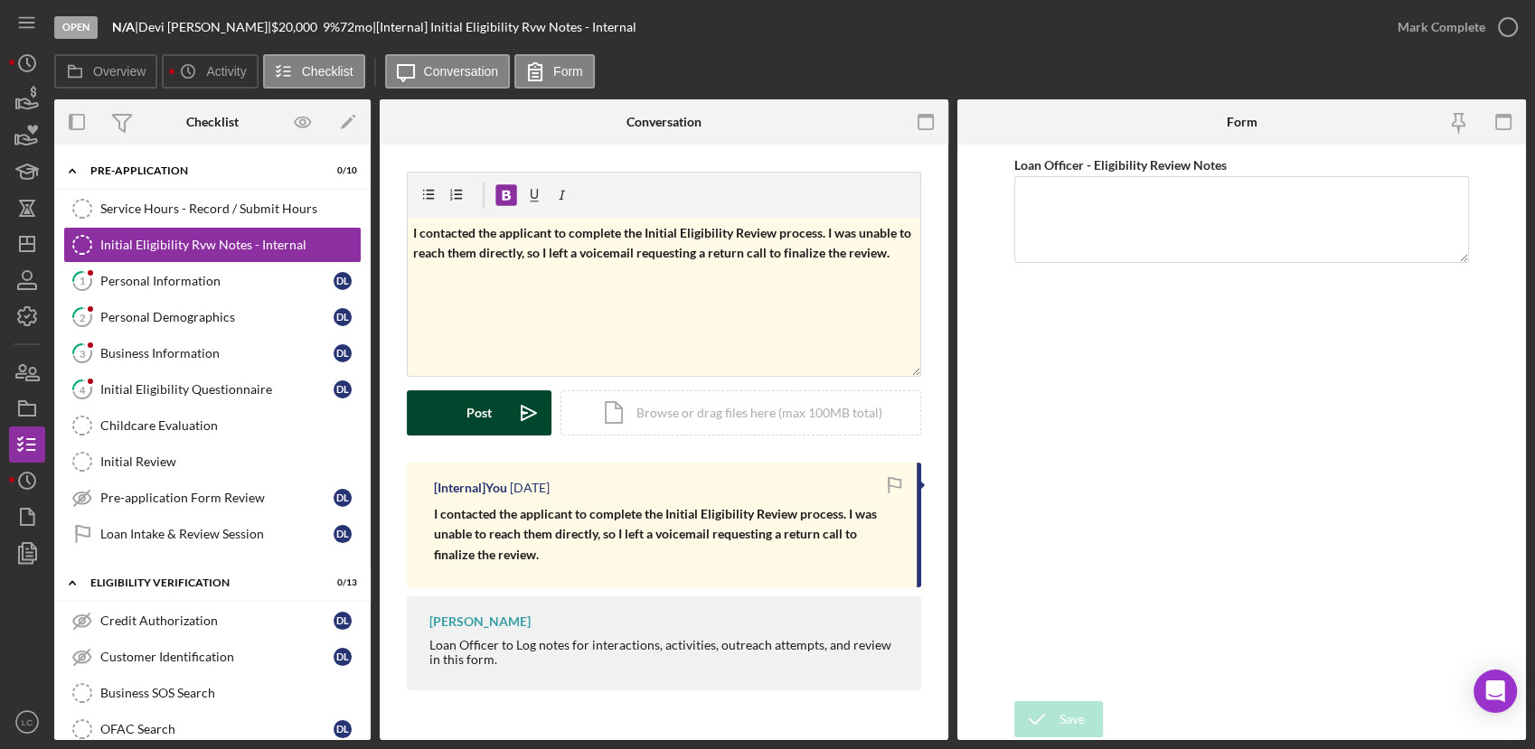
click at [452, 407] on button "Post Icon/icon-invite-send" at bounding box center [479, 412] width 145 height 45
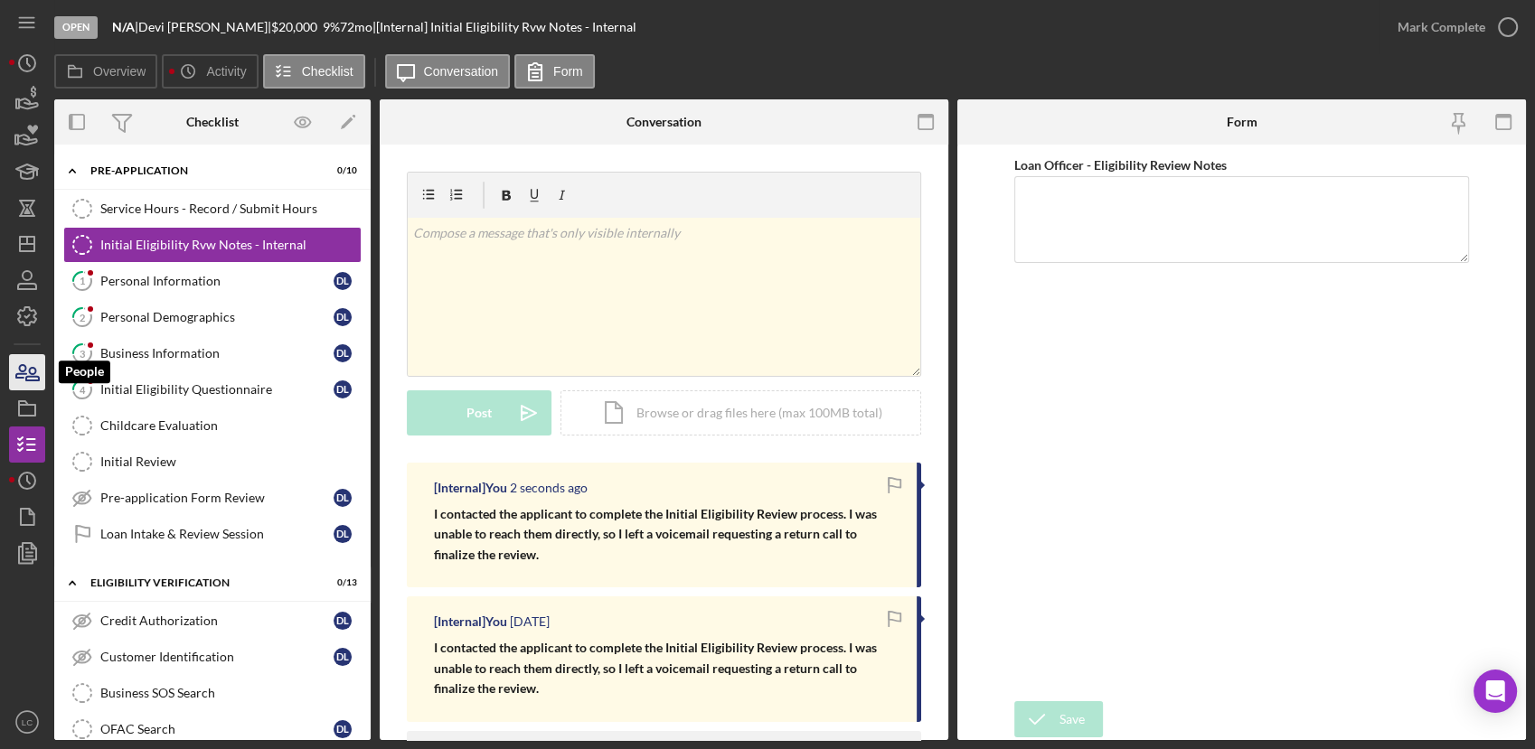
click at [23, 373] on icon "button" at bounding box center [21, 371] width 10 height 13
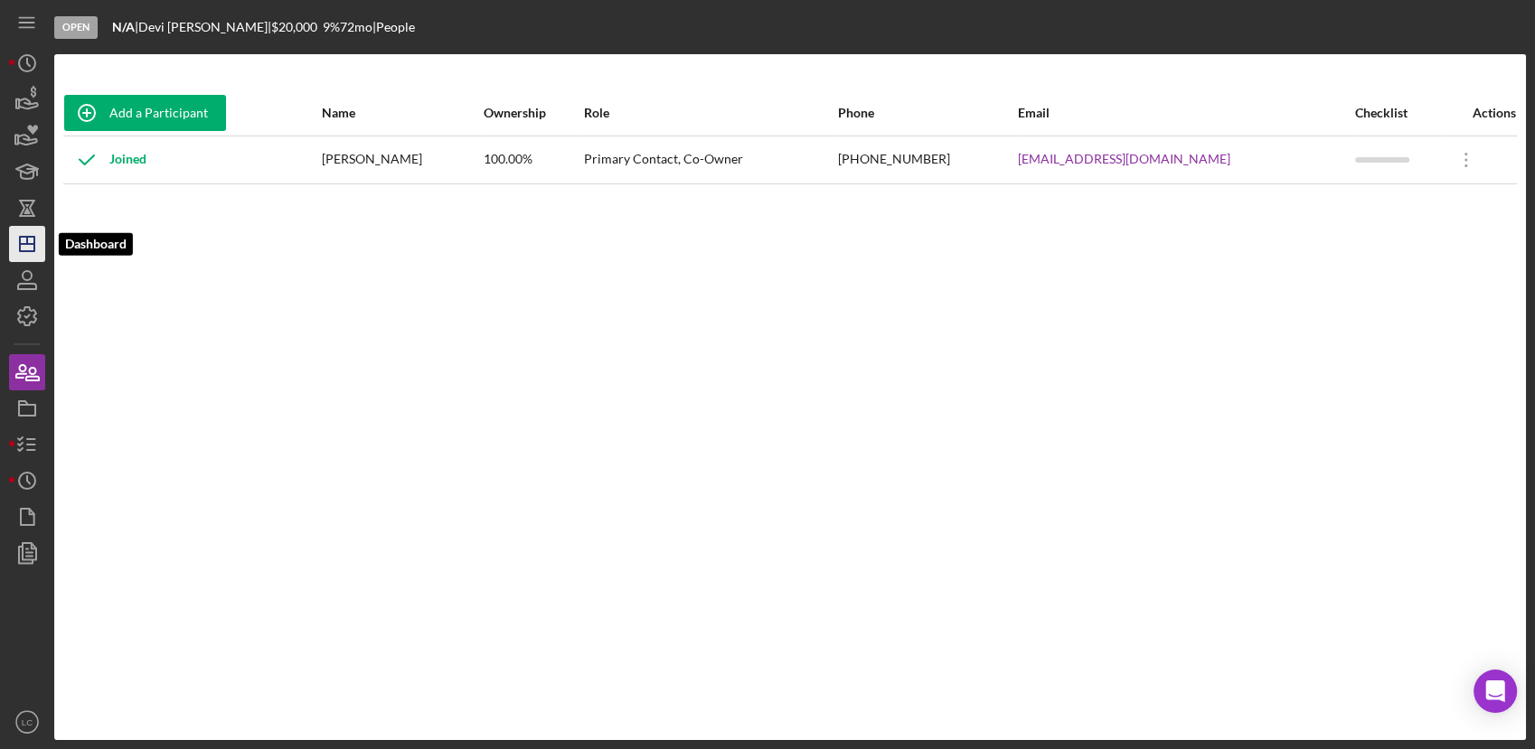
click at [33, 249] on icon "Icon/Dashboard" at bounding box center [27, 243] width 45 height 45
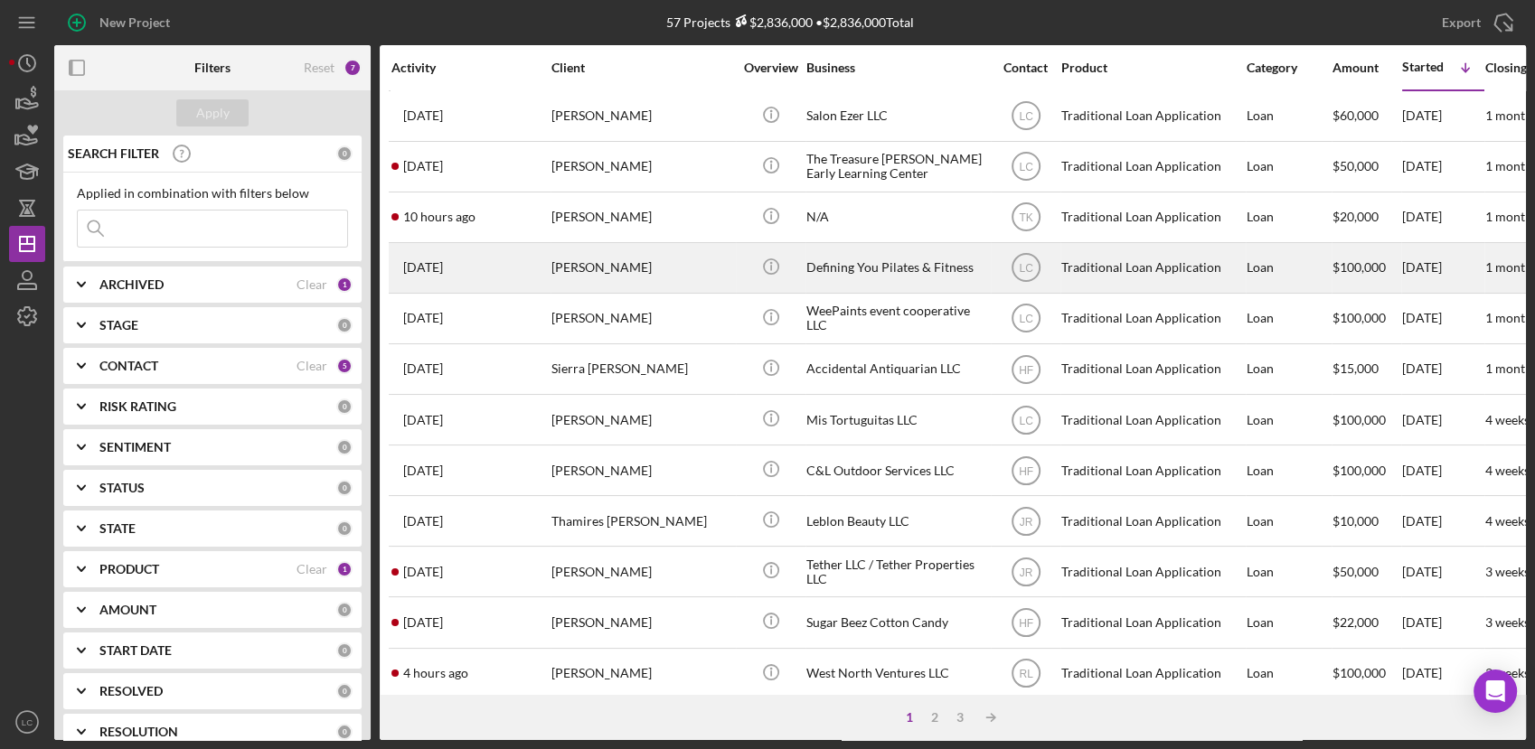
click at [897, 277] on div "Defining You Pilates & Fitness" at bounding box center [896, 268] width 181 height 48
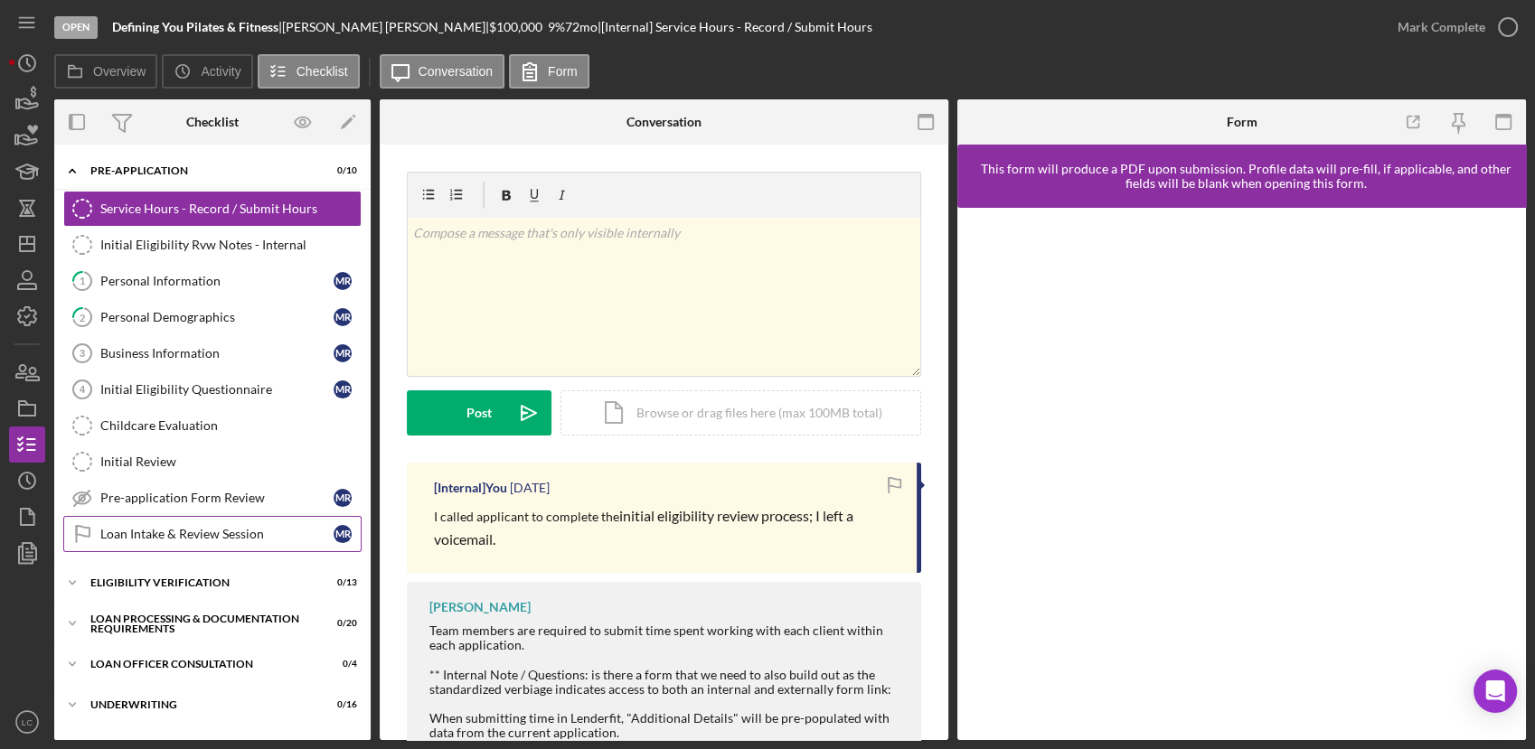
click at [143, 527] on div "Loan Intake & Review Session" at bounding box center [216, 534] width 233 height 14
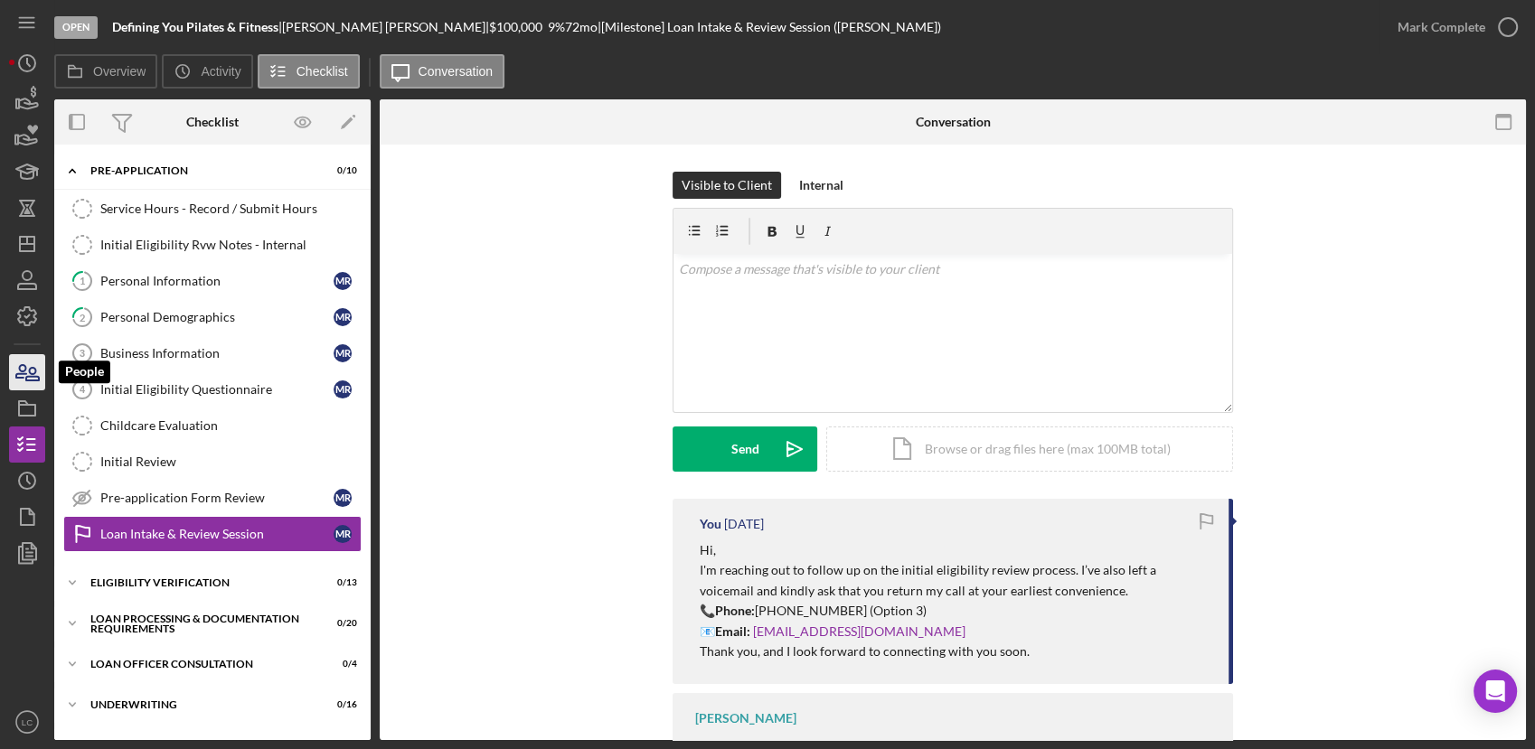
click at [36, 366] on icon "button" at bounding box center [27, 372] width 45 height 45
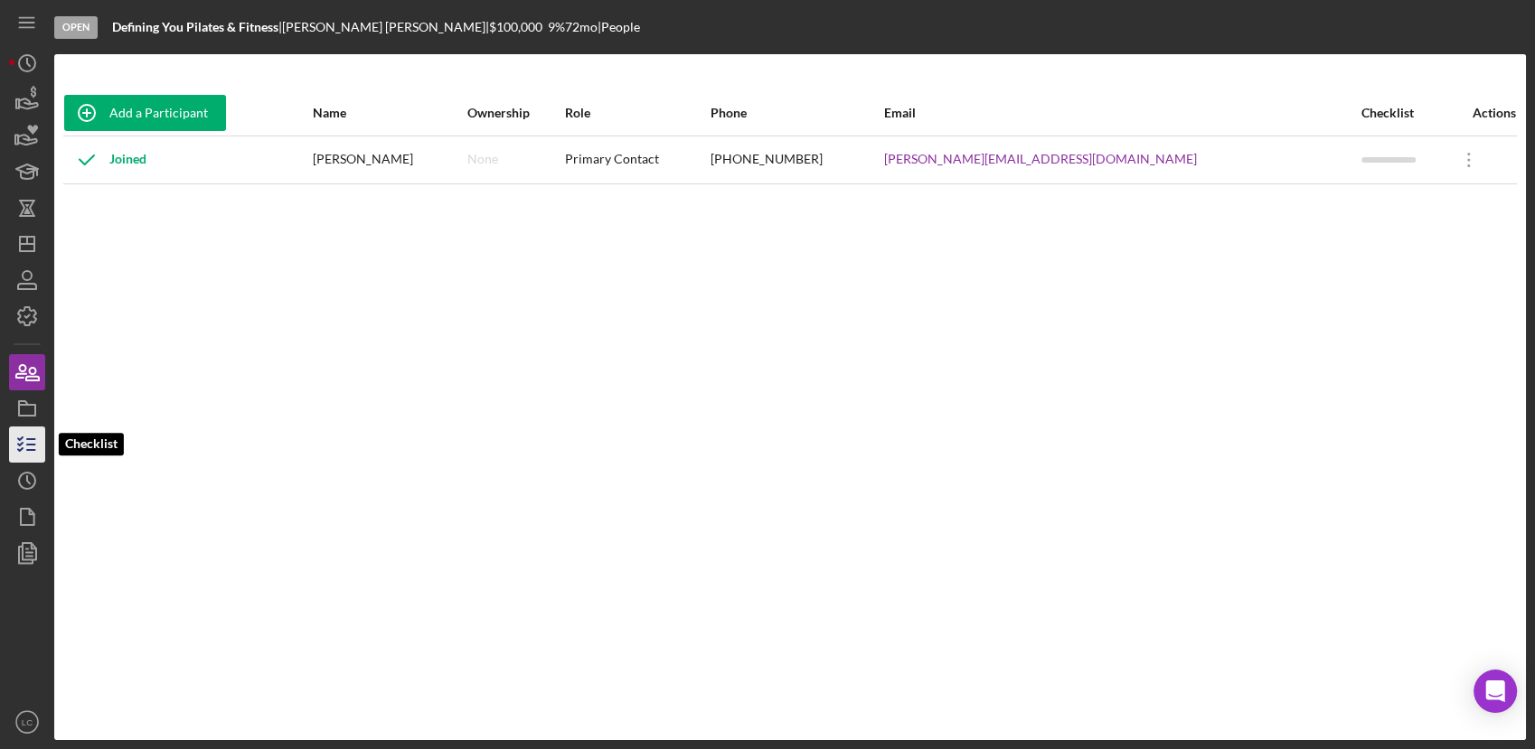
click at [30, 456] on icon "button" at bounding box center [27, 444] width 45 height 45
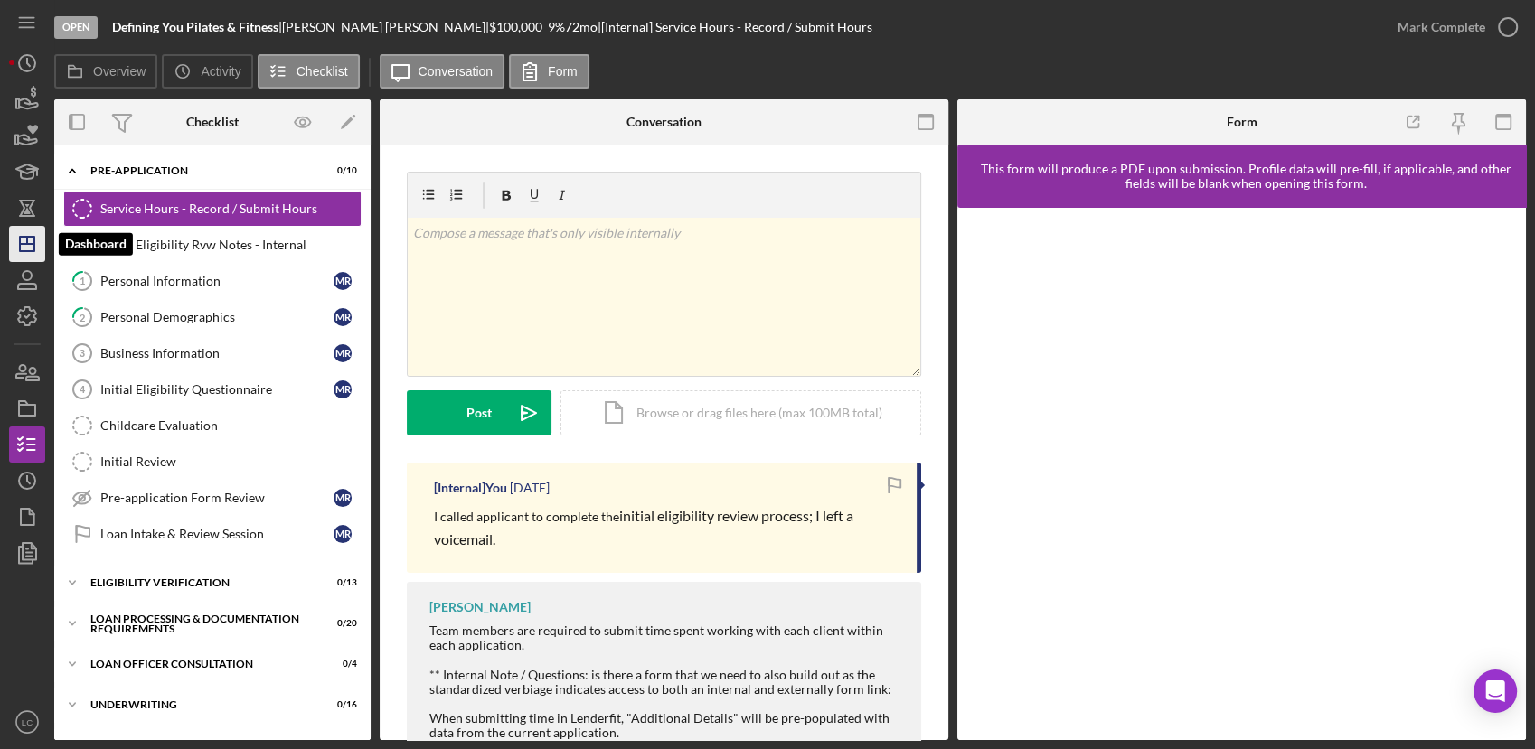
click at [36, 240] on icon "Icon/Dashboard" at bounding box center [27, 243] width 45 height 45
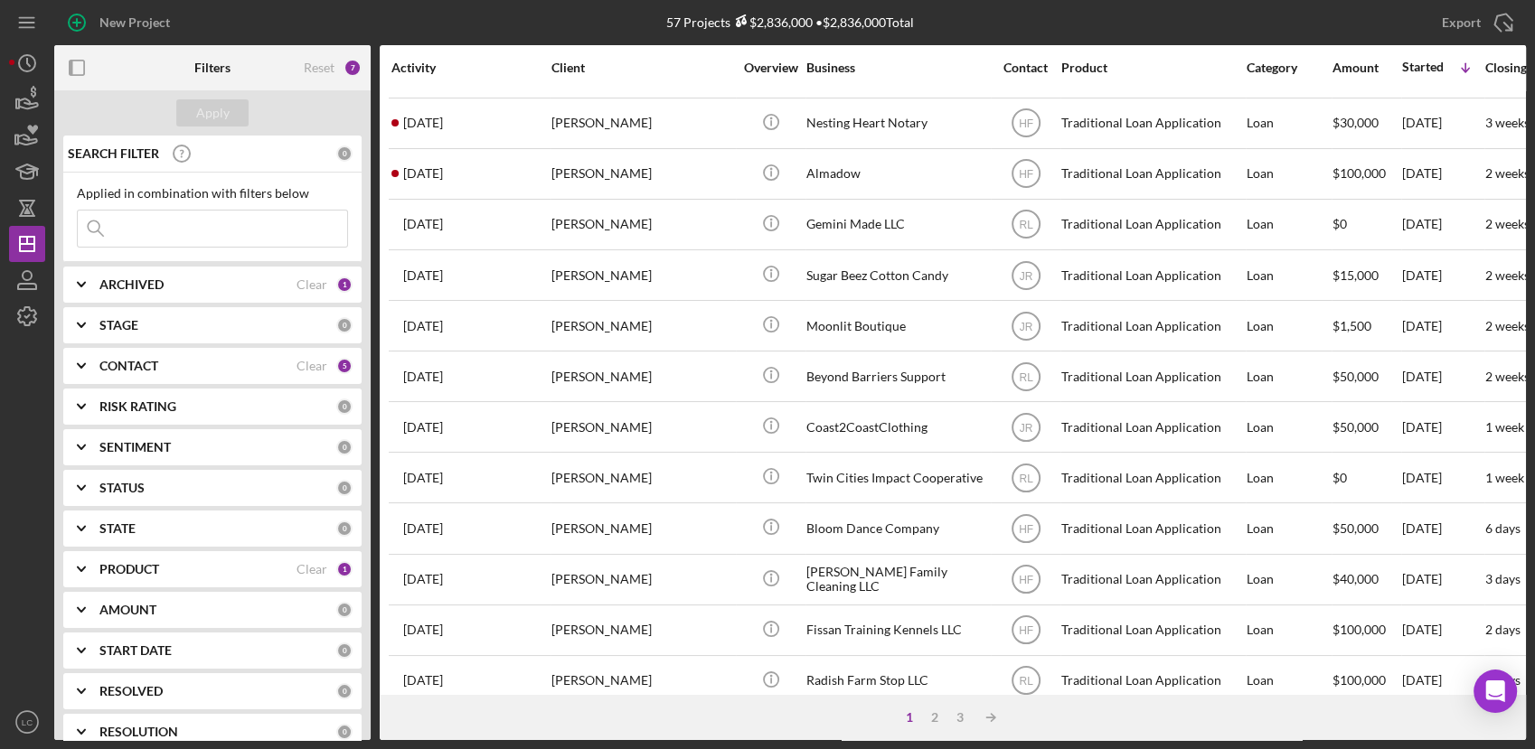
scroll to position [676, 0]
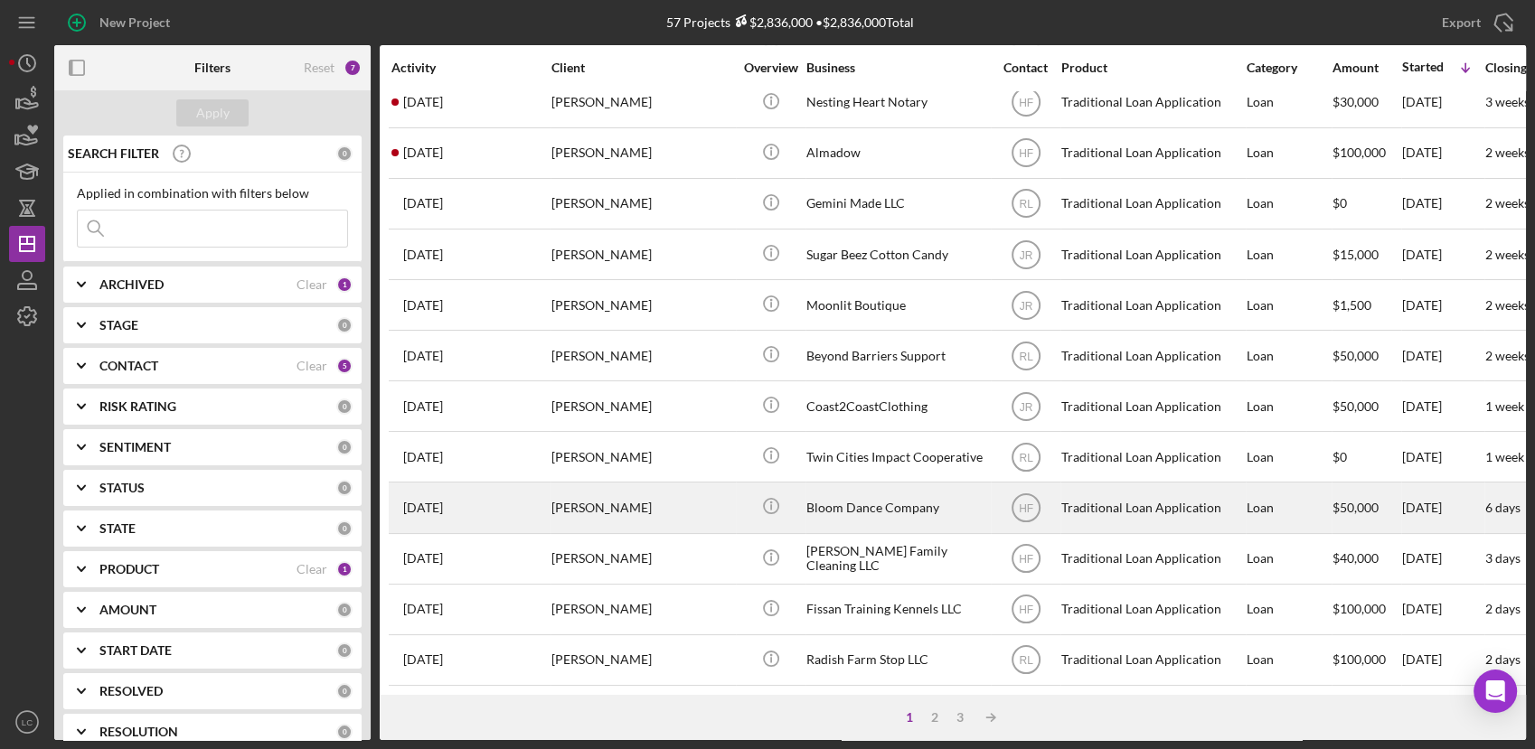
click at [887, 498] on div "Bloom Dance Company" at bounding box center [896, 508] width 181 height 48
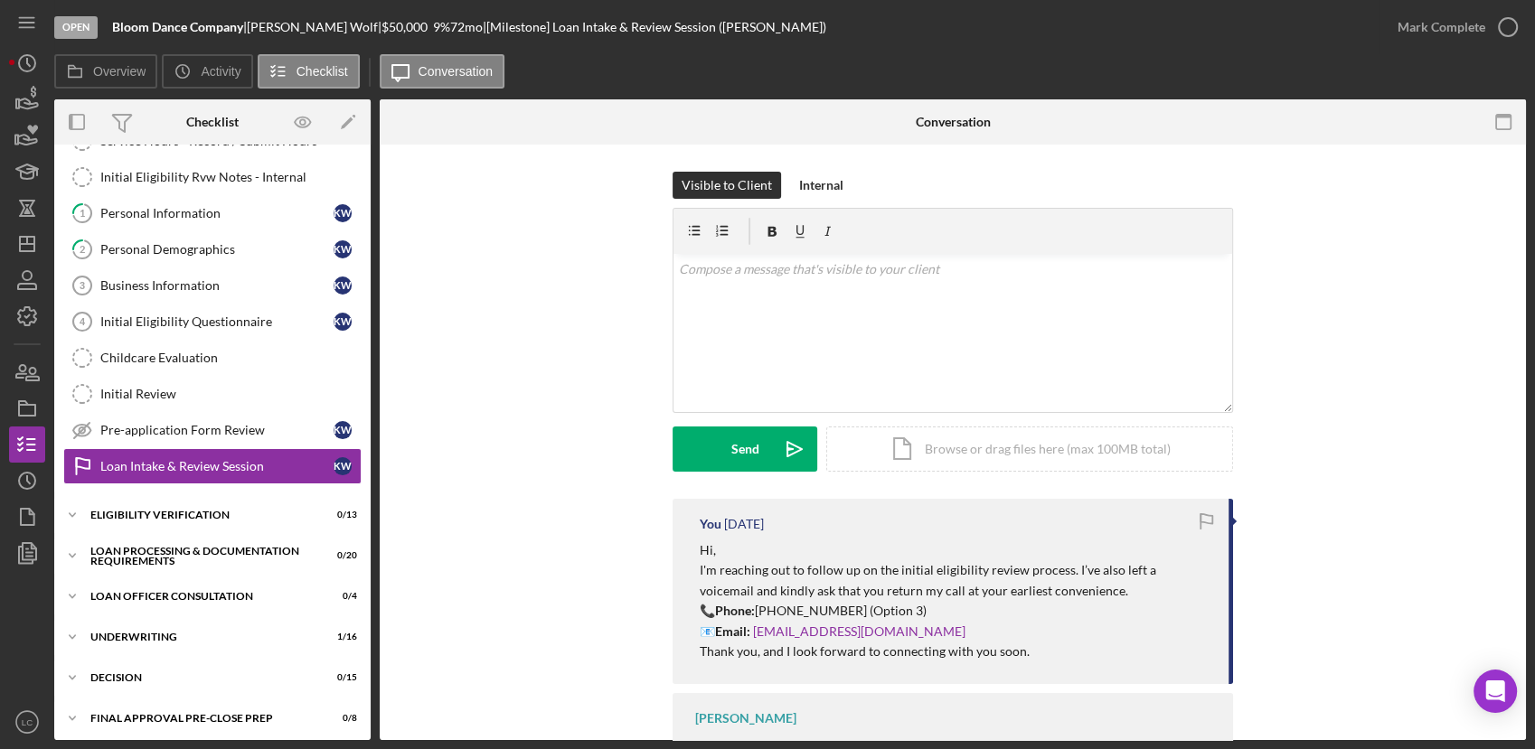
scroll to position [88, 0]
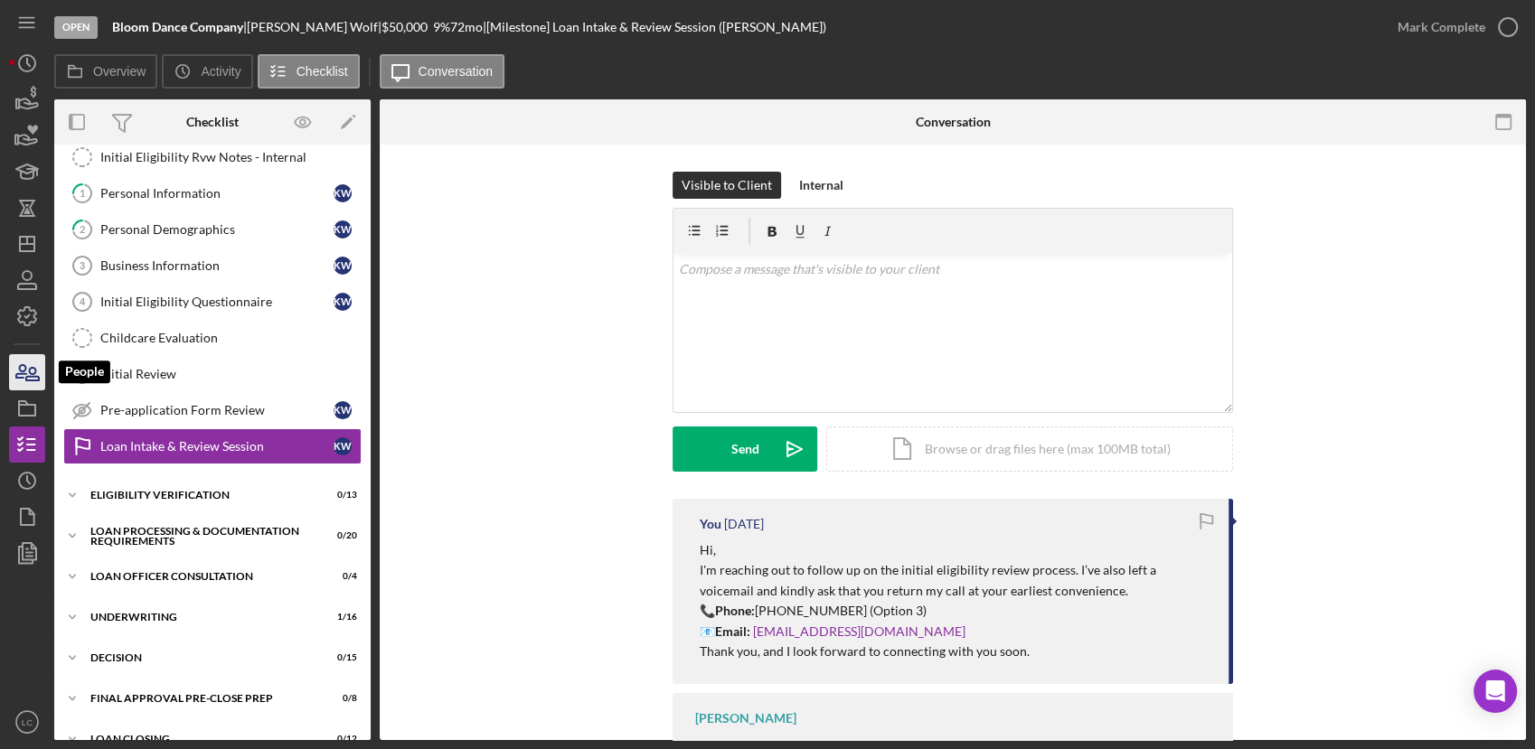
click at [36, 368] on icon "button" at bounding box center [27, 372] width 45 height 45
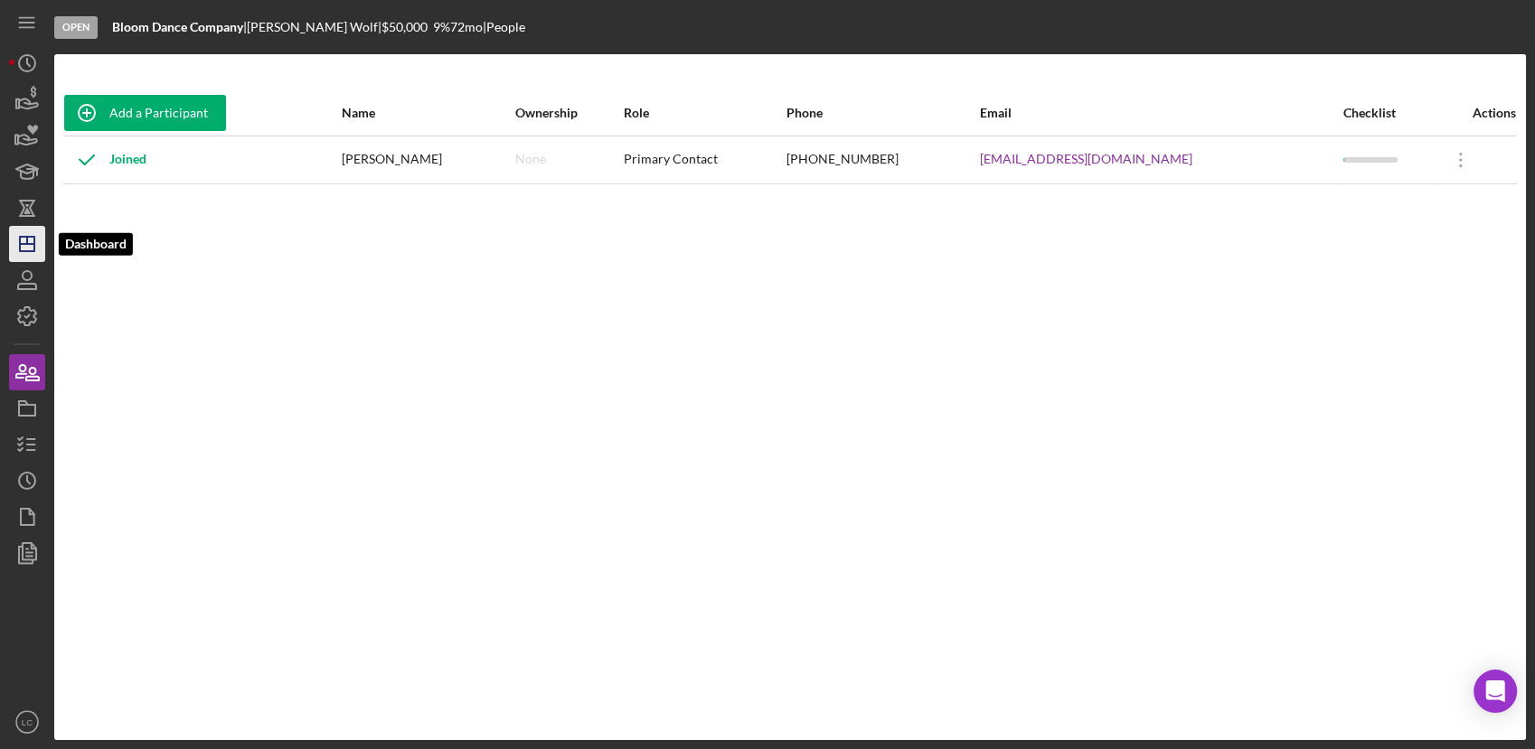
click at [22, 245] on icon "Icon/Dashboard" at bounding box center [27, 243] width 45 height 45
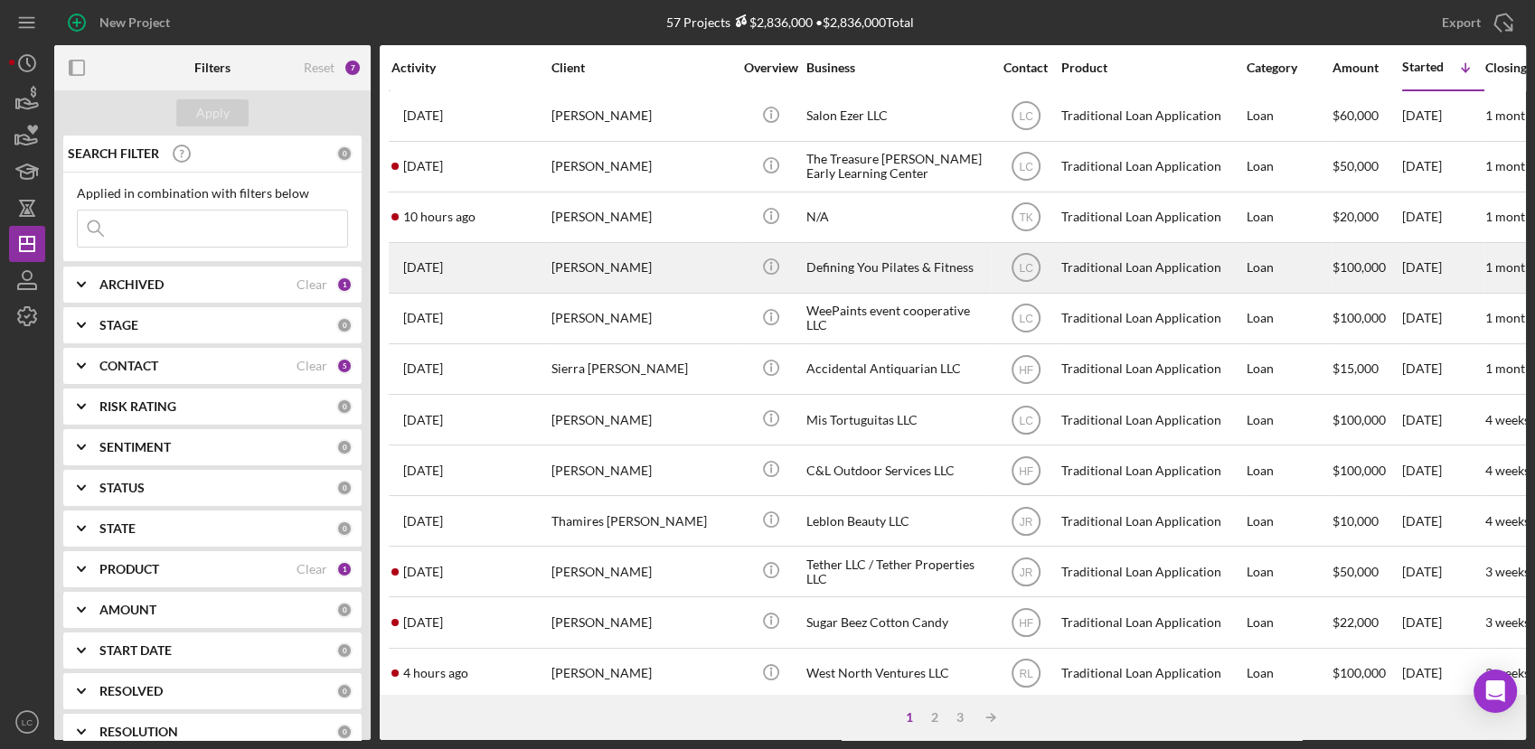
click at [904, 277] on div "Defining You Pilates & Fitness" at bounding box center [896, 268] width 181 height 48
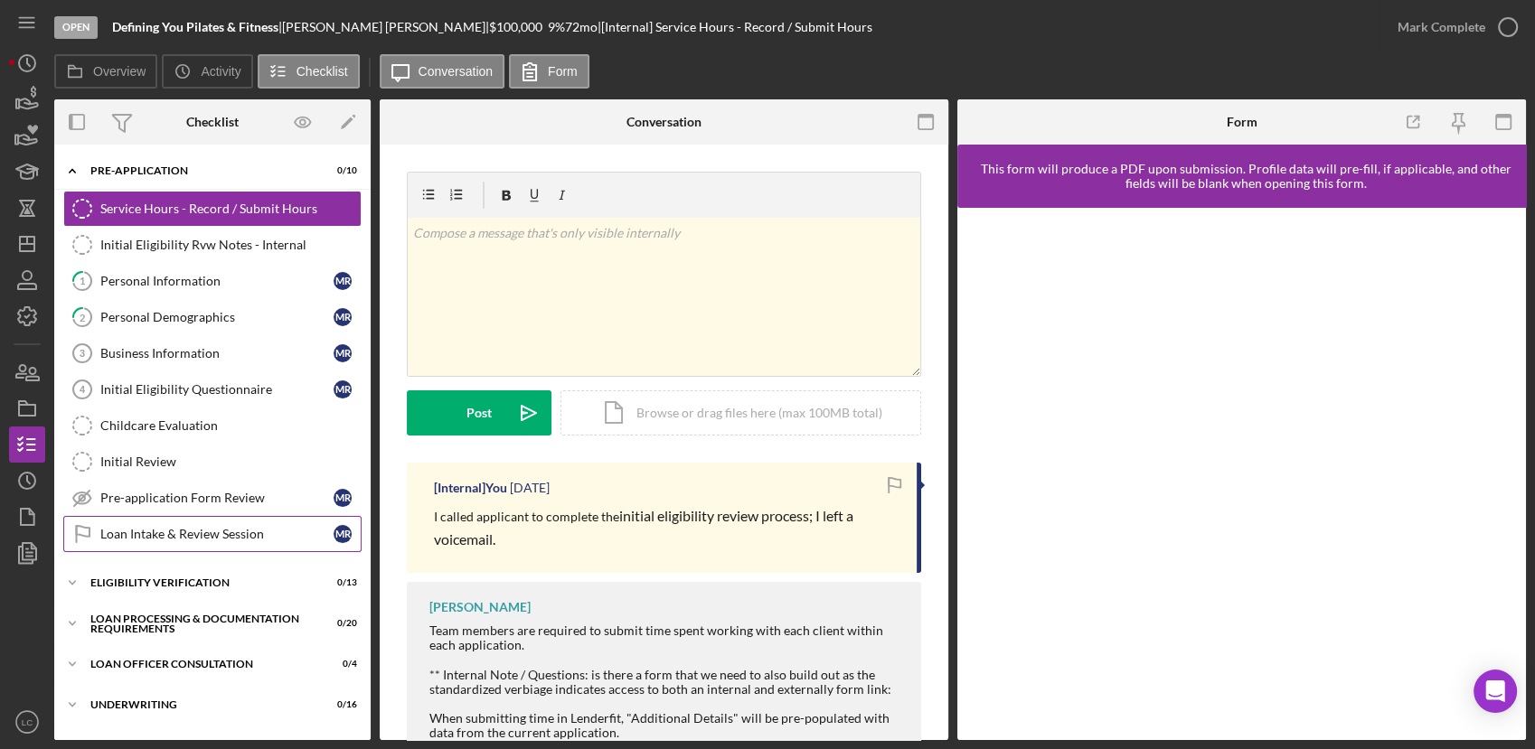
click at [174, 531] on div "Loan Intake & Review Session" at bounding box center [216, 534] width 233 height 14
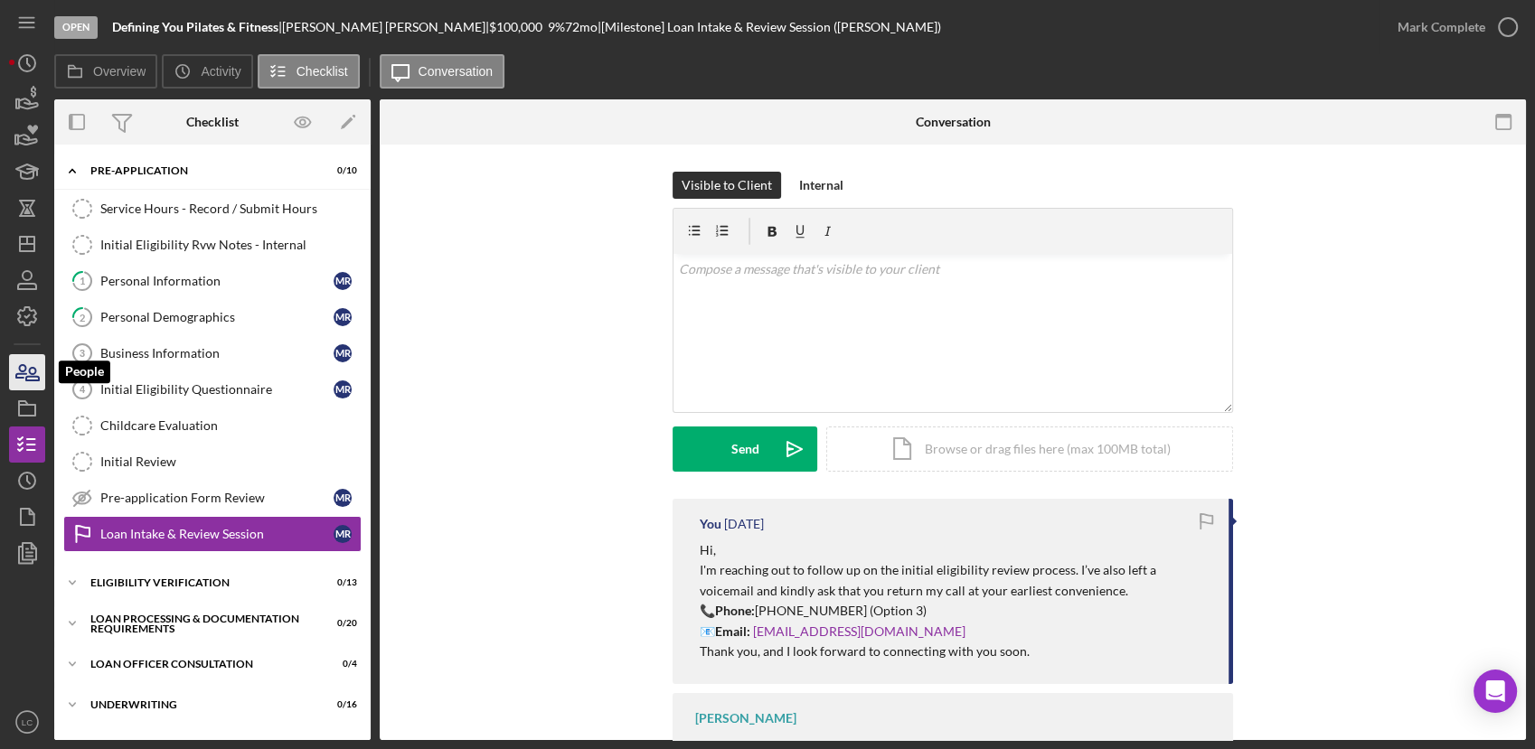
click at [42, 379] on icon "button" at bounding box center [27, 372] width 45 height 45
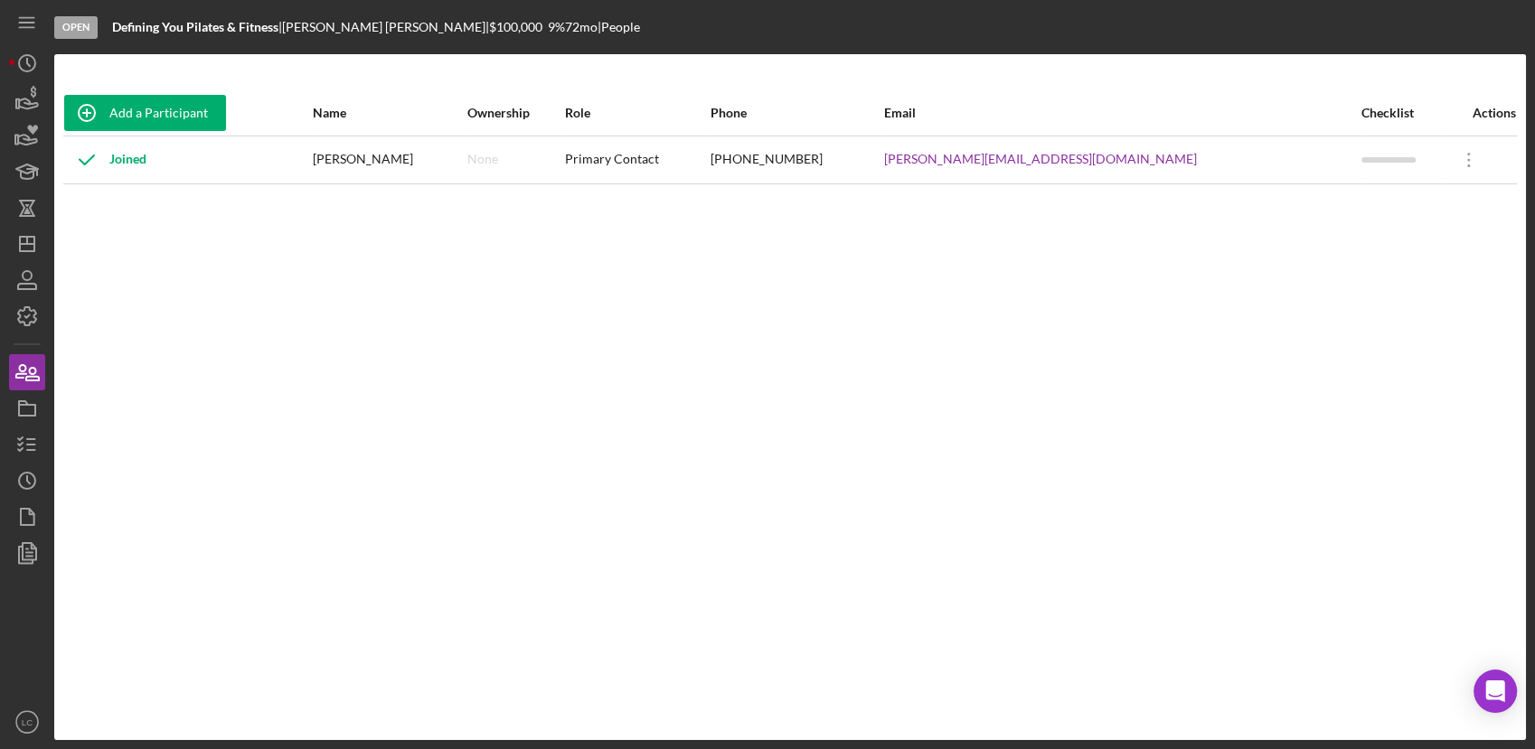
click at [45, 449] on nav "Icon/Menu Icon/Dashboard Dashboard Navigation Divider Mobile Checklist Icon/Ove…" at bounding box center [31, 370] width 45 height 740
click at [35, 447] on icon "button" at bounding box center [27, 444] width 45 height 45
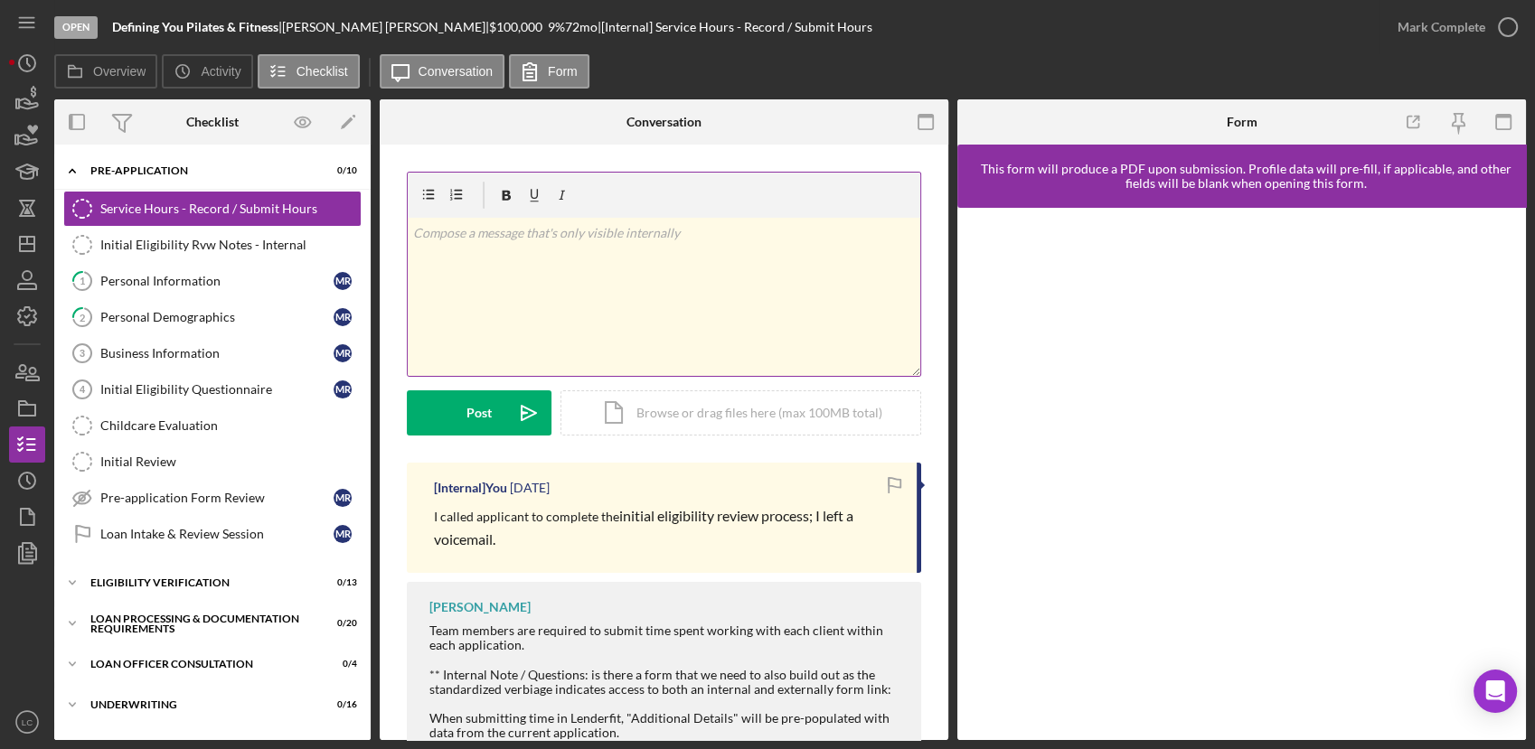
click at [526, 257] on div "v Color teal Color pink Remove color Add row above Add row below Add column bef…" at bounding box center [664, 297] width 512 height 158
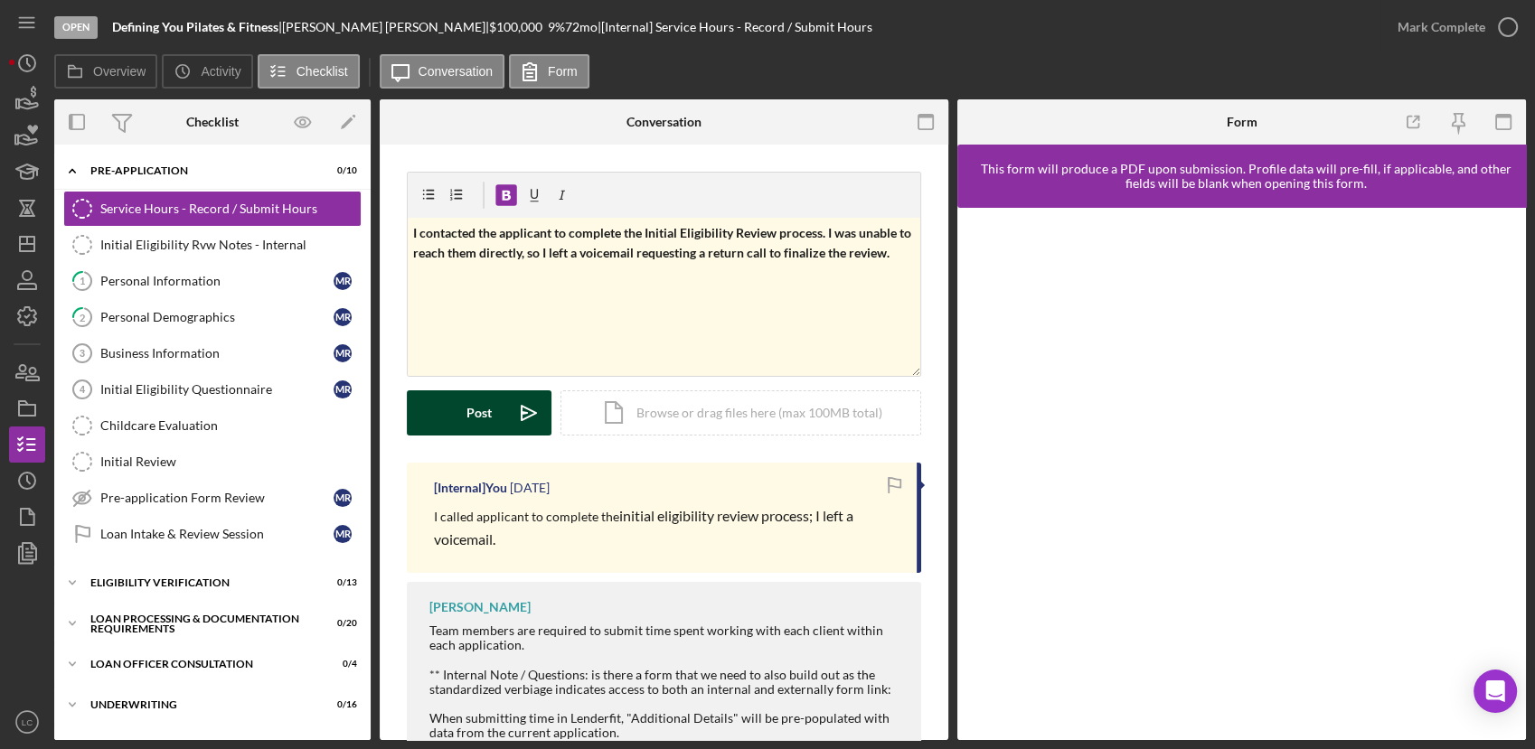
click at [427, 401] on button "Post Icon/icon-invite-send" at bounding box center [479, 412] width 145 height 45
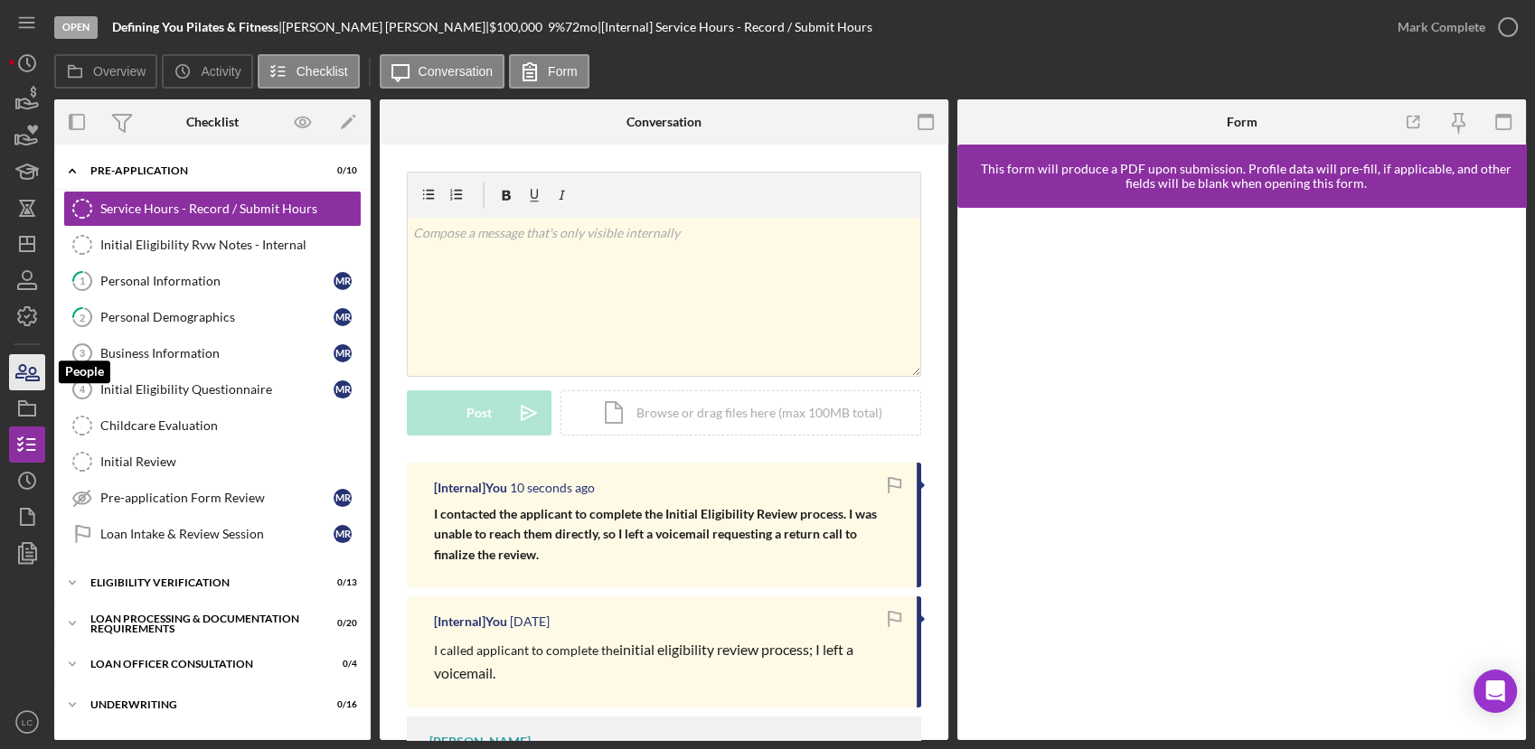
click at [25, 371] on icon "button" at bounding box center [27, 372] width 45 height 45
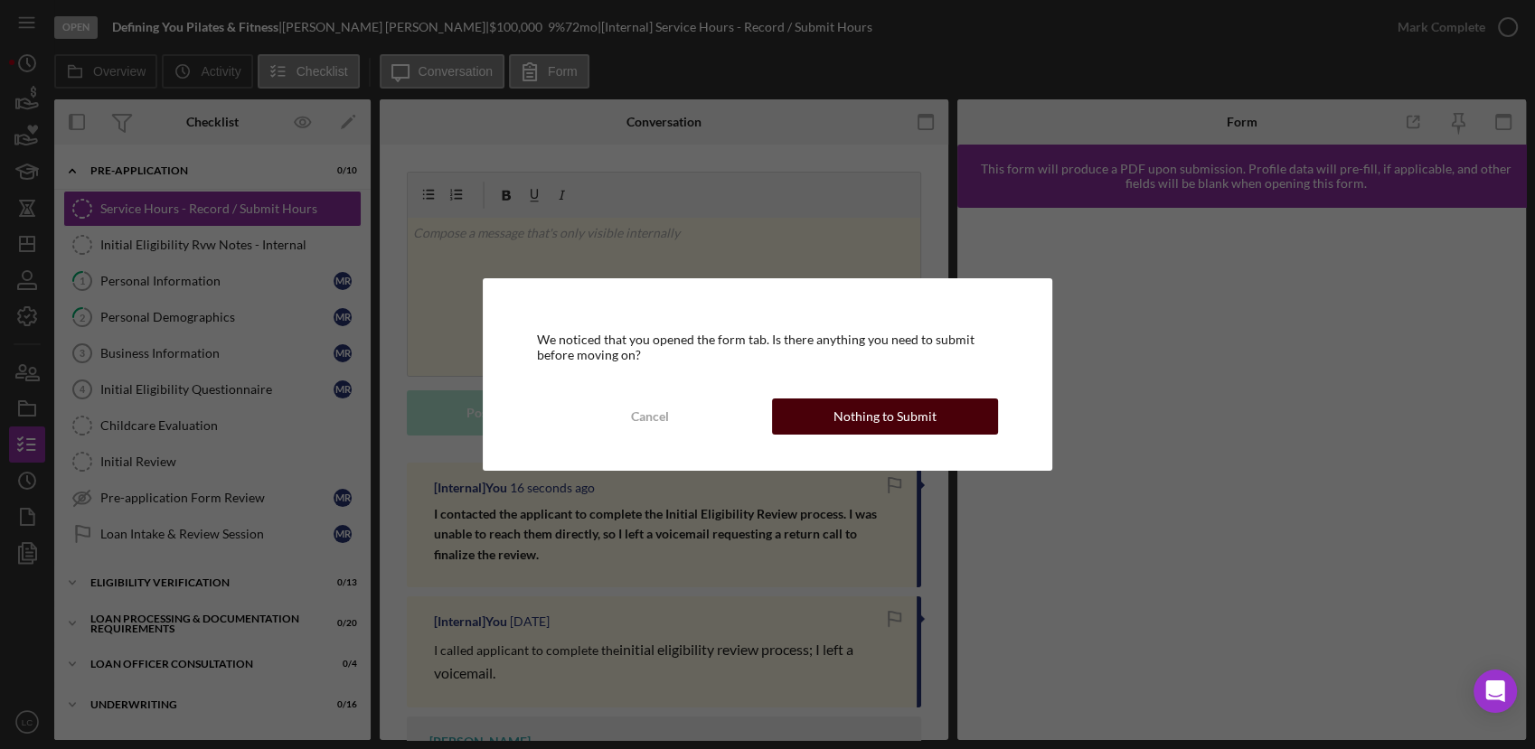
click at [836, 402] on div "Nothing to Submit" at bounding box center [884, 417] width 103 height 36
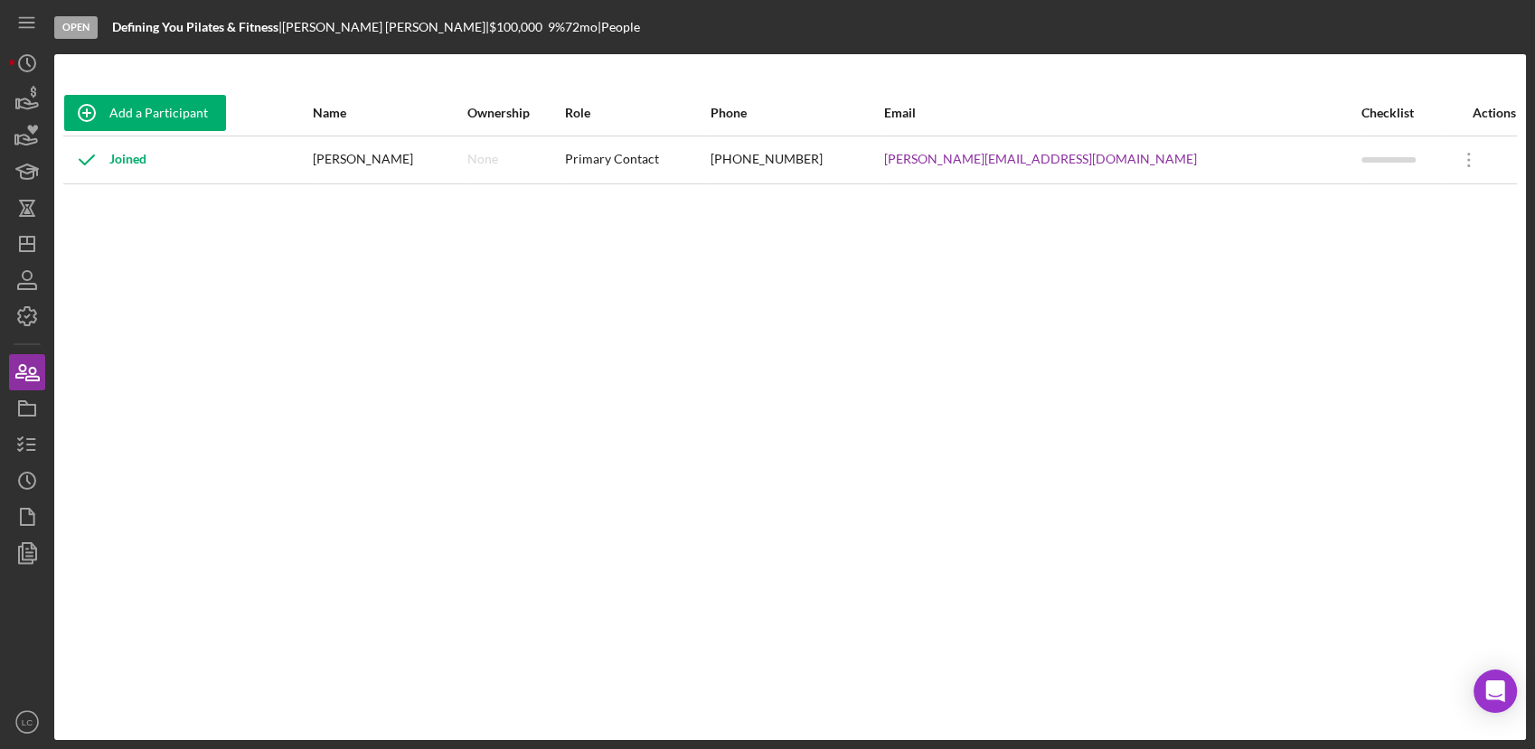
click at [7, 237] on div "Open Defining You Pilates & Fitness | [PERSON_NAME] | $100,000 $100,000 9 % 72 …" at bounding box center [767, 374] width 1535 height 749
click at [24, 249] on icon "Icon/Dashboard" at bounding box center [27, 243] width 45 height 45
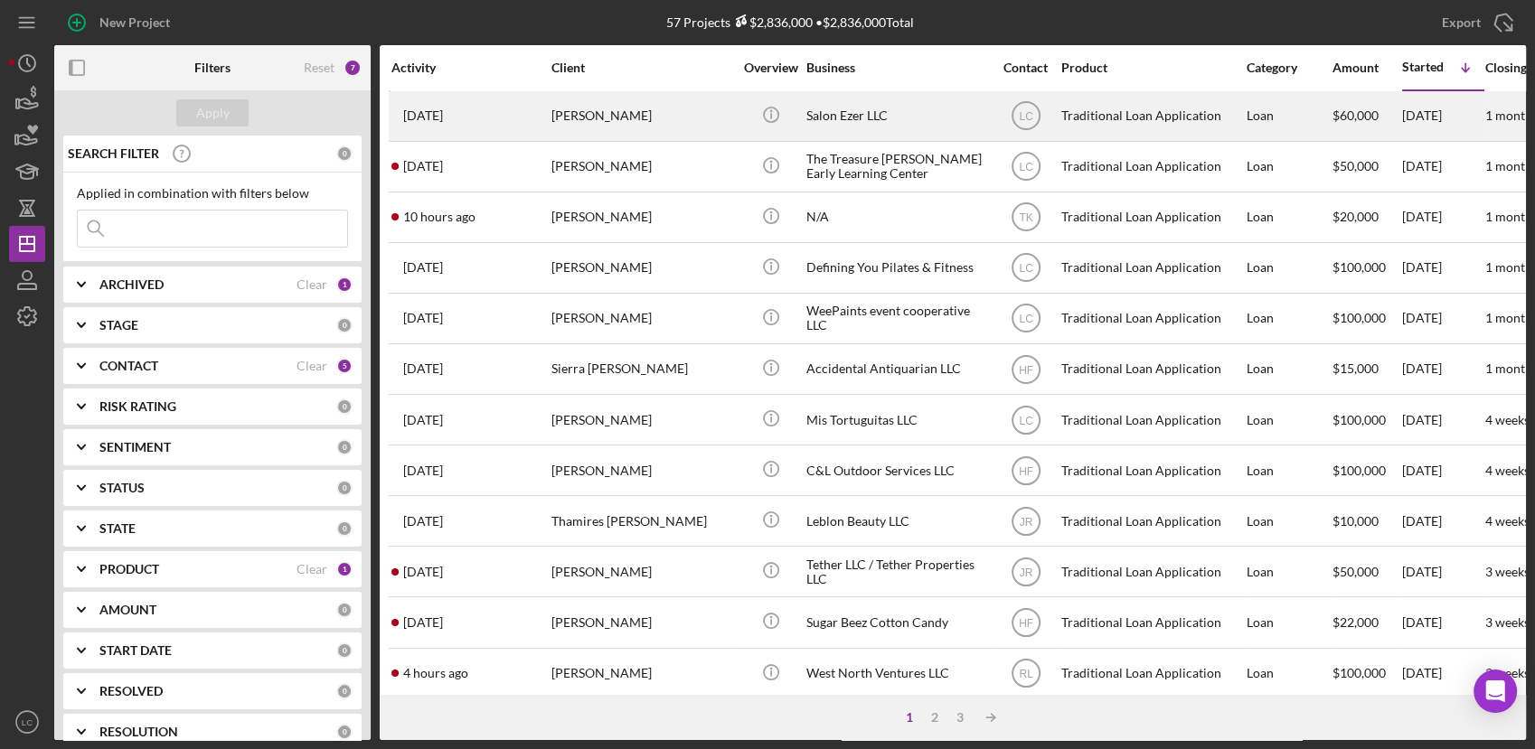
click at [705, 108] on div "[PERSON_NAME]" at bounding box center [641, 116] width 181 height 48
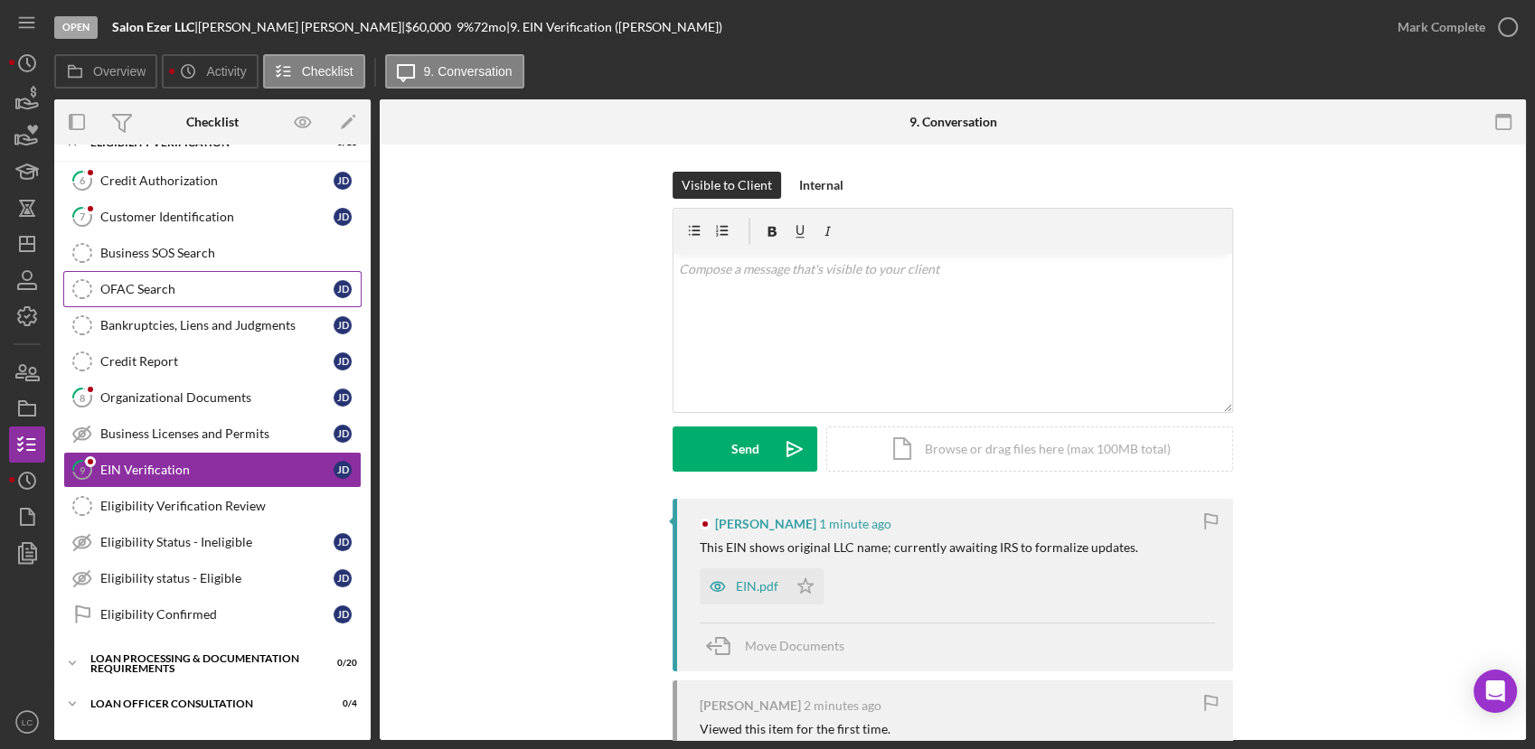
scroll to position [93, 0]
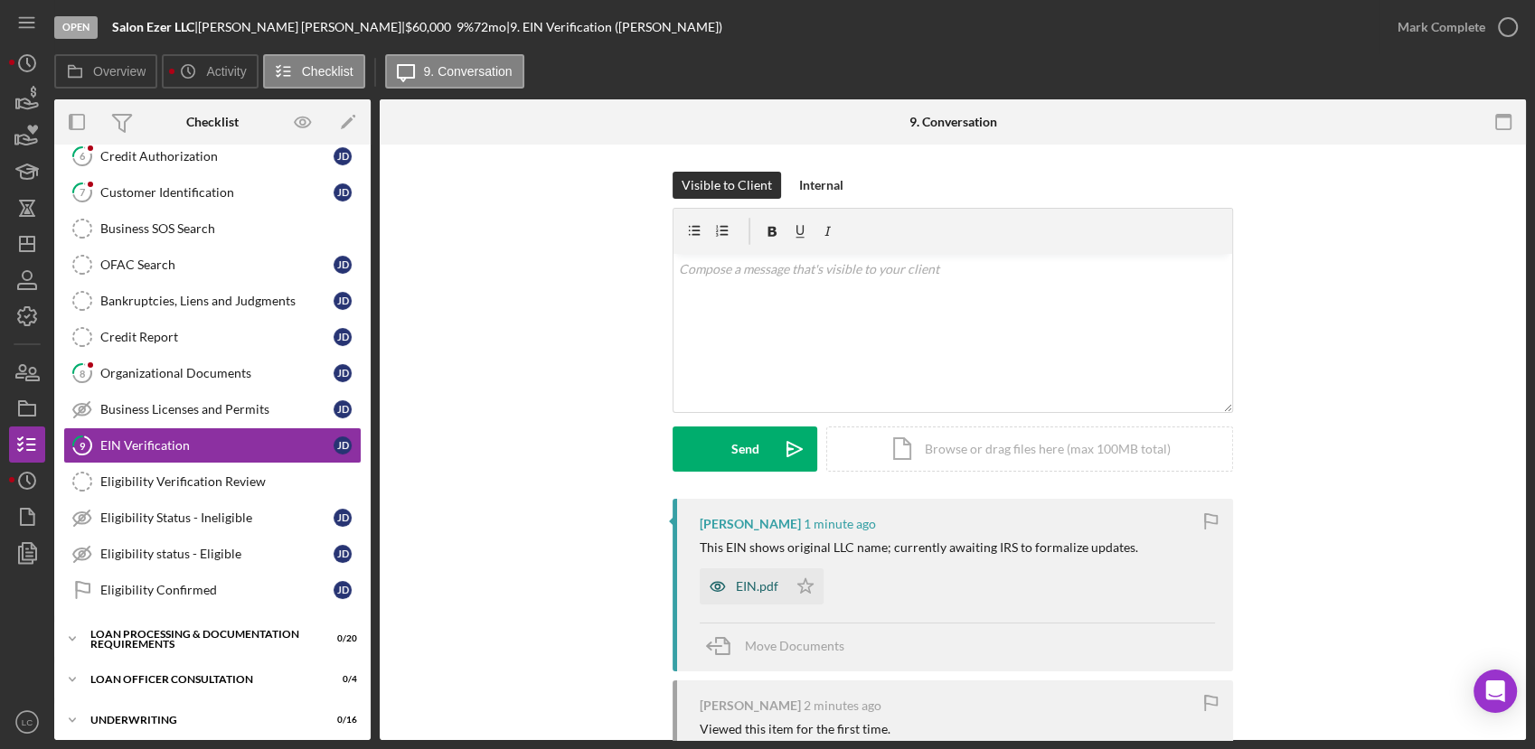
click at [721, 590] on icon "button" at bounding box center [717, 586] width 36 height 36
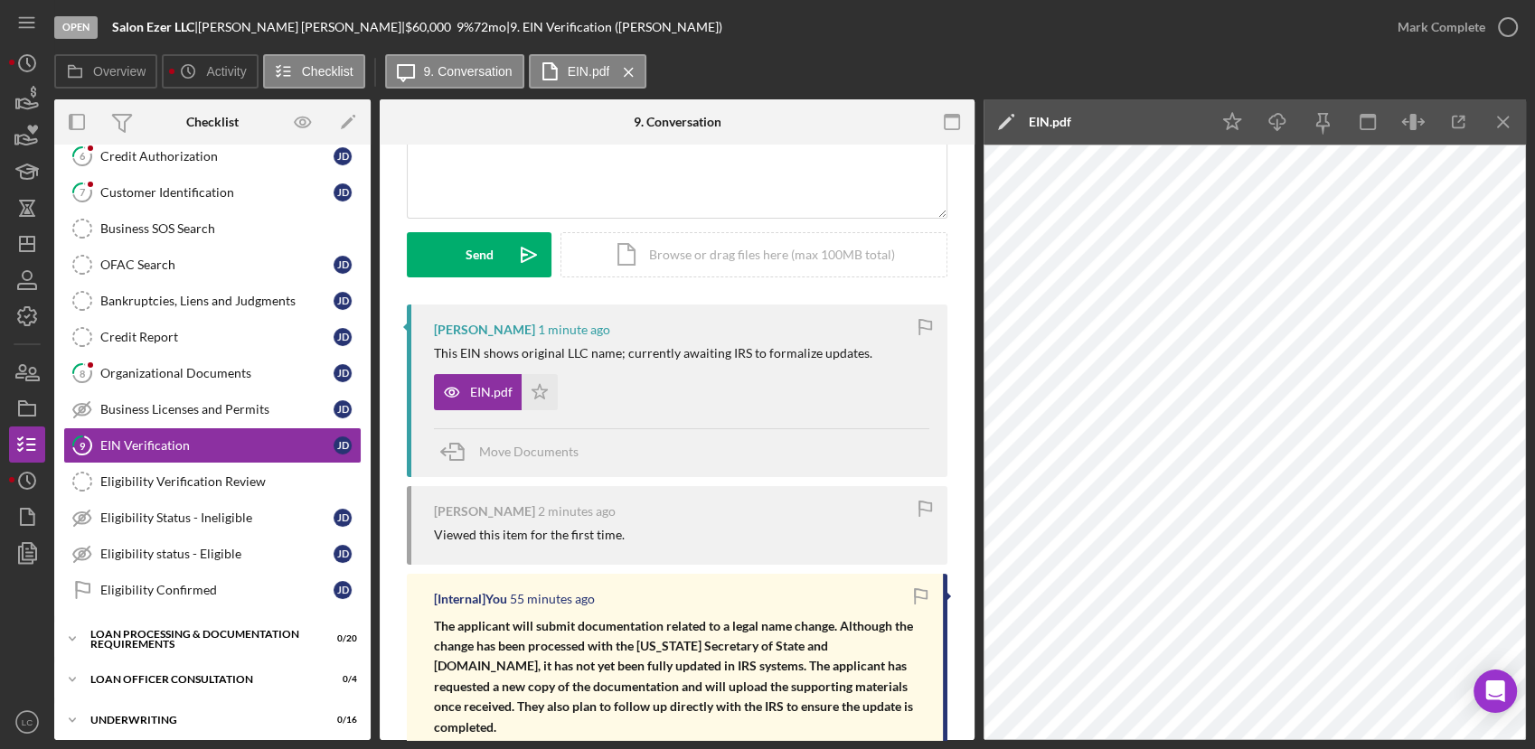
scroll to position [201, 0]
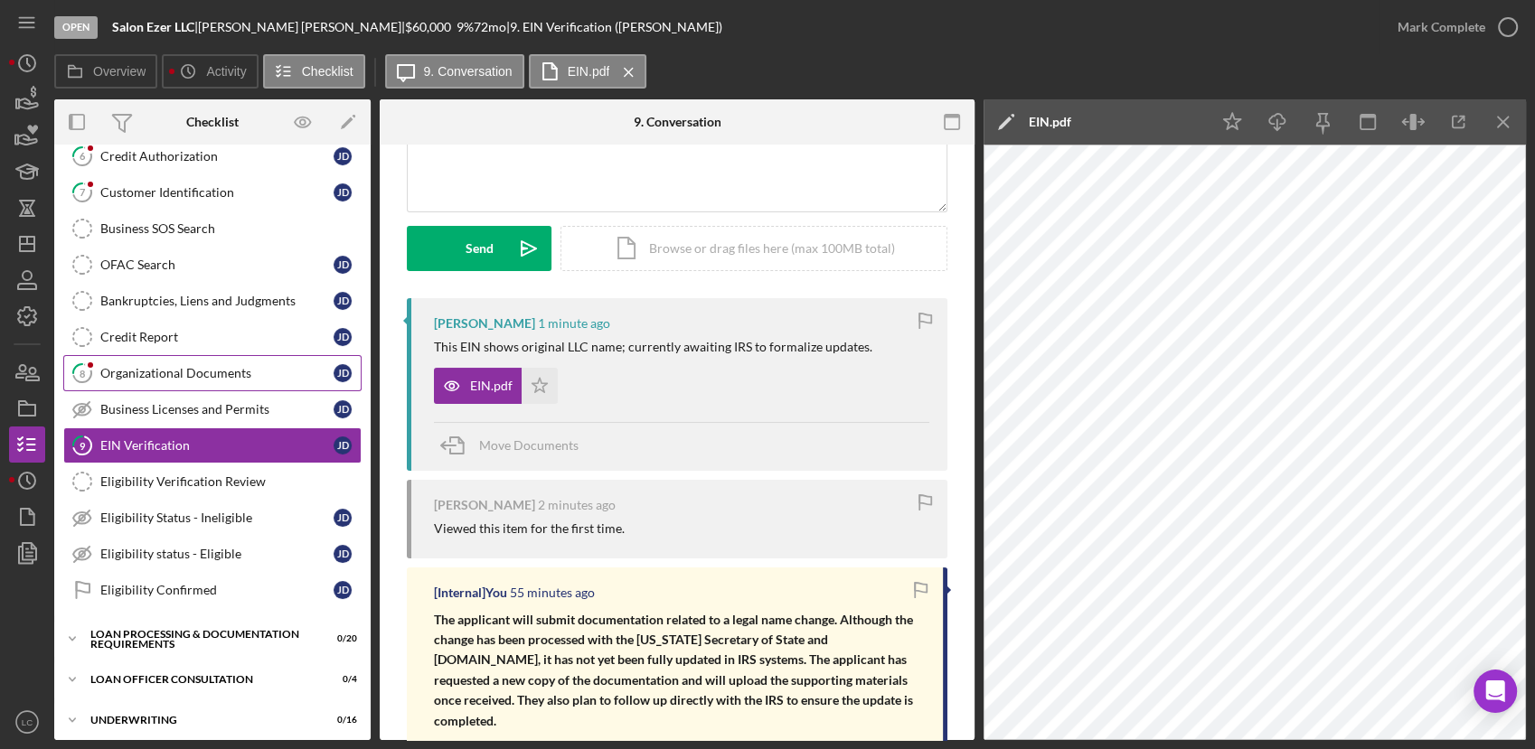
click at [166, 374] on div "Organizational Documents" at bounding box center [216, 373] width 233 height 14
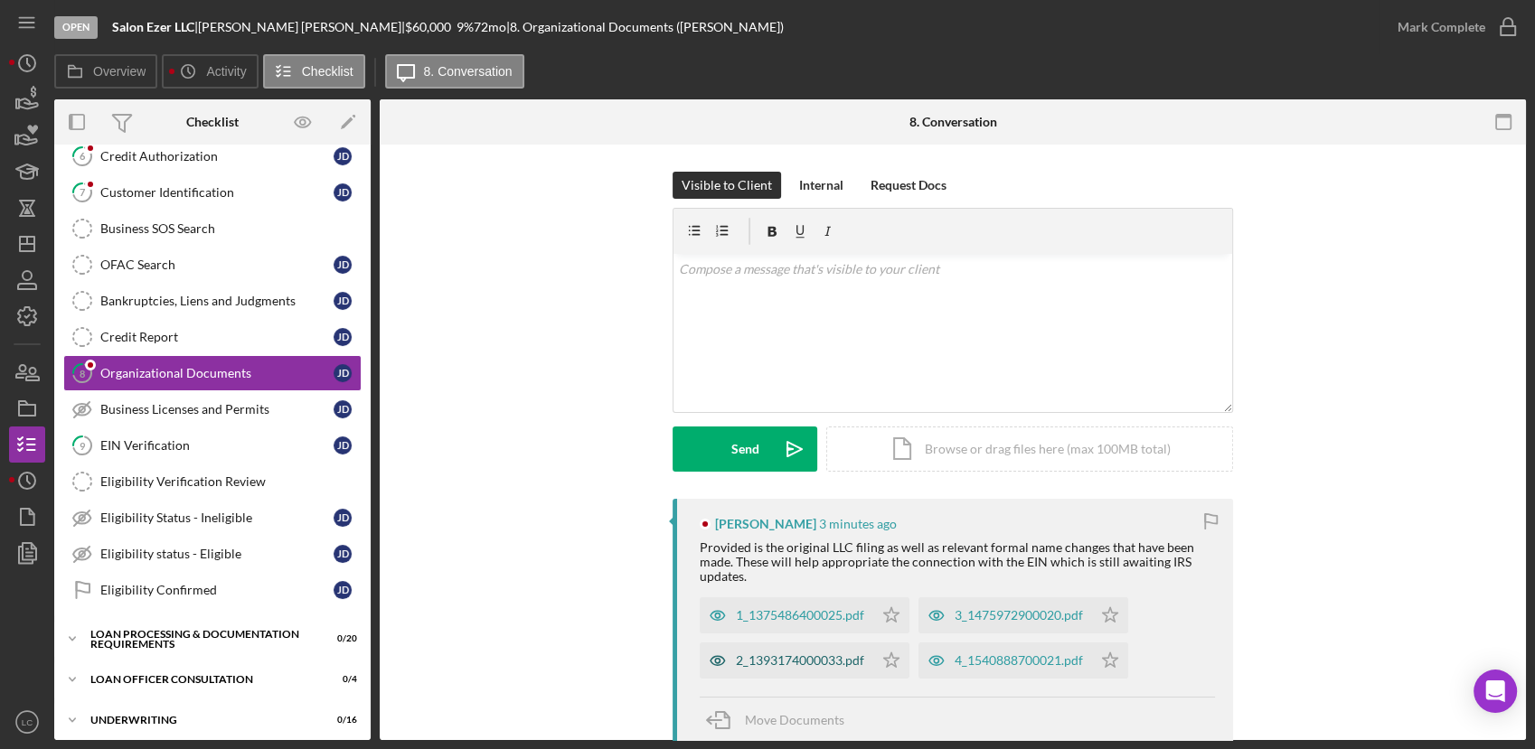
click at [806, 665] on div "2_1393174000033.pdf" at bounding box center [800, 660] width 128 height 14
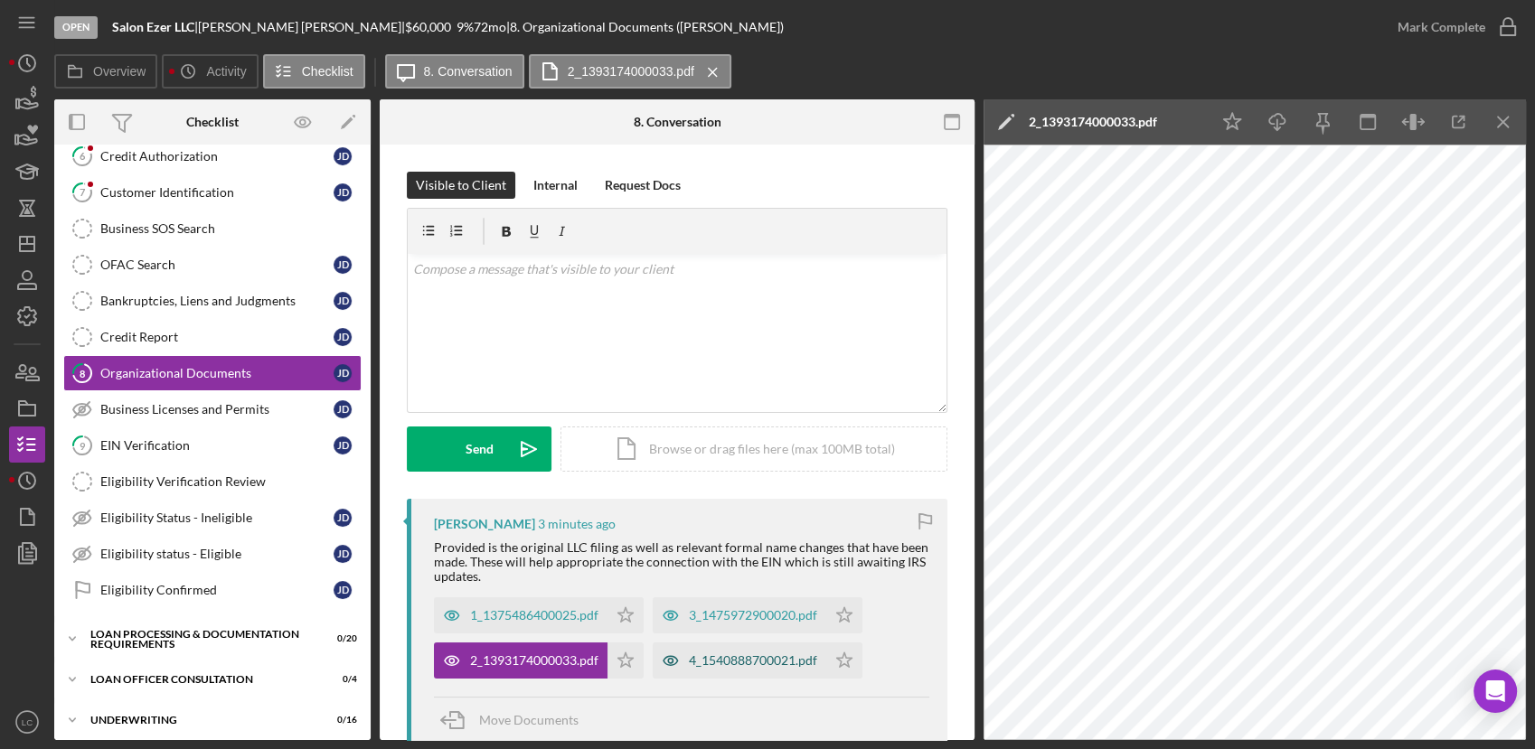
click at [732, 660] on div "4_1540888700021.pdf" at bounding box center [753, 660] width 128 height 14
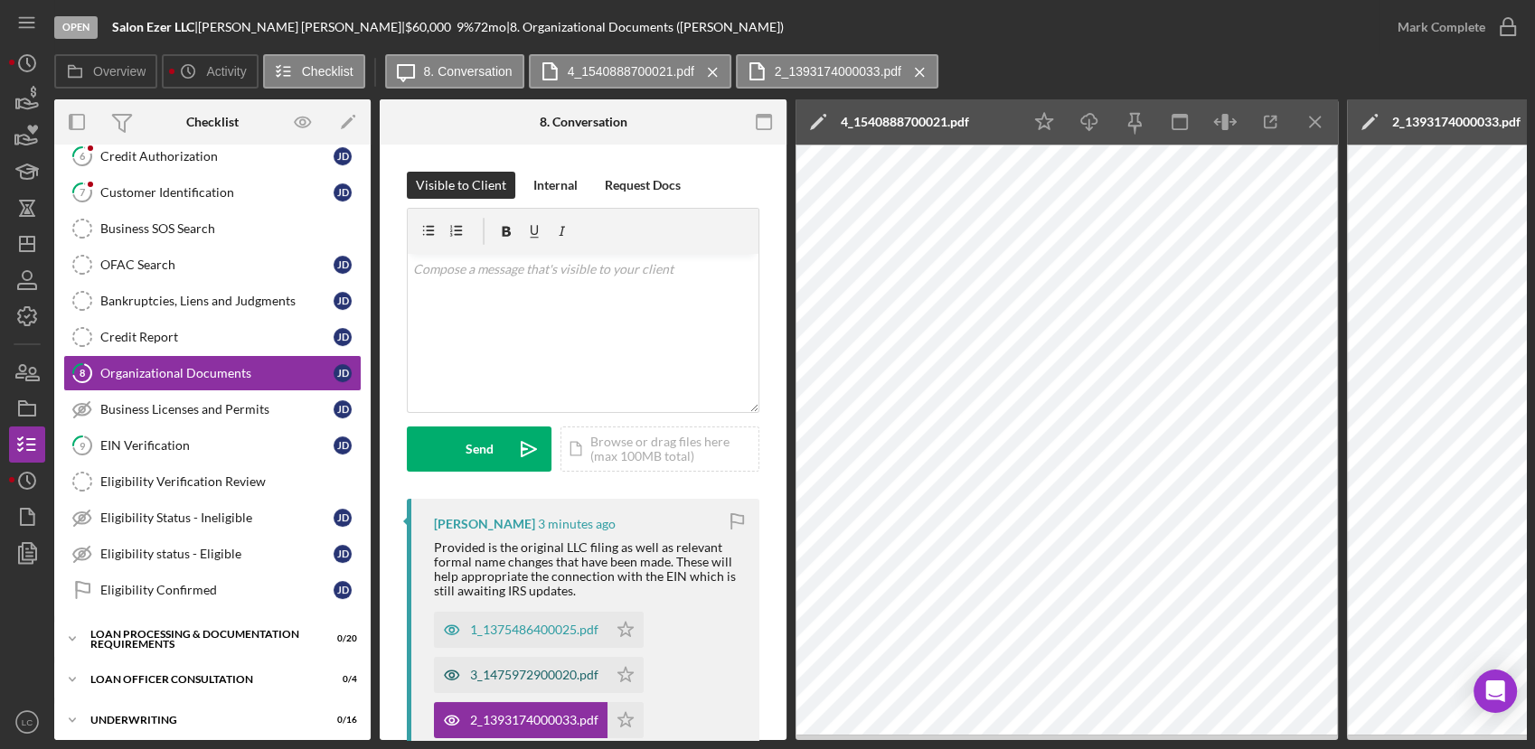
click at [495, 672] on div "3_1475972900020.pdf" at bounding box center [534, 675] width 128 height 14
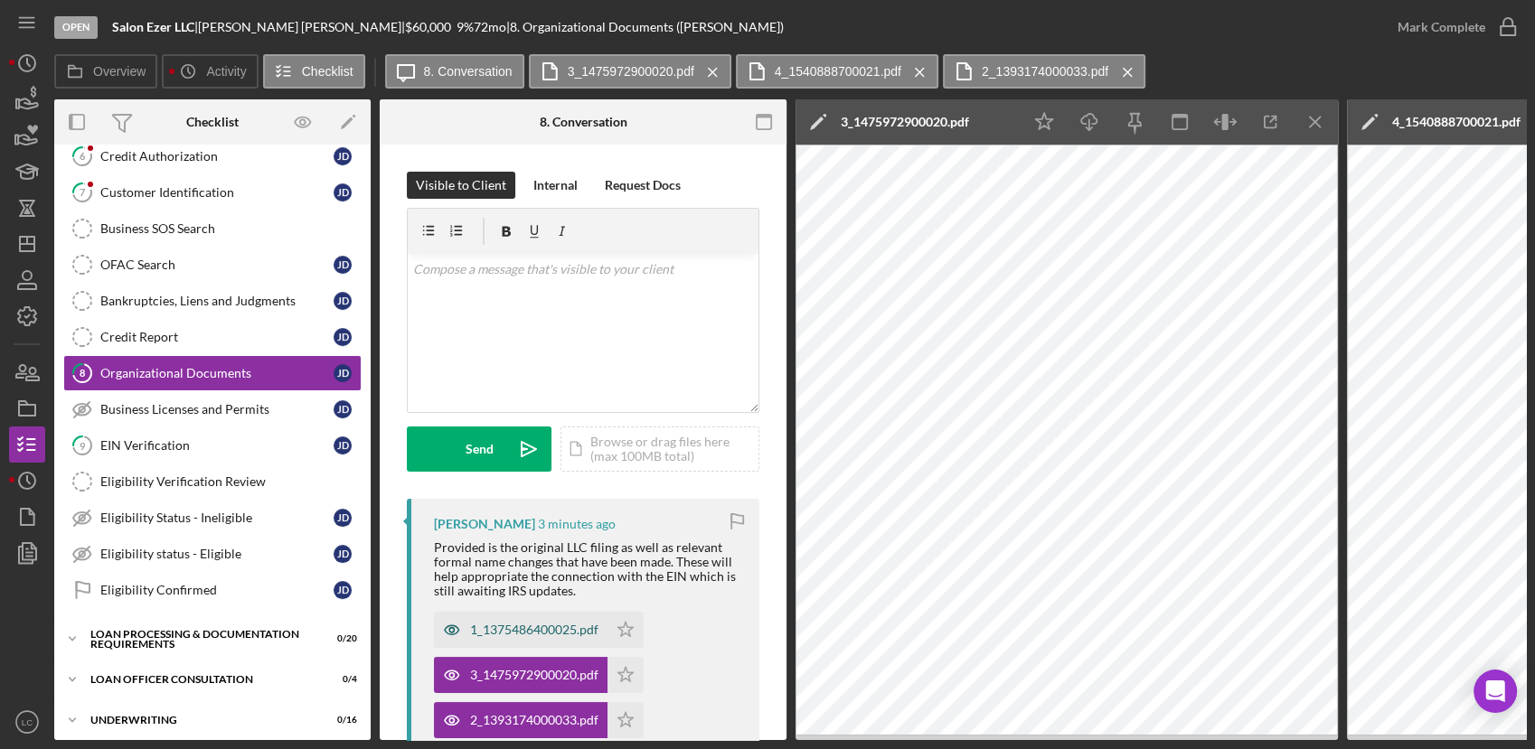
click at [512, 623] on div "1_1375486400025.pdf" at bounding box center [534, 630] width 128 height 14
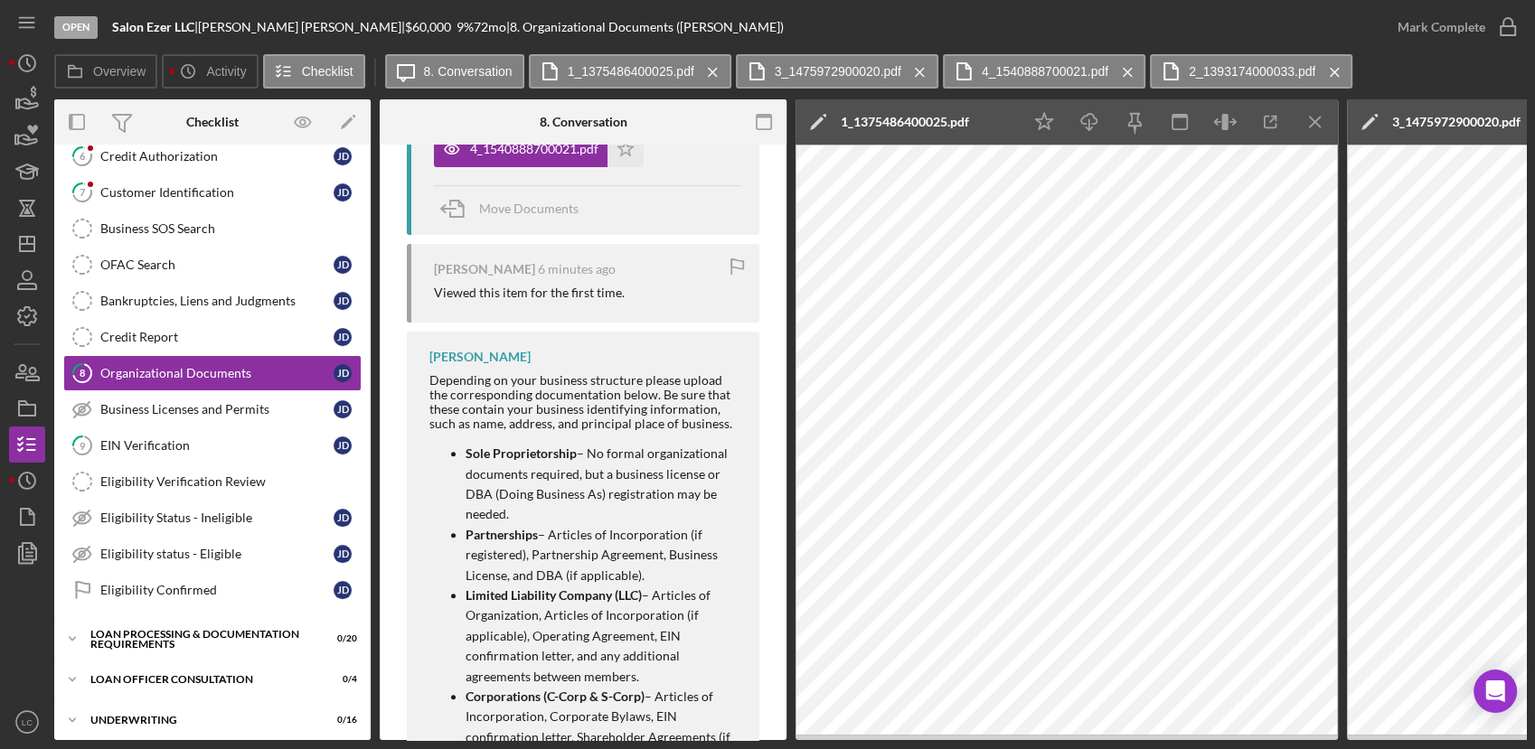
scroll to position [502, 0]
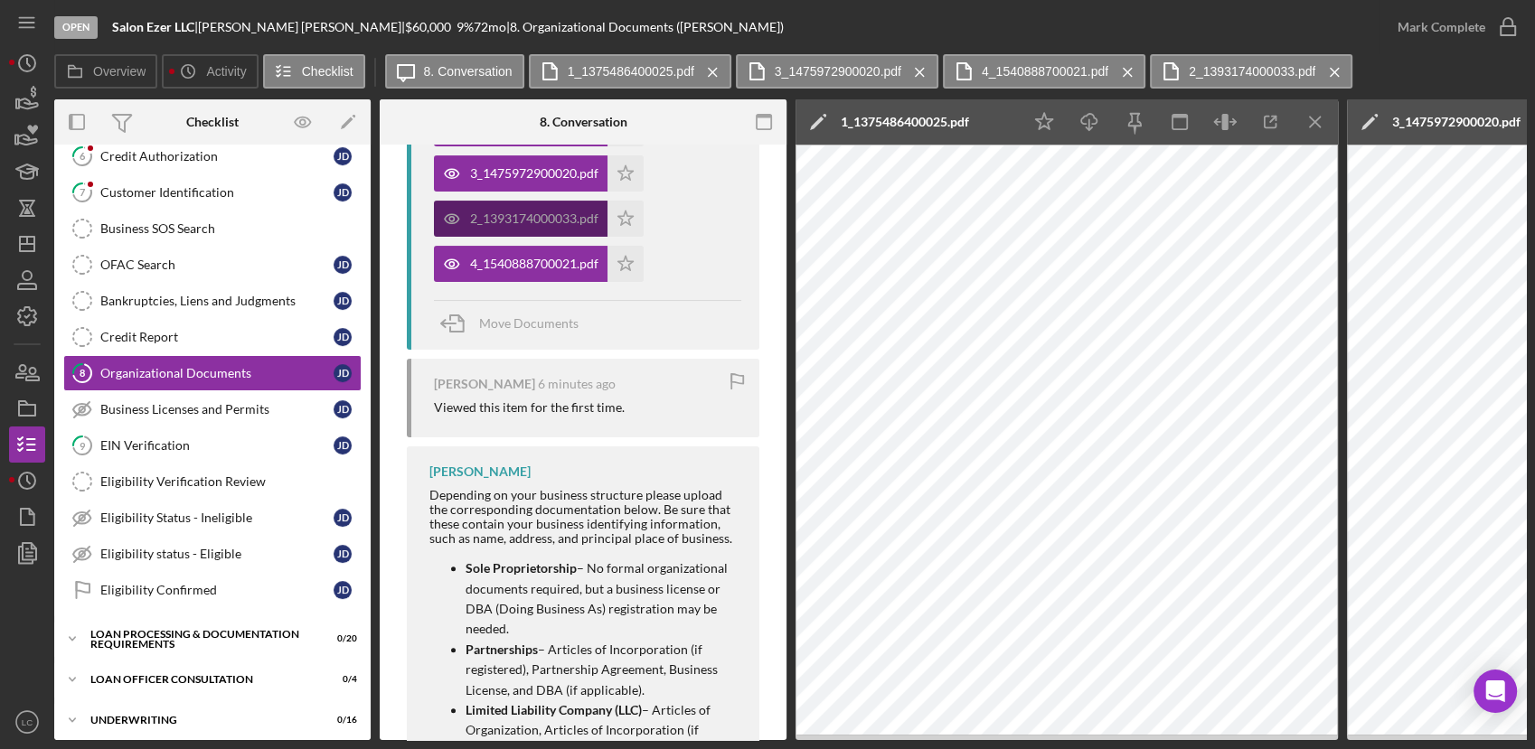
click at [486, 222] on div "2_1393174000033.pdf" at bounding box center [534, 218] width 128 height 14
click at [1310, 122] on icon "Icon/Menu Close" at bounding box center [1315, 122] width 41 height 41
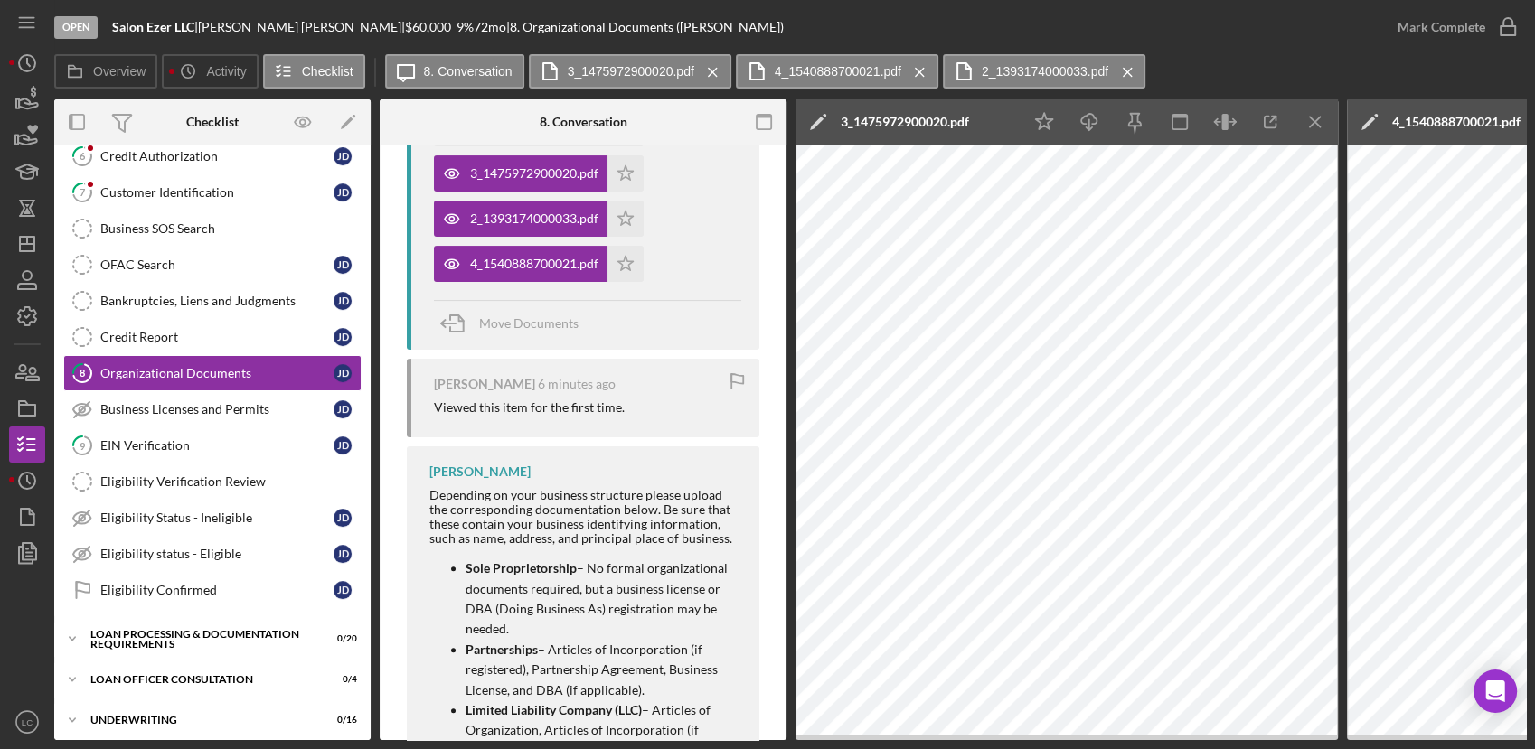
click at [1310, 122] on icon "Icon/Menu Close" at bounding box center [1315, 122] width 41 height 41
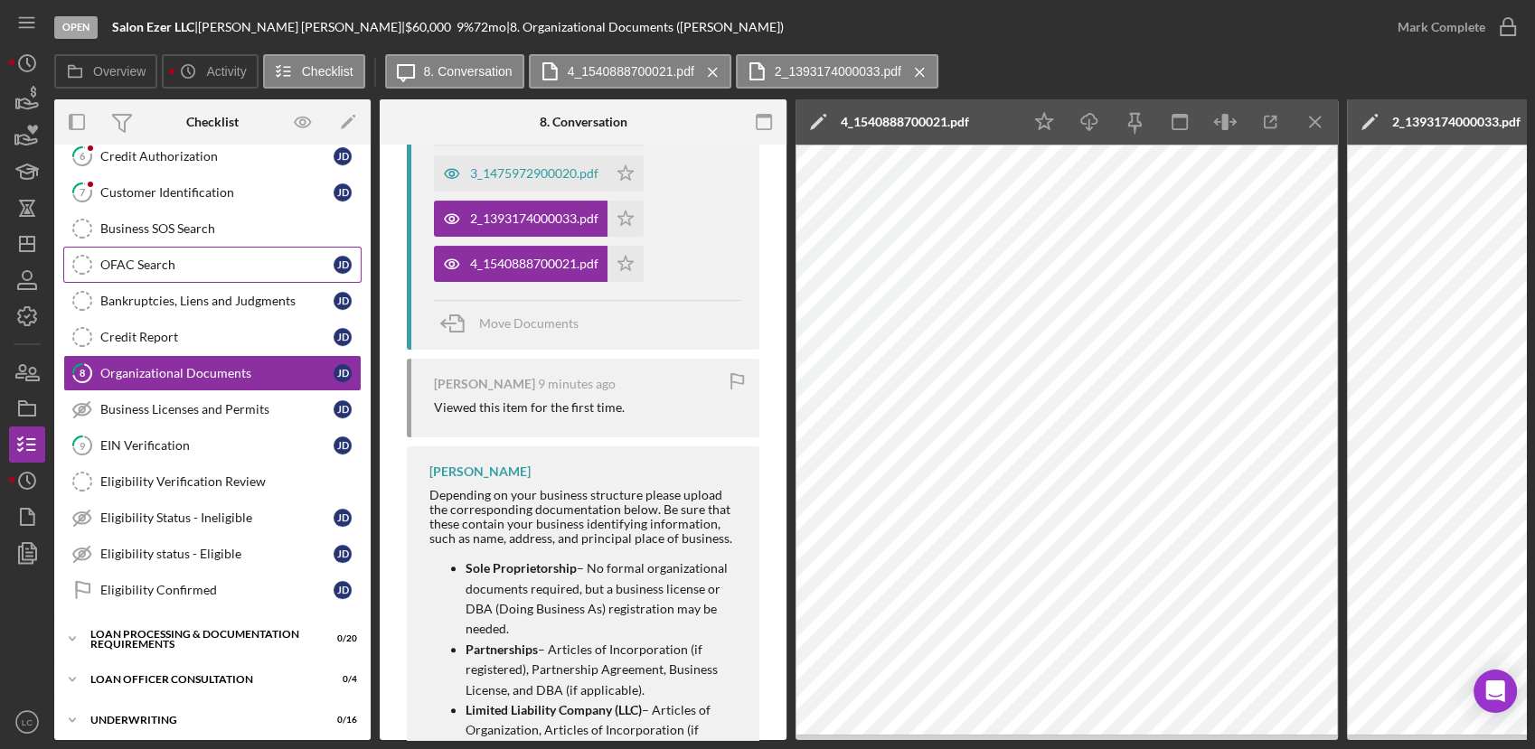
click at [133, 259] on div "OFAC Search" at bounding box center [216, 265] width 233 height 14
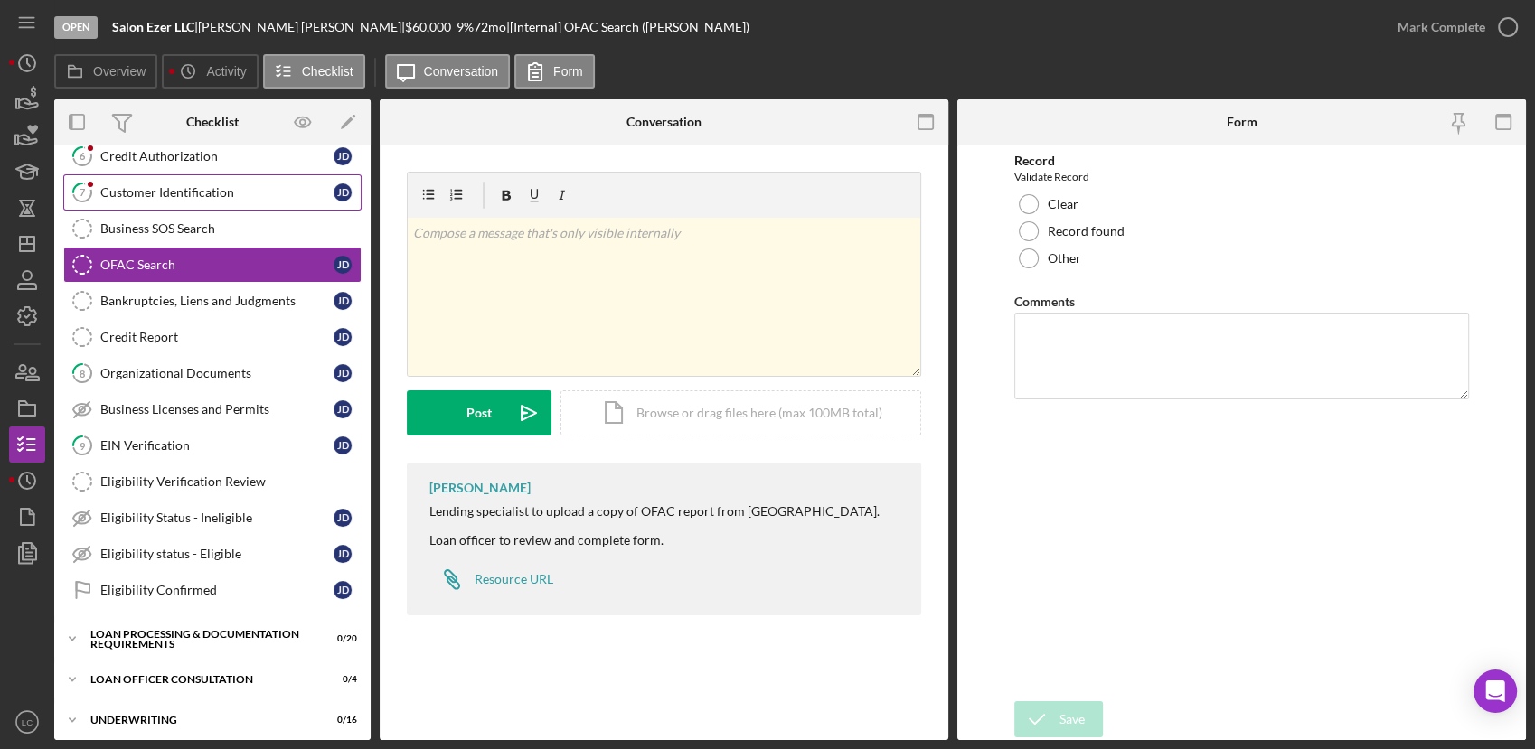
click at [172, 199] on div "Customer Identification" at bounding box center [216, 192] width 233 height 14
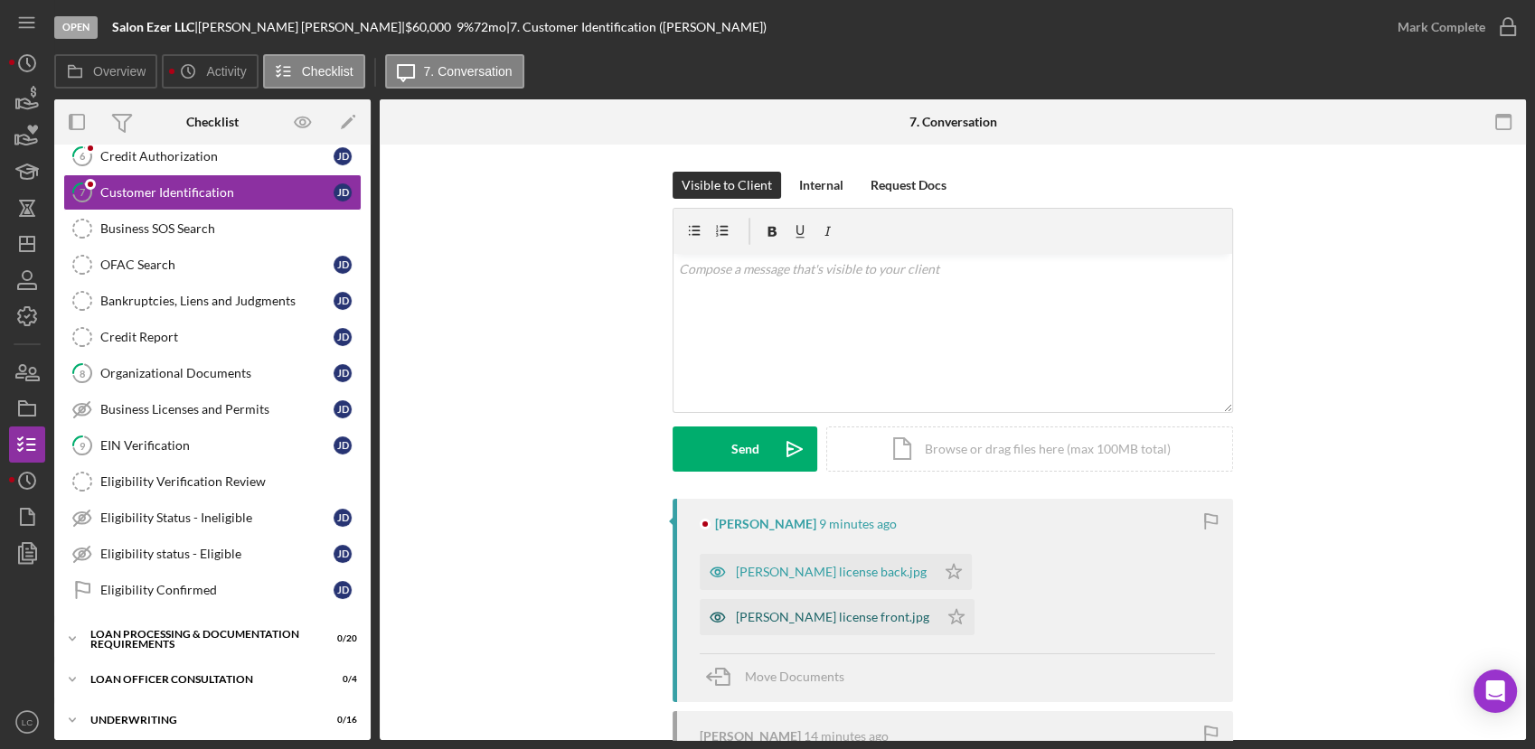
click at [832, 610] on div "[PERSON_NAME] license front.jpg" at bounding box center [832, 617] width 193 height 14
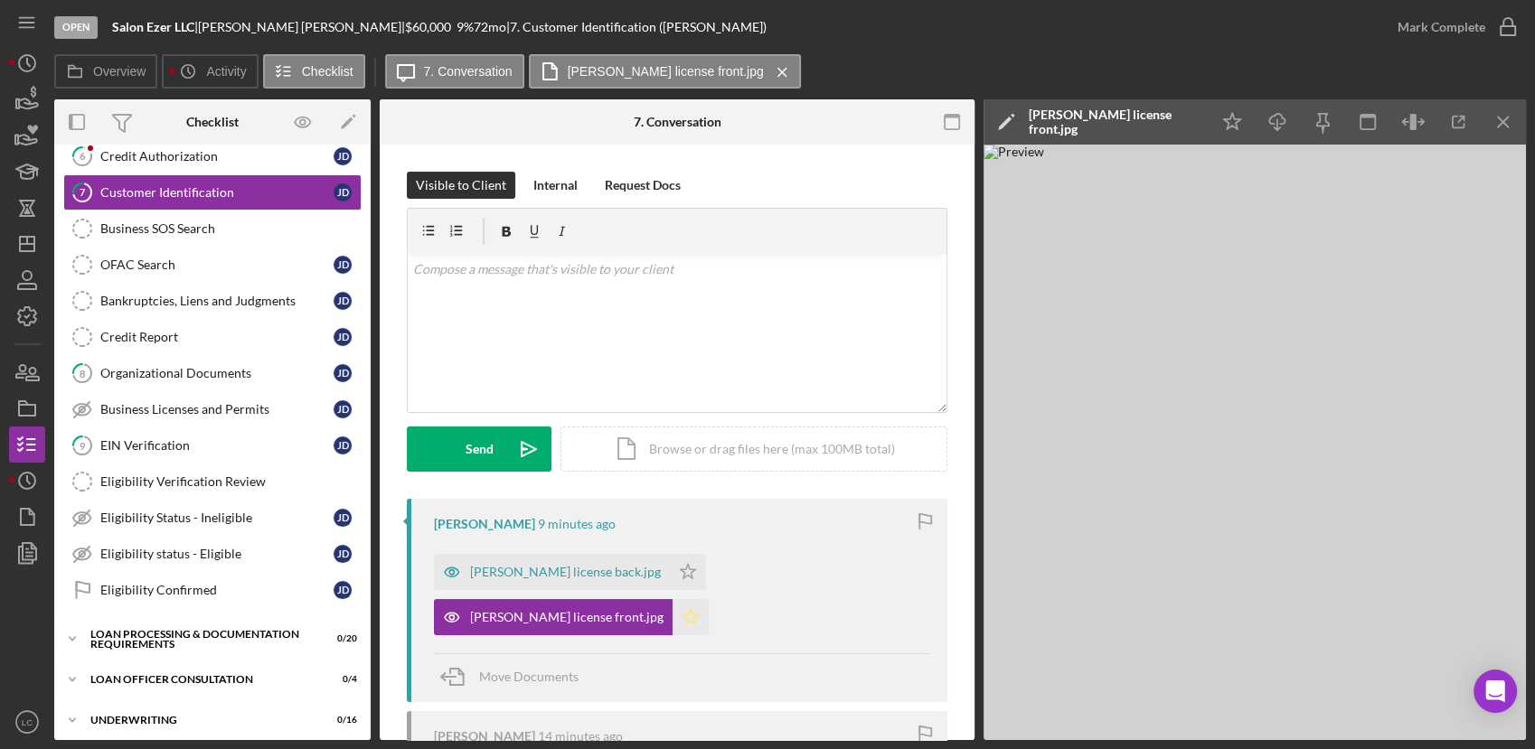
click at [672, 621] on icon "Icon/Star" at bounding box center [690, 617] width 36 height 36
click at [483, 543] on div "[PERSON_NAME] 9 minutes ago [PERSON_NAME] license back.jpg Icon/Star [PERSON_NA…" at bounding box center [677, 600] width 540 height 203
click at [494, 574] on div "[PERSON_NAME] license back.jpg" at bounding box center [565, 572] width 191 height 14
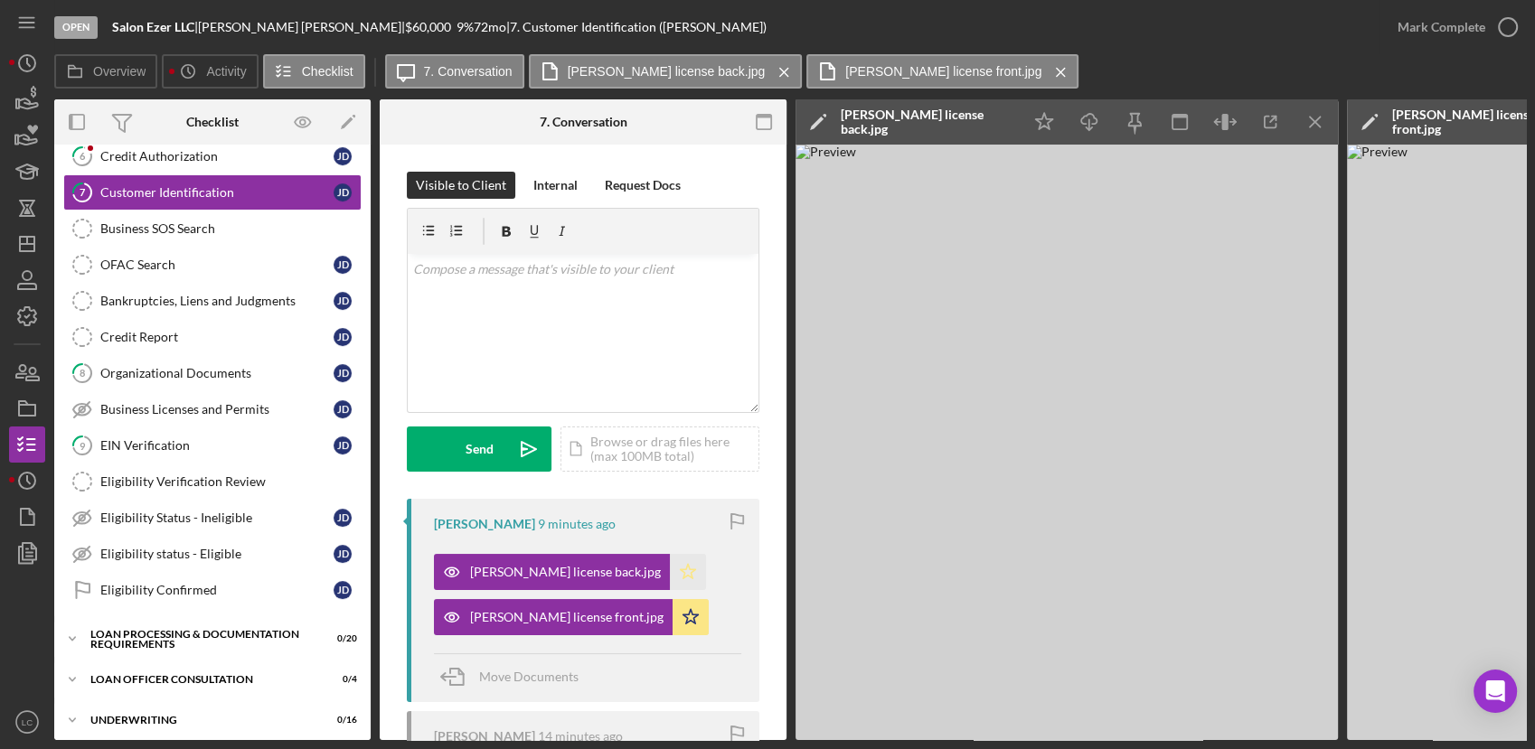
click at [670, 566] on icon "Icon/Star" at bounding box center [688, 572] width 36 height 36
click at [148, 477] on div "Eligibility Verification Review" at bounding box center [230, 481] width 260 height 14
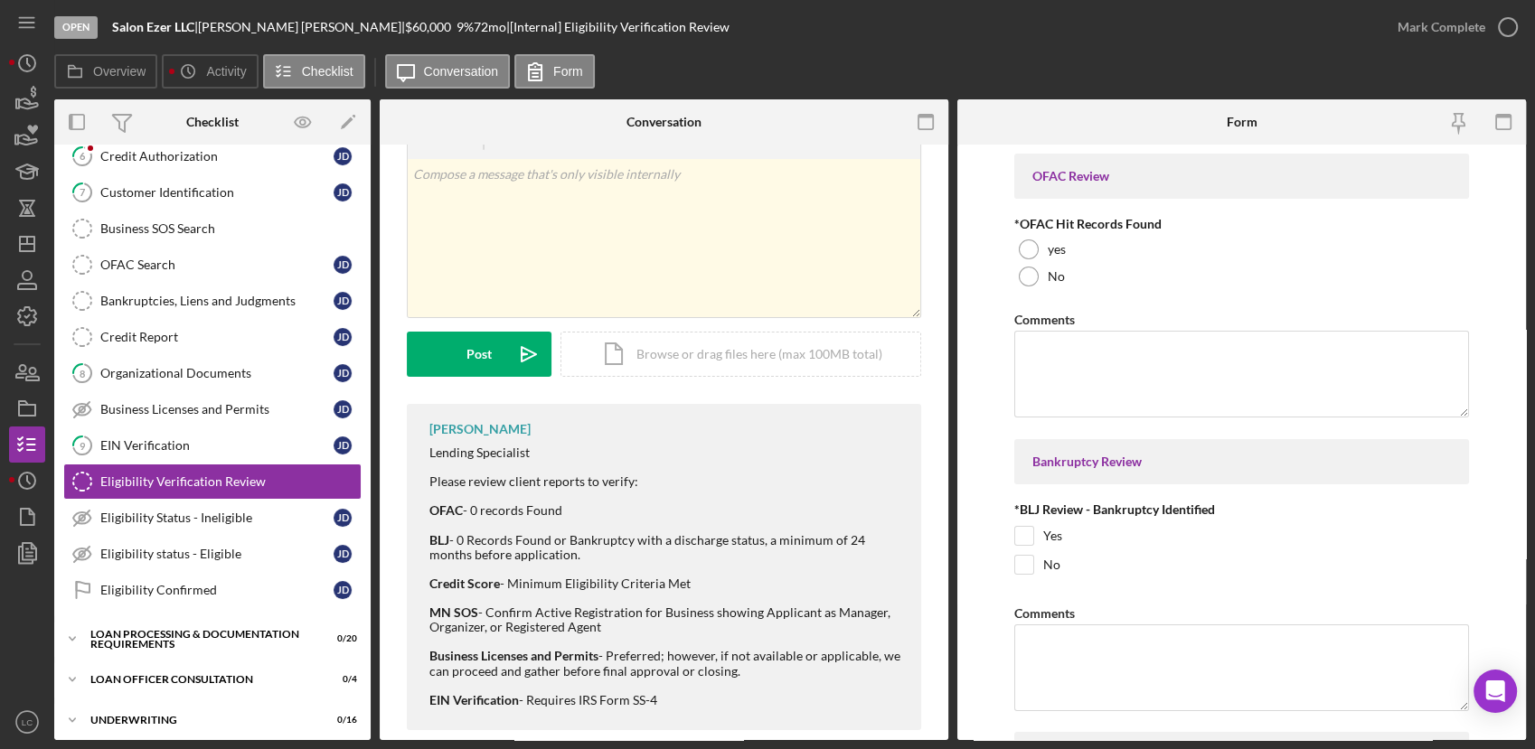
scroll to position [84, 0]
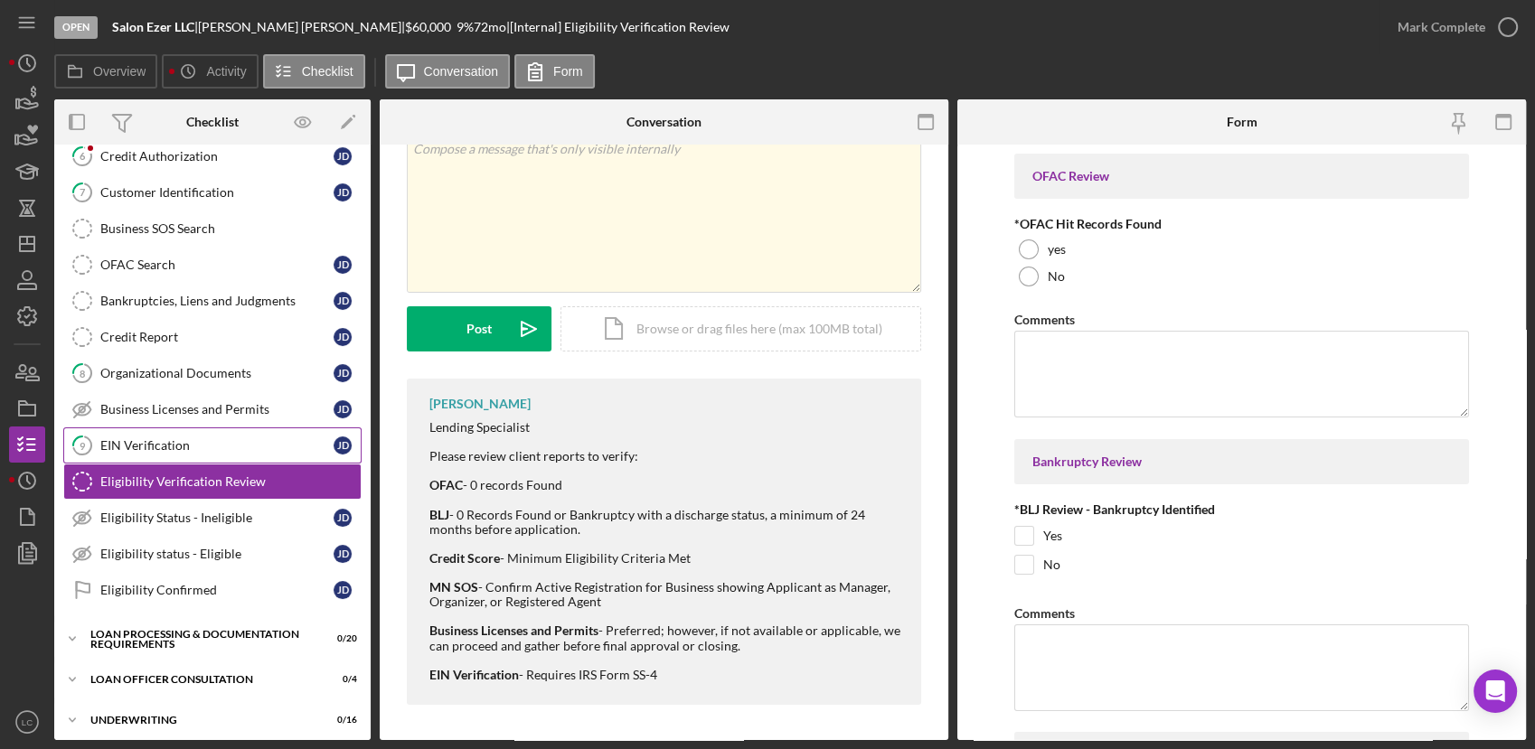
click at [136, 445] on div "EIN Verification" at bounding box center [216, 445] width 233 height 14
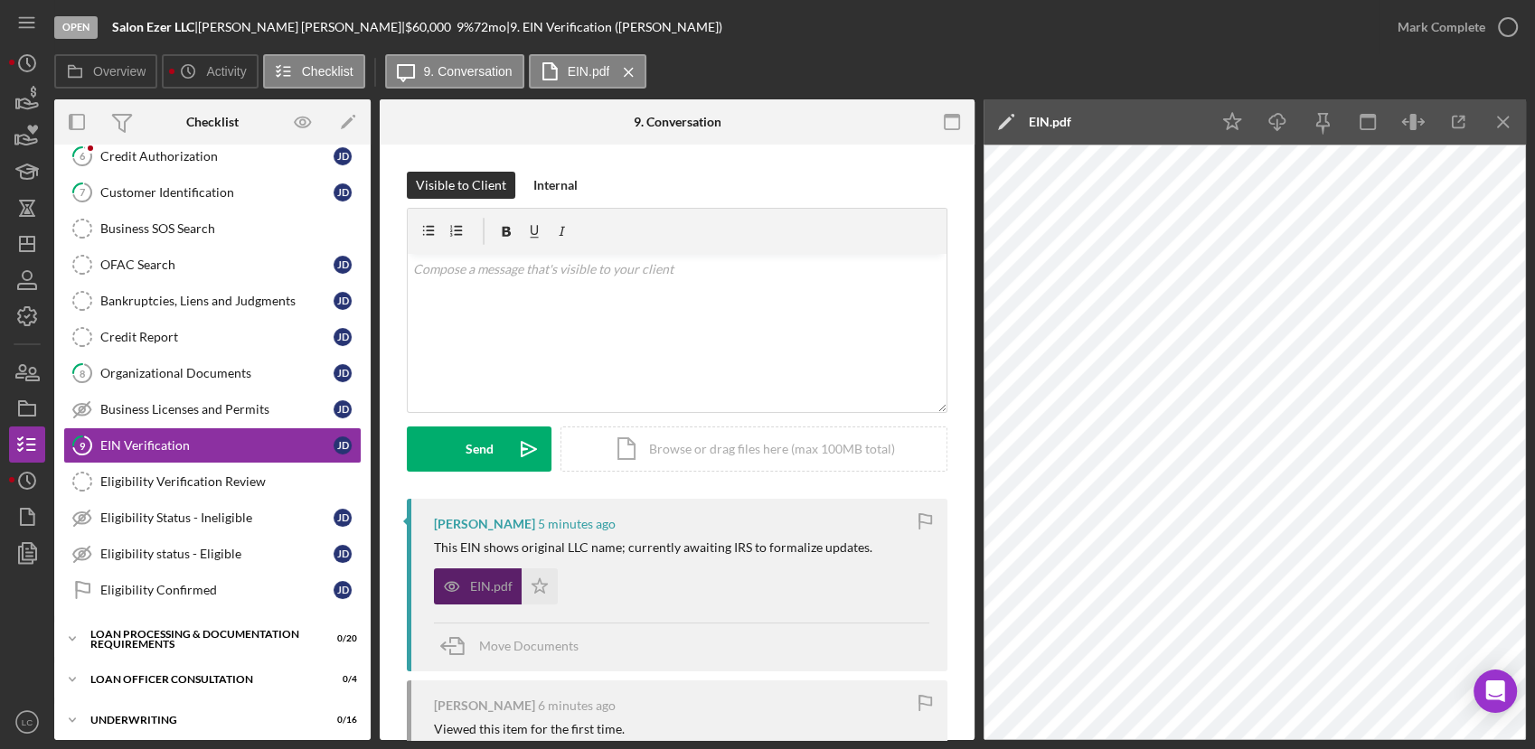
click at [518, 596] on div "EIN.pdf" at bounding box center [478, 586] width 88 height 36
click at [528, 594] on icon "Icon/Star" at bounding box center [539, 586] width 36 height 36
click at [489, 307] on div "v Color teal Color pink Remove color Add row above Add row below Add column bef…" at bounding box center [677, 333] width 539 height 158
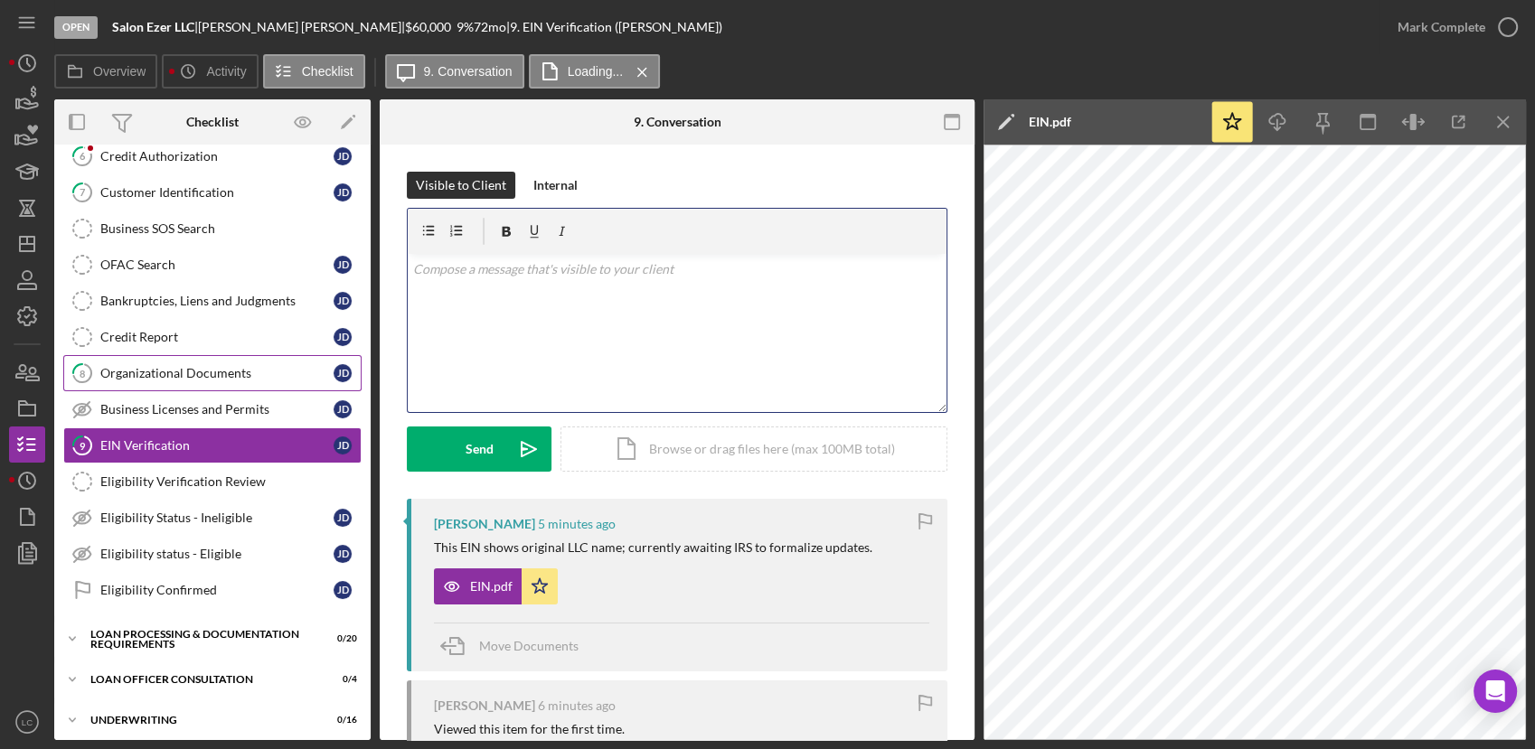
click at [153, 374] on div "Organizational Documents" at bounding box center [216, 373] width 233 height 14
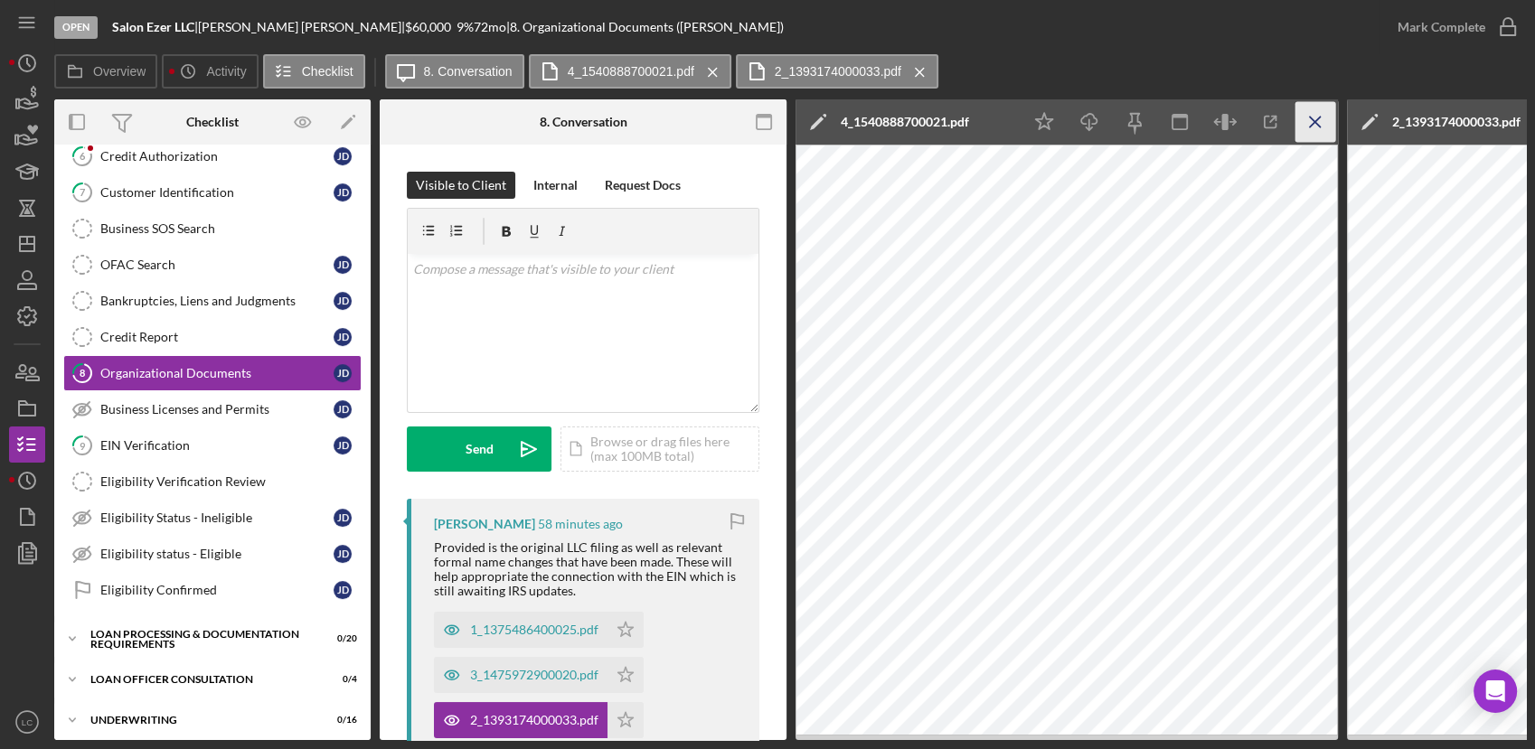
click at [1315, 112] on icon "Icon/Menu Close" at bounding box center [1315, 122] width 41 height 41
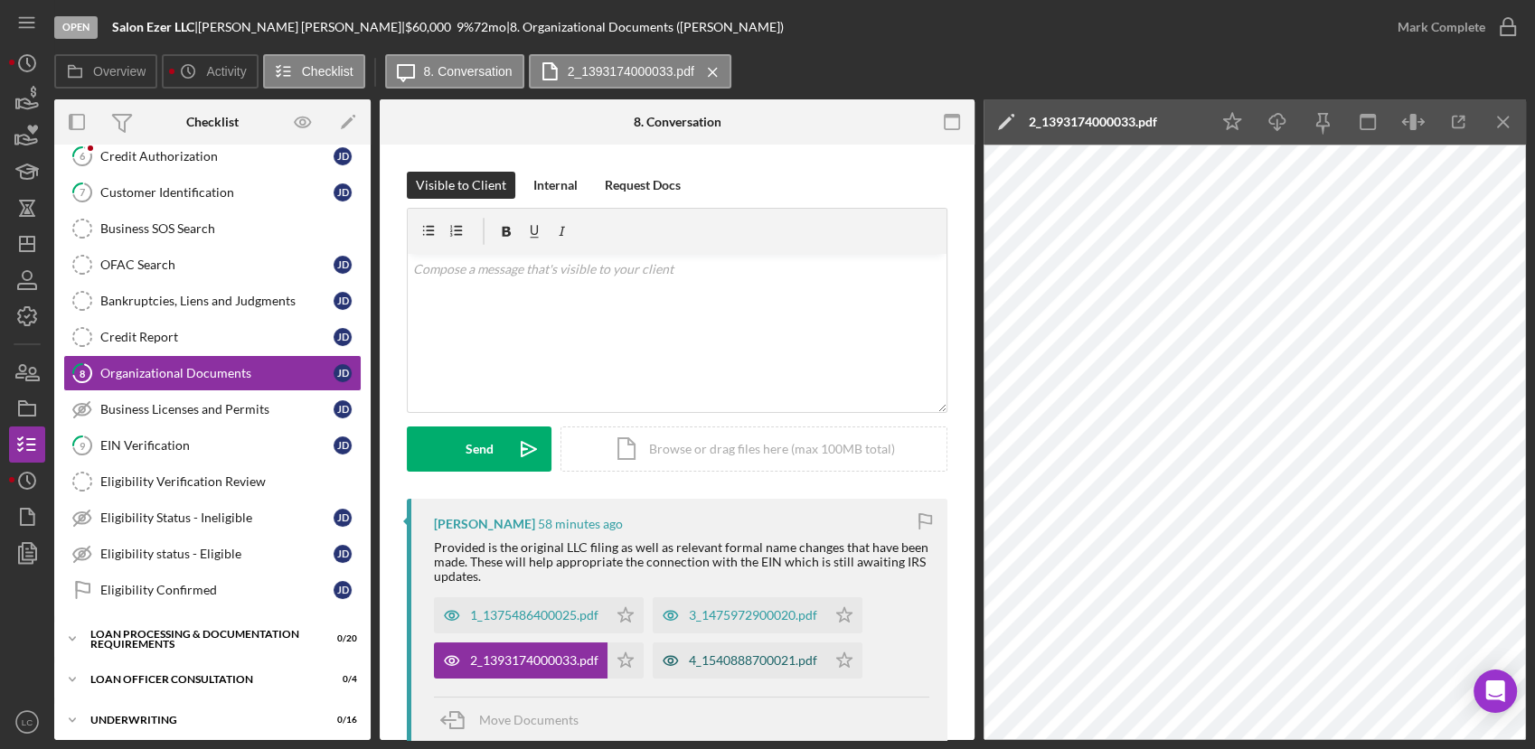
click at [741, 672] on div "4_1540888700021.pdf" at bounding box center [740, 661] width 174 height 36
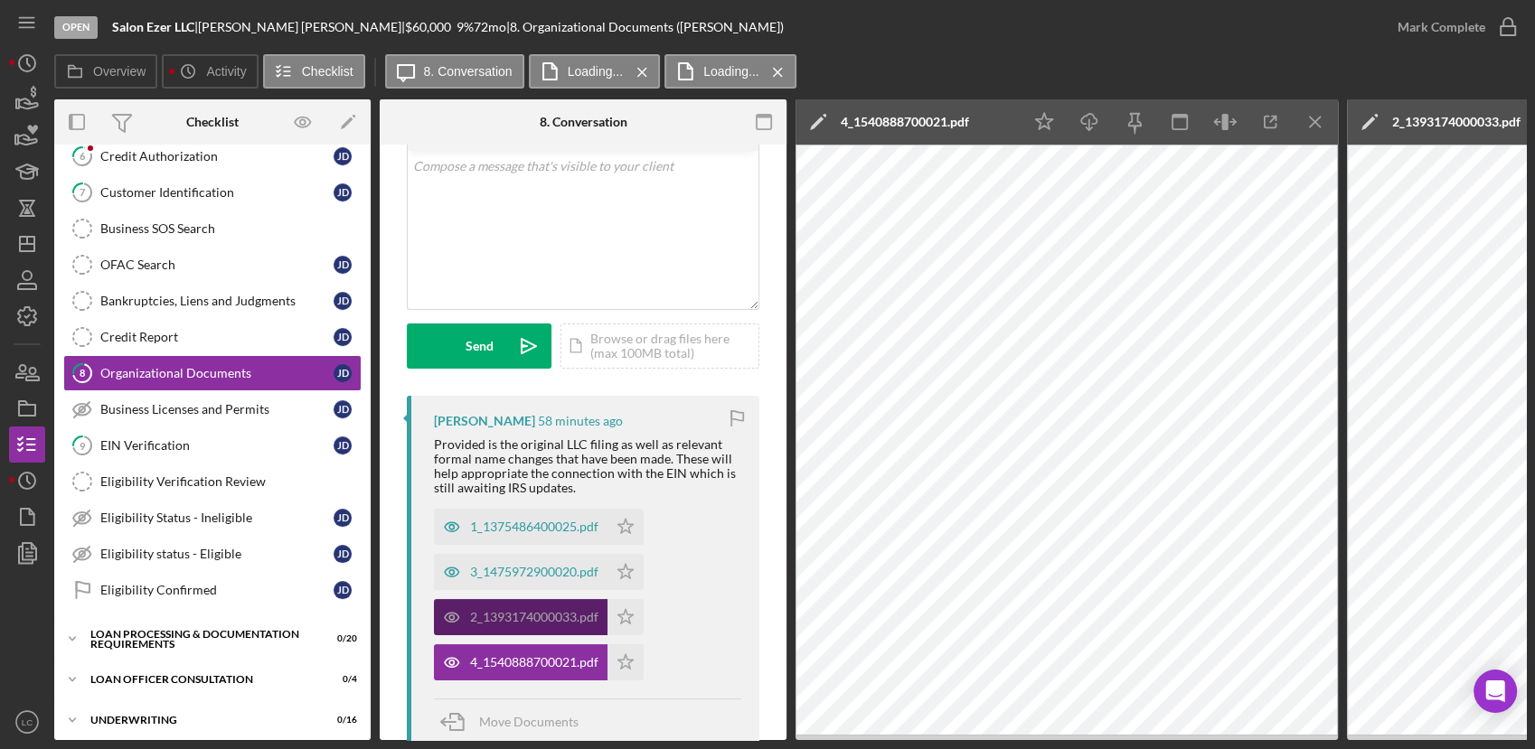
scroll to position [201, 0]
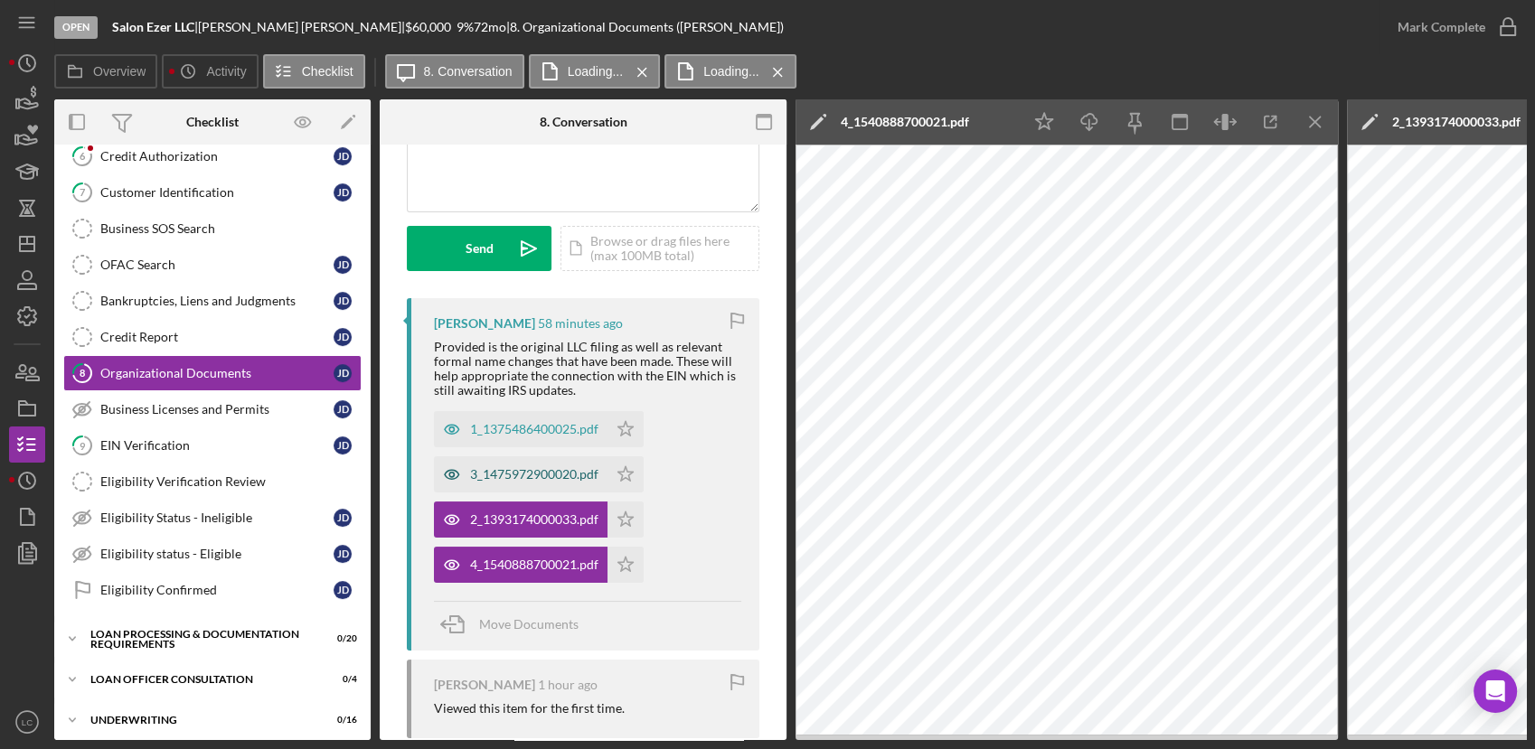
click at [518, 458] on div "3_1475972900020.pdf" at bounding box center [521, 474] width 174 height 36
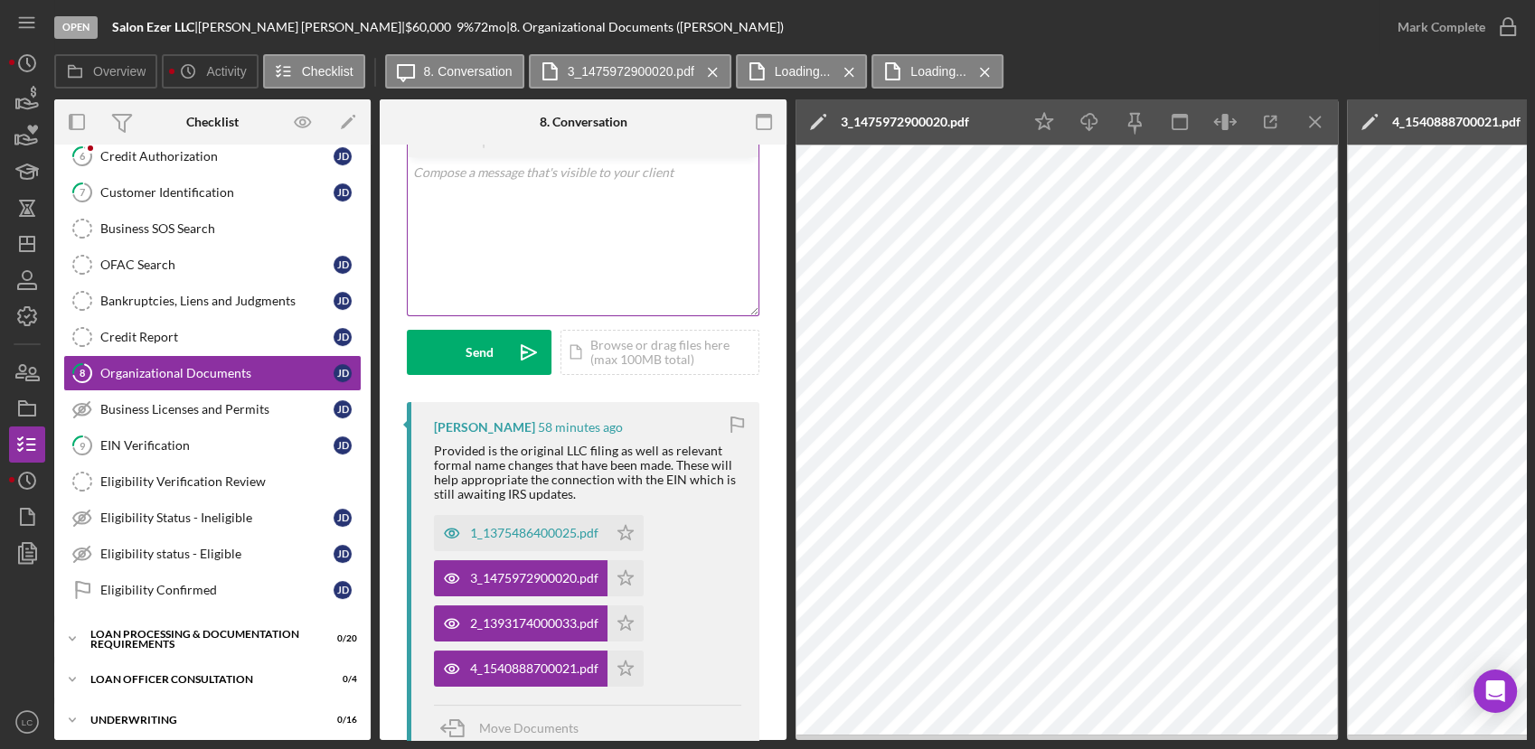
scroll to position [0, 0]
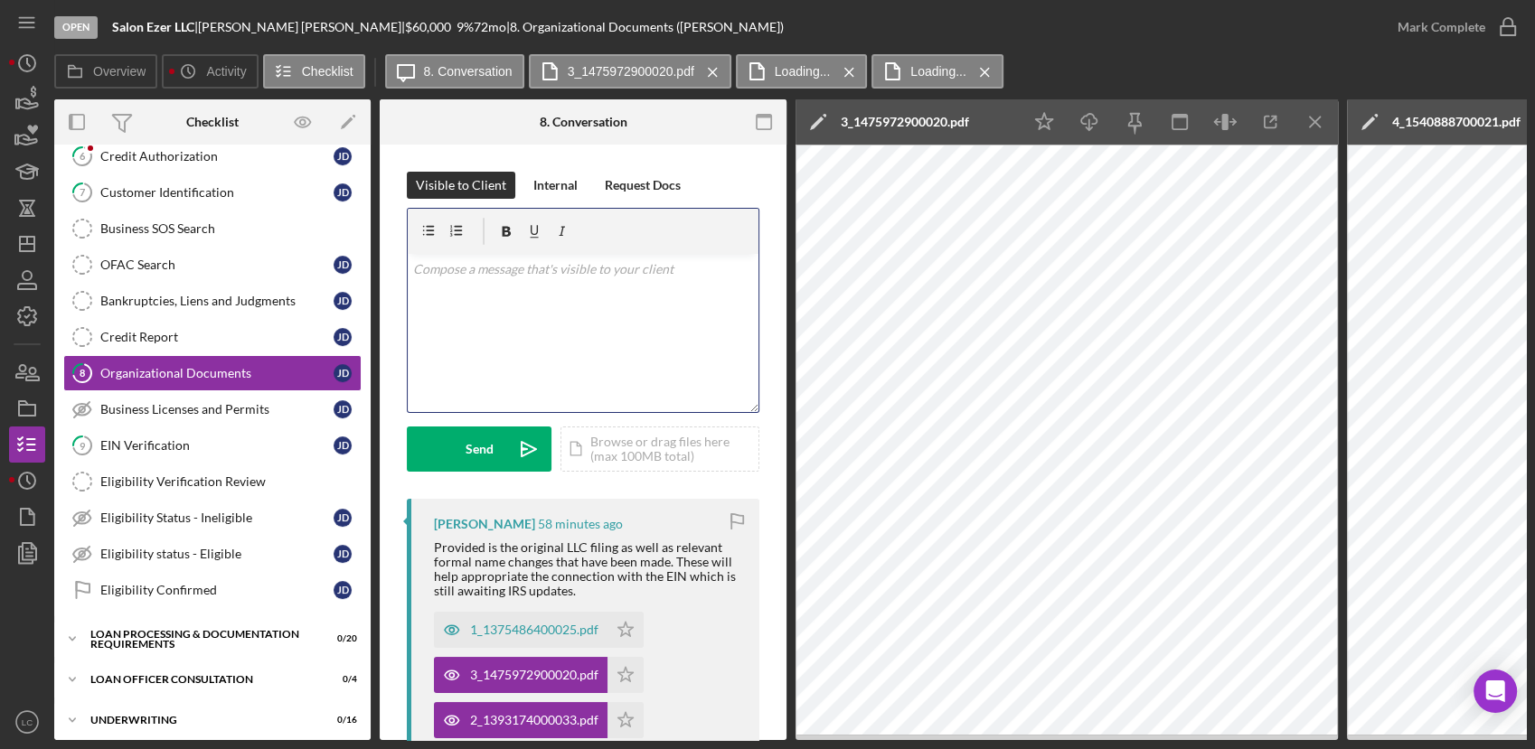
click at [523, 314] on div "v Color teal Color pink Remove color Add row above Add row below Add column bef…" at bounding box center [583, 333] width 351 height 158
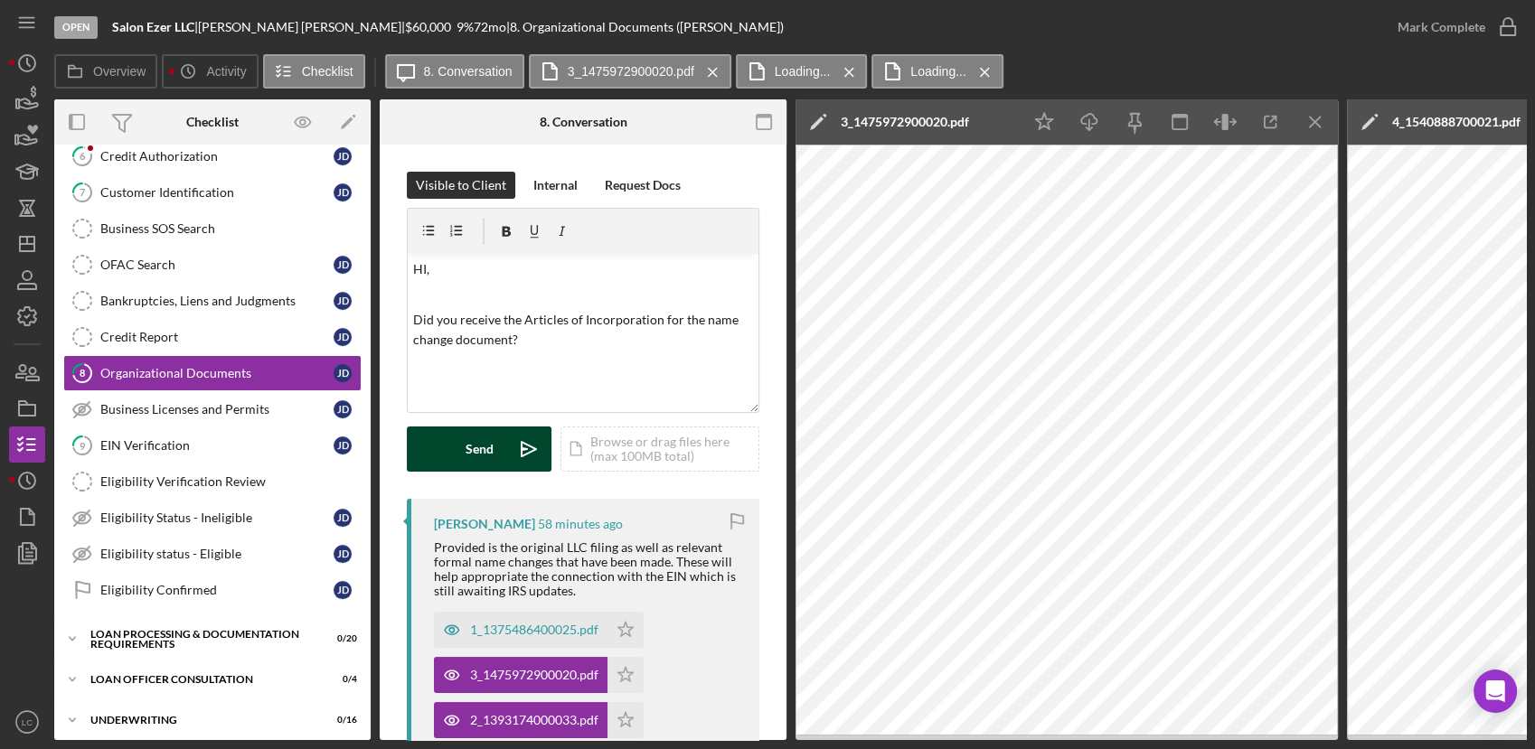
click at [469, 455] on div "Send" at bounding box center [479, 449] width 28 height 45
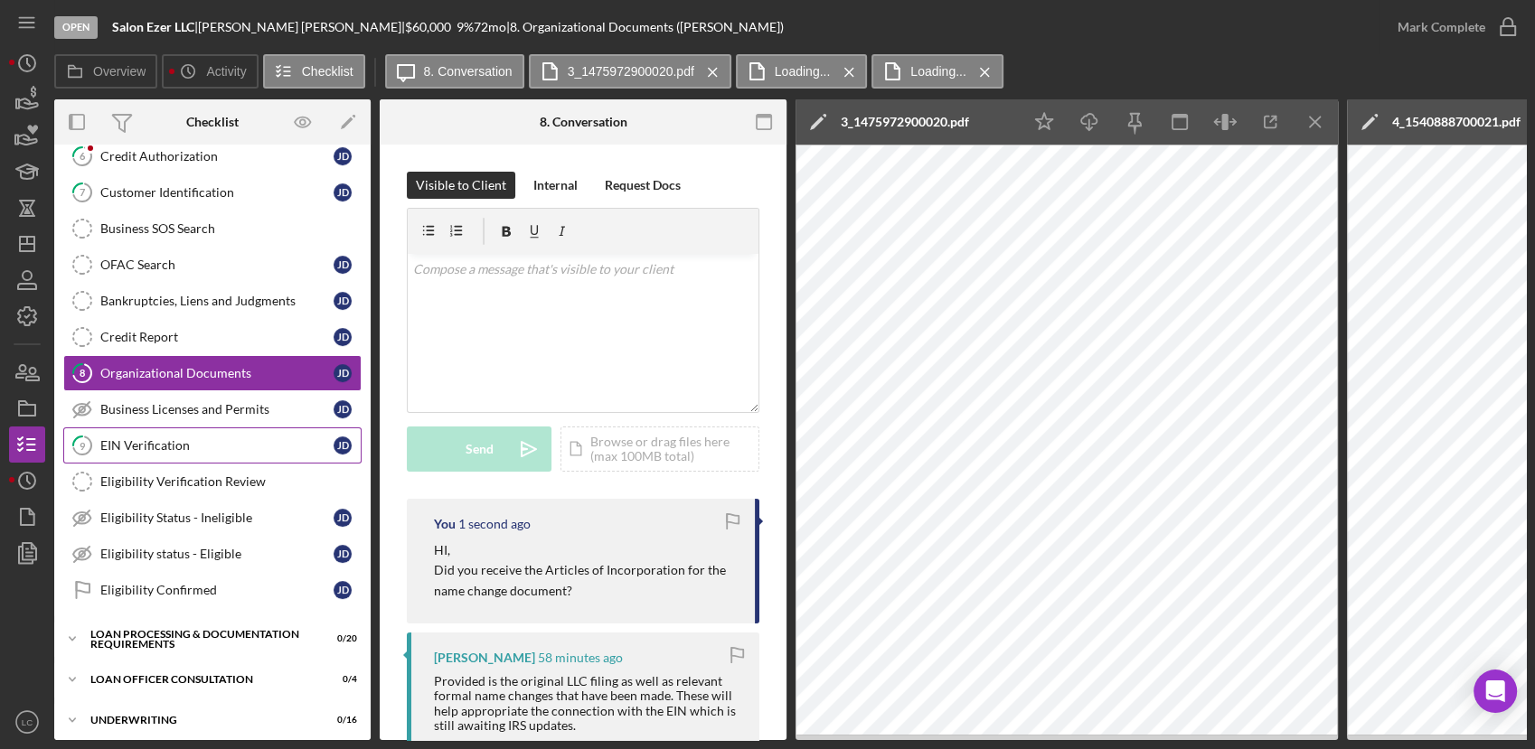
click at [166, 442] on div "EIN Verification" at bounding box center [216, 445] width 233 height 14
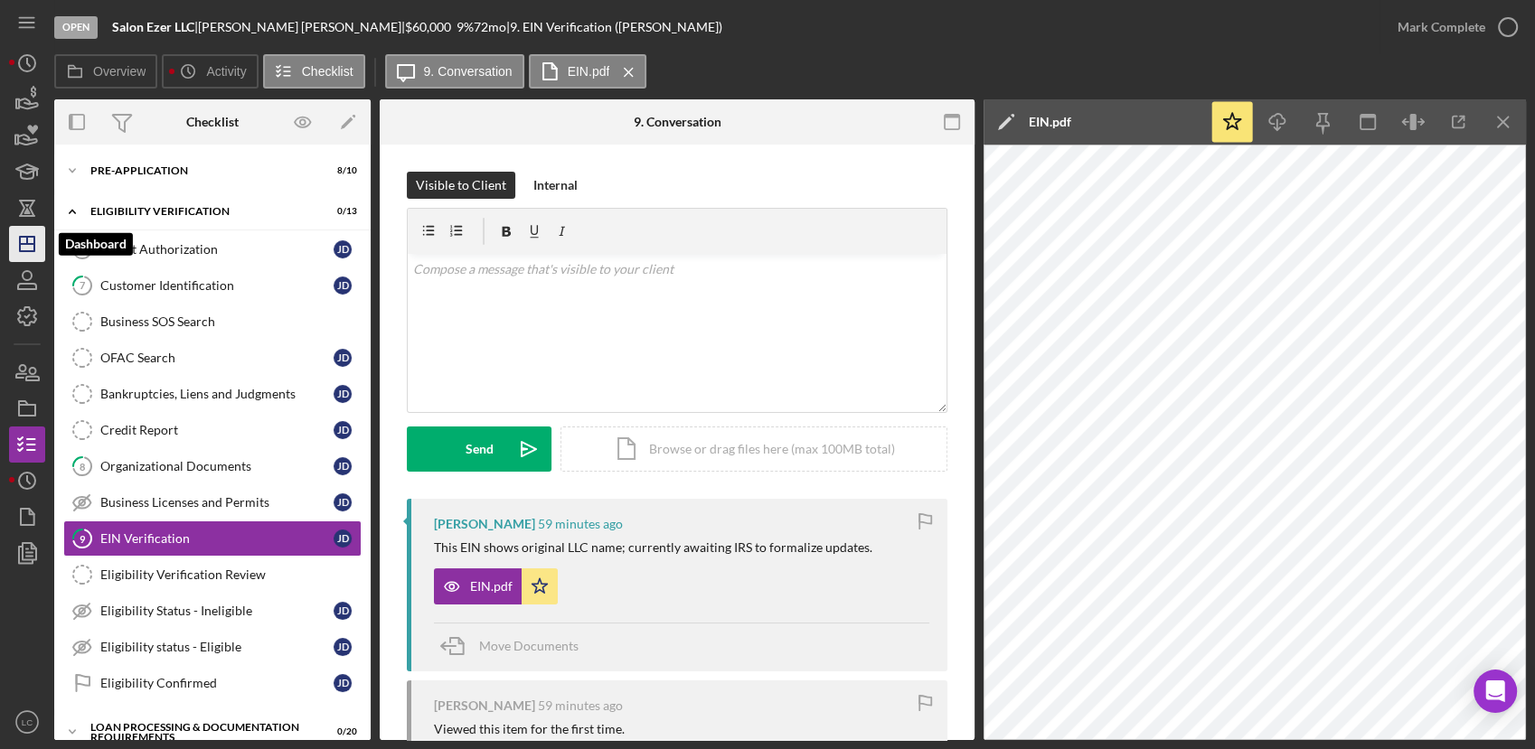
click at [18, 246] on icon "Icon/Dashboard" at bounding box center [27, 243] width 45 height 45
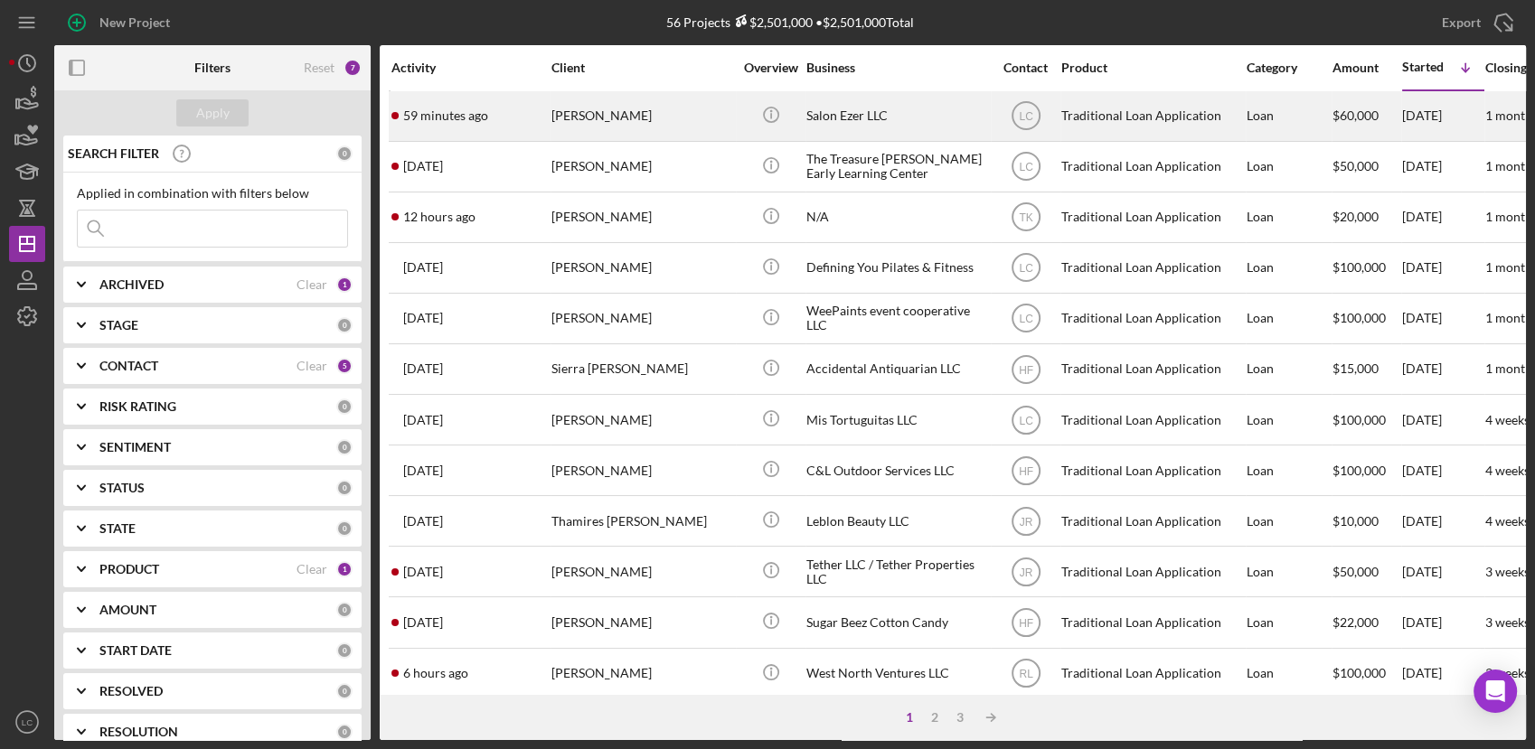
click at [596, 122] on div "[PERSON_NAME]" at bounding box center [641, 116] width 181 height 48
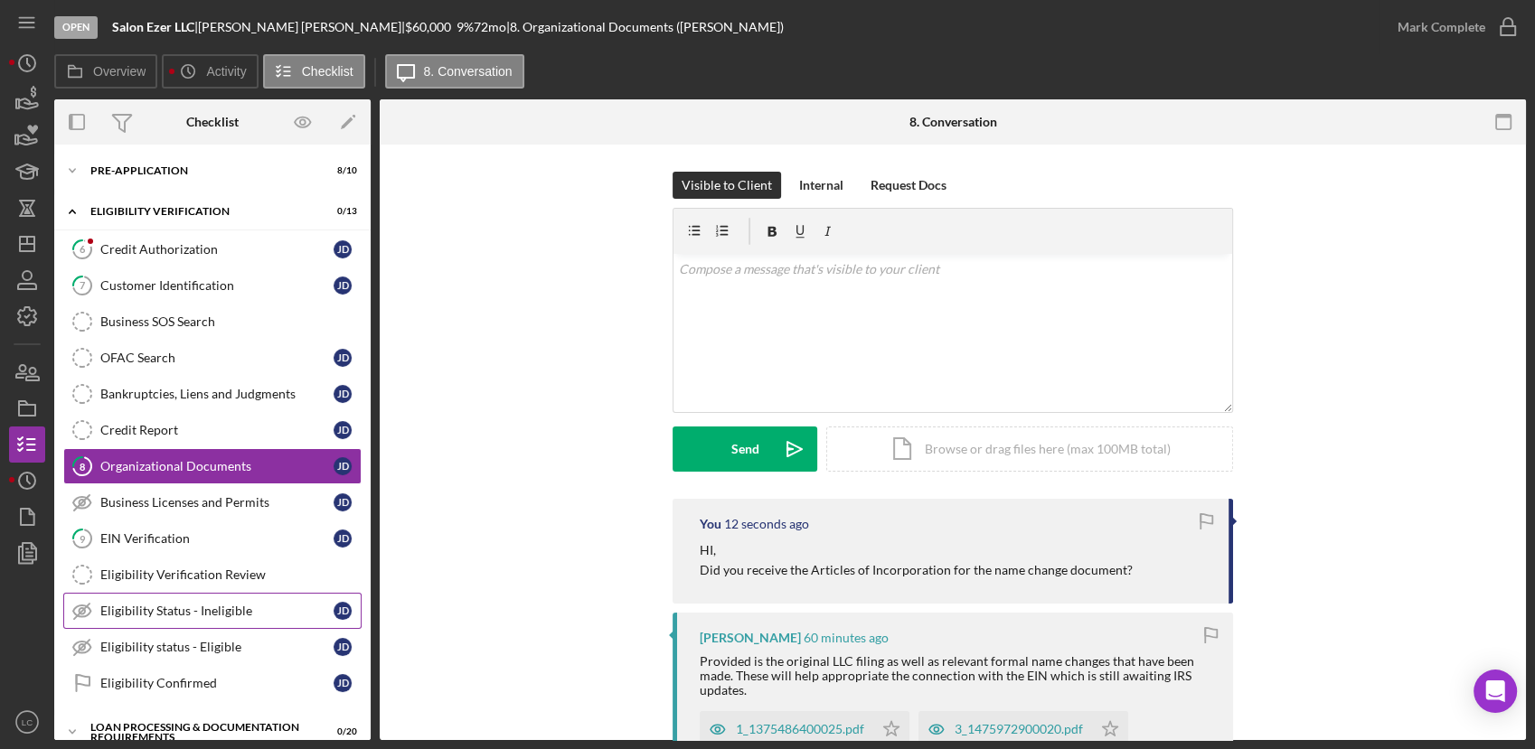
scroll to position [22, 0]
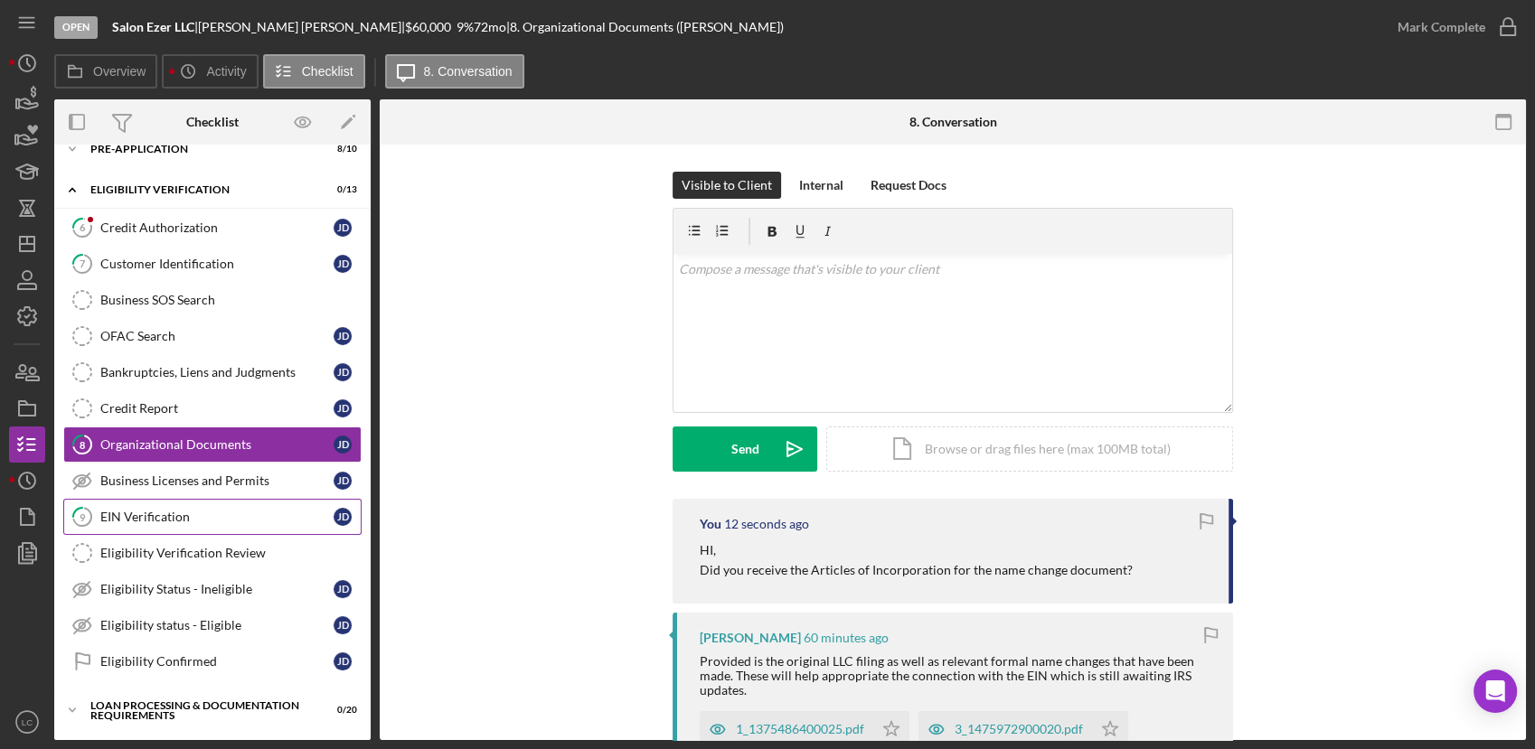
click at [157, 520] on div "EIN Verification" at bounding box center [216, 517] width 233 height 14
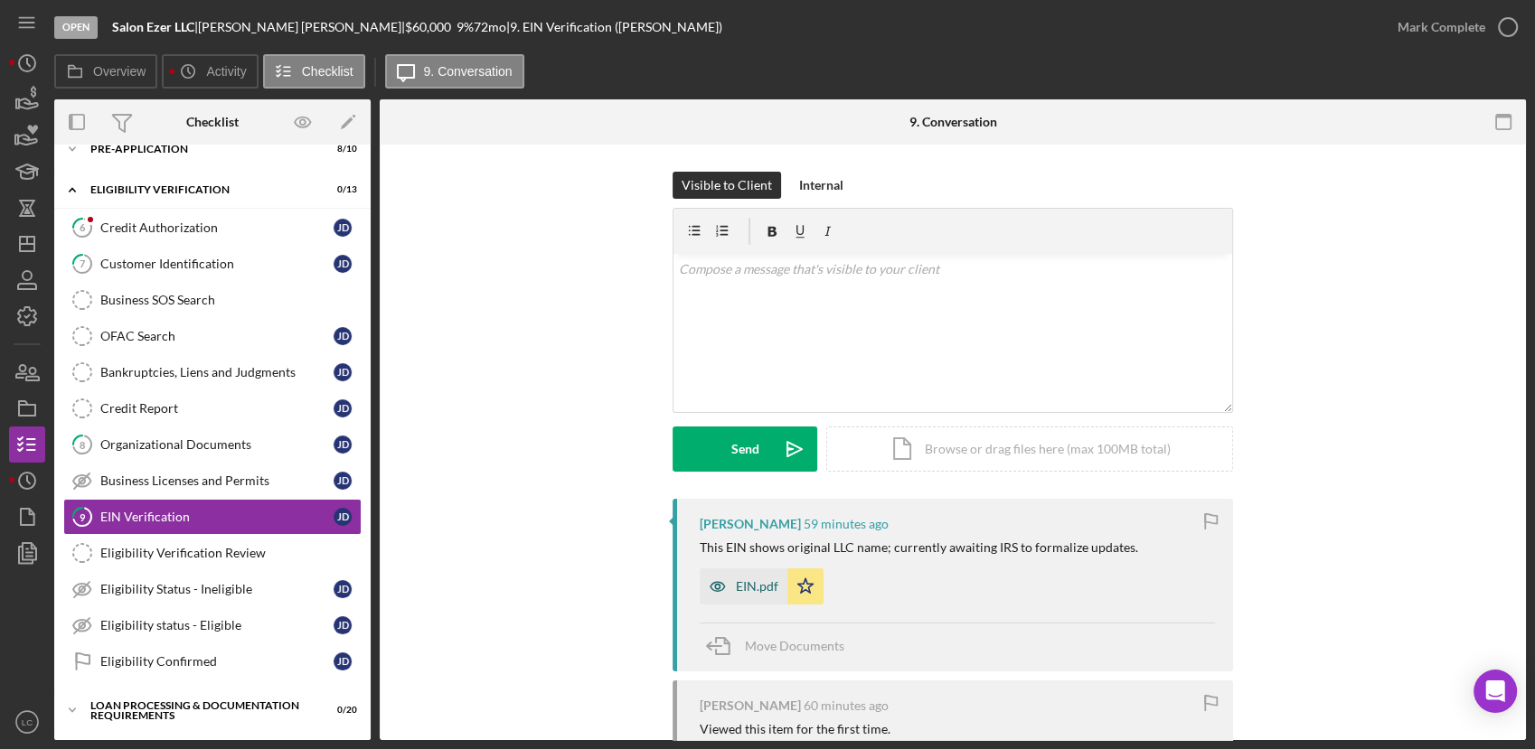
click at [736, 583] on div "EIN.pdf" at bounding box center [757, 586] width 42 height 14
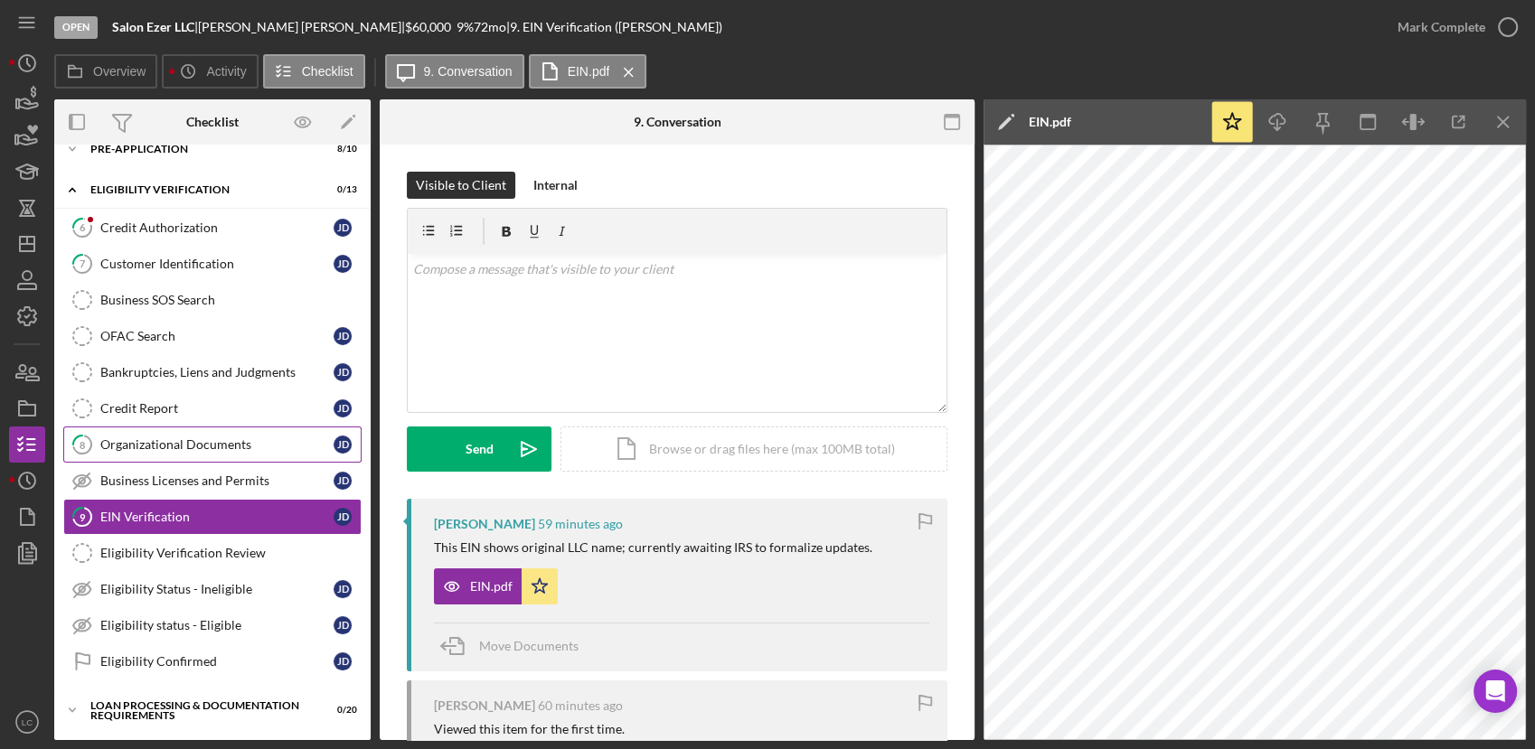
click at [174, 443] on div "Organizational Documents" at bounding box center [216, 444] width 233 height 14
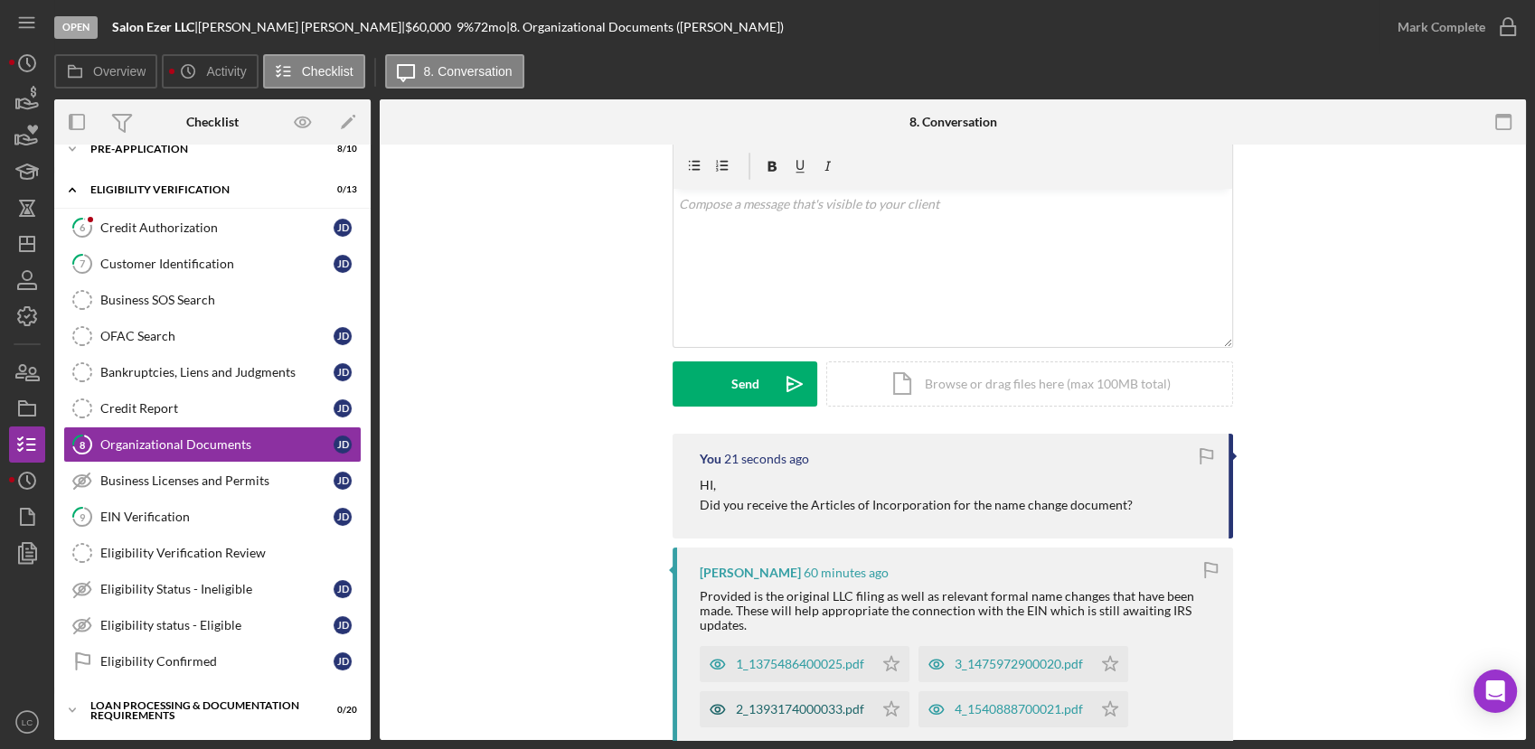
scroll to position [100, 0]
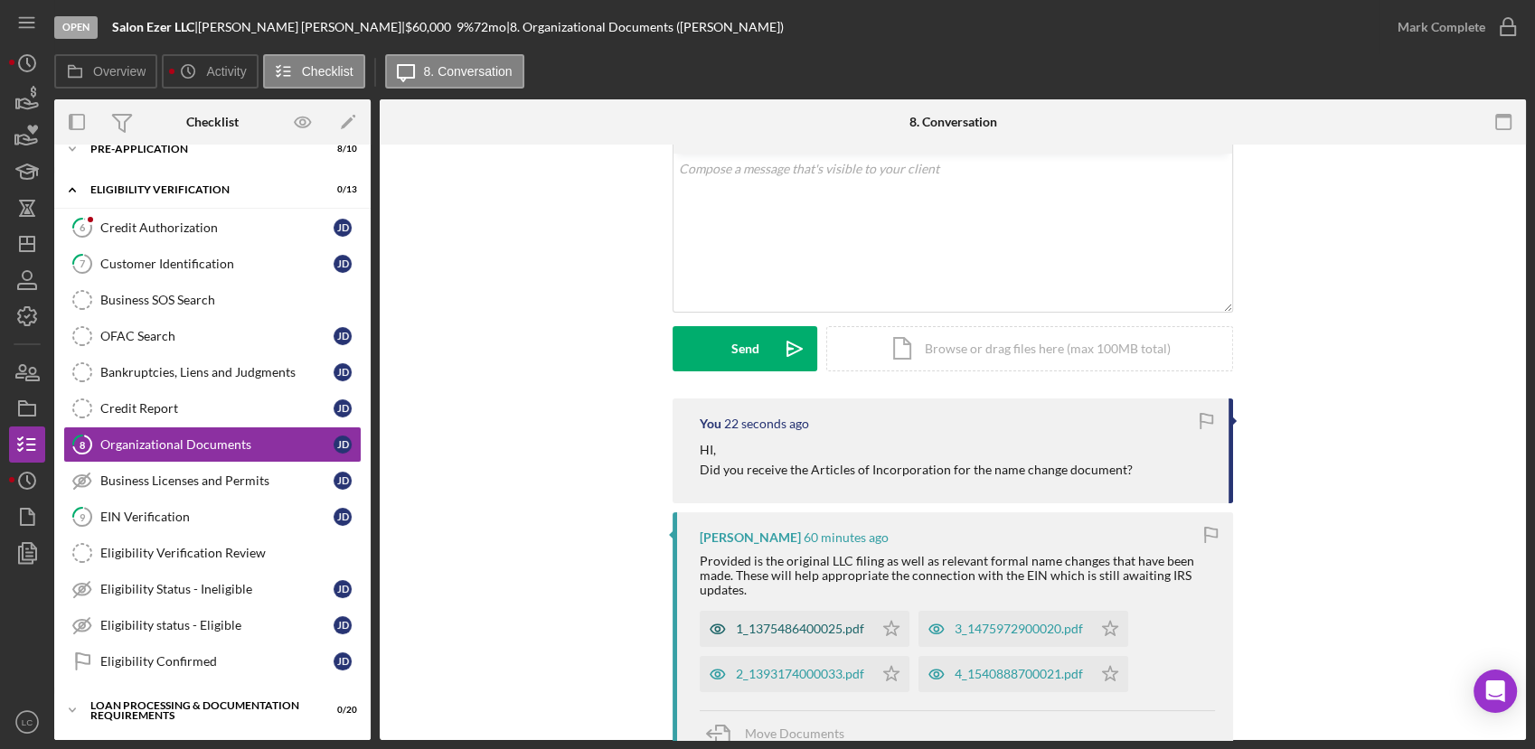
click at [758, 616] on div "1_1375486400025.pdf" at bounding box center [786, 629] width 174 height 36
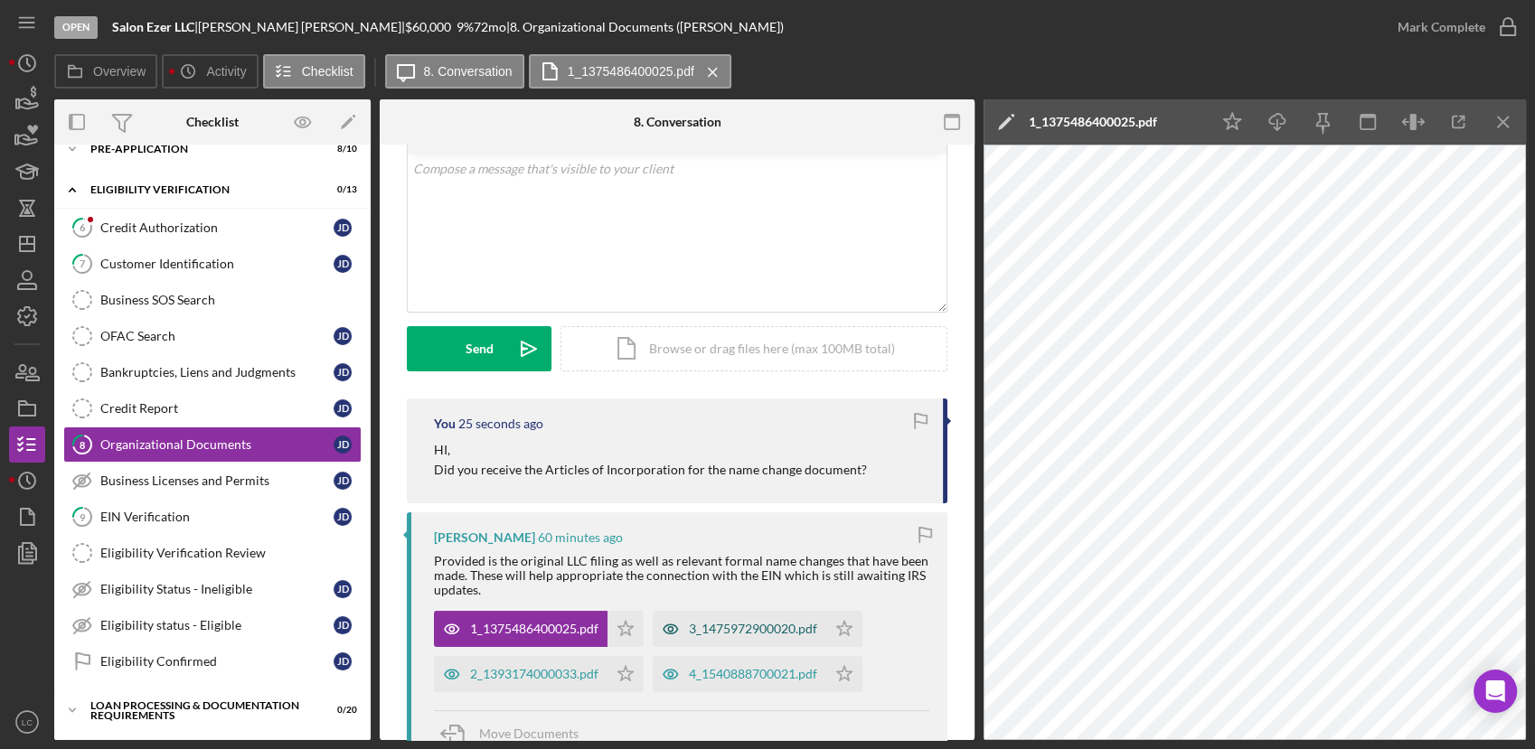
click at [702, 624] on div "3_1475972900020.pdf" at bounding box center [753, 629] width 128 height 14
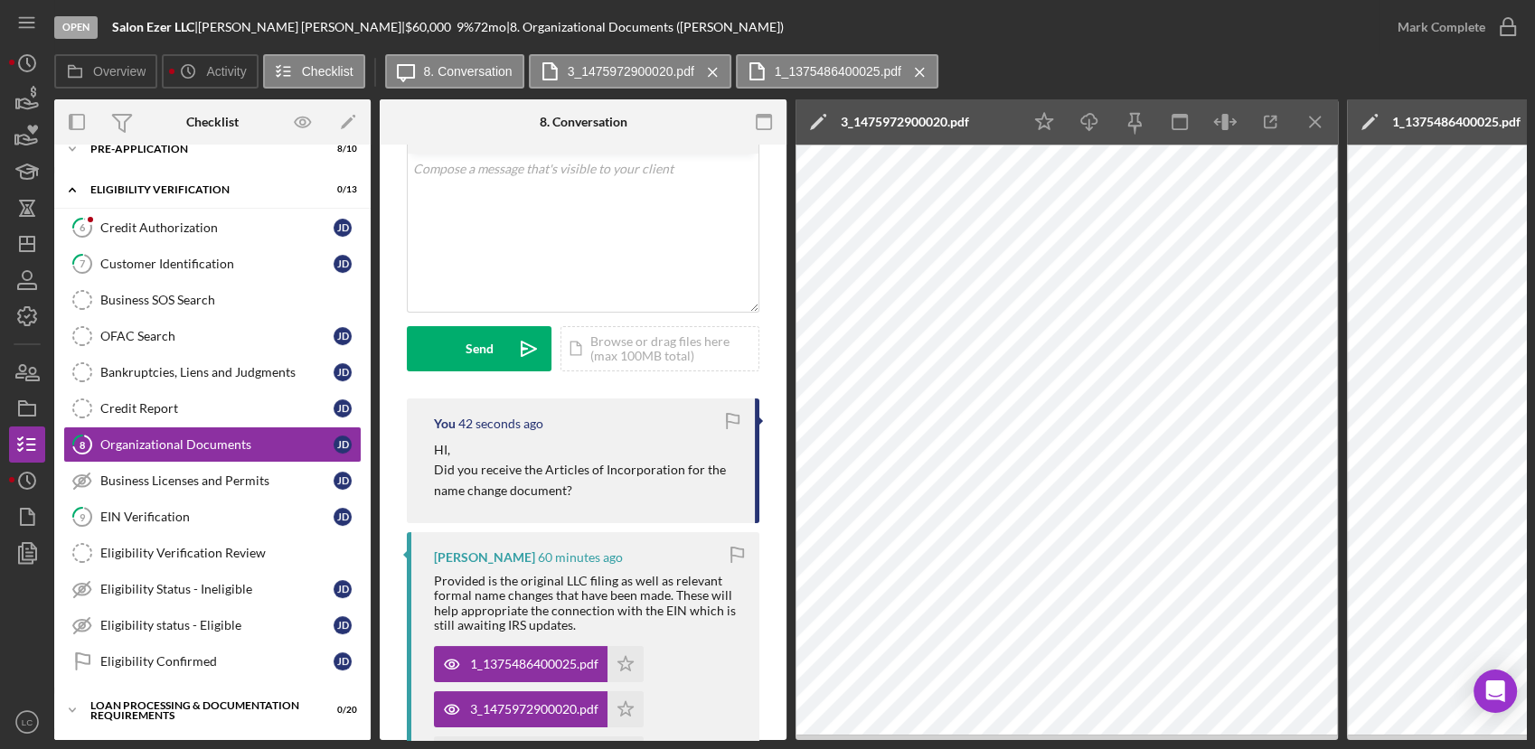
scroll to position [401, 0]
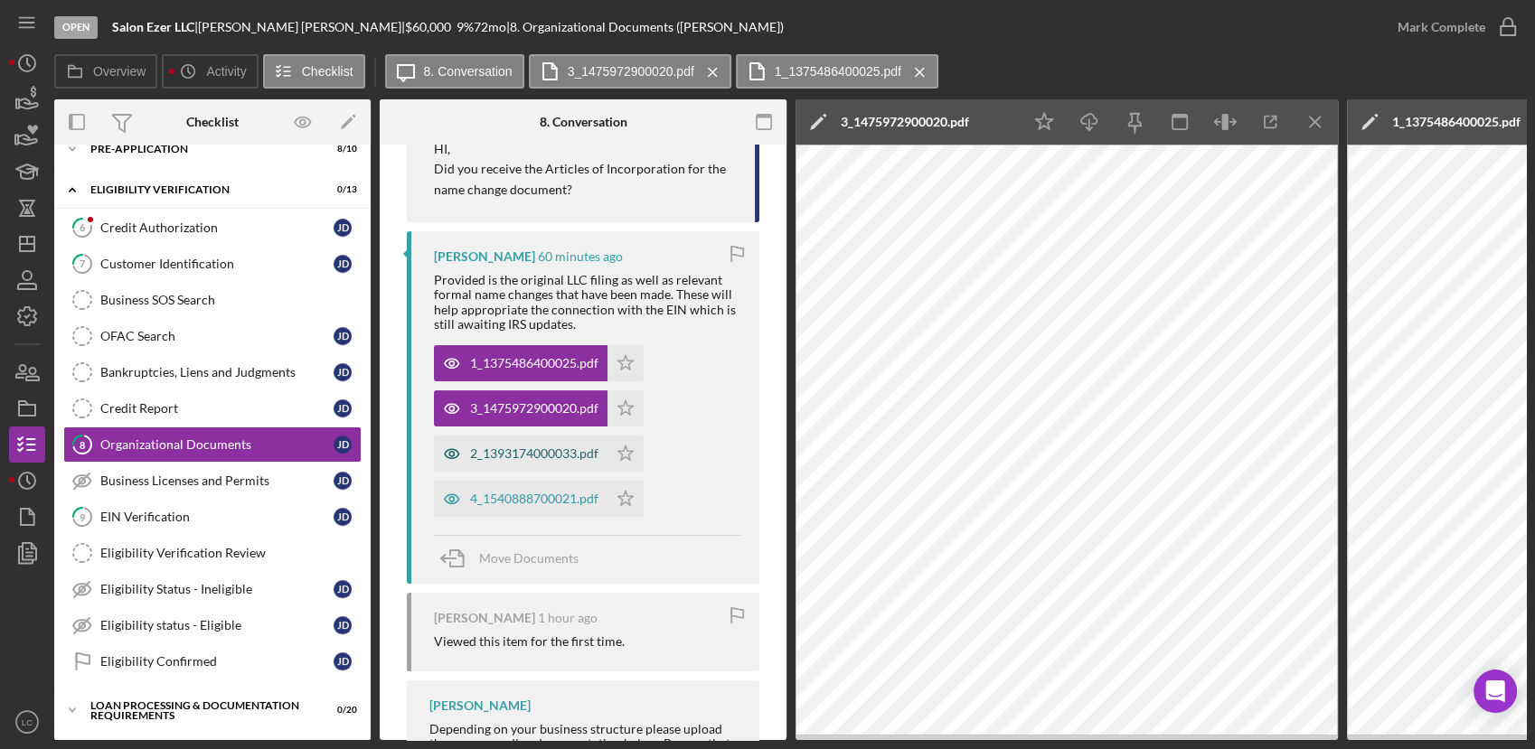
click at [504, 446] on div "2_1393174000033.pdf" at bounding box center [534, 453] width 128 height 14
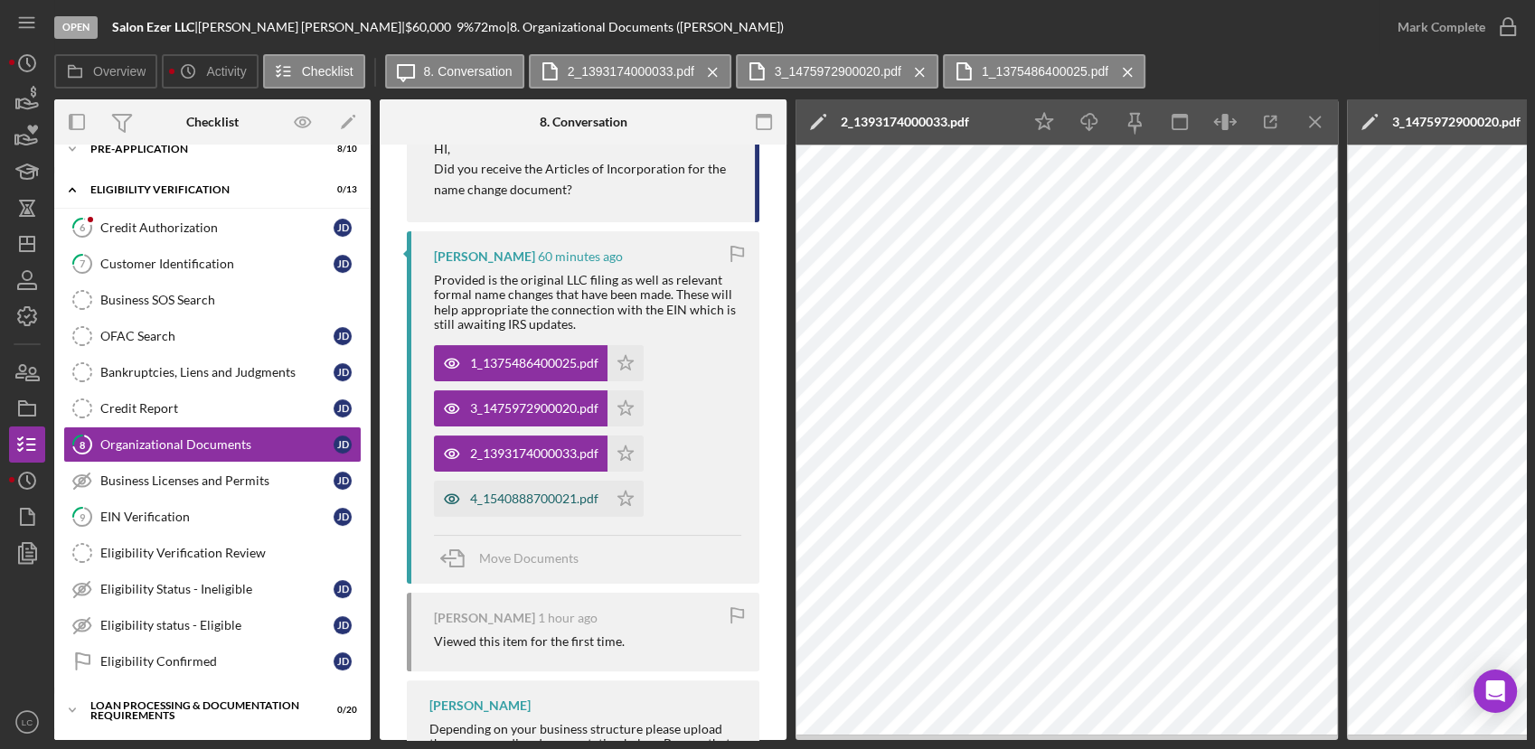
click at [506, 502] on div "4_1540888700021.pdf" at bounding box center [534, 499] width 128 height 14
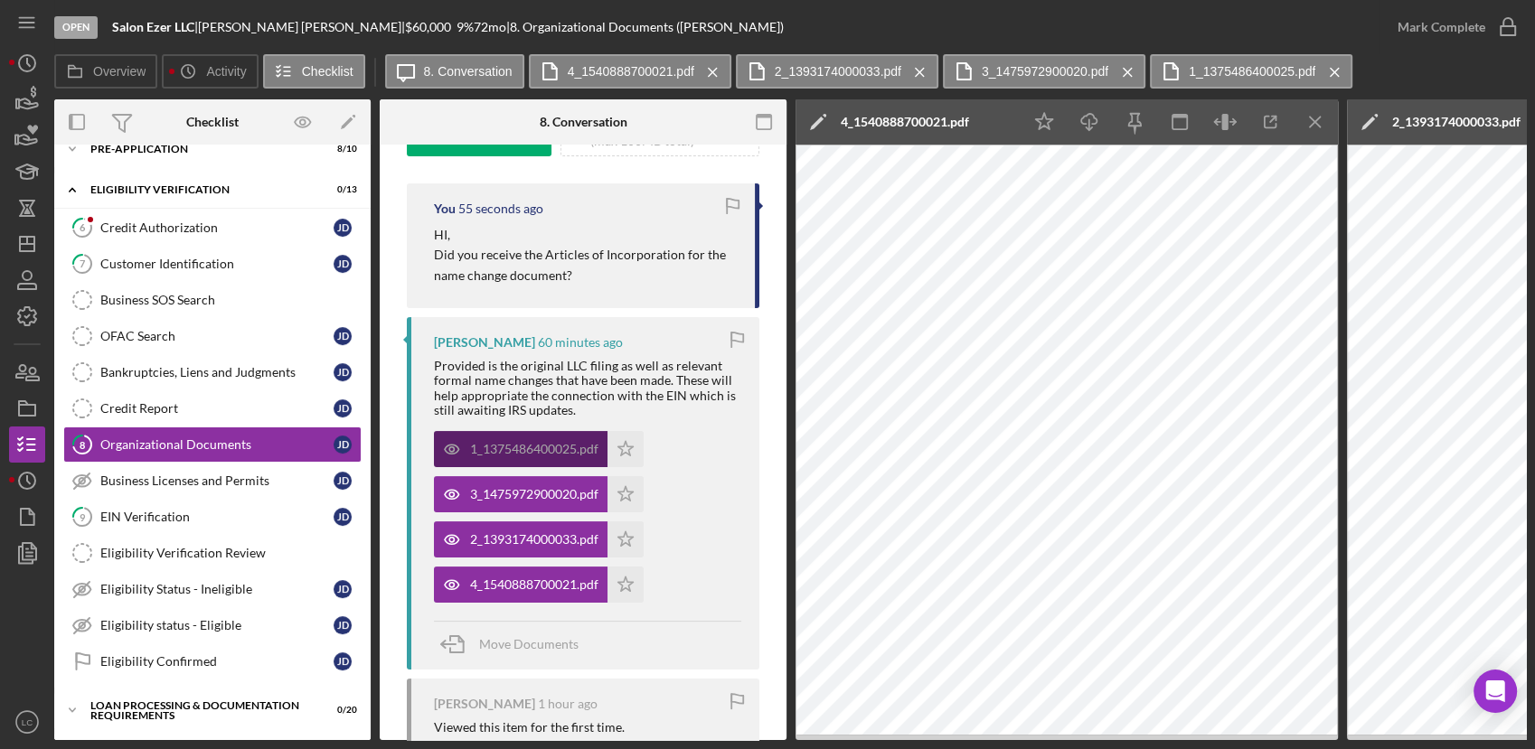
scroll to position [201, 0]
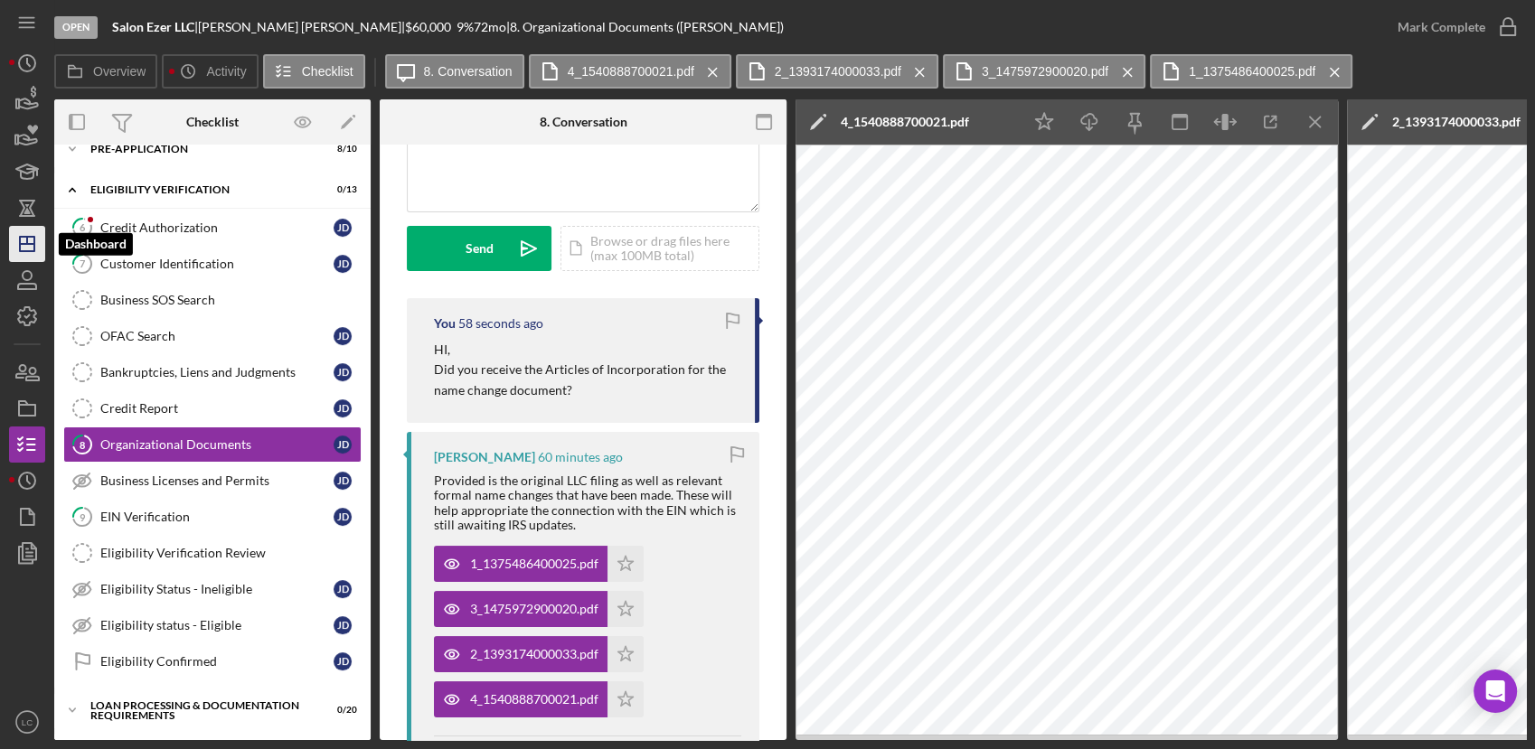
click at [28, 244] on line "button" at bounding box center [27, 244] width 14 height 0
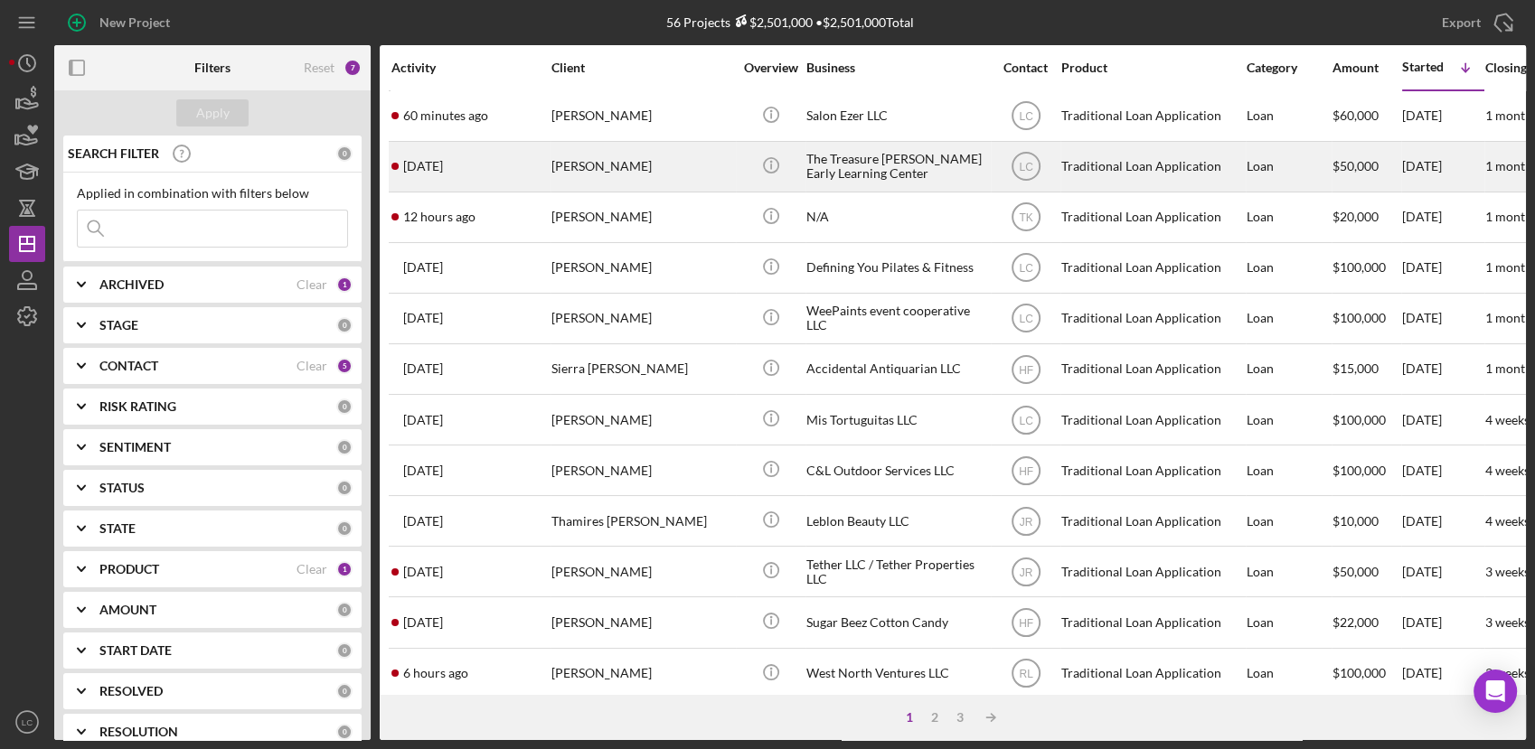
click at [601, 177] on div "[PERSON_NAME]" at bounding box center [641, 167] width 181 height 48
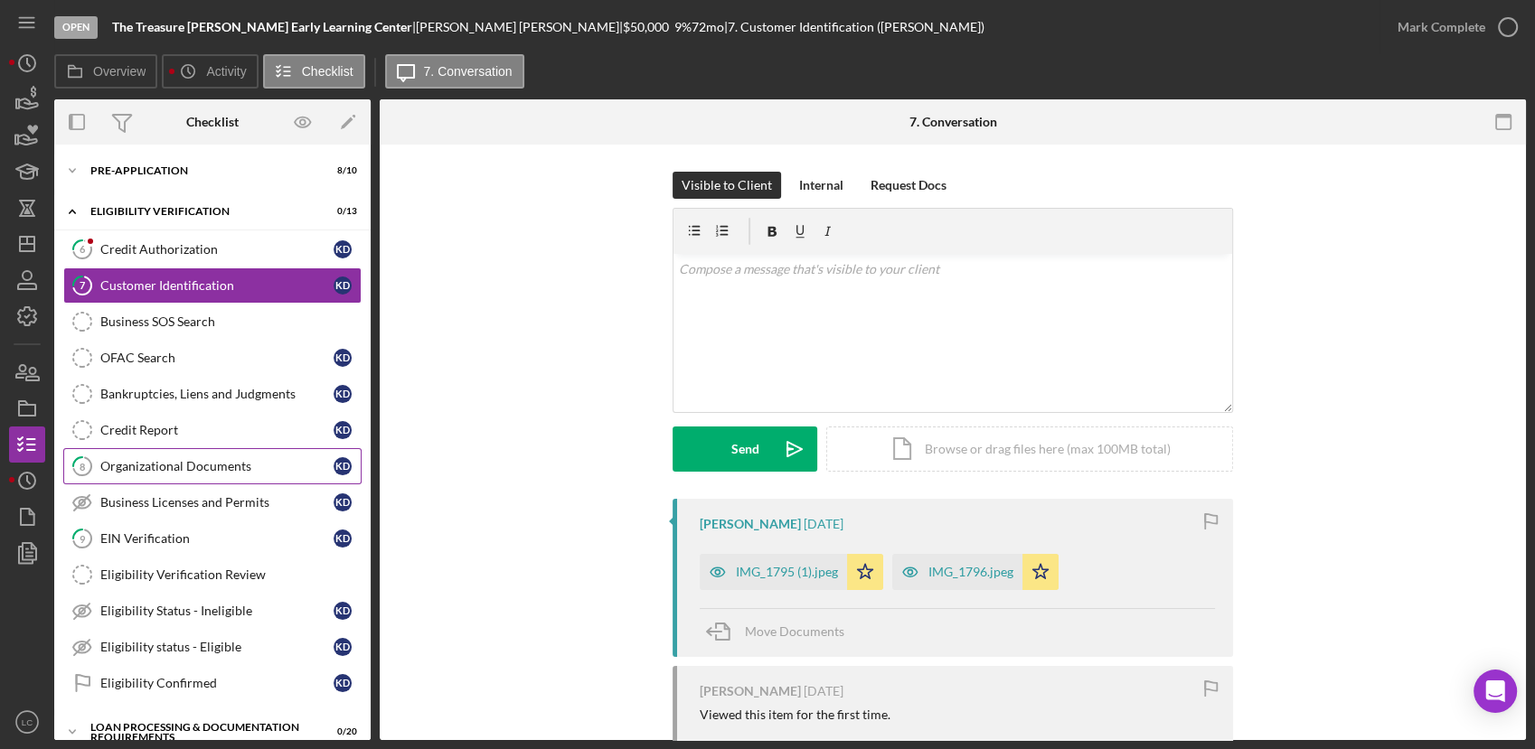
click at [122, 464] on div "Organizational Documents" at bounding box center [216, 466] width 233 height 14
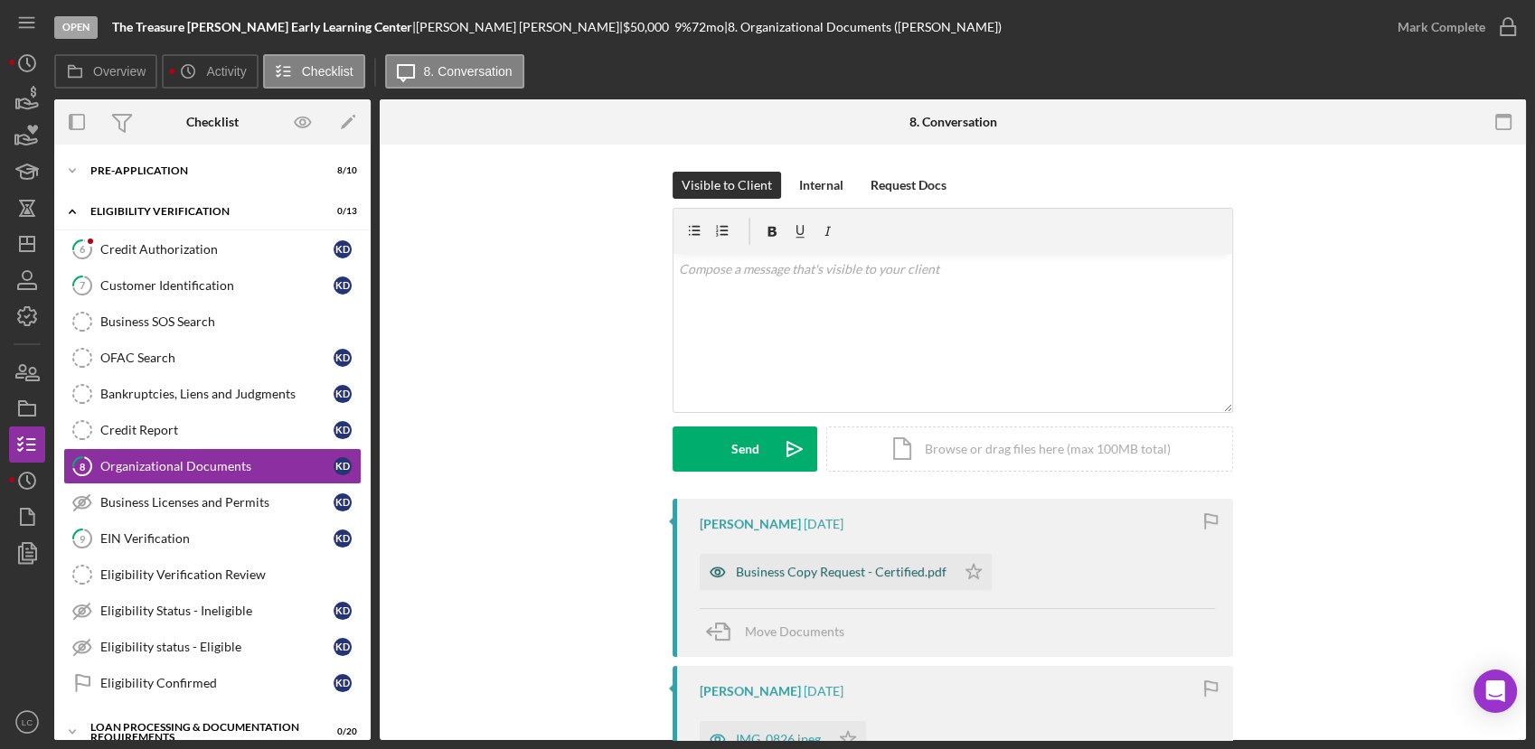
click at [778, 582] on div "Business Copy Request - Certified.pdf" at bounding box center [827, 572] width 256 height 36
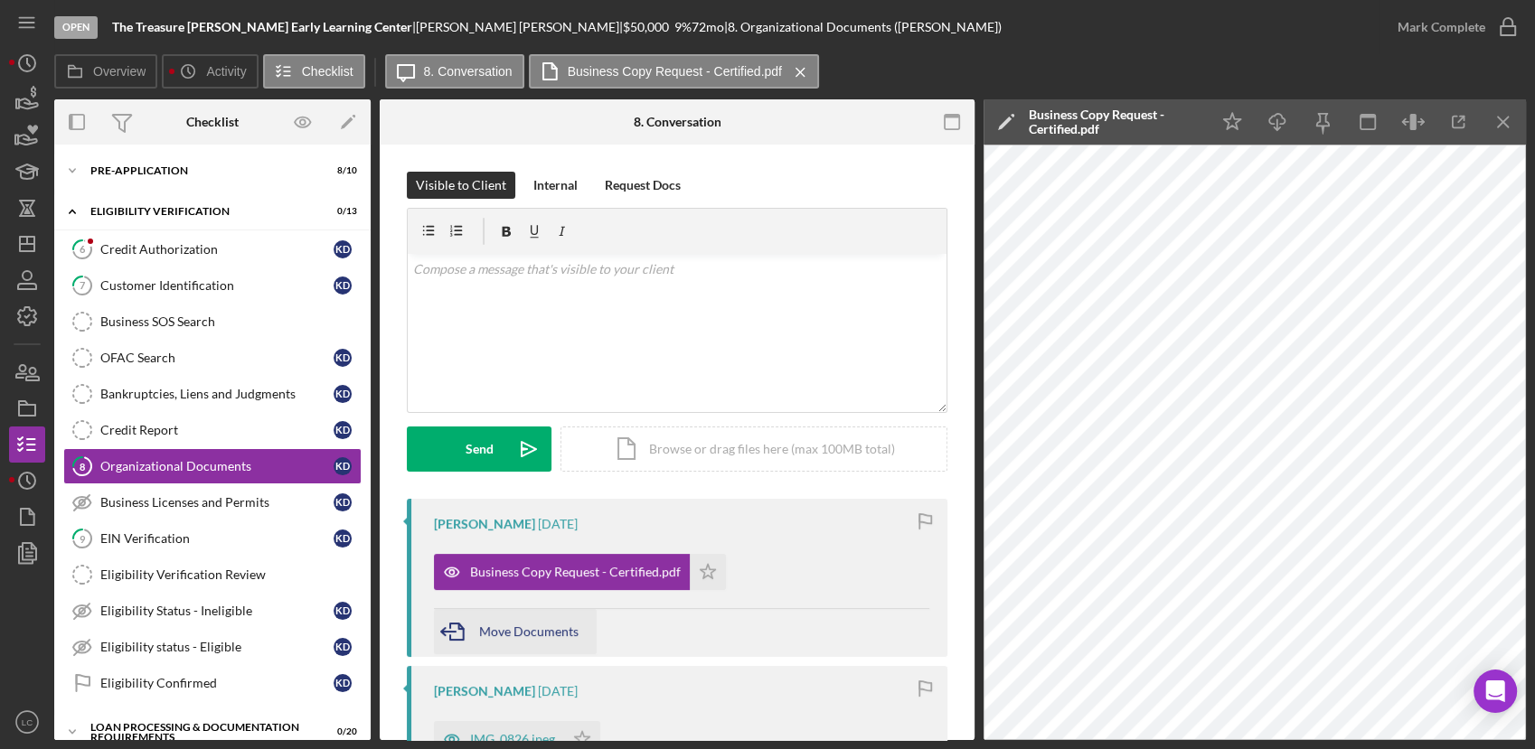
scroll to position [301, 0]
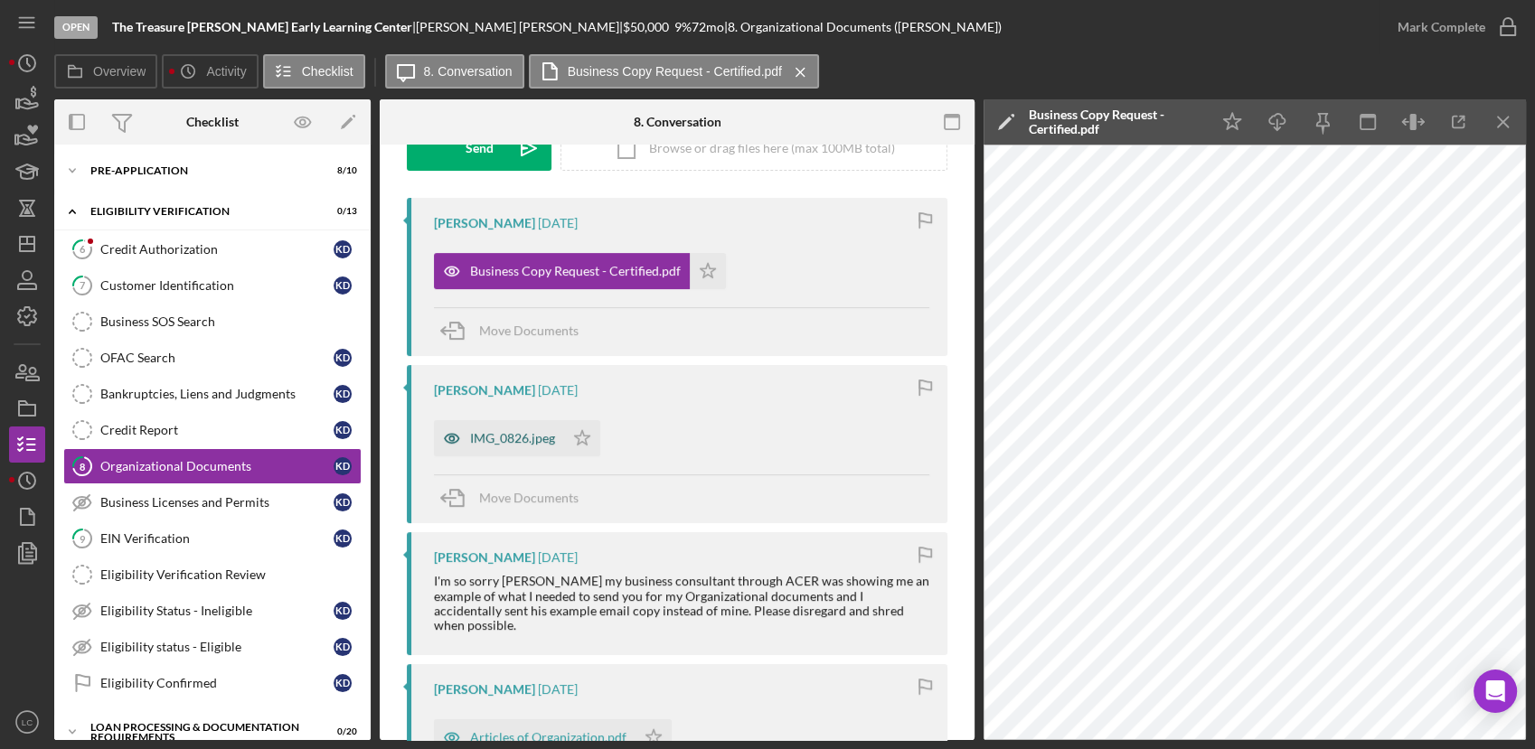
click at [496, 436] on div "IMG_0826.jpeg" at bounding box center [512, 438] width 85 height 14
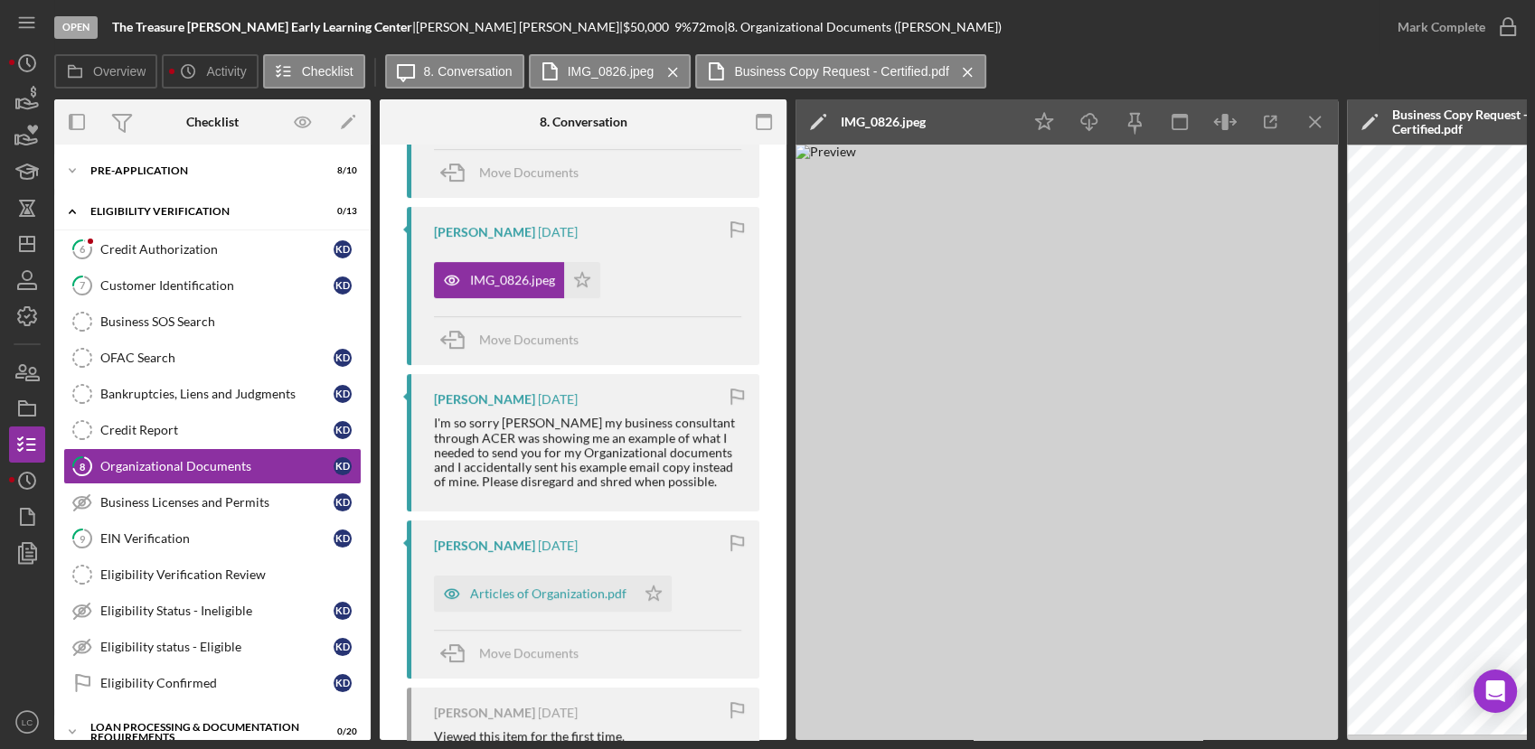
scroll to position [602, 0]
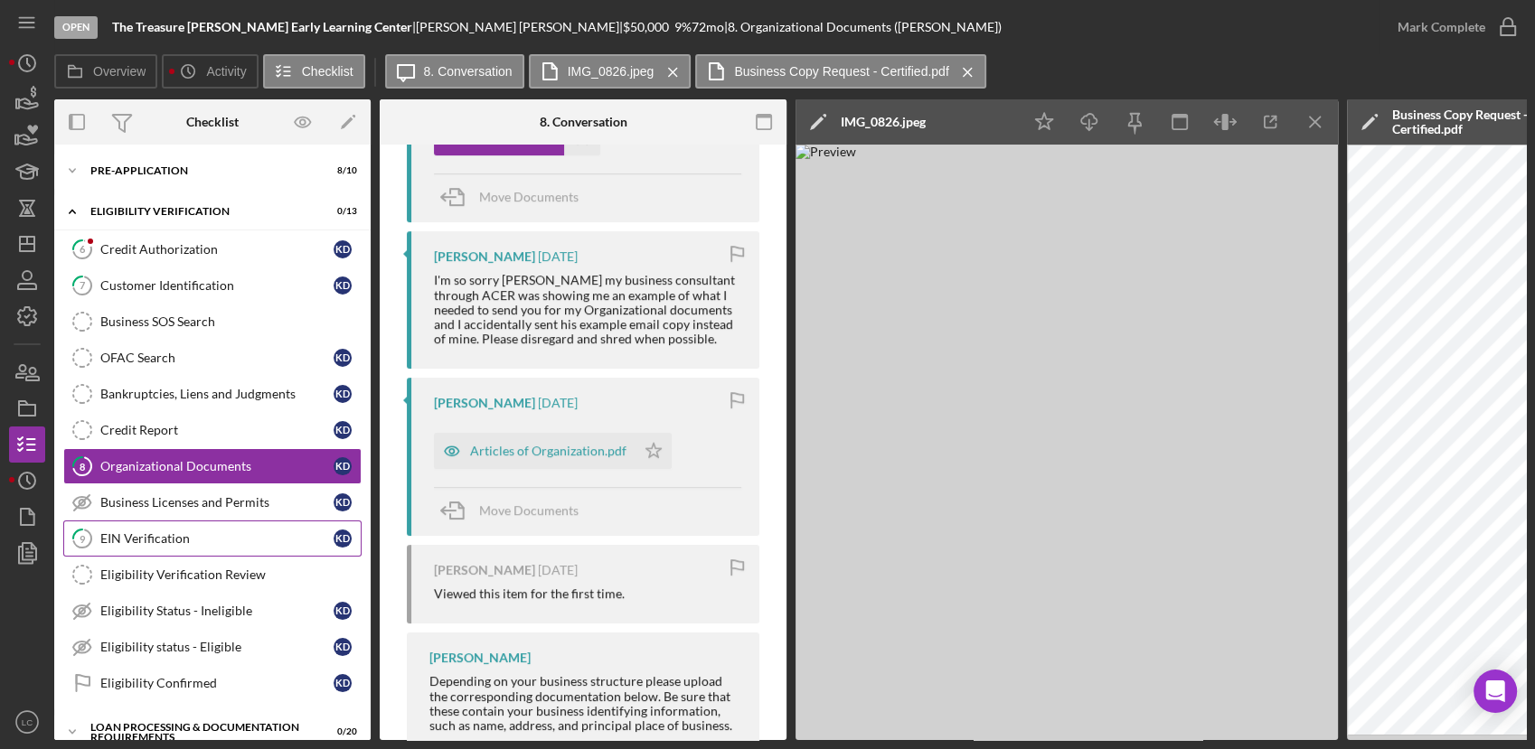
click at [171, 540] on div "EIN Verification" at bounding box center [216, 538] width 233 height 14
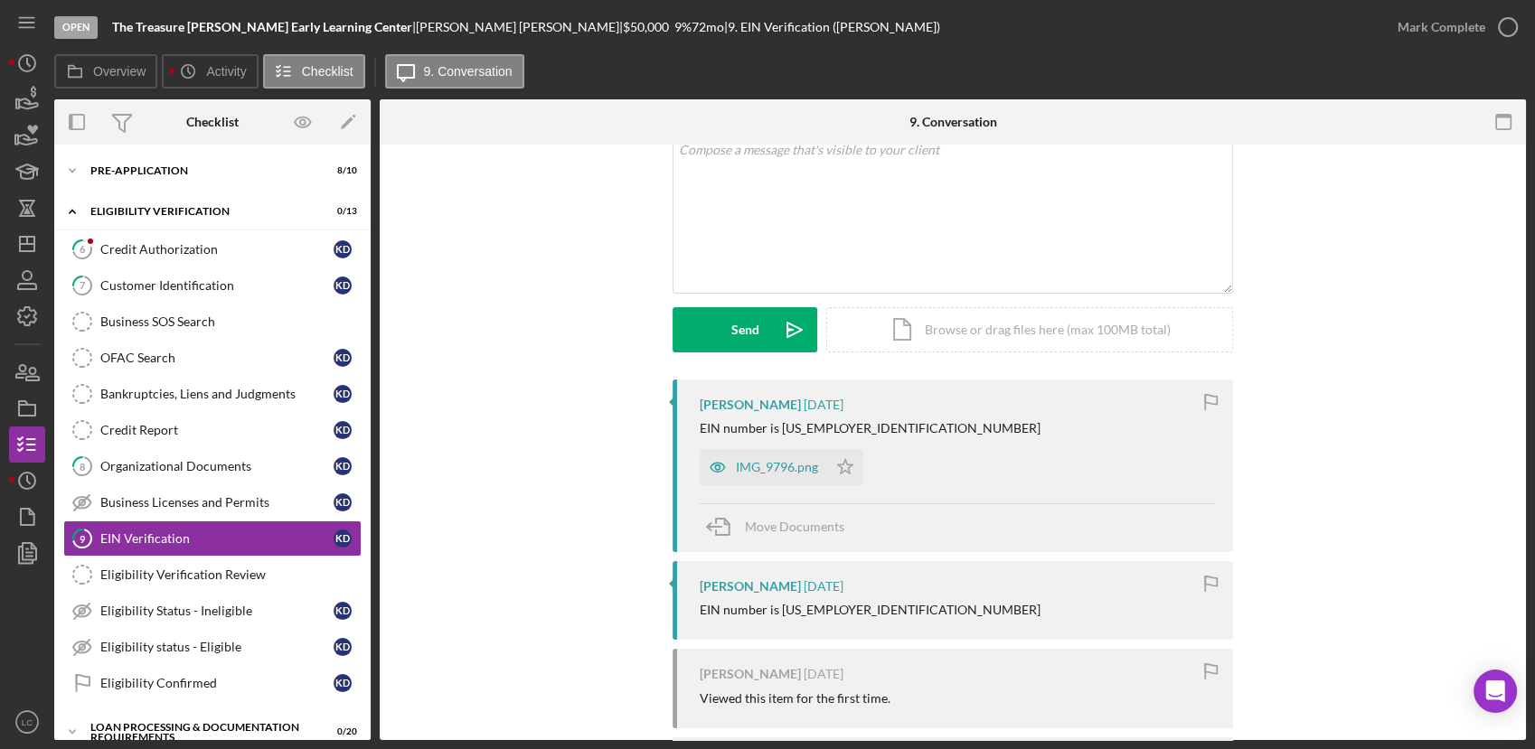
scroll to position [301, 0]
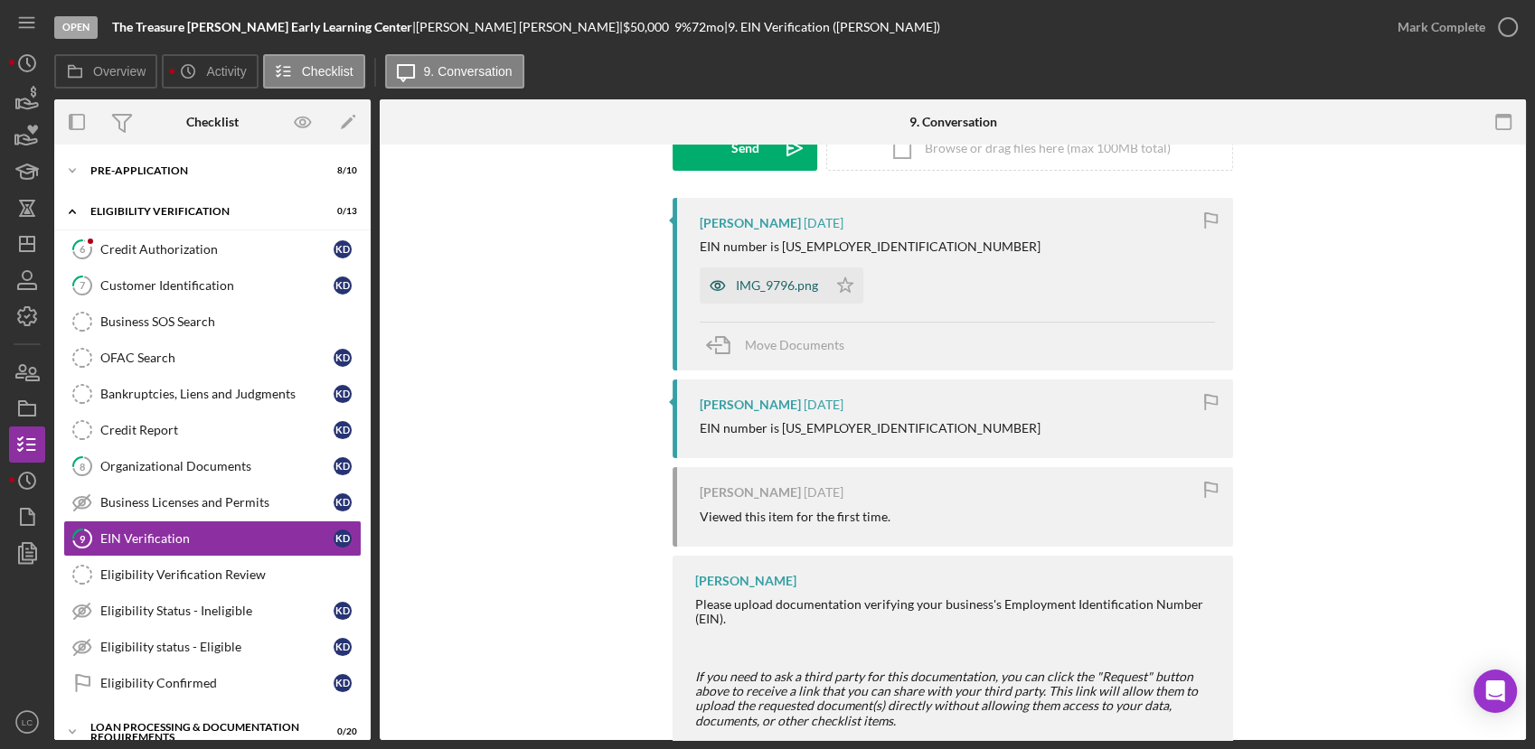
click at [738, 284] on div "IMG_9796.png" at bounding box center [777, 285] width 82 height 14
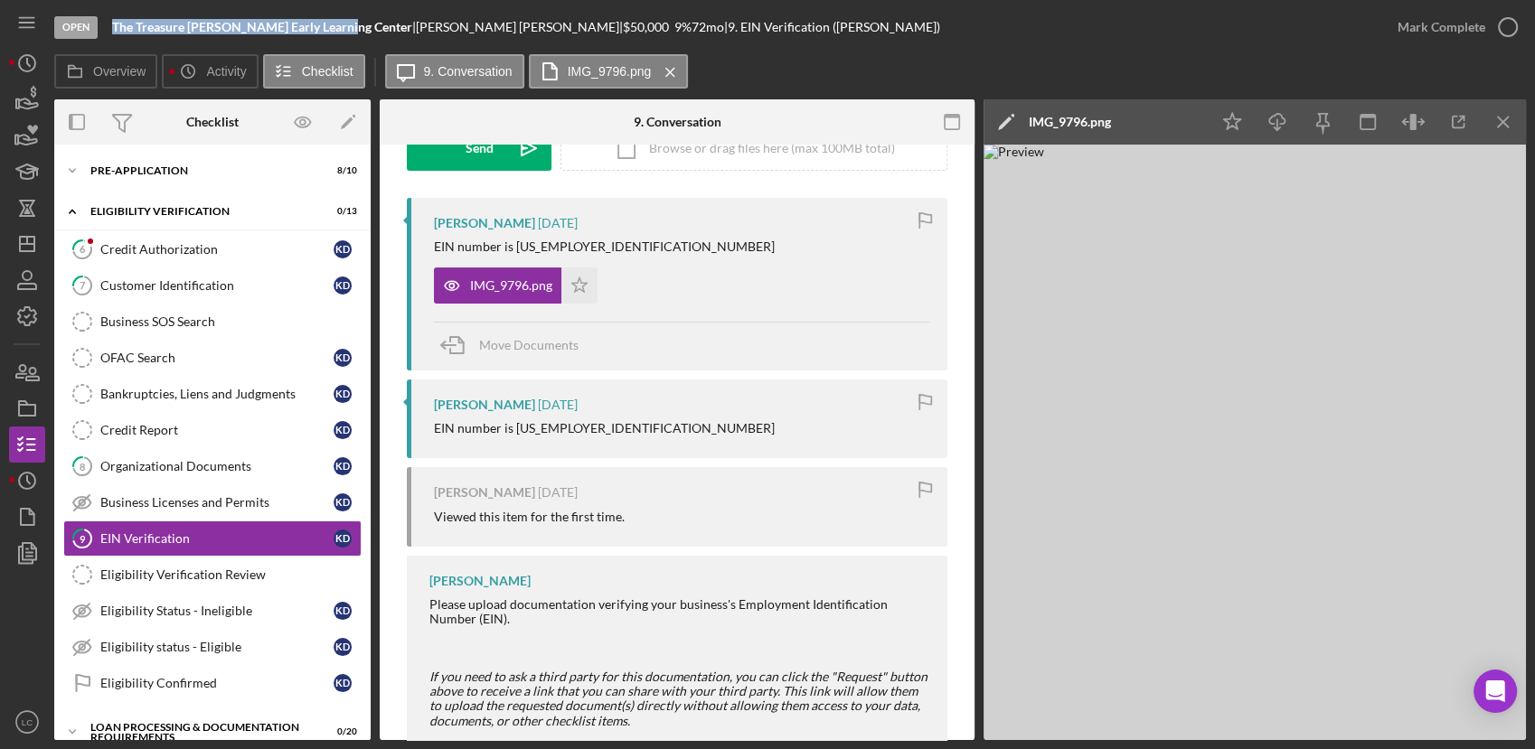
drag, startPoint x: 343, startPoint y: 31, endPoint x: 109, endPoint y: 34, distance: 233.2
click at [109, 34] on div "Open The Treasure [PERSON_NAME] Early Learning Center | [PERSON_NAME] | $50,000…" at bounding box center [716, 27] width 1325 height 54
copy b "The Treasure [PERSON_NAME] Early Learning Center"
click at [70, 169] on polyline at bounding box center [72, 171] width 5 height 4
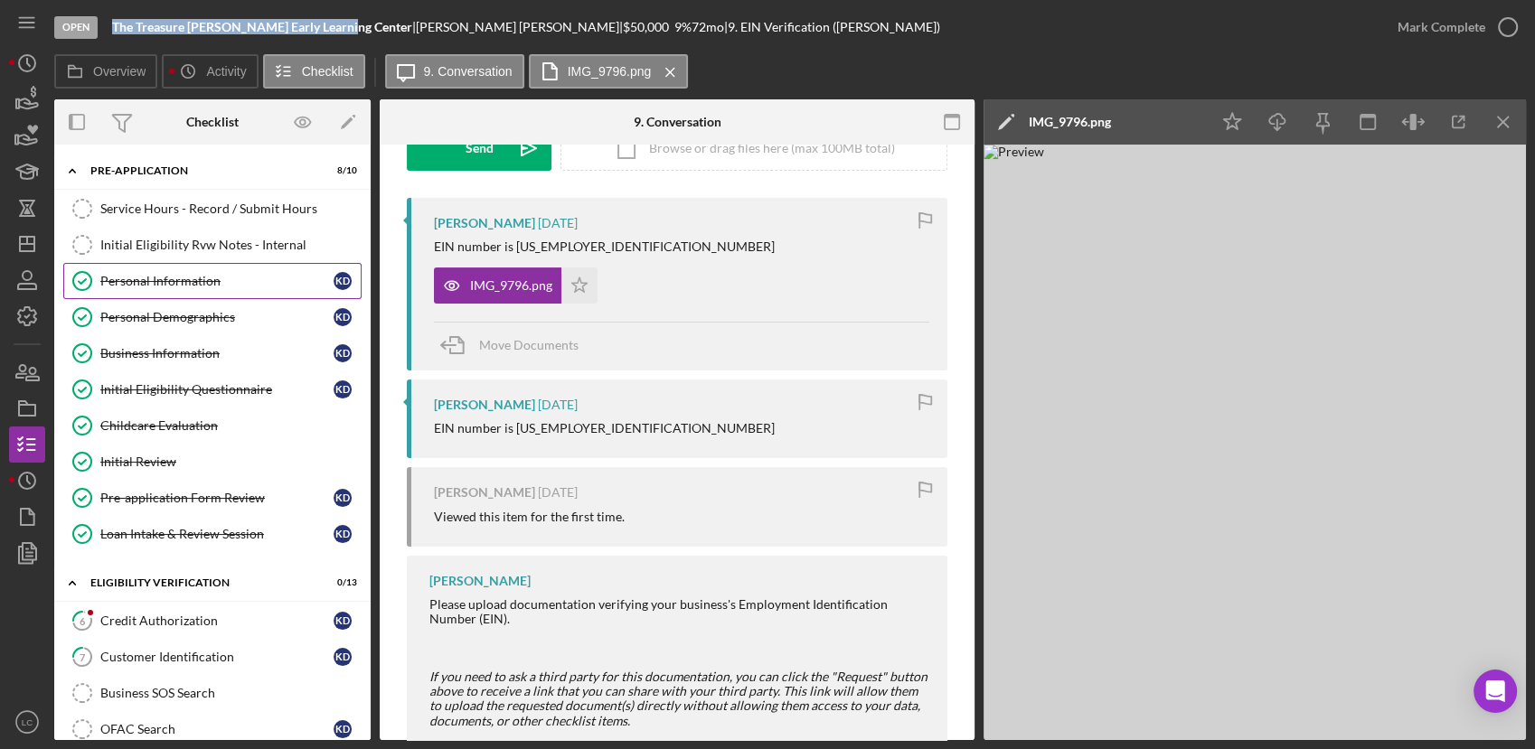
click at [130, 285] on div "Personal Information" at bounding box center [216, 281] width 233 height 14
